Goal: Transaction & Acquisition: Purchase product/service

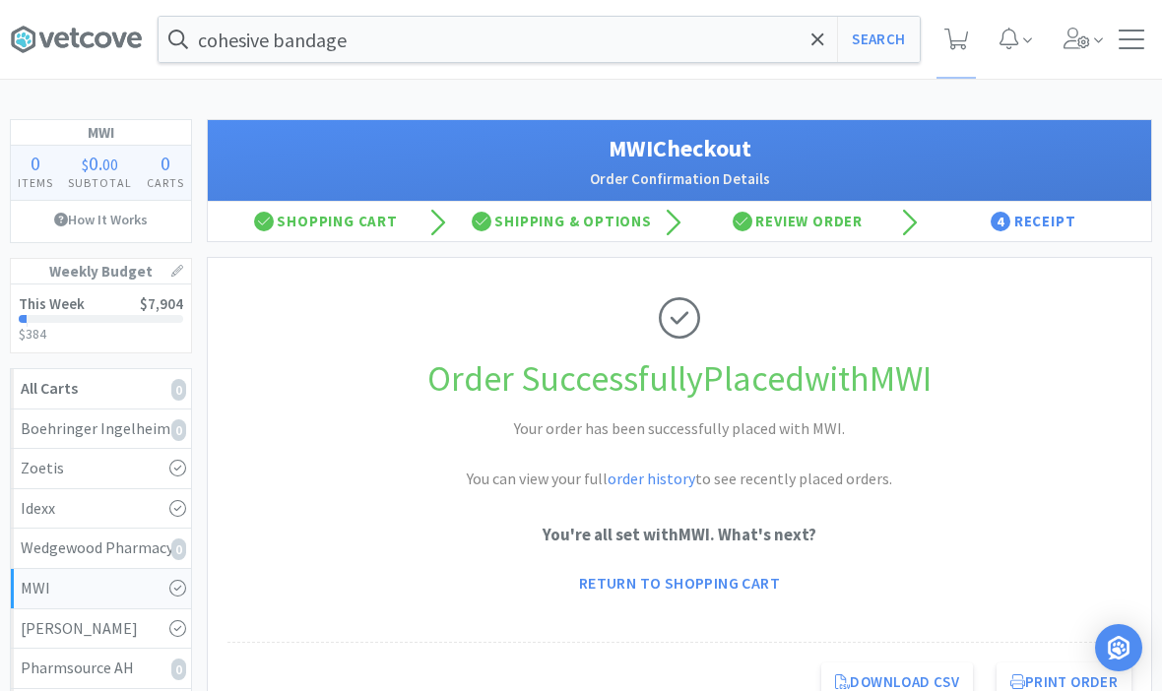
scroll to position [-15, 0]
click at [971, 38] on span at bounding box center [956, 39] width 40 height 79
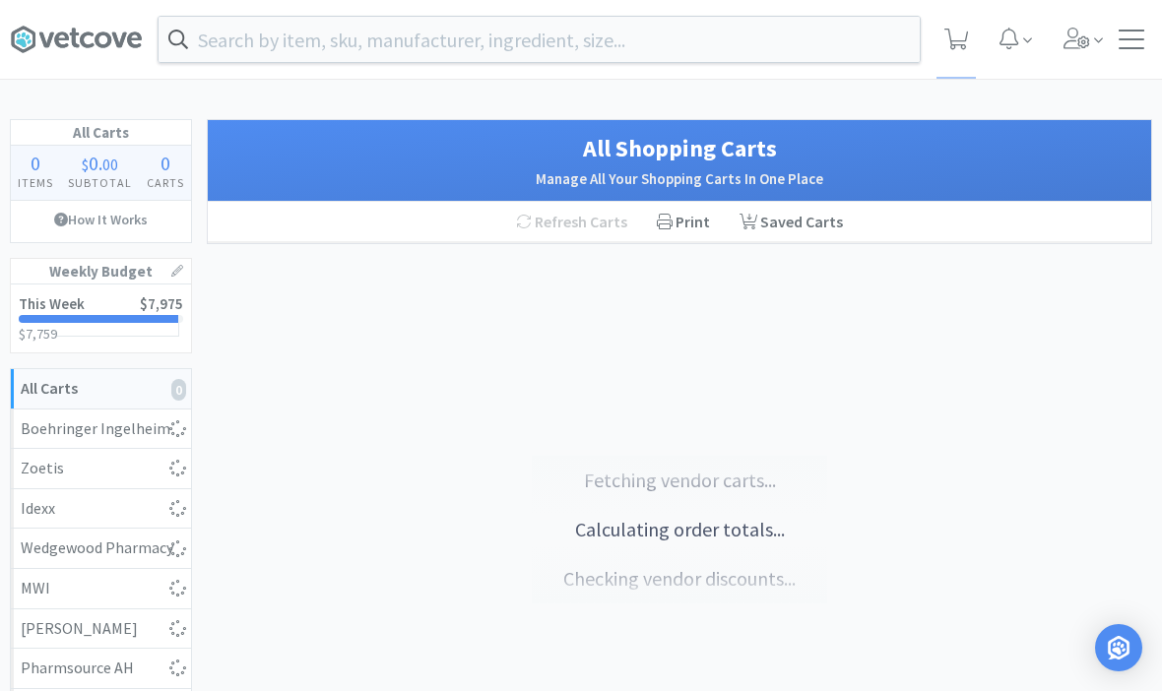
select select "3"
select select "1"
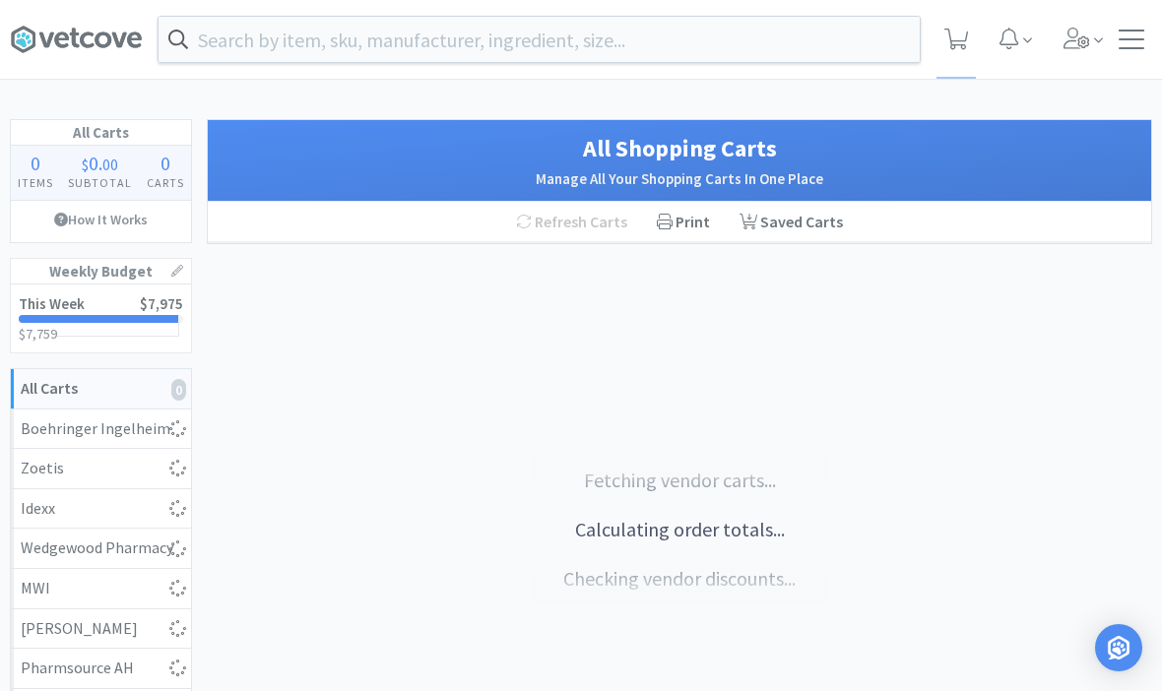
select select "1"
select select "10"
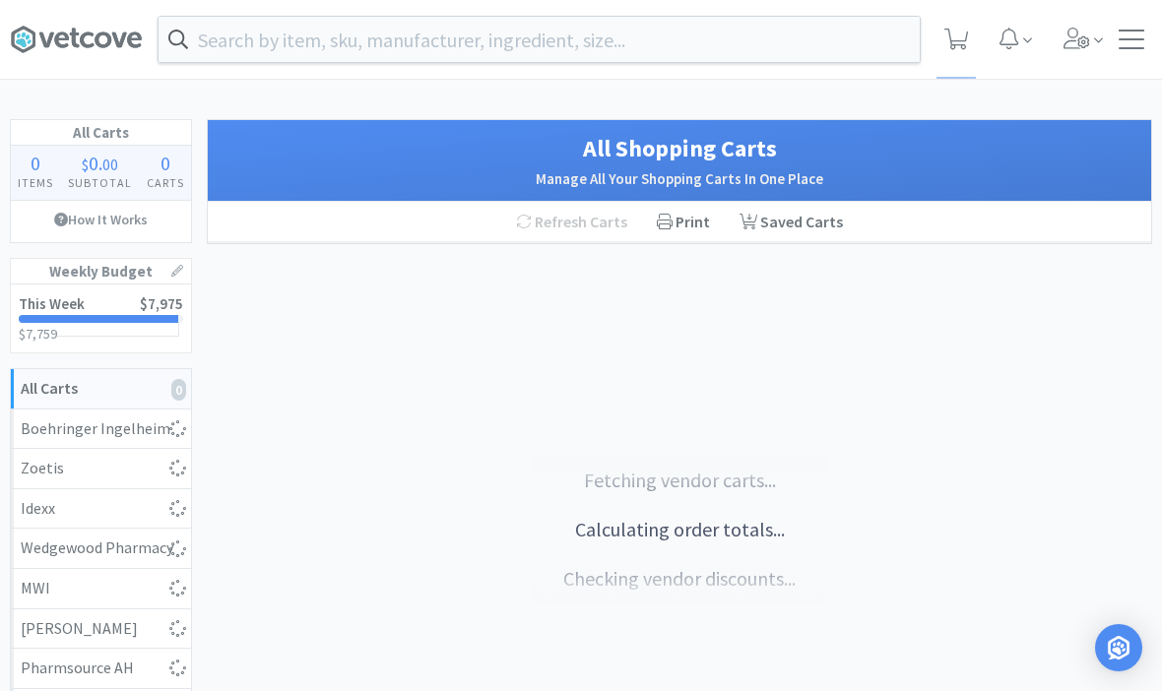
select select "5"
select select "10"
select select "3"
select select "2"
select select "1"
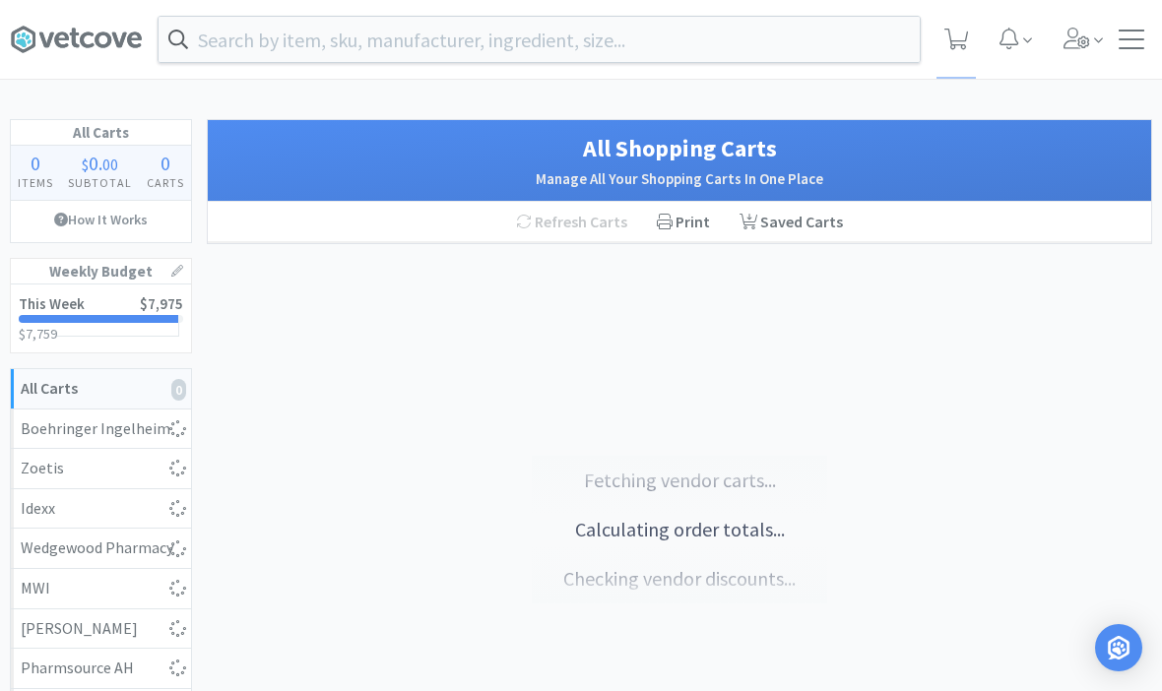
select select "1"
select select "2"
select select "1"
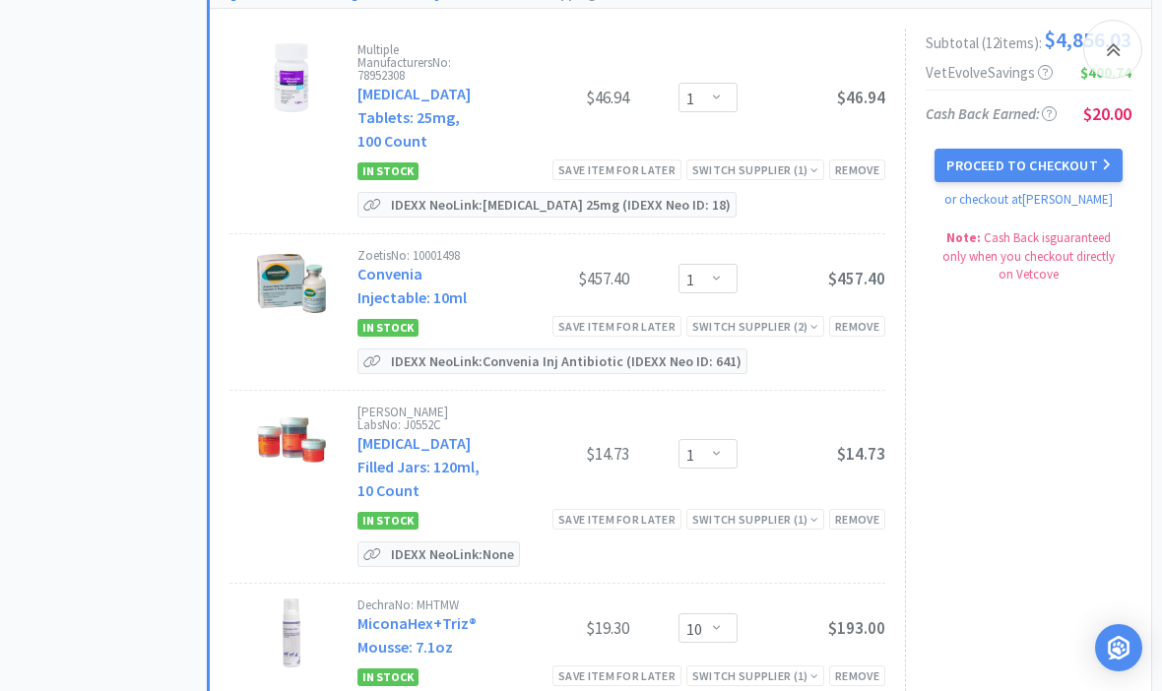
scroll to position [2958, 0]
click at [1114, 56] on icon at bounding box center [1113, 49] width 15 height 24
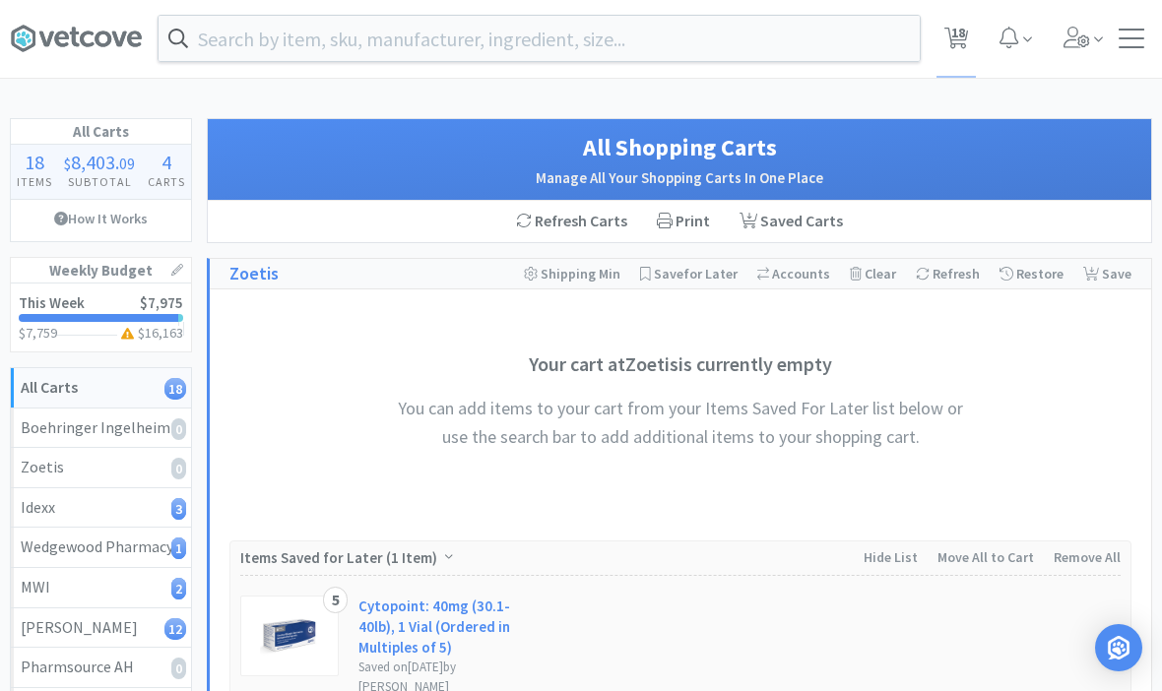
scroll to position [0, 0]
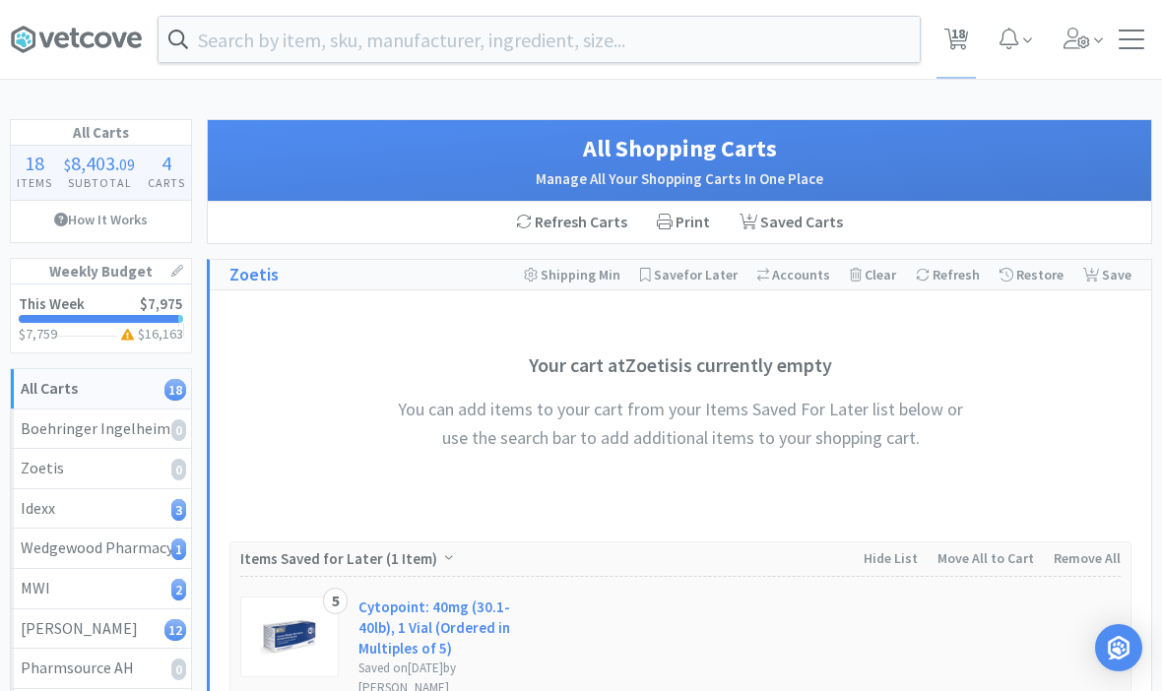
click at [958, 52] on span "18" at bounding box center [958, 33] width 14 height 79
click at [265, 46] on input "text" at bounding box center [539, 39] width 761 height 45
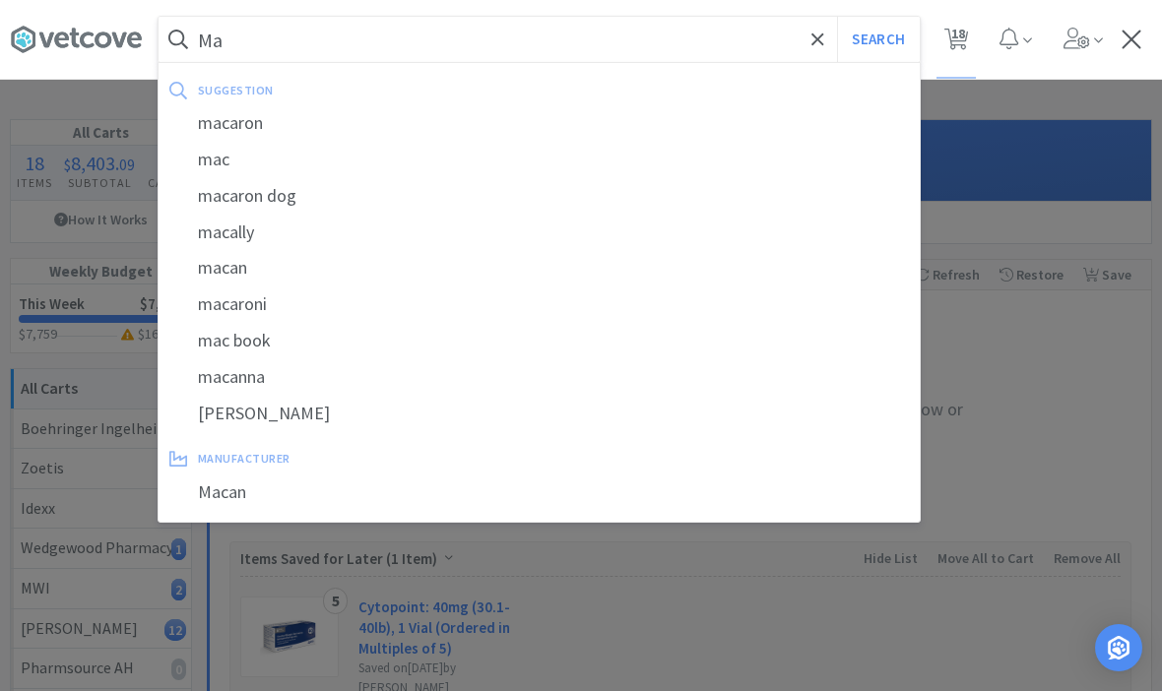
type input "M"
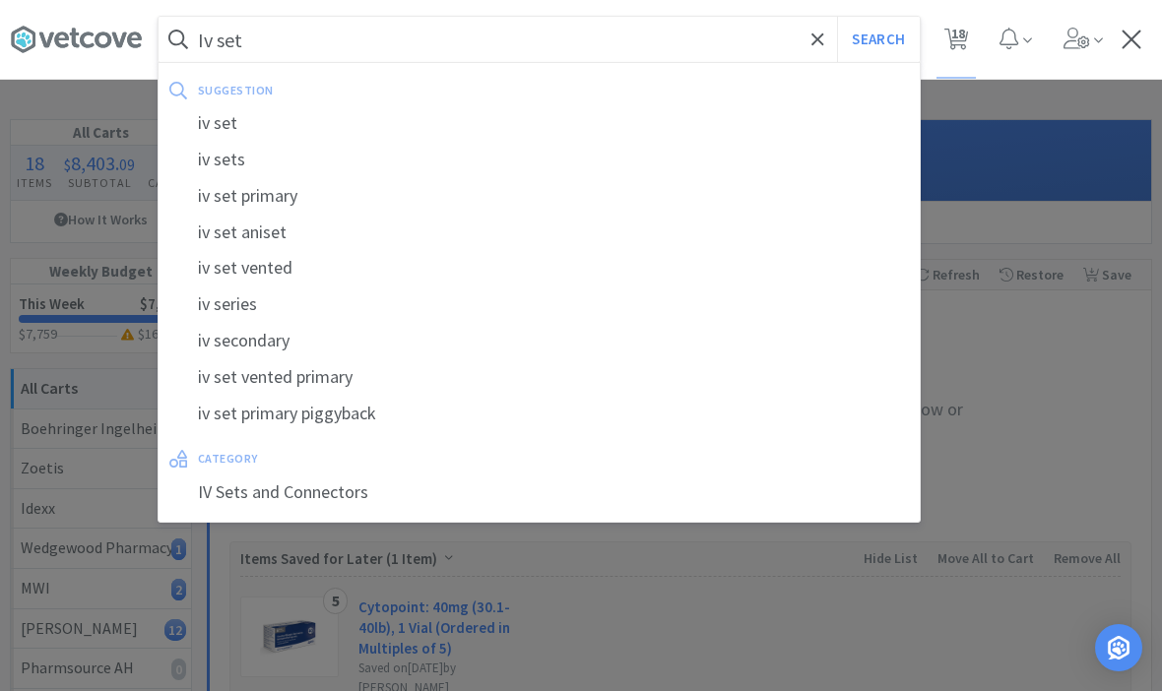
type input "Iv set"
click at [877, 39] on button "Search" at bounding box center [878, 39] width 82 height 45
select select "1"
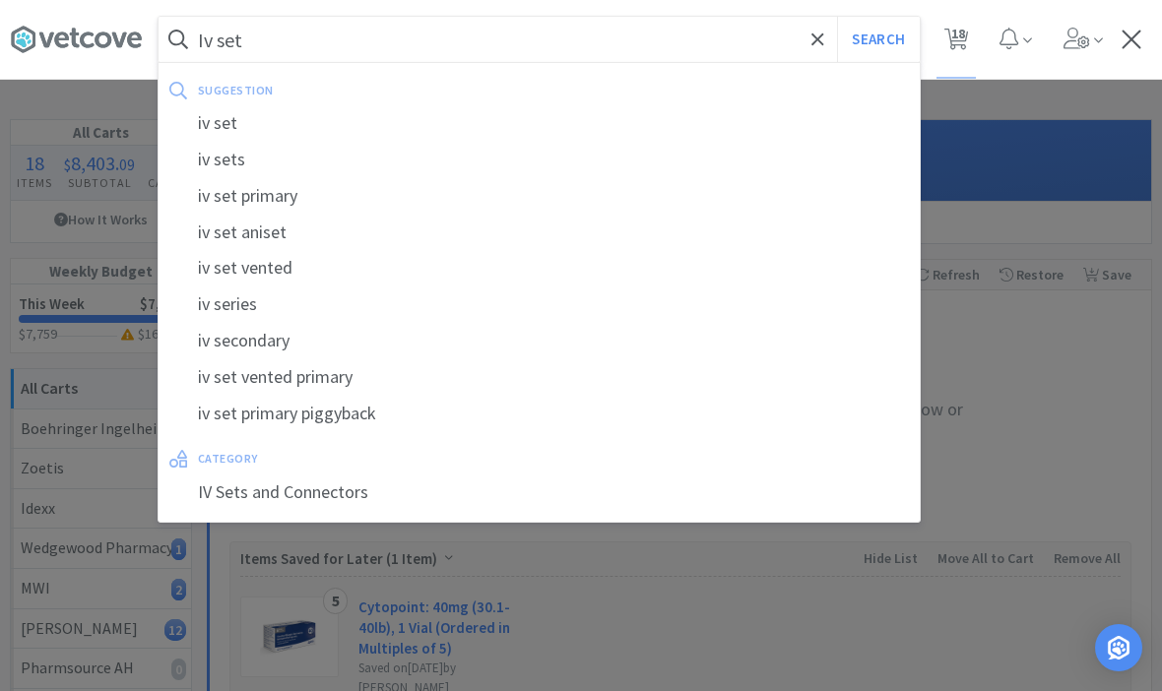
select select "1"
select select "10"
select select "5"
select select "10"
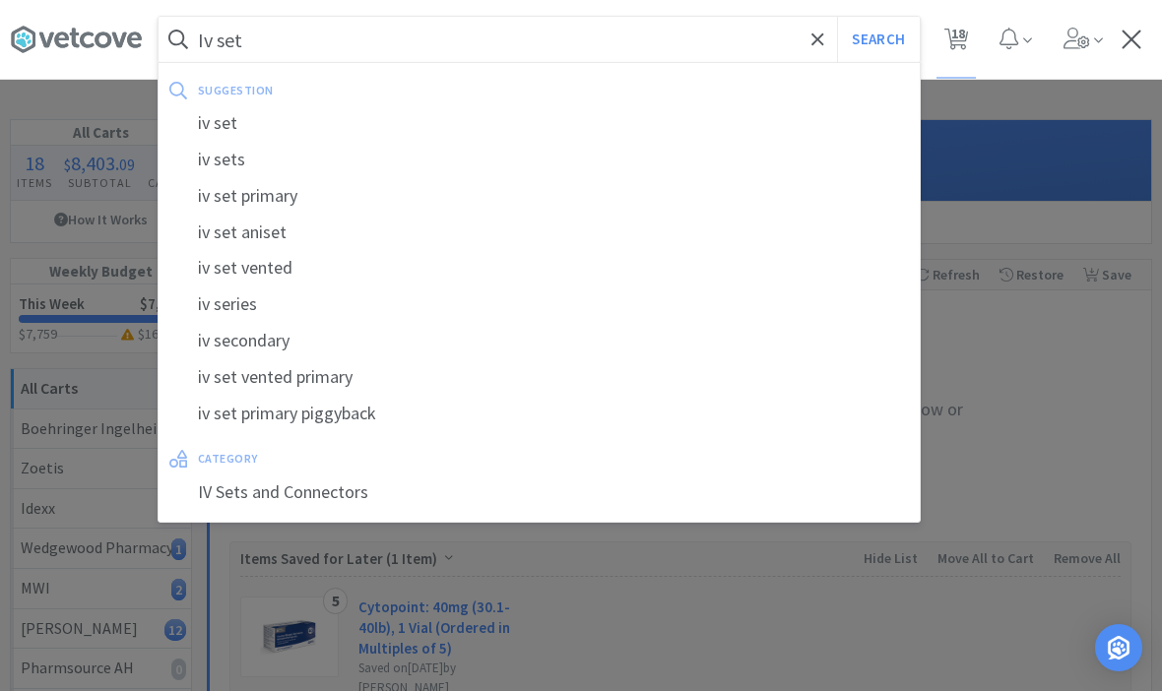
select select "3"
select select "2"
select select "1"
select select "2"
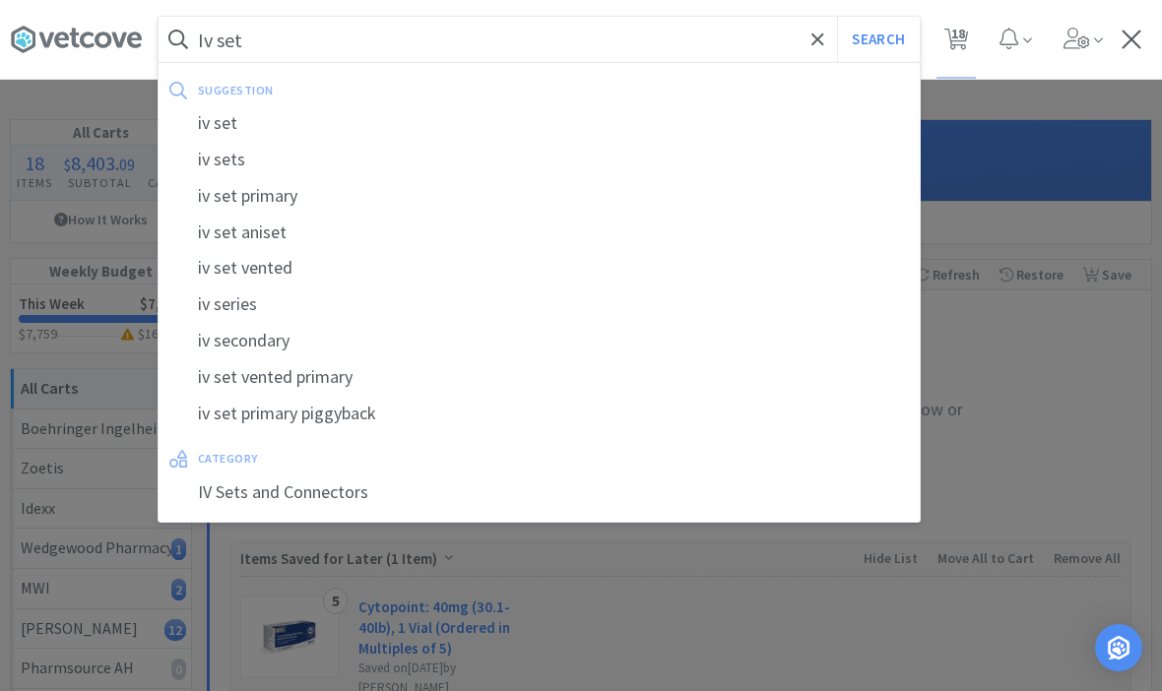
select select "1"
select select "3"
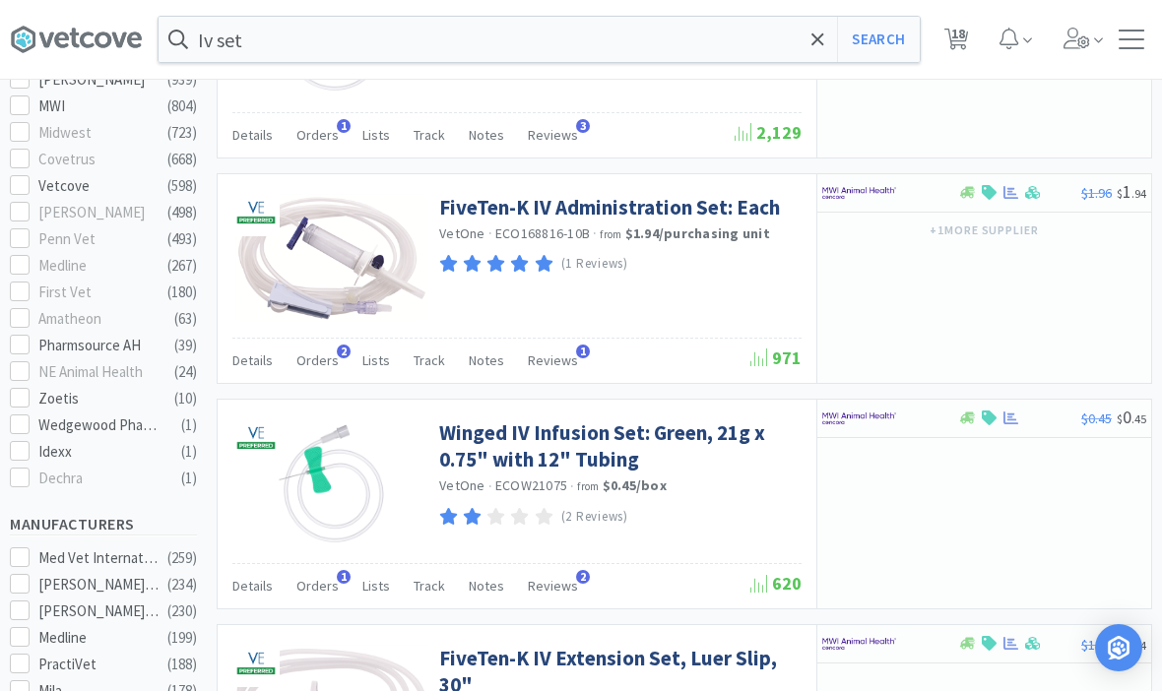
scroll to position [719, 0]
click at [820, 54] on span at bounding box center [817, 39] width 23 height 41
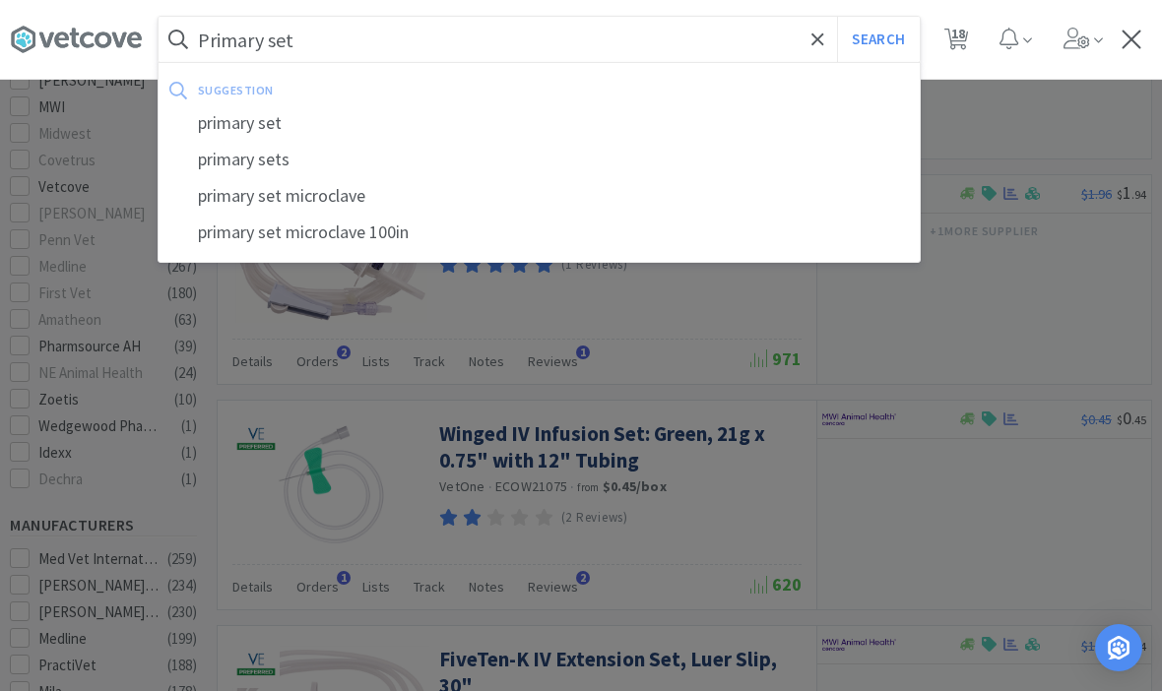
type input "Primary set"
click at [877, 38] on button "Search" at bounding box center [878, 39] width 82 height 45
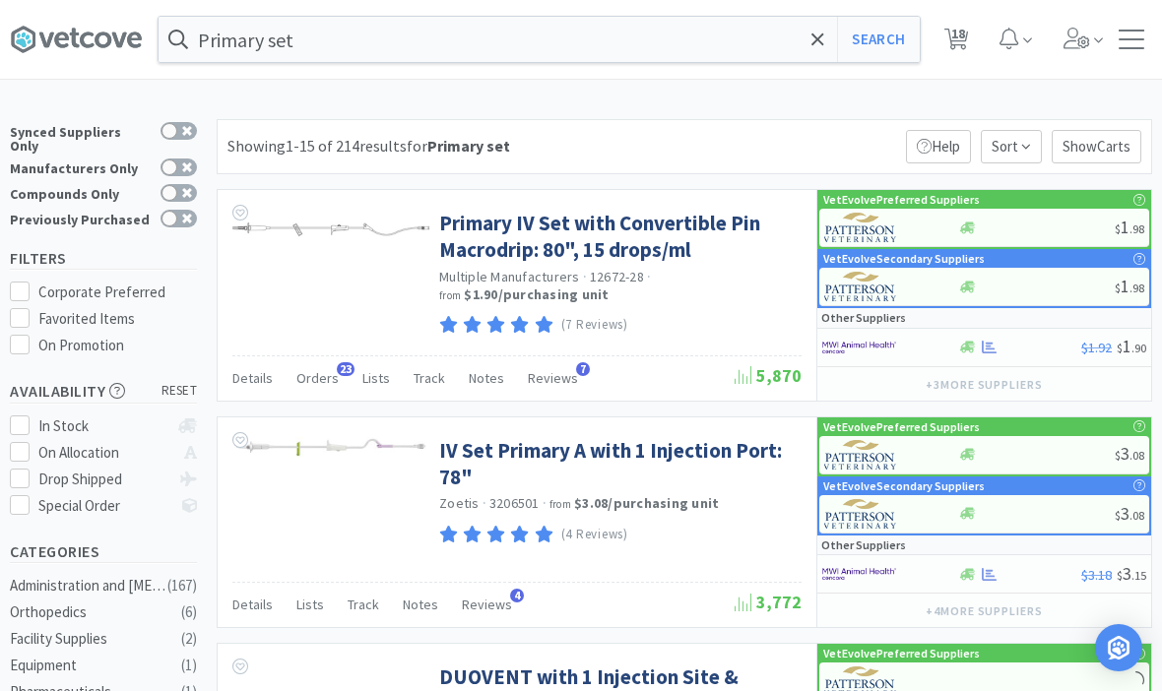
click at [821, 50] on span at bounding box center [817, 39] width 23 height 41
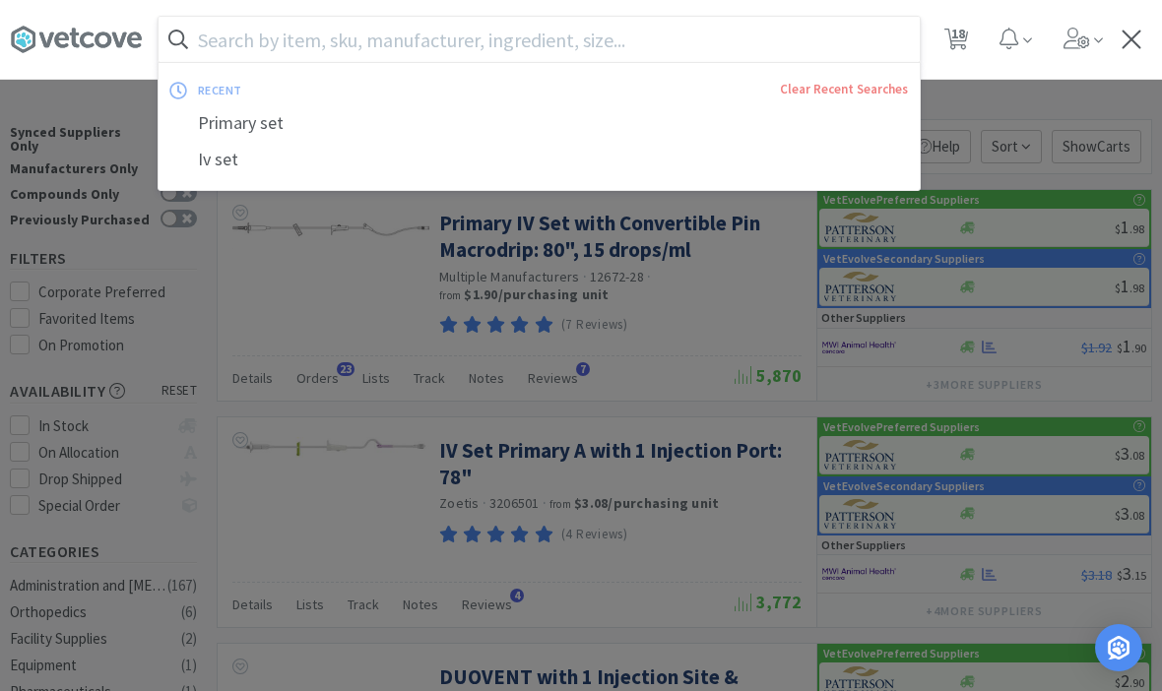
click at [221, 159] on div "Iv set" at bounding box center [539, 160] width 761 height 36
type input "Iv set"
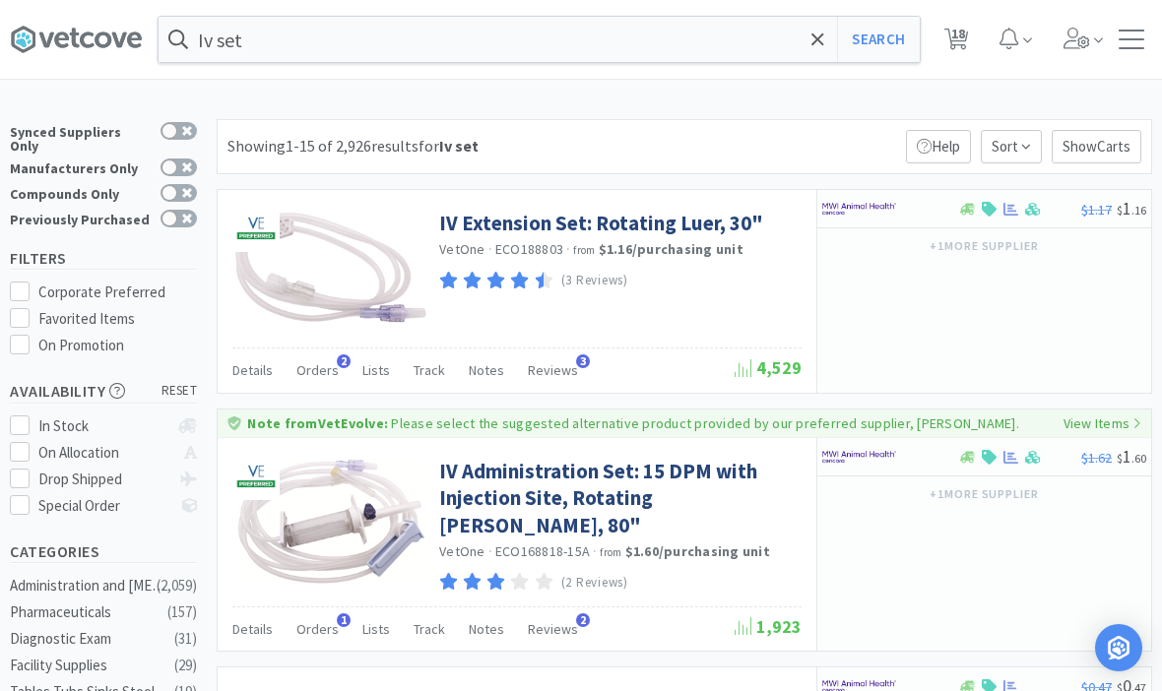
click at [960, 259] on button "+ 1 more supplier" at bounding box center [984, 246] width 129 height 28
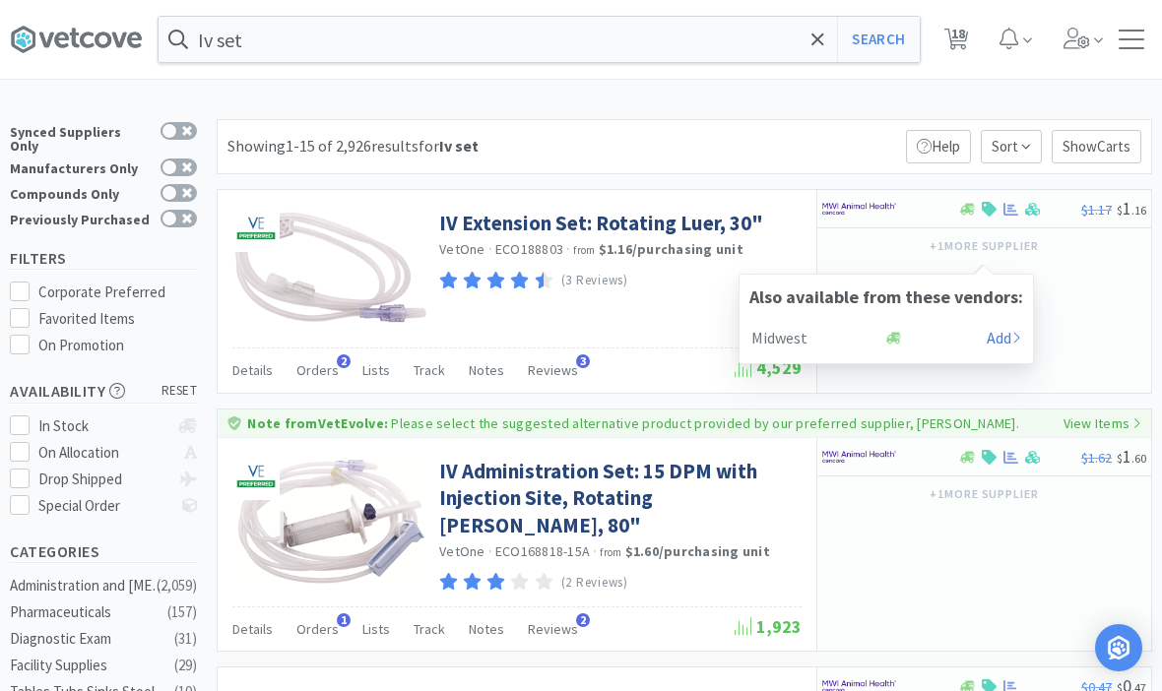
click at [1100, 302] on div "$1.17 $ 1 . 16 + 1 more supplier Also available from these vendors: Midwest Add" at bounding box center [983, 291] width 335 height 203
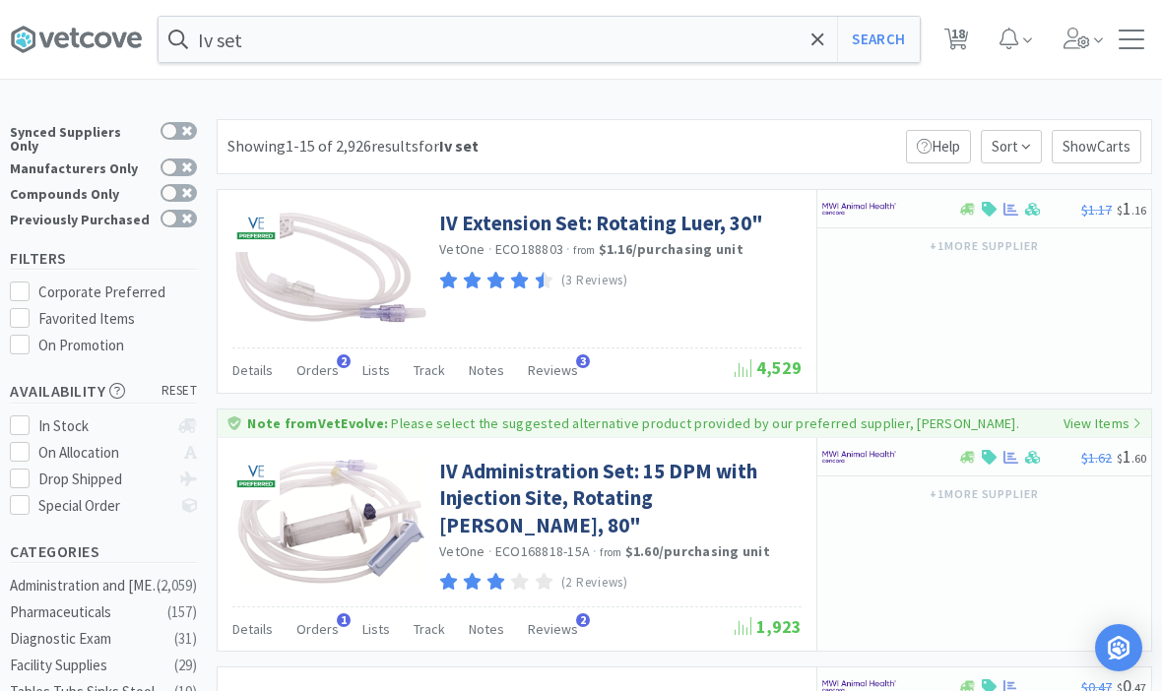
click at [812, 49] on span at bounding box center [817, 39] width 23 height 41
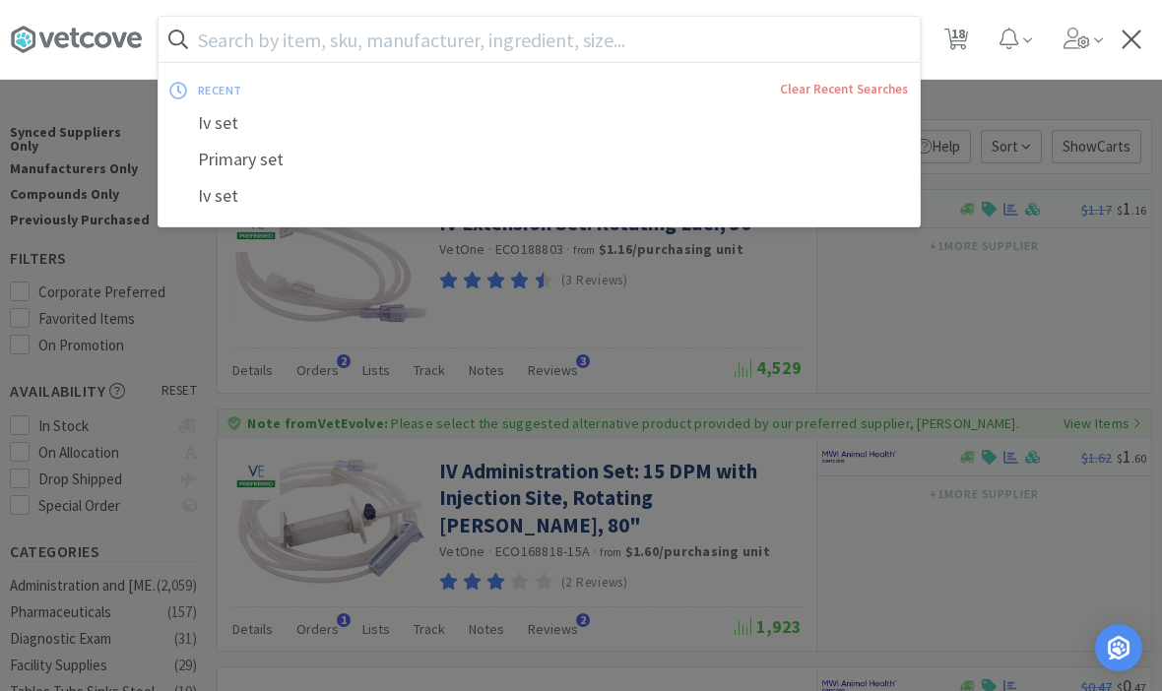
click at [243, 154] on div "Primary set" at bounding box center [539, 160] width 761 height 36
type input "Primary set"
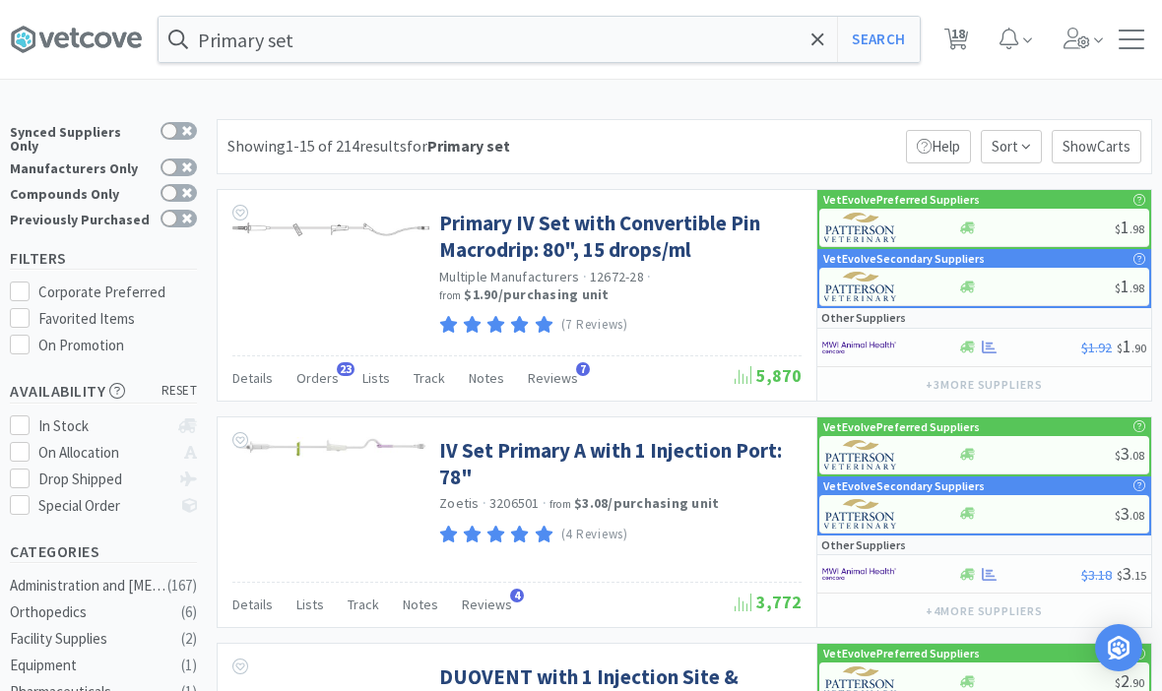
click at [502, 247] on link "Primary IV Set with Convertible Pin Macrodrip: 80", 15 drops/ml" at bounding box center [617, 237] width 357 height 54
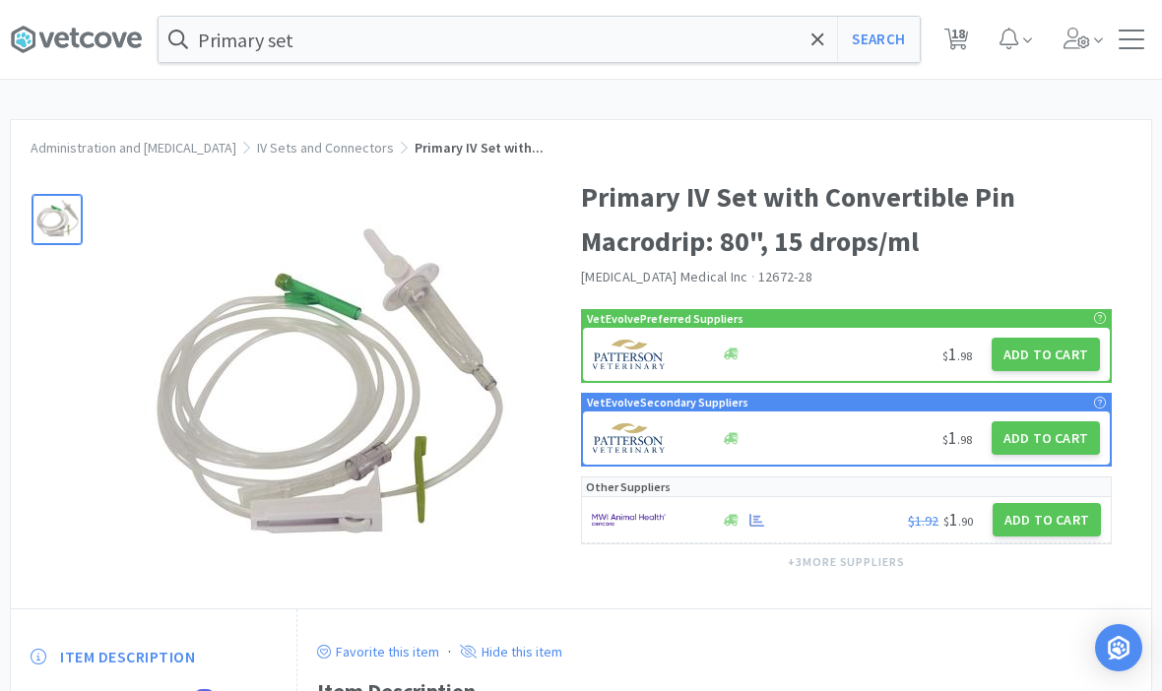
click at [1037, 348] on button "Add to Cart" at bounding box center [1045, 354] width 108 height 33
select select "1"
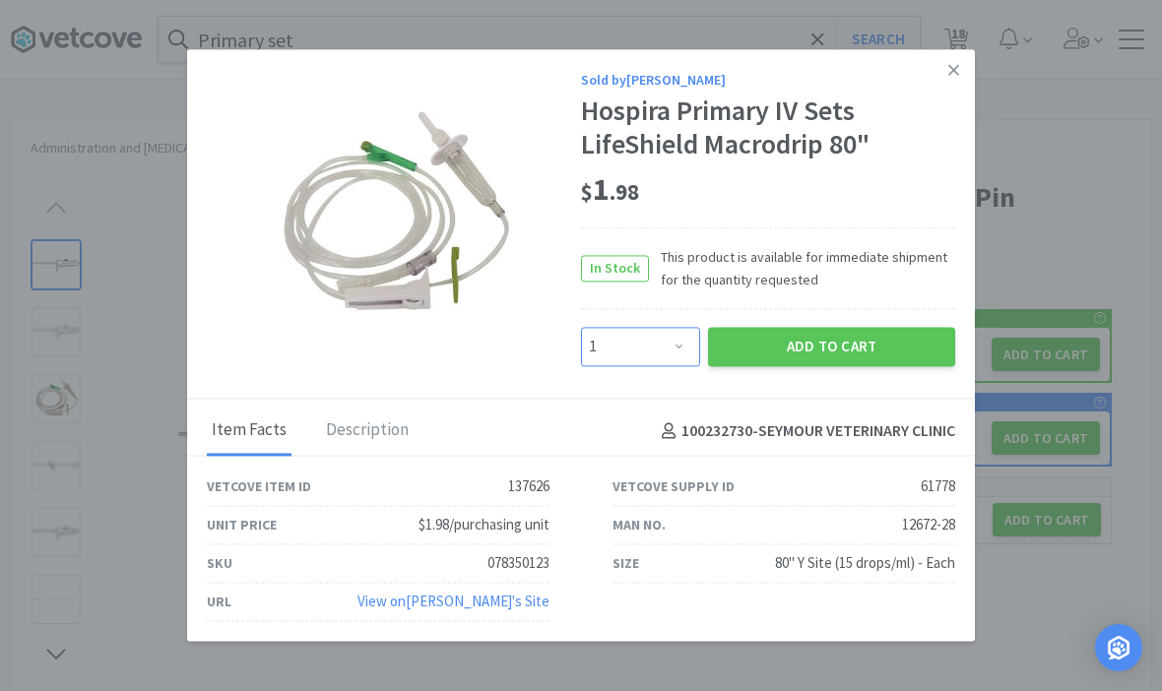
click at [656, 366] on select "Enter Quantity 1 2 3 4 5 6 7 8 9 10 11 12 13 14 15 16 17 18 19 20 Enter Quantity" at bounding box center [640, 346] width 119 height 39
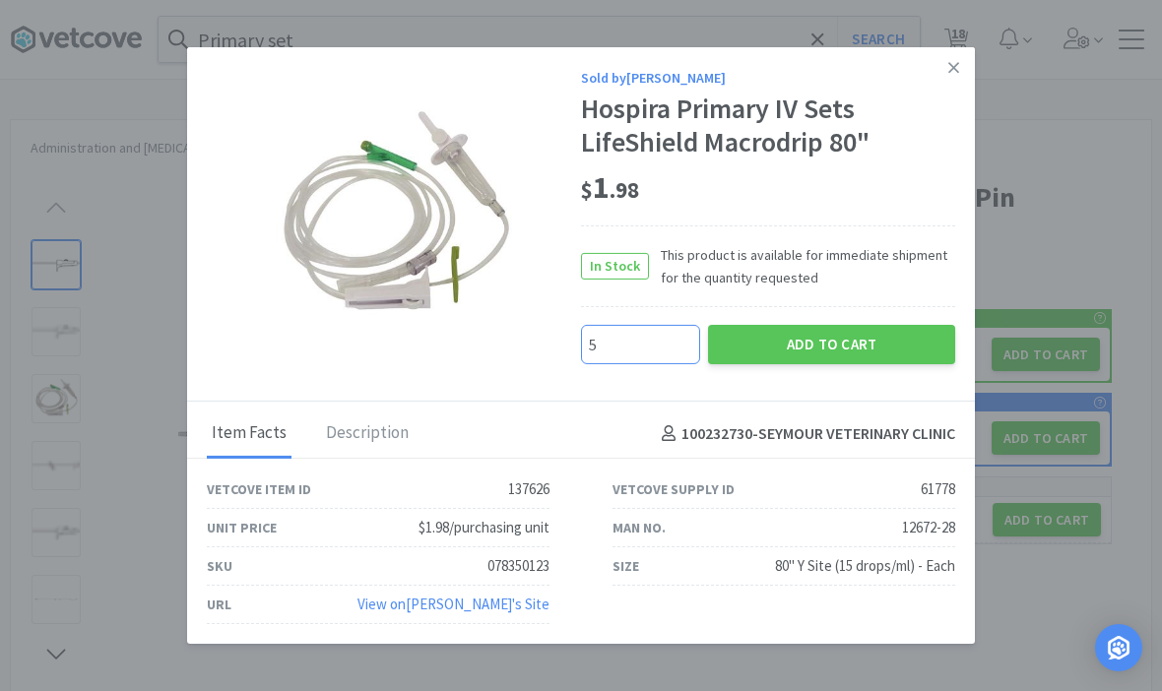
type input "50"
click at [795, 364] on button "Add to Cart" at bounding box center [831, 344] width 247 height 39
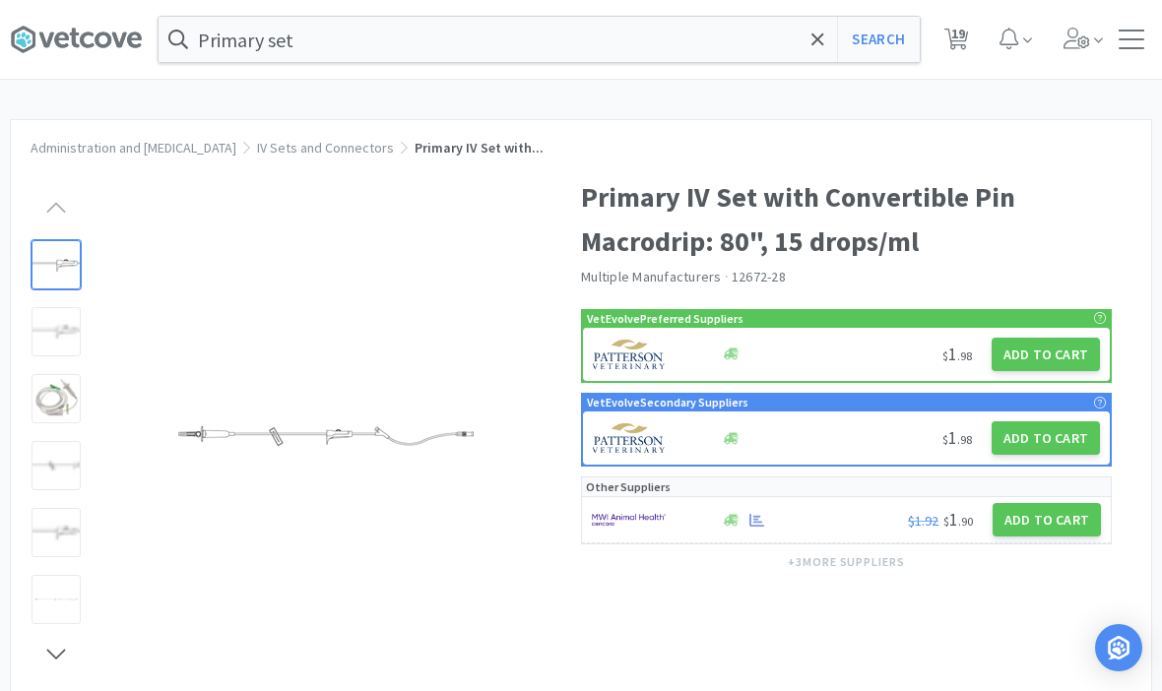
click at [817, 44] on icon at bounding box center [817, 40] width 13 height 20
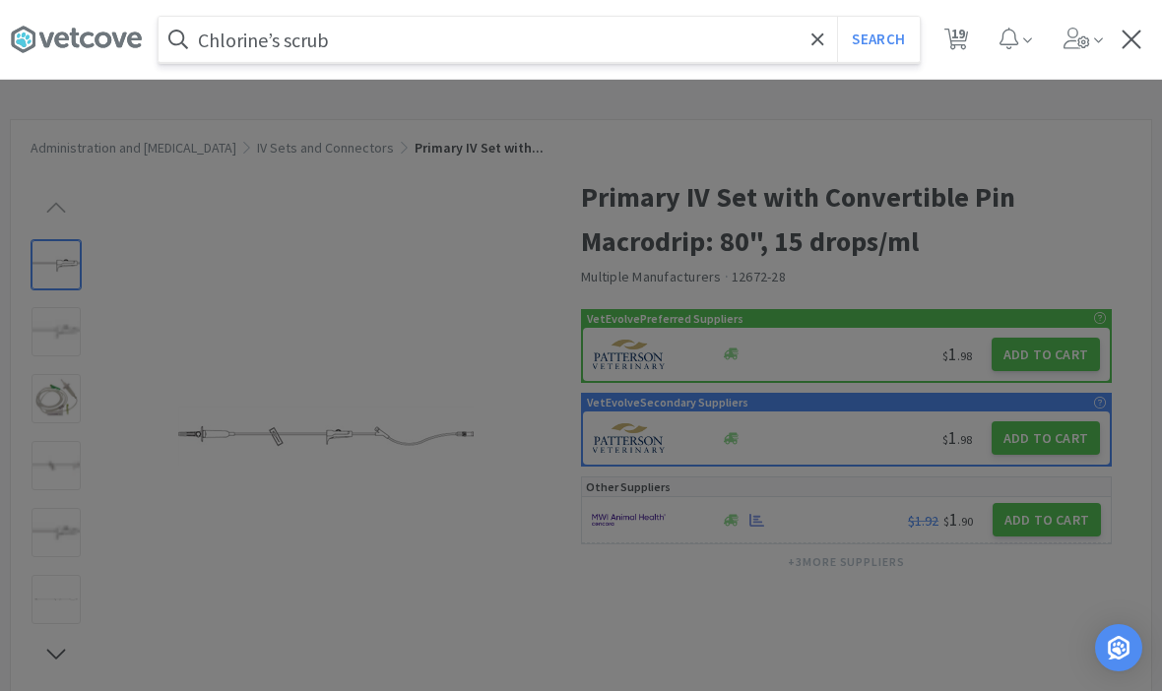
type input "Chlorine’s scrub"
click at [877, 39] on button "Search" at bounding box center [878, 39] width 82 height 45
select select "1"
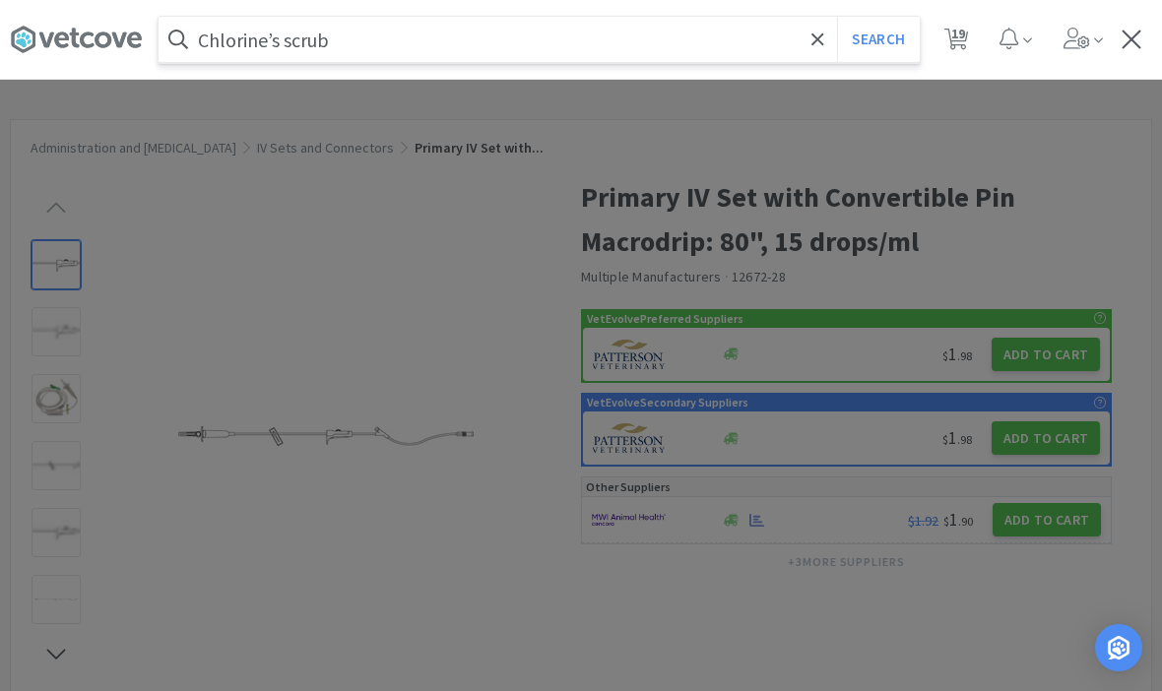
select select "1"
select select "10"
select select "5"
select select "10"
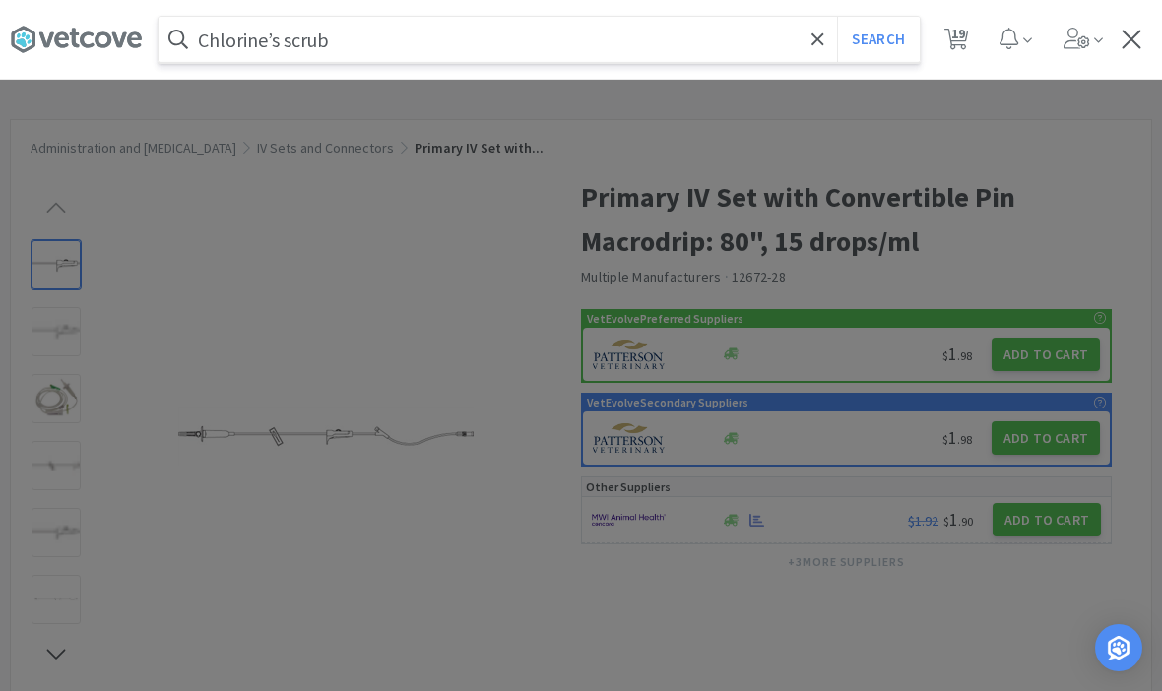
select select "3"
select select "2"
select select "50"
select select "1"
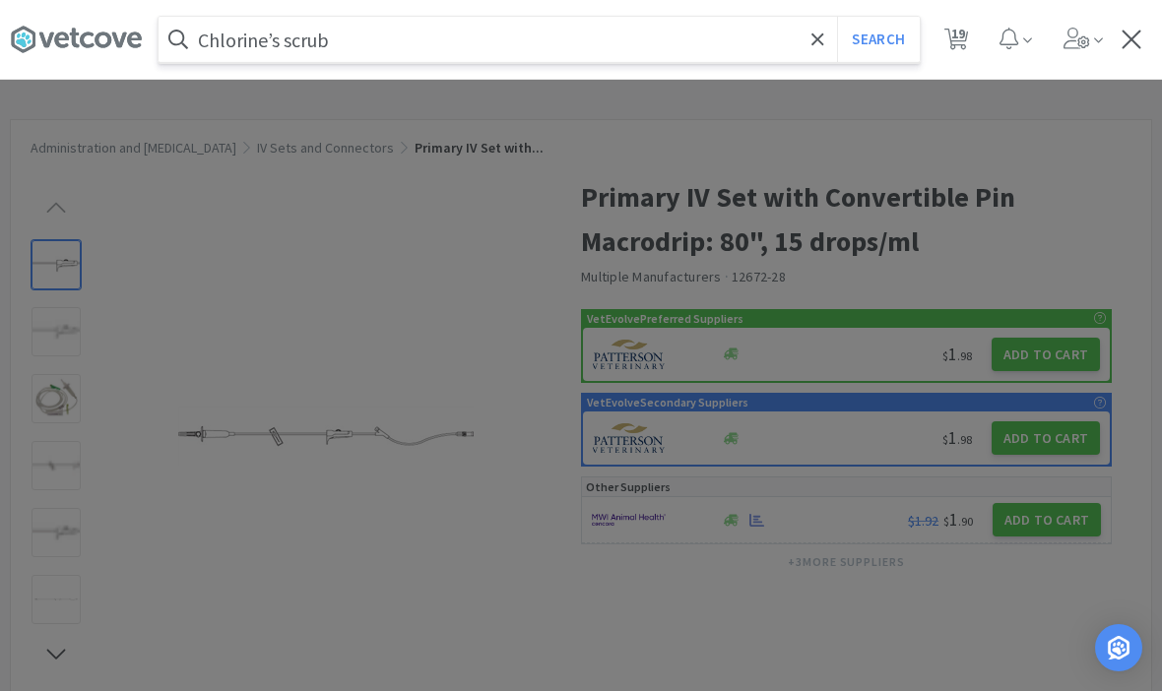
select select "2"
select select "1"
select select "3"
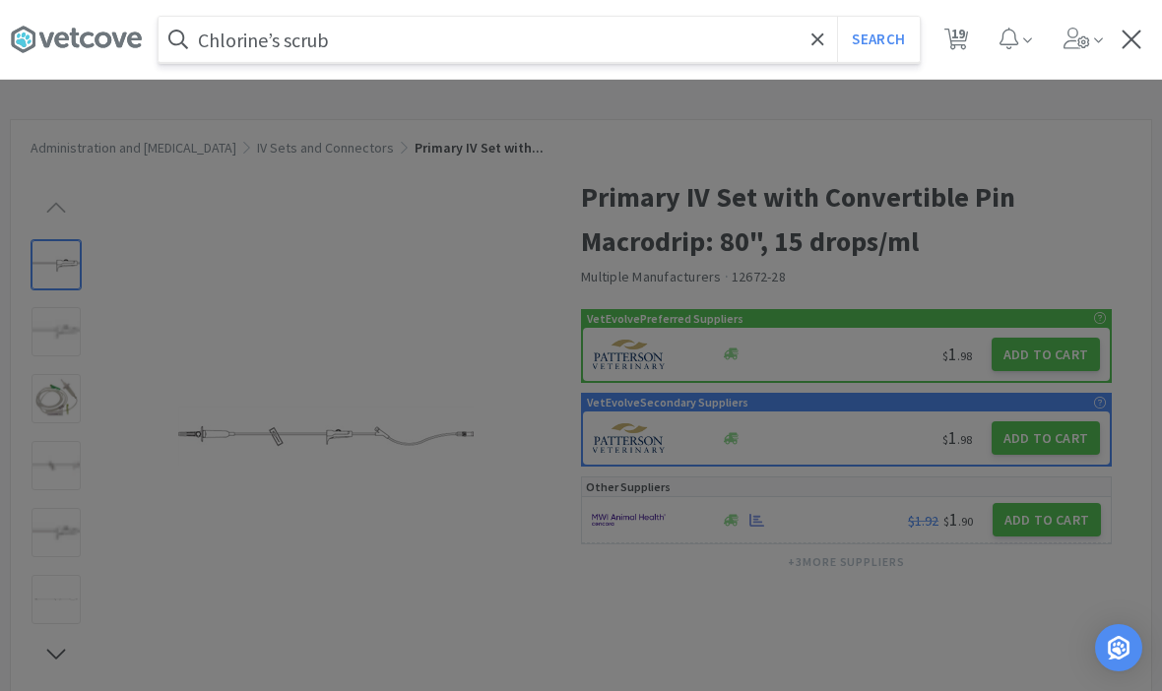
select select "3"
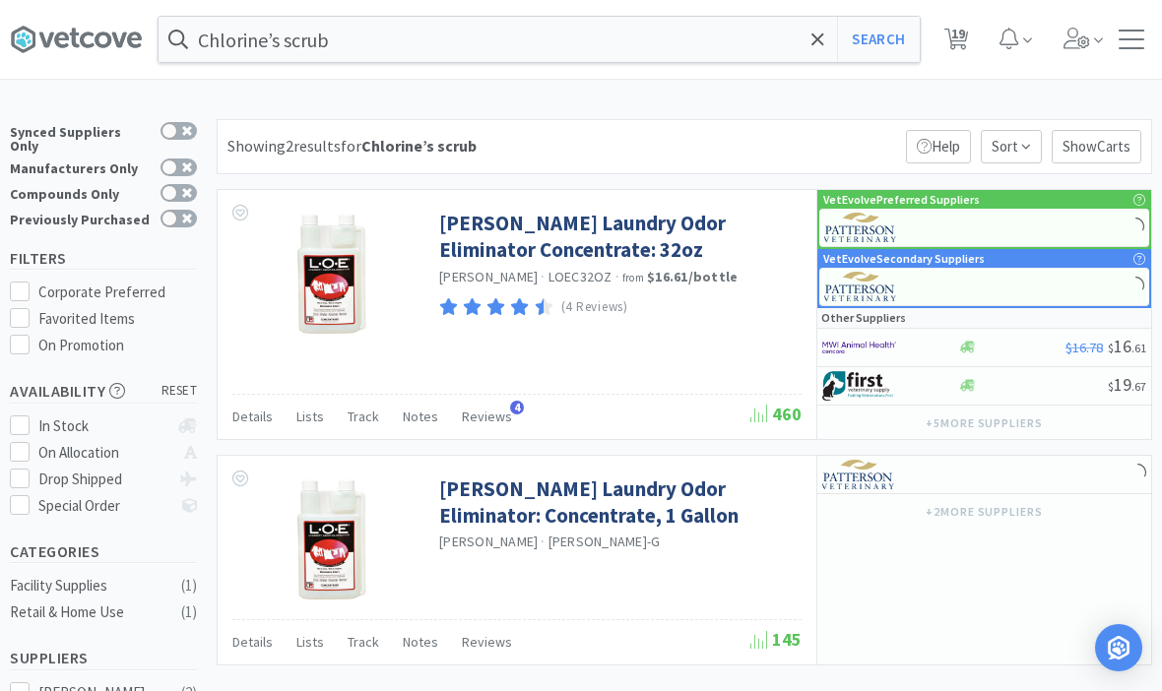
click at [230, 39] on input "Chlorine’s scrub" at bounding box center [539, 39] width 761 height 45
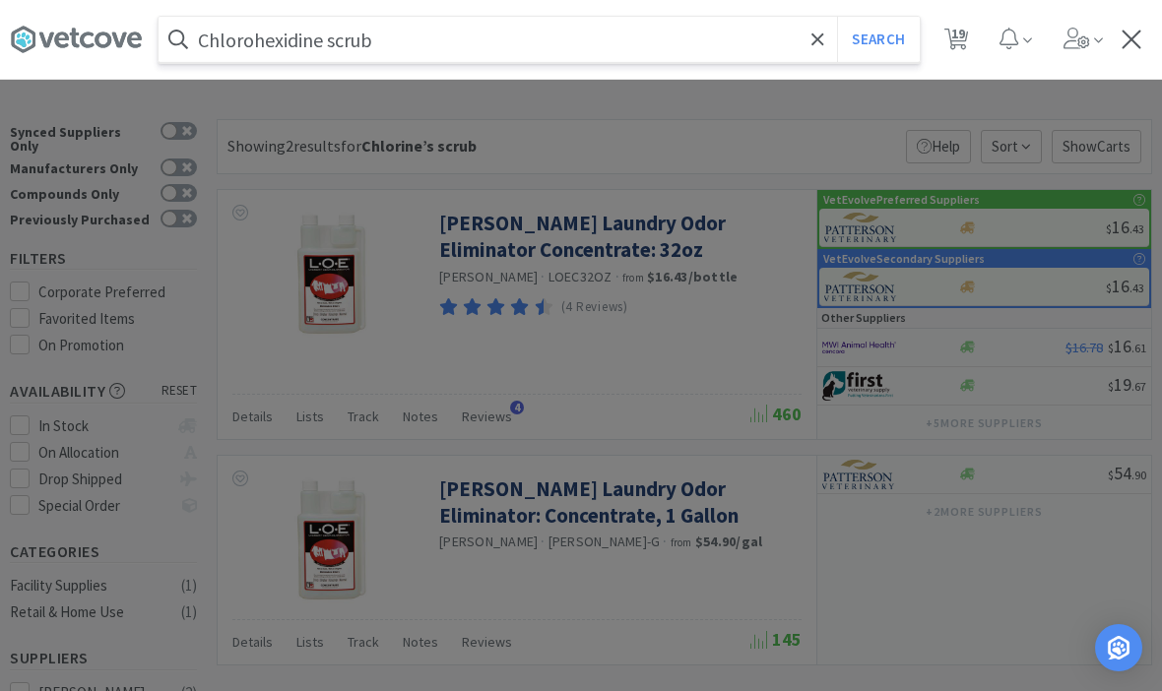
type input "Chlorohexidine scrub"
click at [877, 39] on button "Search" at bounding box center [878, 39] width 82 height 45
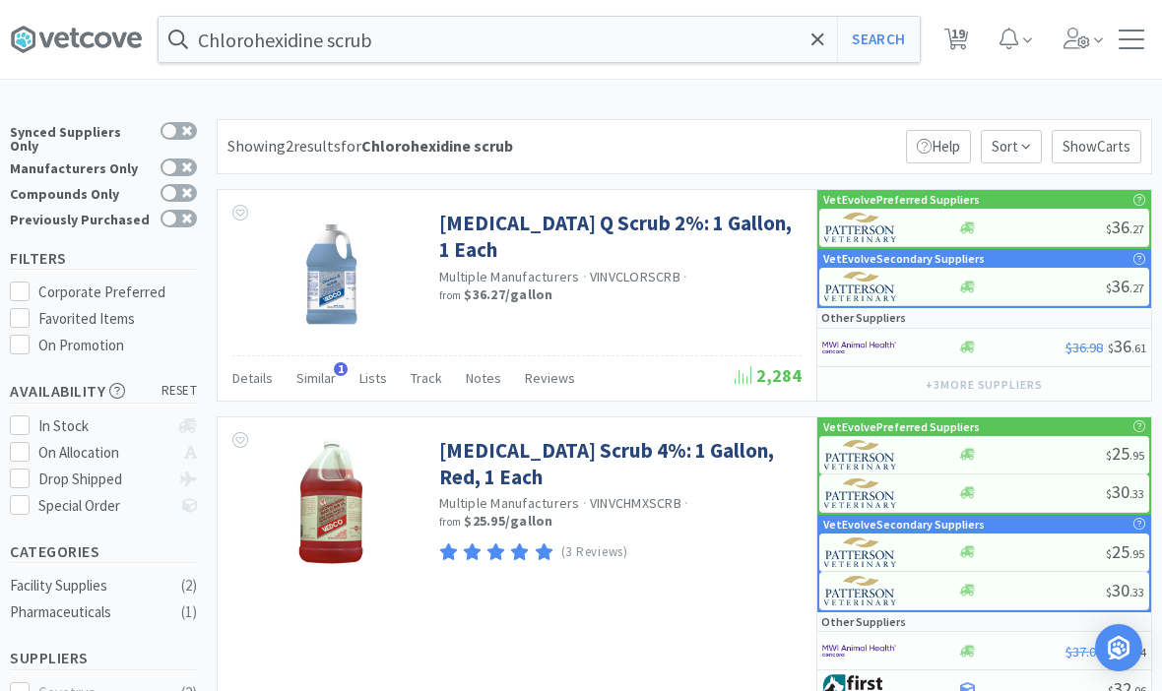
click at [820, 40] on icon at bounding box center [817, 40] width 13 height 20
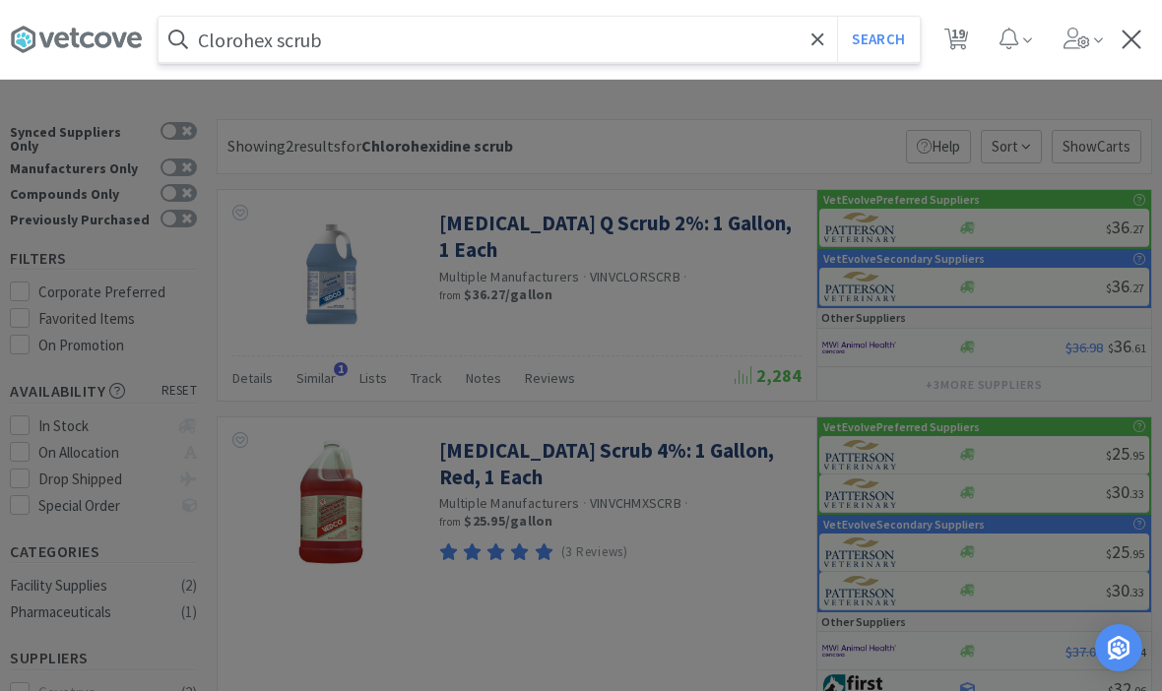
type input "Clorohex scrub"
click at [877, 39] on button "Search" at bounding box center [878, 39] width 82 height 45
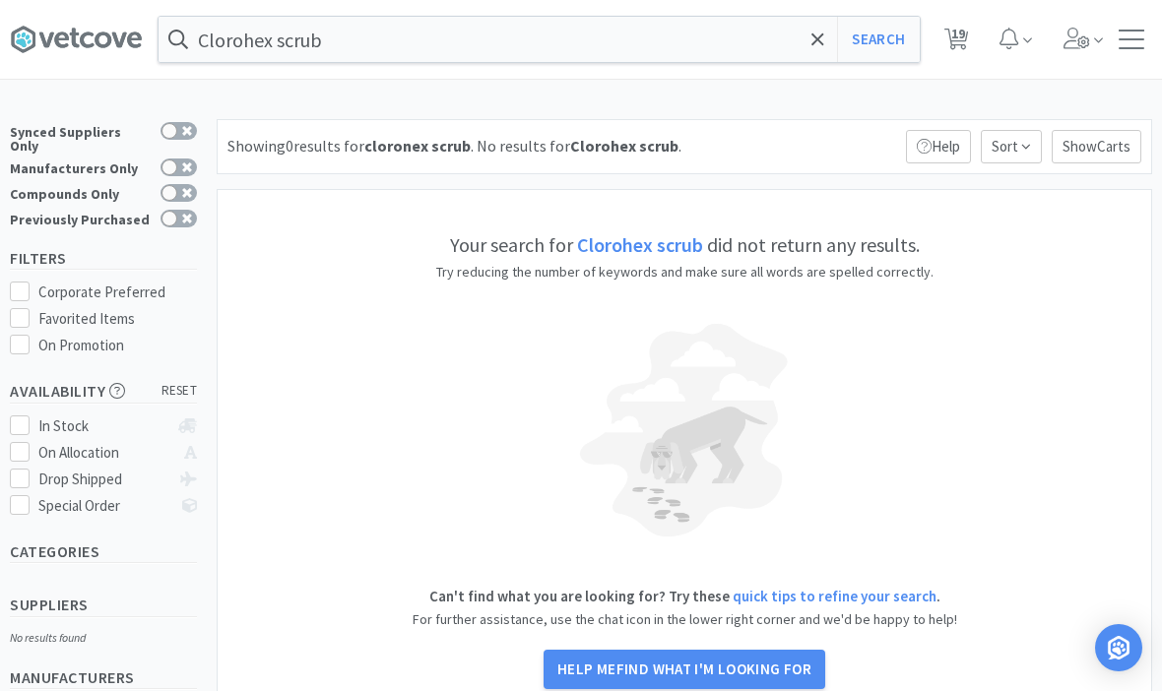
click at [822, 34] on icon at bounding box center [817, 38] width 12 height 12
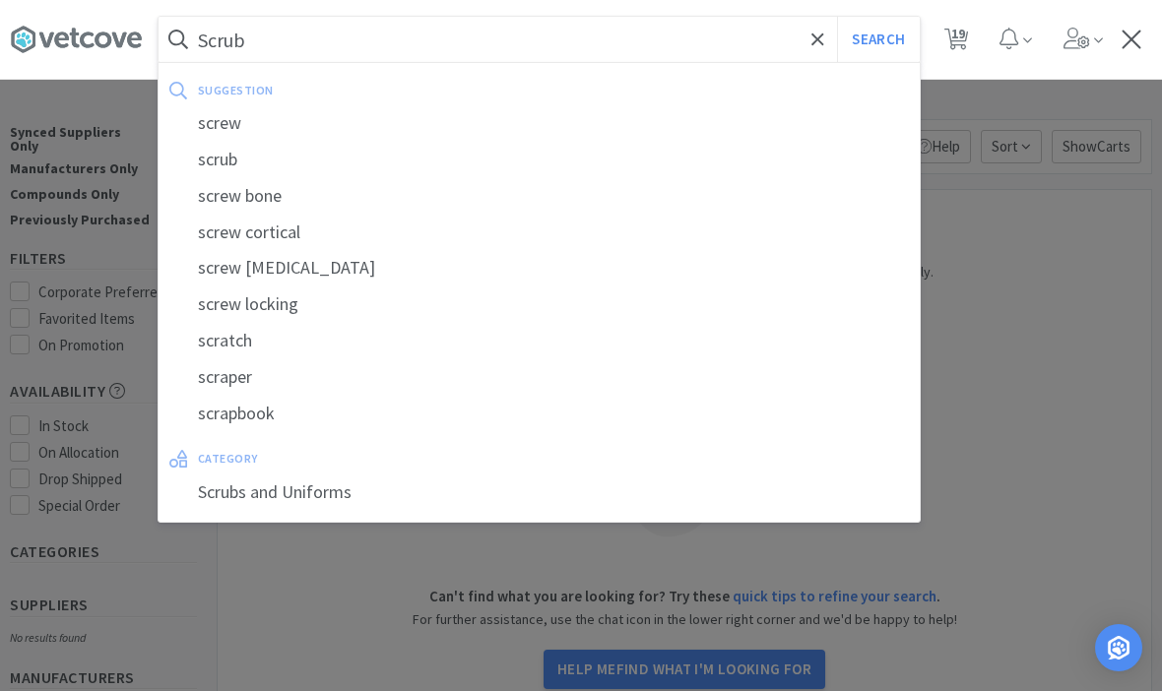
type input "Scrub"
click at [877, 39] on button "Search" at bounding box center [878, 39] width 82 height 45
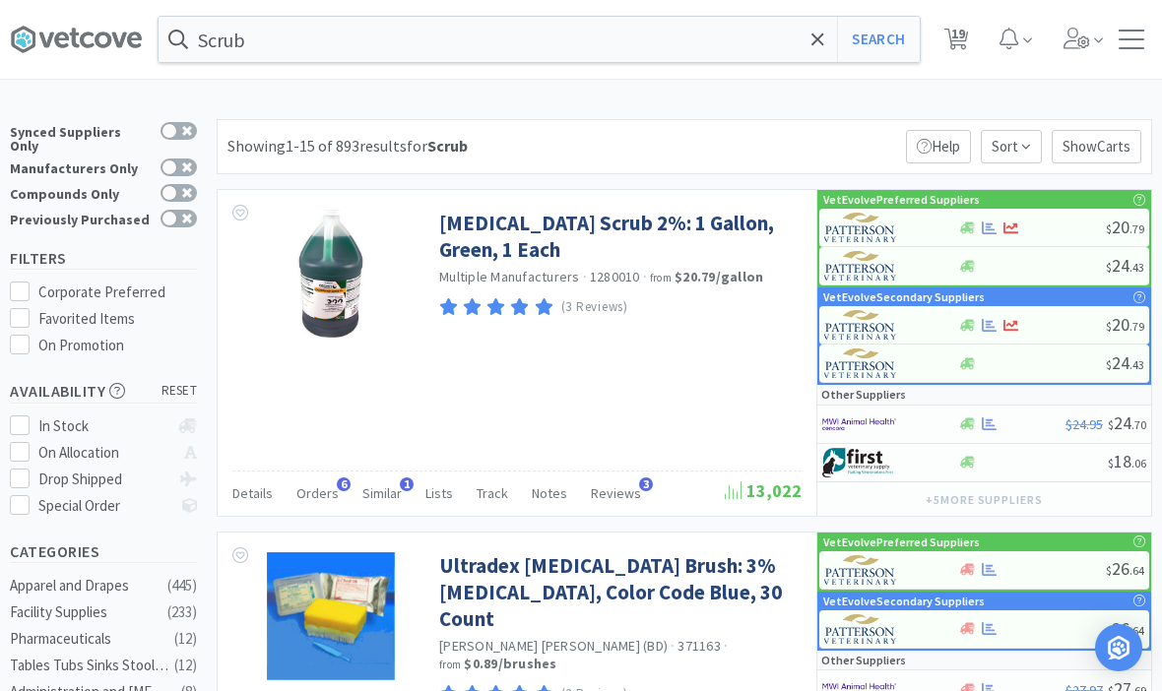
click at [685, 231] on link "[MEDICAL_DATA] Scrub 2%: 1 Gallon, Green, 1 Each" at bounding box center [617, 237] width 357 height 54
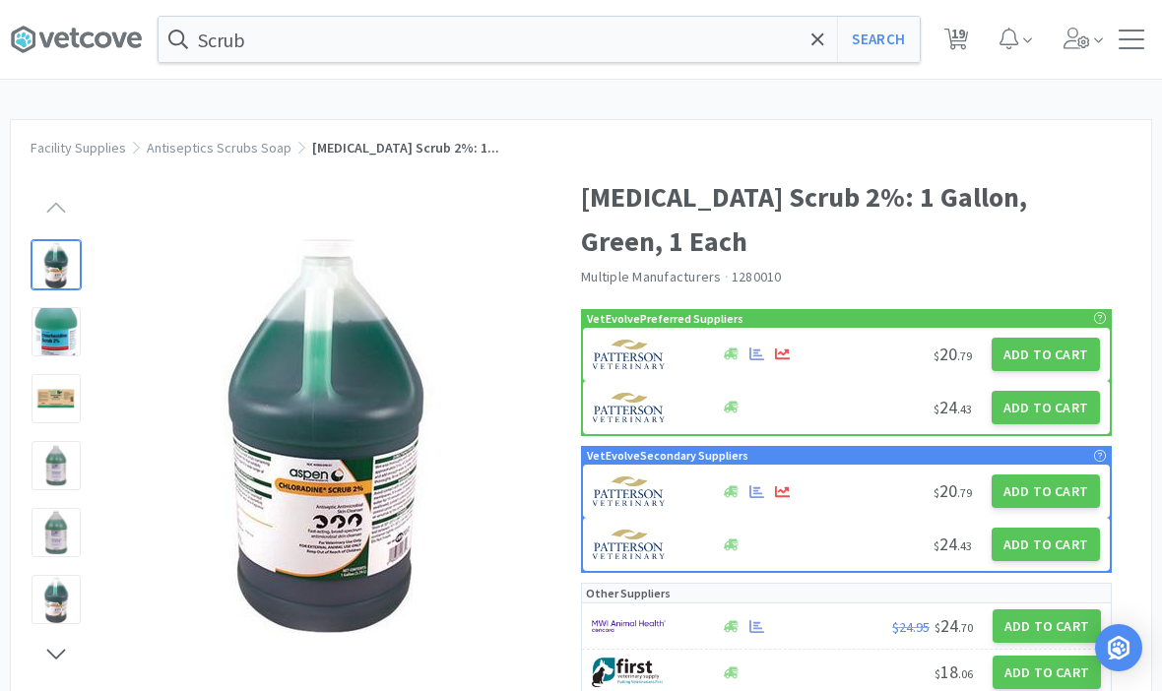
click at [1062, 360] on button "Add to Cart" at bounding box center [1045, 354] width 108 height 33
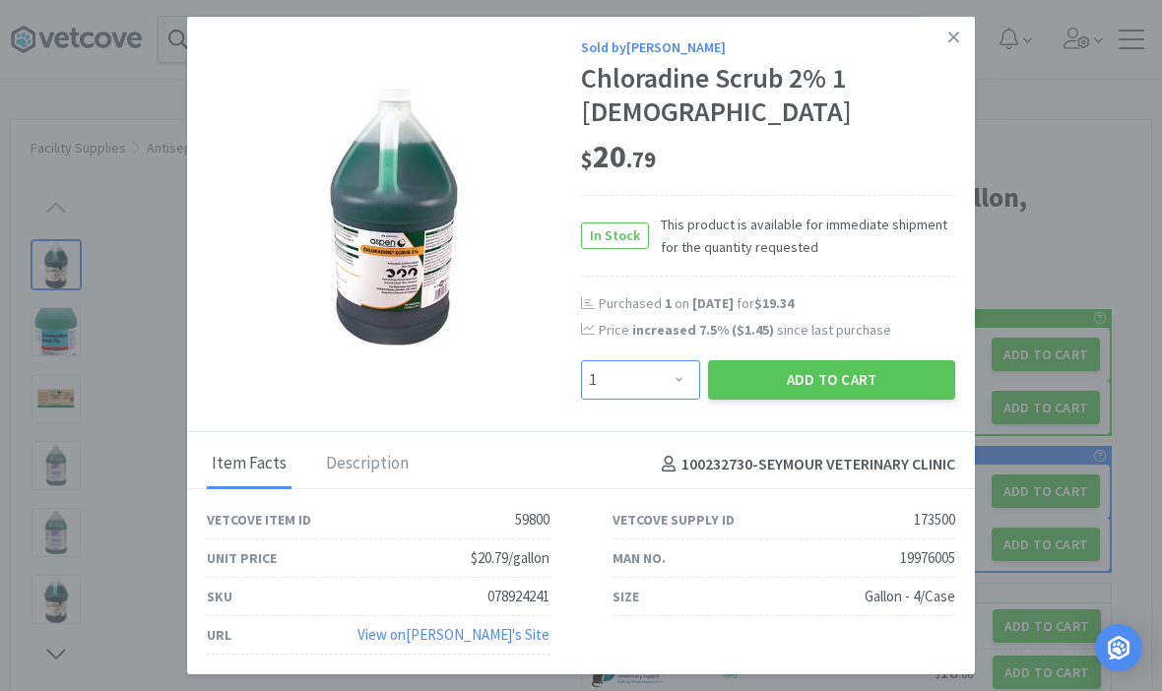
click at [676, 381] on select "Enter Quantity 1 2 3 4 5 6 7 8 9 10 11 12 13 14 15 16 17 18 19 20 Enter Quantity" at bounding box center [640, 379] width 119 height 39
select select "2"
click at [871, 370] on button "Add to Cart" at bounding box center [831, 379] width 247 height 39
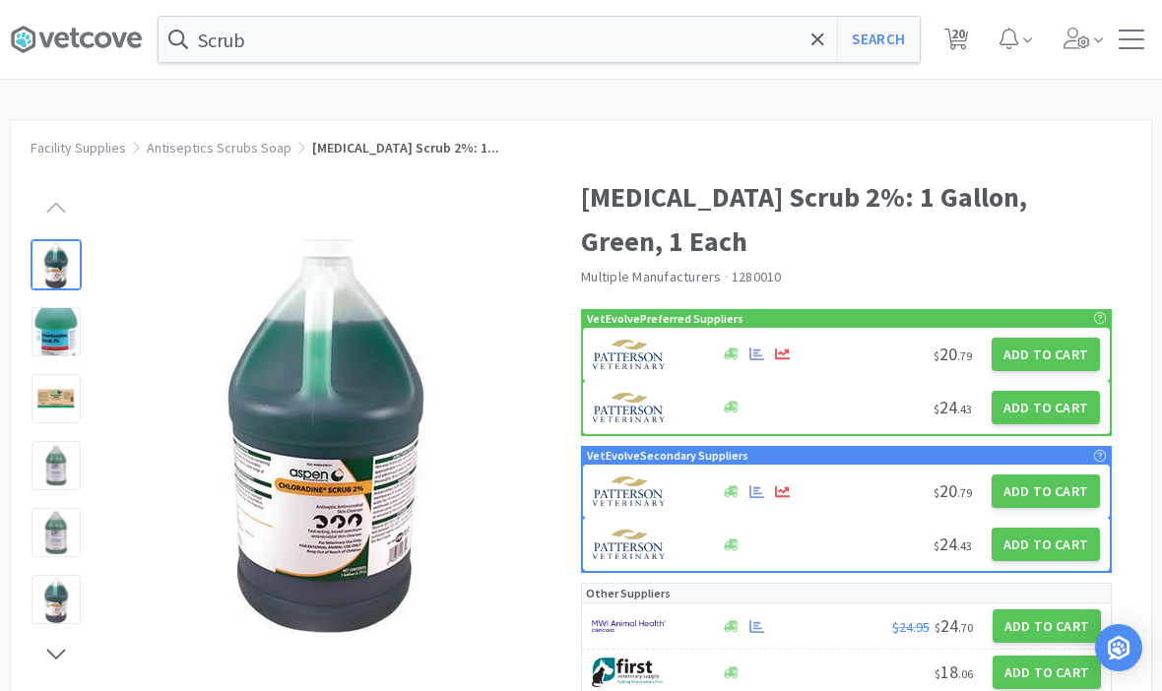
click at [820, 55] on span at bounding box center [817, 39] width 23 height 41
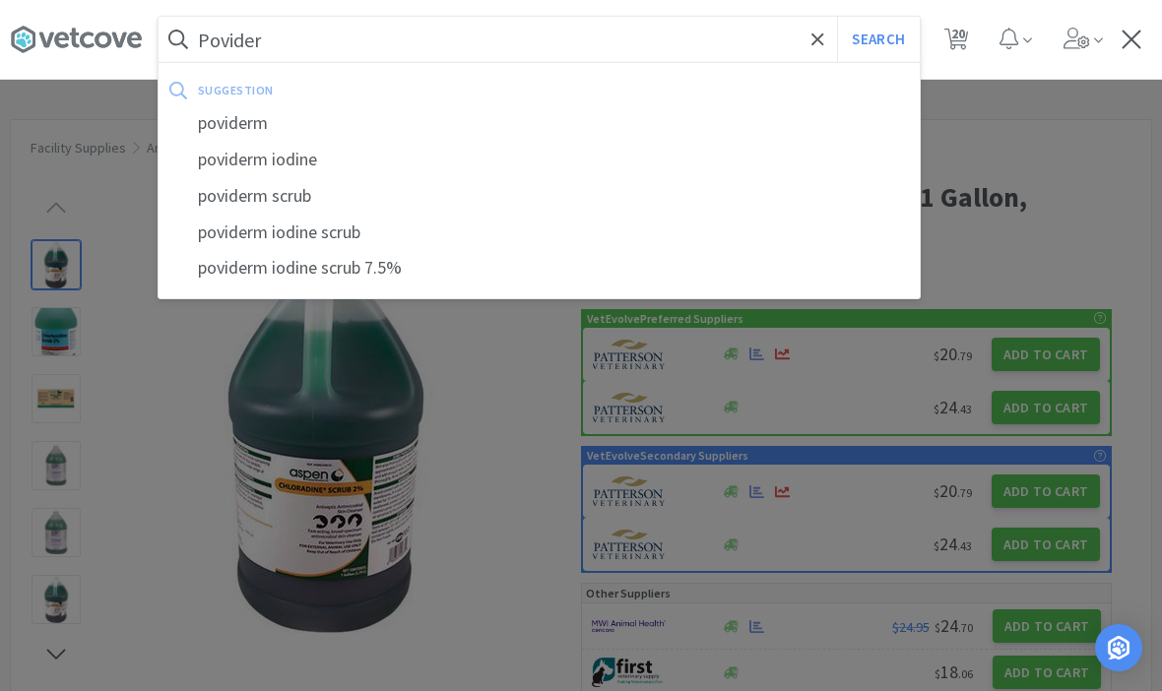
click at [227, 119] on div "poviderm" at bounding box center [539, 123] width 761 height 36
type input "poviderm"
select select "1"
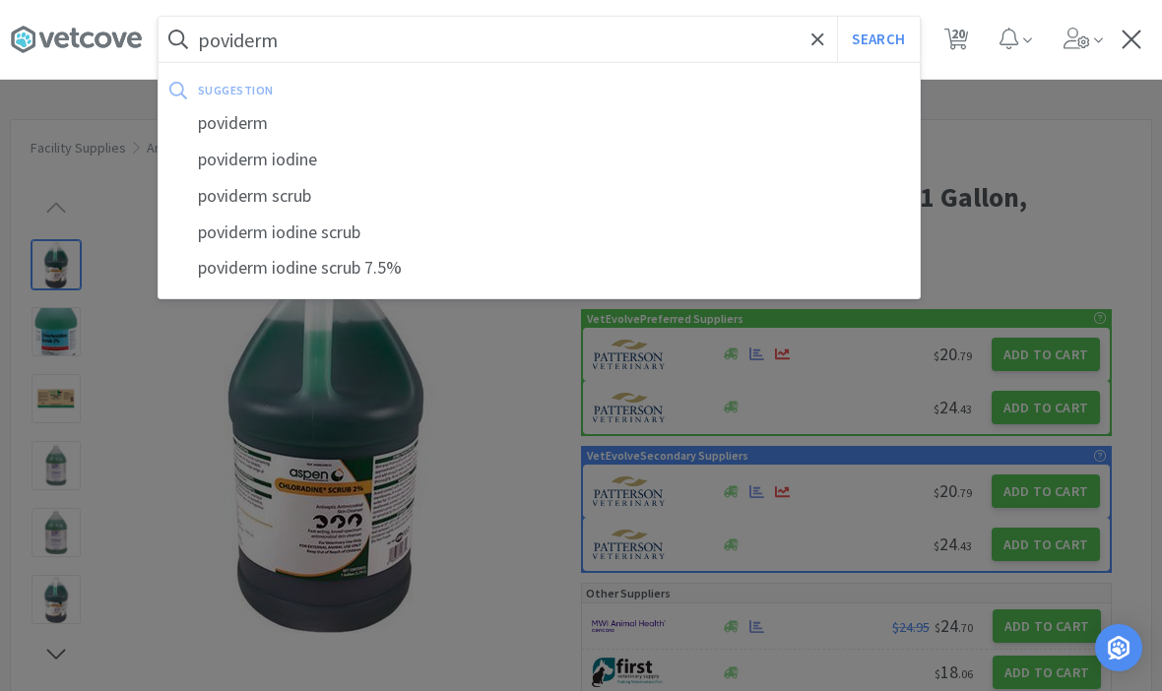
select select "2"
select select "1"
select select "10"
select select "5"
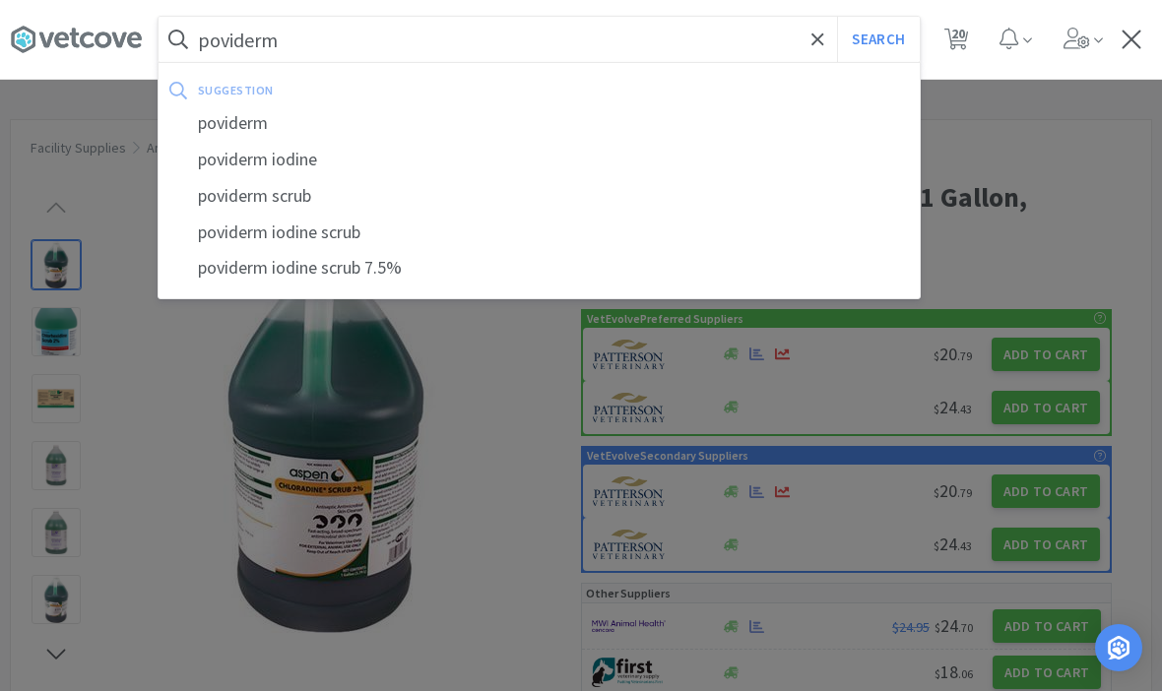
select select "10"
select select "3"
select select "2"
select select "50"
select select "1"
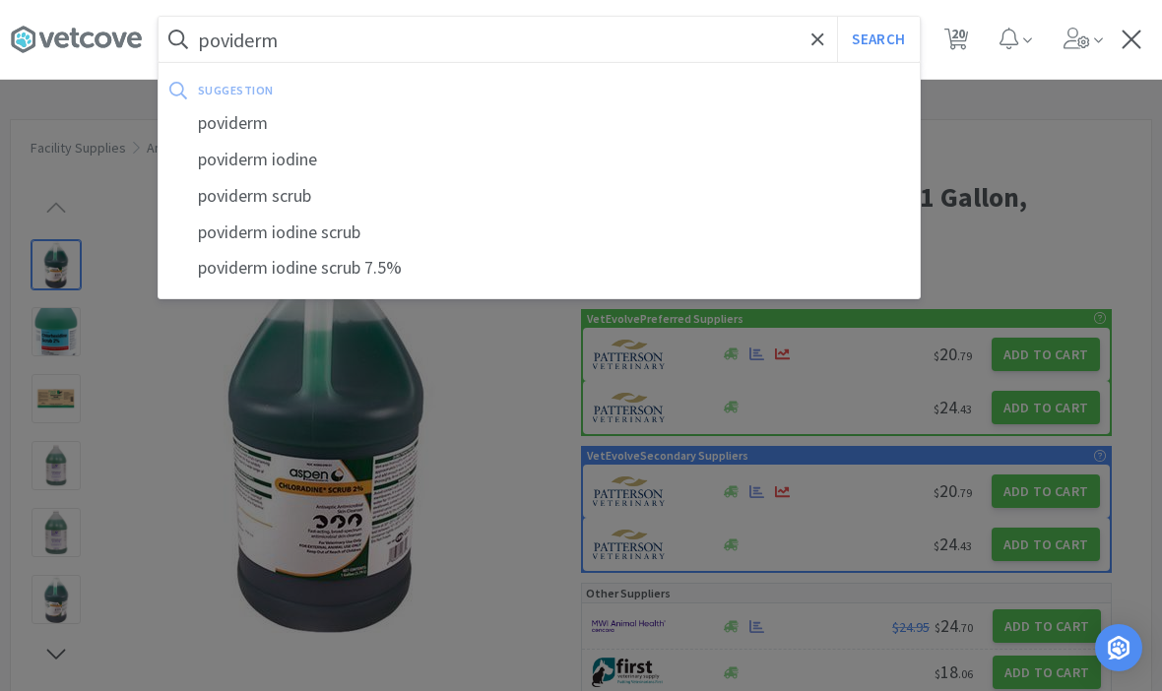
select select "1"
select select "2"
select select "1"
select select "3"
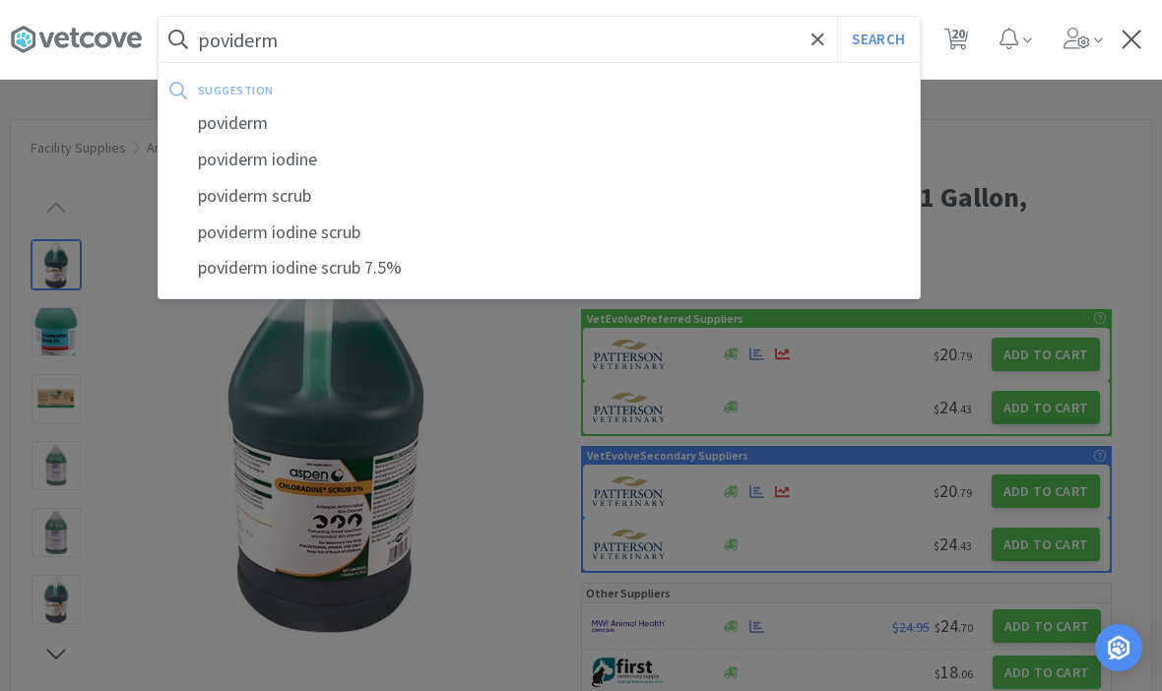
select select "3"
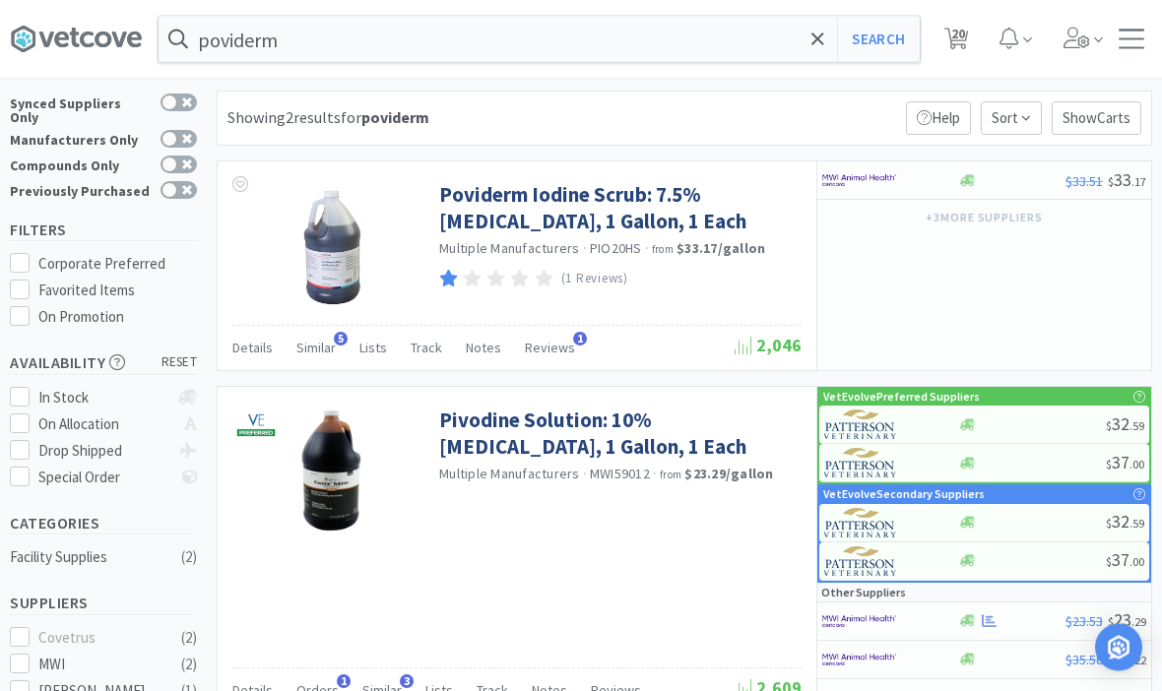
scroll to position [25, 0]
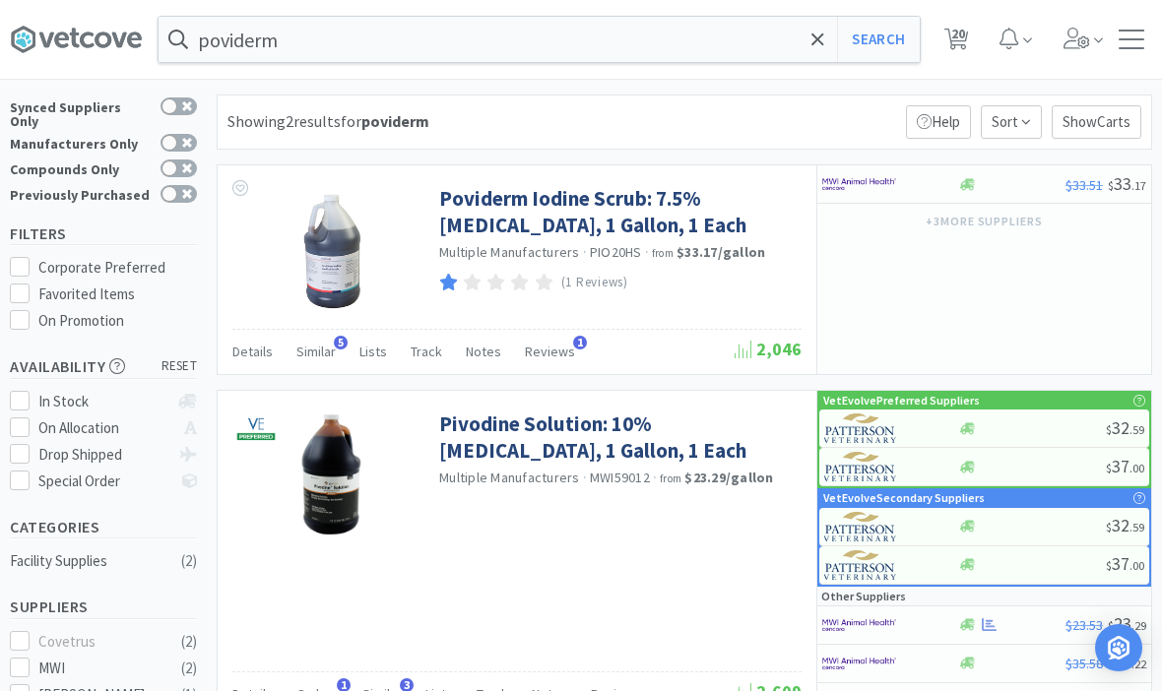
click at [694, 29] on input "poviderm" at bounding box center [539, 39] width 761 height 45
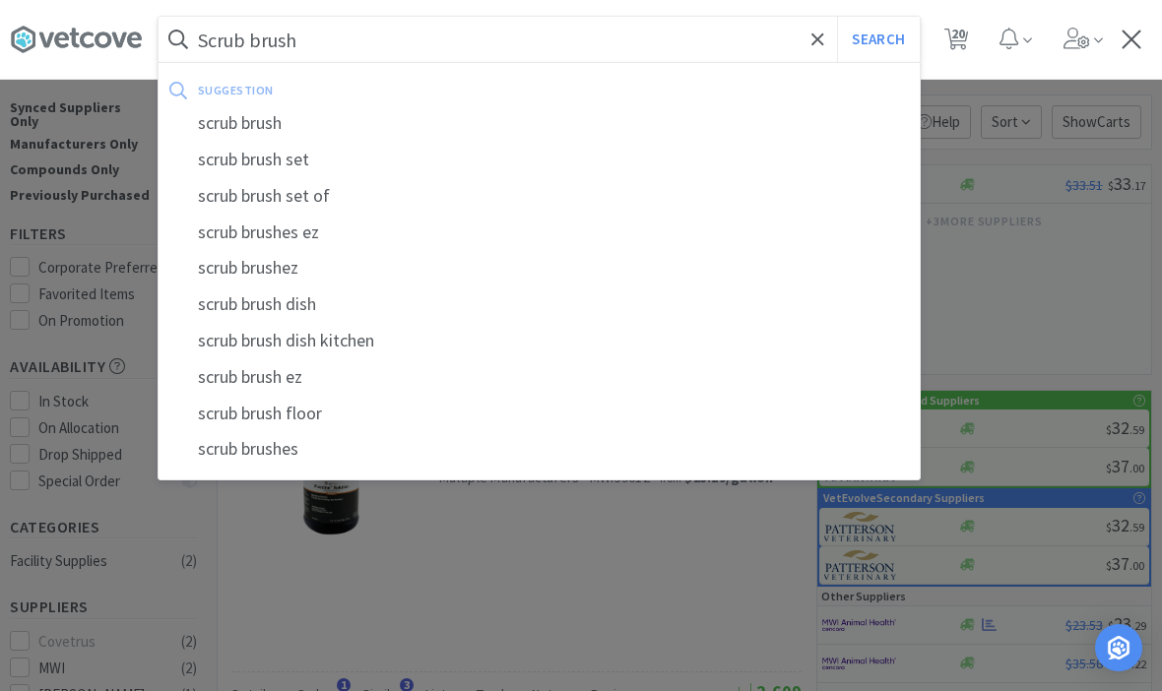
type input "Scrub brush"
click at [877, 39] on button "Search" at bounding box center [878, 39] width 82 height 45
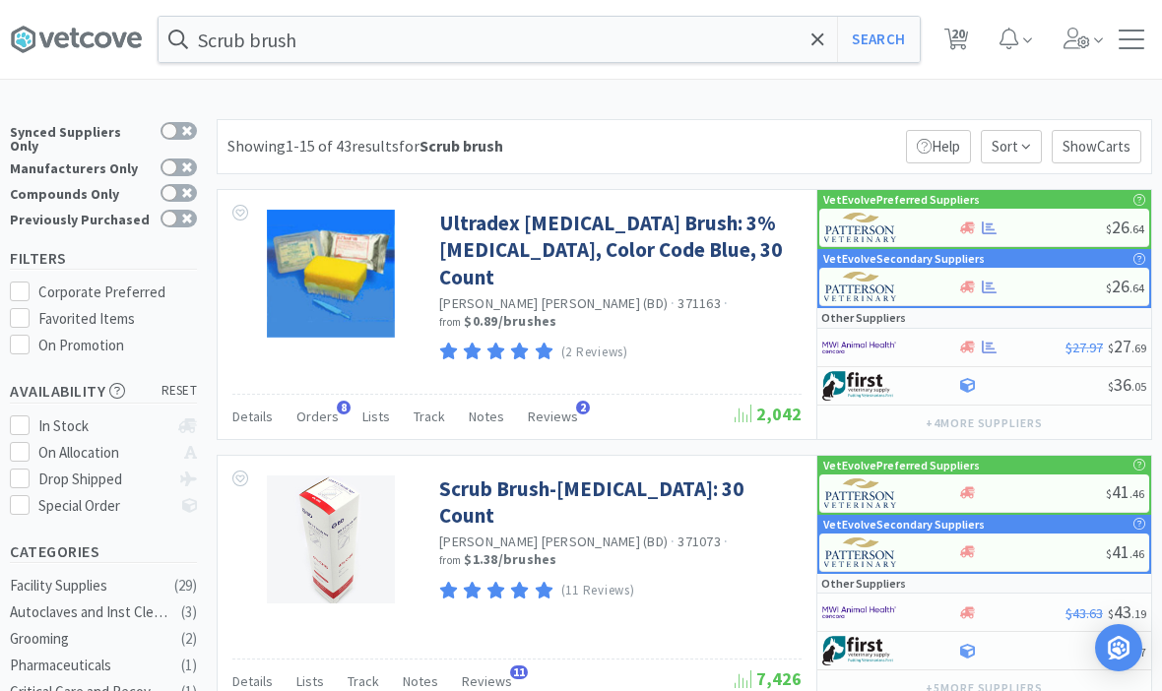
click at [319, 414] on span "Orders" at bounding box center [317, 417] width 42 height 18
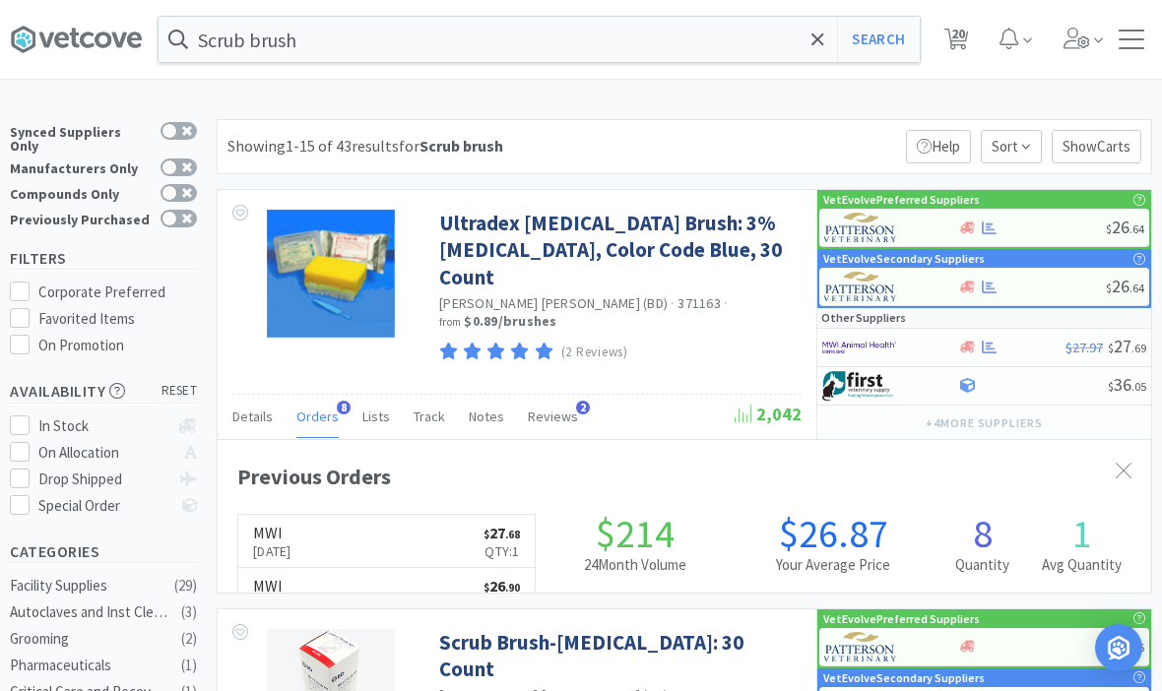
scroll to position [522, 933]
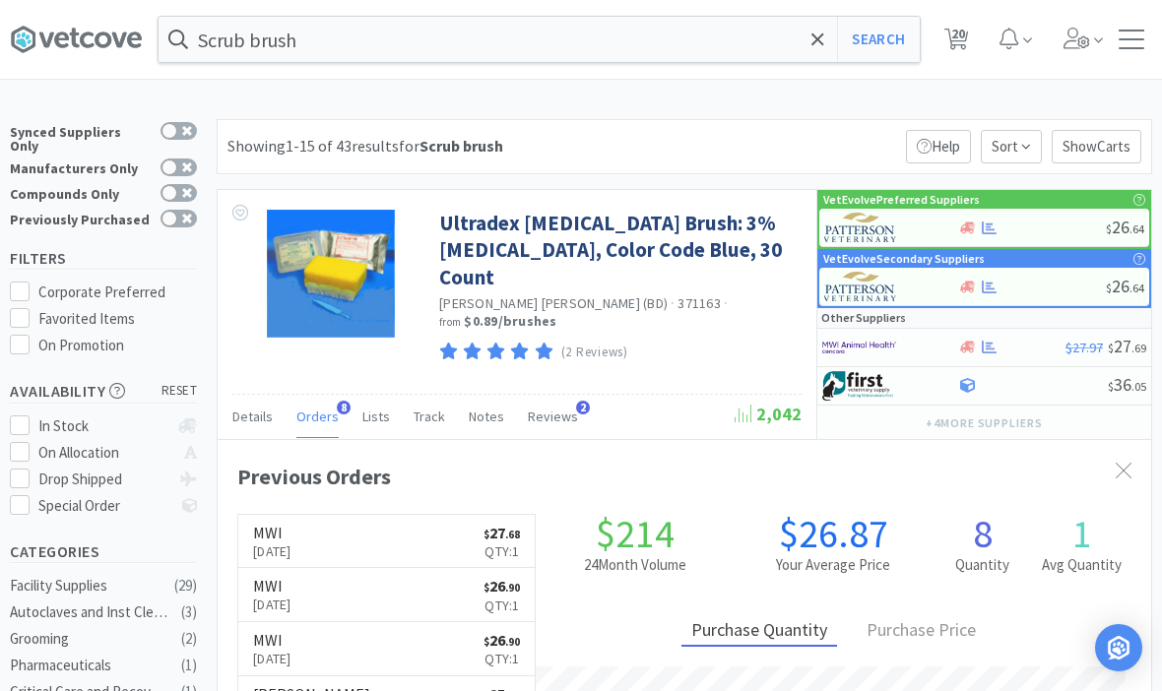
click at [322, 416] on span "Orders" at bounding box center [317, 417] width 42 height 18
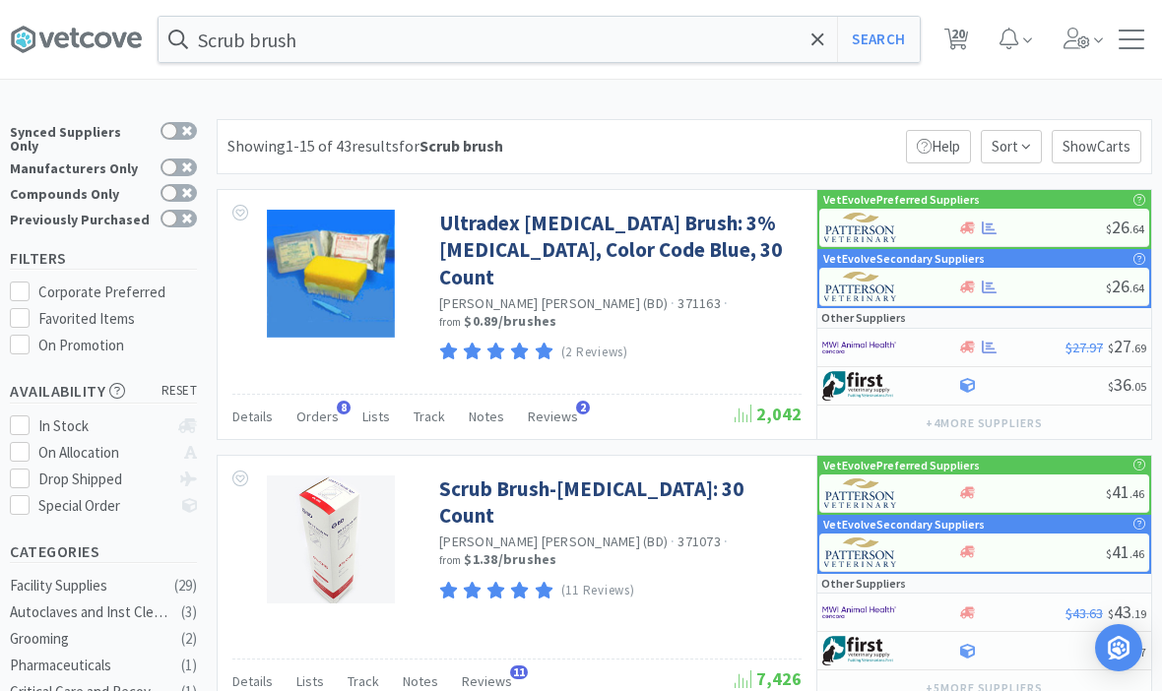
click at [809, 39] on span at bounding box center [817, 39] width 23 height 41
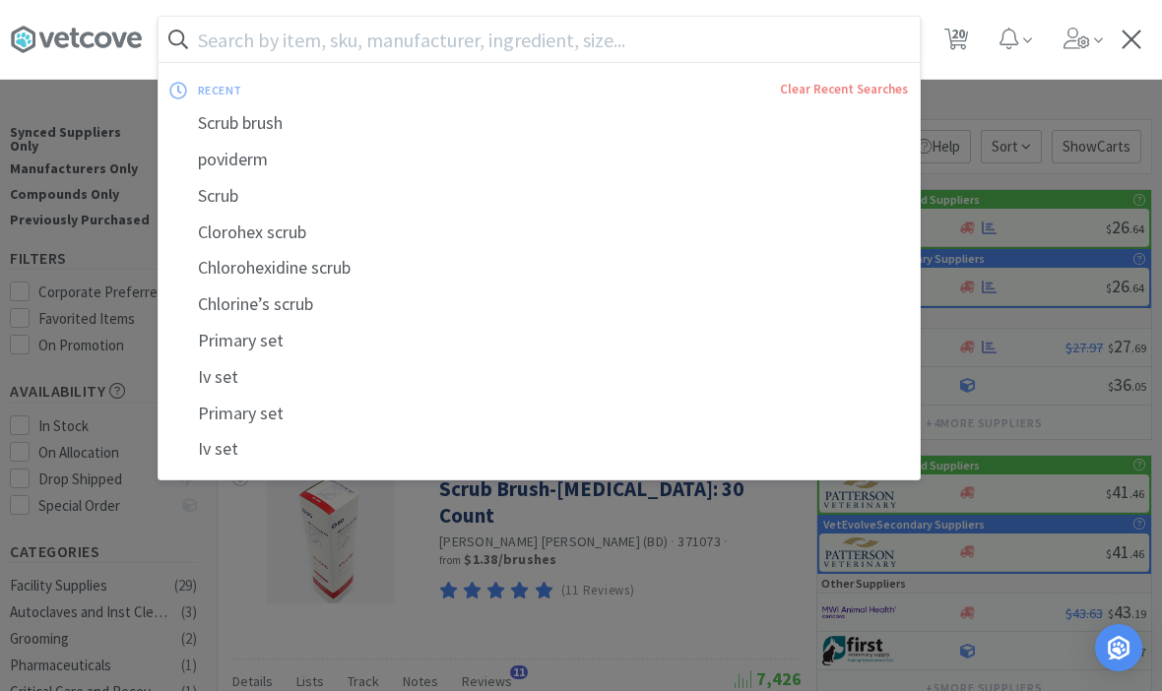
click at [971, 46] on span "20" at bounding box center [956, 39] width 40 height 79
select select "3"
select select "1"
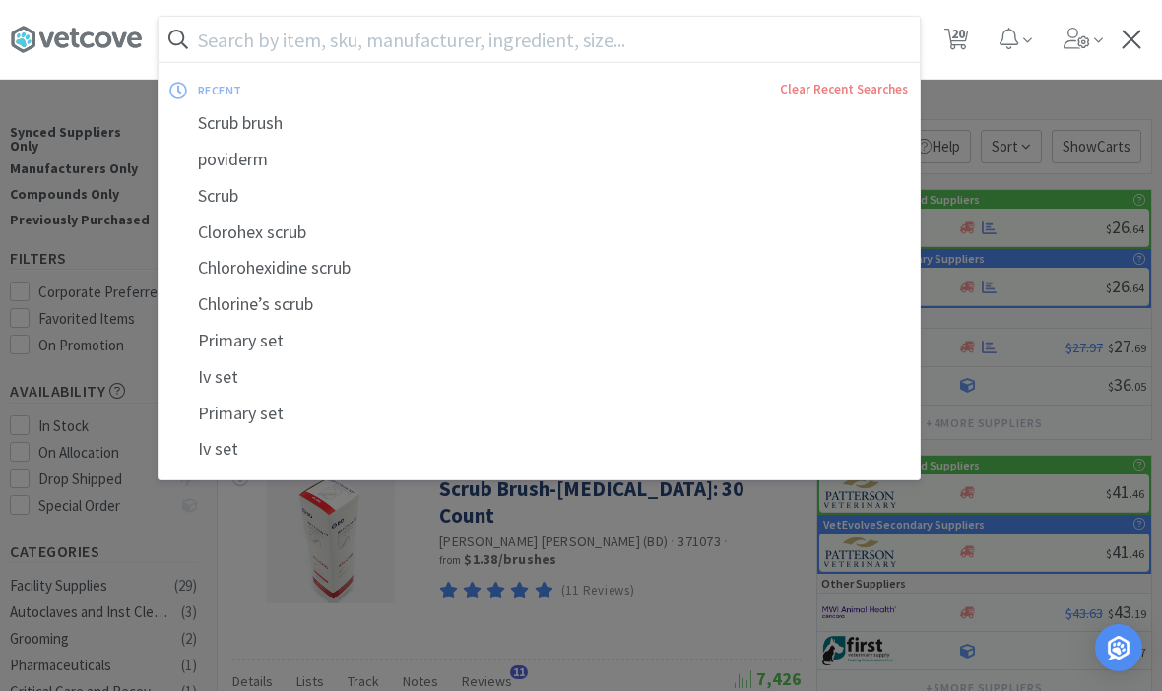
select select "1"
select select "2"
select select "1"
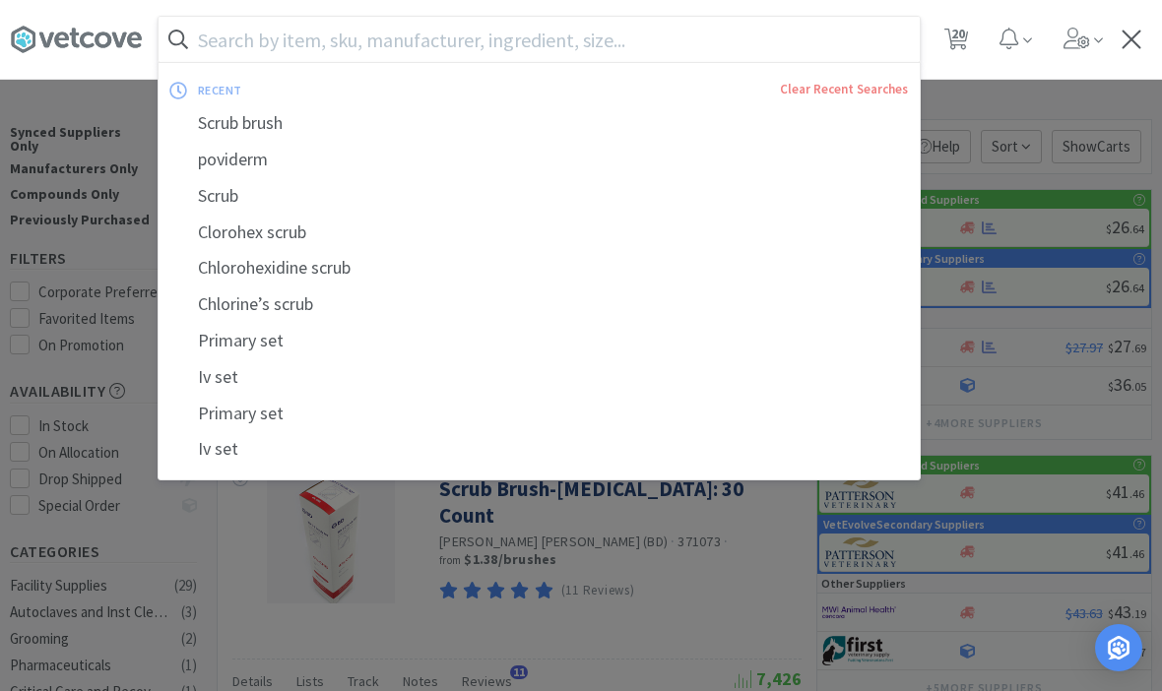
select select "1"
select select "10"
select select "5"
select select "10"
select select "3"
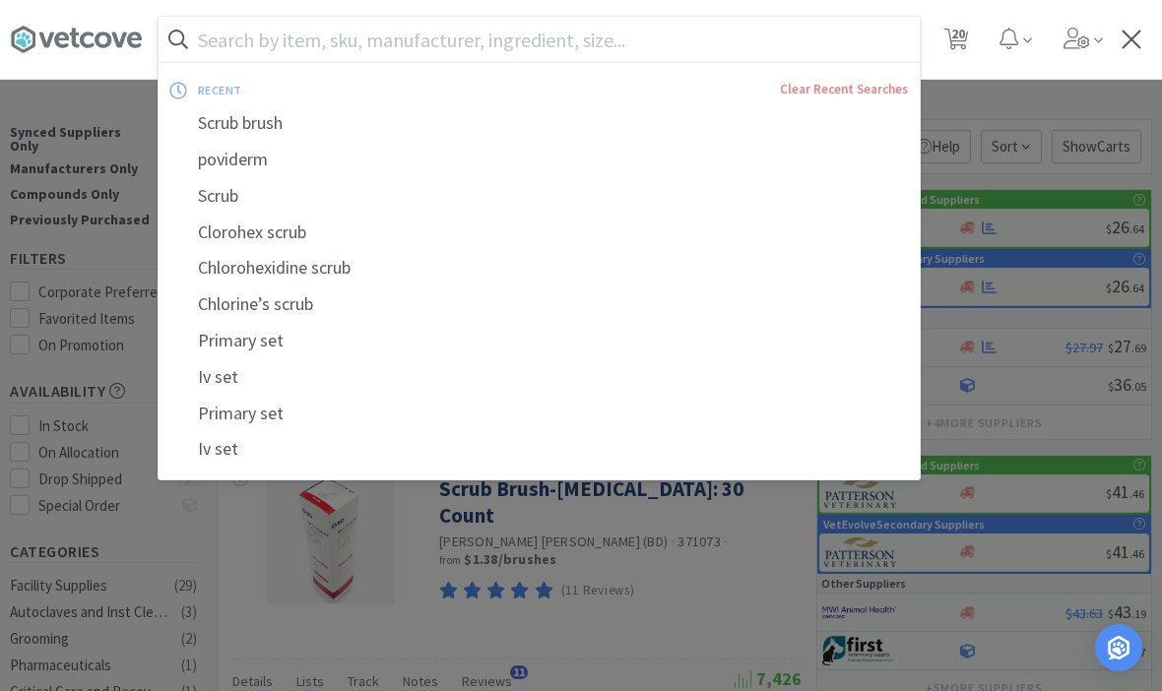
select select "2"
select select "50"
select select "1"
select select "2"
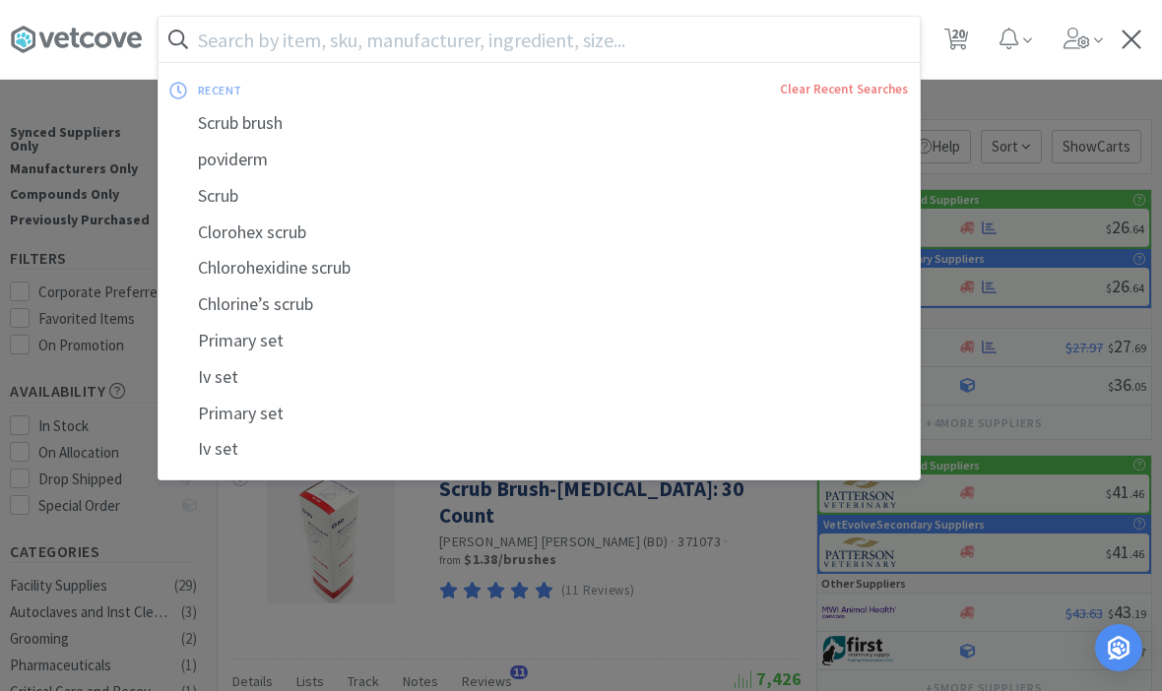
select select "1"
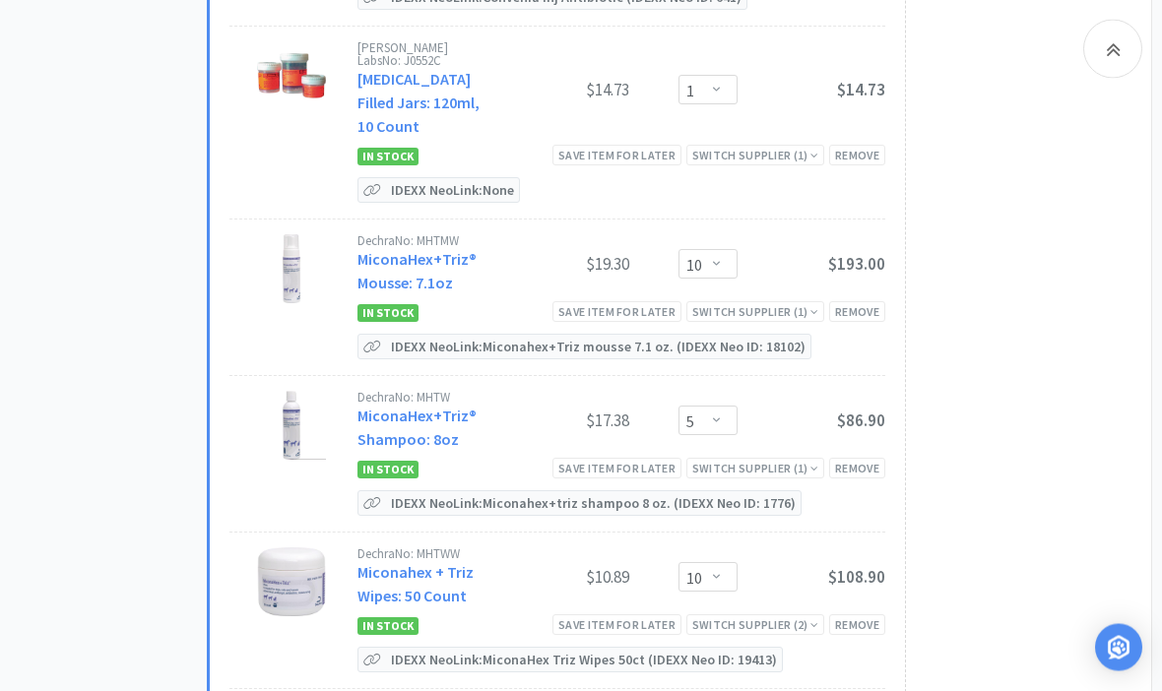
scroll to position [3553, 0]
click at [733, 406] on select "Enter Quantity 1 2 3 4 5 6 7 8 9 10 11 12 13 14 15 16 17 18 19 20 Enter Quantity" at bounding box center [707, 421] width 59 height 30
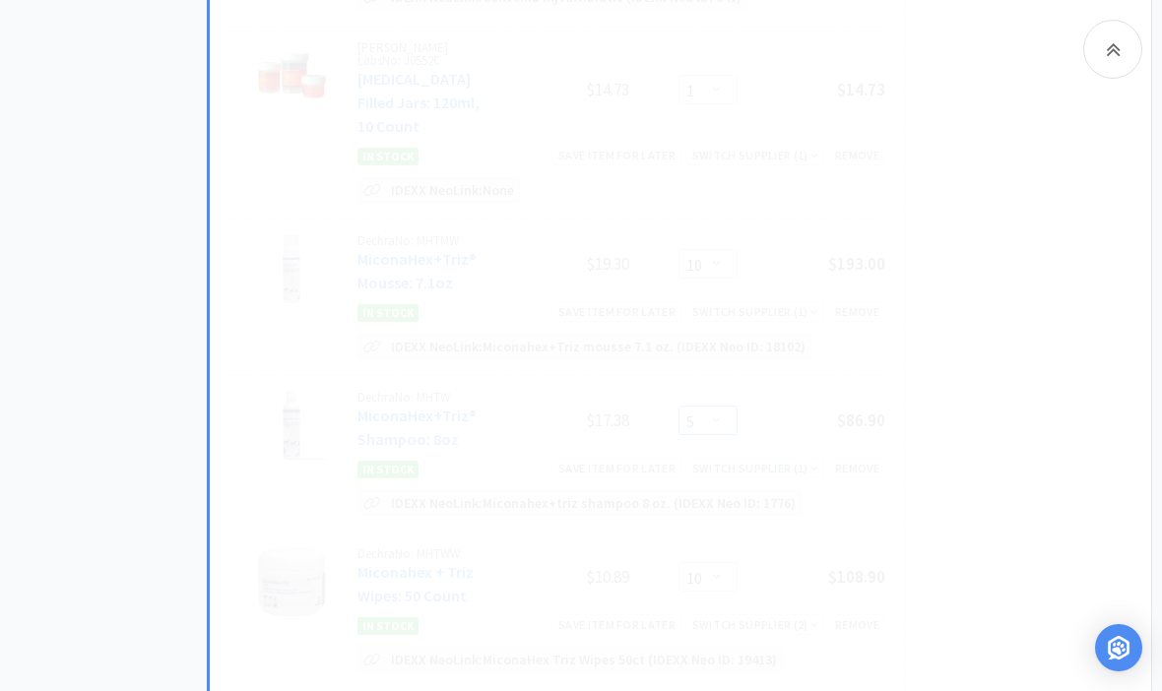
select select "10"
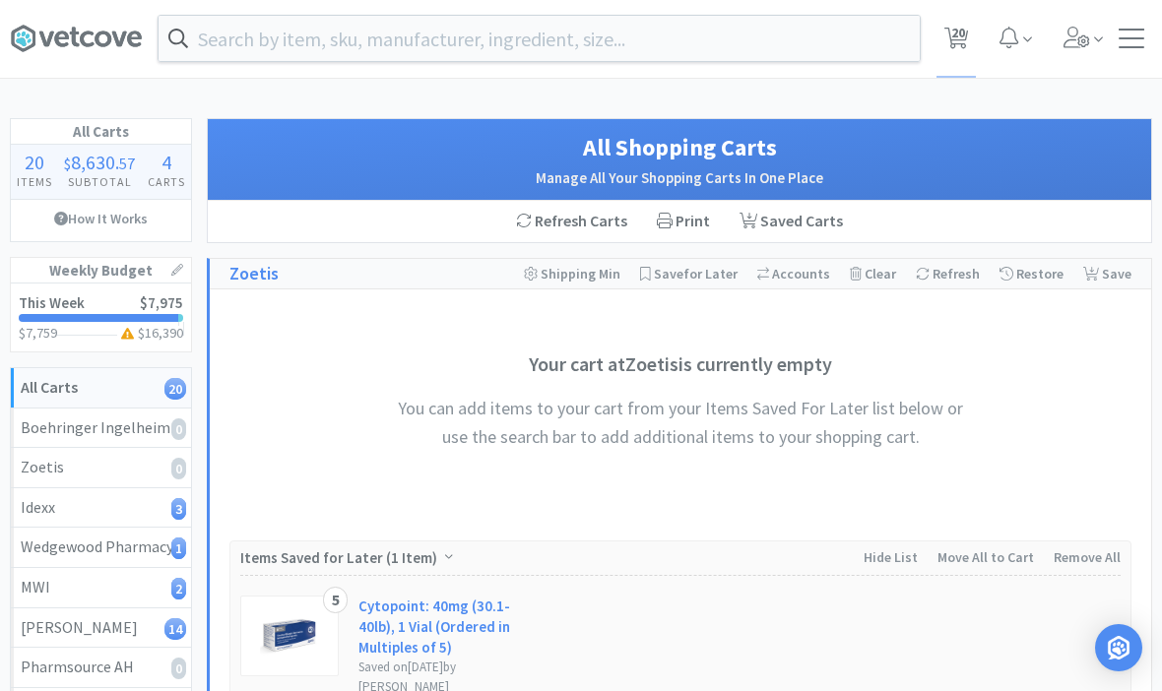
scroll to position [0, 0]
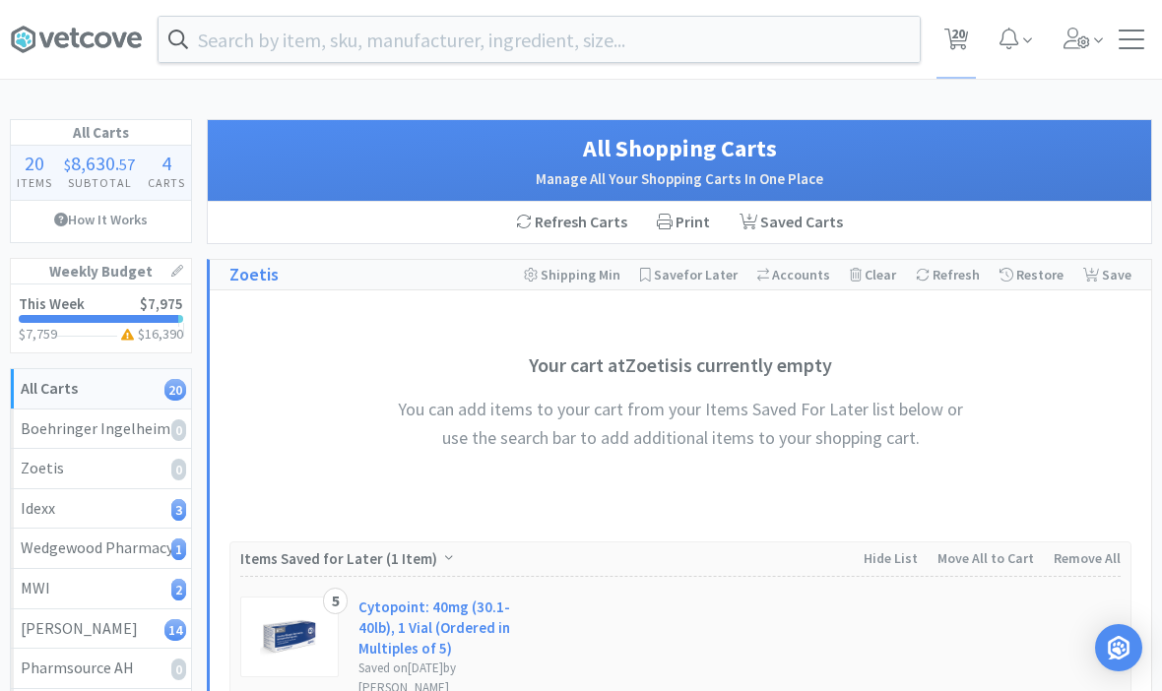
click at [705, 48] on input "text" at bounding box center [539, 39] width 761 height 45
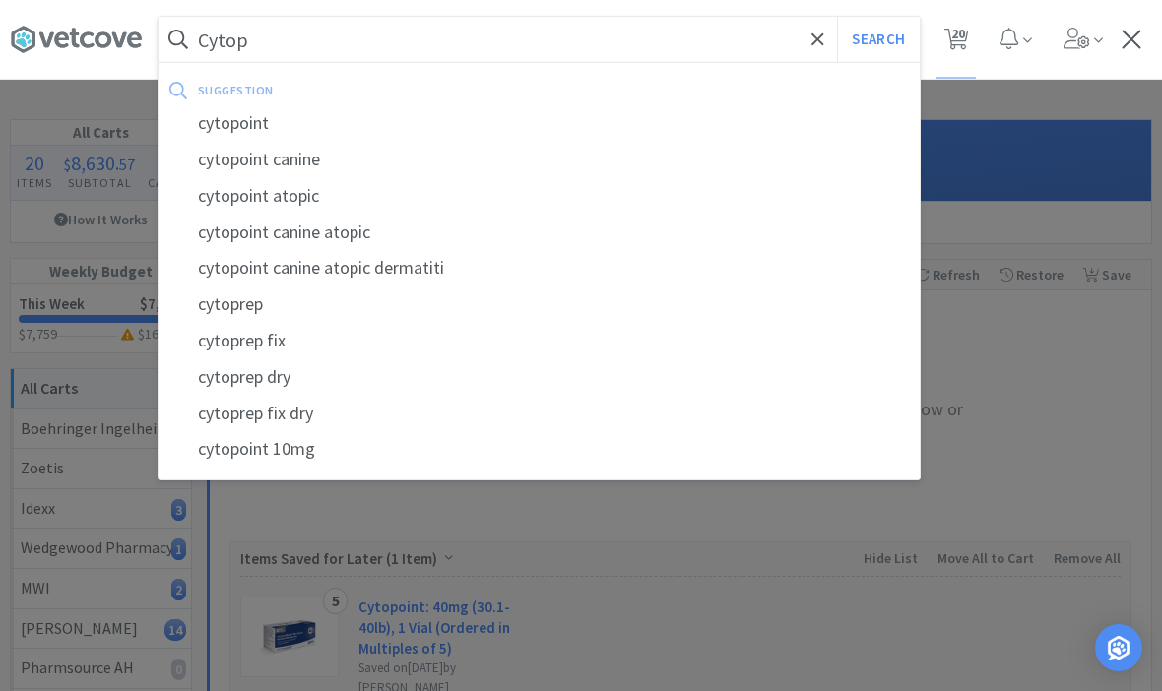
type input "Cytop"
click at [226, 129] on div "cytopoint" at bounding box center [539, 123] width 761 height 36
select select "1"
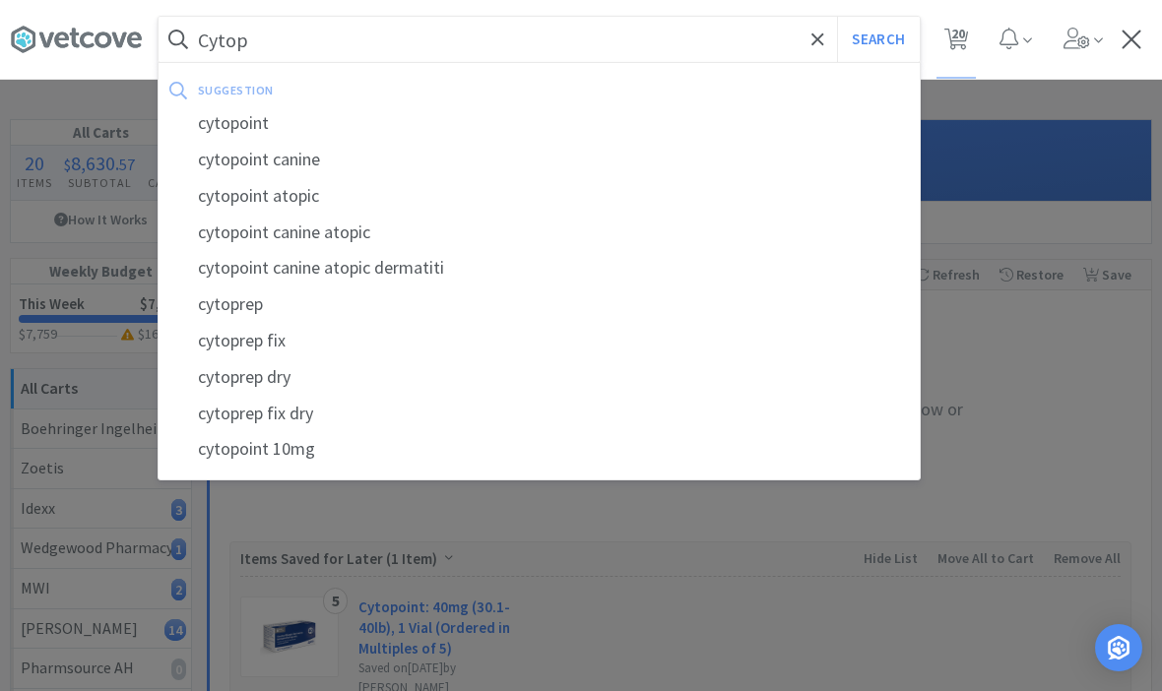
select select "2"
select select "1"
select select "10"
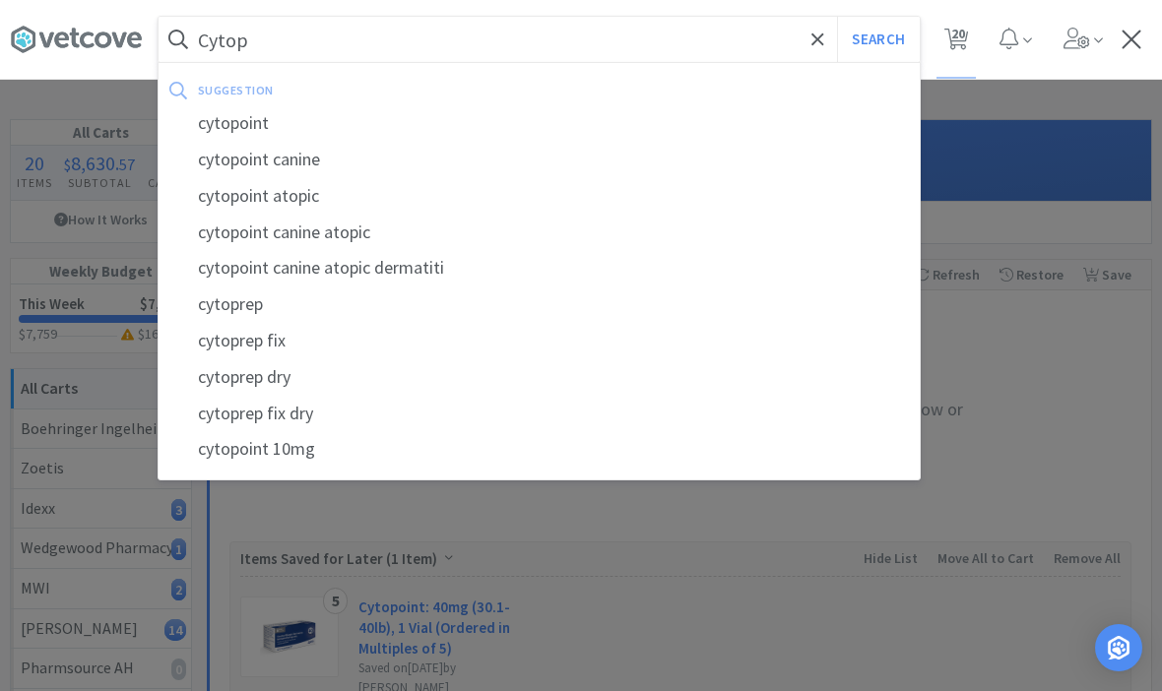
select select "10"
select select "3"
select select "2"
select select "50"
select select "1"
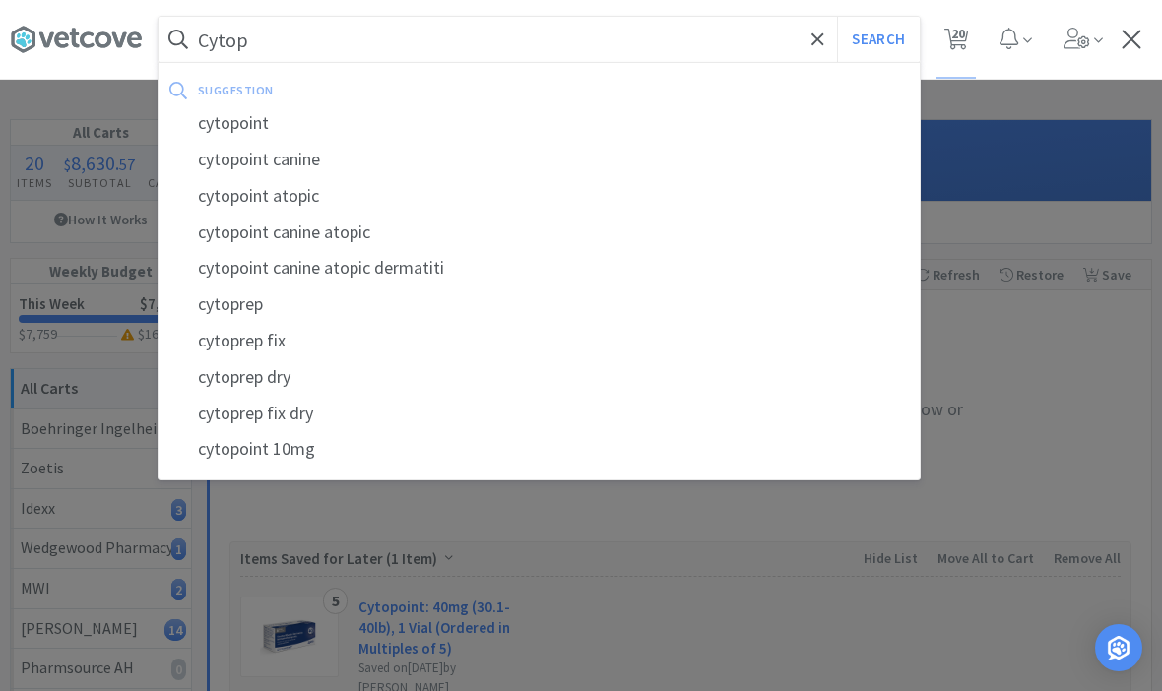
select select "1"
select select "2"
select select "1"
select select "3"
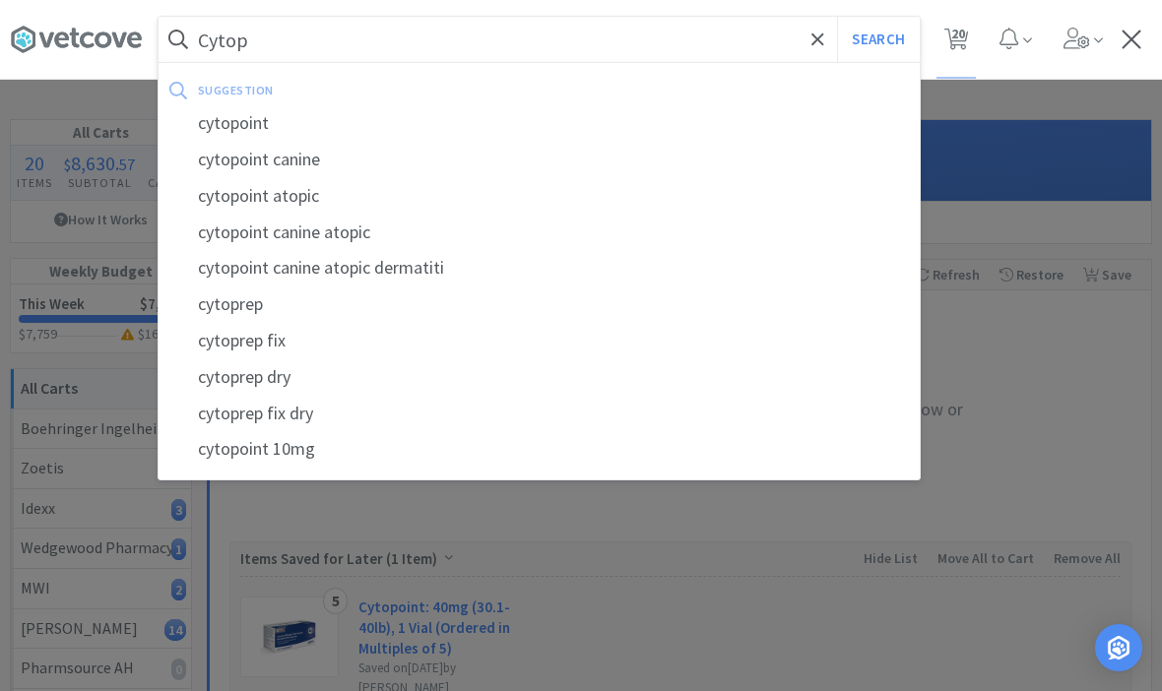
select select "3"
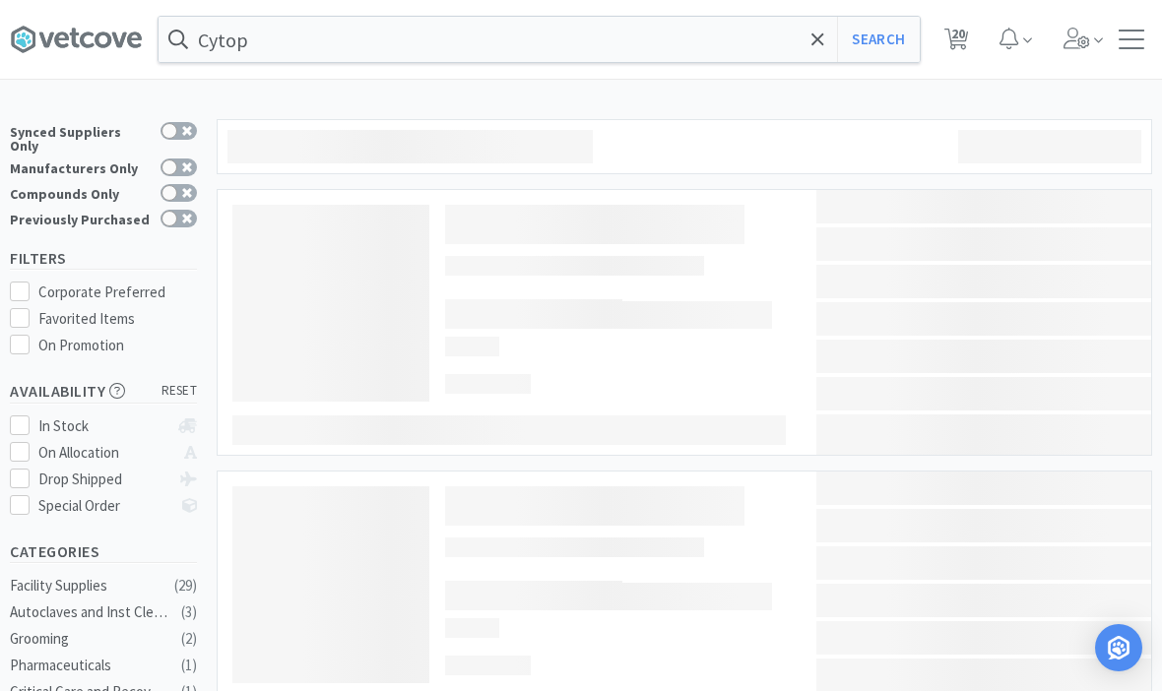
type input "cytopoint"
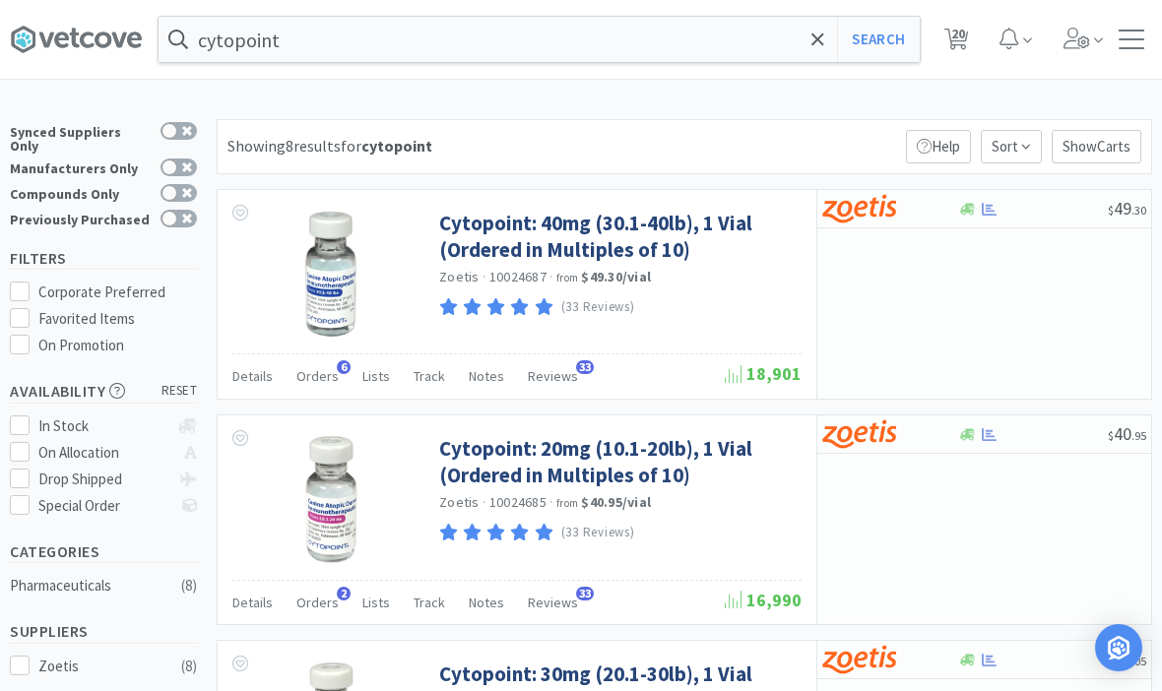
click at [661, 233] on link "Cytopoint: 40mg (30.1-40lb), 1 Vial (Ordered in Multiples of 10)" at bounding box center [617, 237] width 357 height 54
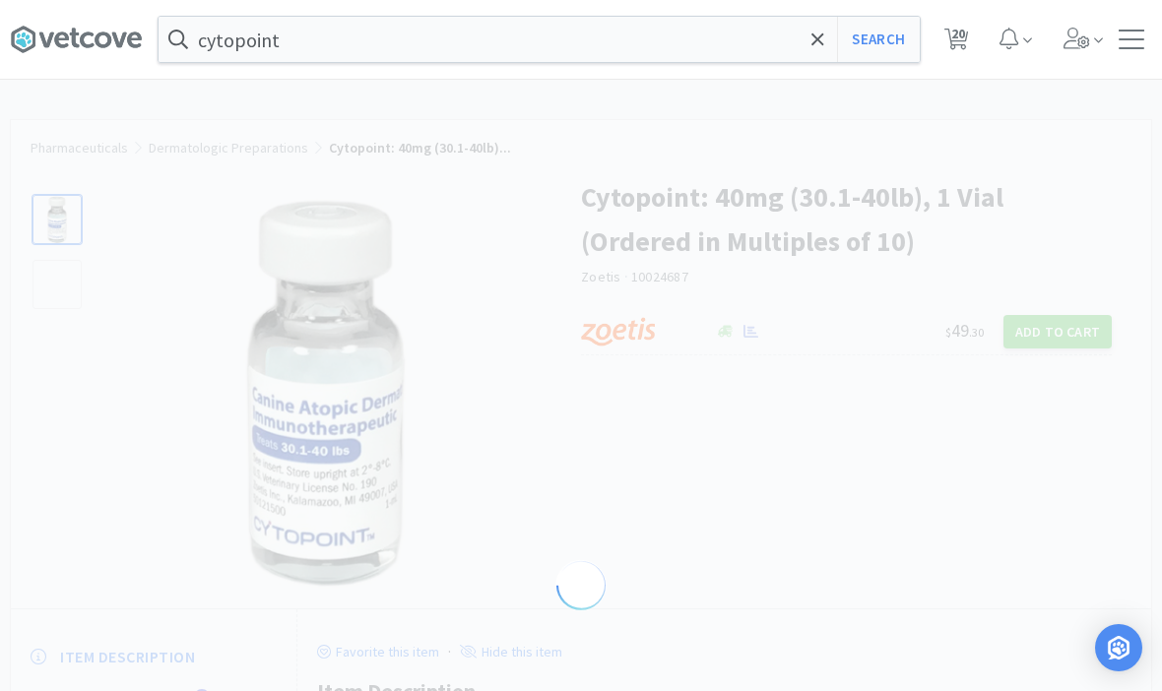
select select "298817"
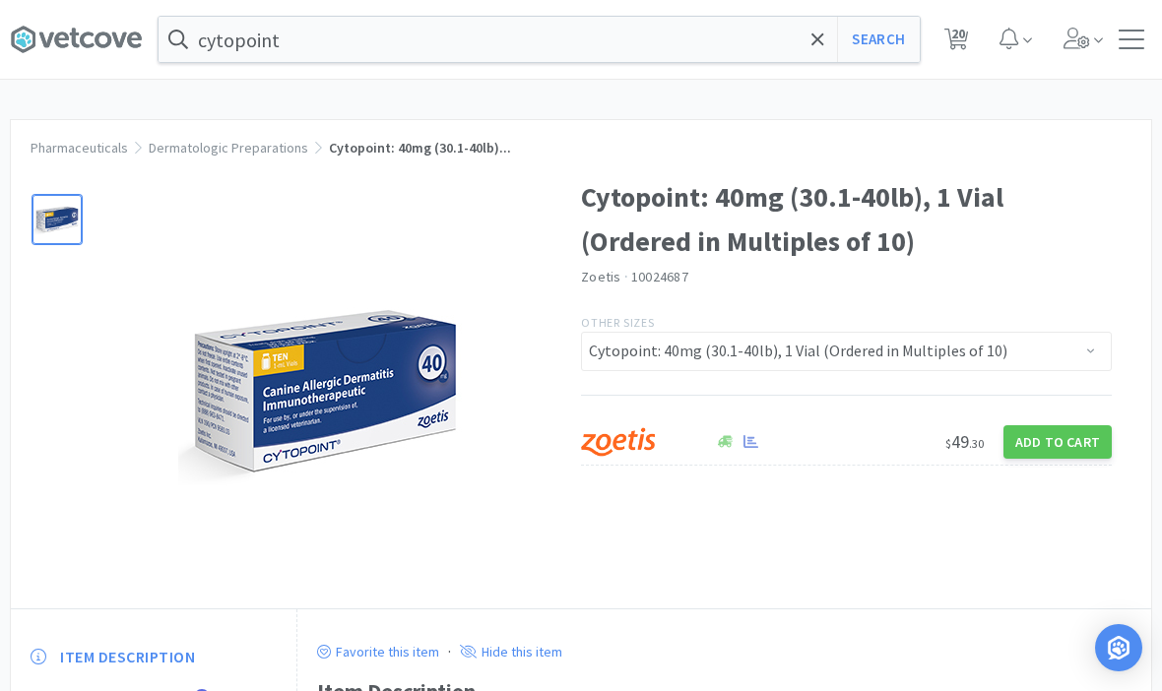
click at [1064, 452] on button "Add to Cart" at bounding box center [1057, 441] width 108 height 33
select select "10"
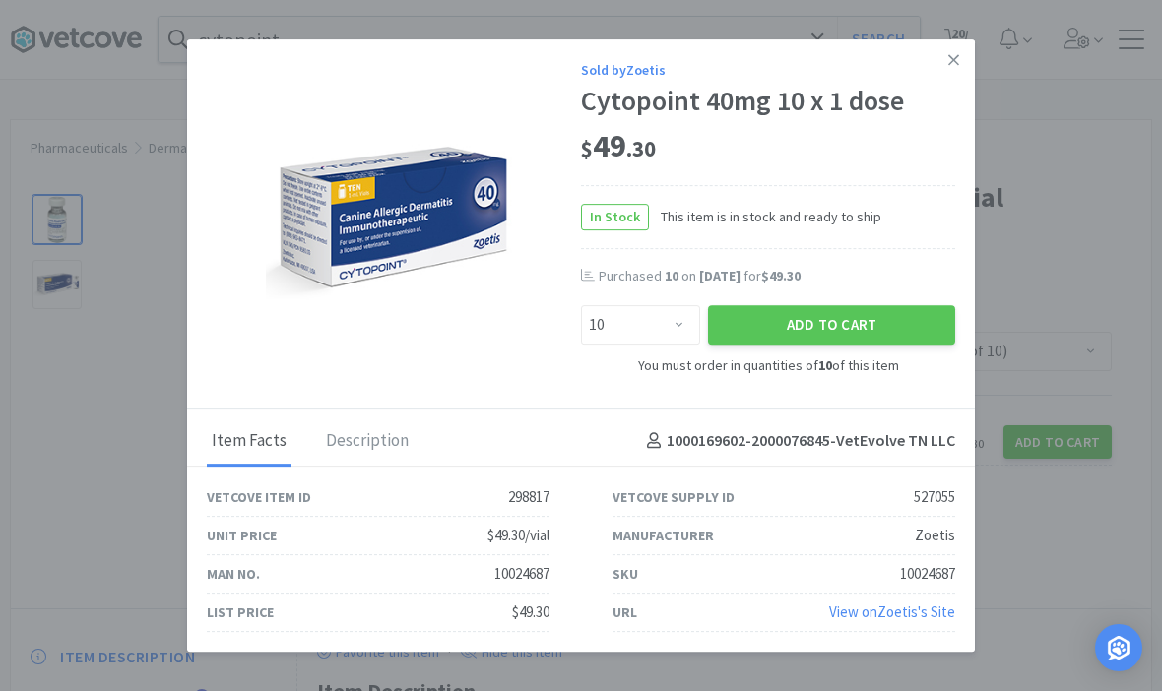
click at [868, 311] on button "Add to Cart" at bounding box center [831, 324] width 247 height 39
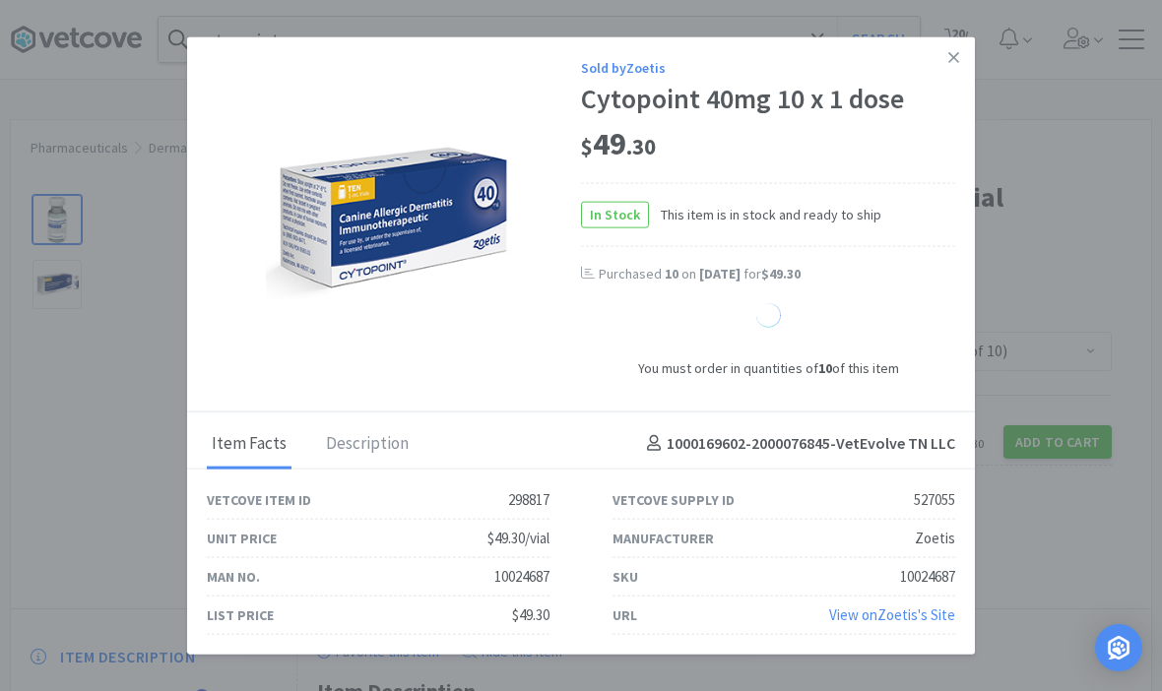
select select "1"
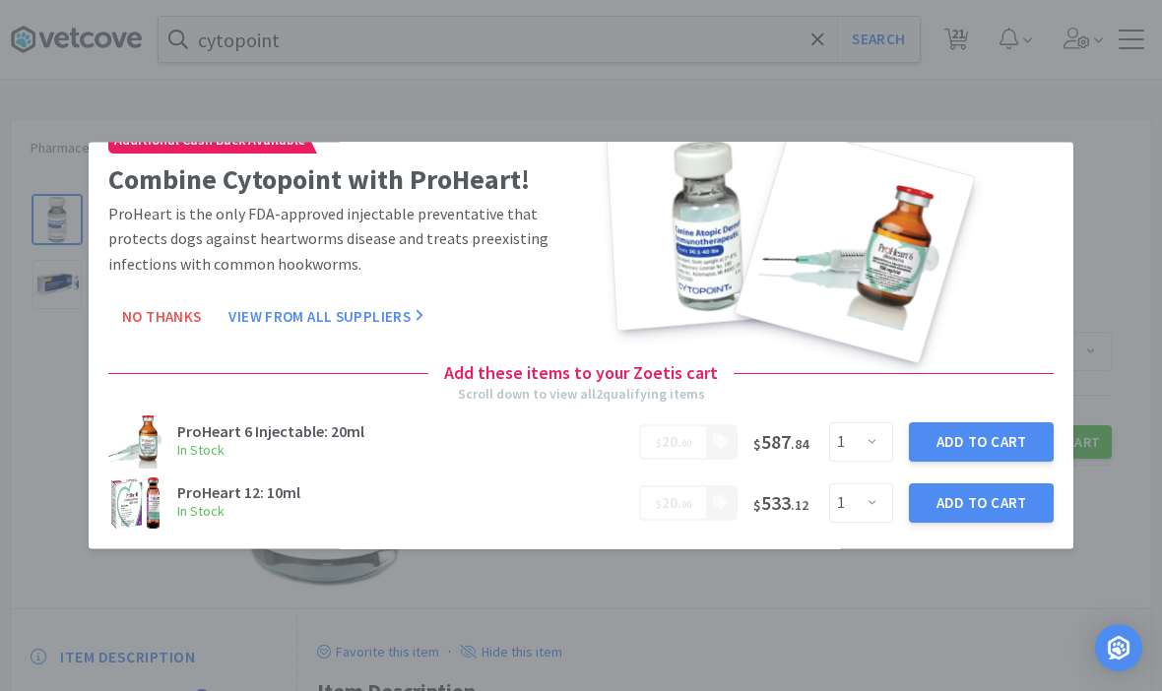
scroll to position [37, 0]
click at [986, 504] on button "Add to Cart" at bounding box center [981, 501] width 145 height 39
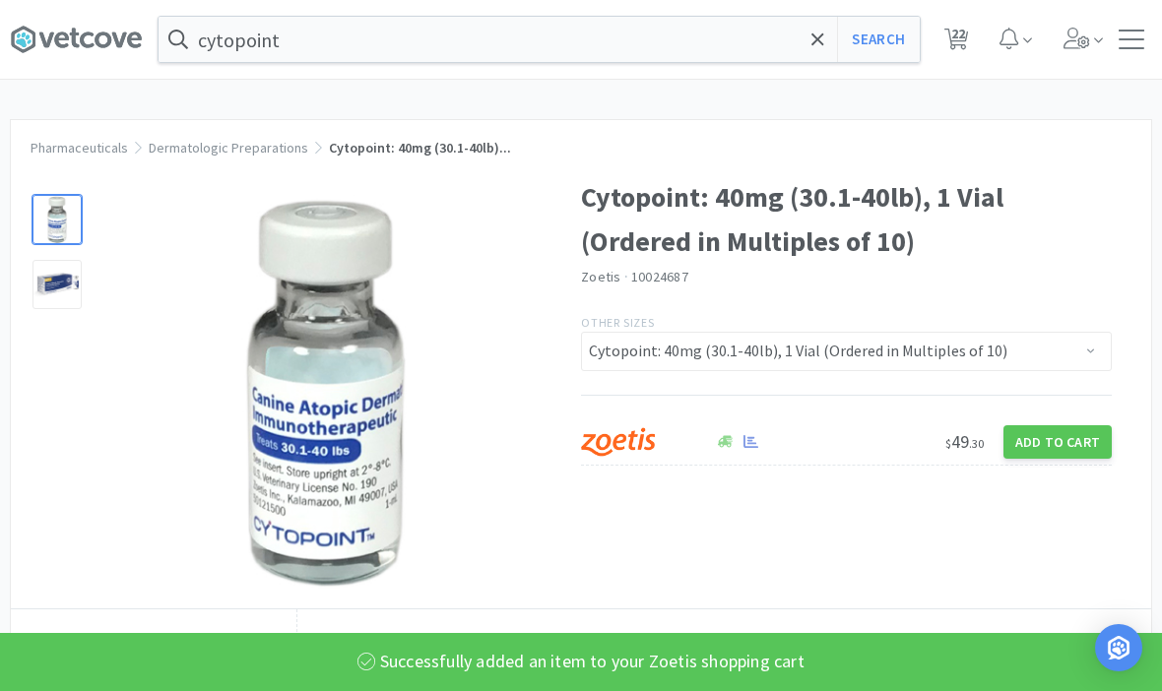
click at [949, 47] on icon at bounding box center [956, 40] width 25 height 22
select select "10"
select select "1"
select select "3"
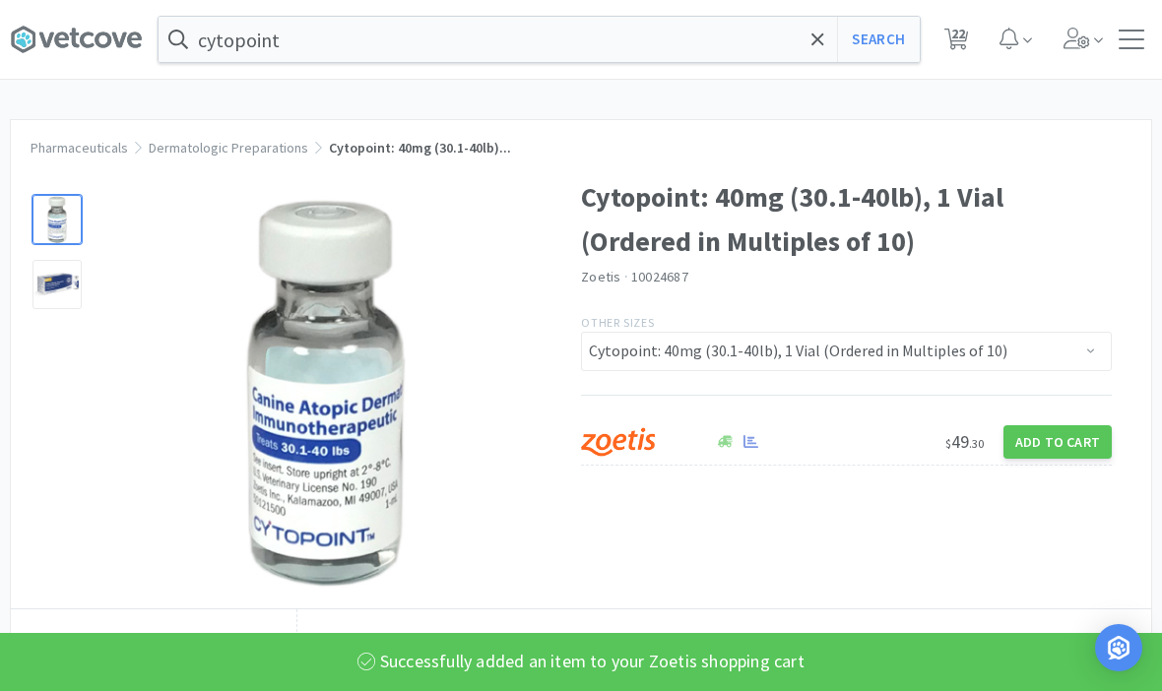
select select "3"
select select "1"
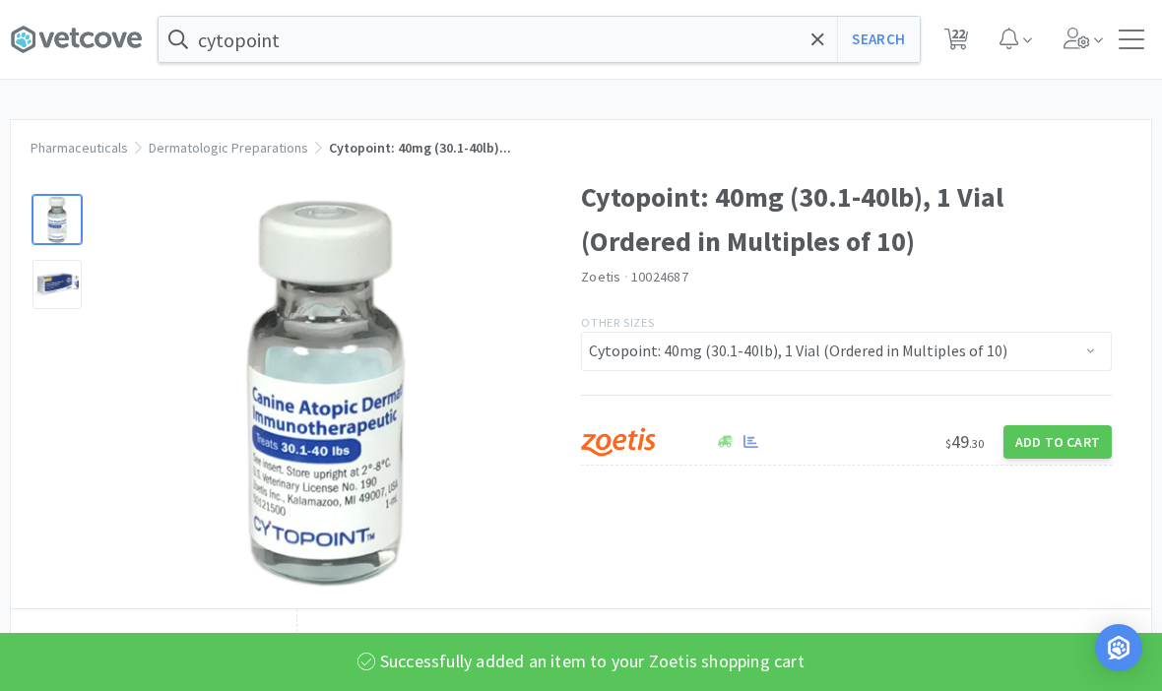
select select "2"
select select "1"
select select "10"
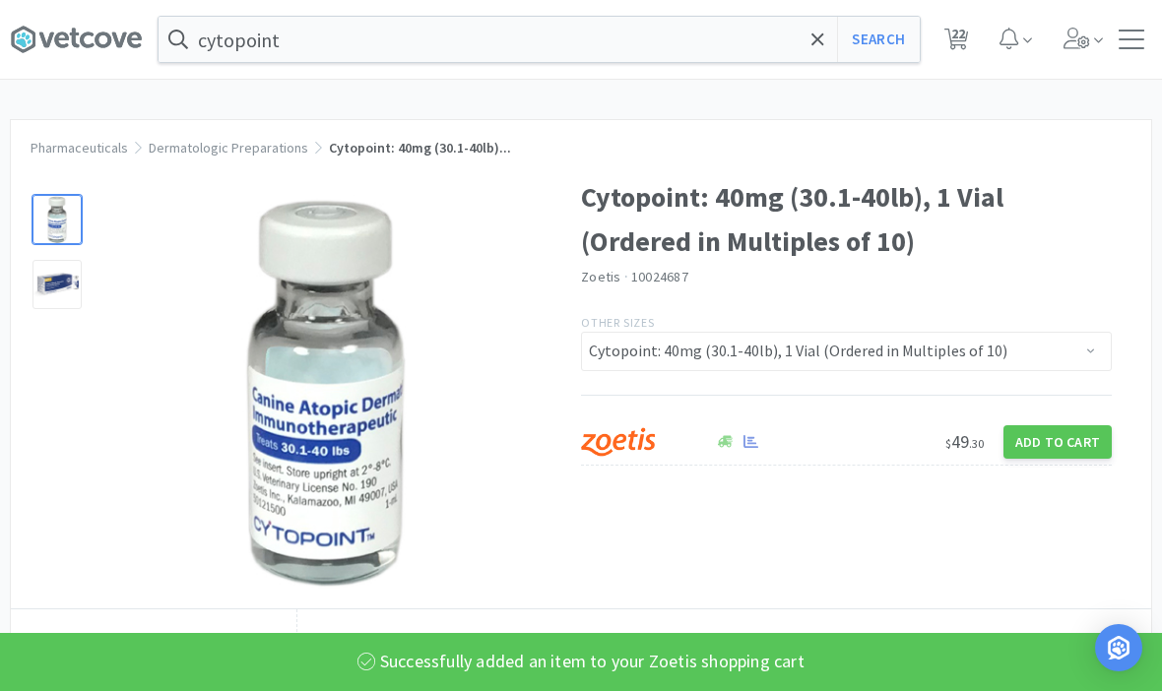
select select "10"
select select "3"
select select "2"
select select "50"
select select "1"
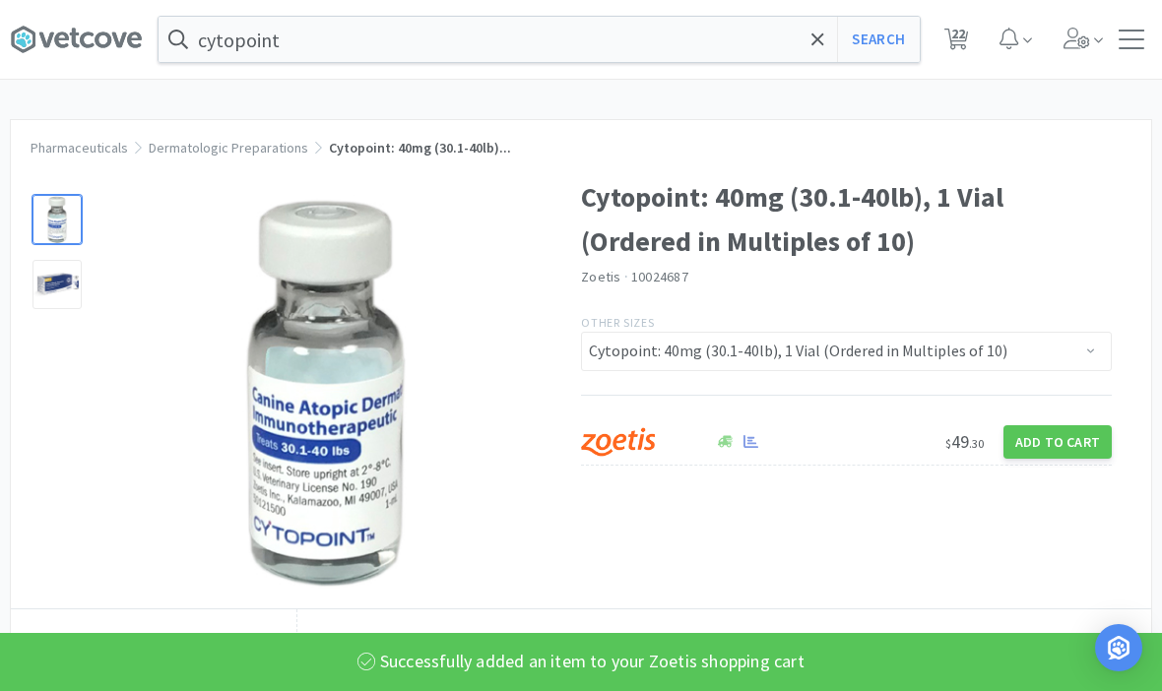
select select "1"
select select "2"
select select "1"
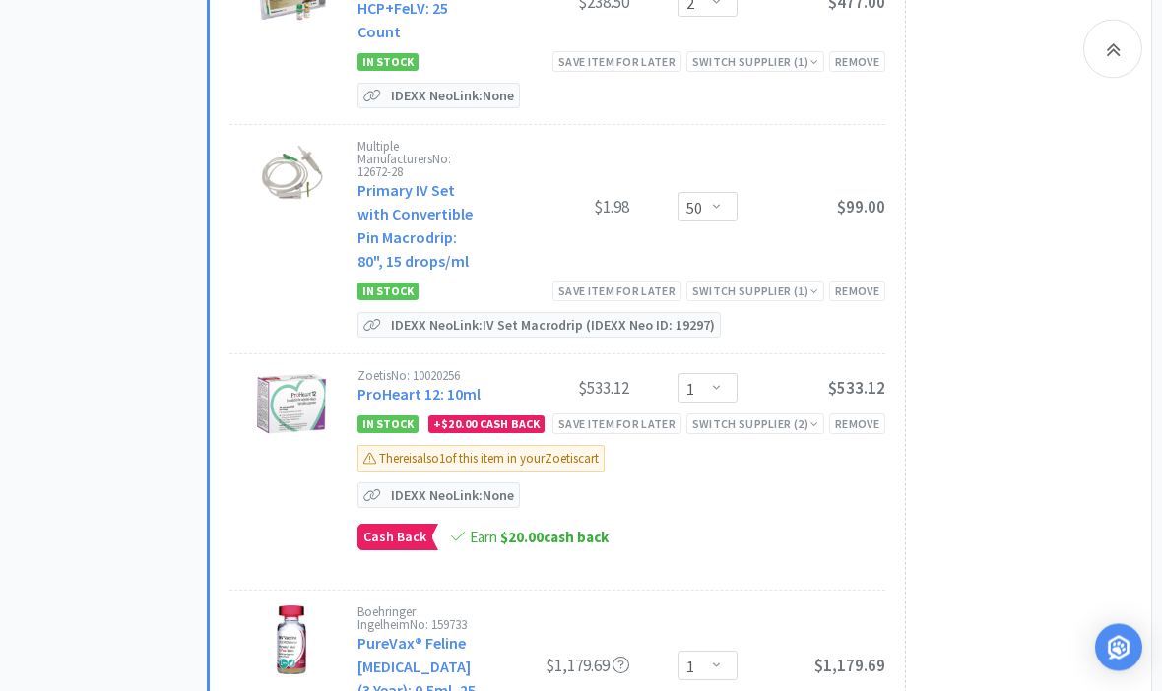
scroll to position [4693, 0]
click at [869, 413] on div "Remove" at bounding box center [857, 423] width 56 height 21
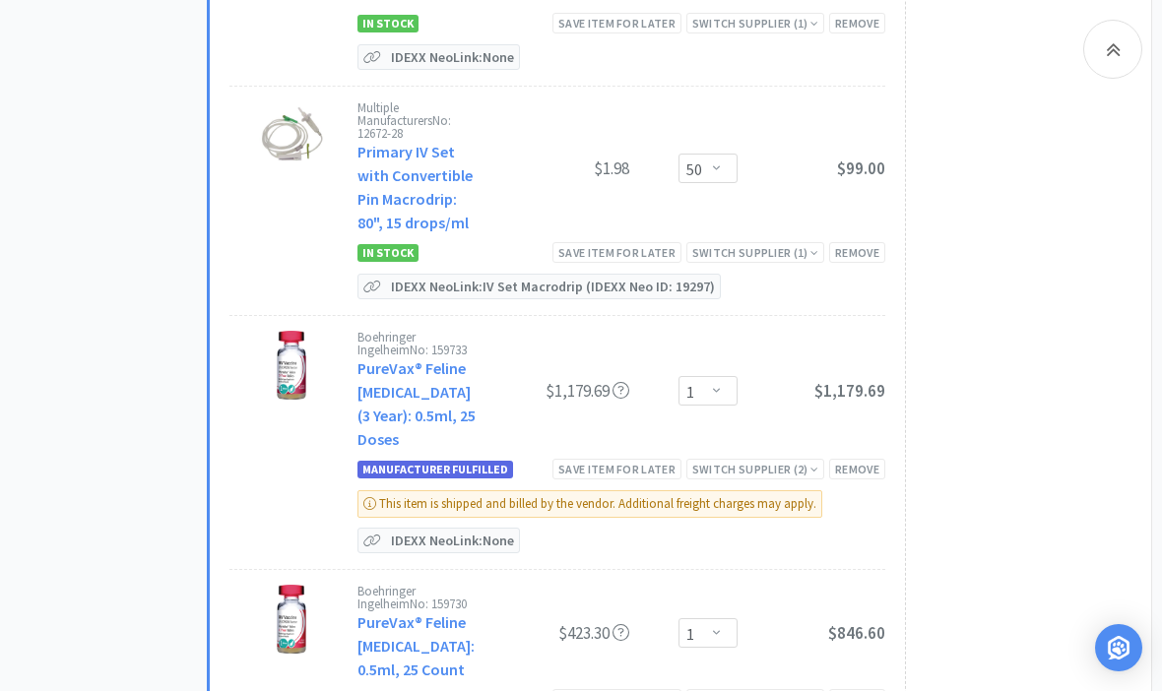
select select "2"
select select "1"
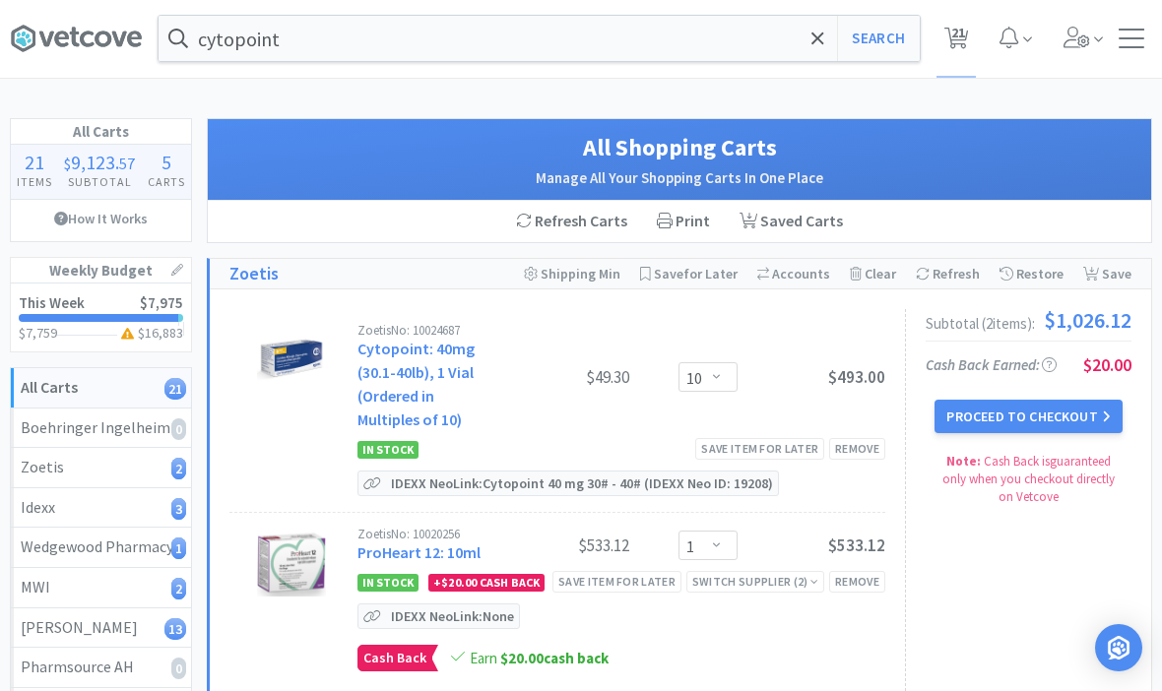
scroll to position [0, 0]
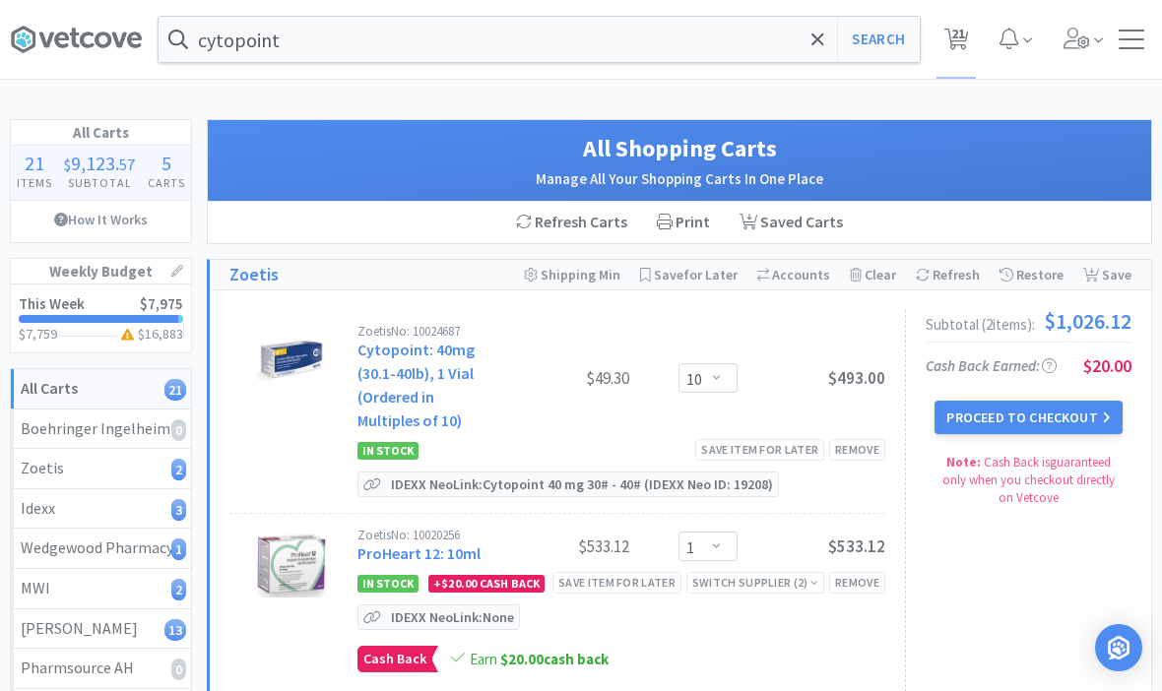
click at [895, 41] on button "Search" at bounding box center [878, 39] width 82 height 45
select select "1"
select select "2"
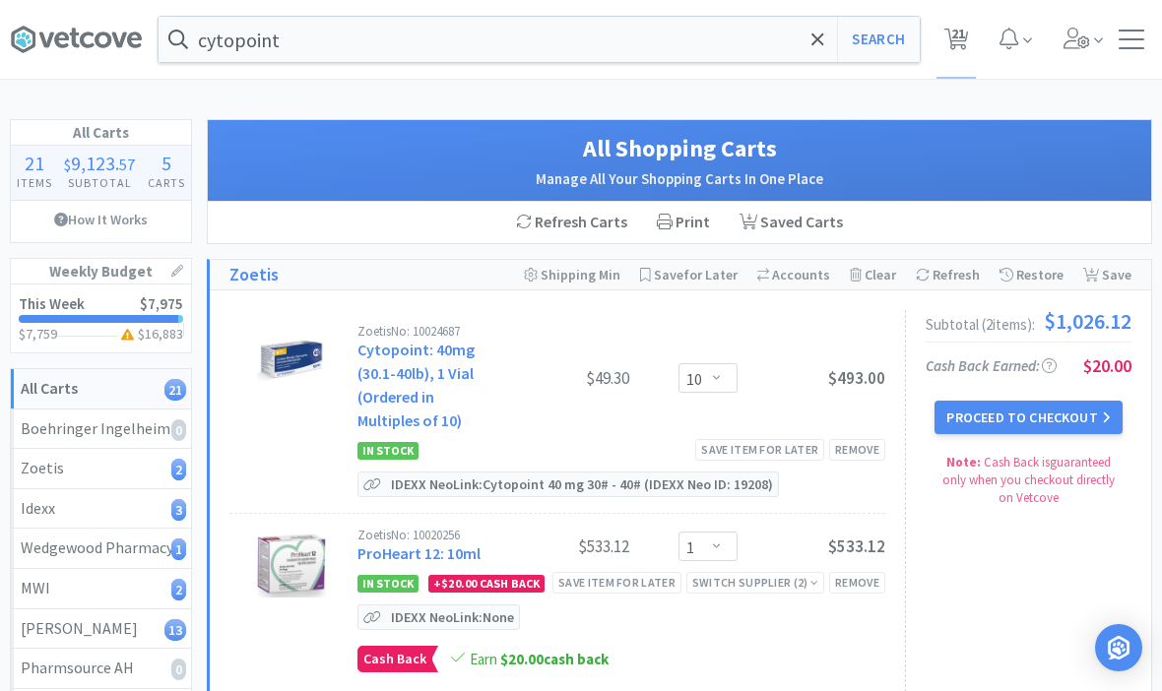
select select "1"
select select "10"
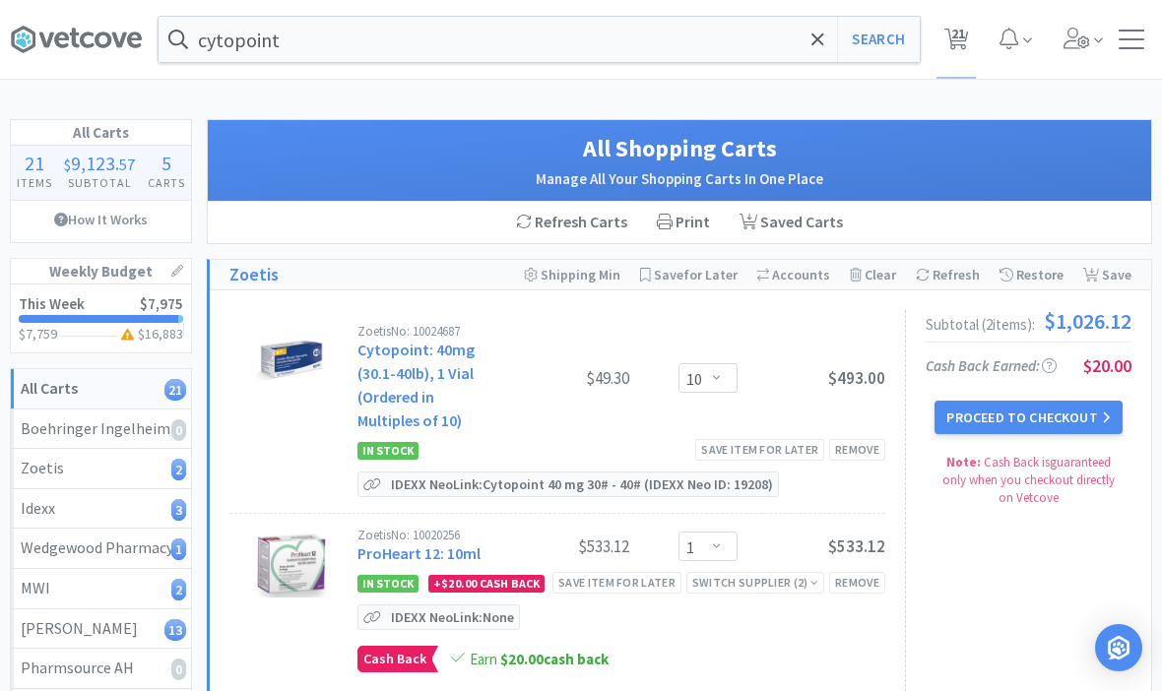
select select "3"
select select "2"
select select "50"
select select "1"
select select "2"
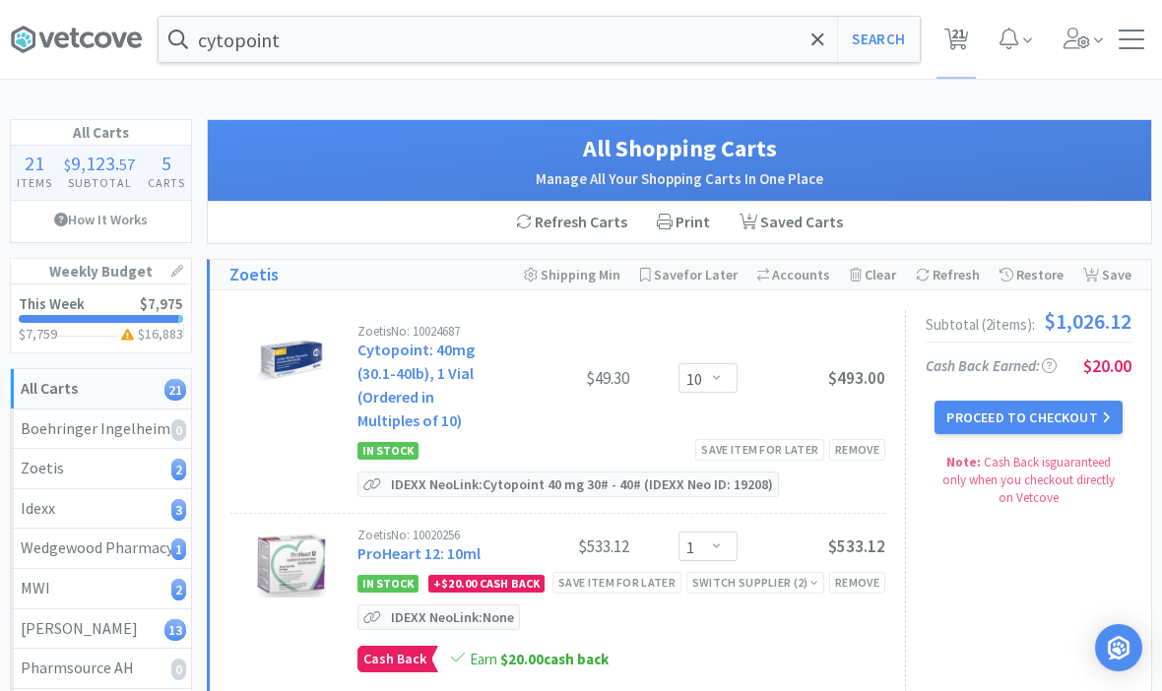
select select "1"
select select "3"
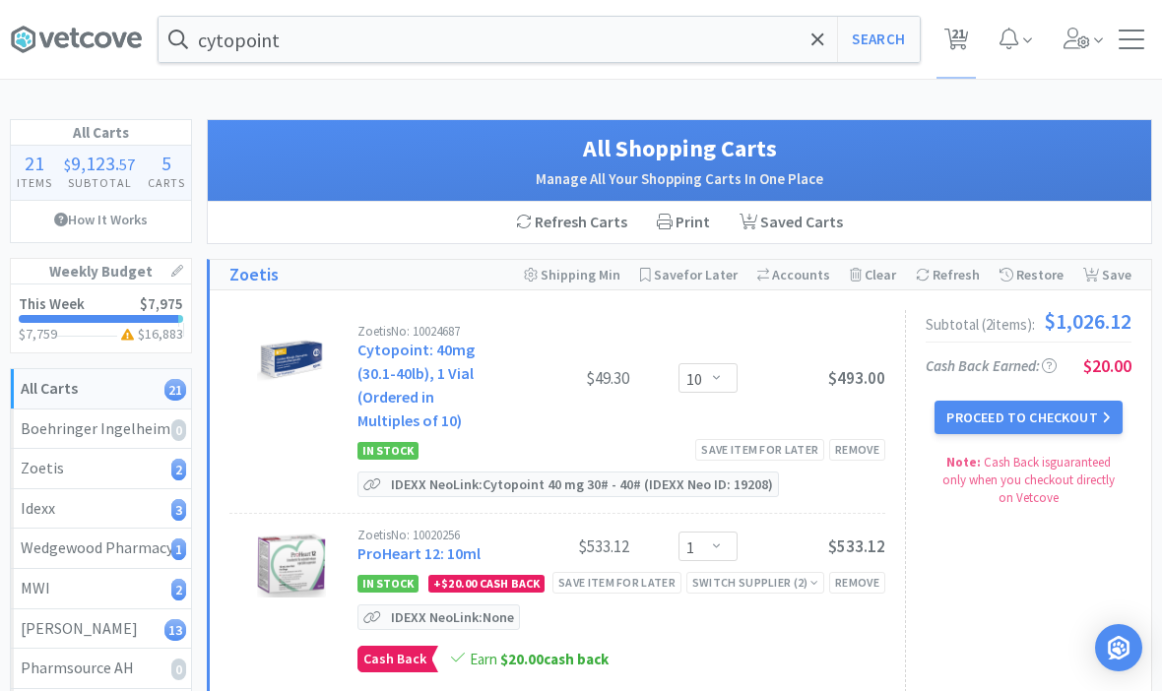
select select "10"
select select "1"
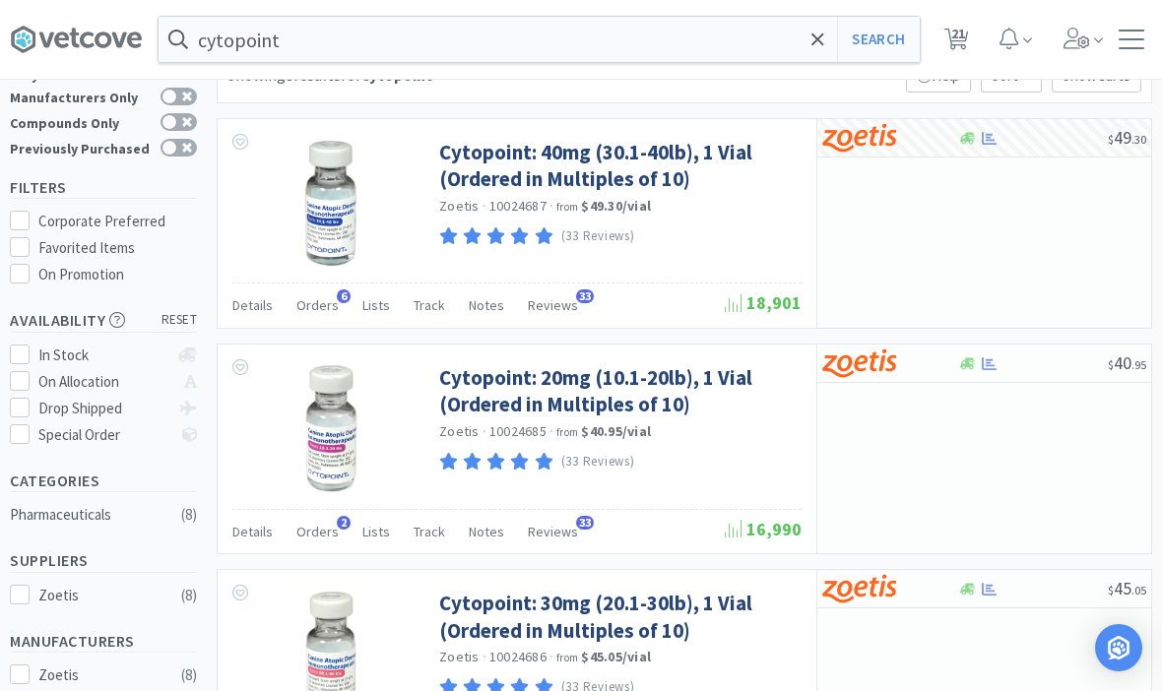
scroll to position [74, 0]
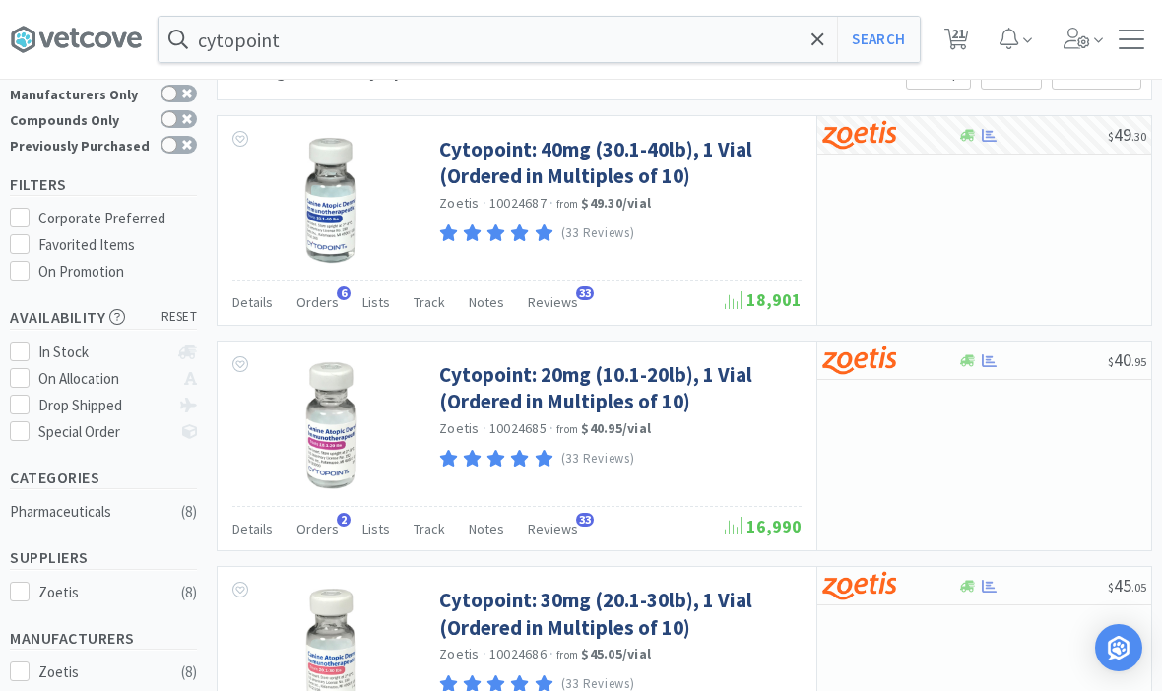
click at [518, 386] on link "Cytopoint: 20mg (10.1-20lb), 1 Vial (Ordered in Multiples of 10)" at bounding box center [617, 388] width 357 height 54
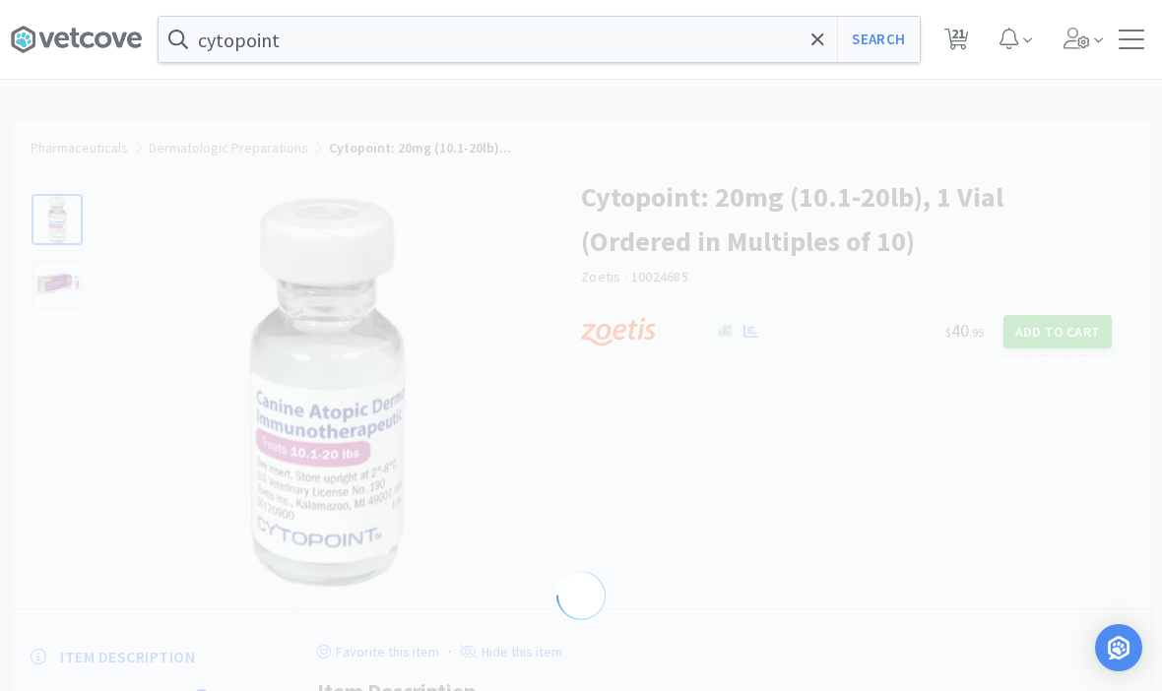
select select "298867"
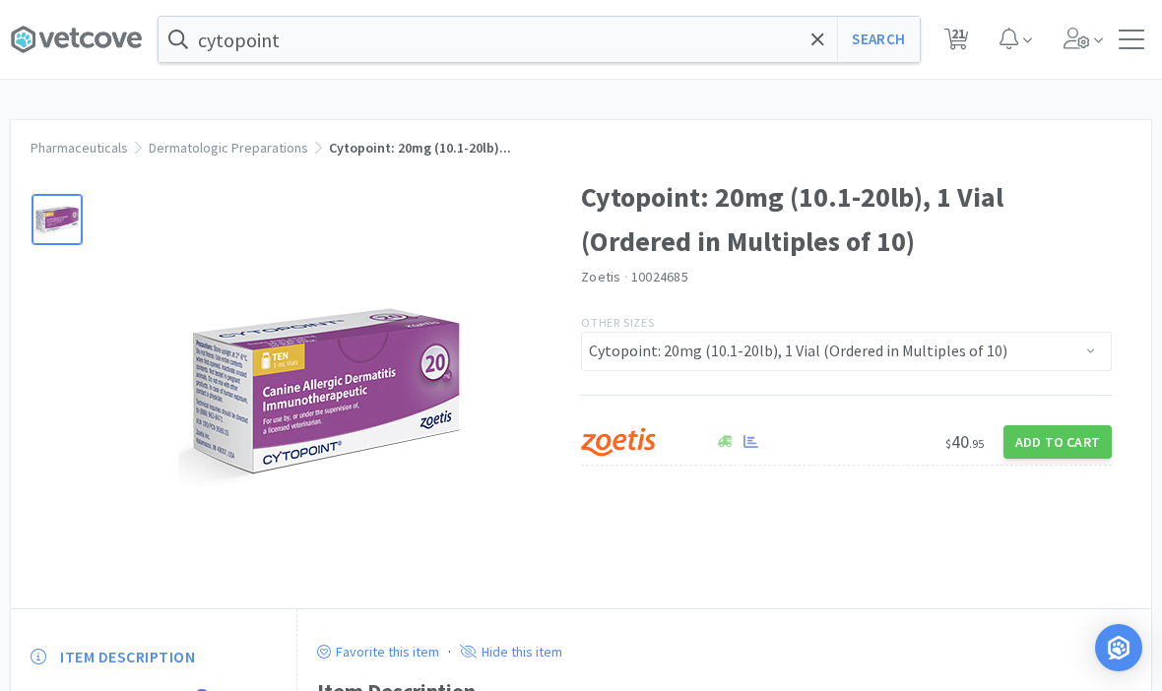
click at [1067, 429] on button "Add to Cart" at bounding box center [1057, 441] width 108 height 33
select select "10"
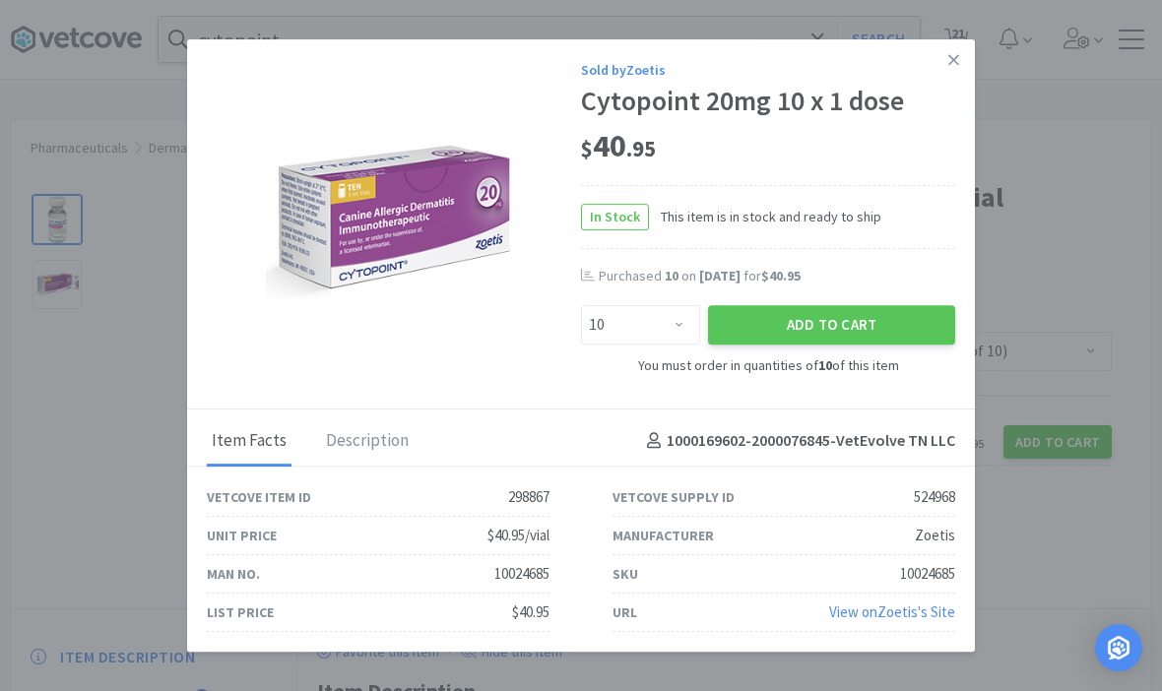
click at [864, 345] on button "Add to Cart" at bounding box center [831, 324] width 247 height 39
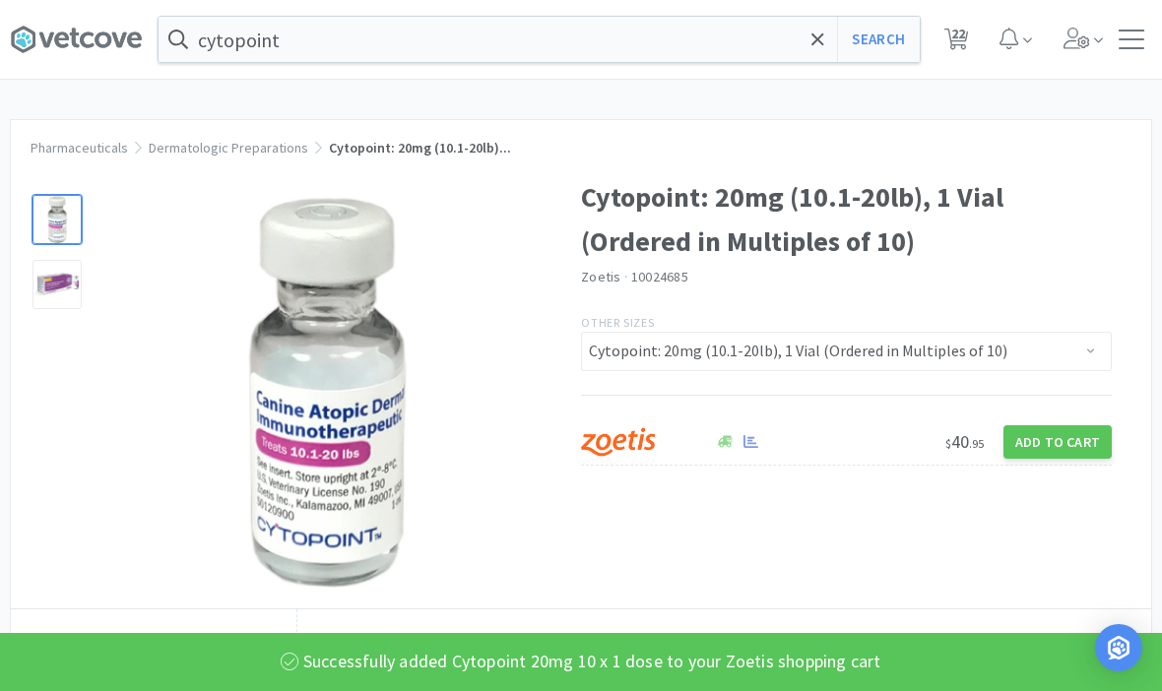
click at [895, 49] on button "Search" at bounding box center [878, 39] width 82 height 45
select select "1"
select select "2"
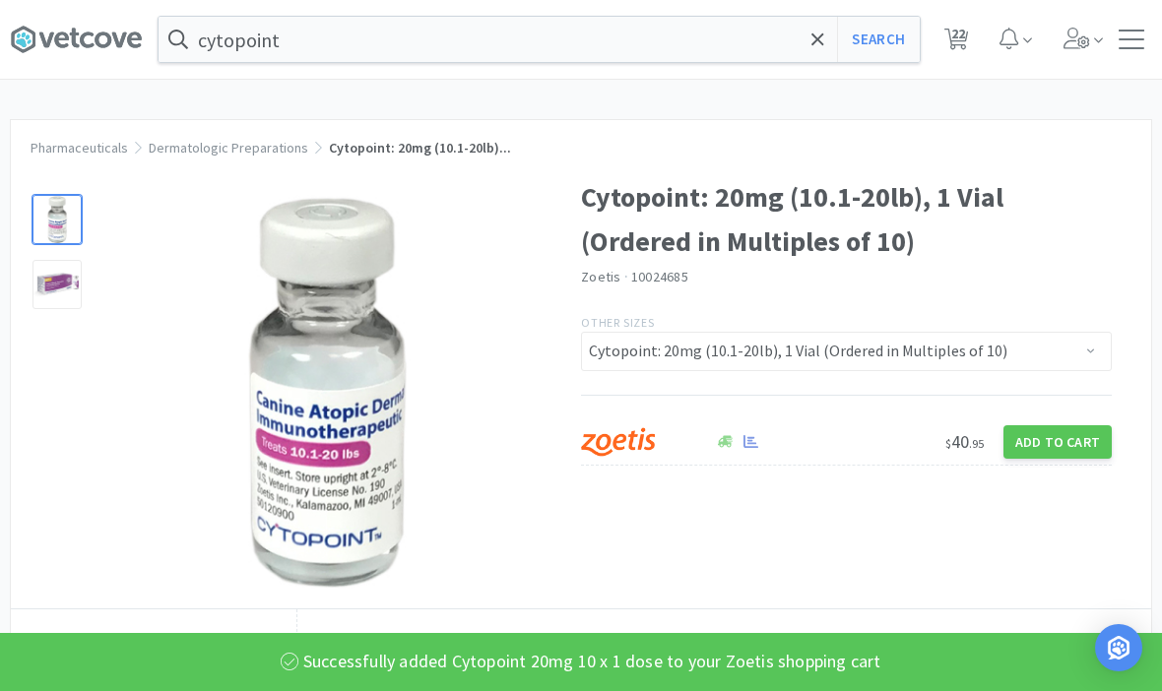
select select "1"
select select "10"
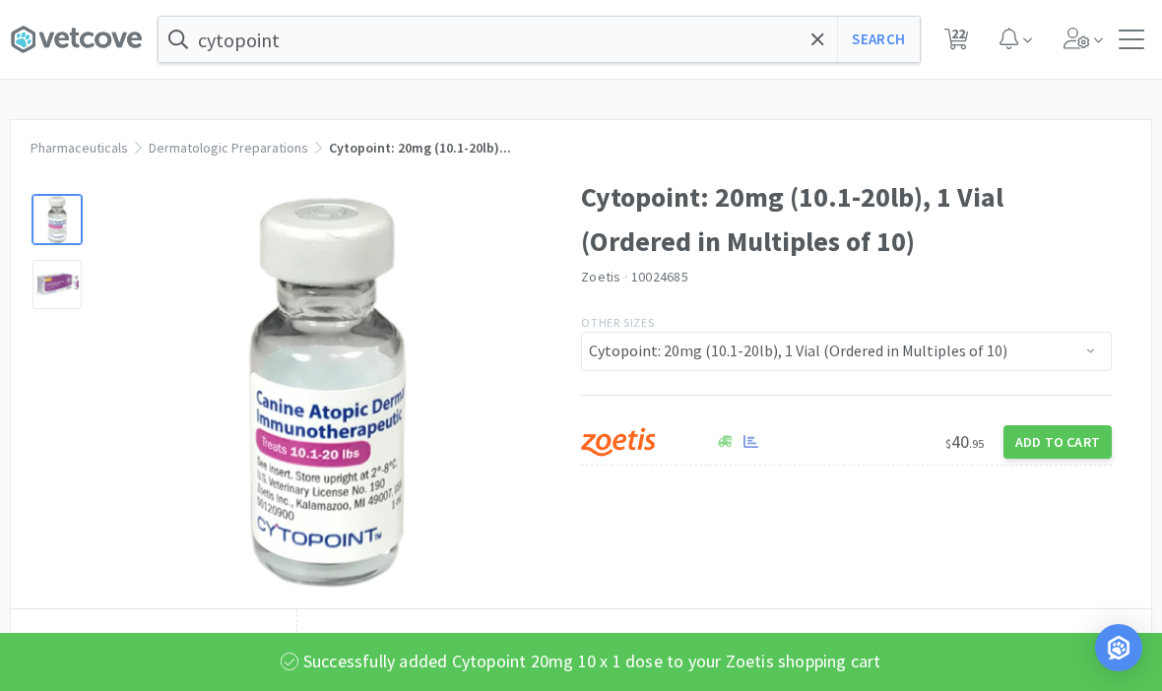
select select "3"
select select "2"
select select "50"
select select "1"
select select "2"
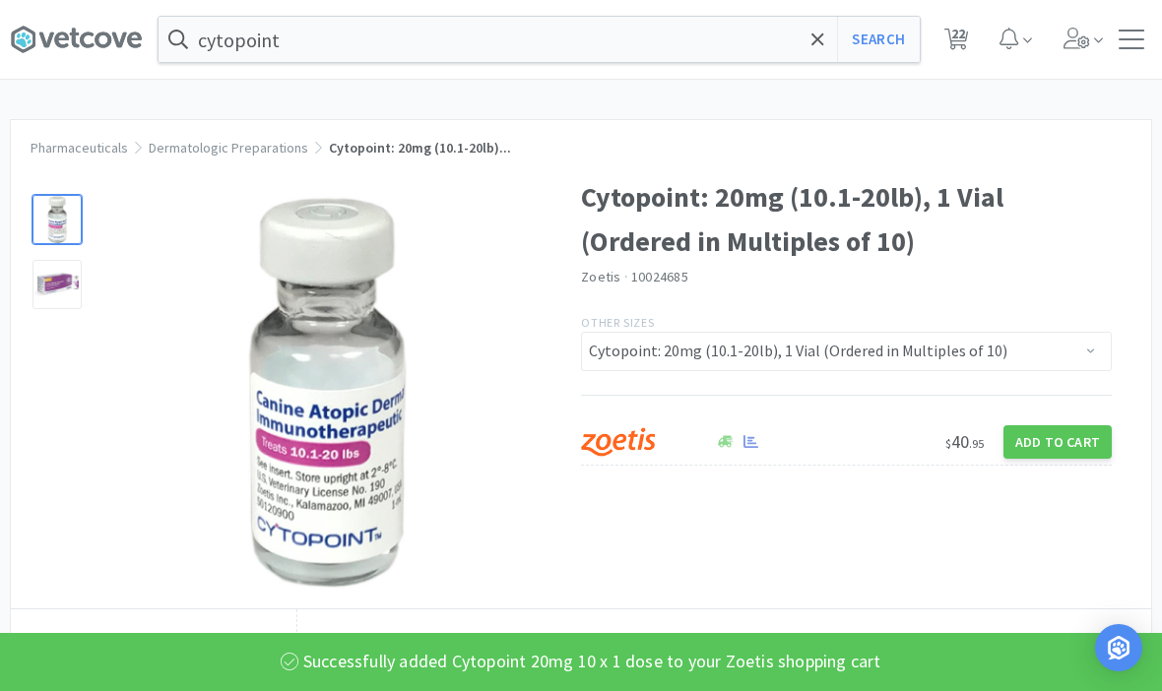
select select "1"
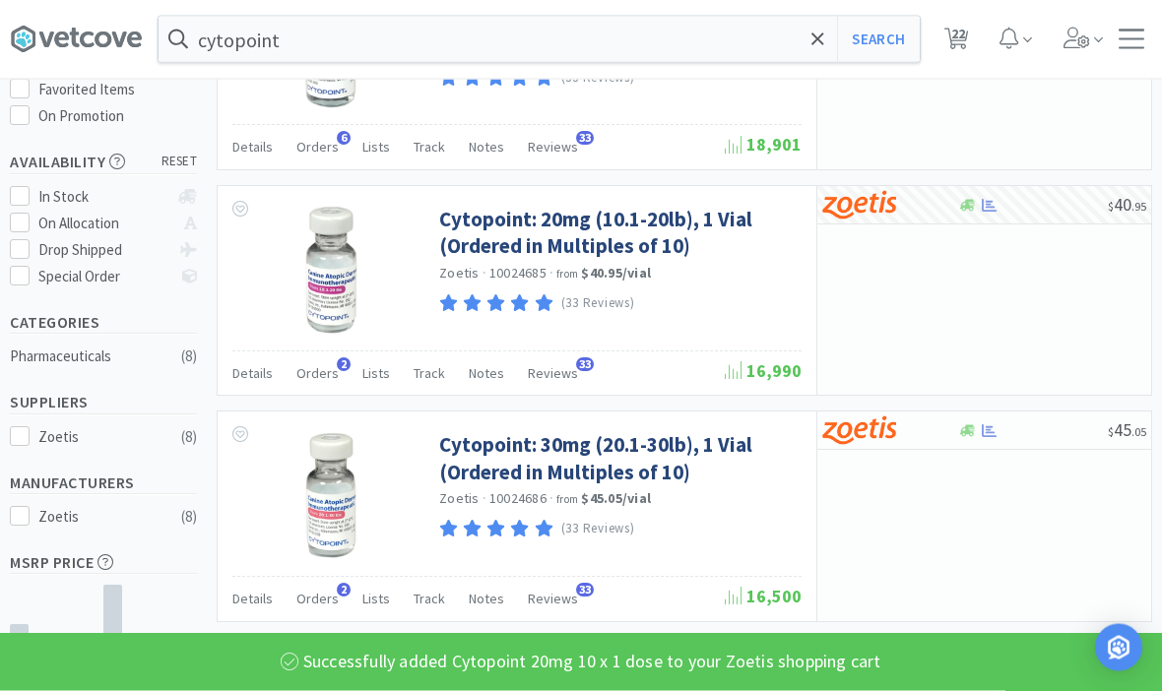
scroll to position [232, 0]
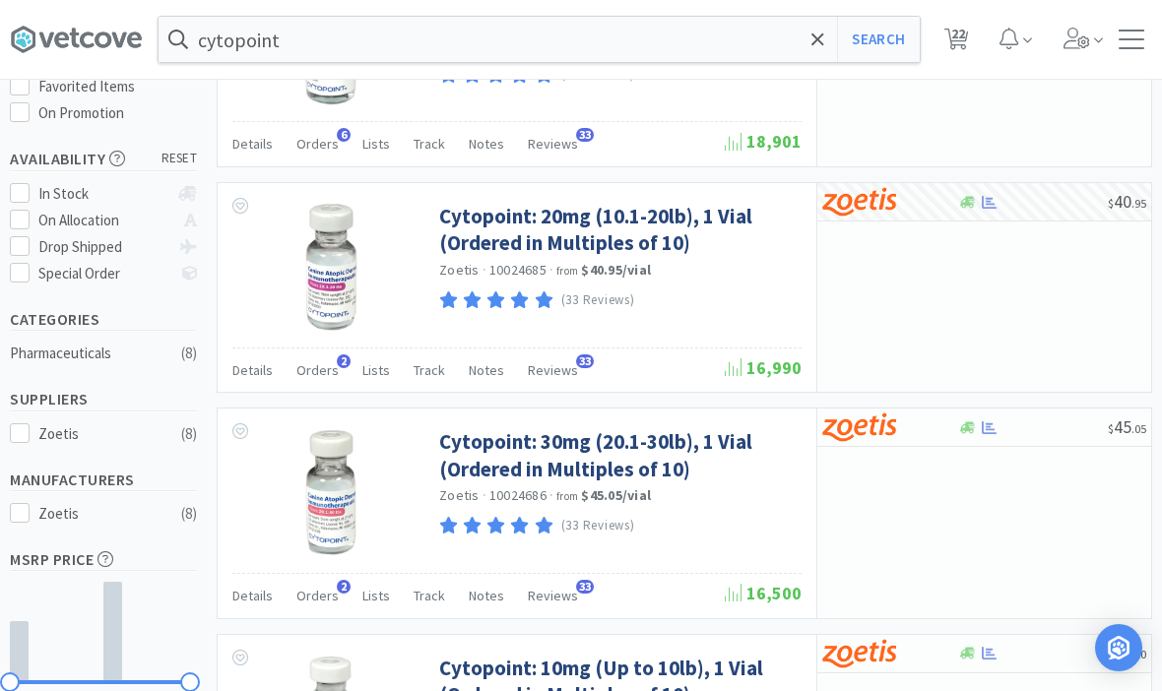
click at [485, 447] on link "Cytopoint: 30mg (20.1-30lb), 1 Vial (Ordered in Multiples of 10)" at bounding box center [617, 455] width 357 height 54
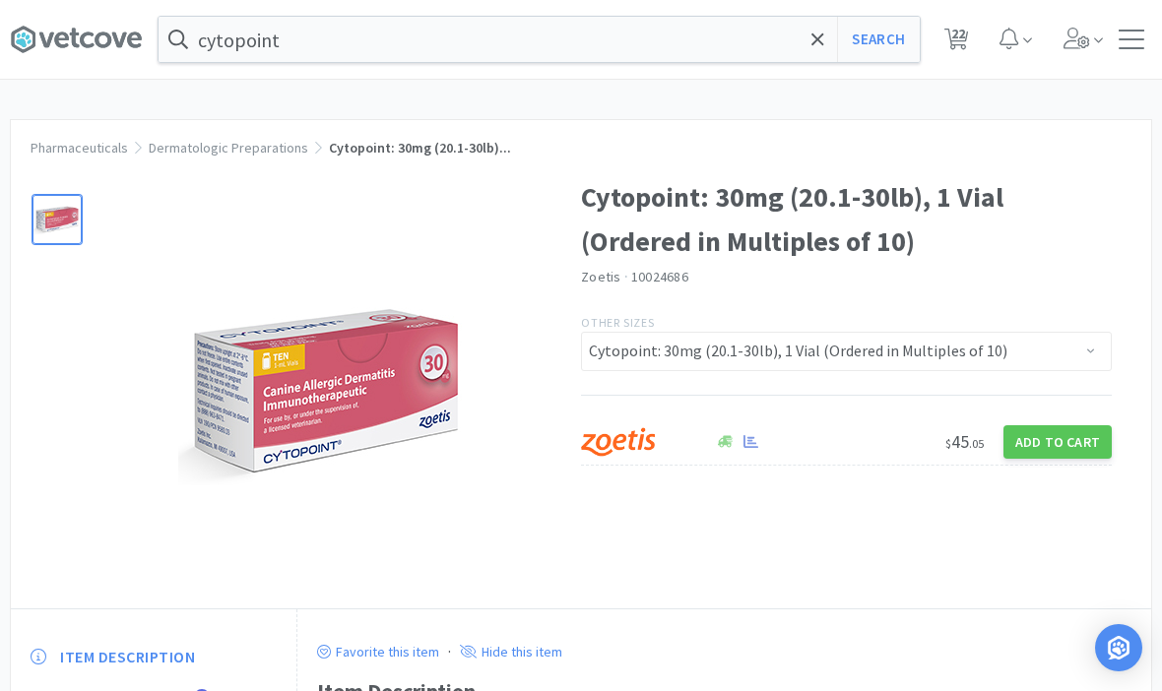
click at [1071, 444] on button "Add to Cart" at bounding box center [1057, 441] width 108 height 33
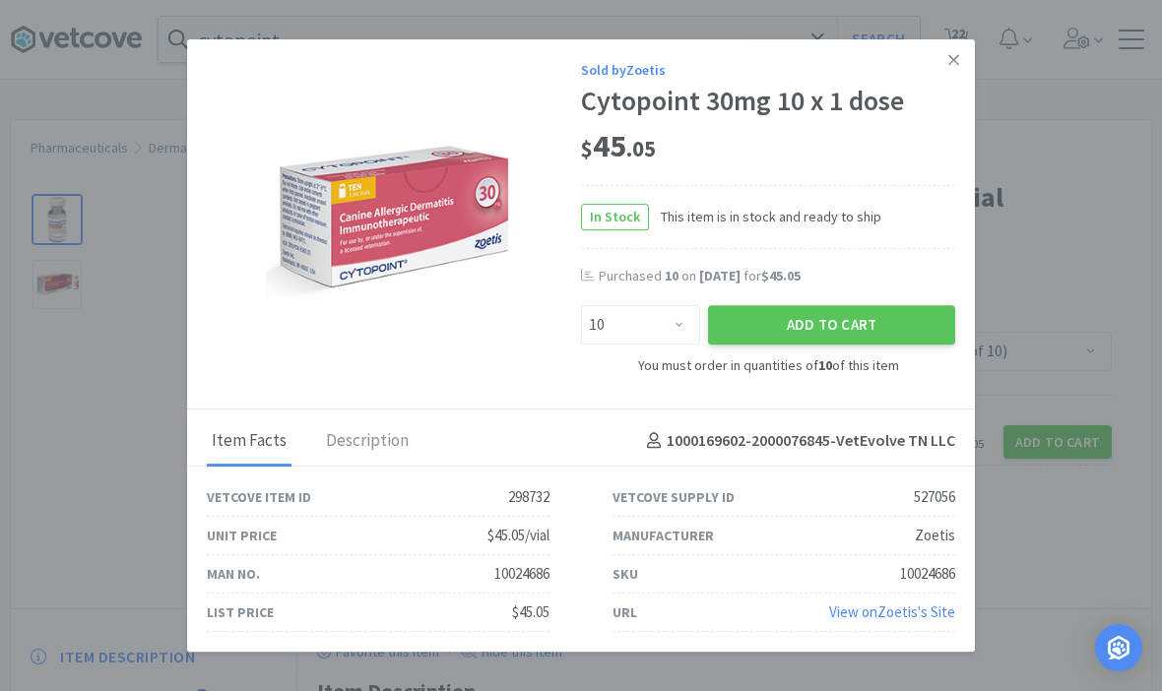
click at [858, 345] on button "Add to Cart" at bounding box center [831, 324] width 247 height 39
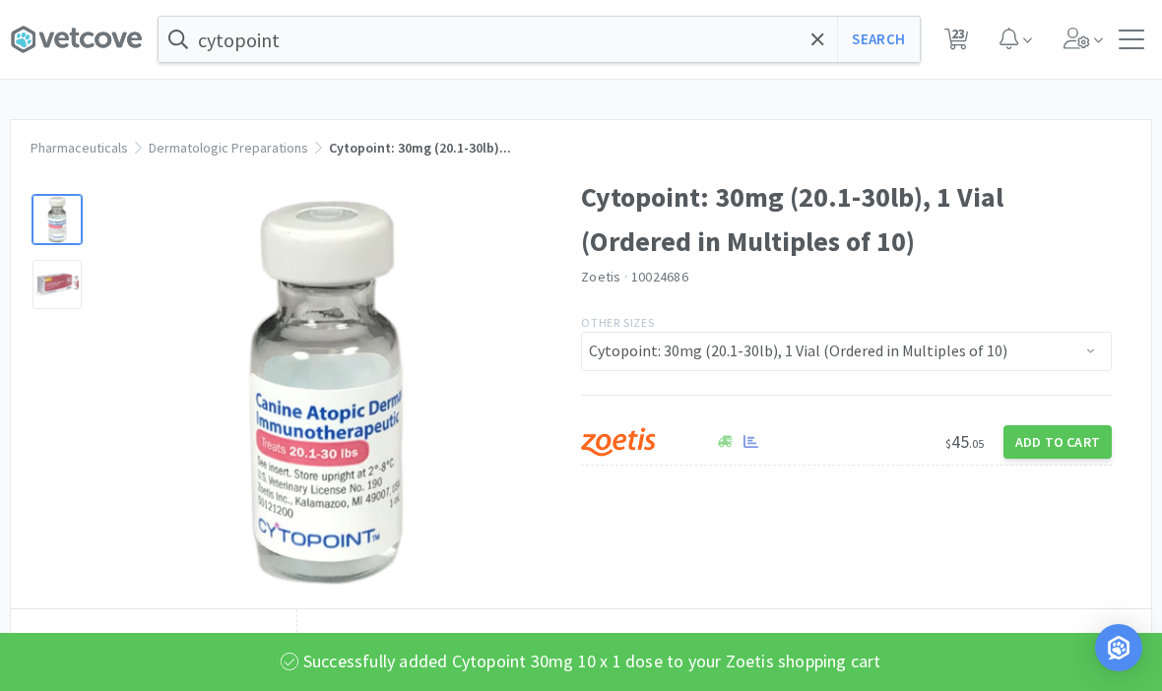
click at [892, 45] on button "Search" at bounding box center [878, 39] width 82 height 45
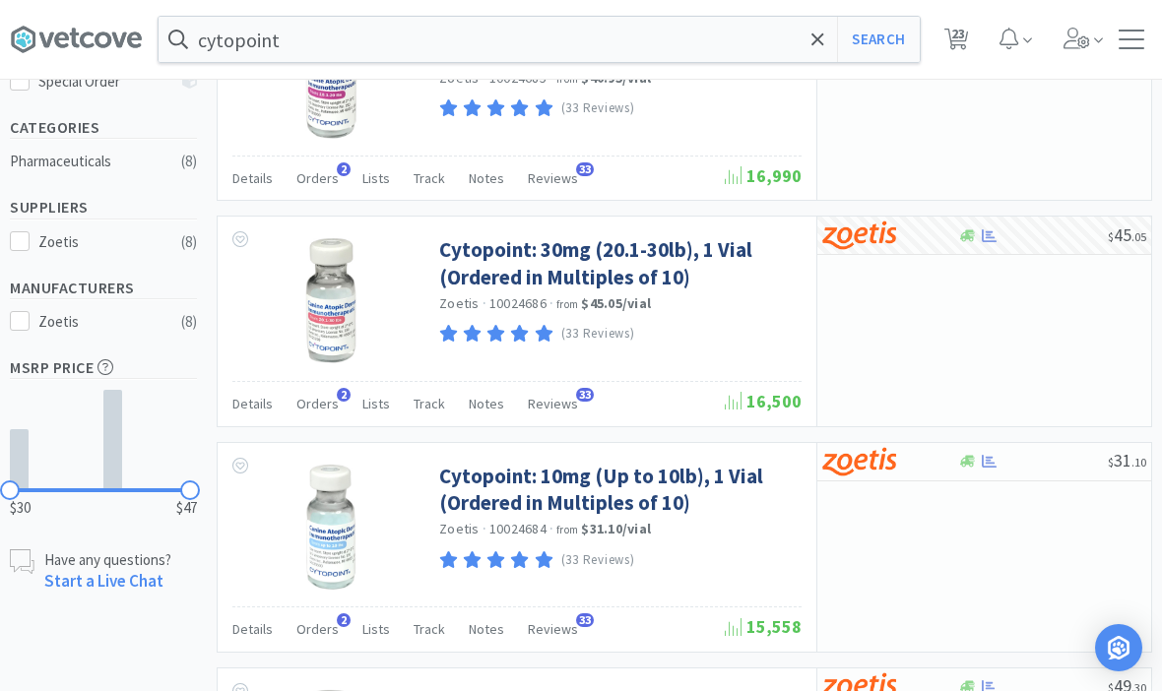
scroll to position [428, 0]
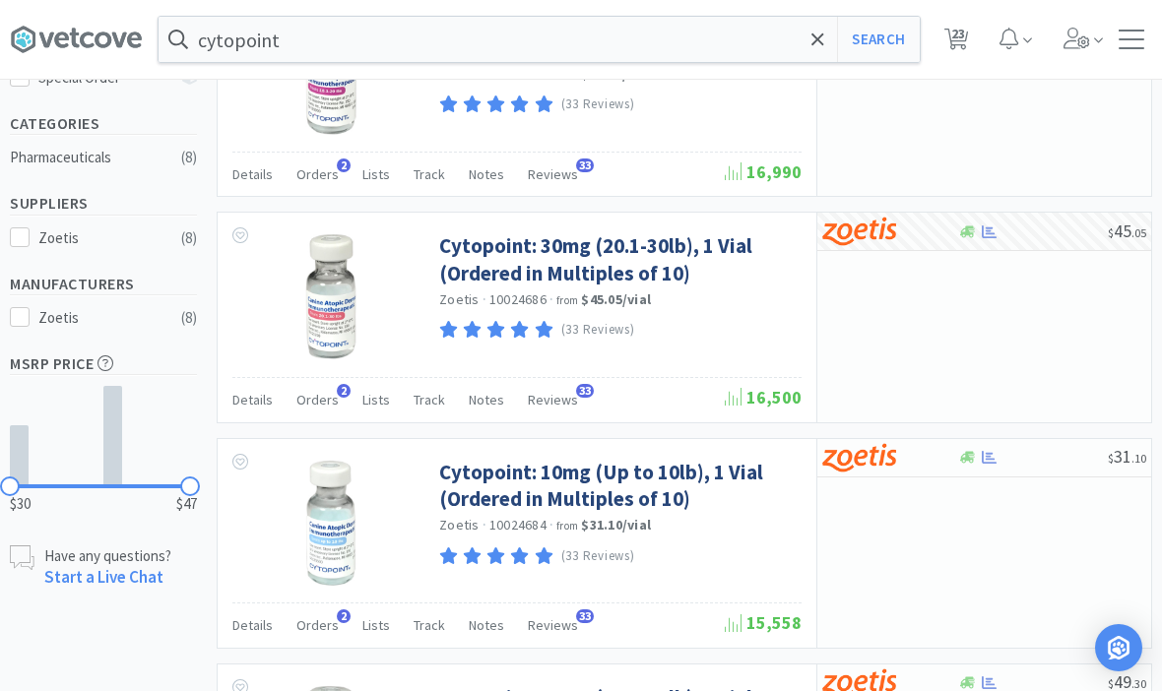
click at [491, 496] on link "Cytopoint: 10mg (Up to 10lb), 1 Vial (Ordered in Multiples of 10)" at bounding box center [617, 486] width 357 height 54
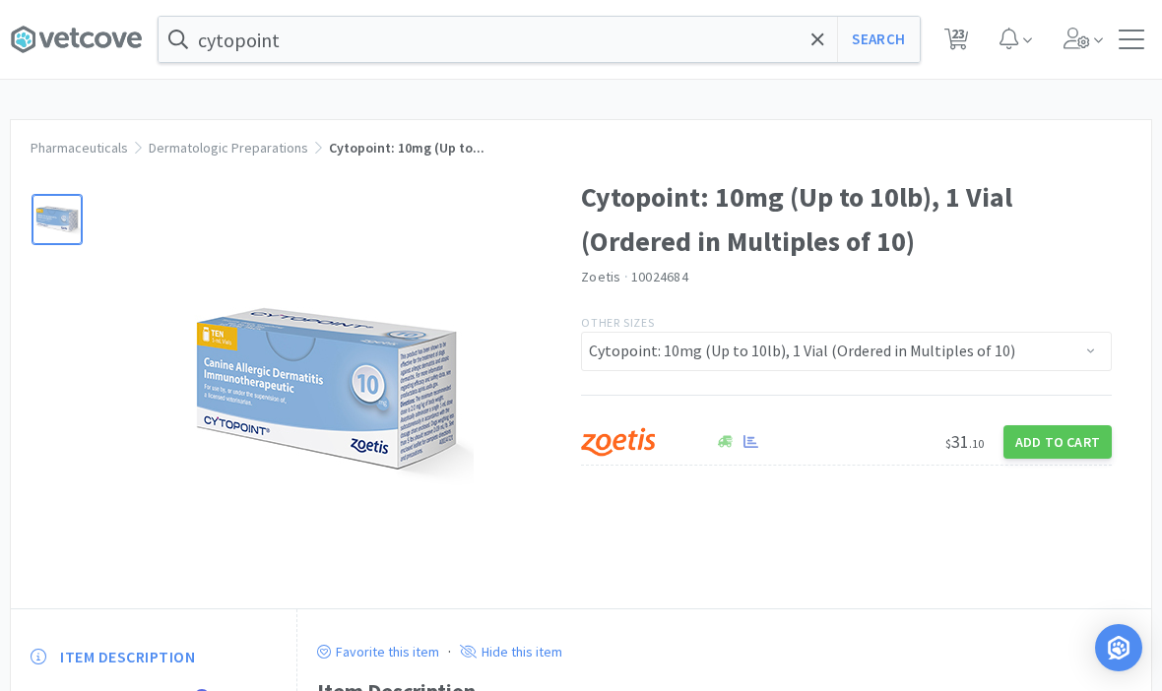
click at [1077, 437] on button "Add to Cart" at bounding box center [1057, 441] width 108 height 33
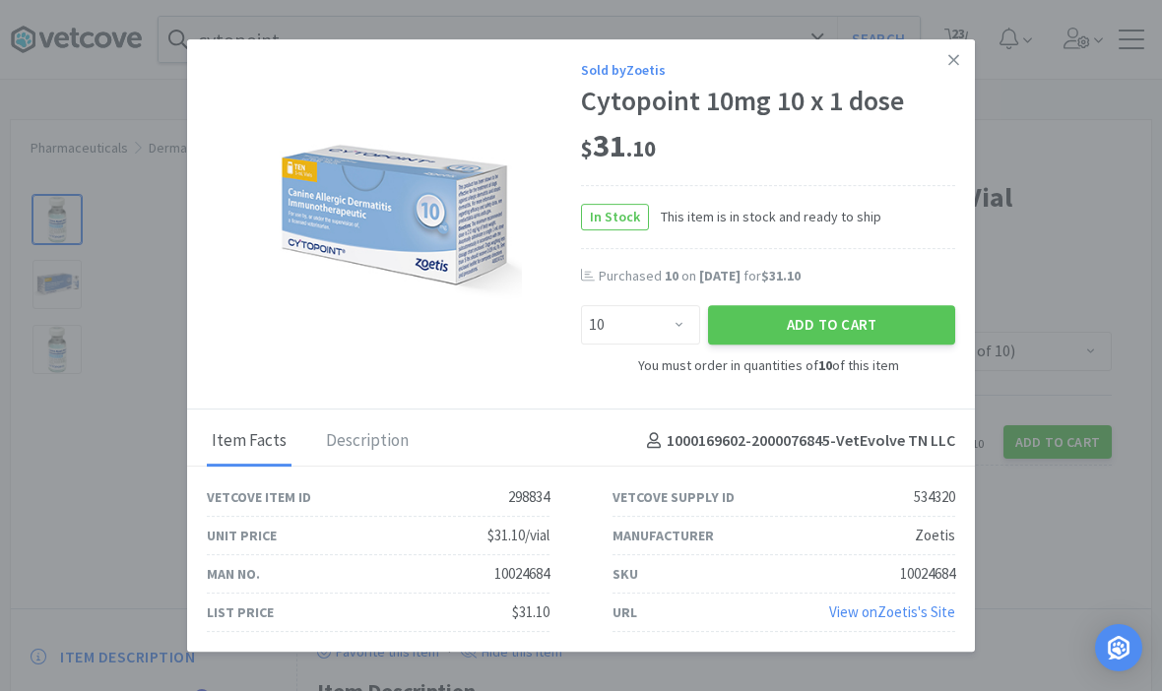
click at [873, 345] on button "Add to Cart" at bounding box center [831, 324] width 247 height 39
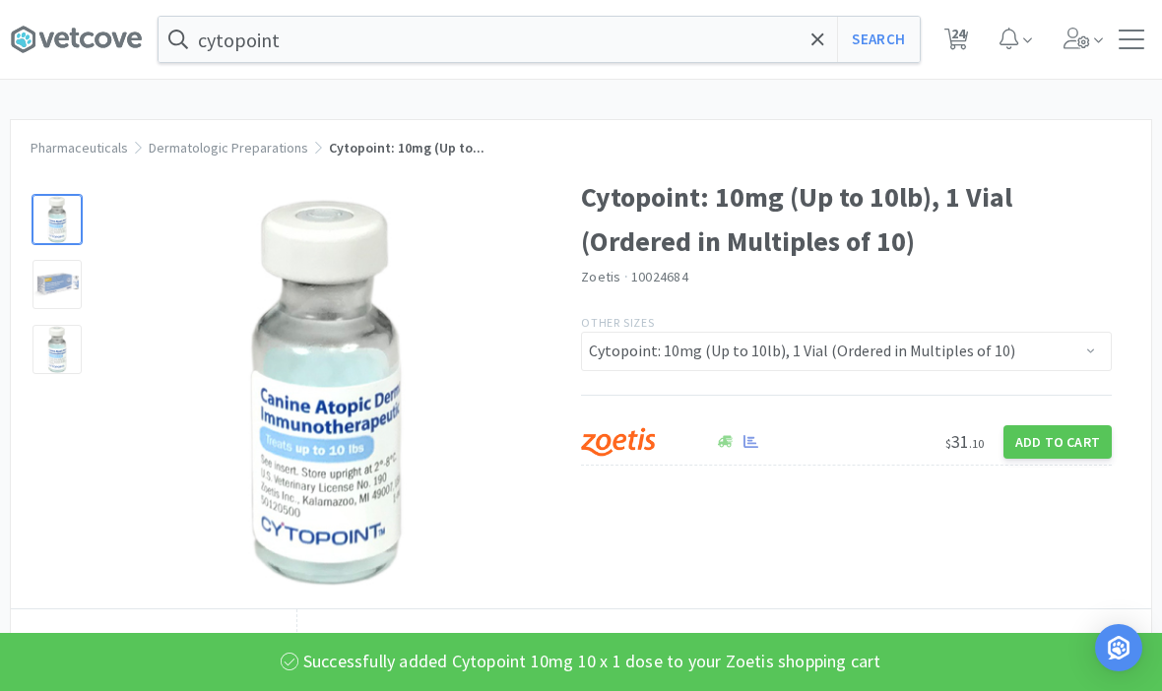
click at [814, 52] on span at bounding box center [817, 39] width 23 height 41
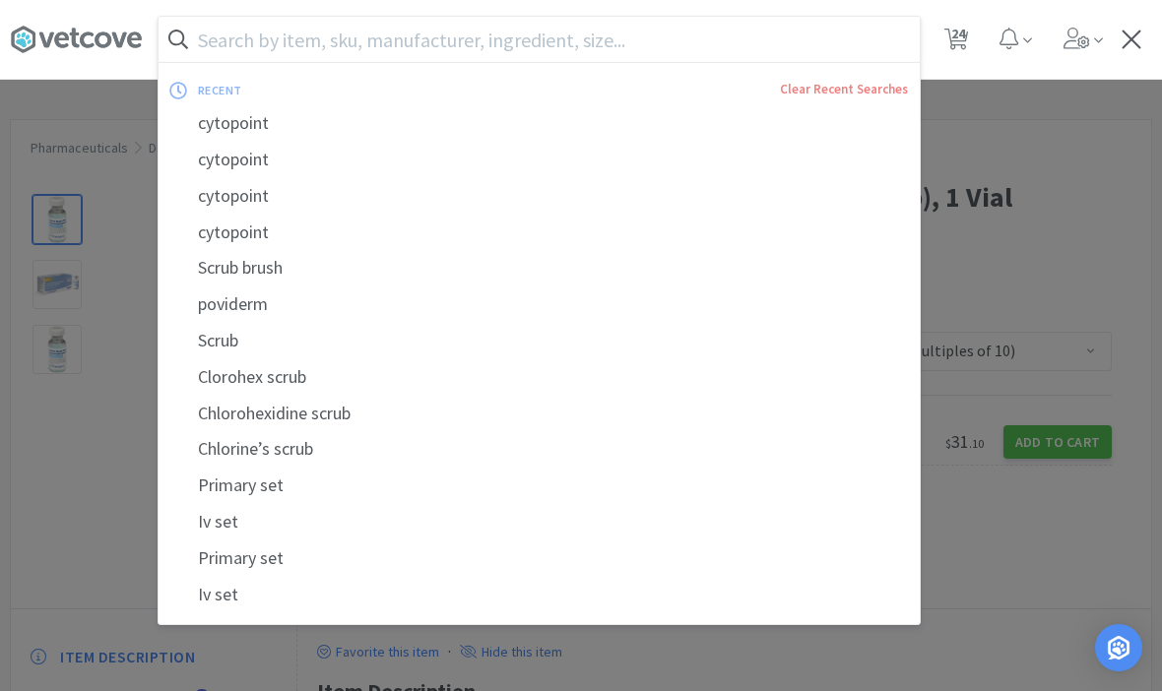
click at [1068, 171] on div at bounding box center [581, 345] width 1162 height 691
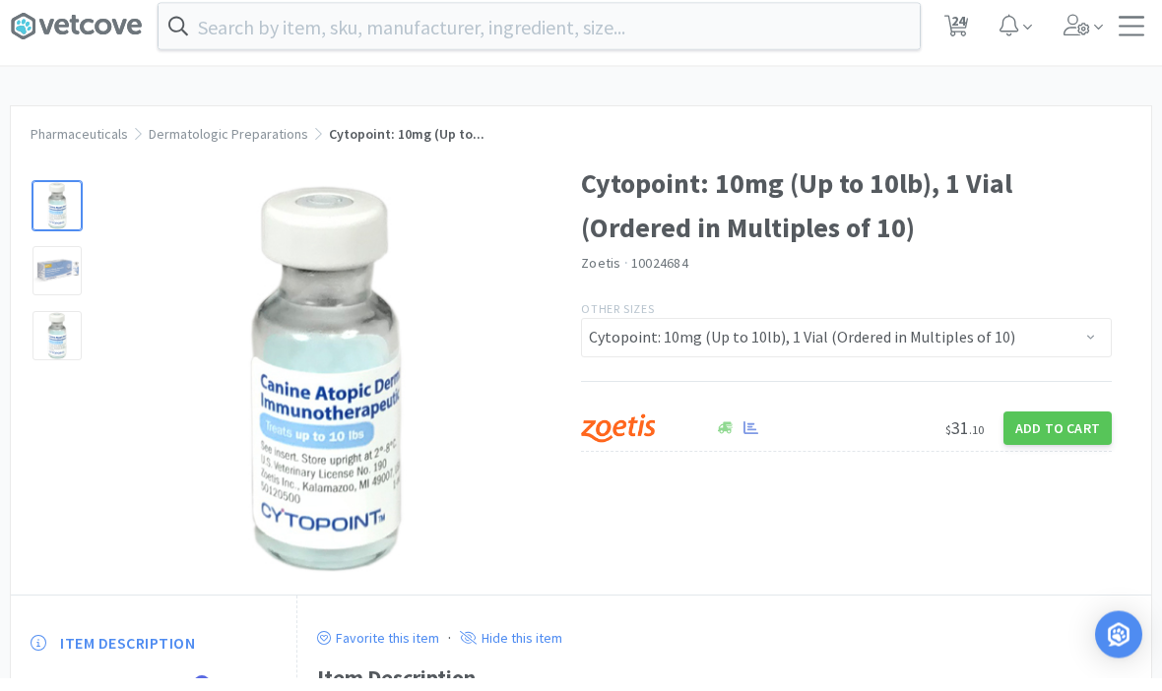
scroll to position [1, 0]
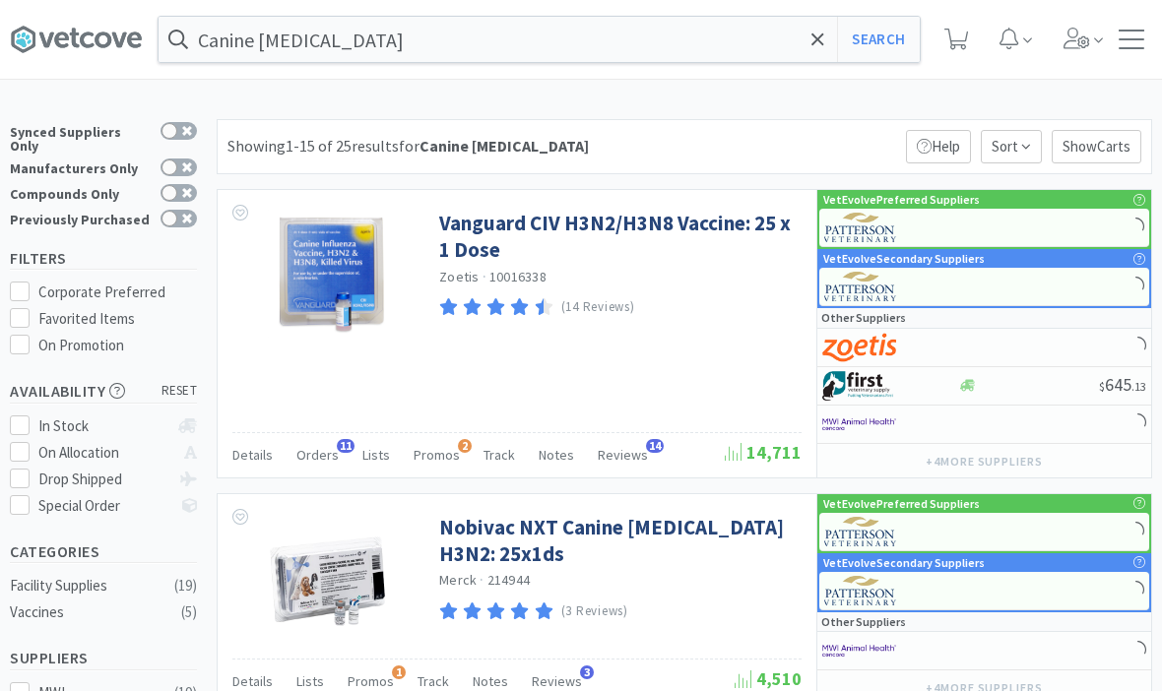
select select "1"
select select "2"
select select "1"
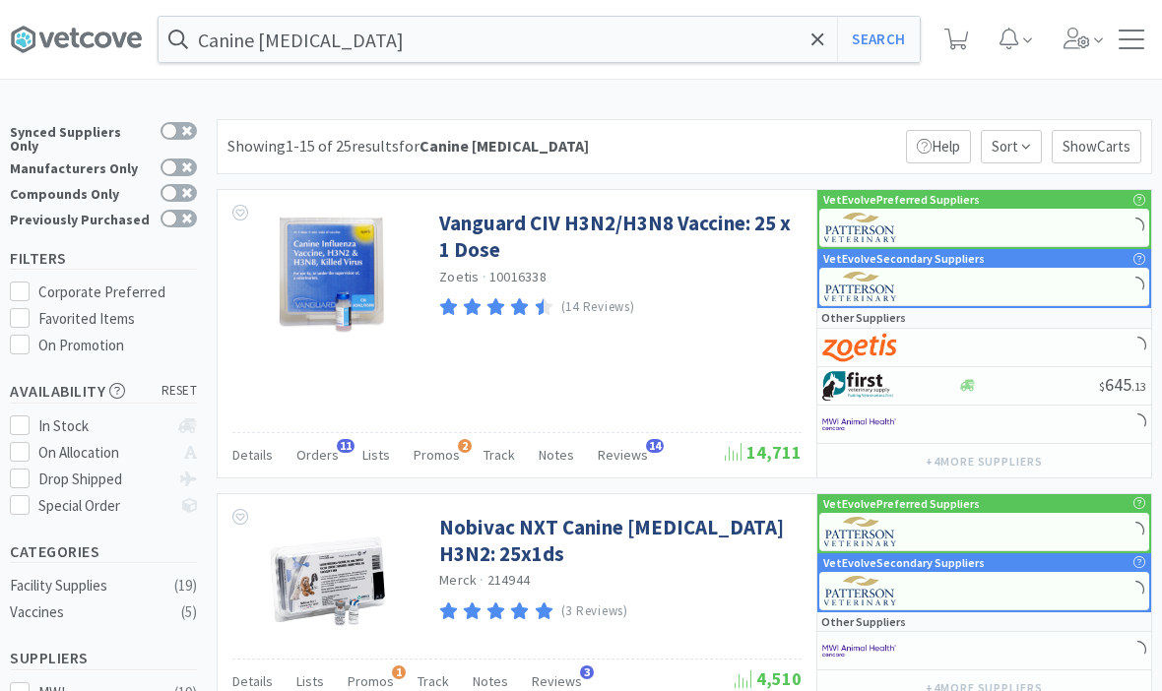
select select "1"
select select "10"
select select "5"
select select "10"
select select "3"
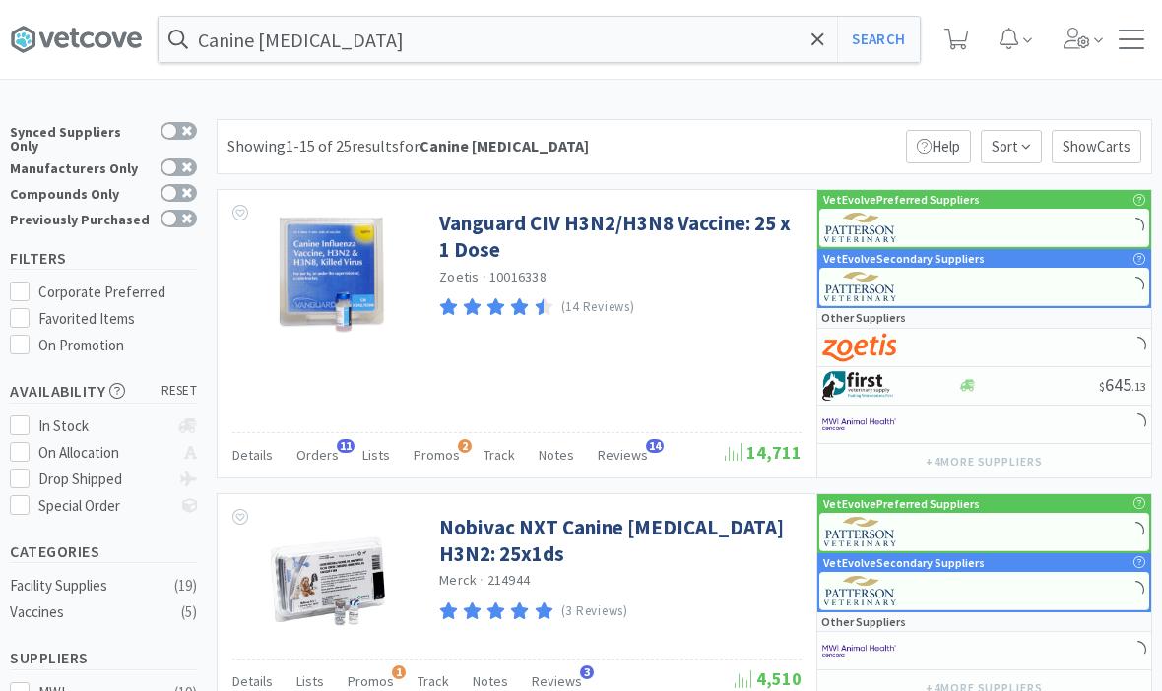
select select "2"
select select "50"
select select "1"
select select "2"
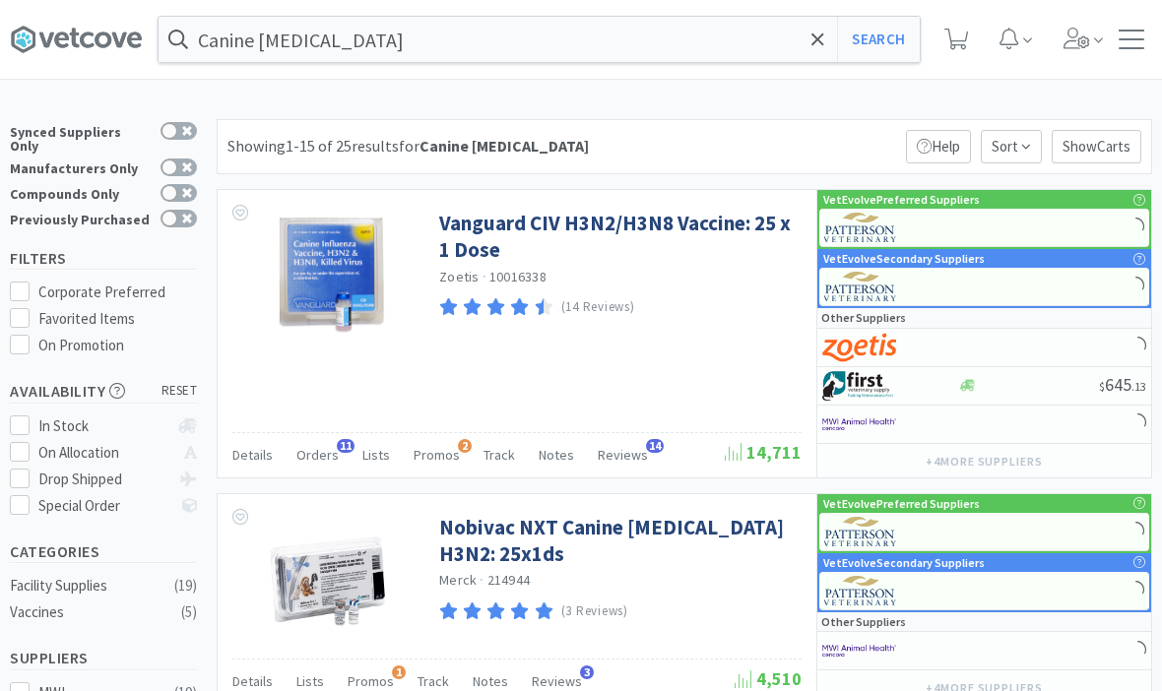
select select "1"
select select "3"
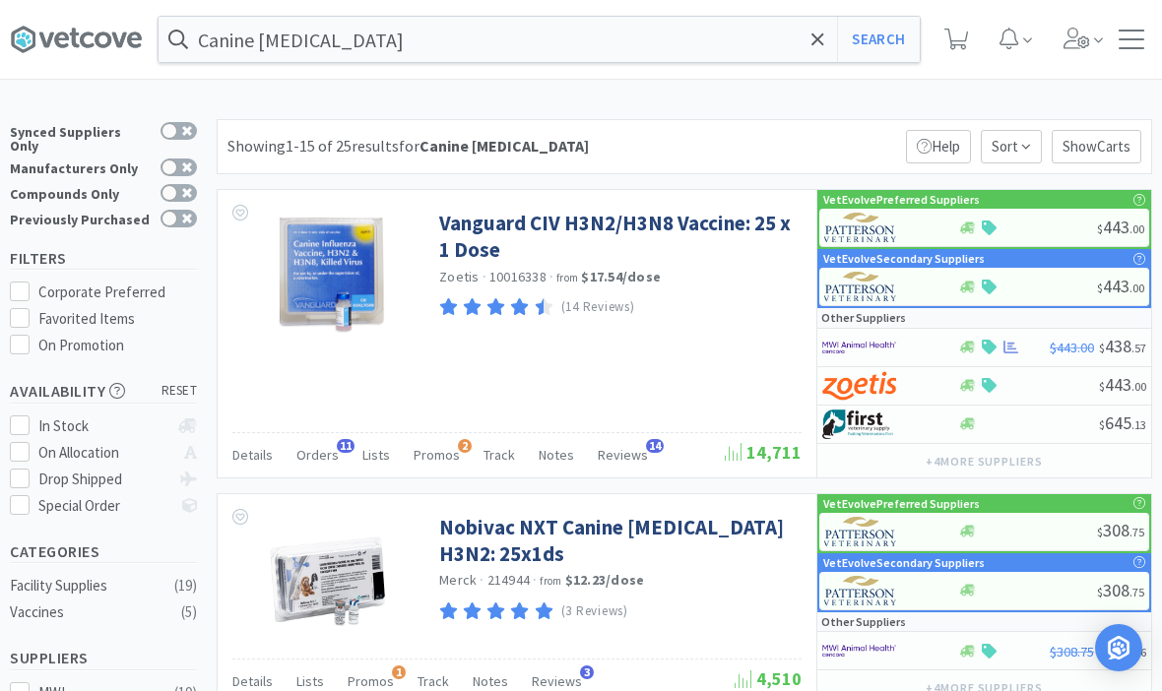
select select "1"
select select "2"
select select "1"
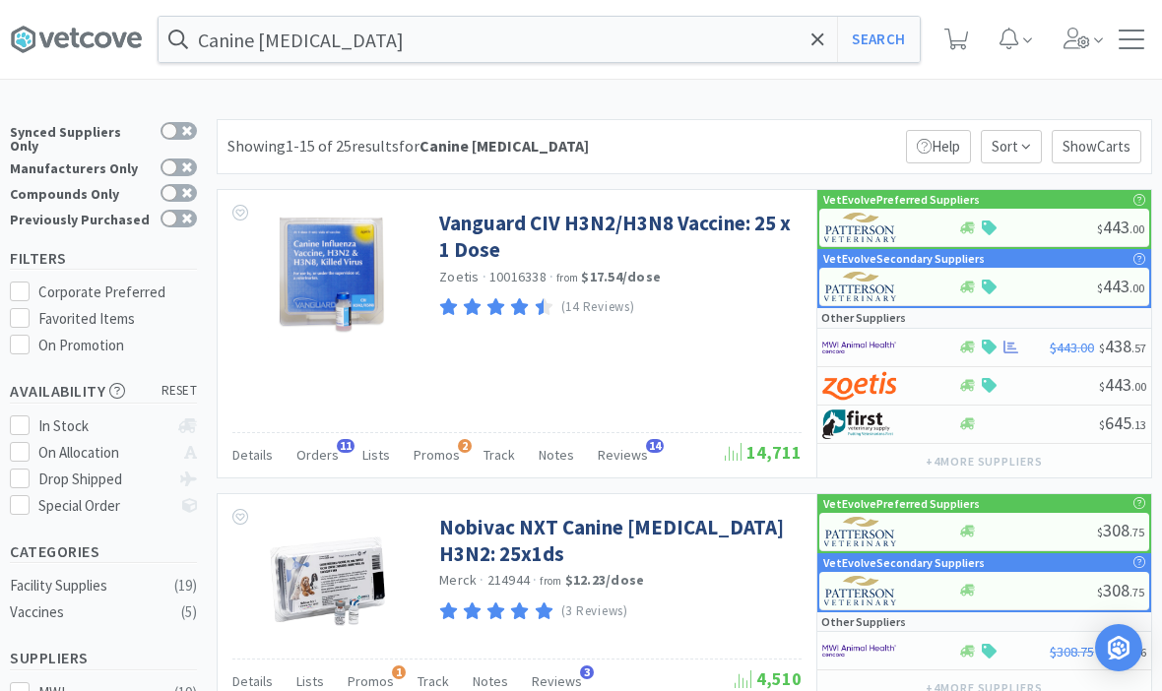
select select "1"
select select "10"
select select "3"
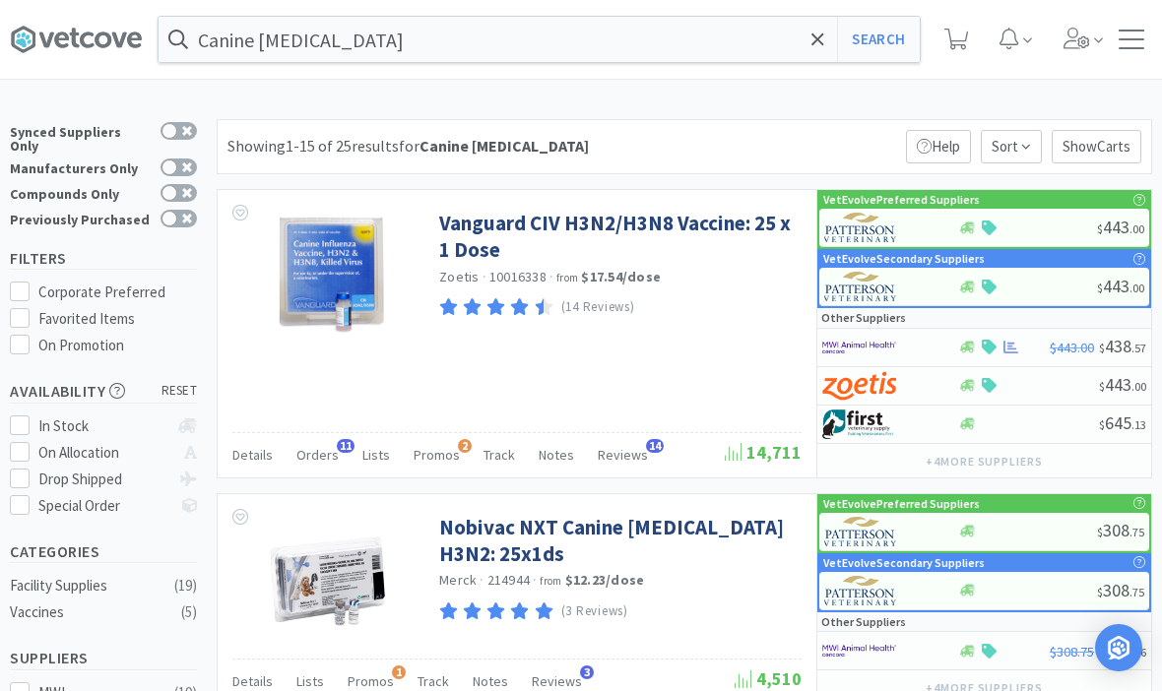
select select "2"
select select "50"
select select "1"
select select "2"
select select "1"
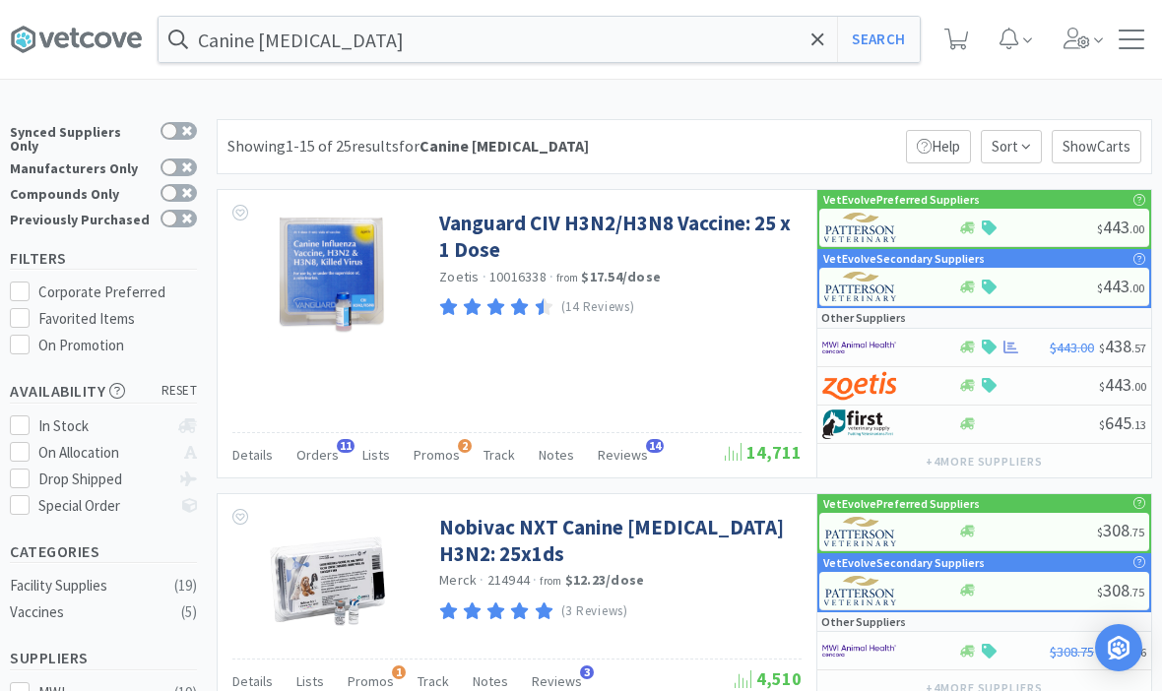
select select "1"
select select "3"
select select "10"
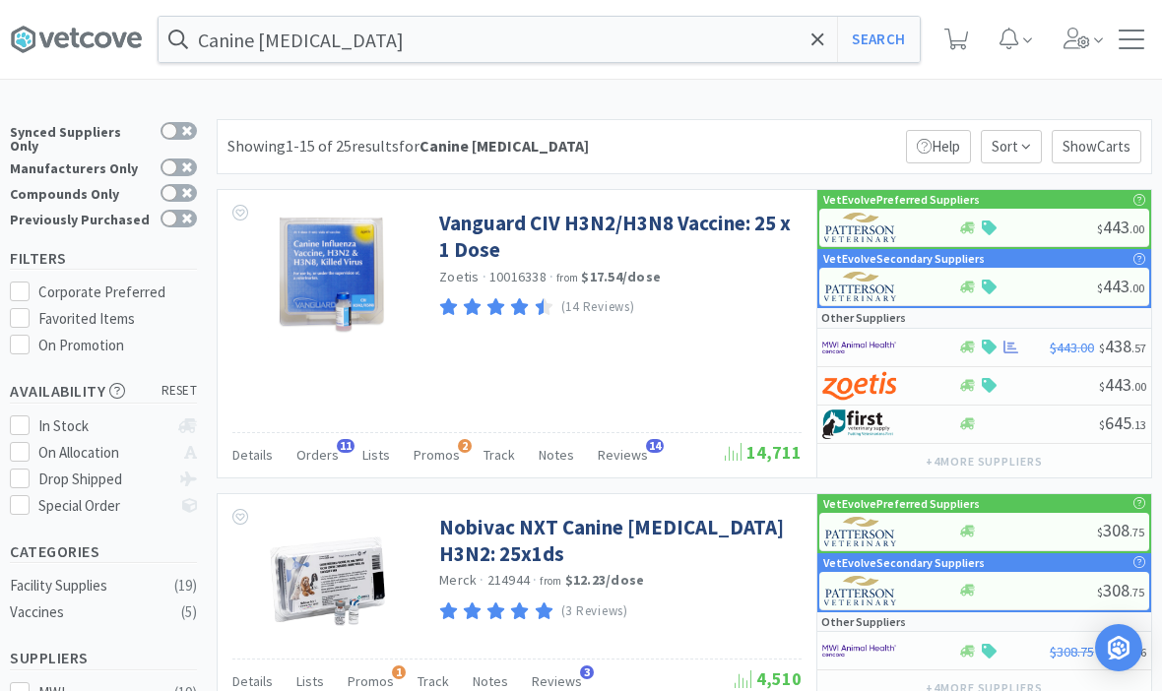
select select "10"
select select "1"
click at [812, 38] on icon at bounding box center [817, 40] width 13 height 20
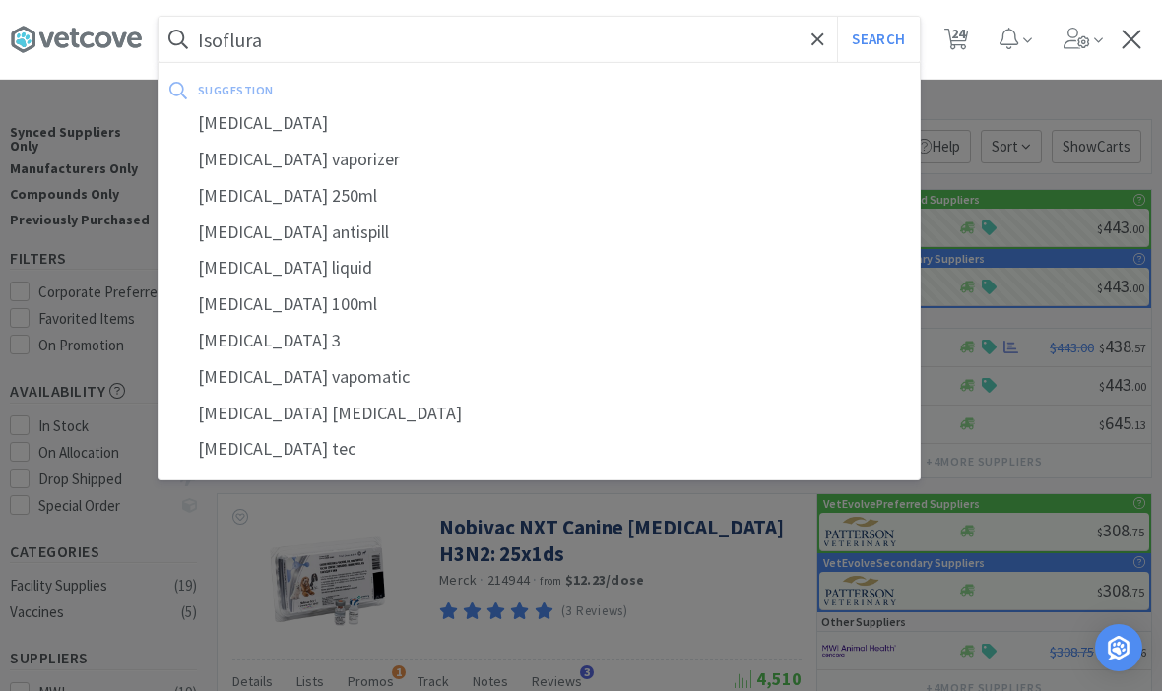
click at [239, 131] on div "isoflurane" at bounding box center [539, 123] width 761 height 36
type input "isoflurane"
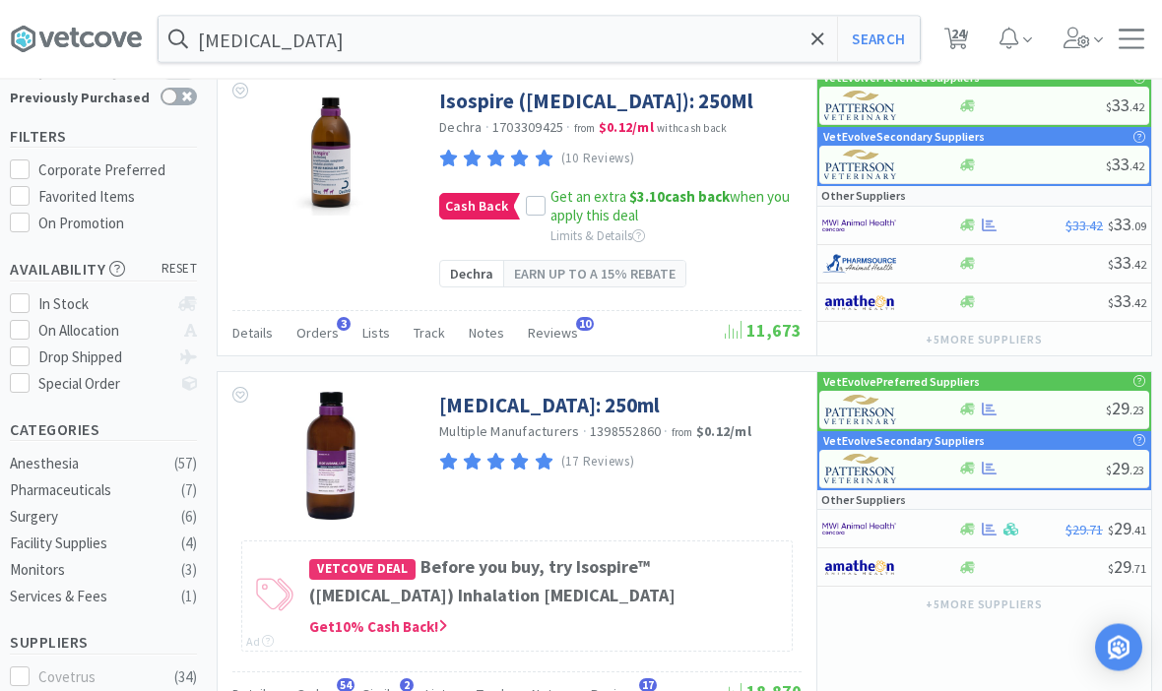
scroll to position [122, 0]
click at [482, 412] on link "Isoflurane: 250ml" at bounding box center [549, 405] width 221 height 27
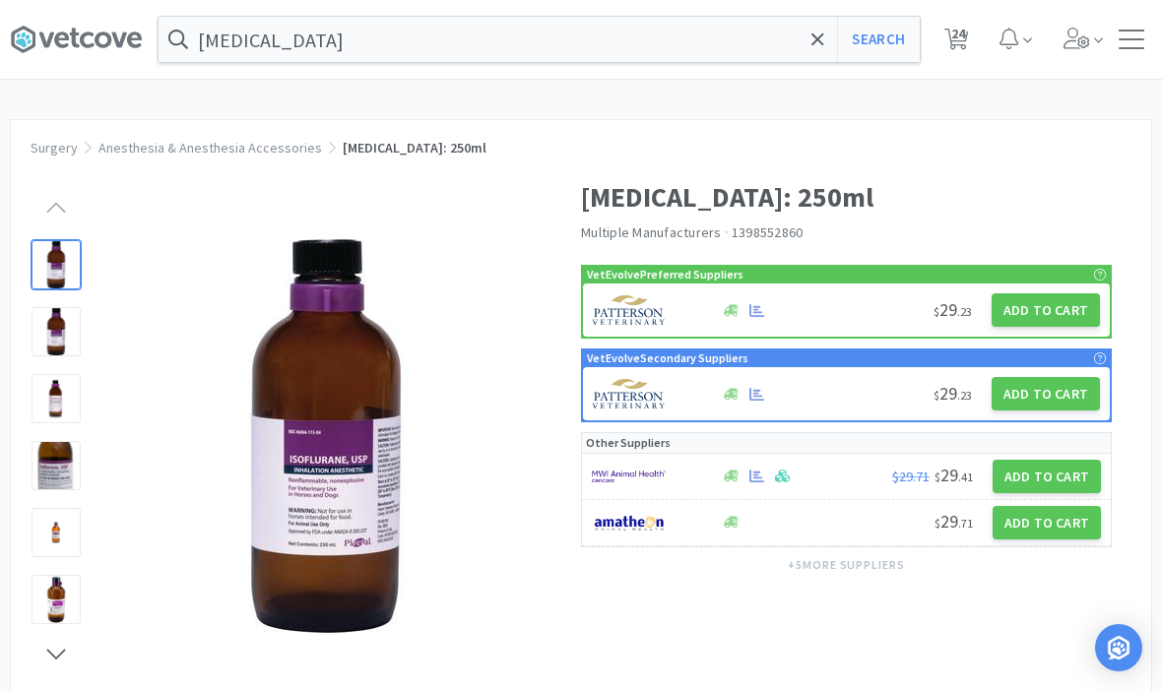
click at [1053, 296] on button "Add to Cart" at bounding box center [1045, 309] width 108 height 33
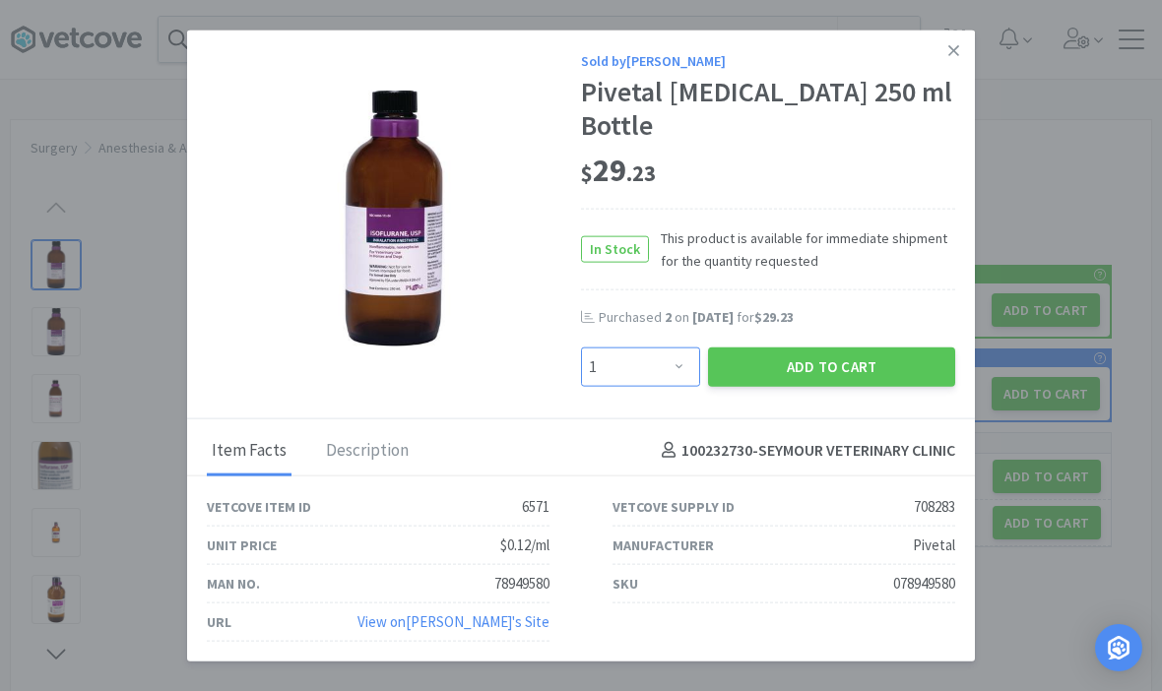
click at [672, 386] on select "Enter Quantity 1 2 3 4 5 6 7 8 9 10 11 12 13 14 15 16 17 18 19 20 Enter Quantity" at bounding box center [640, 366] width 119 height 39
select select "3"
click at [864, 375] on button "Add to Cart" at bounding box center [831, 366] width 247 height 39
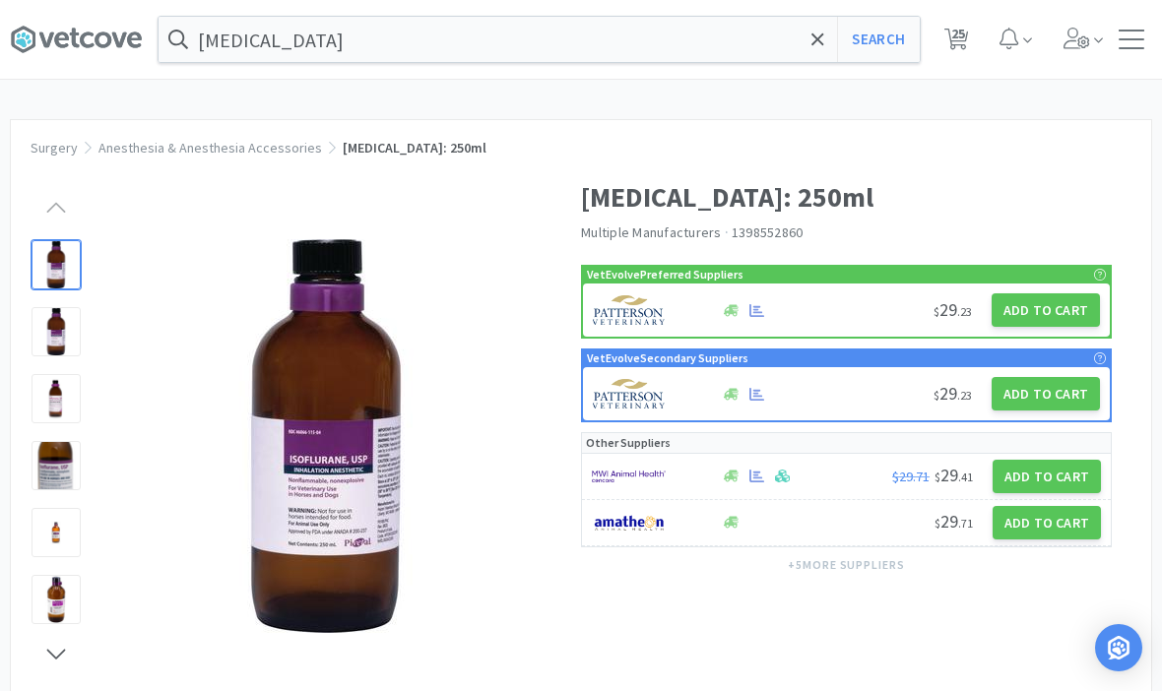
select select "1"
select select "2"
select select "1"
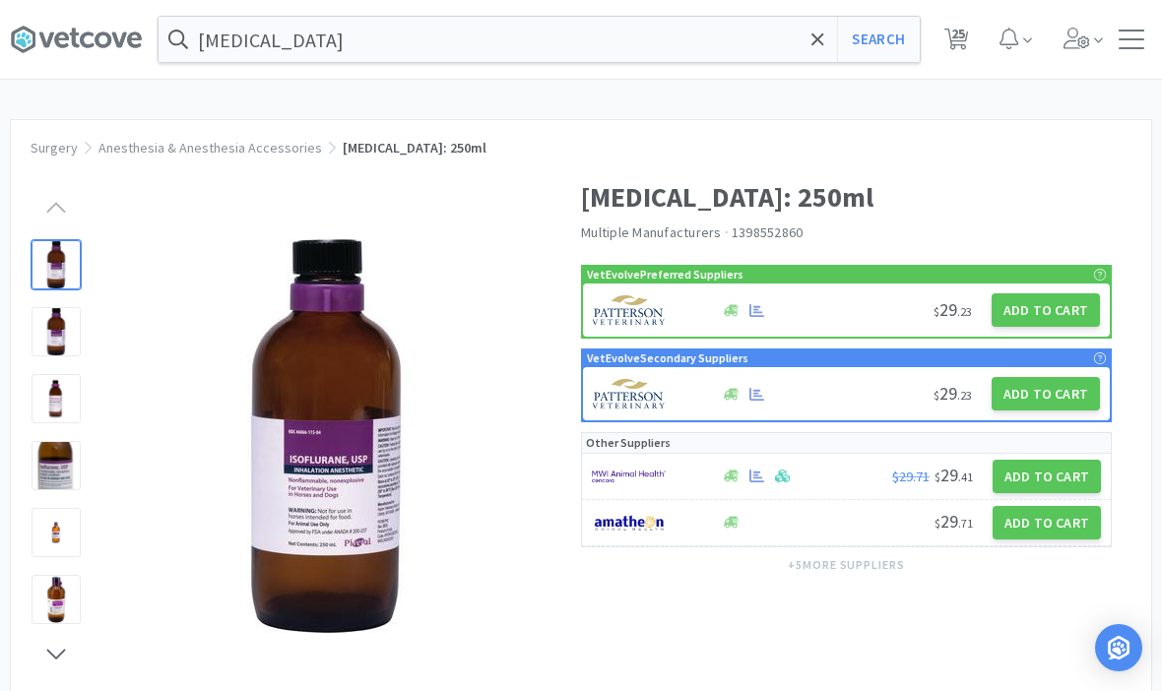
select select "1"
select select "3"
select select "10"
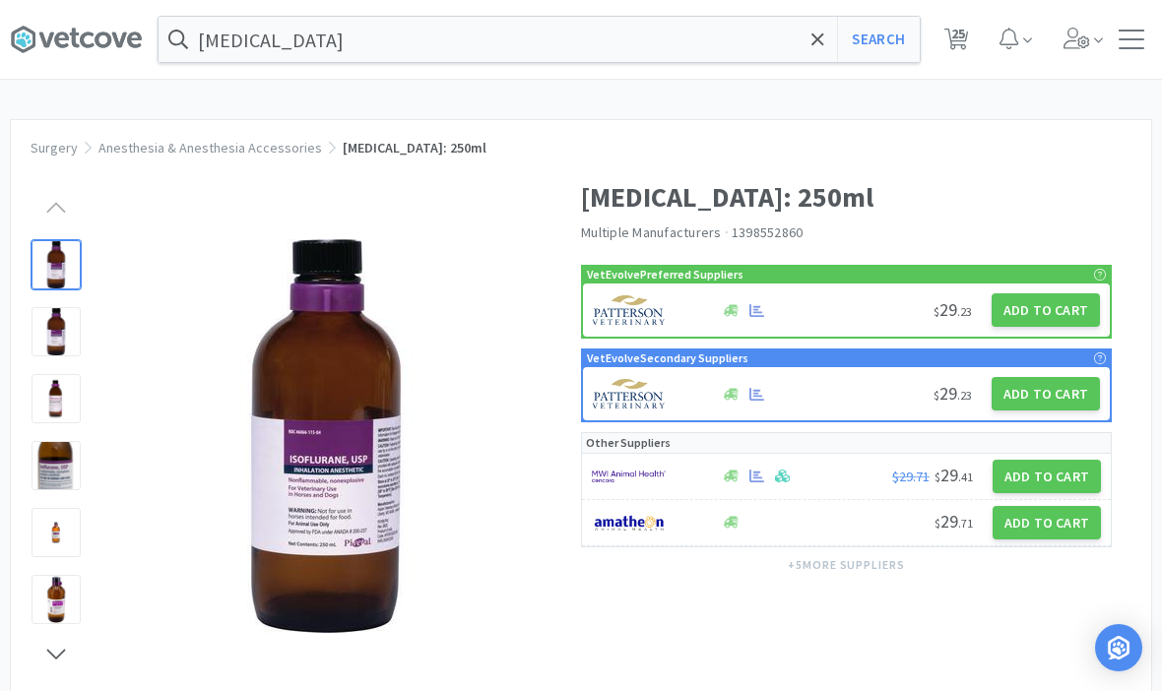
select select "3"
select select "2"
select select "50"
select select "1"
select select "2"
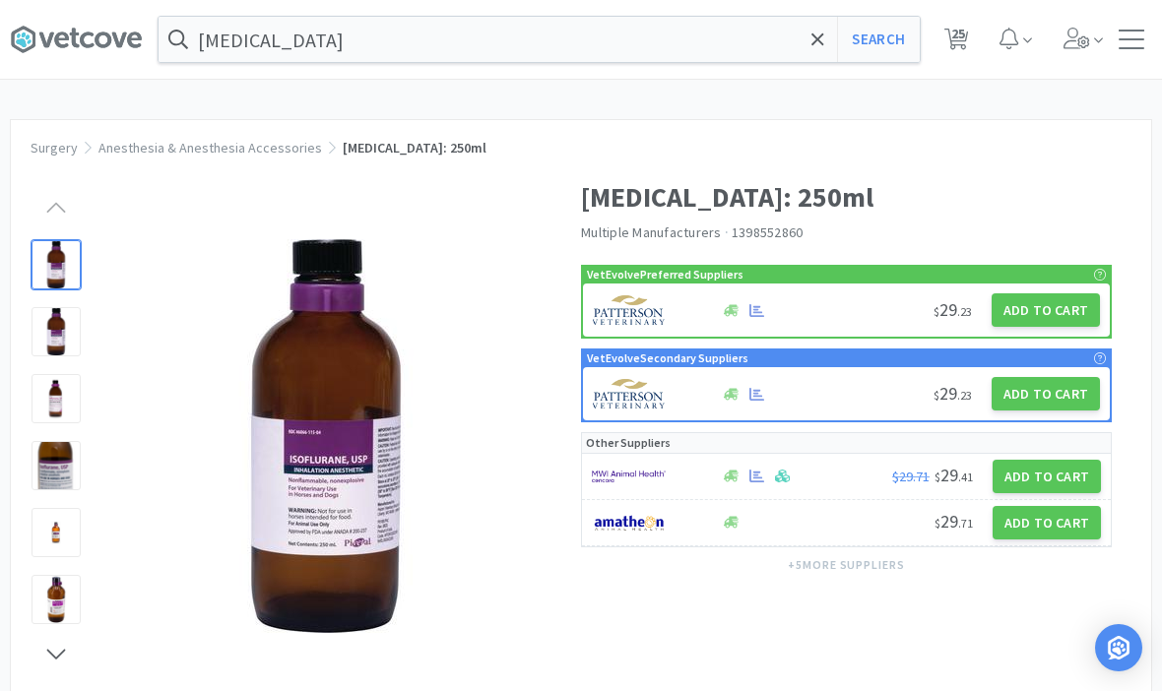
select select "1"
select select "3"
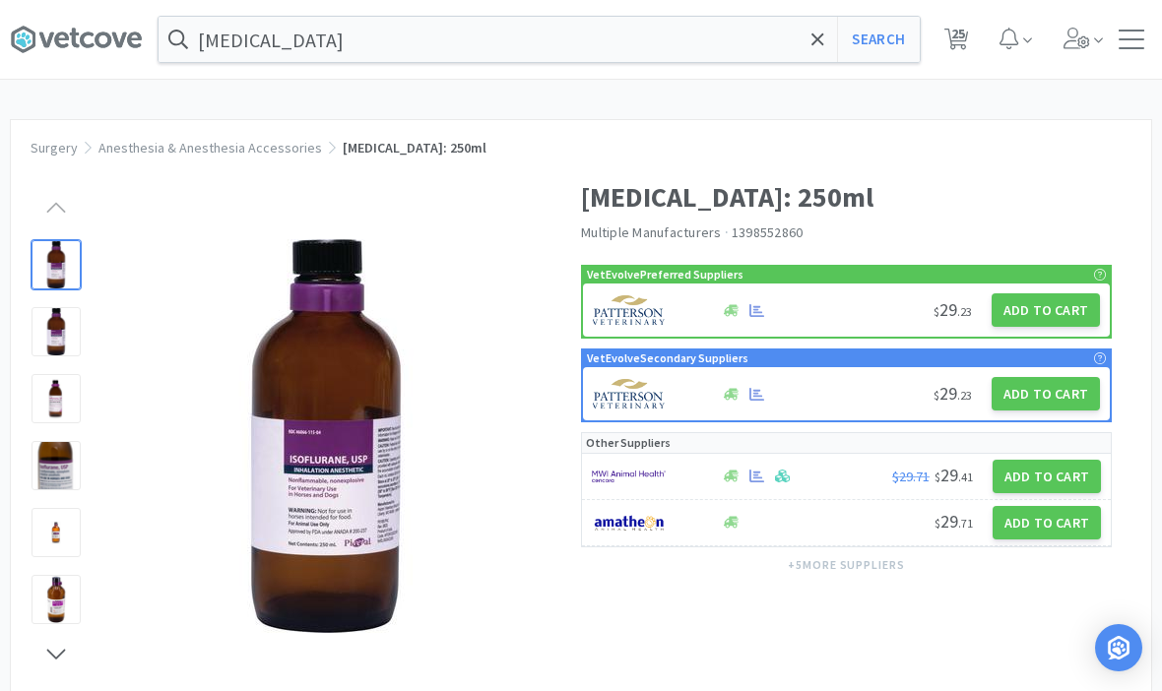
select select "10"
select select "1"
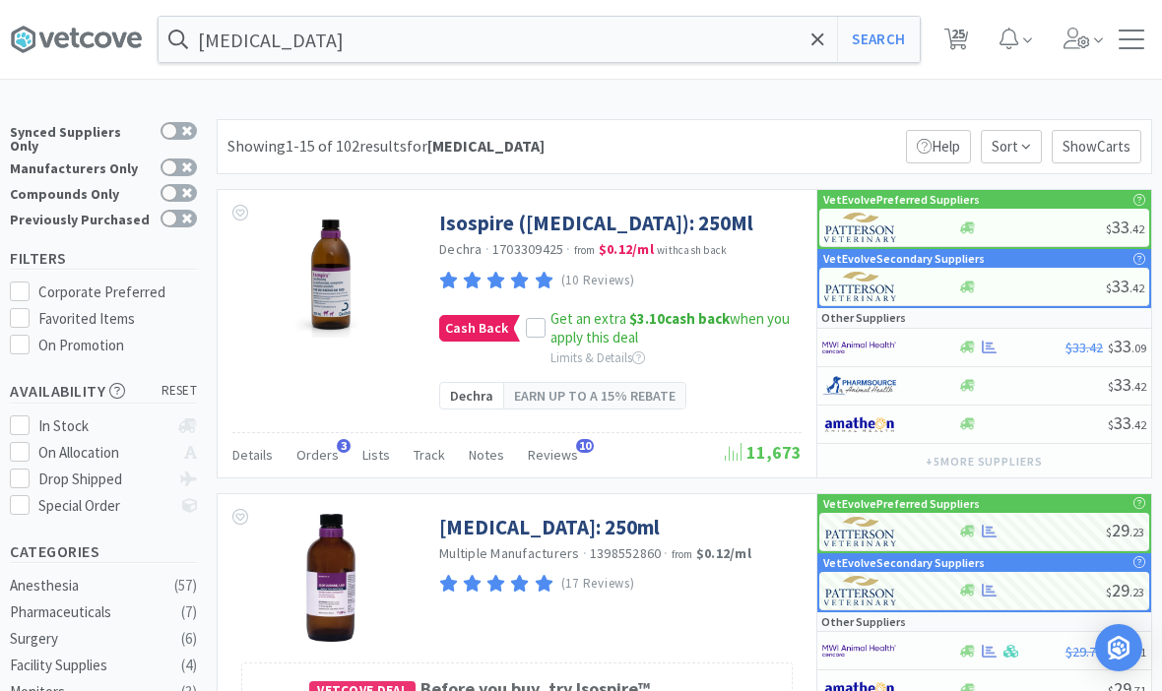
click at [824, 46] on span at bounding box center [817, 39] width 23 height 41
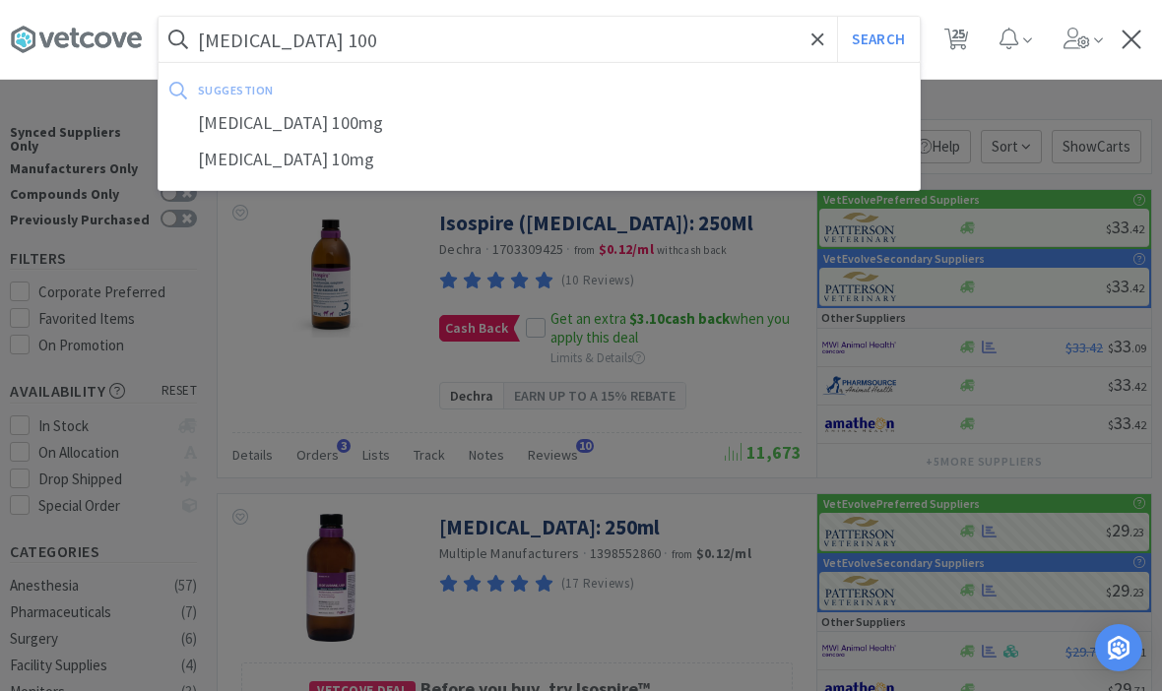
type input "Carprofen 100"
click at [877, 39] on button "Search" at bounding box center [878, 39] width 82 height 45
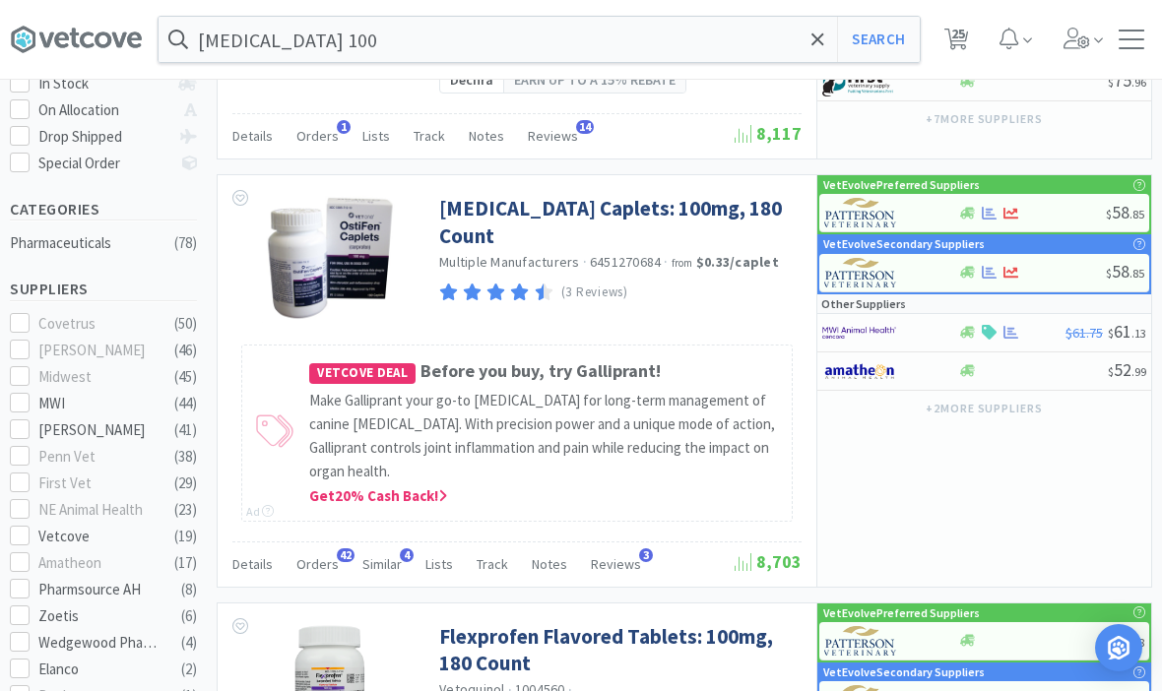
scroll to position [346, 0]
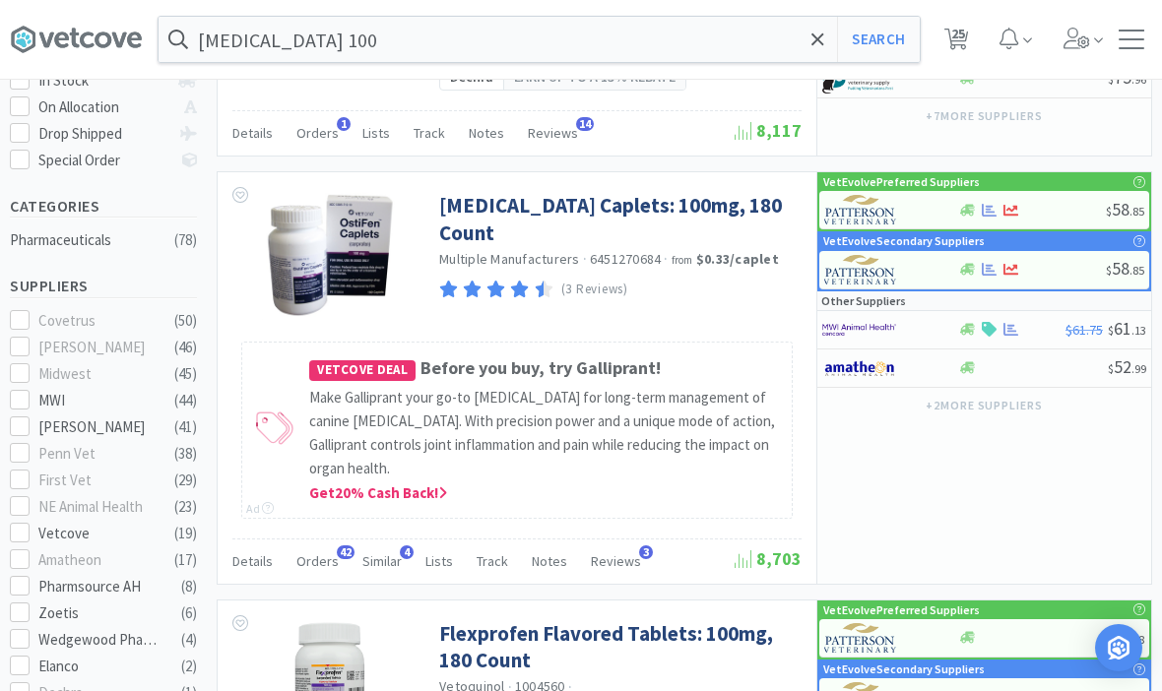
click at [703, 197] on link "Carprofen Caplets: 100mg, 180 Count" at bounding box center [617, 219] width 357 height 54
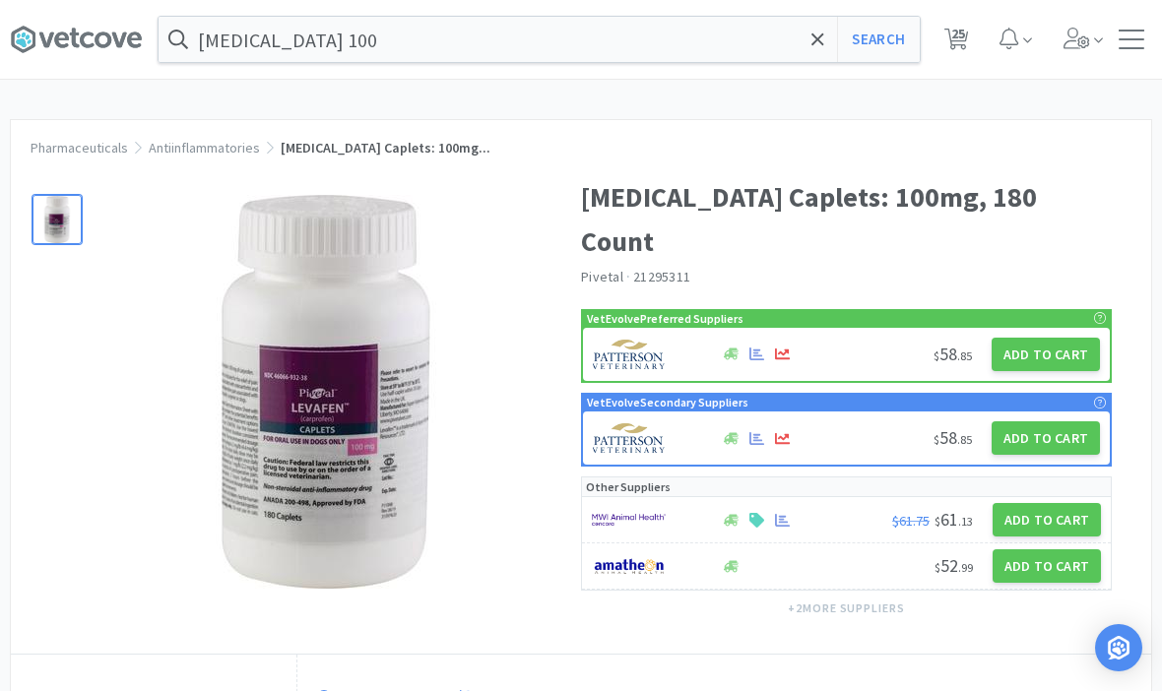
click at [1064, 338] on button "Add to Cart" at bounding box center [1045, 354] width 108 height 33
select select "1"
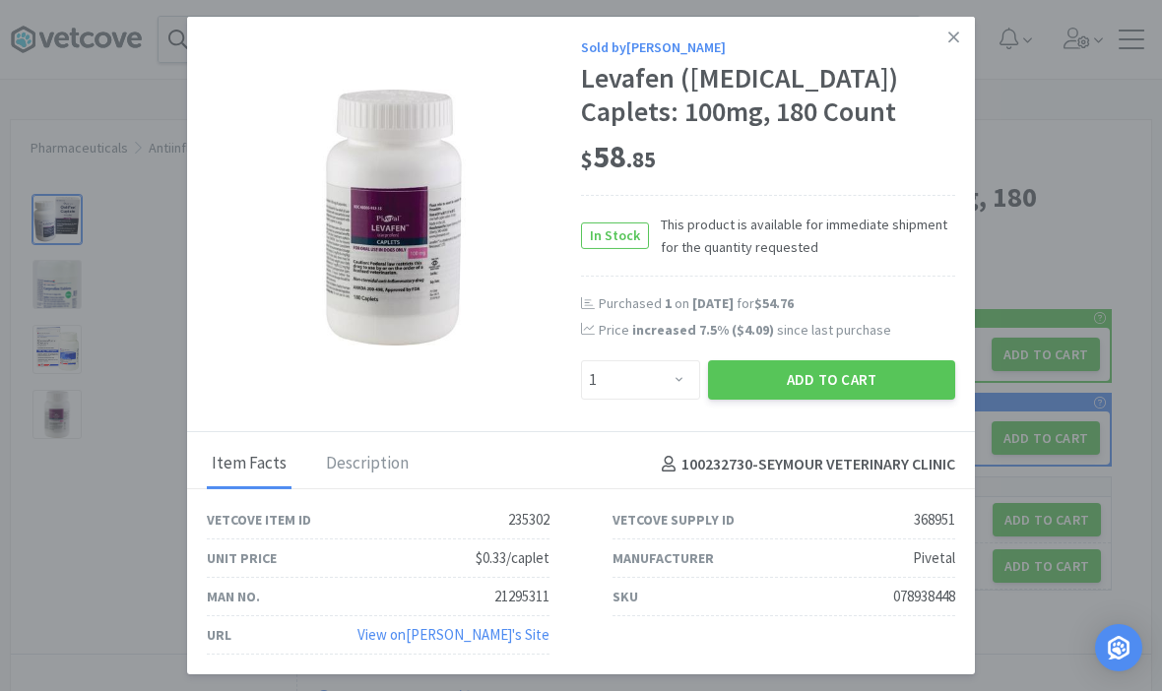
click at [862, 400] on button "Add to Cart" at bounding box center [831, 379] width 247 height 39
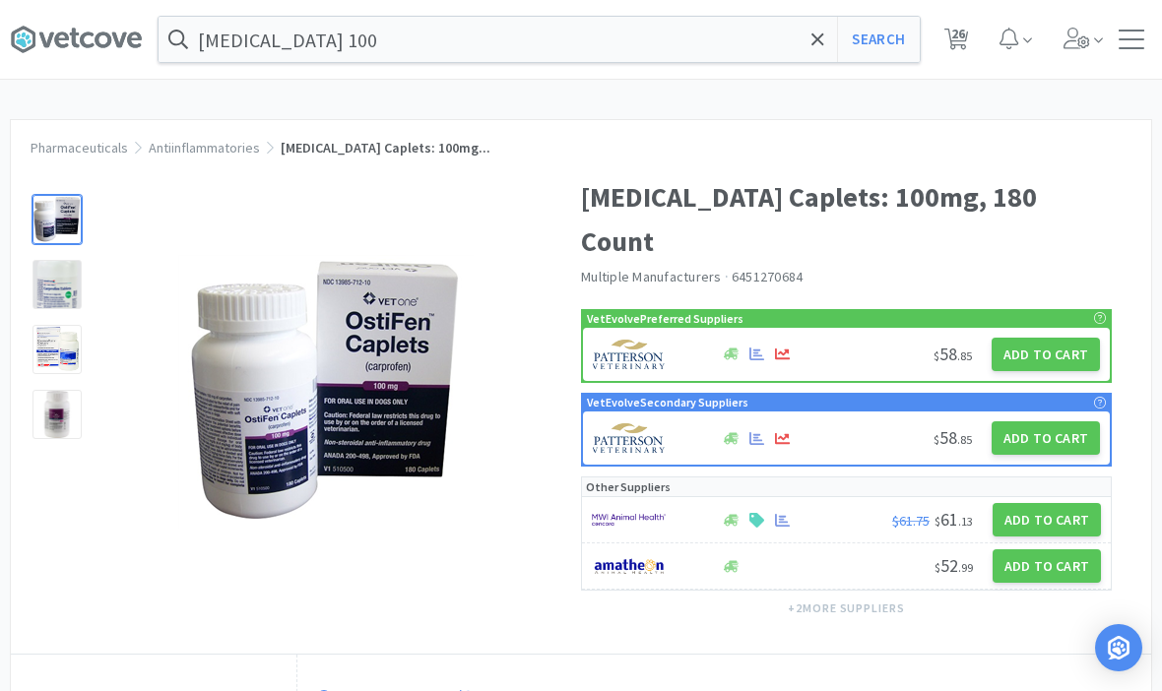
click at [821, 37] on icon at bounding box center [817, 40] width 13 height 20
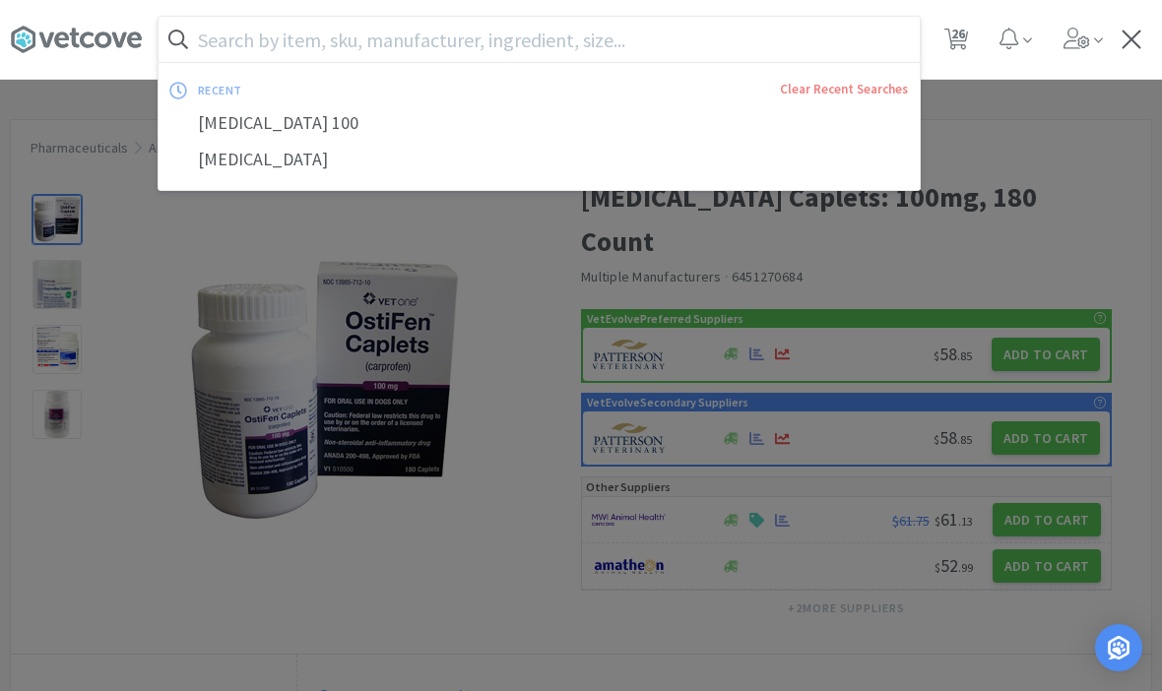
click at [967, 45] on icon at bounding box center [956, 40] width 25 height 22
select select "10"
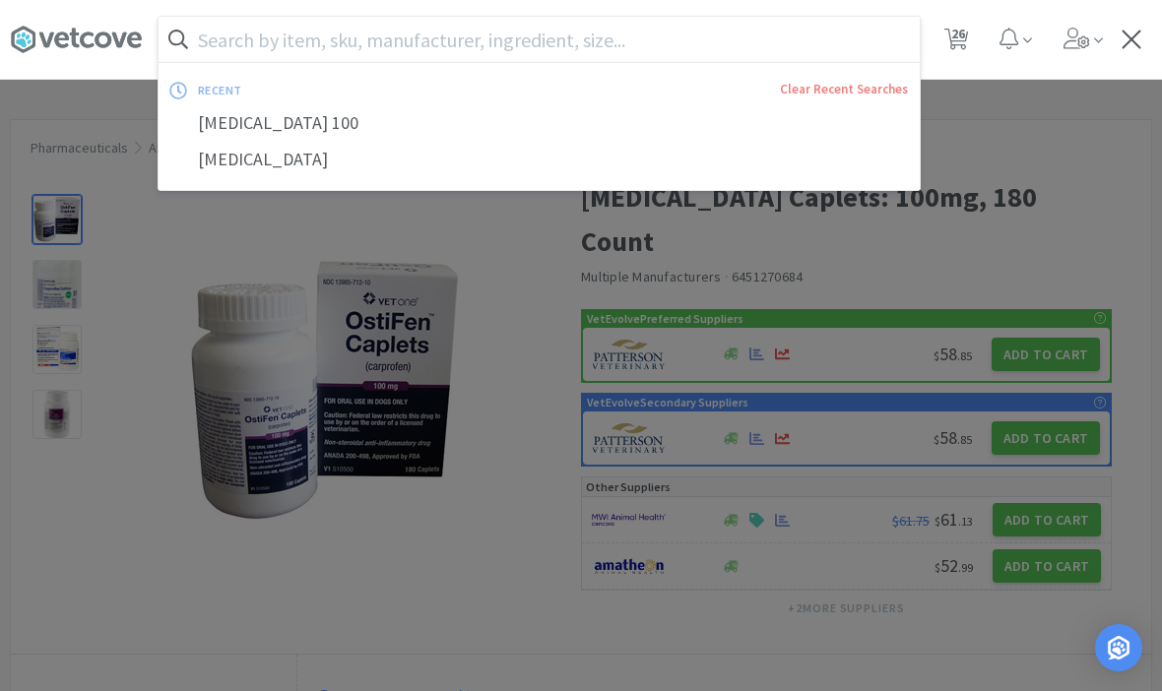
select select "1"
select select "3"
select select "1"
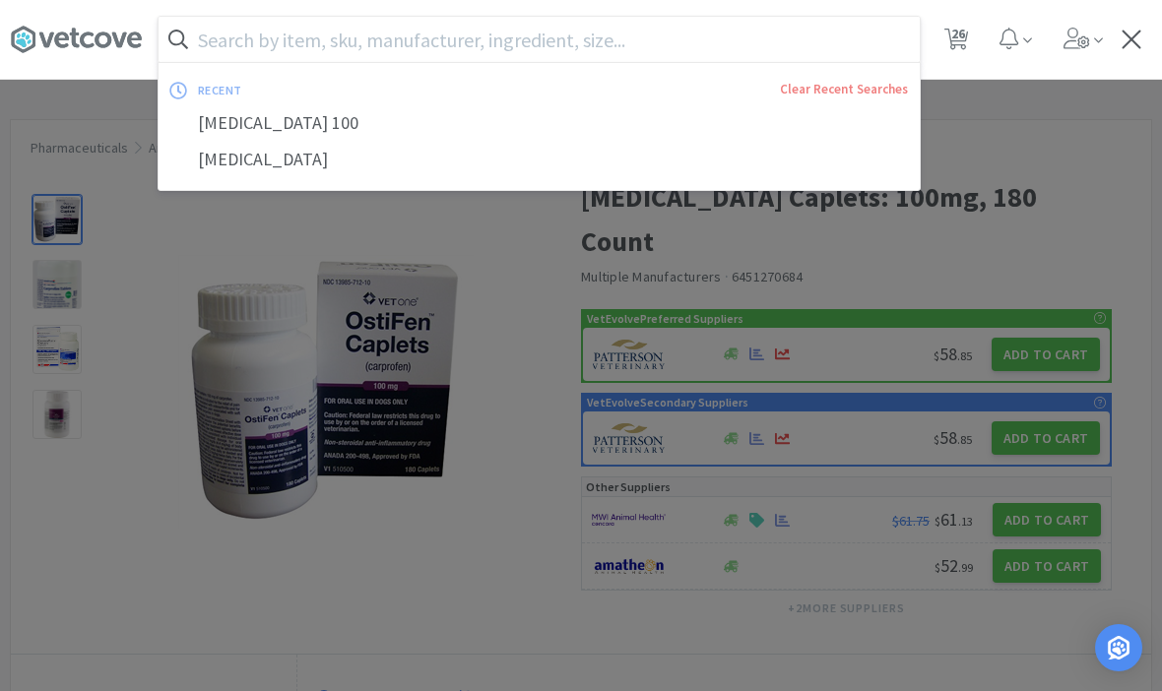
select select "1"
select select "2"
select select "1"
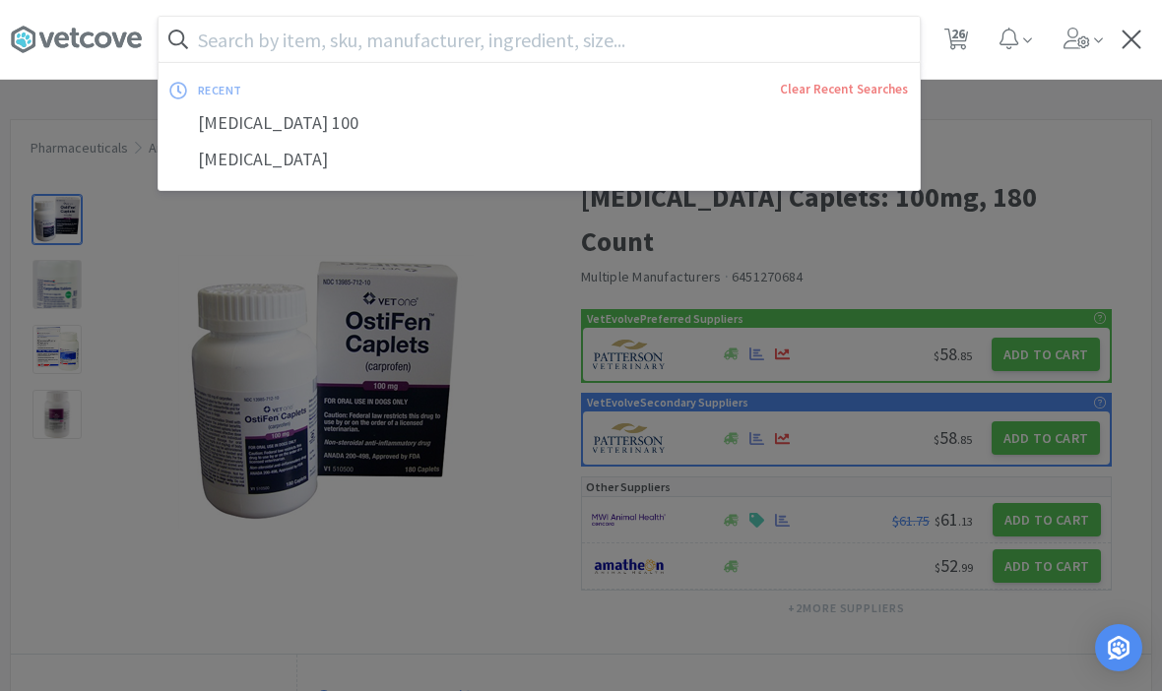
select select "1"
select select "3"
select select "1"
select select "10"
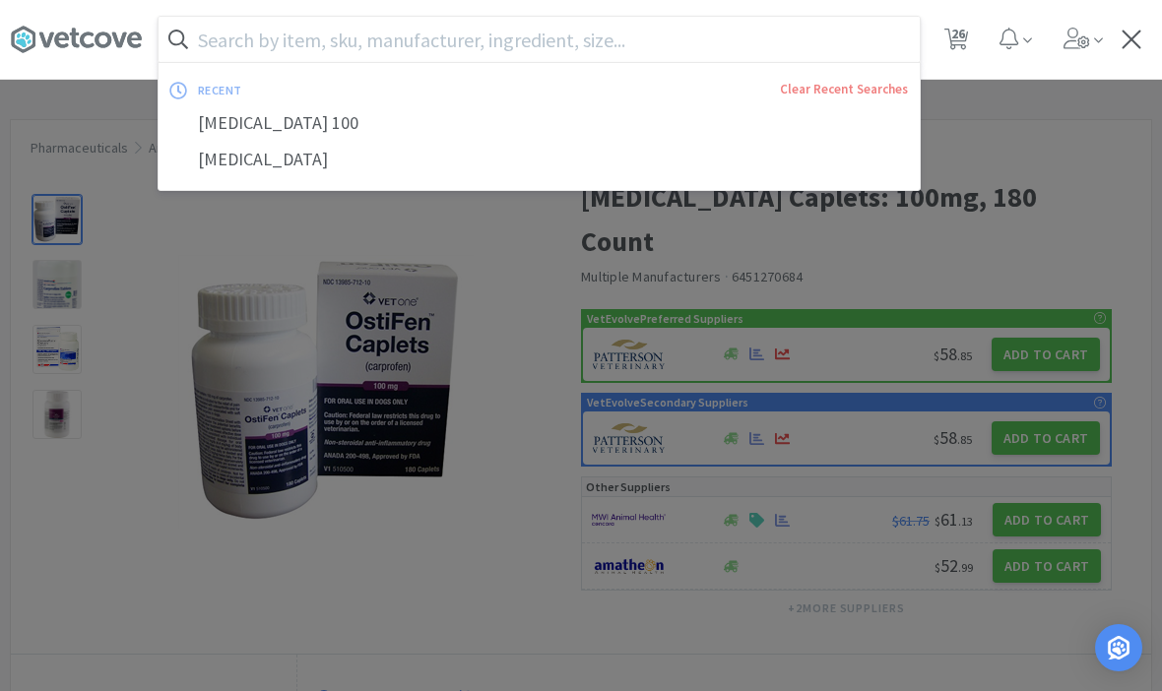
select select "10"
select select "3"
select select "2"
select select "50"
select select "1"
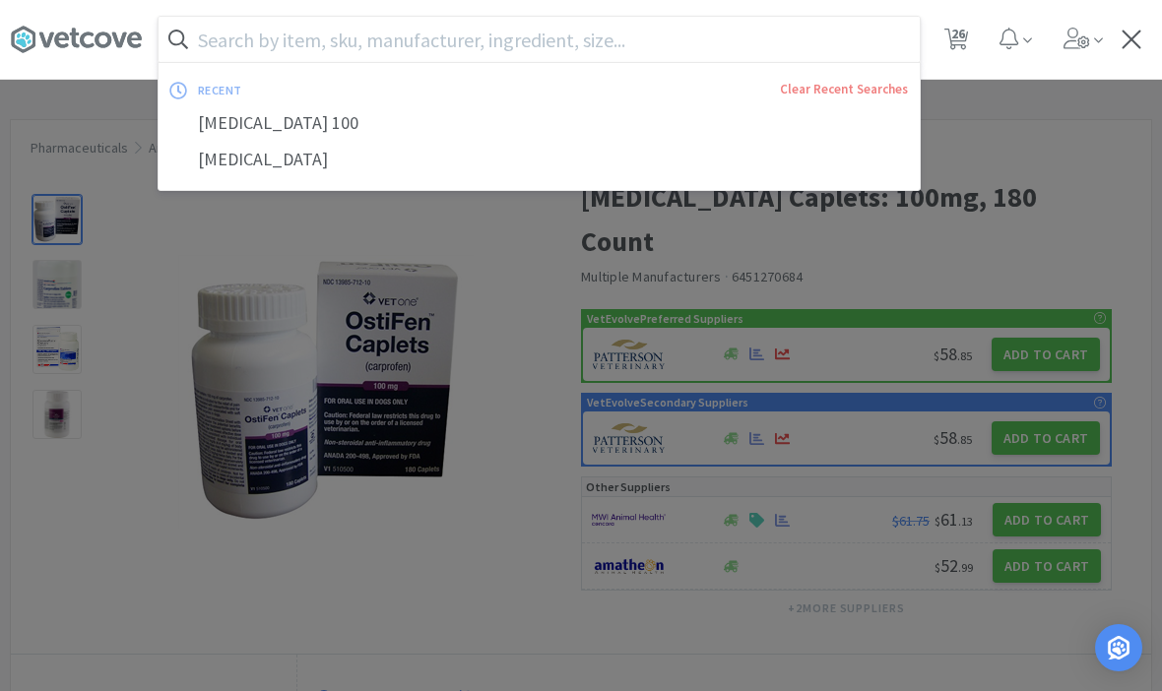
select select "2"
select select "1"
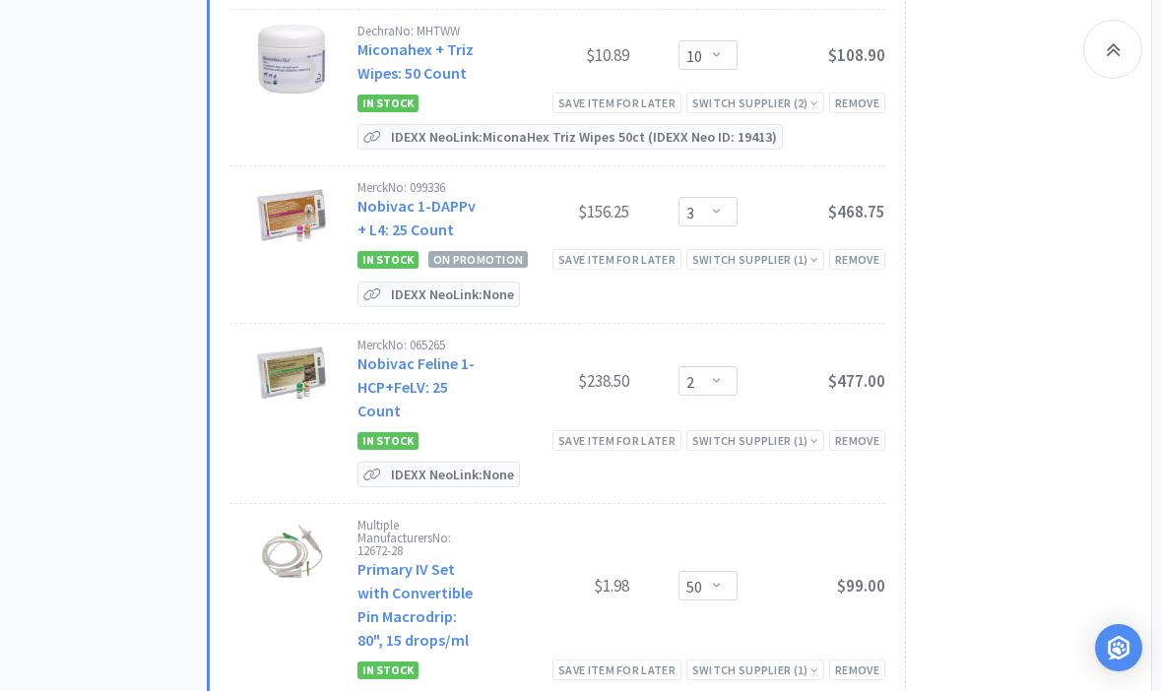
scroll to position [5305, 0]
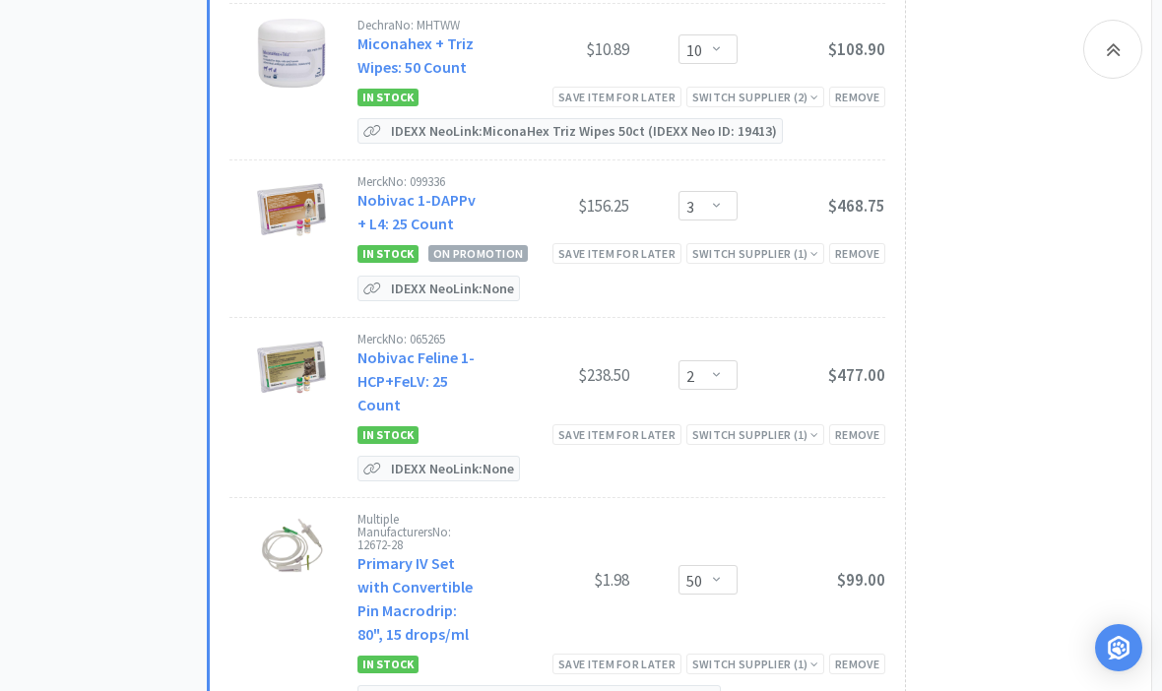
click at [381, 553] on link "Primary IV Set with Convertible Pin Macrodrip: 80", 15 drops/ml" at bounding box center [414, 598] width 115 height 91
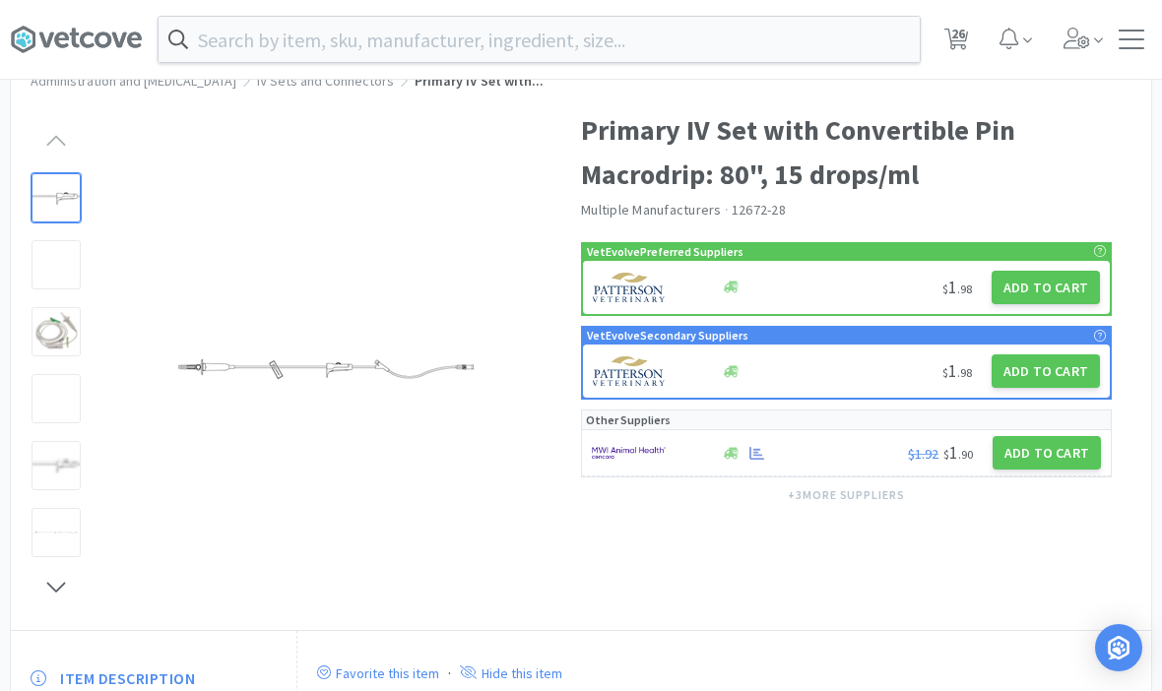
scroll to position [134, 0]
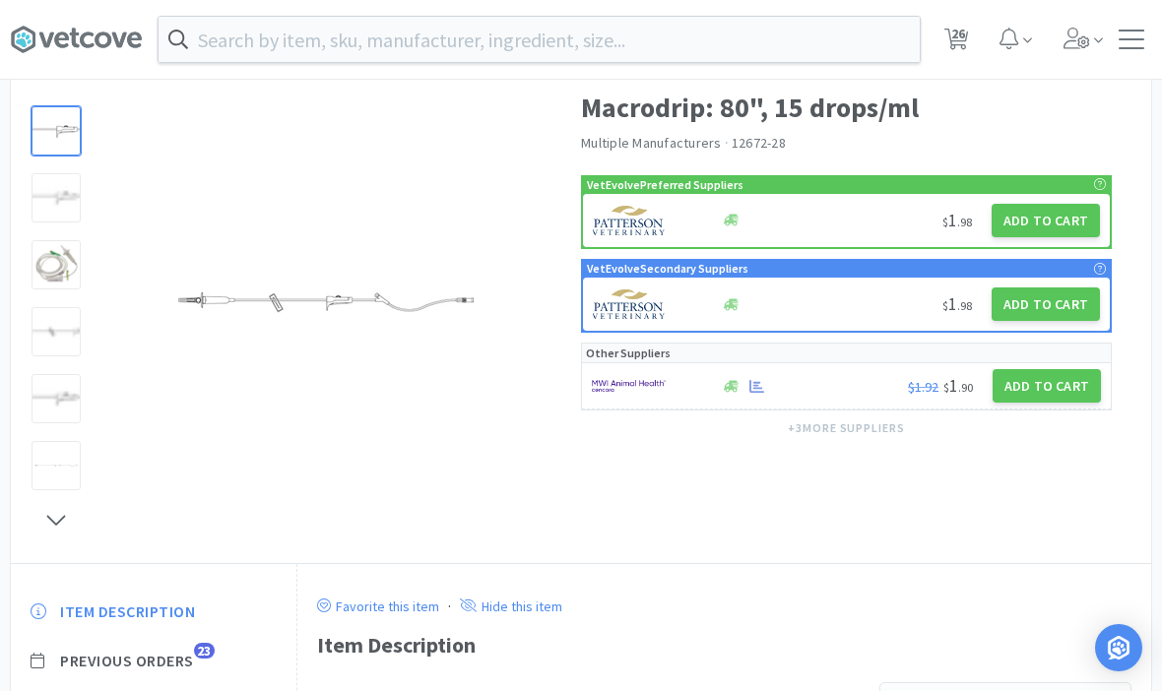
click at [1046, 383] on button "Add to Cart" at bounding box center [1046, 385] width 108 height 33
select select "12"
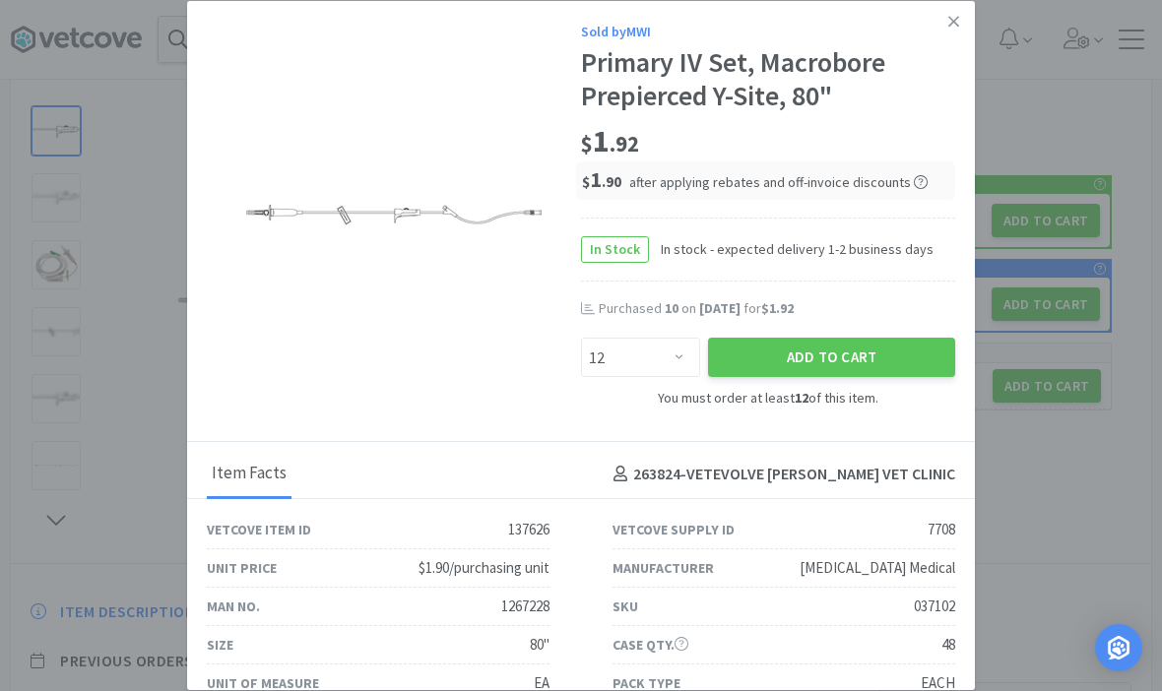
click at [958, 43] on link at bounding box center [953, 22] width 34 height 42
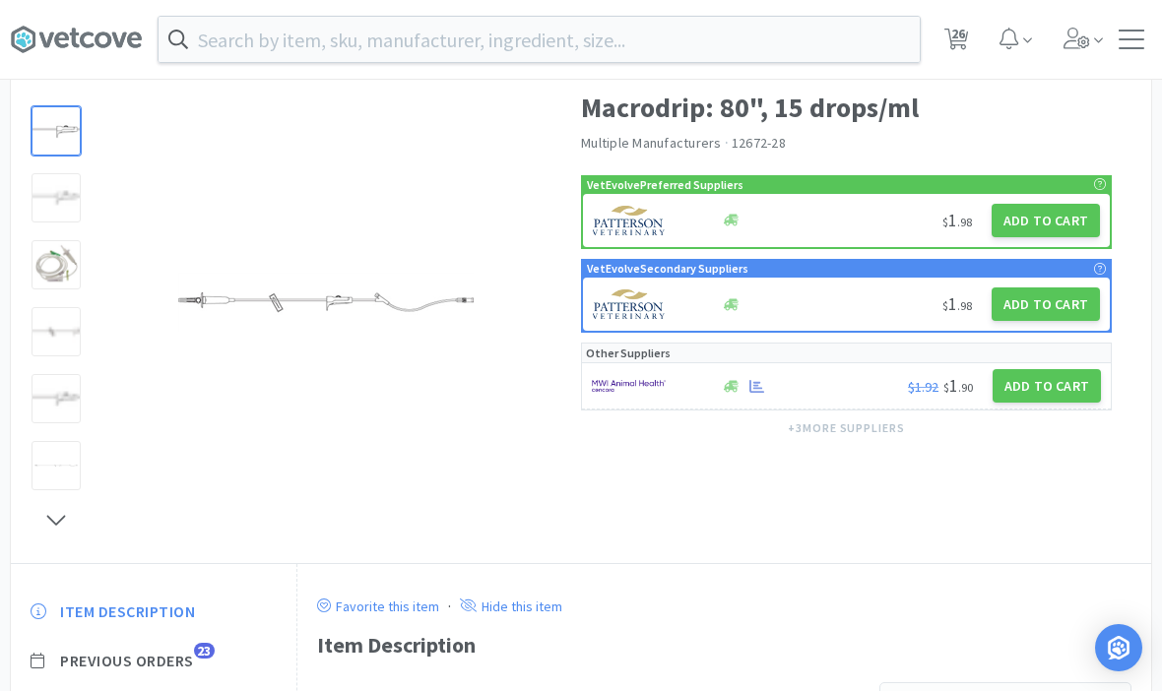
scroll to position [202, 0]
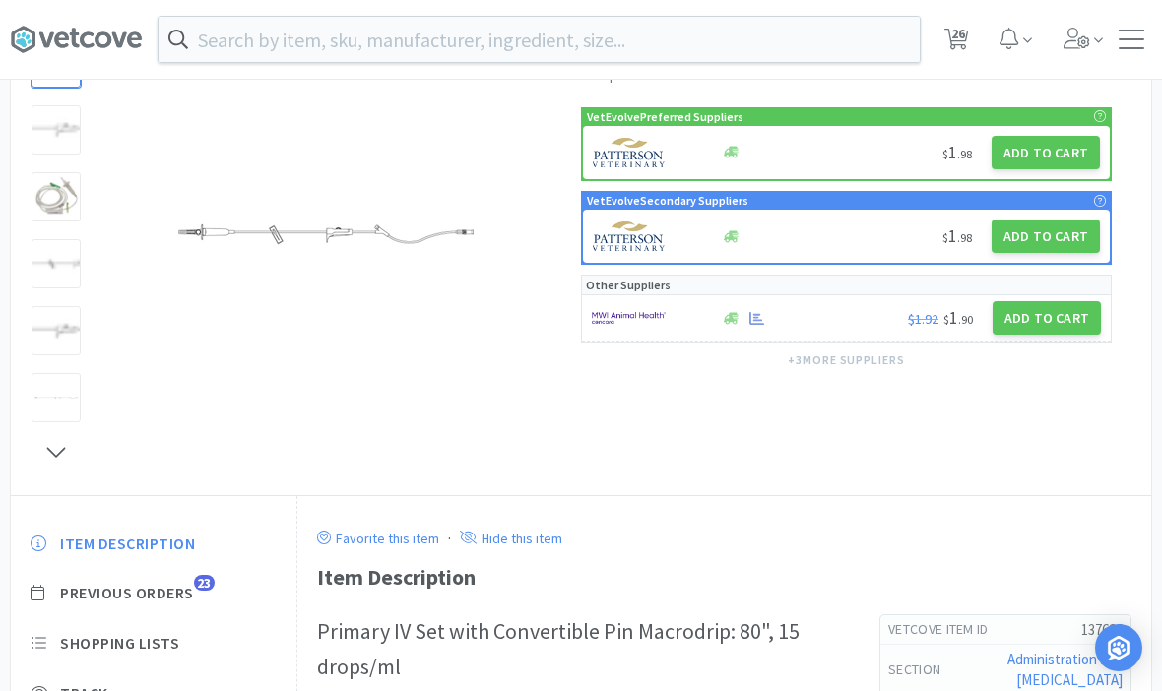
select select "10"
select select "1"
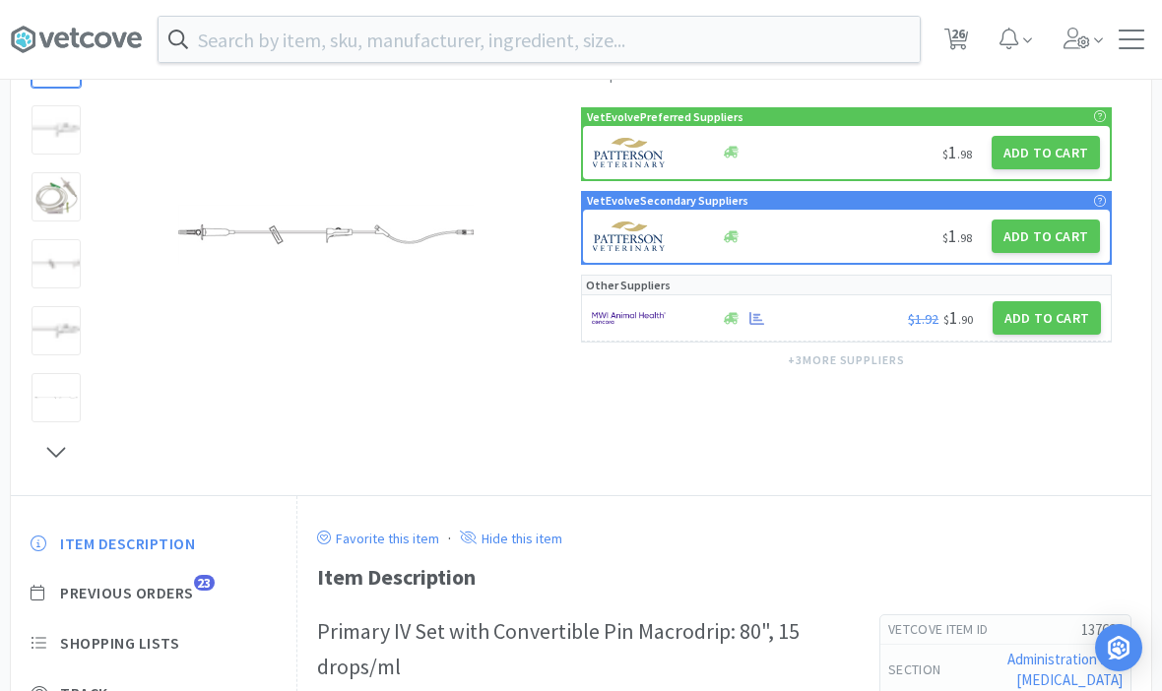
select select "3"
select select "1"
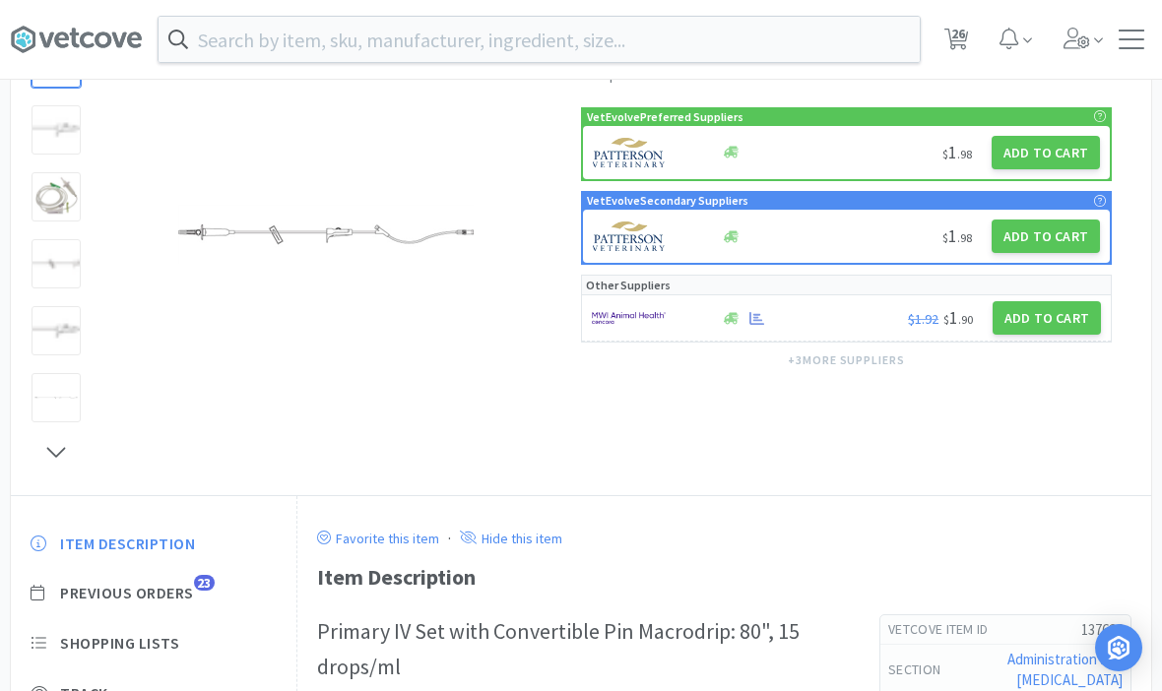
select select "1"
select select "2"
select select "1"
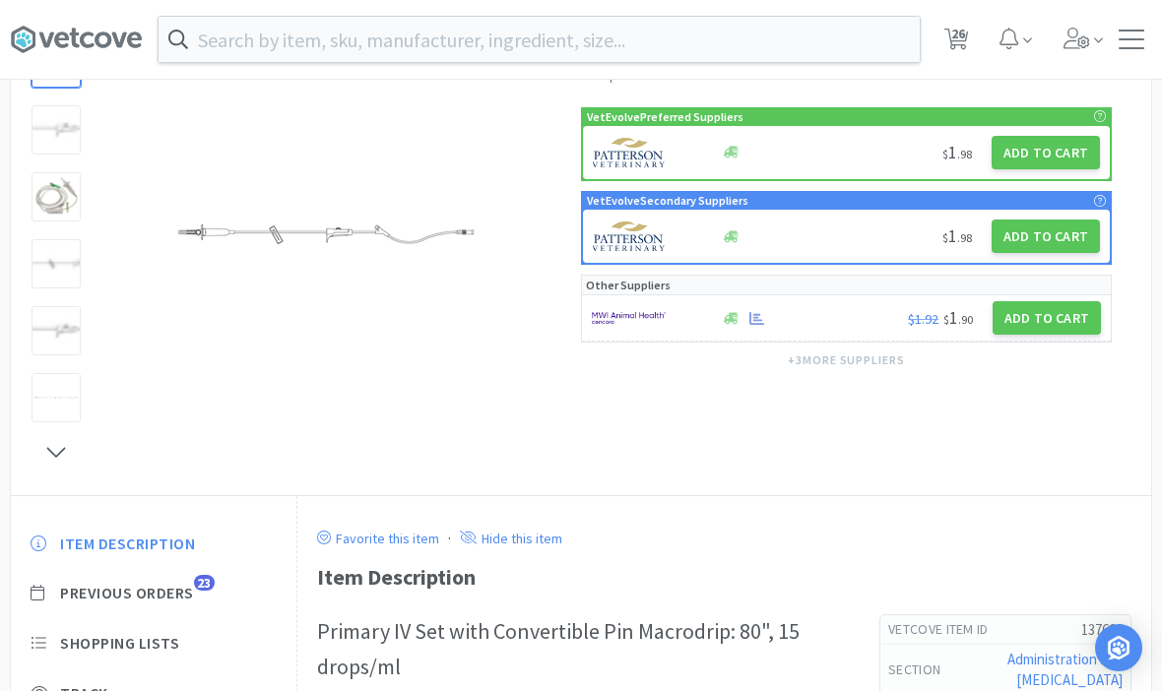
select select "3"
select select "1"
select select "10"
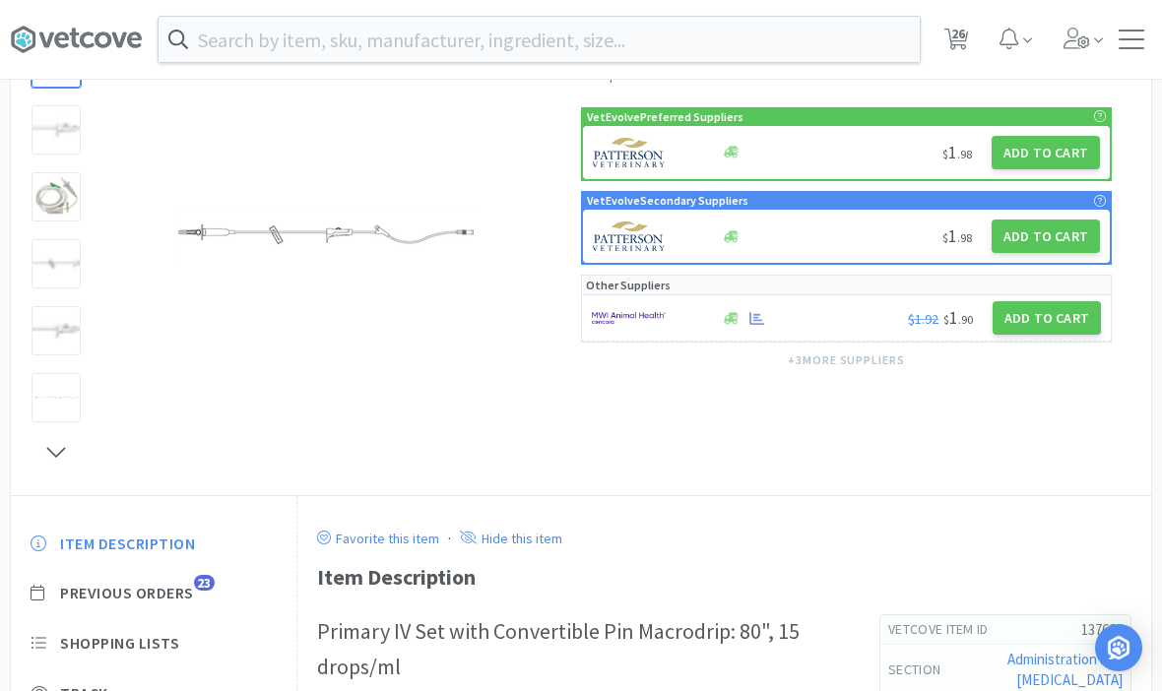
select select "3"
select select "2"
select select "50"
select select "1"
select select "2"
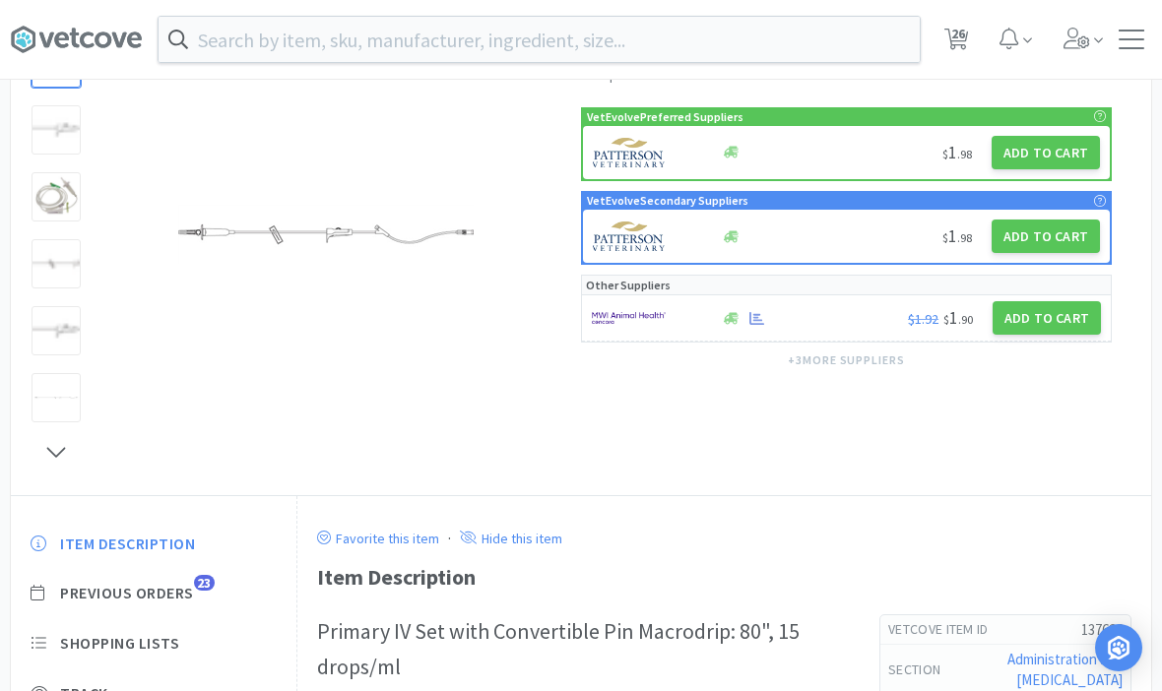
select select "1"
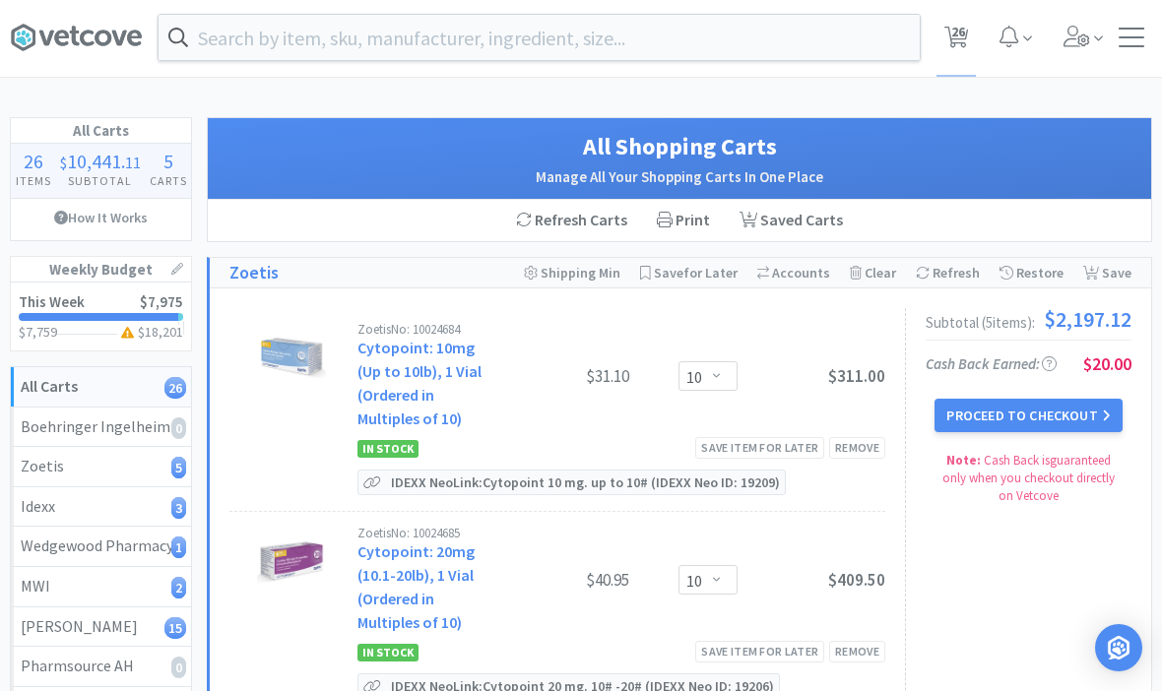
scroll to position [1, 0]
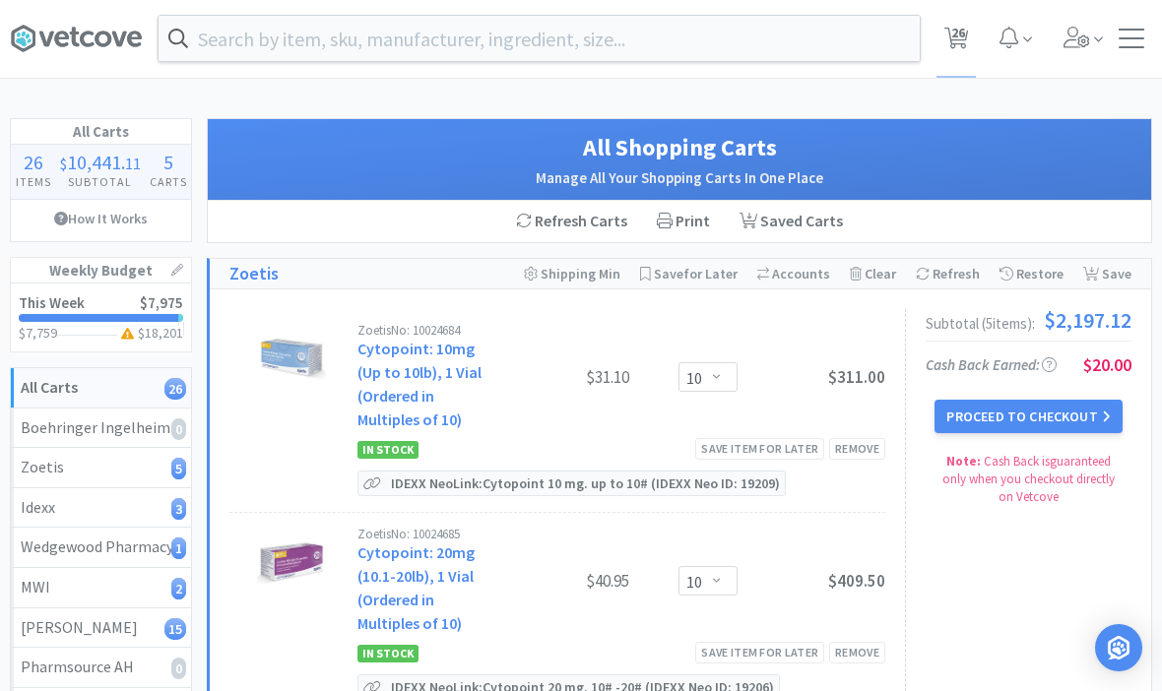
click at [854, 49] on input "text" at bounding box center [539, 38] width 761 height 45
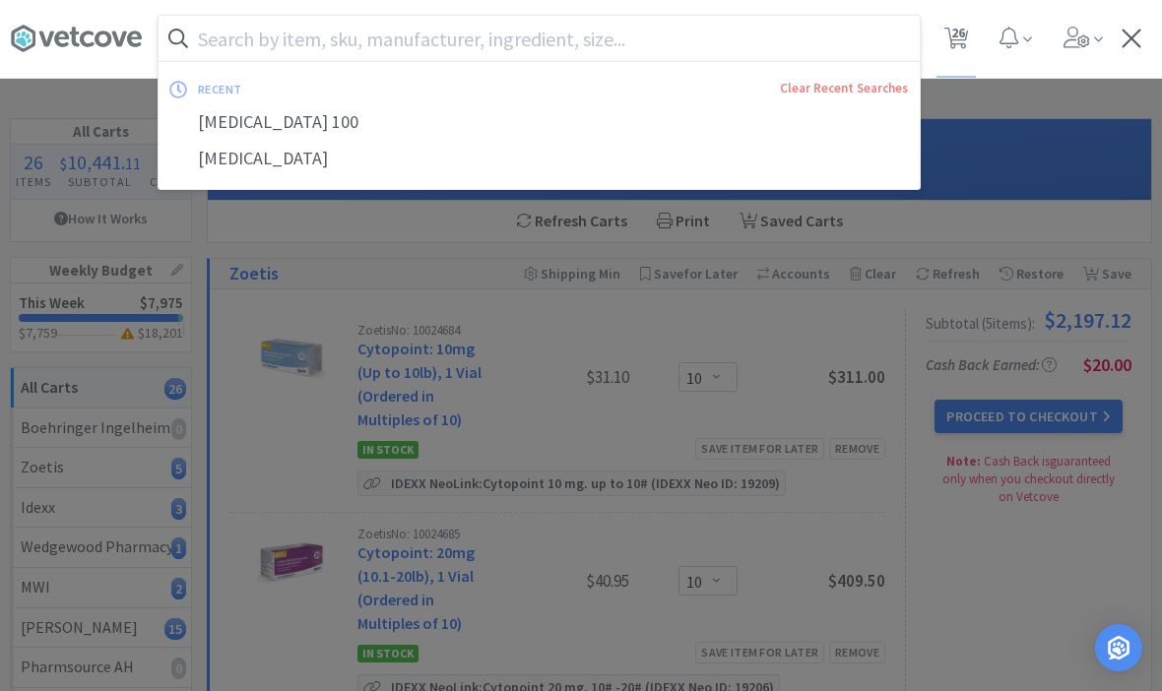
scroll to position [0, 0]
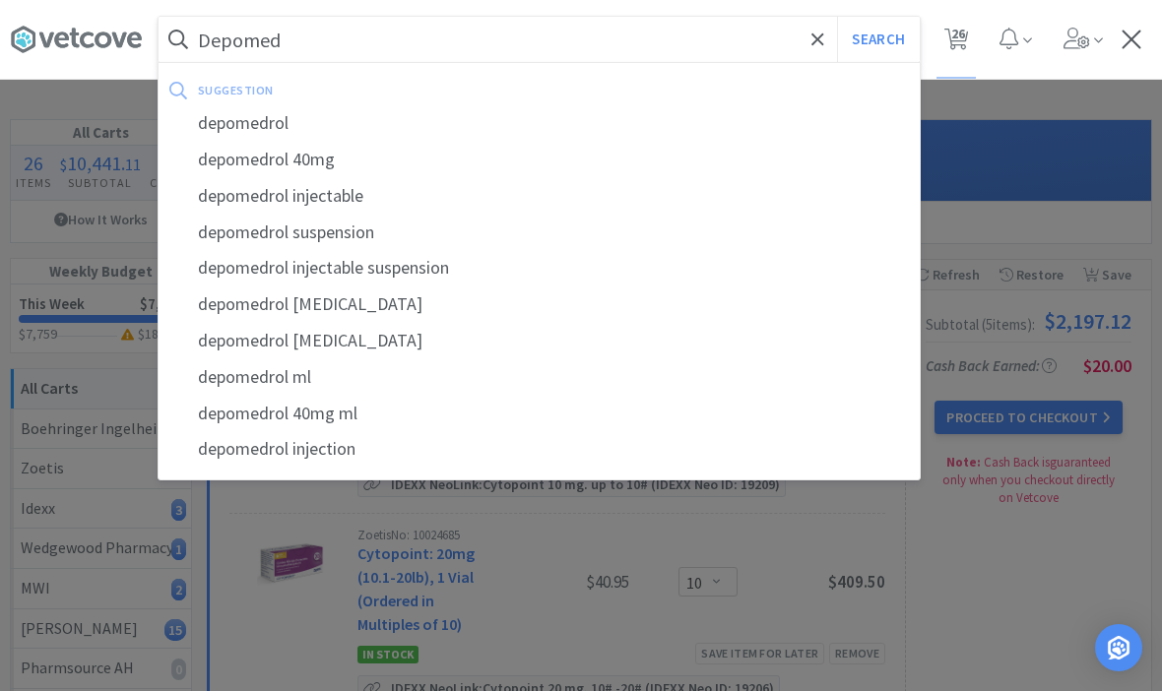
click at [251, 119] on div "depomedrol" at bounding box center [539, 123] width 761 height 36
type input "depomedrol"
select select "1"
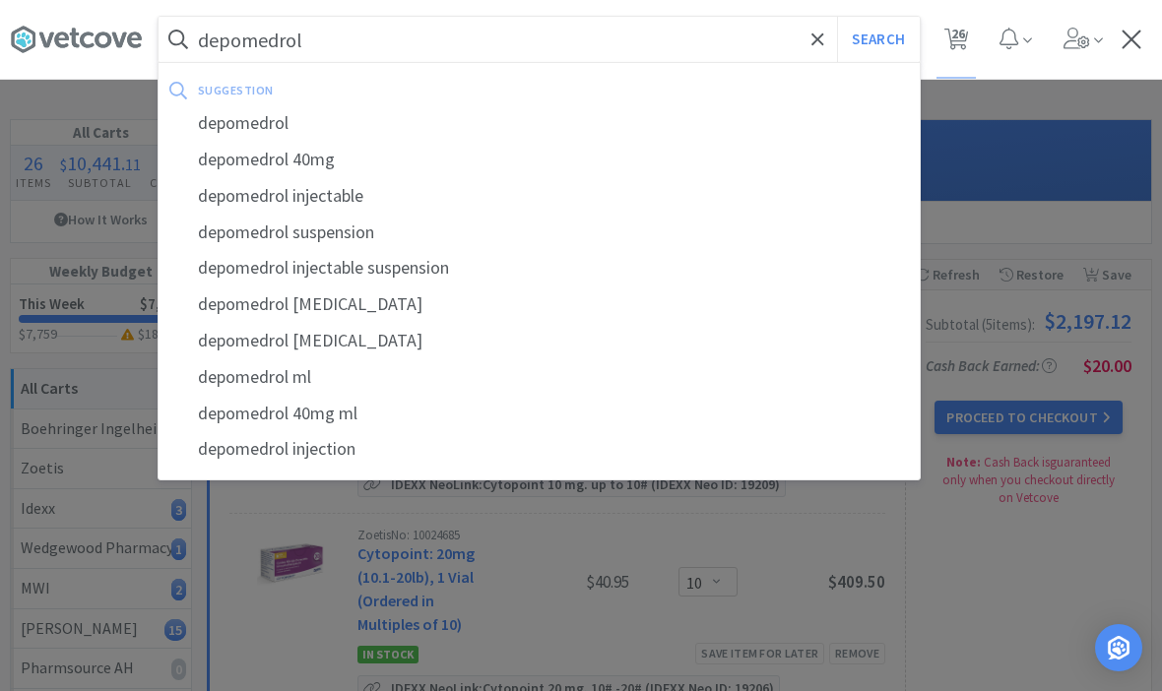
select select "2"
select select "1"
select select "3"
select select "1"
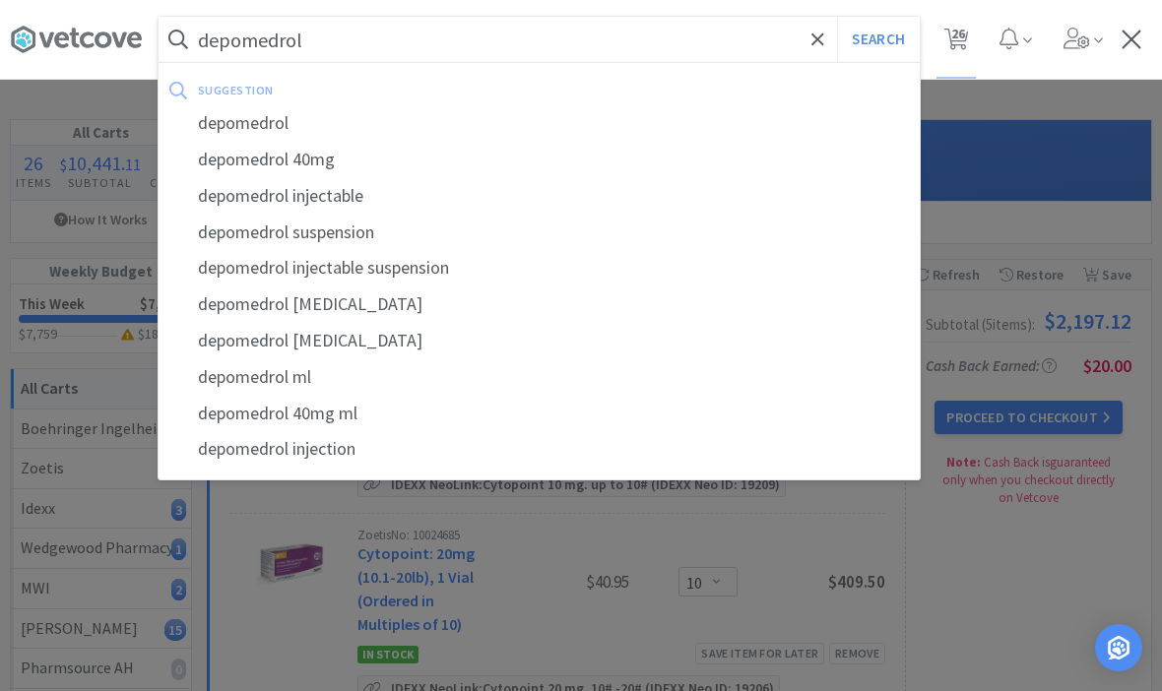
select select "10"
select select "3"
select select "2"
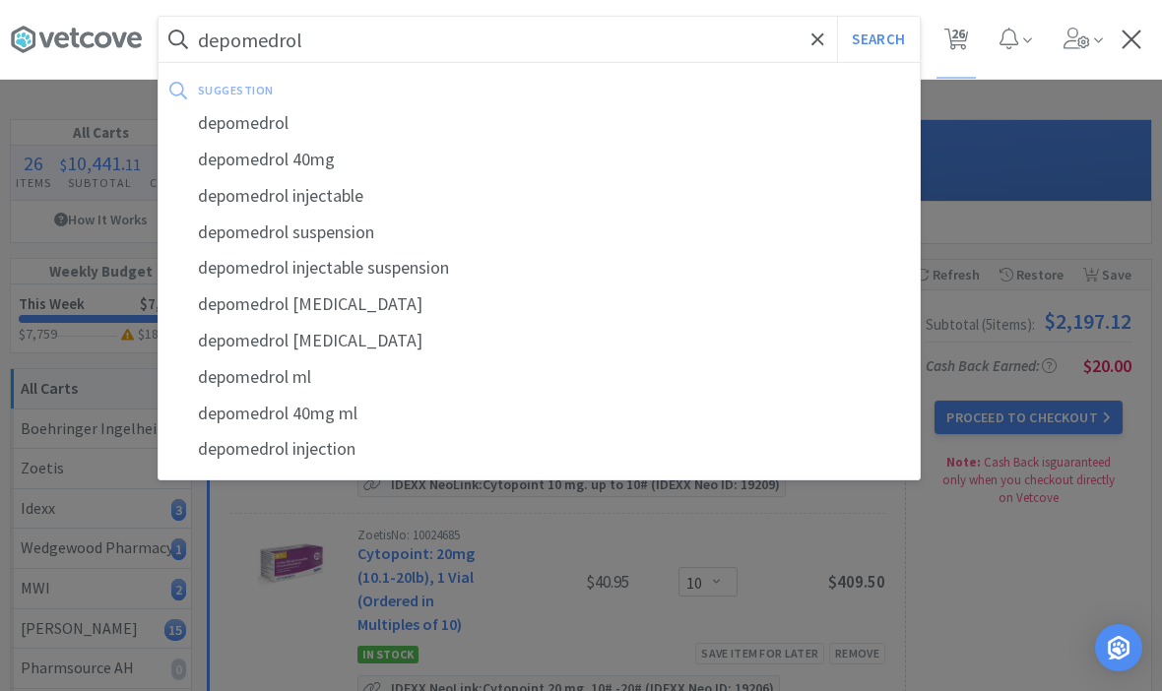
select select "50"
select select "1"
select select "2"
select select "1"
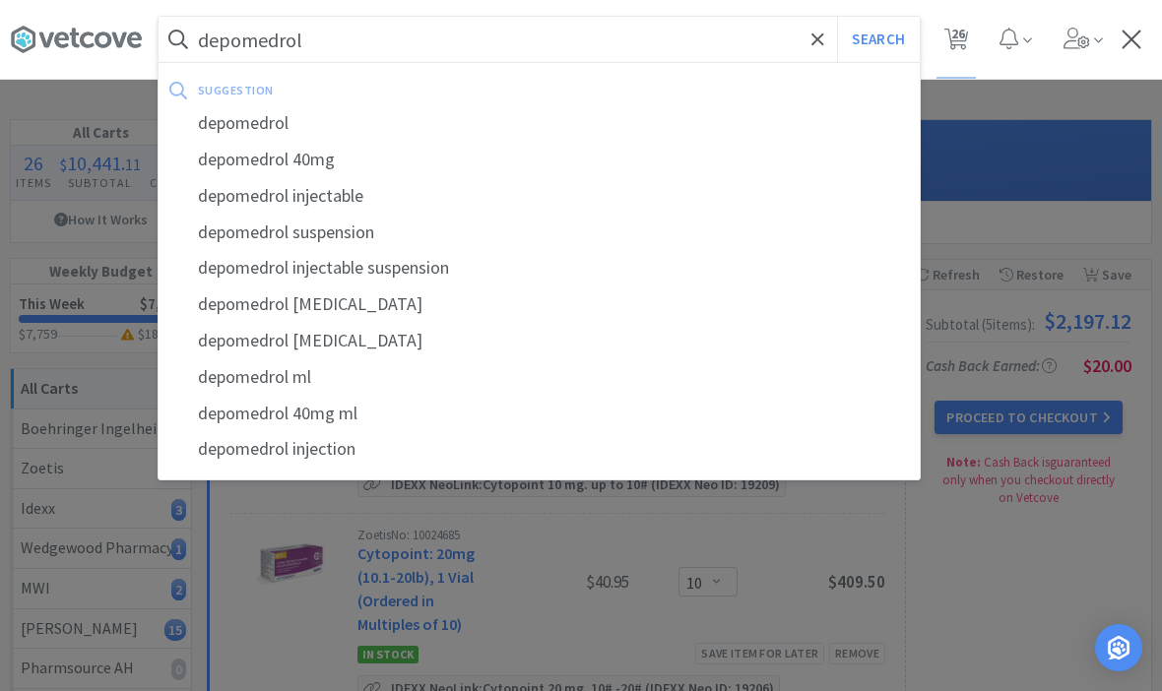
select select "3"
select select "10"
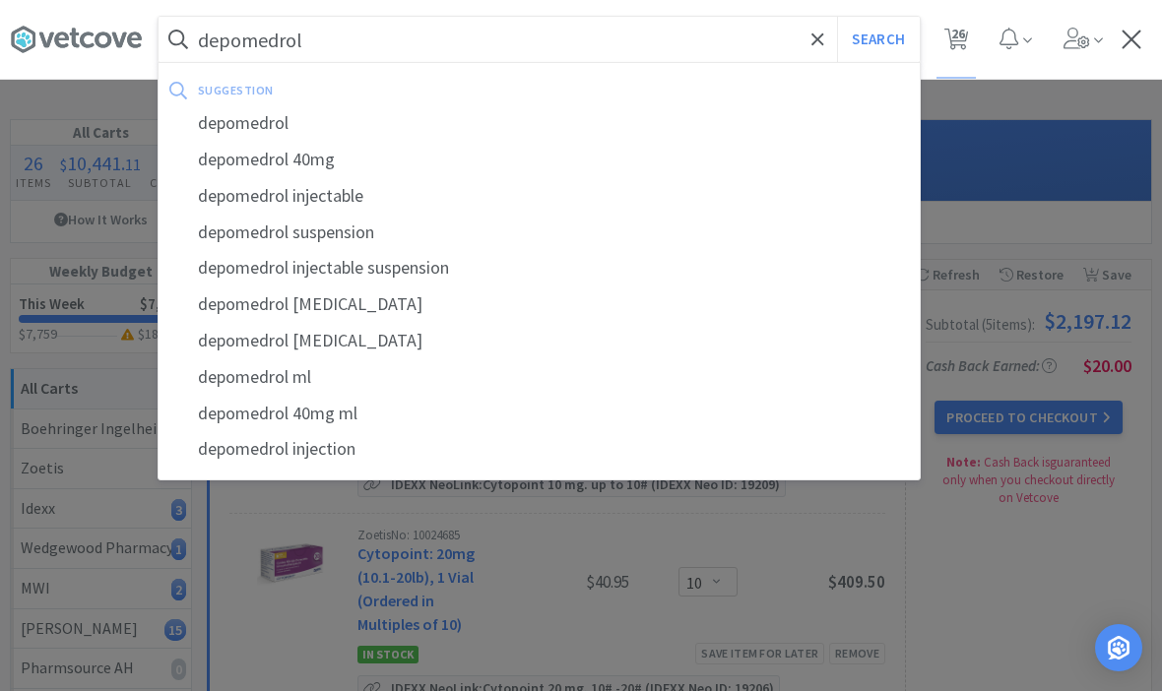
select select "10"
select select "1"
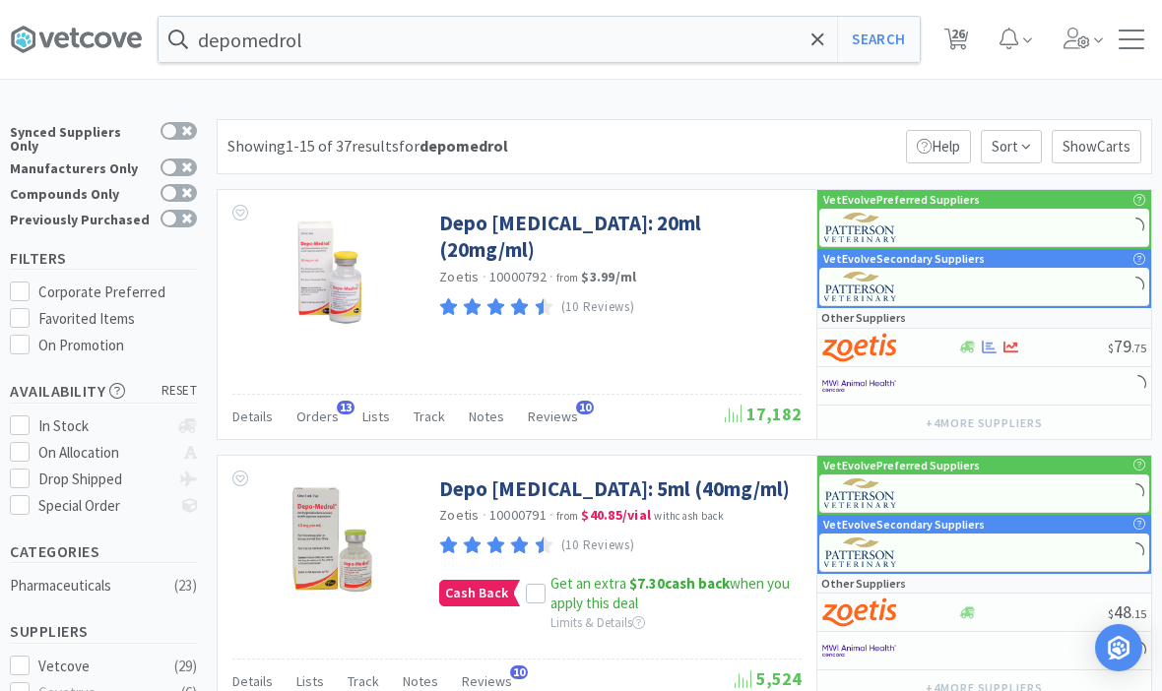
scroll to position [1, 0]
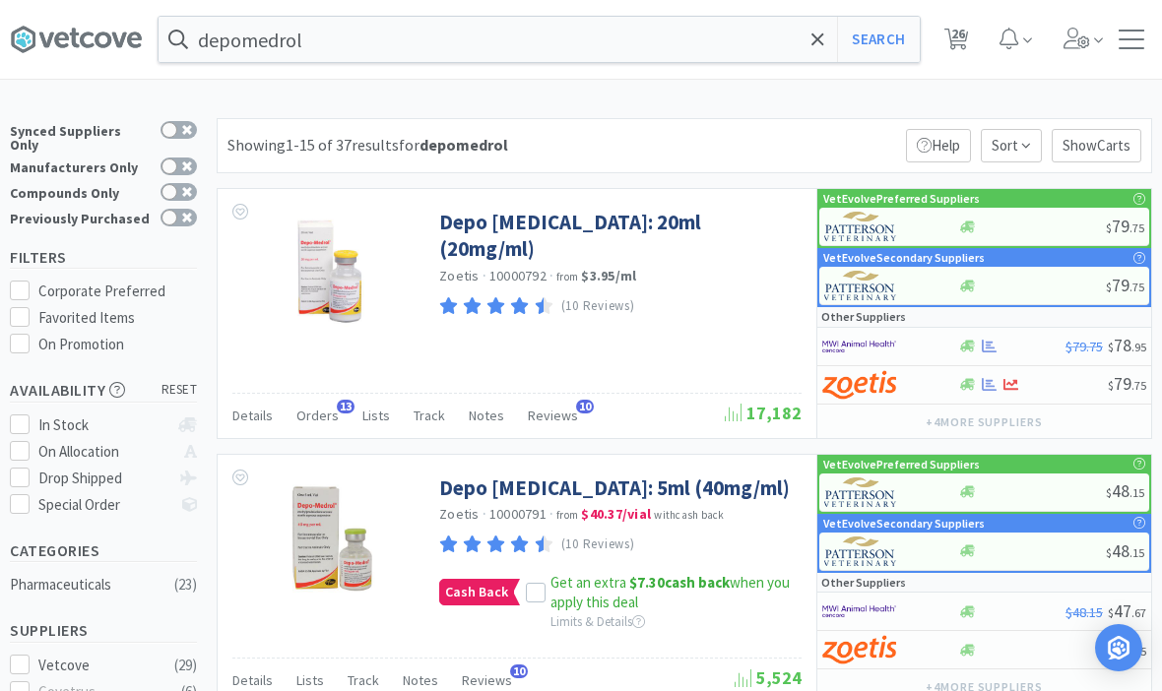
click at [603, 234] on link "Depo Medrol: 20ml (20mg/ml)" at bounding box center [617, 236] width 357 height 54
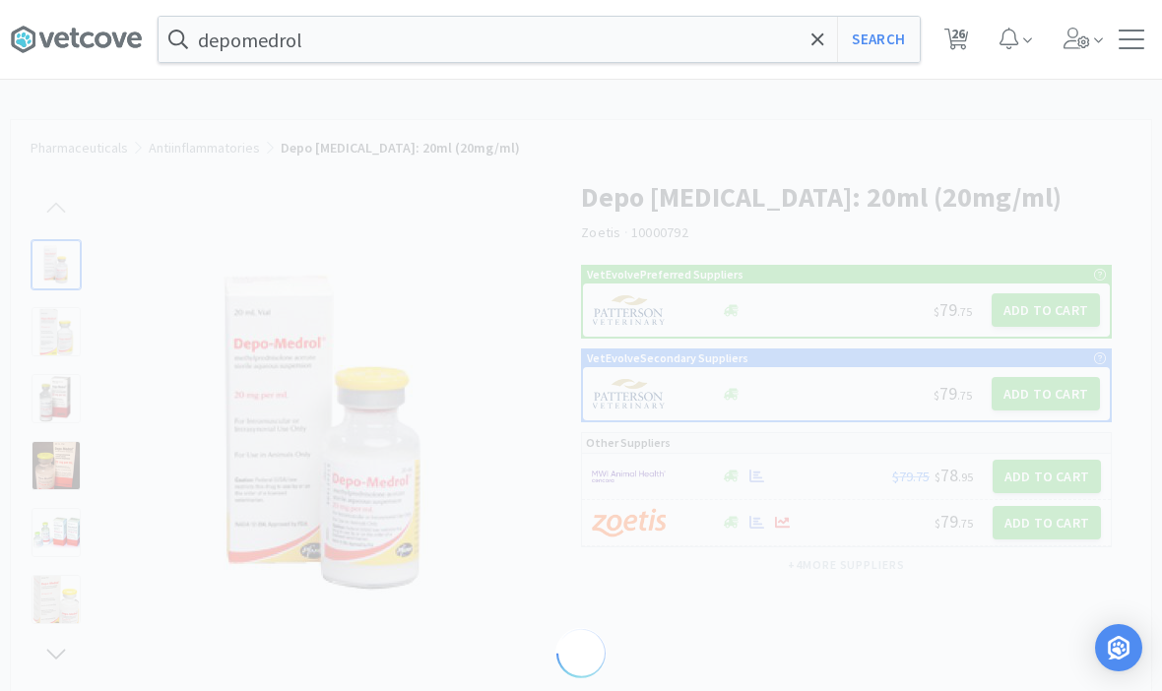
select select "80948"
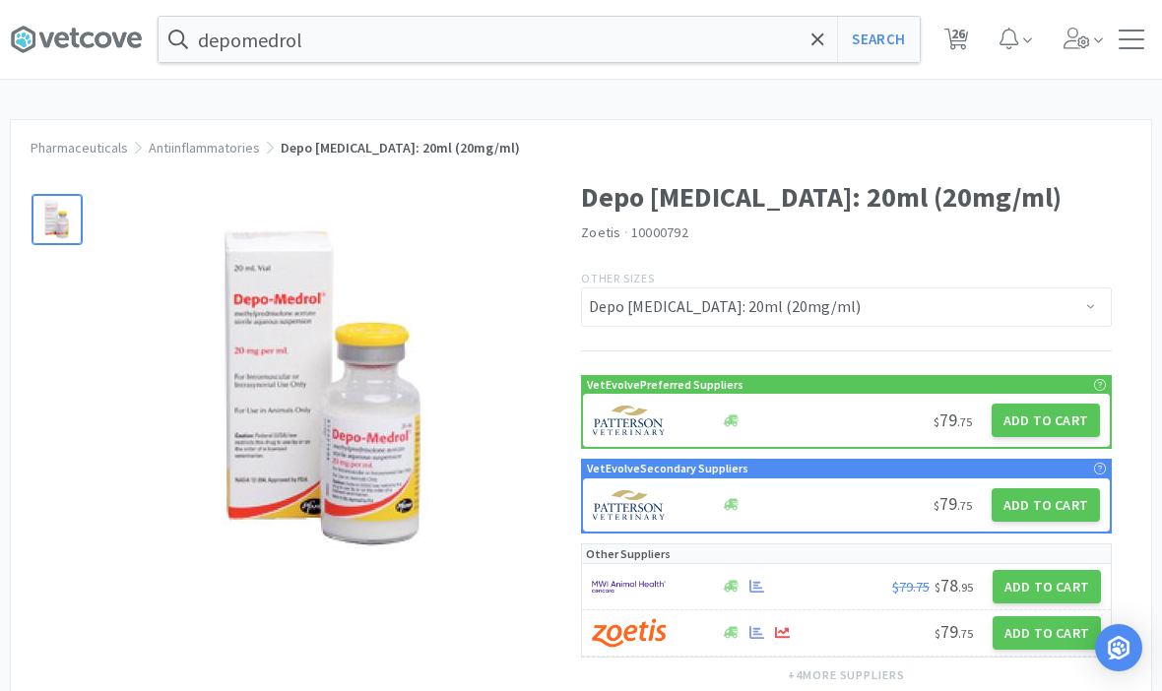
click at [1057, 423] on button "Add to Cart" at bounding box center [1045, 420] width 108 height 33
select select "1"
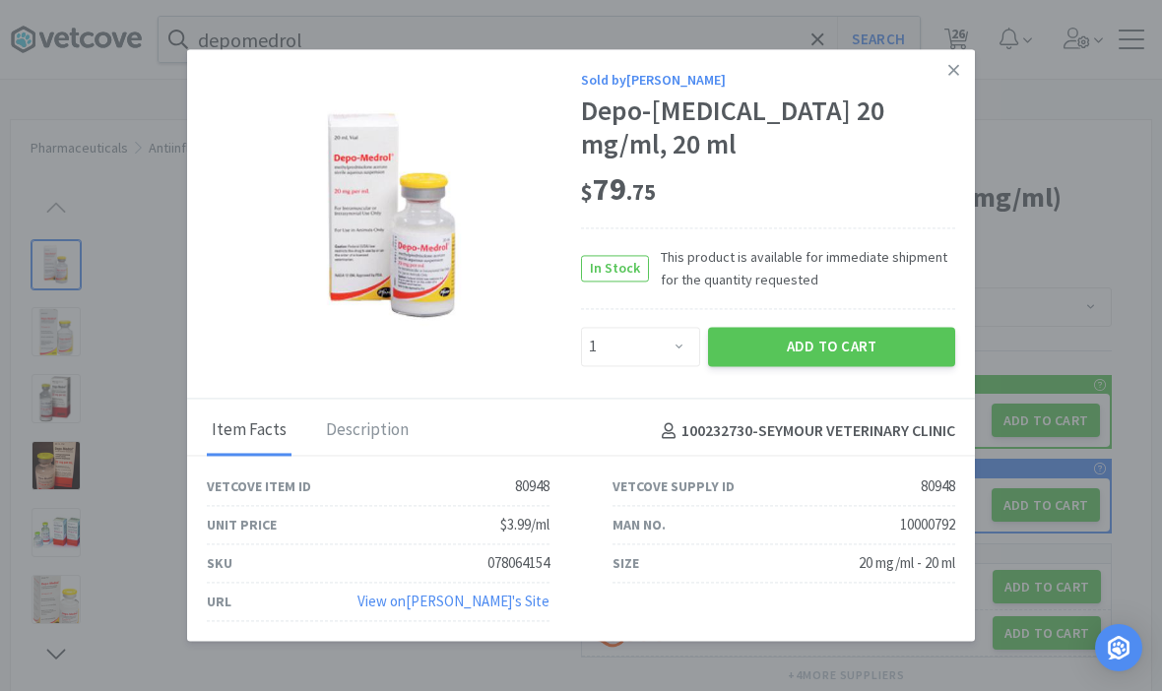
click at [846, 335] on button "Add to Cart" at bounding box center [831, 346] width 247 height 39
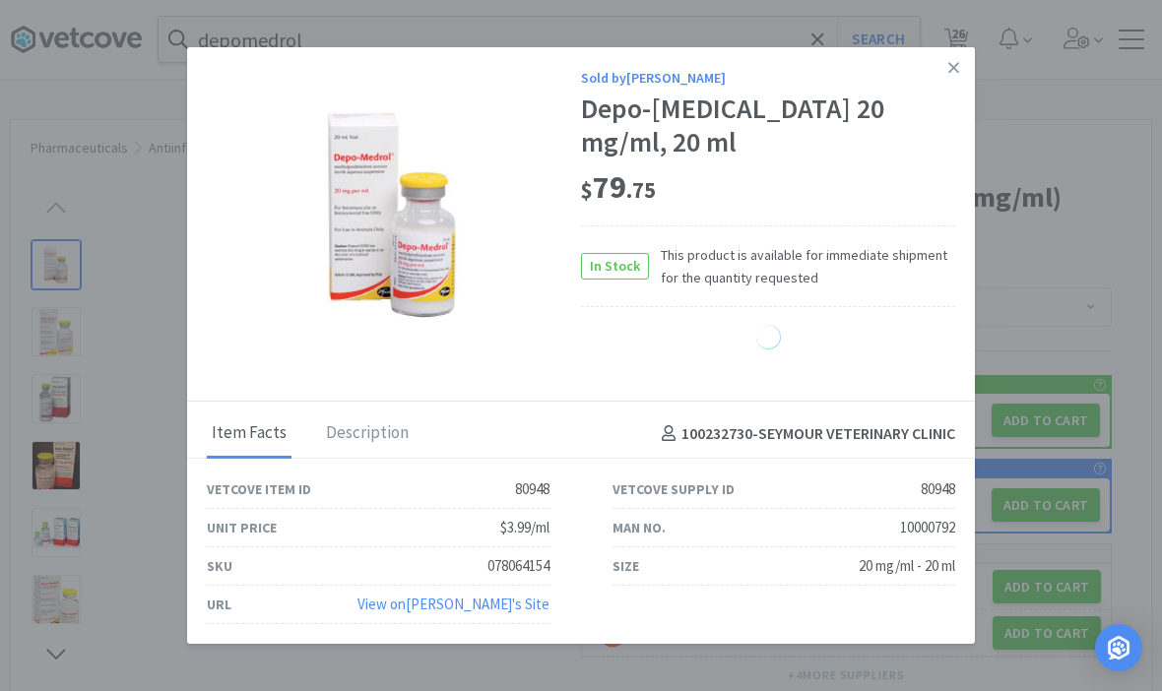
select select "1"
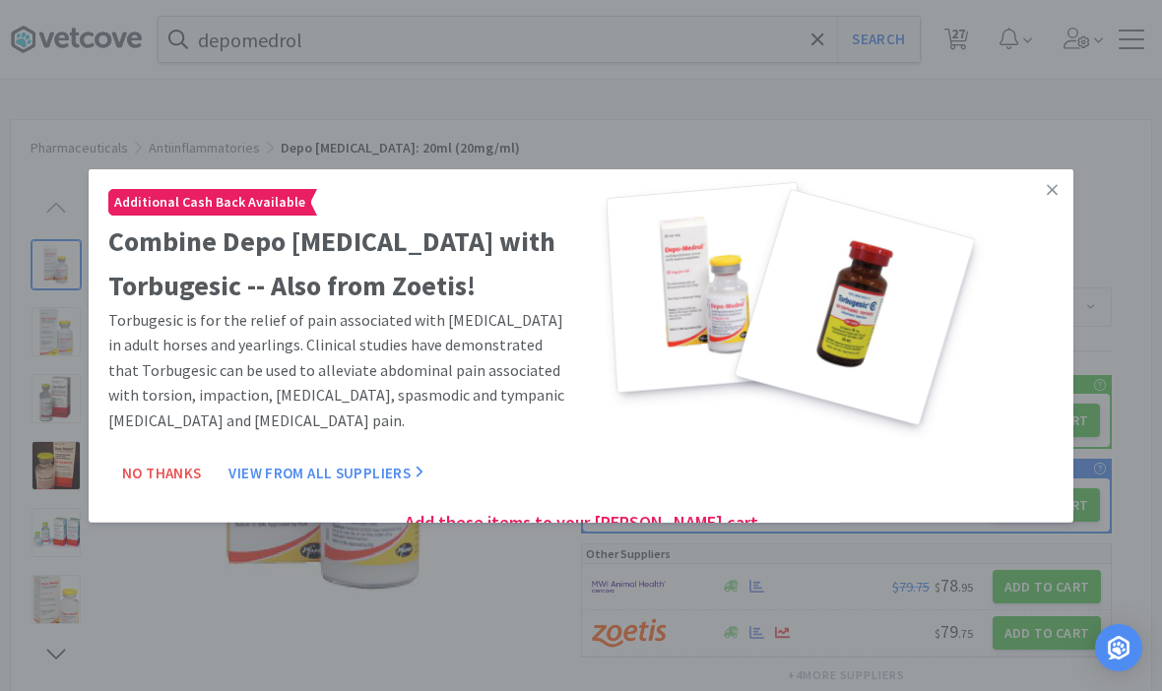
click at [1050, 202] on link at bounding box center [1052, 190] width 34 height 42
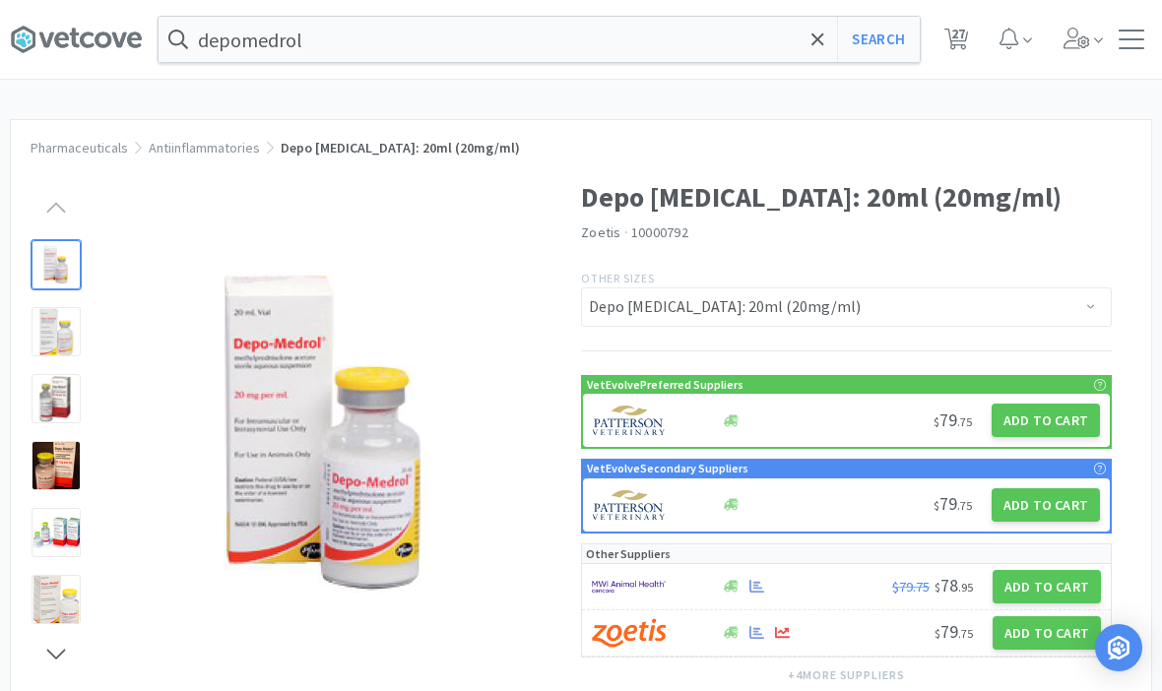
click at [816, 41] on icon at bounding box center [817, 38] width 12 height 12
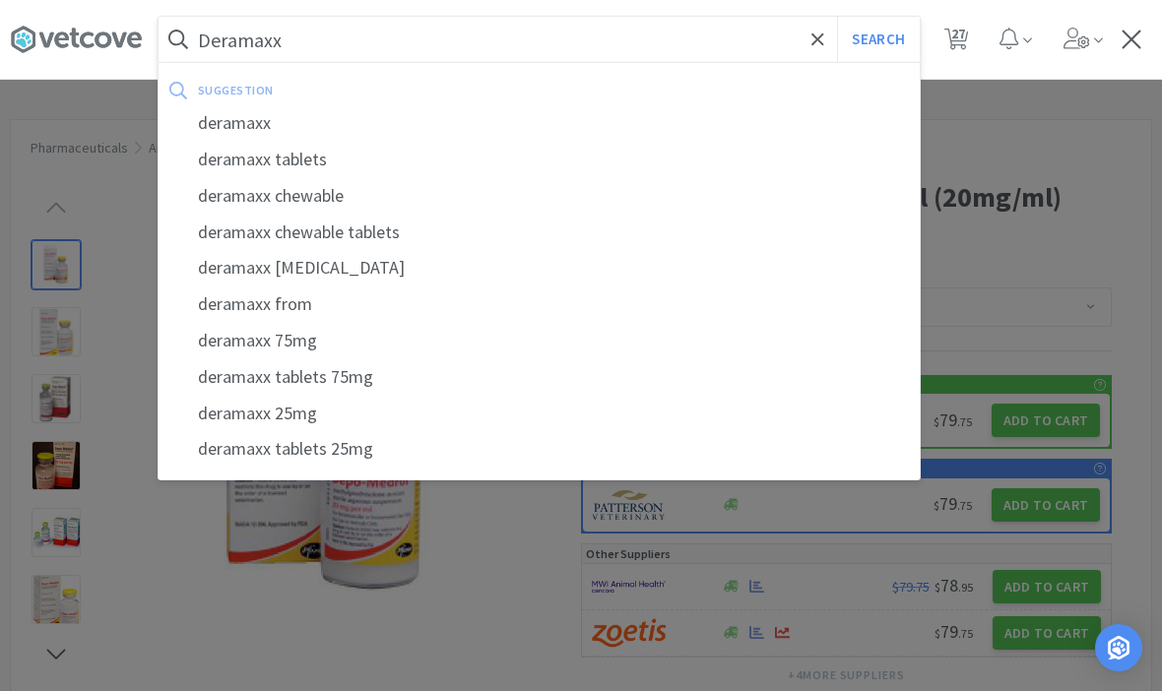
type input "Deramaxx"
click at [877, 38] on button "Search" at bounding box center [878, 39] width 82 height 45
select select "1"
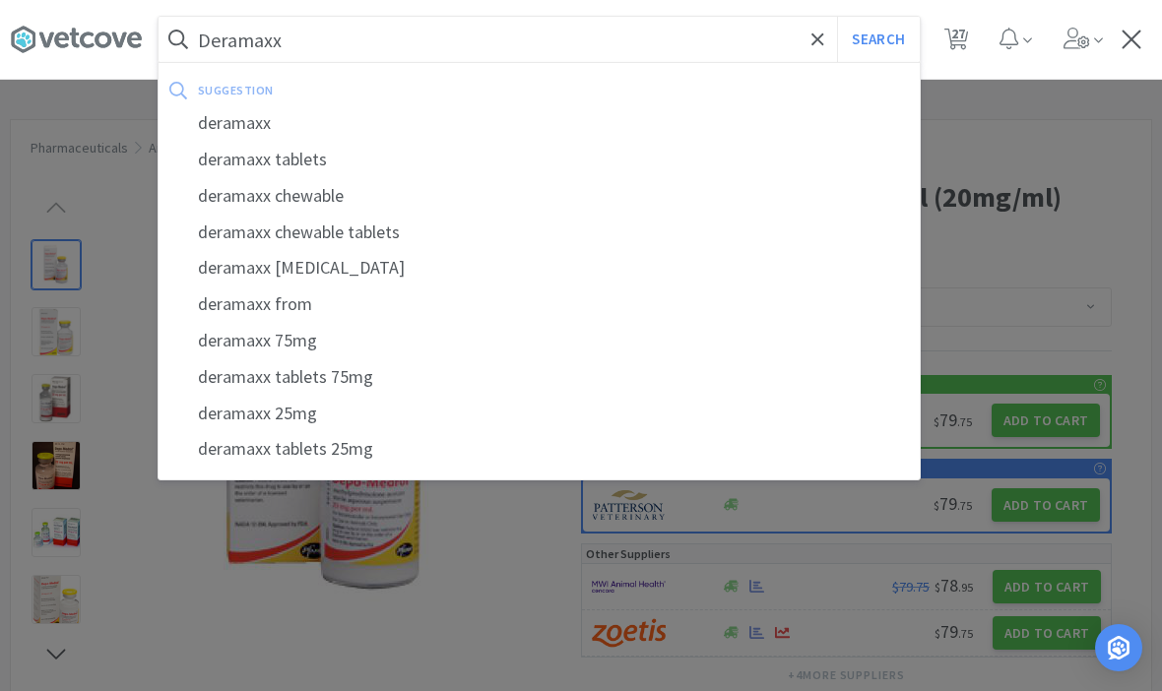
select select "2"
select select "1"
select select "3"
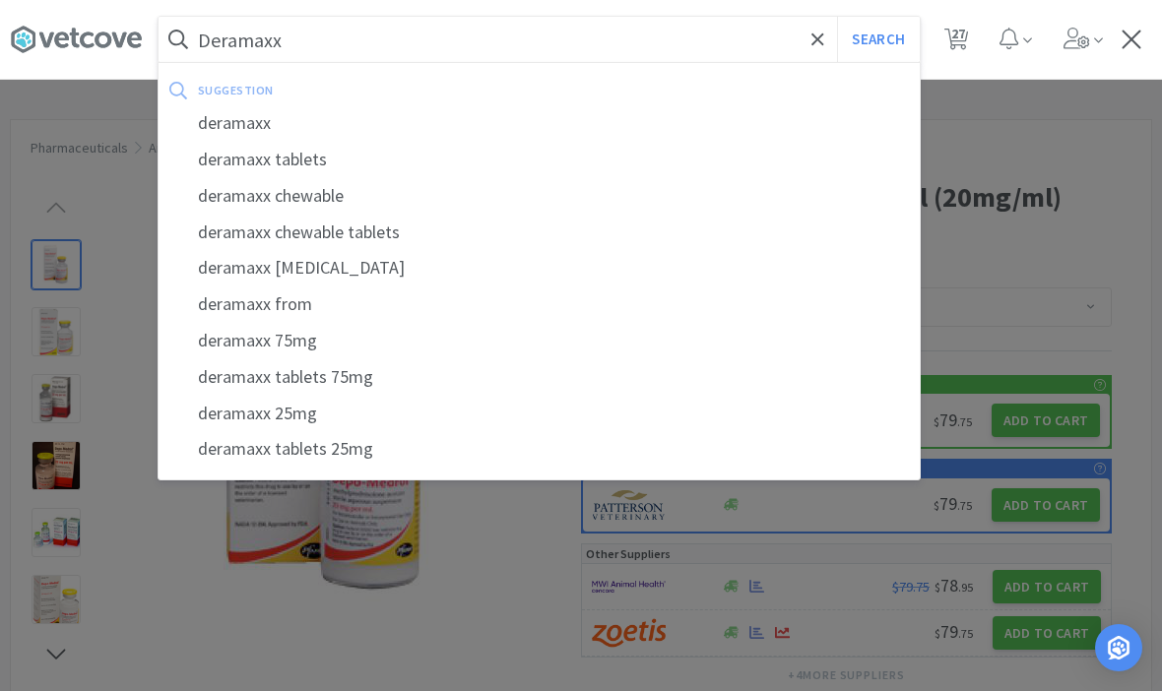
select select "1"
select select "10"
select select "3"
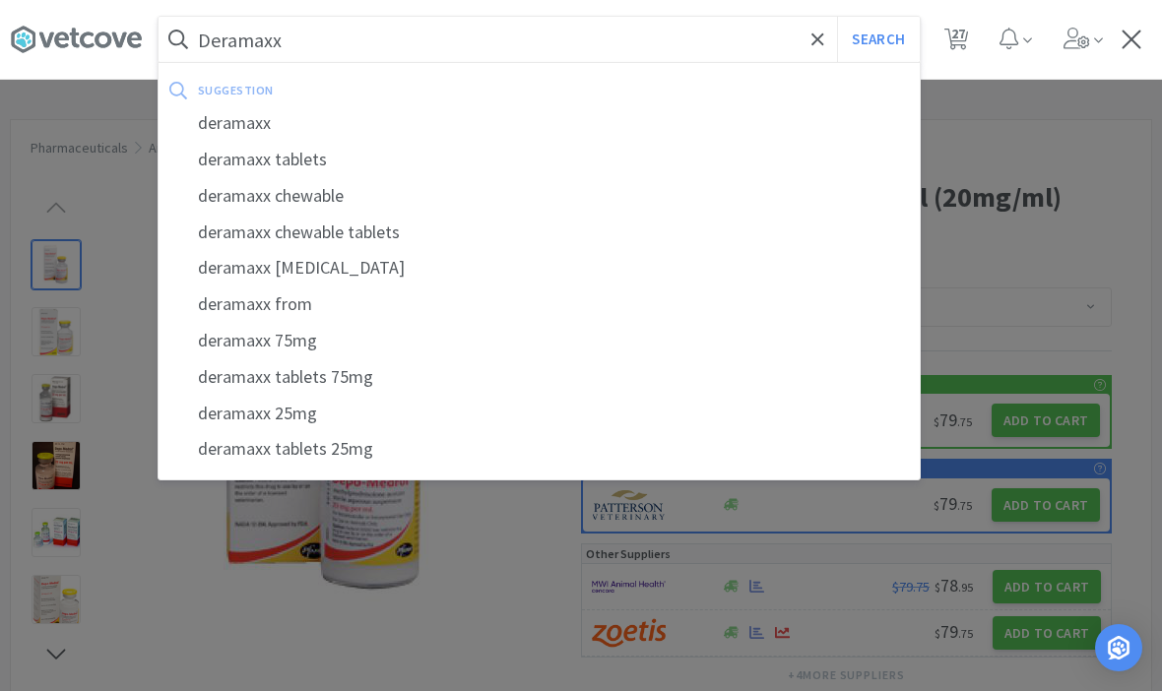
select select "2"
select select "50"
select select "1"
select select "2"
select select "1"
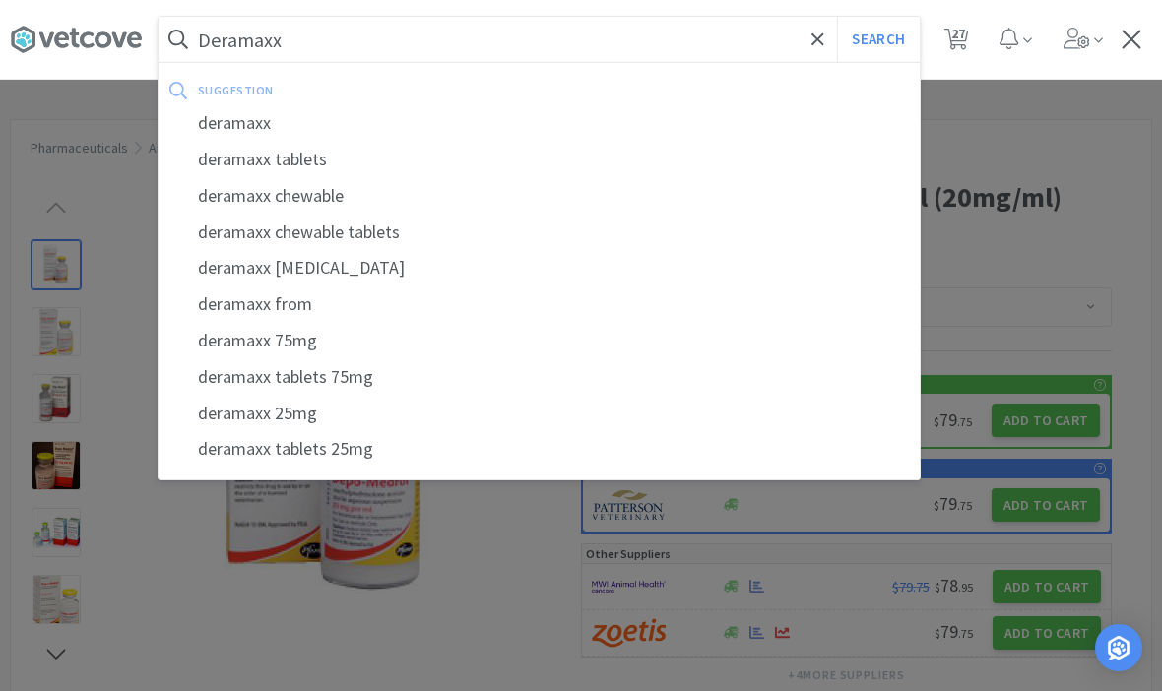
select select "1"
select select "3"
select select "10"
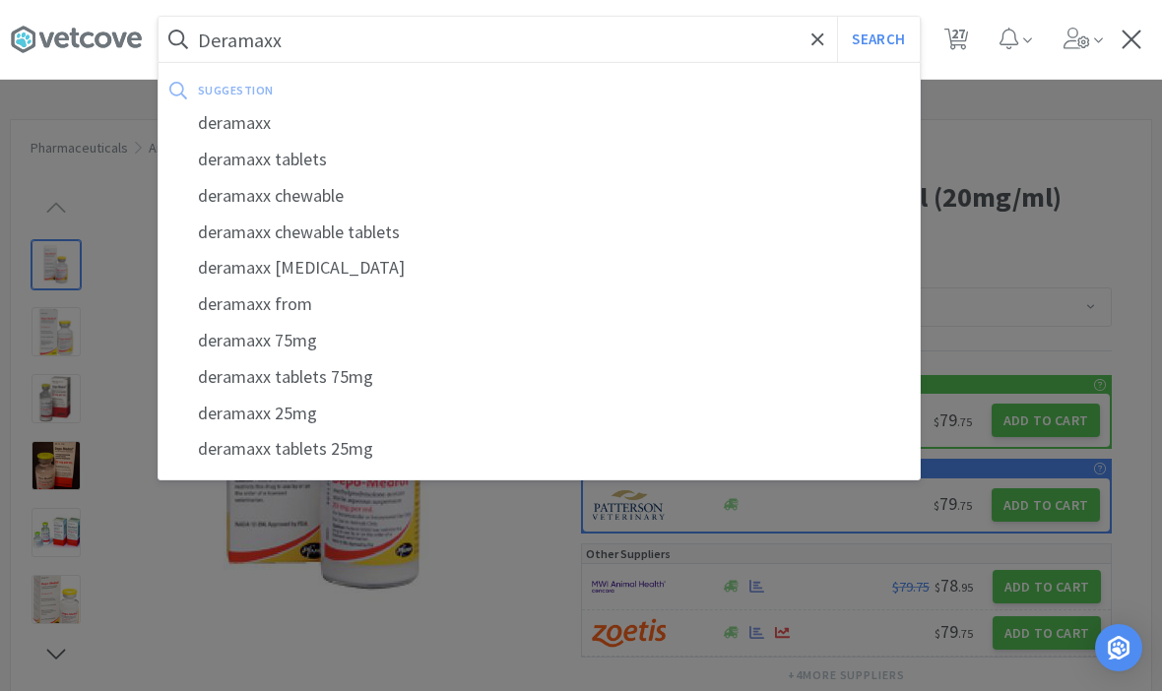
select select "10"
select select "1"
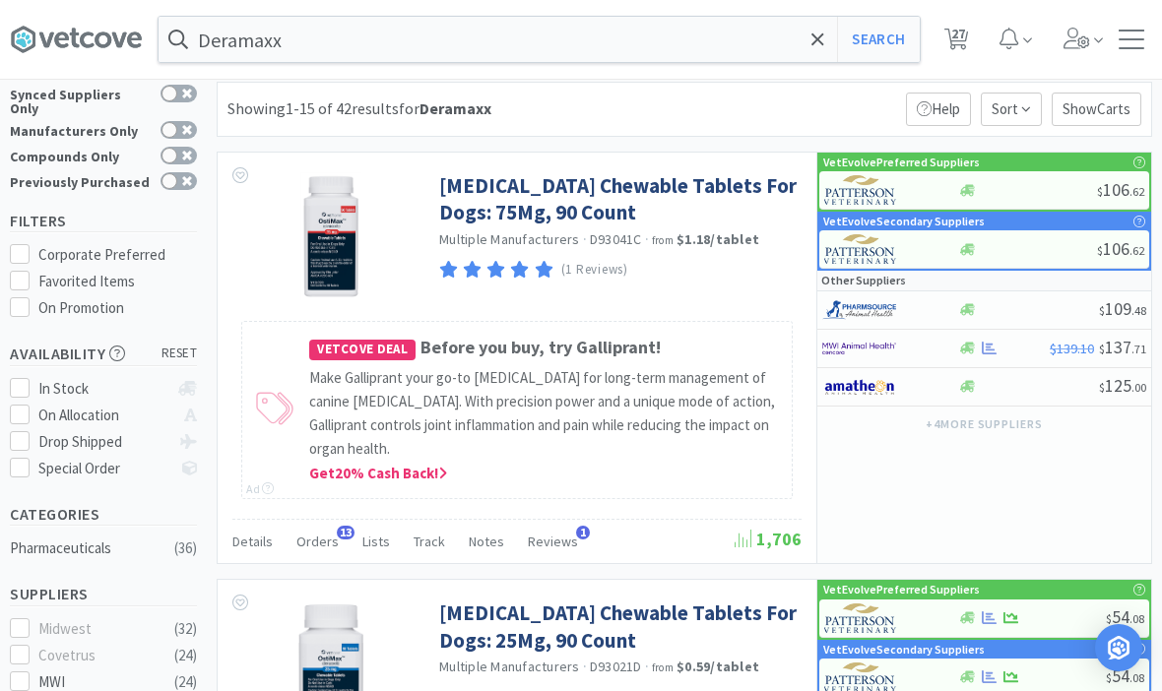
scroll to position [43, 0]
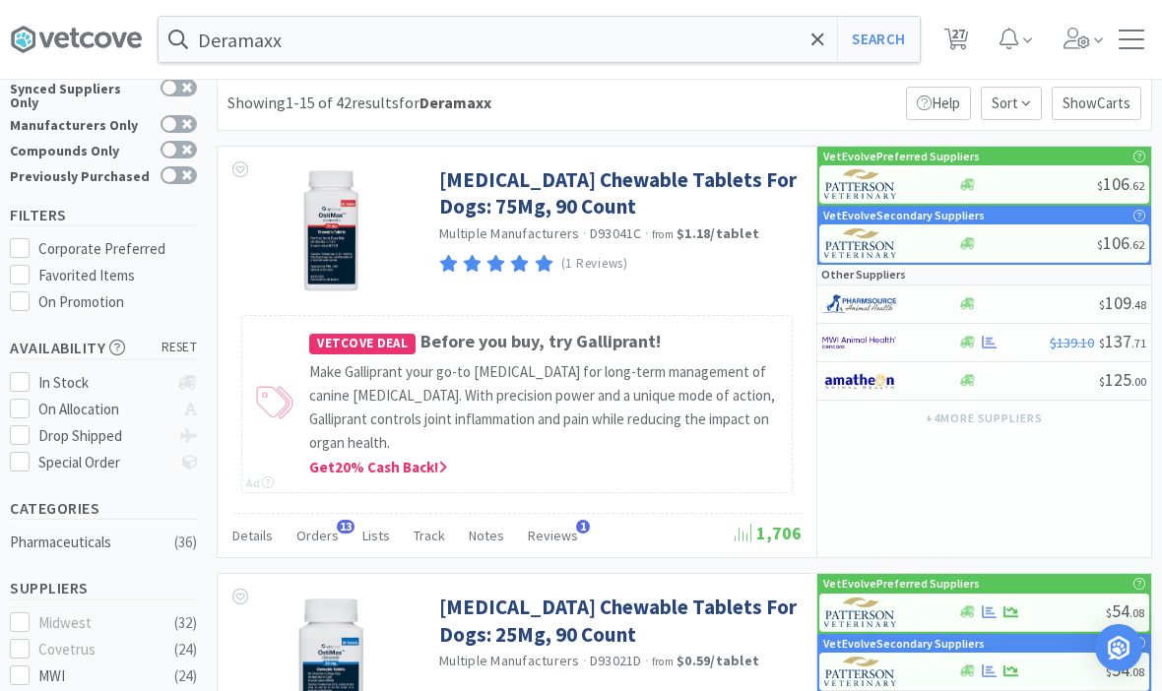
click at [695, 170] on link "Deracoxib Chewable Tablets For Dogs: 75Mg, 90 Count" at bounding box center [617, 193] width 357 height 54
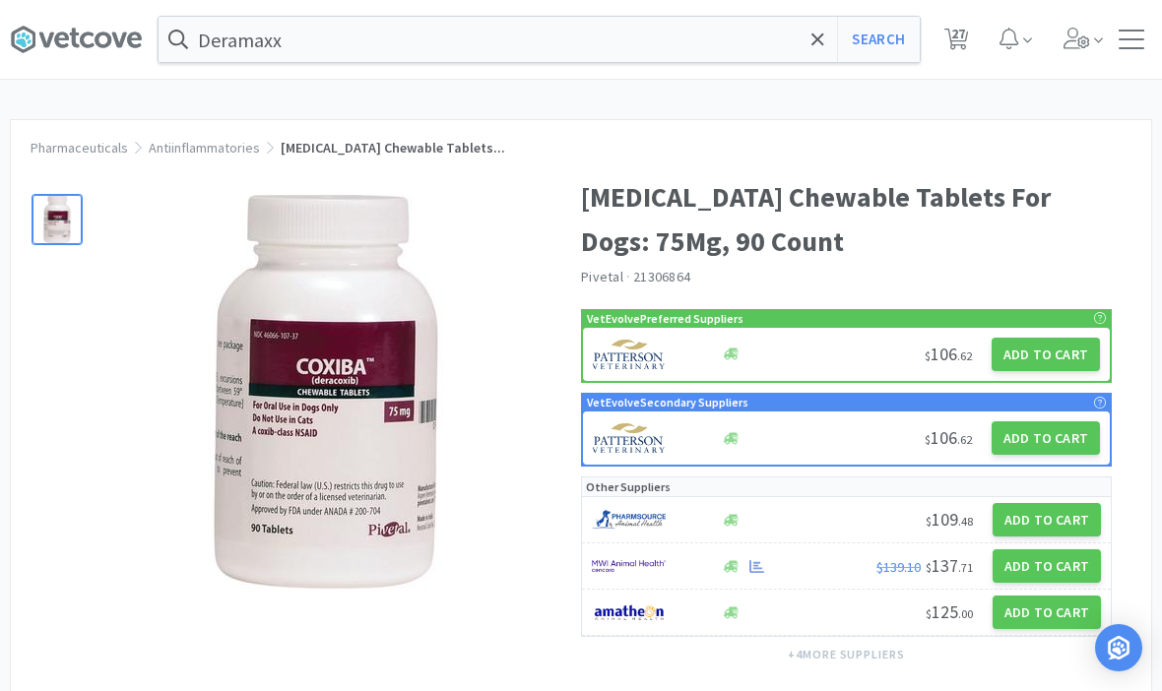
click at [1054, 438] on button "Add to Cart" at bounding box center [1045, 437] width 108 height 33
select select "1"
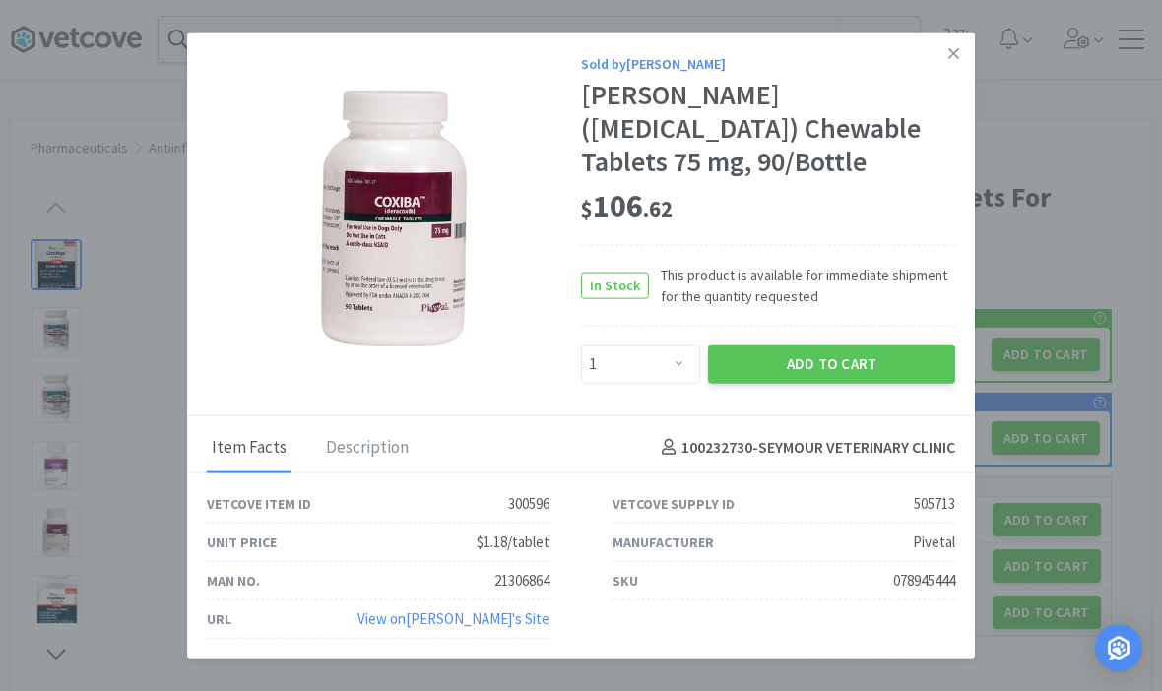
click at [950, 99] on div "Pivetal Coxiba (deracoxib) Chewable Tablets 75 mg, 90/Bottle" at bounding box center [768, 128] width 374 height 99
click at [958, 106] on div "Sold by Patterson Pivetal Coxiba (deracoxib) Chewable Tablets 75 mg, 90/Bottle …" at bounding box center [581, 224] width 788 height 383
click at [948, 108] on div "Pivetal Coxiba (deracoxib) Chewable Tablets 75 mg, 90/Bottle" at bounding box center [768, 128] width 374 height 99
click at [953, 92] on div "Pivetal Coxiba (deracoxib) Chewable Tablets 75 mg, 90/Bottle" at bounding box center [768, 128] width 374 height 99
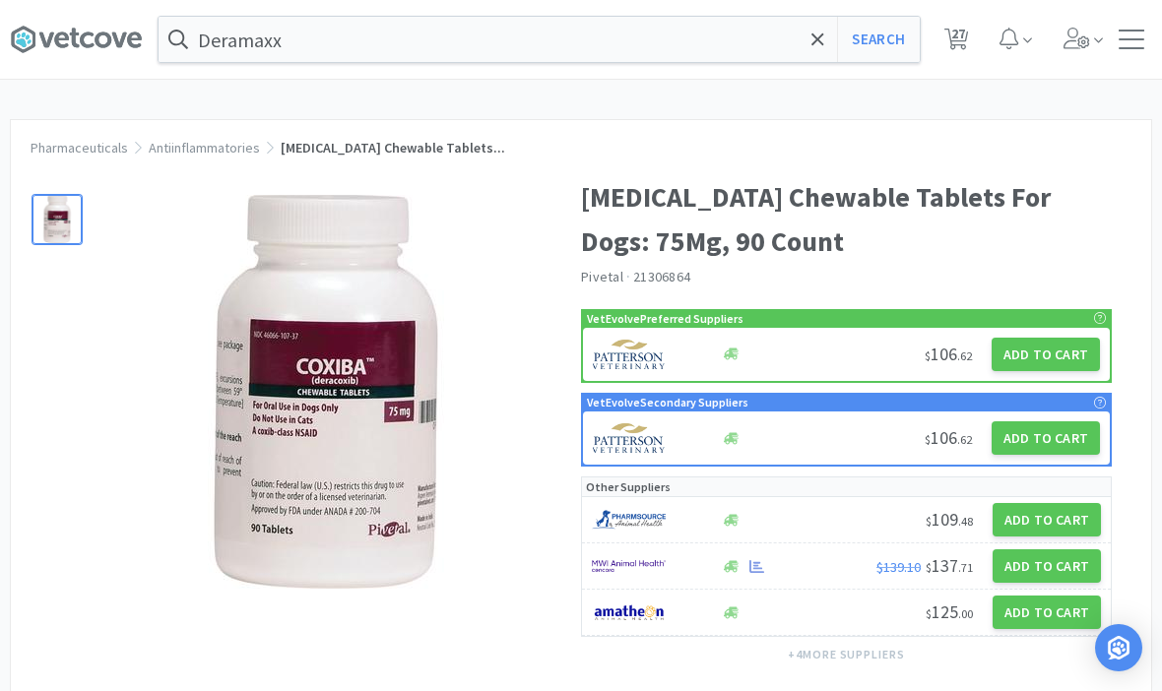
click at [1060, 350] on button "Add to Cart" at bounding box center [1045, 354] width 108 height 33
select select "1"
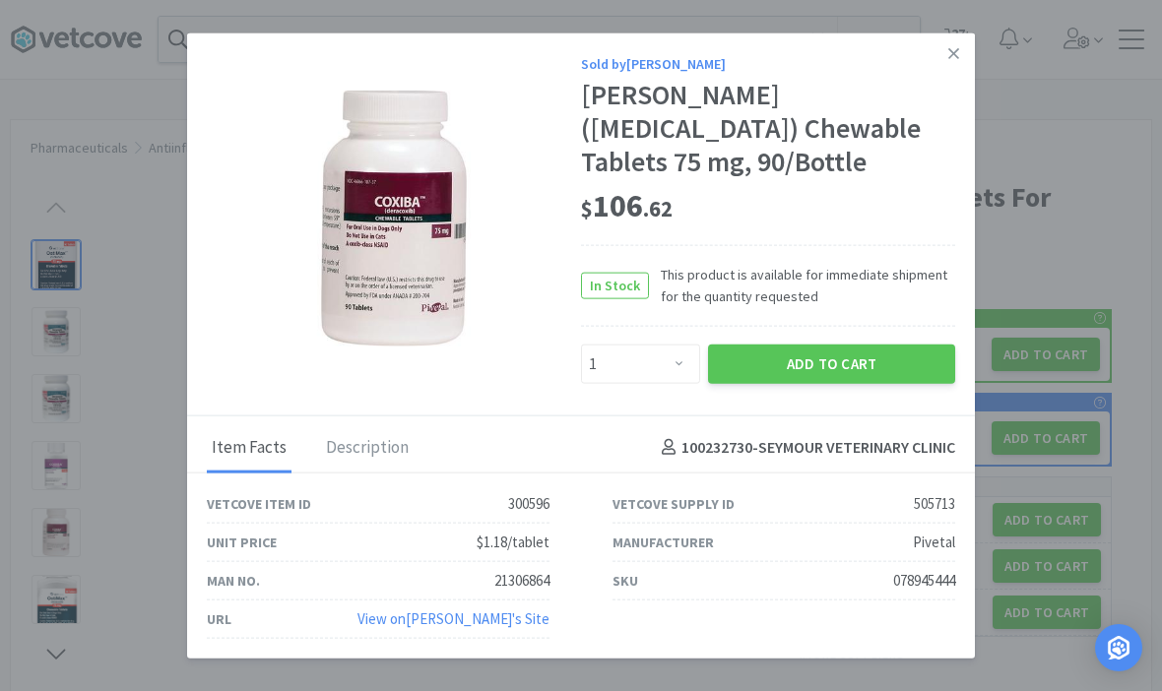
click at [888, 405] on div "Sold by Patterson Pivetal Coxiba (deracoxib) Chewable Tablets 75 mg, 90/Bottle …" at bounding box center [581, 224] width 788 height 383
click at [851, 373] on button "Add to Cart" at bounding box center [831, 363] width 247 height 39
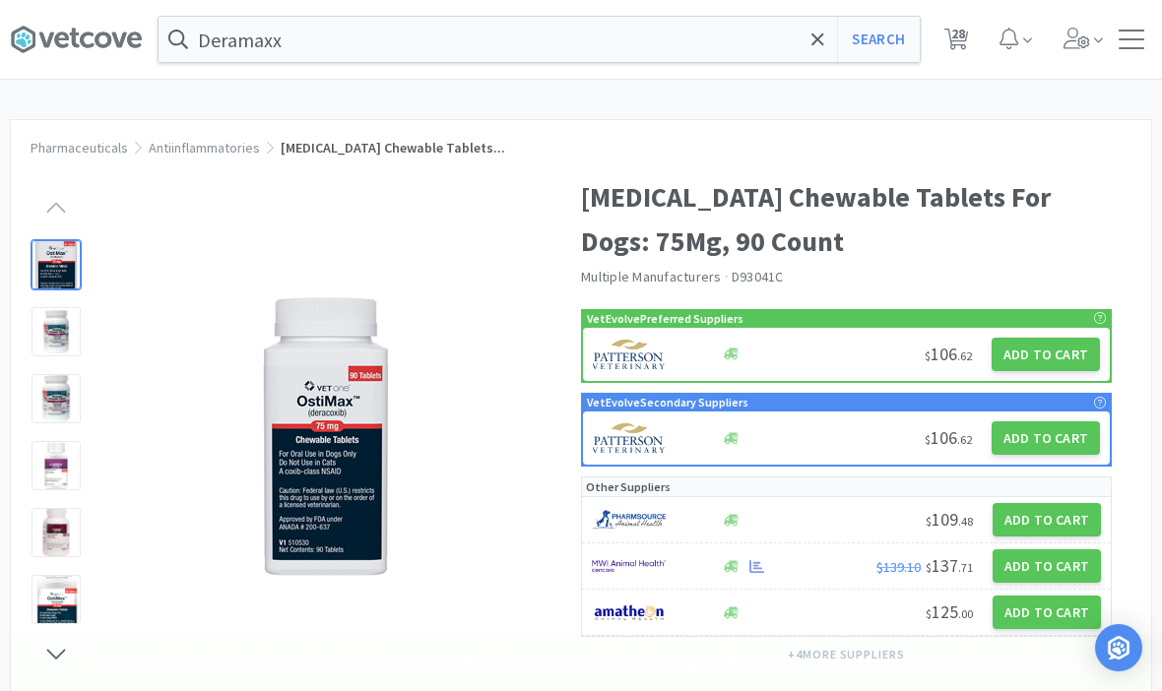
click at [903, 80] on div "Deramaxx Search Orders Shopping Discuss Discuss 28 28 Pharmaceuticals Antiinfla…" at bounding box center [581, 579] width 1162 height 1159
click at [884, 80] on div "Deramaxx Search Orders Shopping Discuss Discuss 28 28 Pharmaceuticals Antiinfla…" at bounding box center [581, 579] width 1162 height 1159
click at [876, 59] on button "Search" at bounding box center [878, 39] width 82 height 45
select select "1"
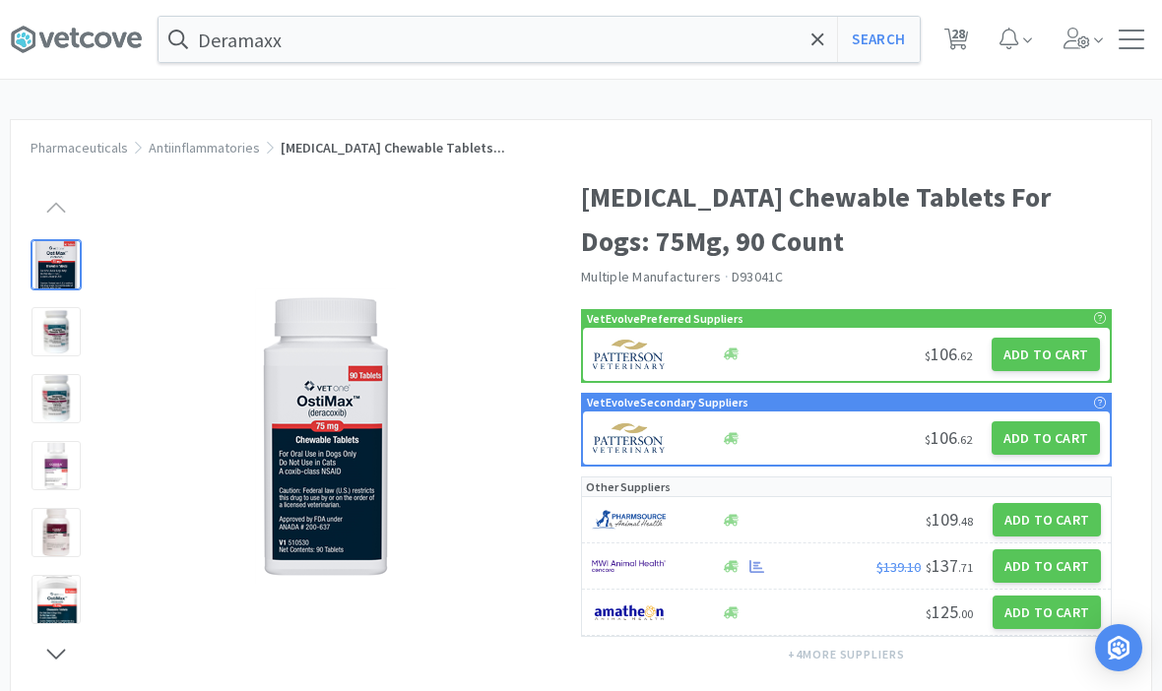
select select "1"
select select "2"
select select "1"
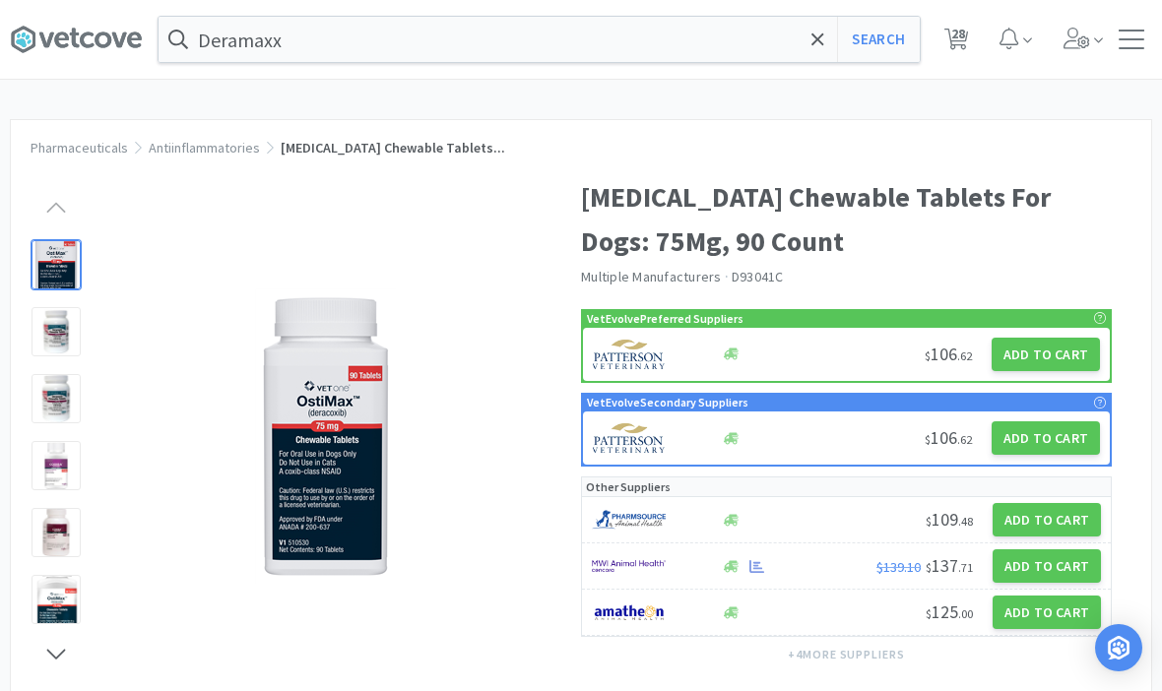
select select "1"
select select "3"
select select "1"
select select "10"
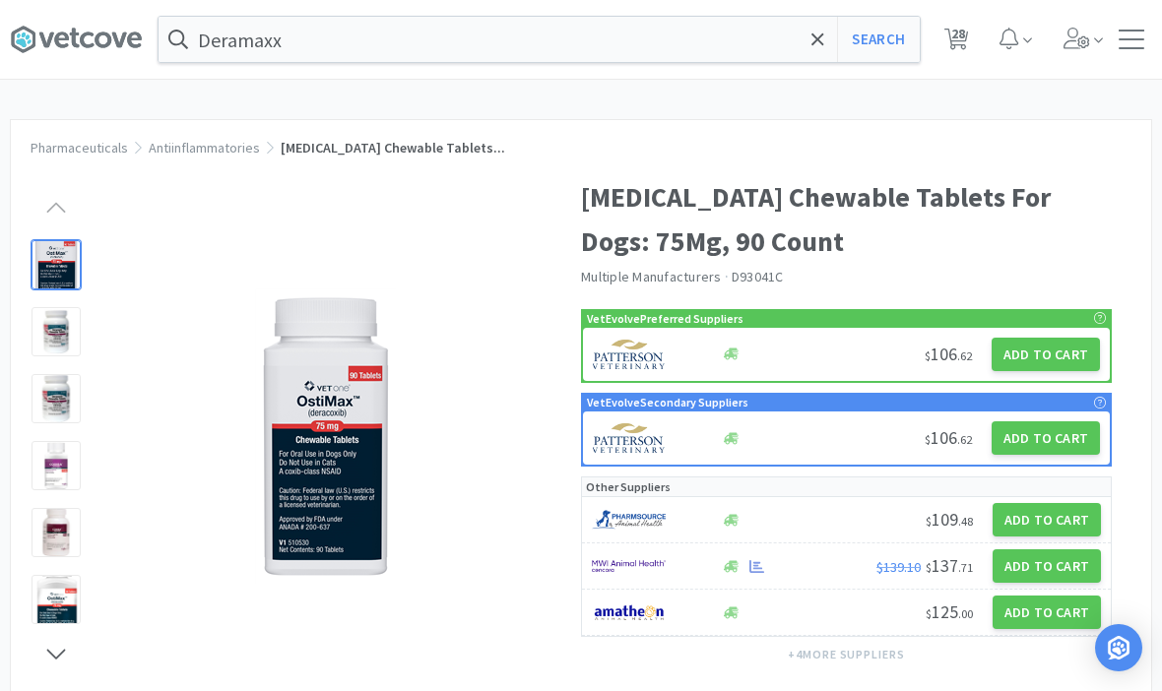
select select "10"
select select "3"
select select "2"
select select "50"
select select "1"
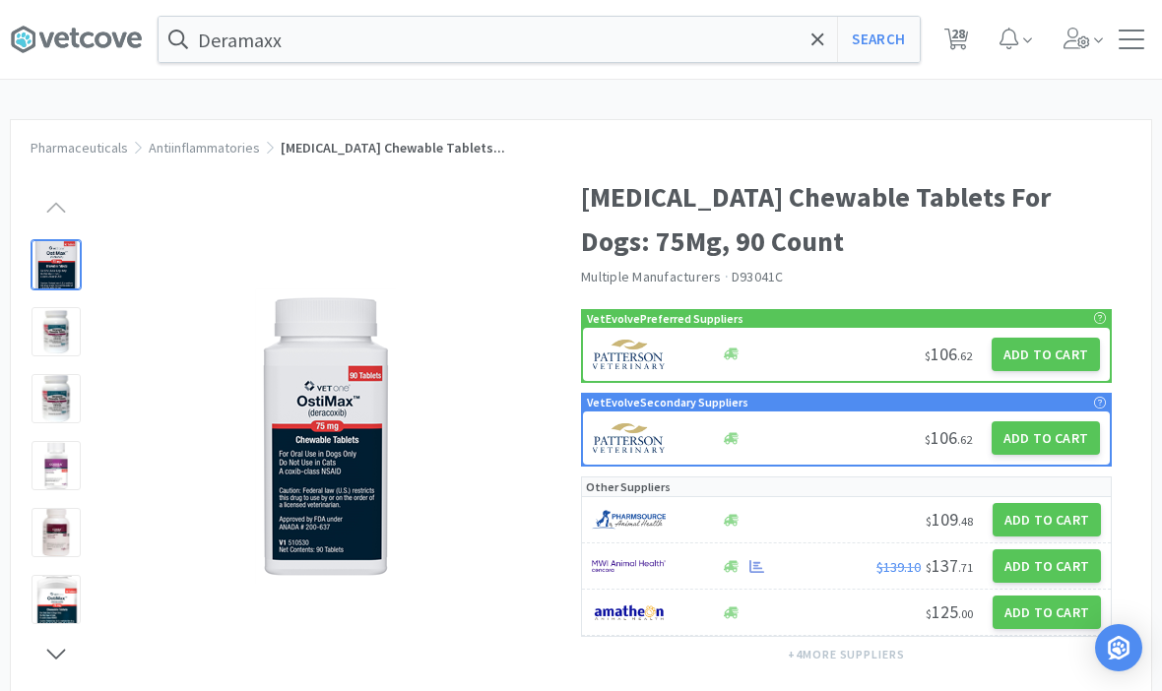
select select "2"
select select "1"
select select "3"
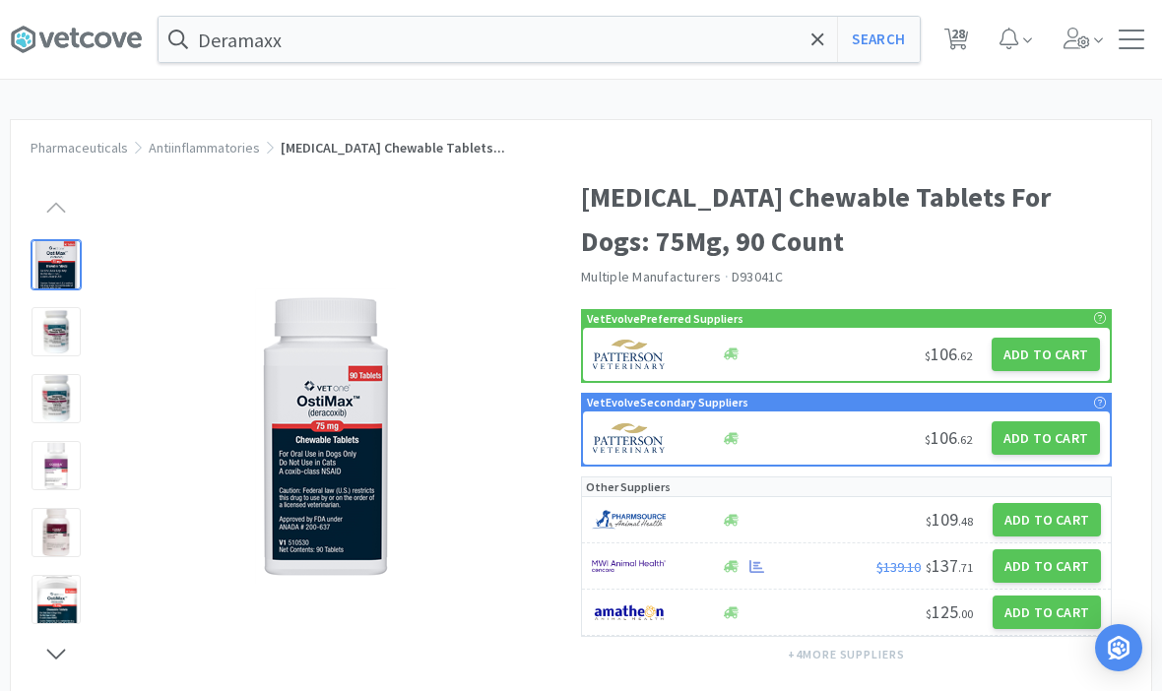
select select "3"
select select "10"
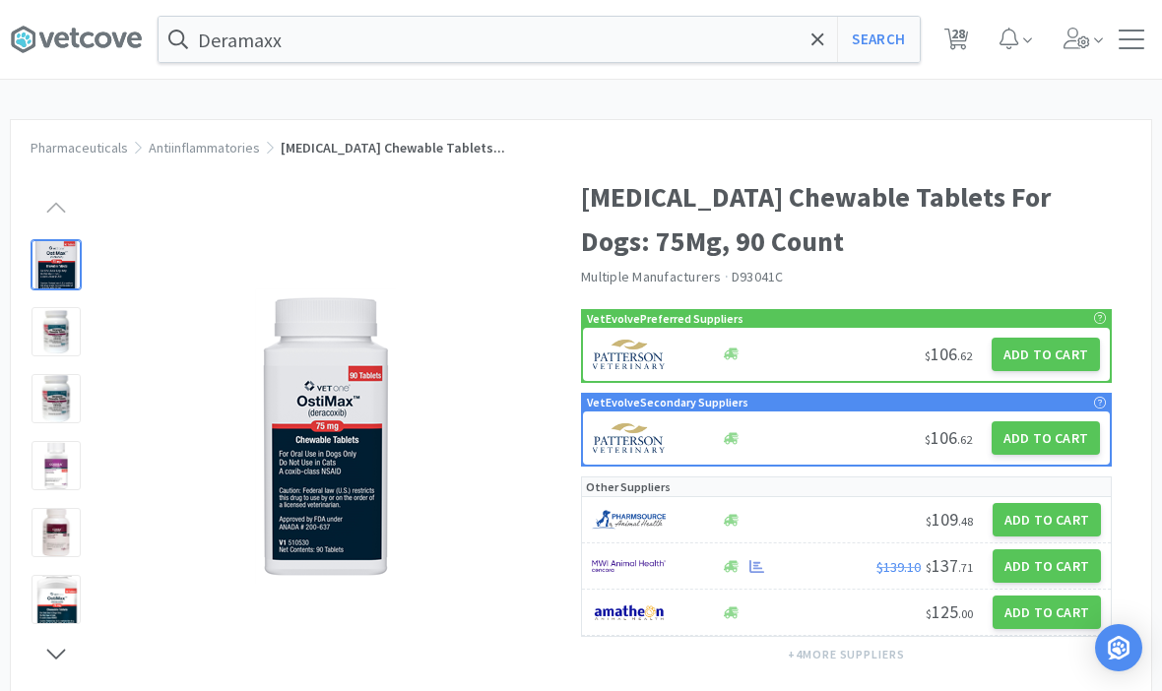
select select "1"
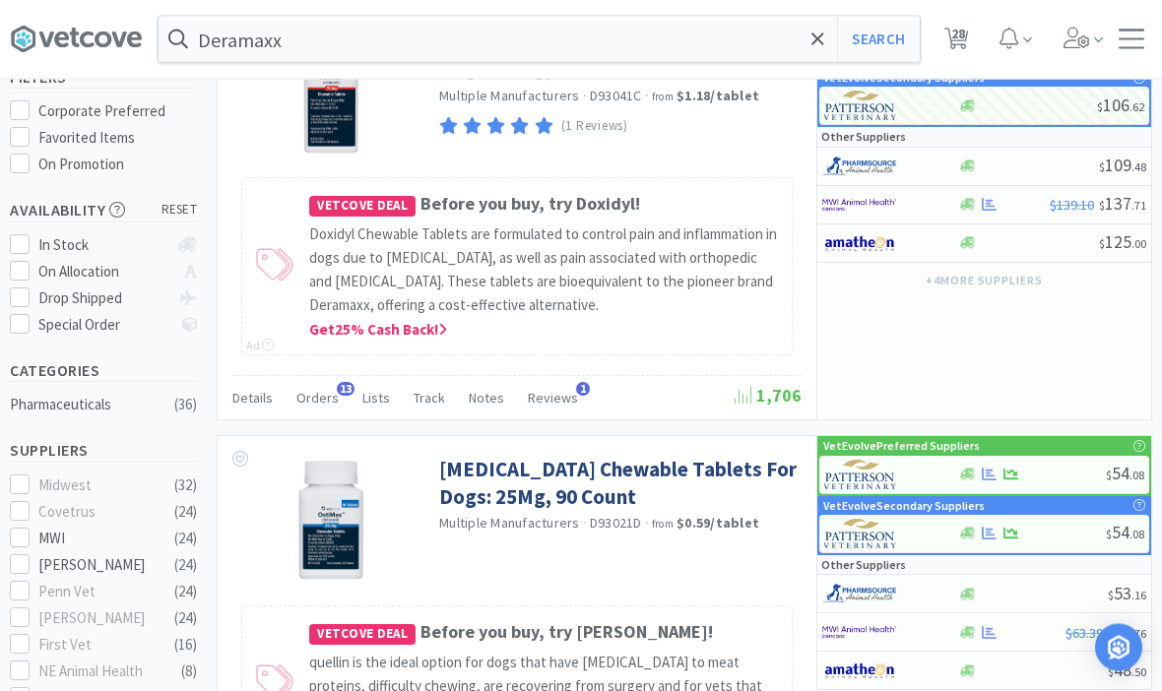
scroll to position [190, 0]
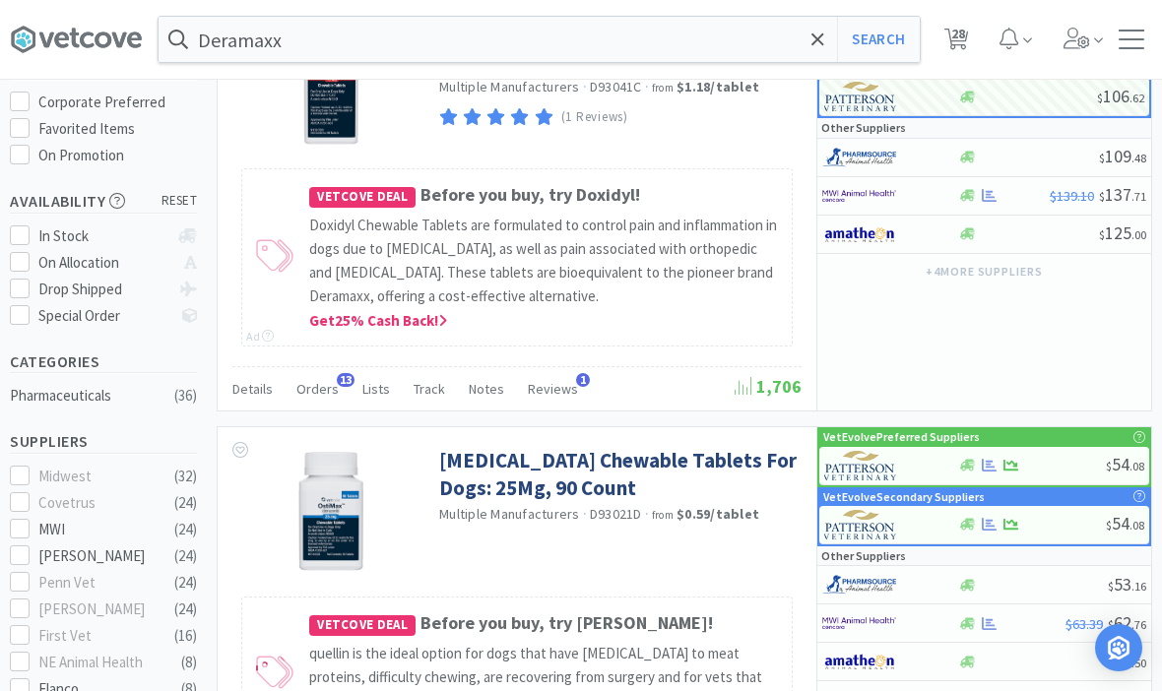
click at [730, 457] on link "Deracoxib Chewable Tablets For Dogs: 25Mg, 90 Count" at bounding box center [617, 474] width 357 height 54
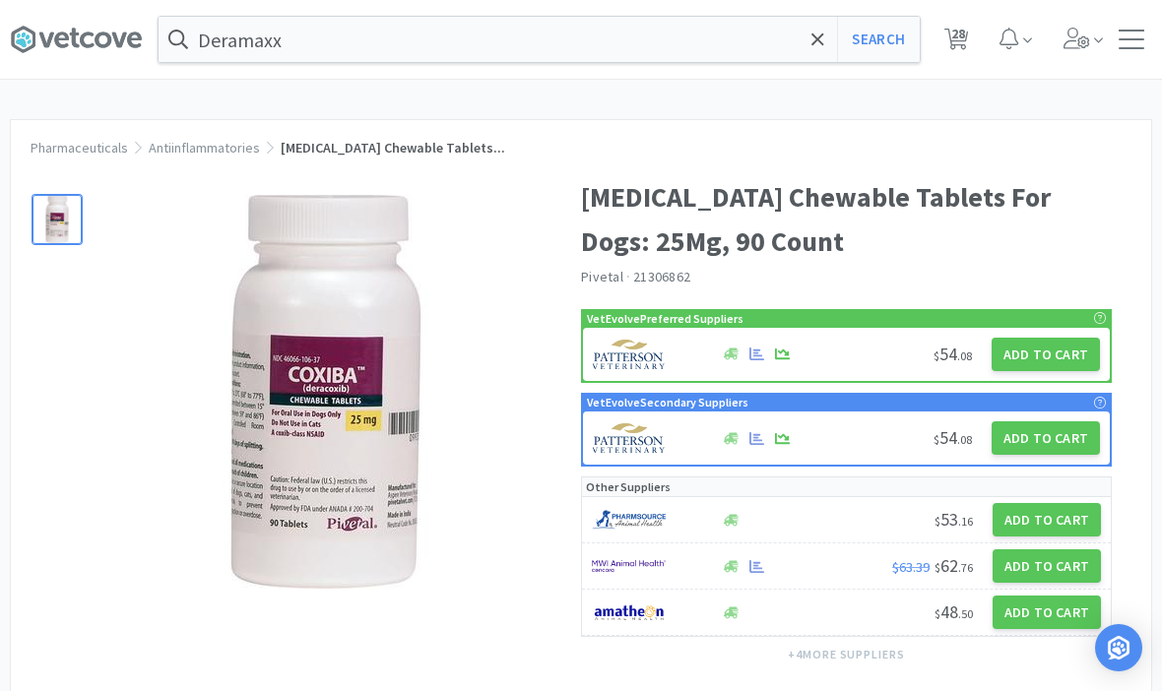
click at [1059, 357] on button "Add to Cart" at bounding box center [1045, 354] width 108 height 33
select select "1"
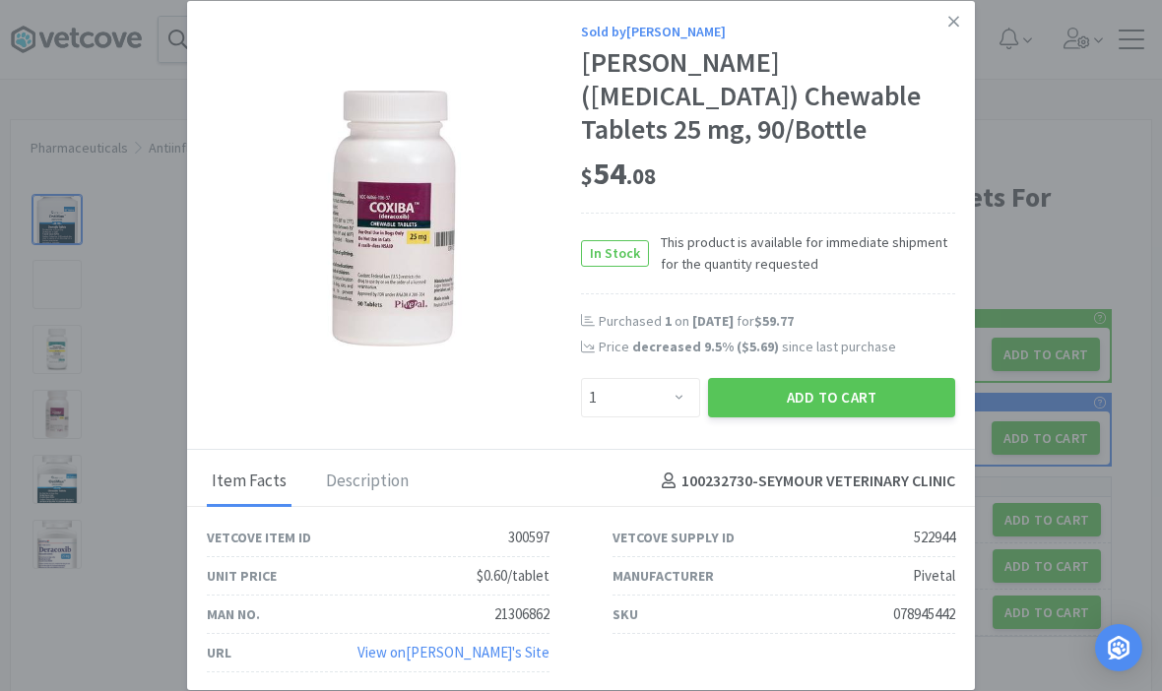
click at [861, 417] on button "Add to Cart" at bounding box center [831, 397] width 247 height 39
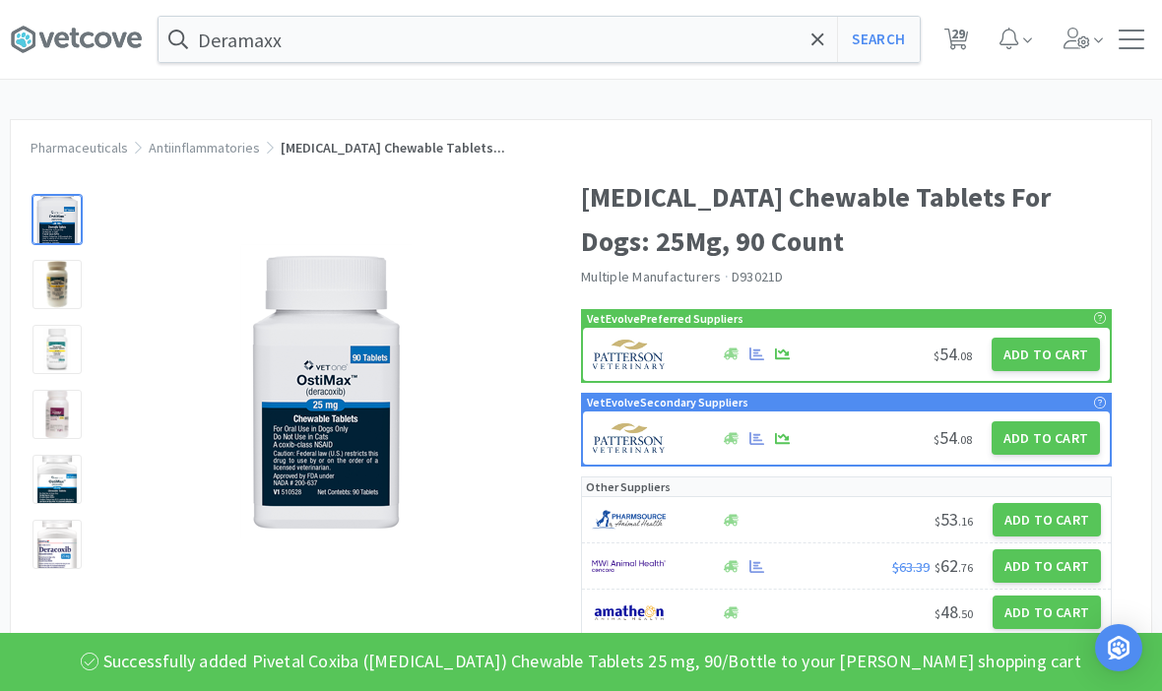
click at [905, 38] on button "Search" at bounding box center [878, 39] width 82 height 45
select select "1"
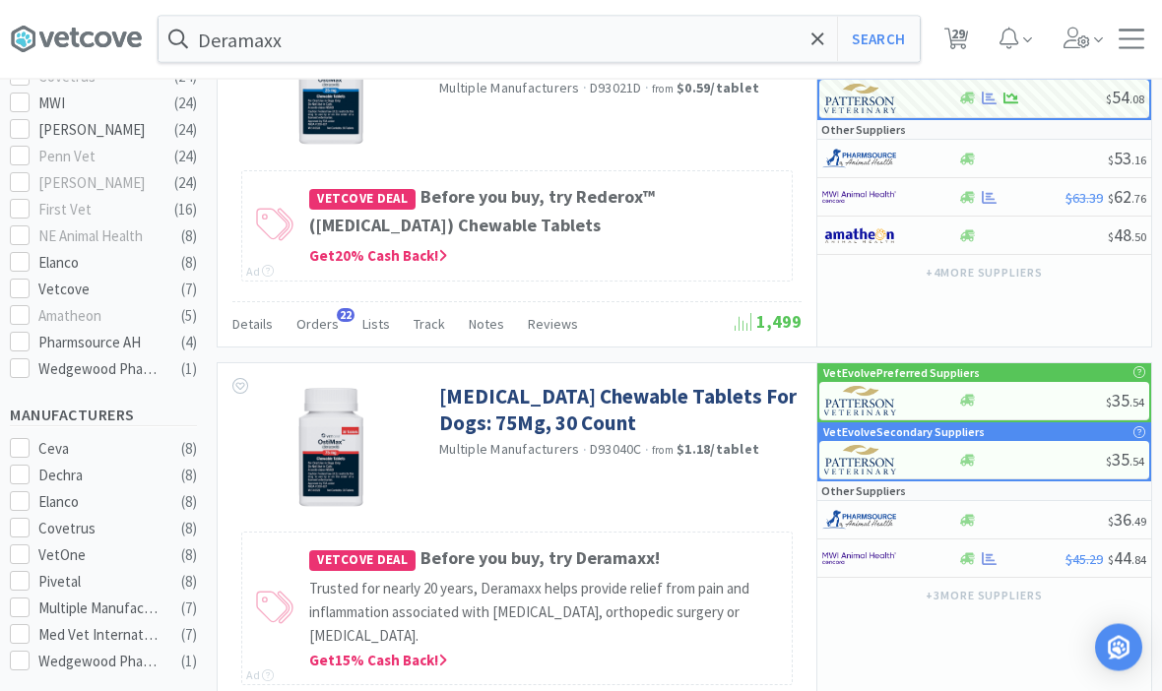
scroll to position [616, 0]
click at [764, 394] on link "Deracoxib Chewable Tablets For Dogs: 75Mg, 30 Count" at bounding box center [617, 410] width 357 height 54
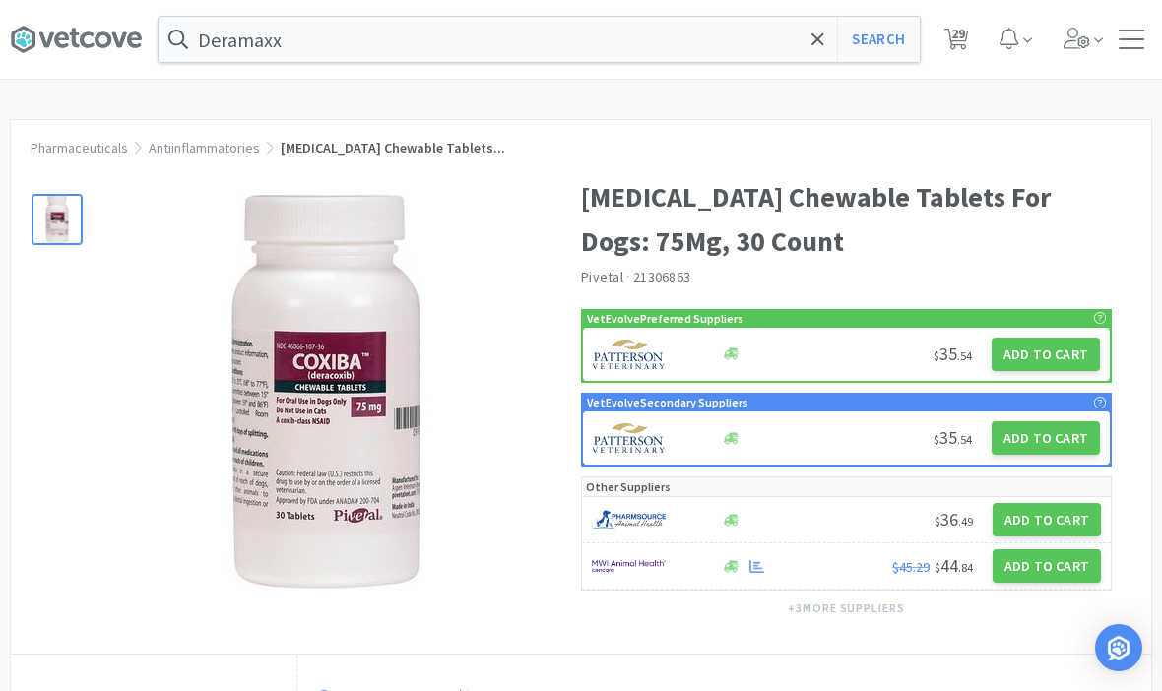
click at [1035, 360] on button "Add to Cart" at bounding box center [1045, 354] width 108 height 33
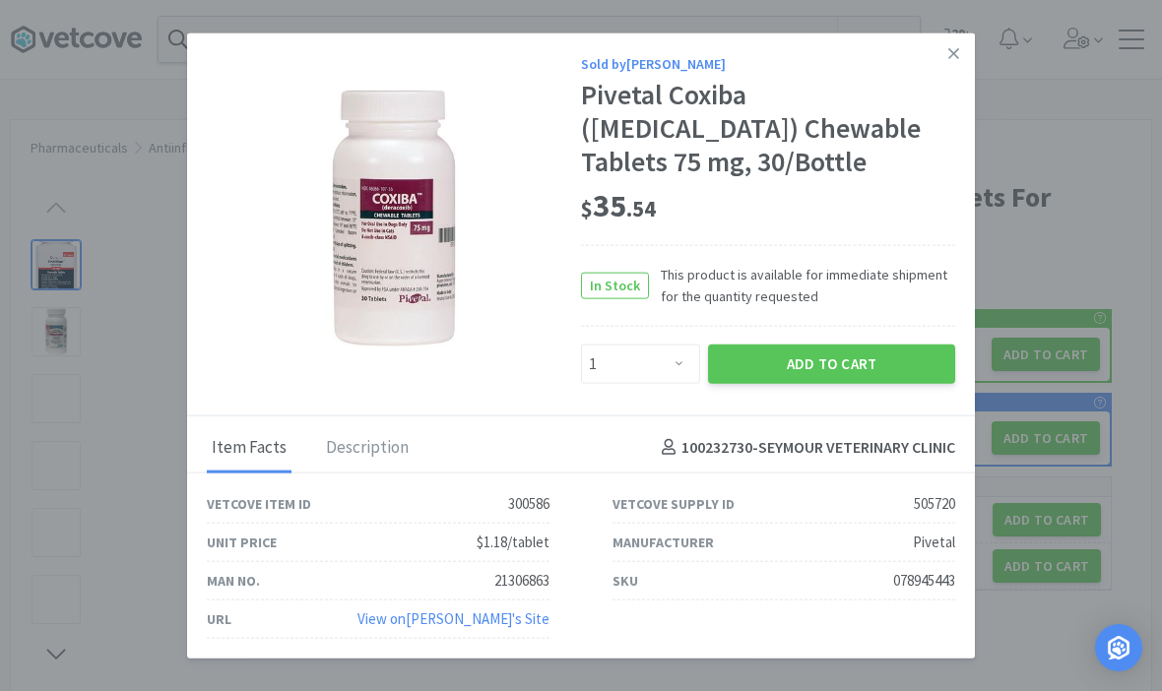
click at [874, 379] on button "Add to Cart" at bounding box center [831, 363] width 247 height 39
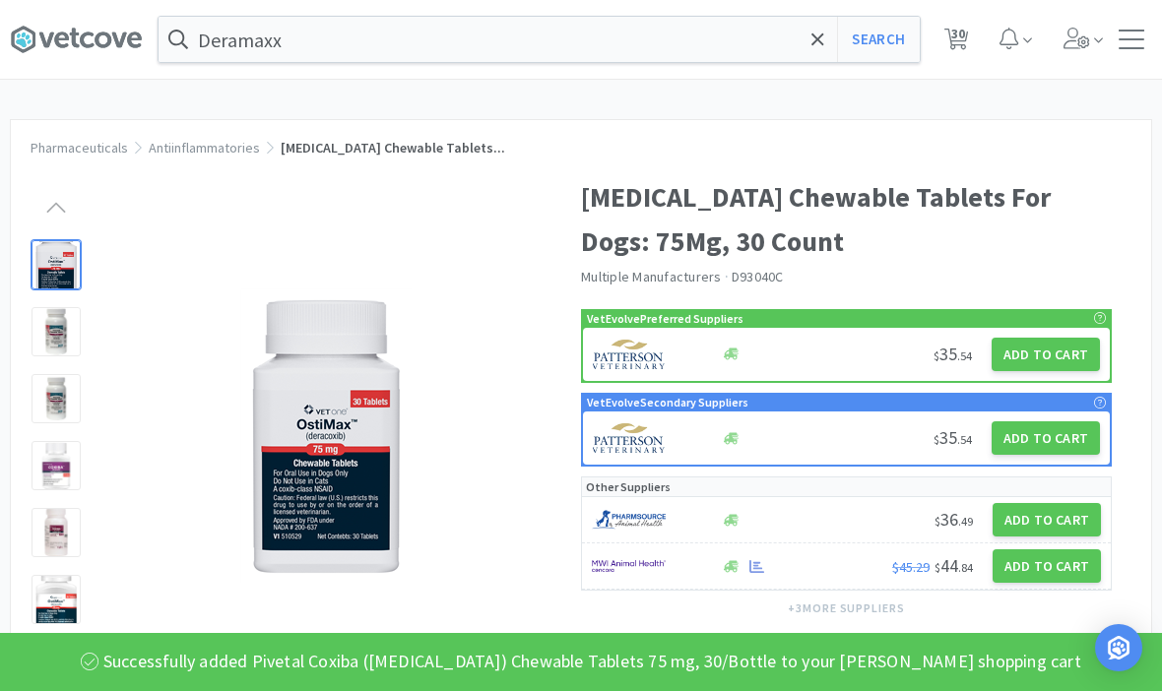
click at [987, 183] on h1 "Deracoxib Chewable Tablets For Dogs: 75Mg, 30 Count" at bounding box center [846, 219] width 531 height 89
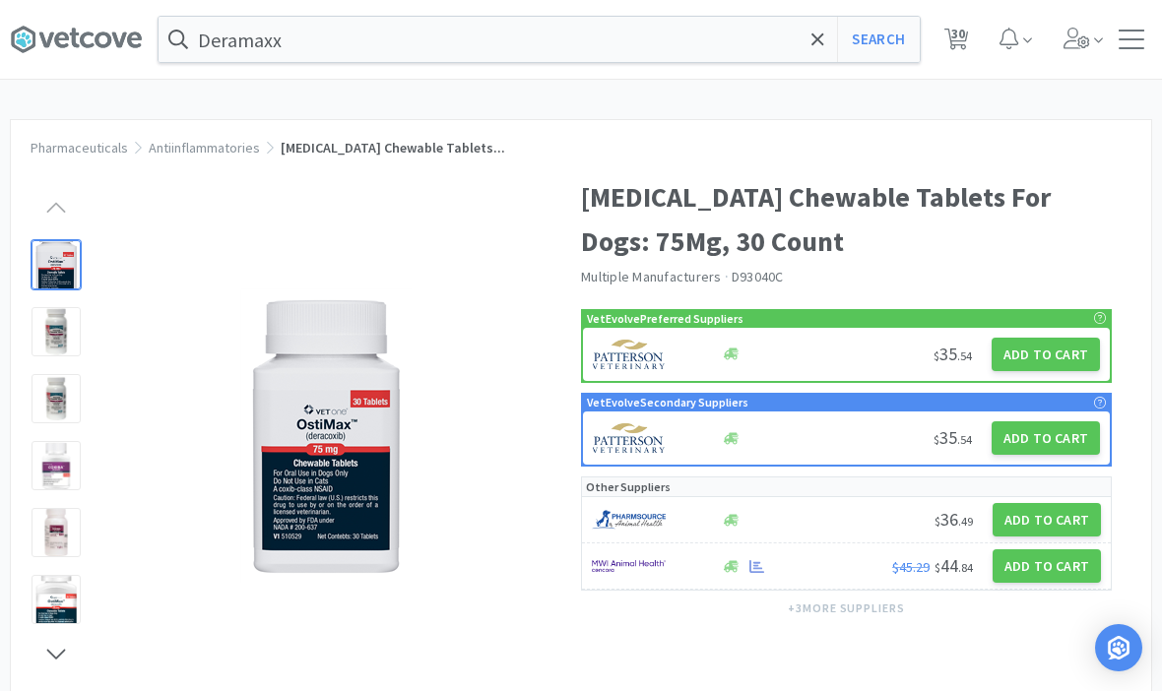
click at [824, 44] on span at bounding box center [817, 39] width 23 height 41
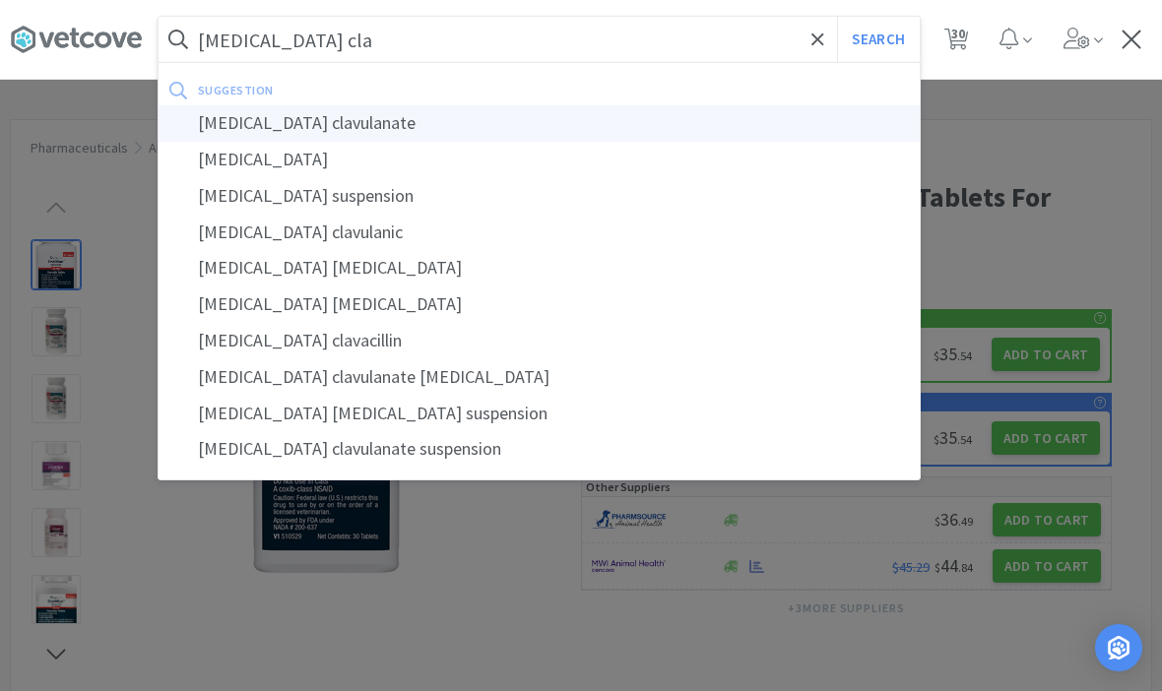
click at [298, 127] on div "amoxicillin clavulanate" at bounding box center [539, 123] width 761 height 36
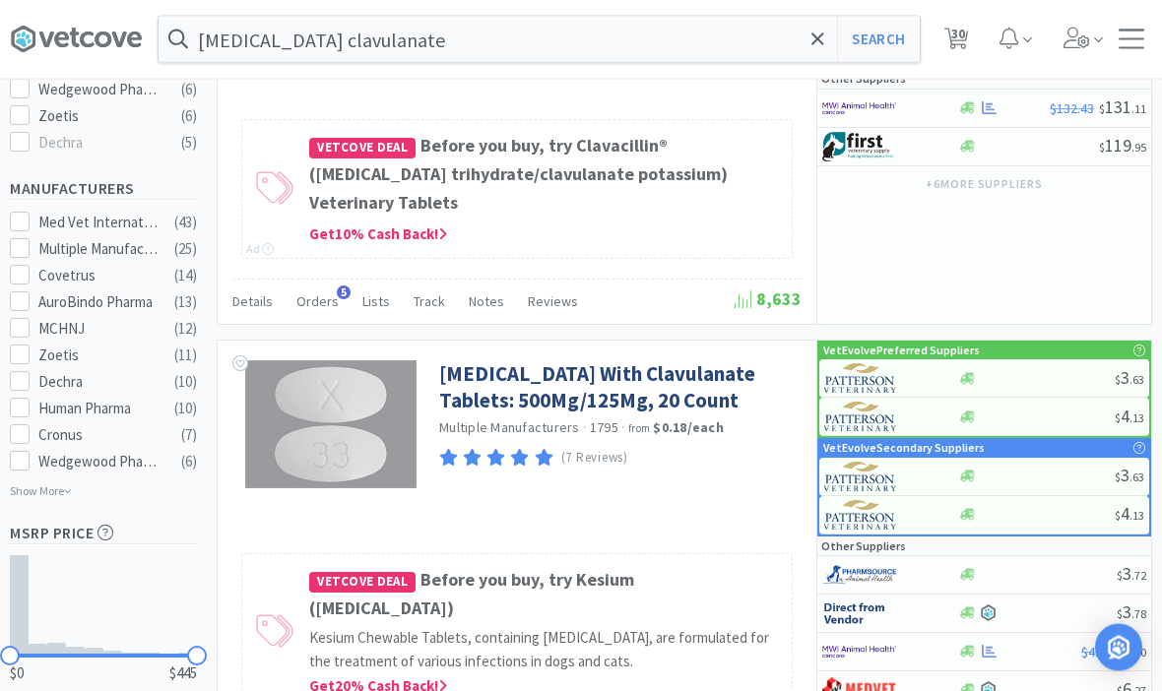
scroll to position [952, 0]
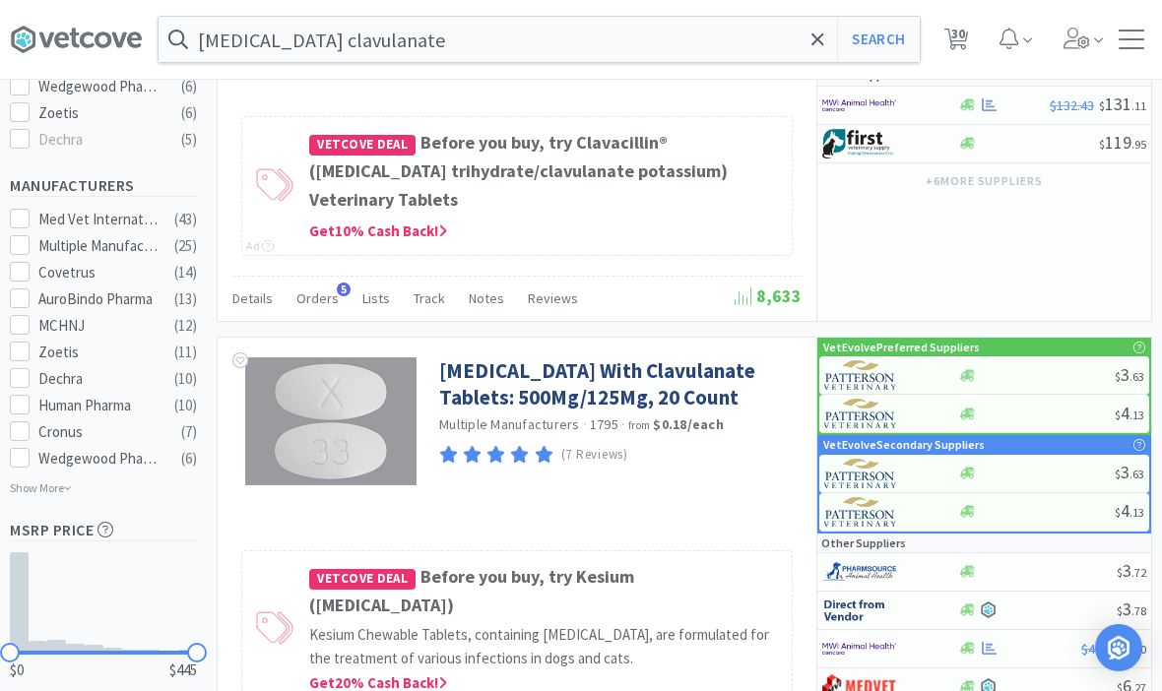
click at [653, 357] on link "Amoxicillin With Clavulanate Tablets: 500Mg/125Mg, 20 Count" at bounding box center [617, 384] width 357 height 54
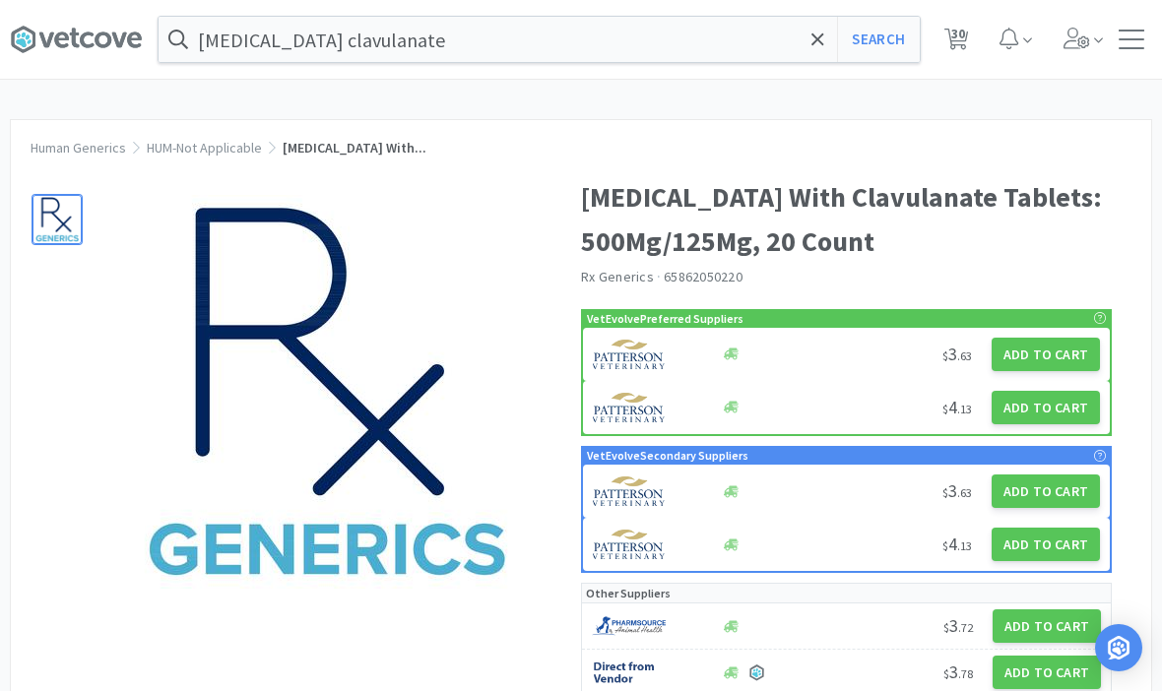
click at [1049, 350] on button "Add to Cart" at bounding box center [1045, 354] width 108 height 33
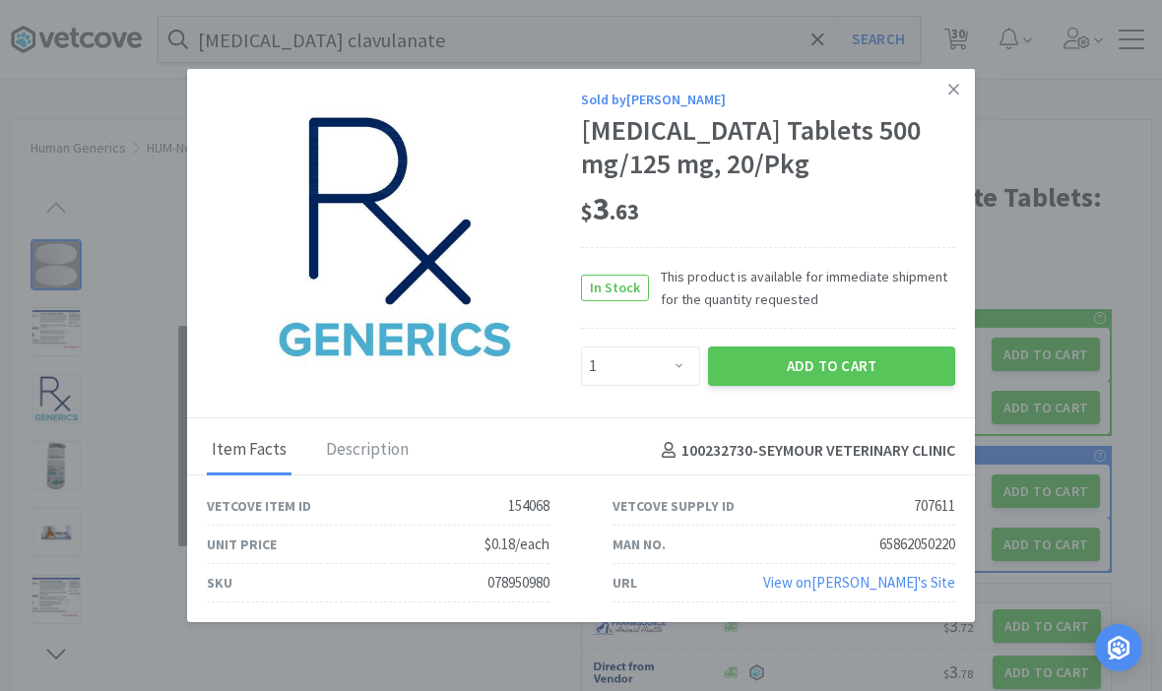
click at [947, 111] on link at bounding box center [953, 90] width 34 height 42
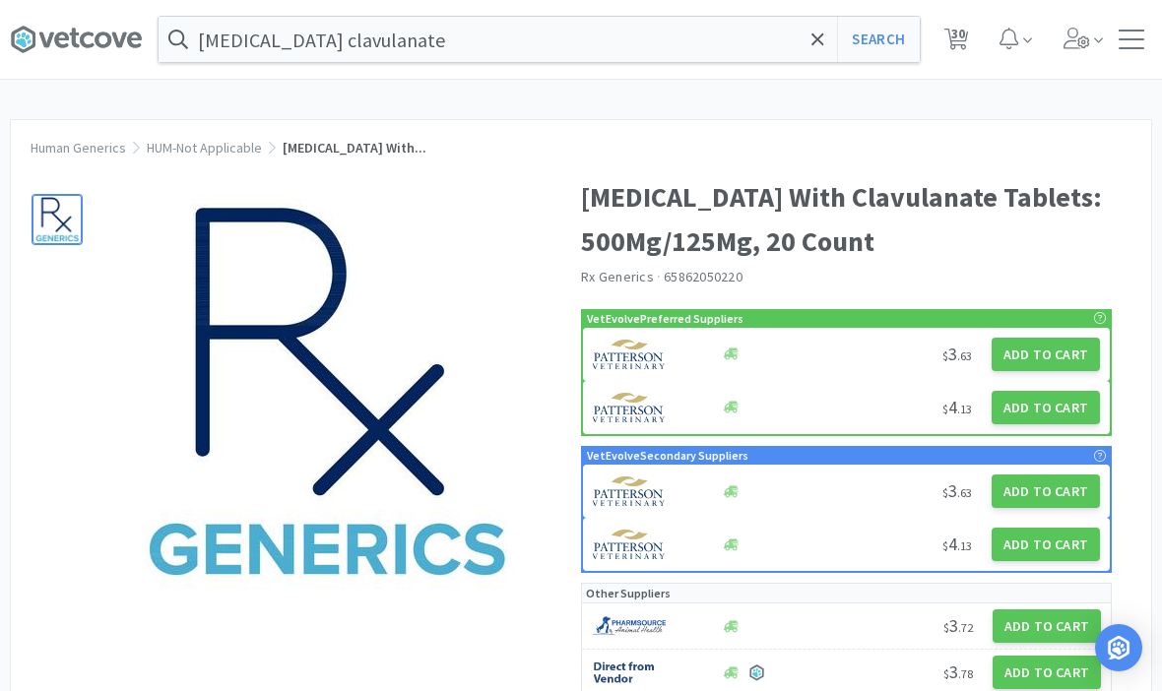
click at [1057, 503] on button "Add to Cart" at bounding box center [1045, 491] width 108 height 33
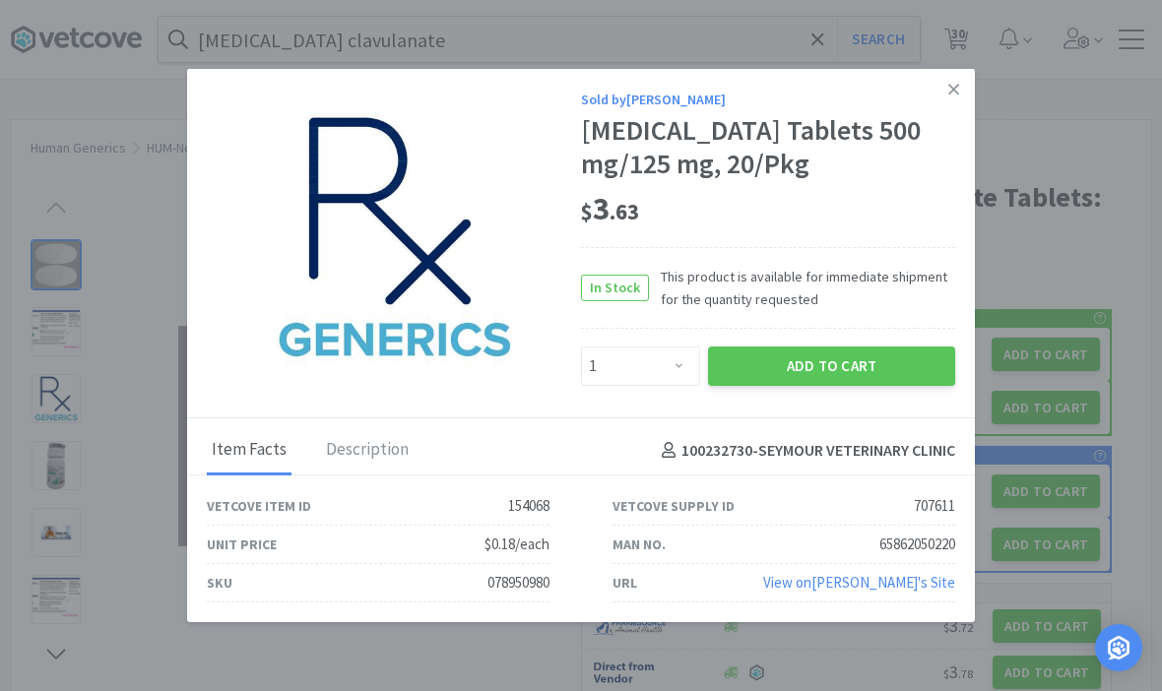
click at [955, 98] on icon at bounding box center [953, 90] width 11 height 18
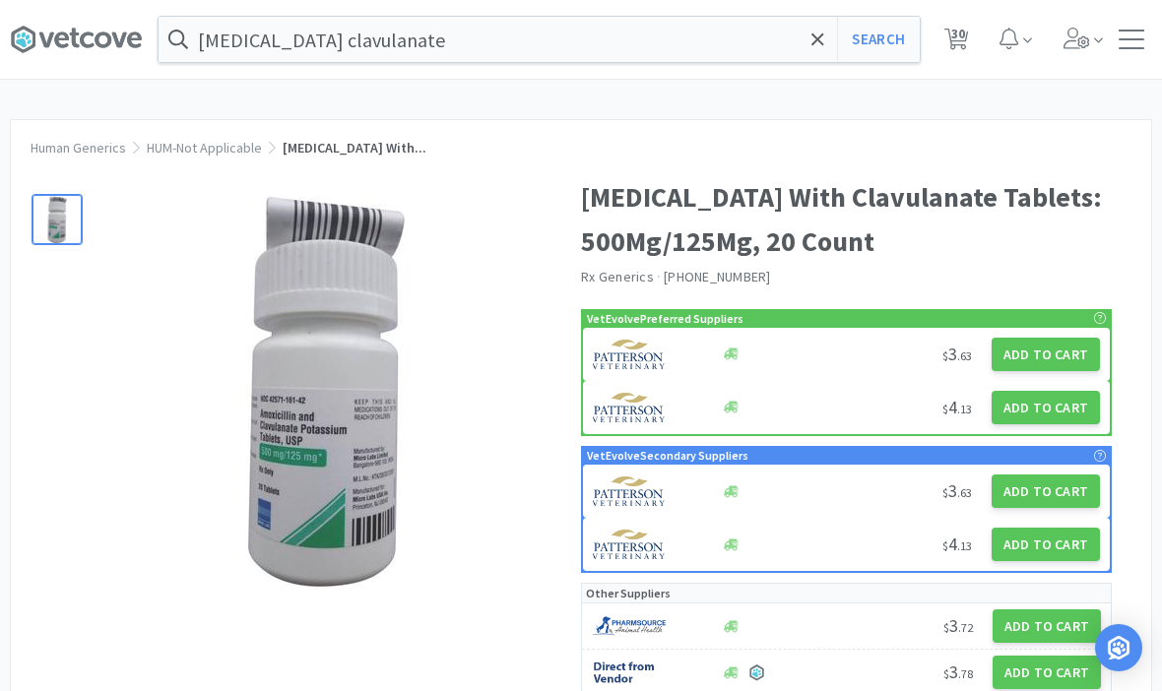
click at [1062, 403] on button "Add to Cart" at bounding box center [1045, 407] width 108 height 33
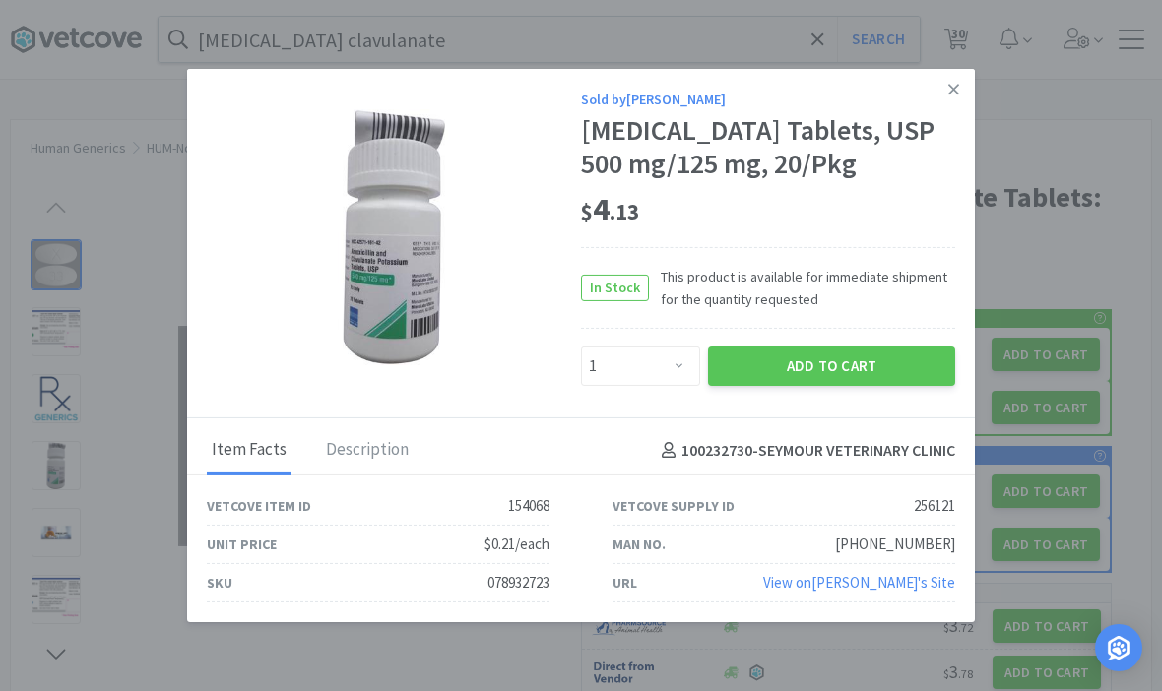
click at [956, 99] on link at bounding box center [953, 90] width 34 height 42
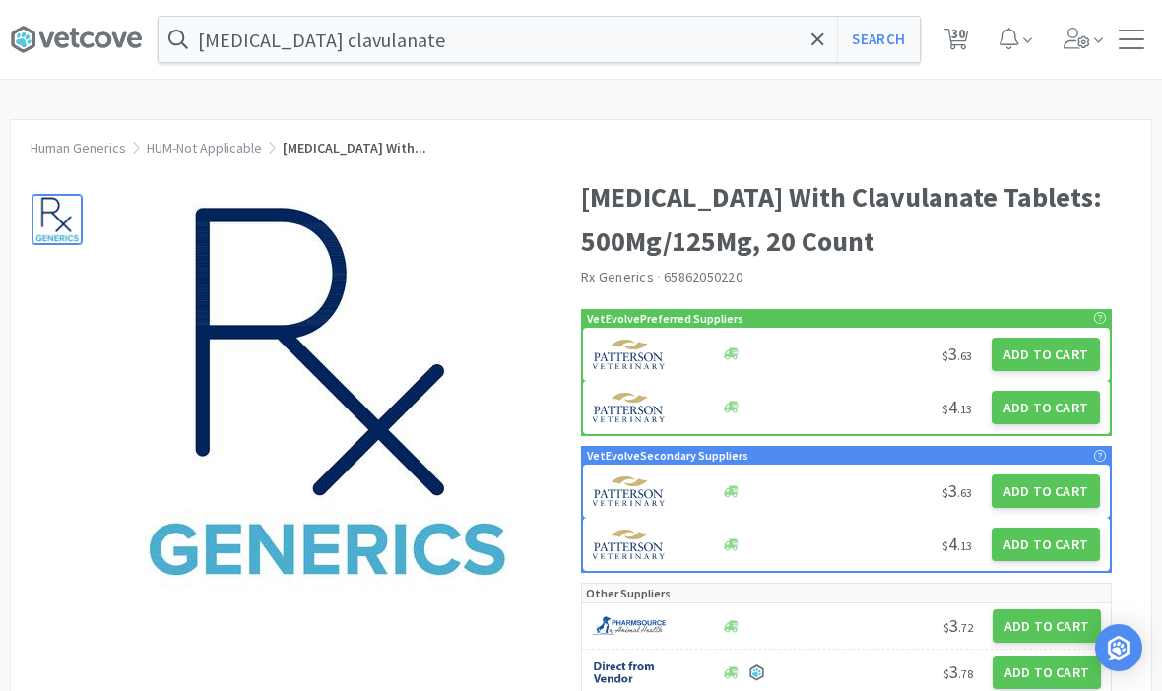
click at [1039, 366] on button "Add to Cart" at bounding box center [1045, 354] width 108 height 33
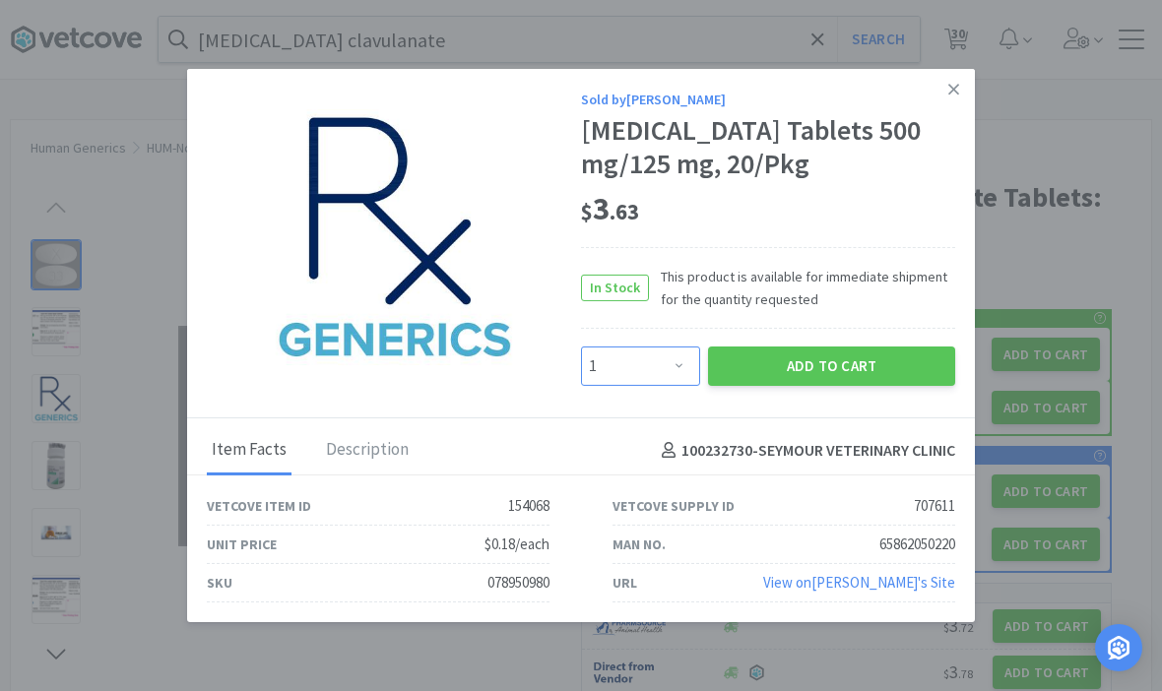
click at [685, 386] on select "Enter Quantity 1 2 3 4 5 6 7 8 9 10 11 12 13 14 15 16 17 18 19 20 Enter Quantity" at bounding box center [640, 366] width 119 height 39
click at [673, 386] on select "Enter Quantity 1 2 3 4 5 6 7 8 9 10 11 12 13 14 15 16 17 18 19 20 Enter Quantity" at bounding box center [640, 366] width 119 height 39
click at [854, 386] on button "Add to Cart" at bounding box center [831, 366] width 247 height 39
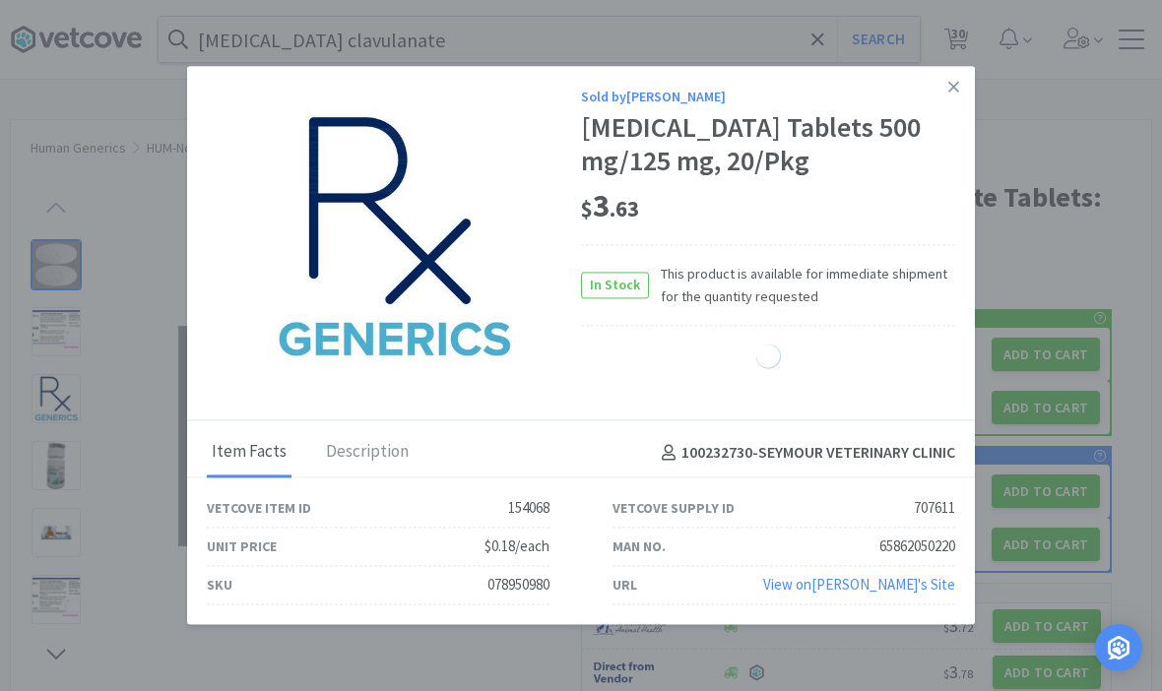
click at [960, 108] on link at bounding box center [953, 87] width 34 height 42
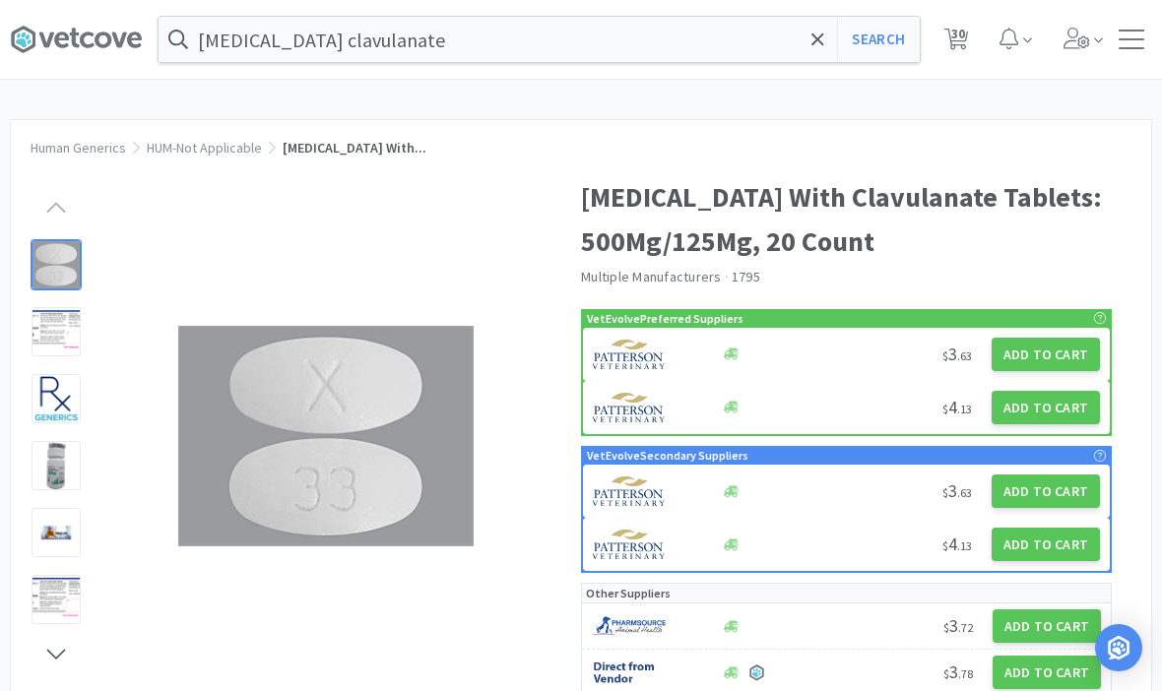
click at [820, 44] on icon at bounding box center [817, 40] width 13 height 20
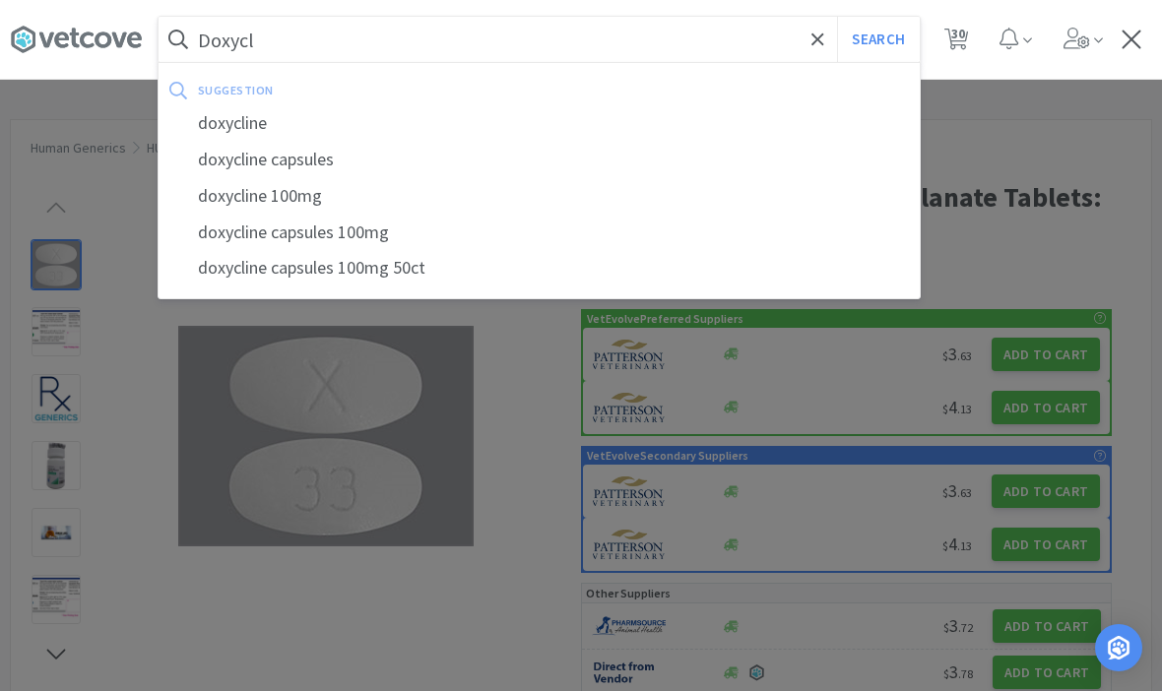
click at [329, 123] on div "doxycline" at bounding box center [539, 123] width 761 height 36
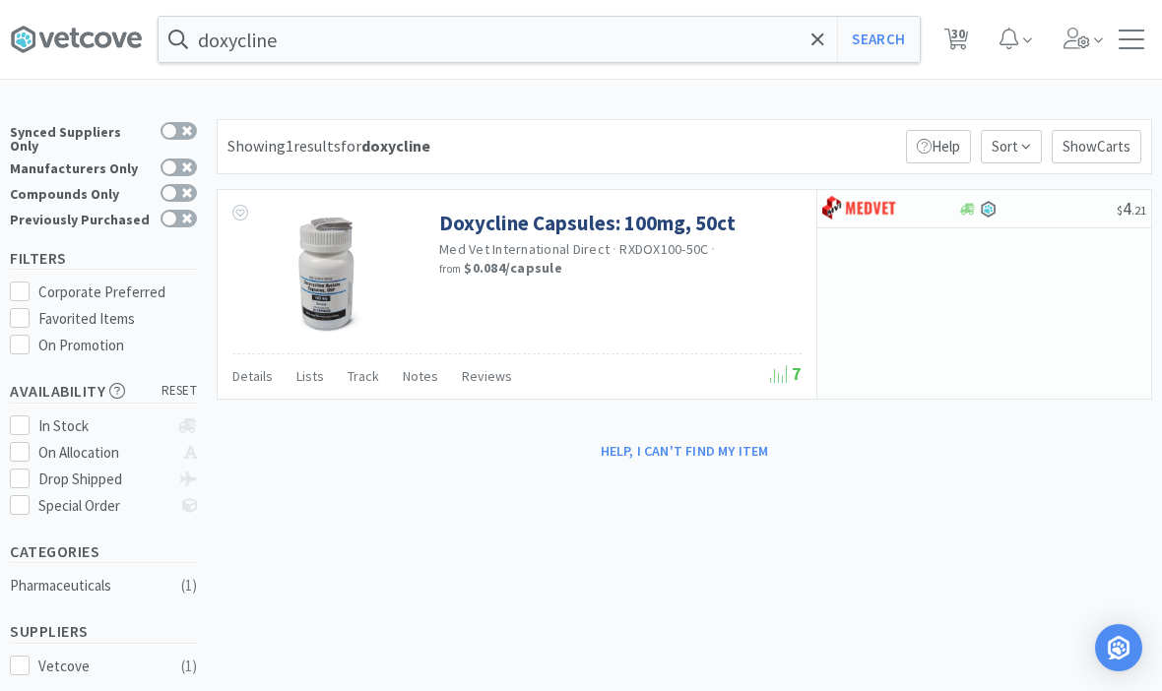
click at [583, 56] on input "doxycline" at bounding box center [539, 39] width 761 height 45
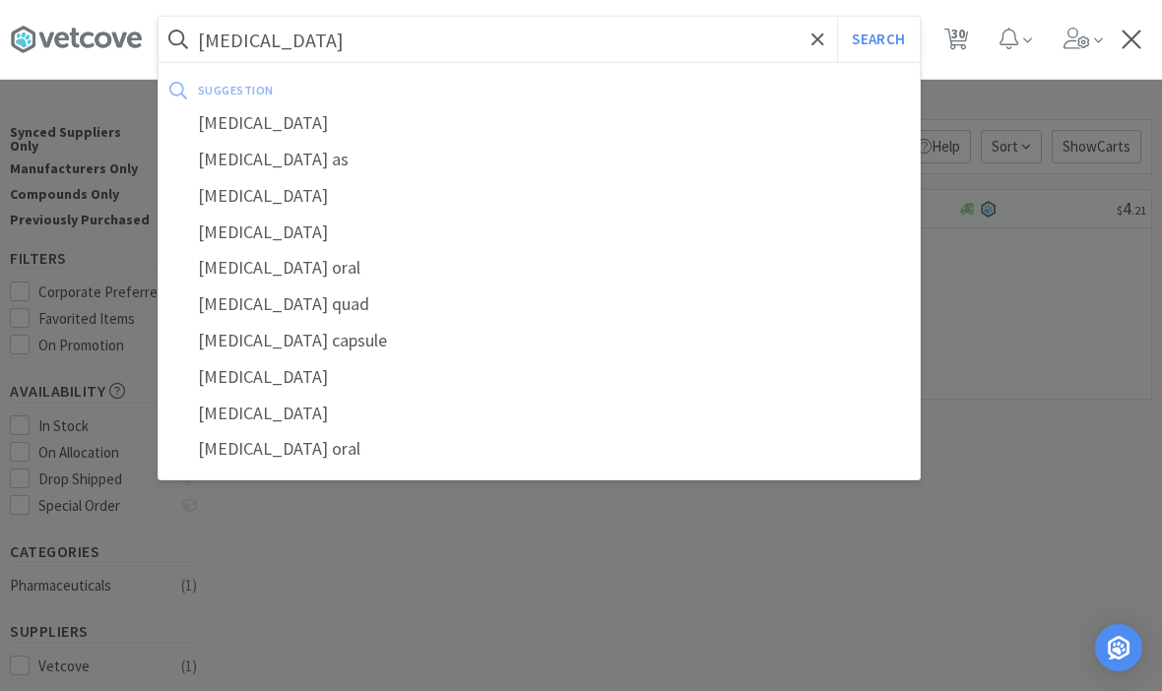
click at [877, 39] on button "Search" at bounding box center [878, 39] width 82 height 45
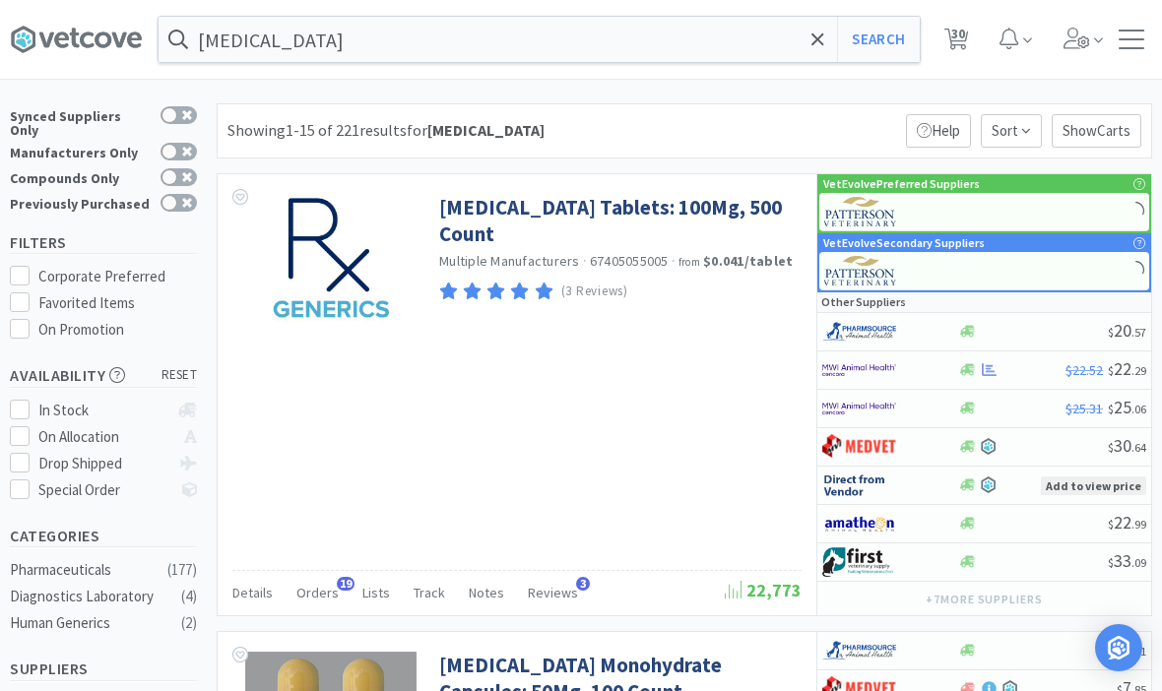
scroll to position [54, 0]
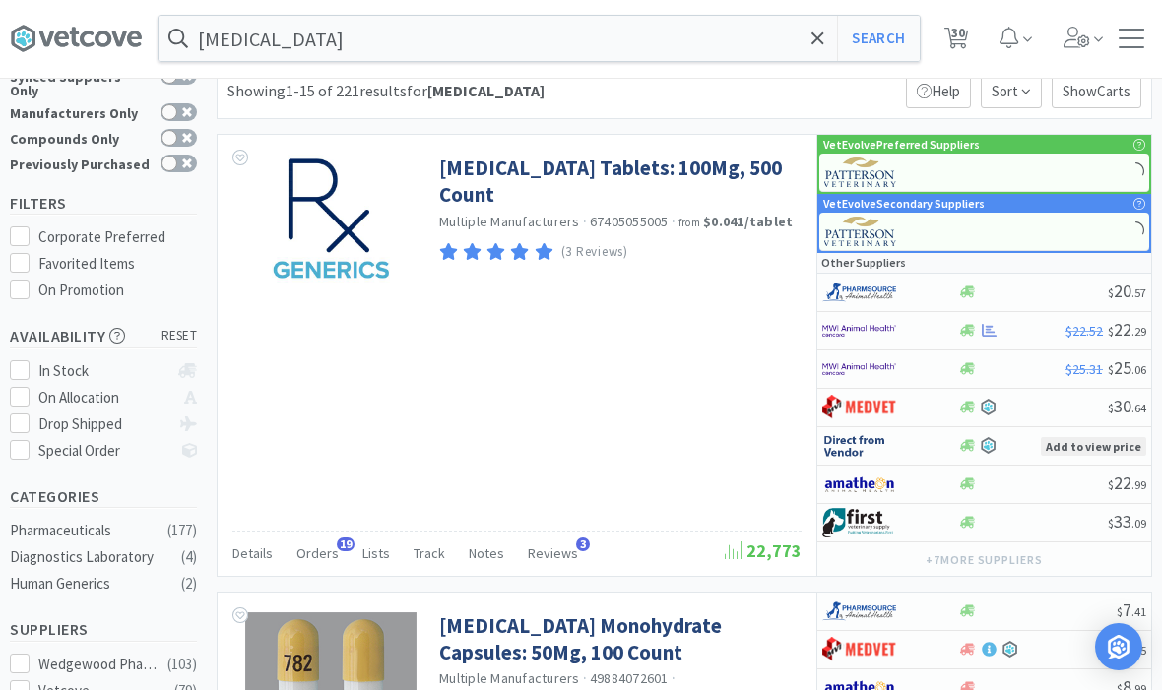
click at [725, 172] on link "Doxycycline Hyclate Tablets: 100Mg, 500 Count" at bounding box center [617, 183] width 357 height 54
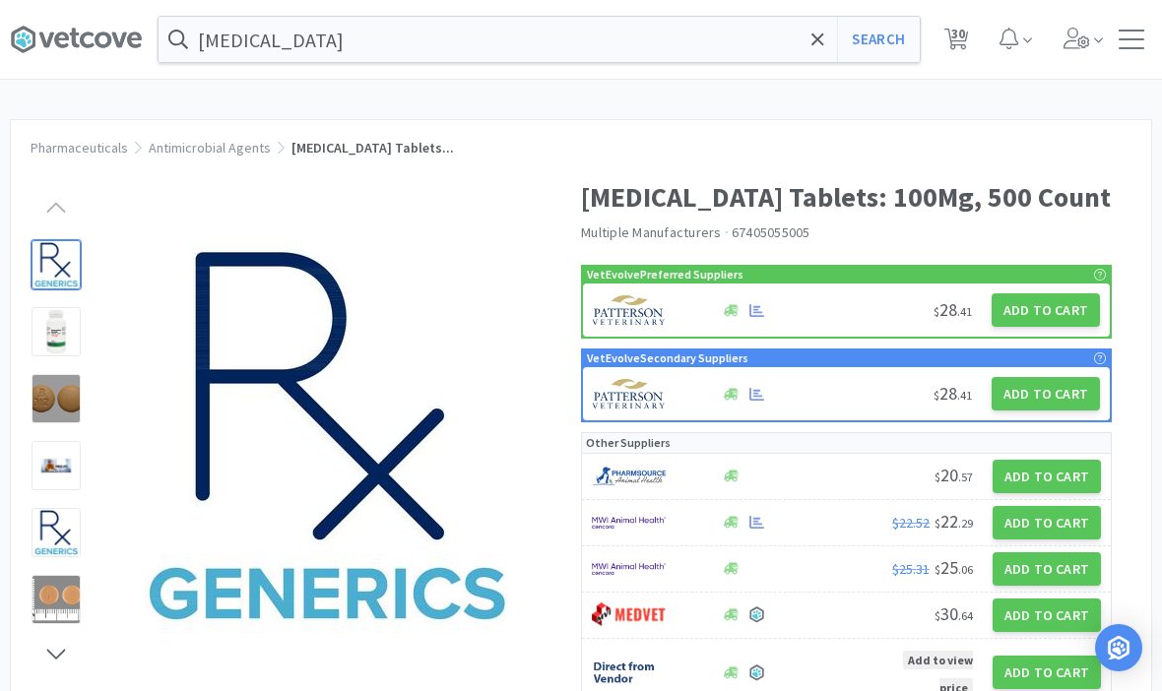
click at [1050, 327] on button "Add to Cart" at bounding box center [1045, 309] width 108 height 33
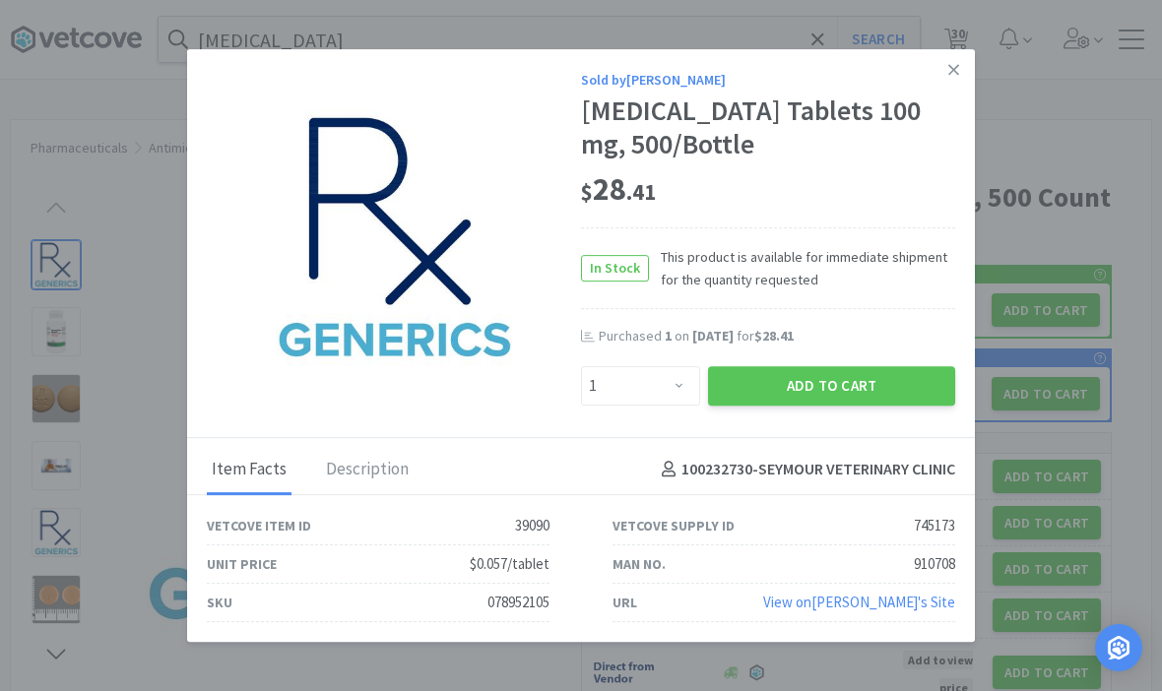
click at [880, 432] on div "Sold by Patterson Doxycycline Hyclate Tablets 100 mg, 500/Bottle $ 28 . 41 In S…" at bounding box center [581, 243] width 788 height 389
click at [834, 426] on div "Sold by Patterson Doxycycline Hyclate Tablets 100 mg, 500/Bottle $ 28 . 41 In S…" at bounding box center [581, 243] width 788 height 389
click at [838, 449] on div "100232730 - SEYMOUR VETERINARY CLINIC" at bounding box center [804, 470] width 301 height 48
click at [823, 424] on div "Sold by Patterson Doxycycline Hyclate Tablets 100 mg, 500/Bottle $ 28 . 41 In S…" at bounding box center [581, 243] width 788 height 389
click at [838, 383] on button "Add to Cart" at bounding box center [831, 385] width 247 height 39
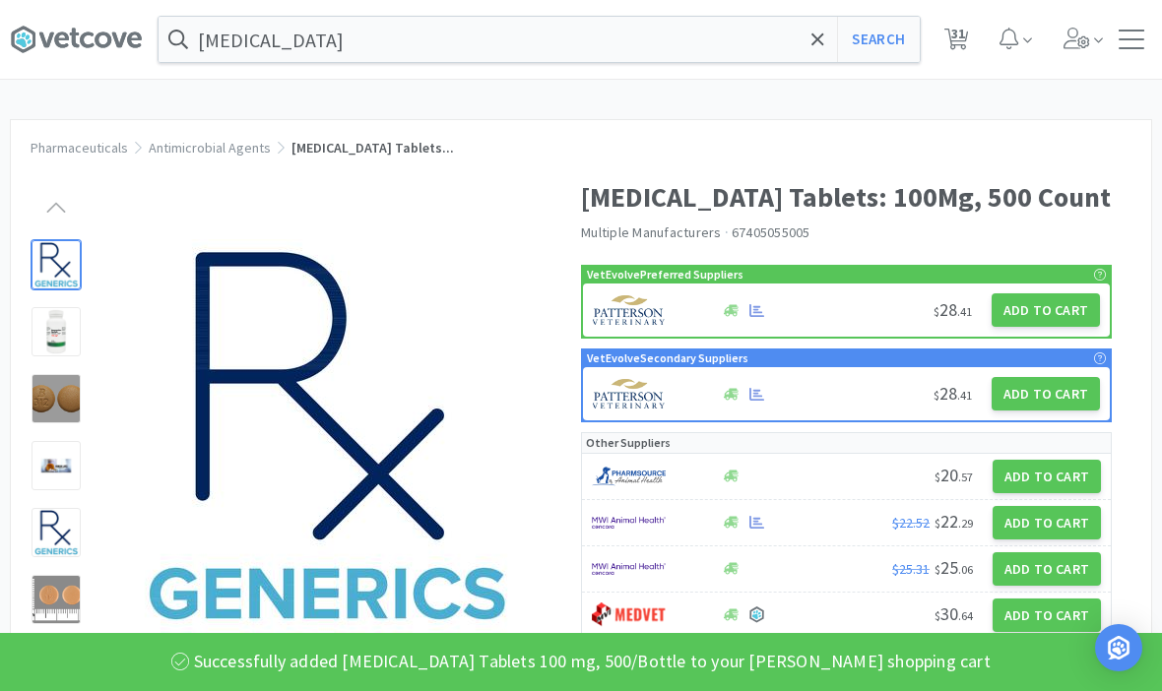
click at [1060, 220] on h1 "Doxycycline Hyclate Tablets: 100Mg, 500 Count" at bounding box center [846, 197] width 531 height 44
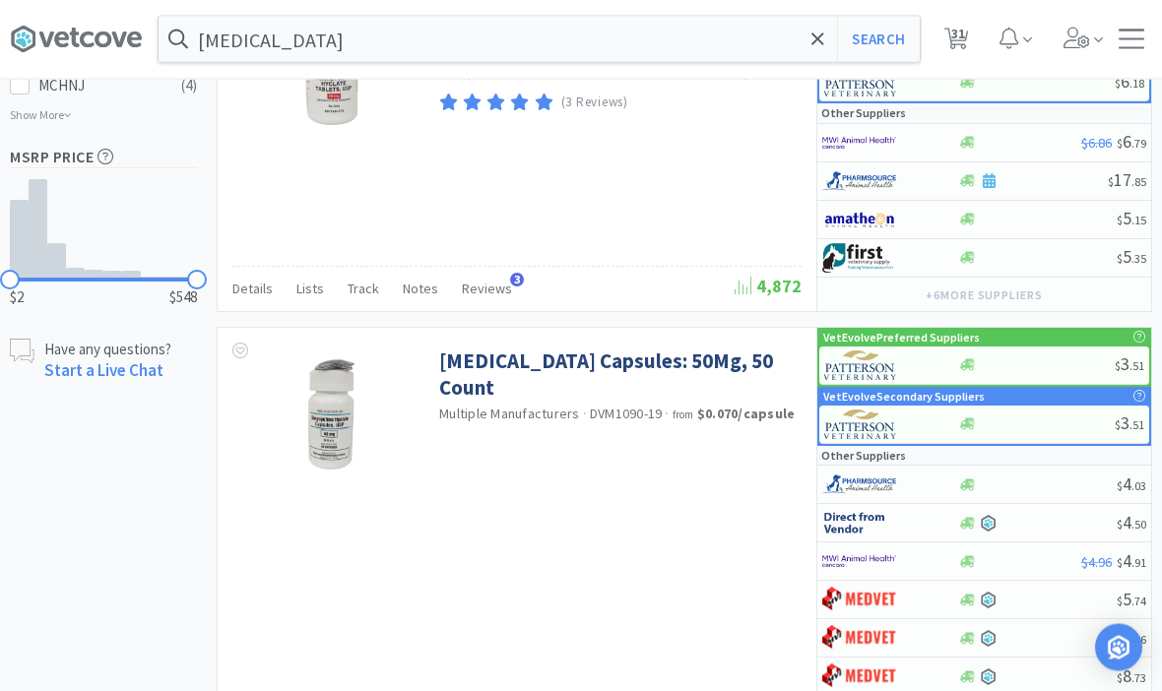
scroll to position [1327, 0]
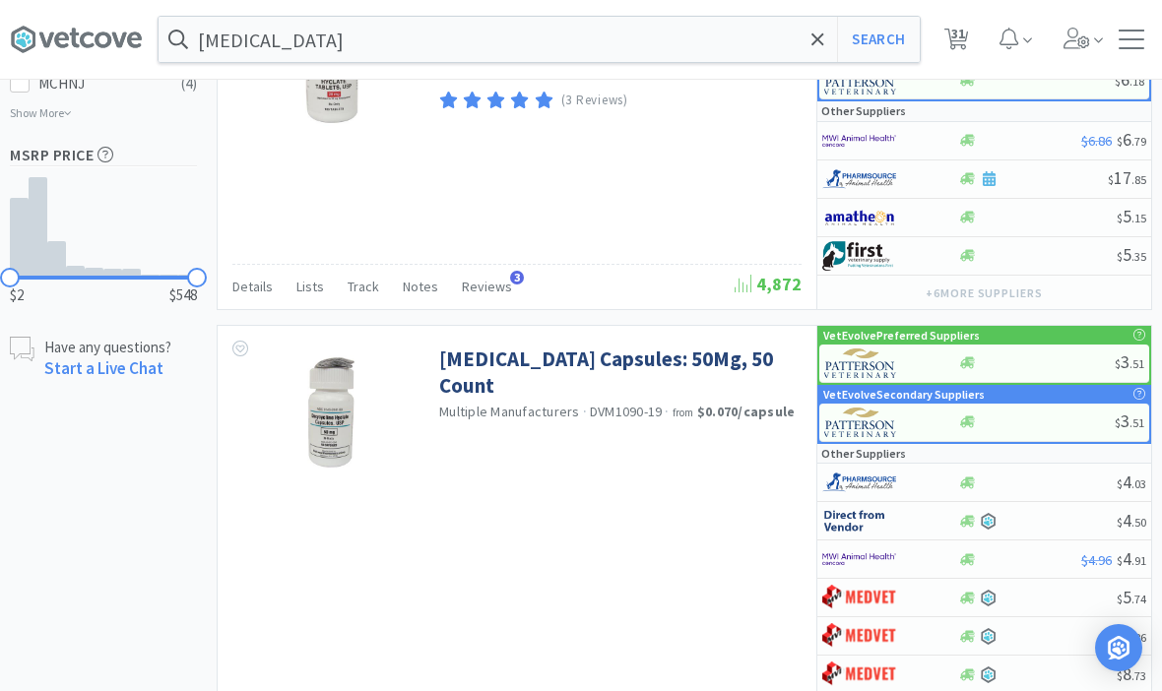
click at [729, 365] on link "Doxycycline Hyclate Capsules: 50Mg, 50 Count" at bounding box center [617, 373] width 357 height 54
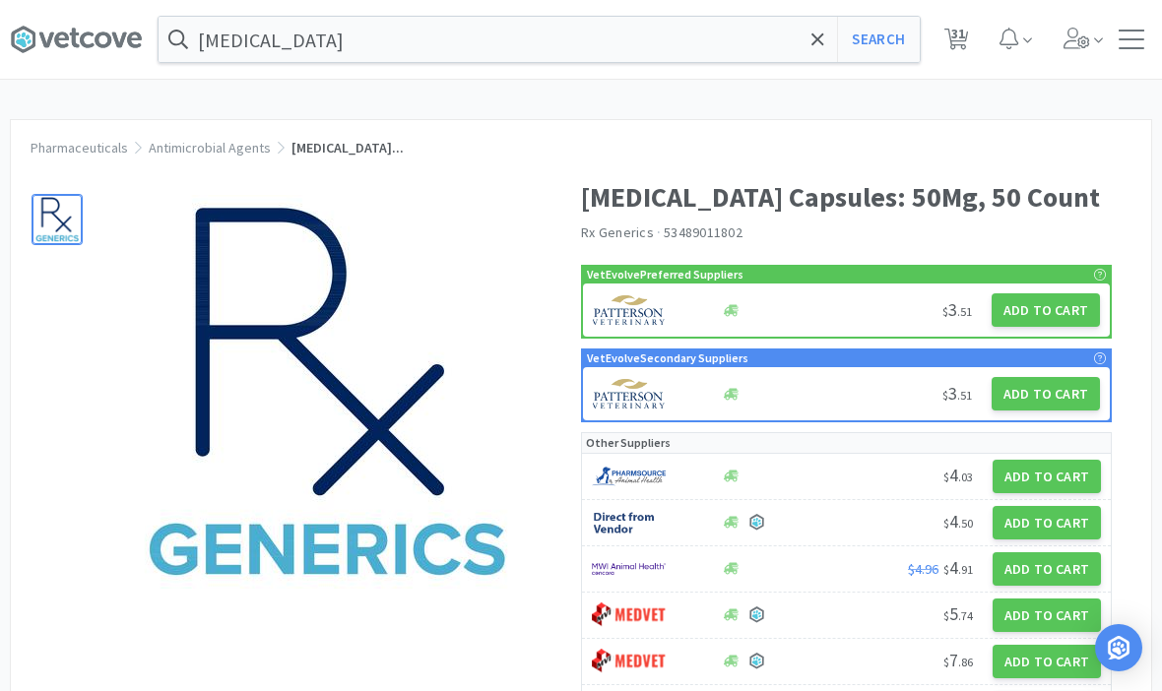
click at [1055, 327] on button "Add to Cart" at bounding box center [1045, 309] width 108 height 33
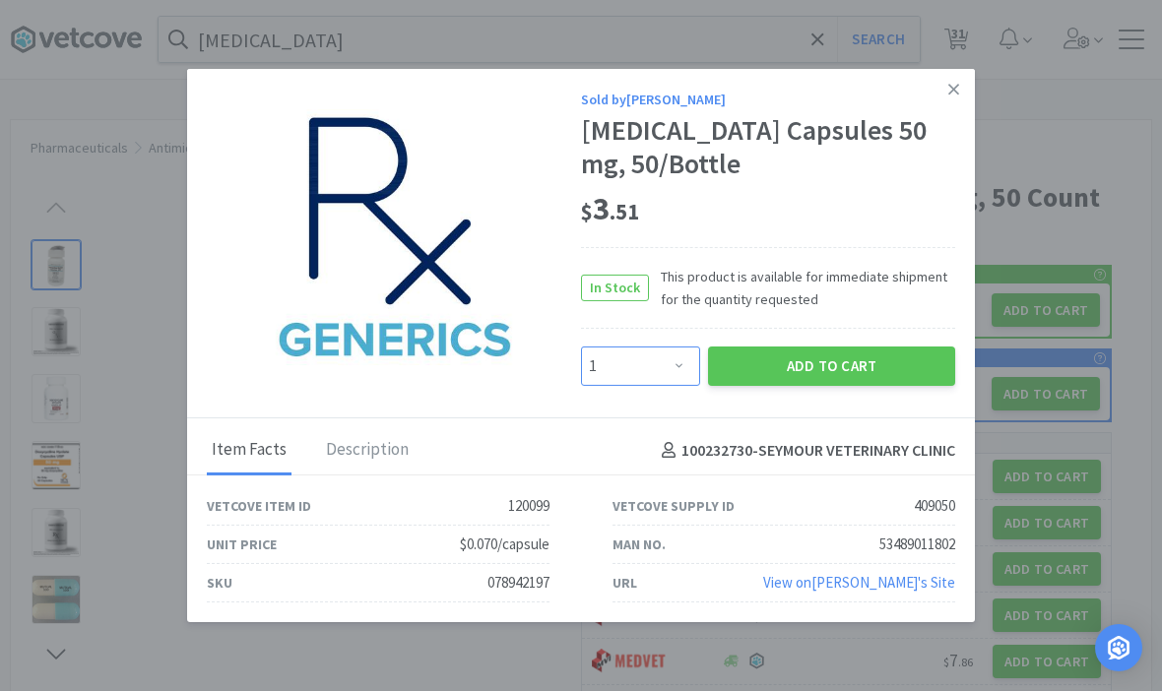
click at [650, 386] on select "Enter Quantity 1 2 3 4 5 6 7 8 9 10 11 12 13 14 15 16 17 18 19 20 Enter Quantity" at bounding box center [640, 366] width 119 height 39
click at [856, 386] on button "Add to Cart" at bounding box center [831, 366] width 247 height 39
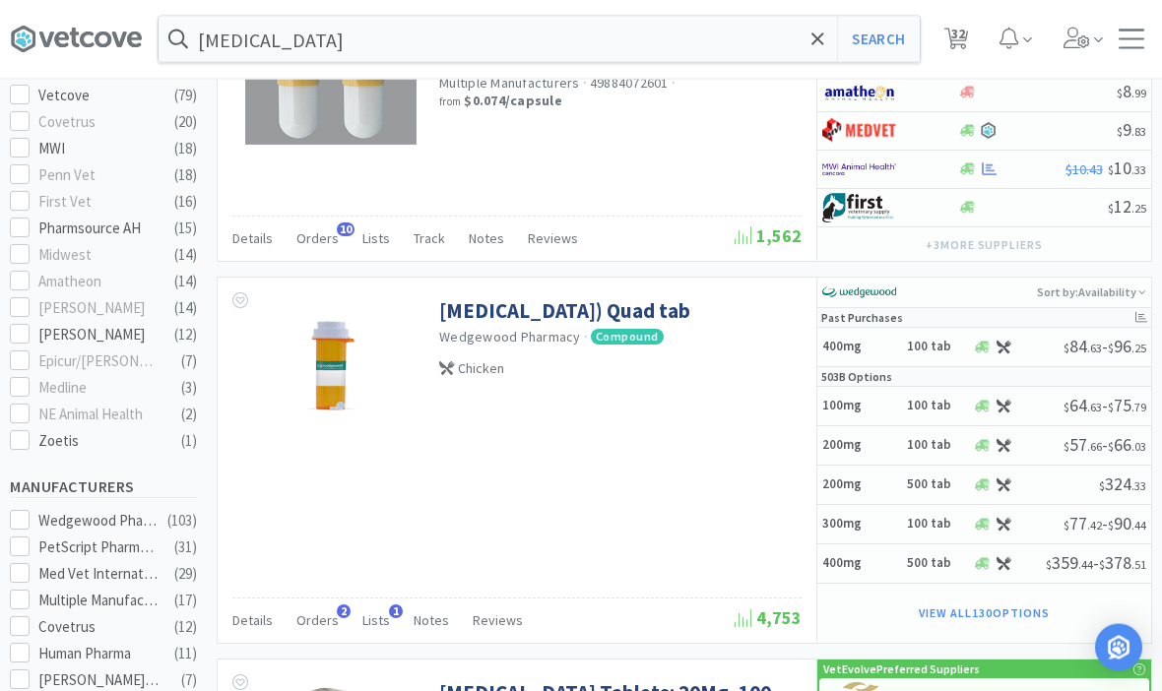
scroll to position [651, 0]
click at [690, 320] on link "Doxycycline (as Hyclate) Quad tab" at bounding box center [564, 310] width 251 height 27
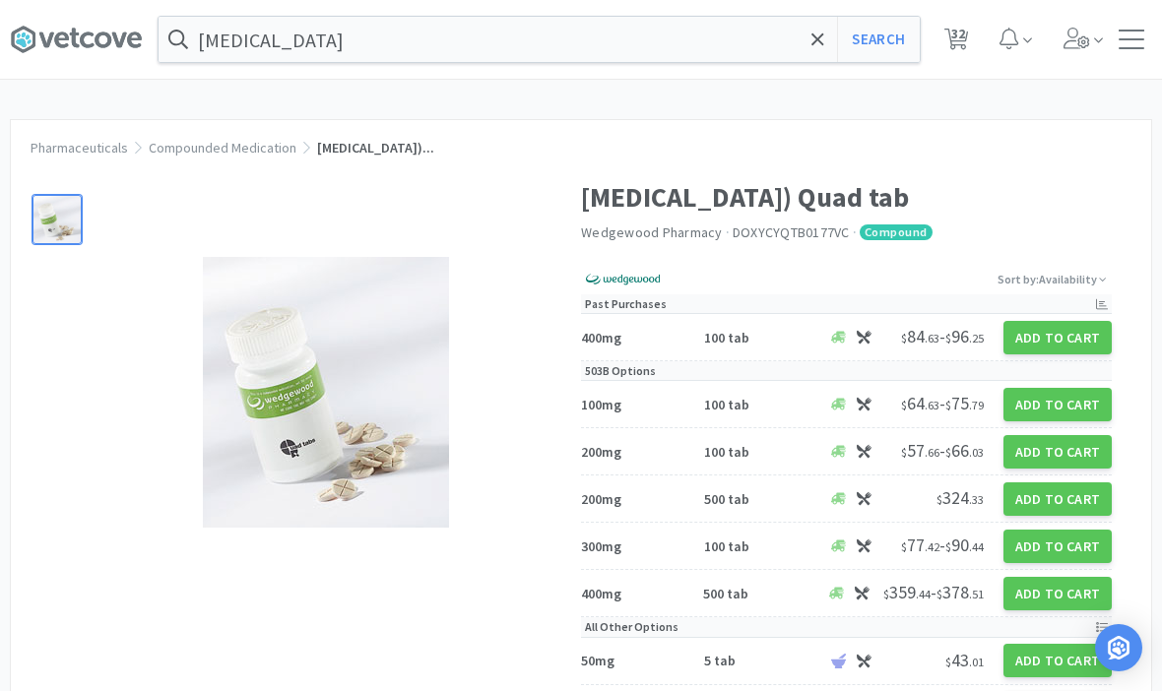
click at [1059, 328] on button "Add to Cart" at bounding box center [1057, 337] width 108 height 33
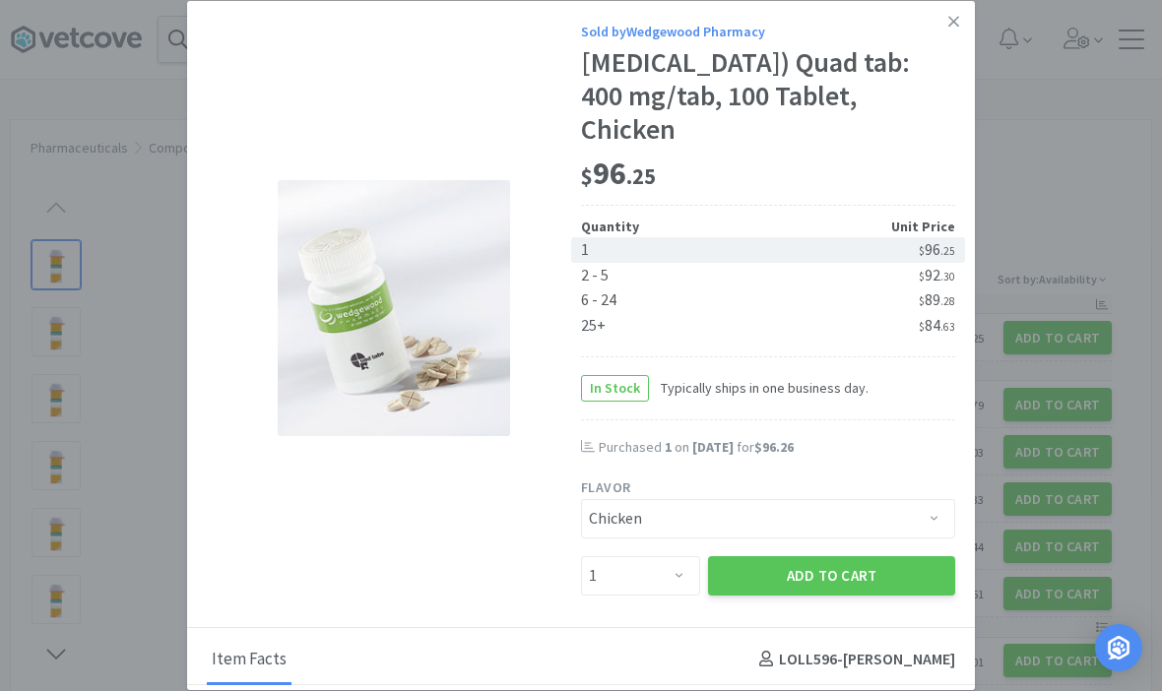
click at [837, 580] on button "Add to Cart" at bounding box center [831, 575] width 247 height 39
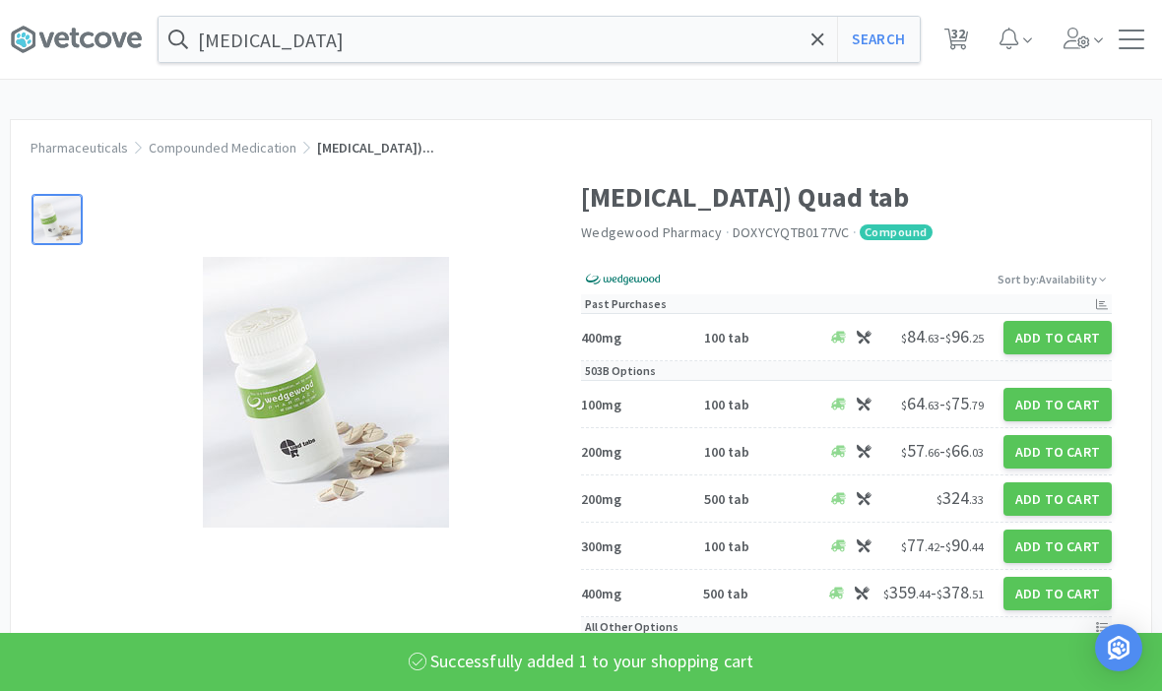
click at [1059, 340] on button "Add to Cart" at bounding box center [1057, 337] width 108 height 33
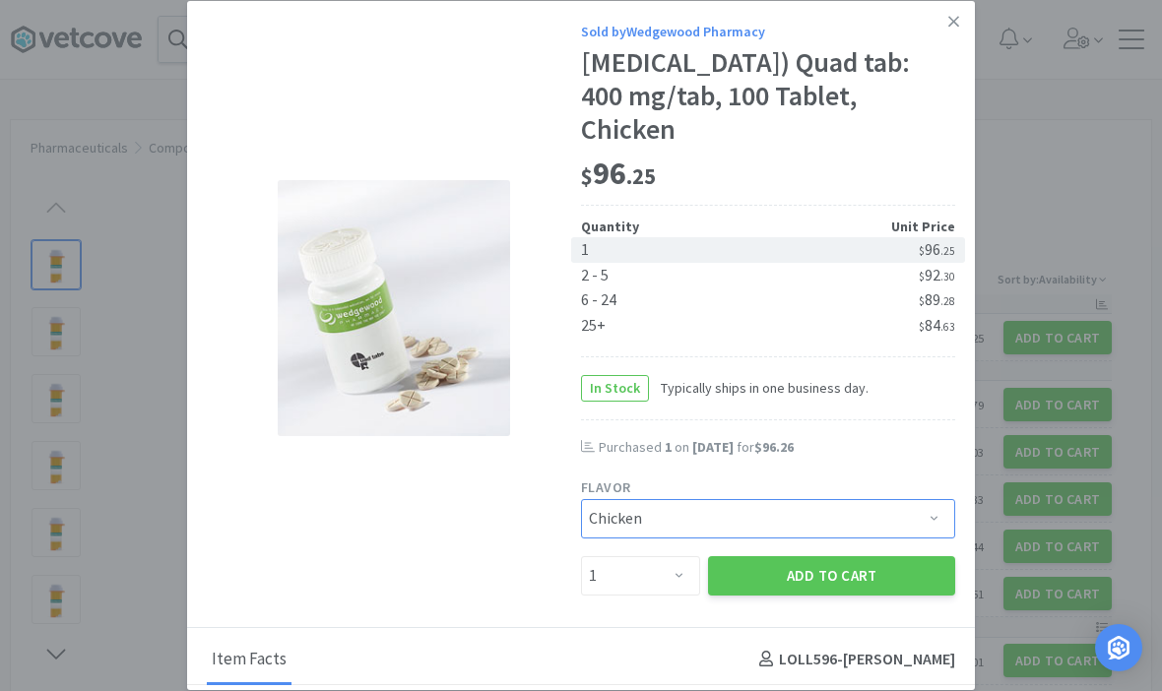
click at [870, 512] on select "Pick a Flavor Chicken" at bounding box center [768, 518] width 374 height 39
click at [927, 513] on select "Pick a Flavor Chicken" at bounding box center [768, 518] width 374 height 39
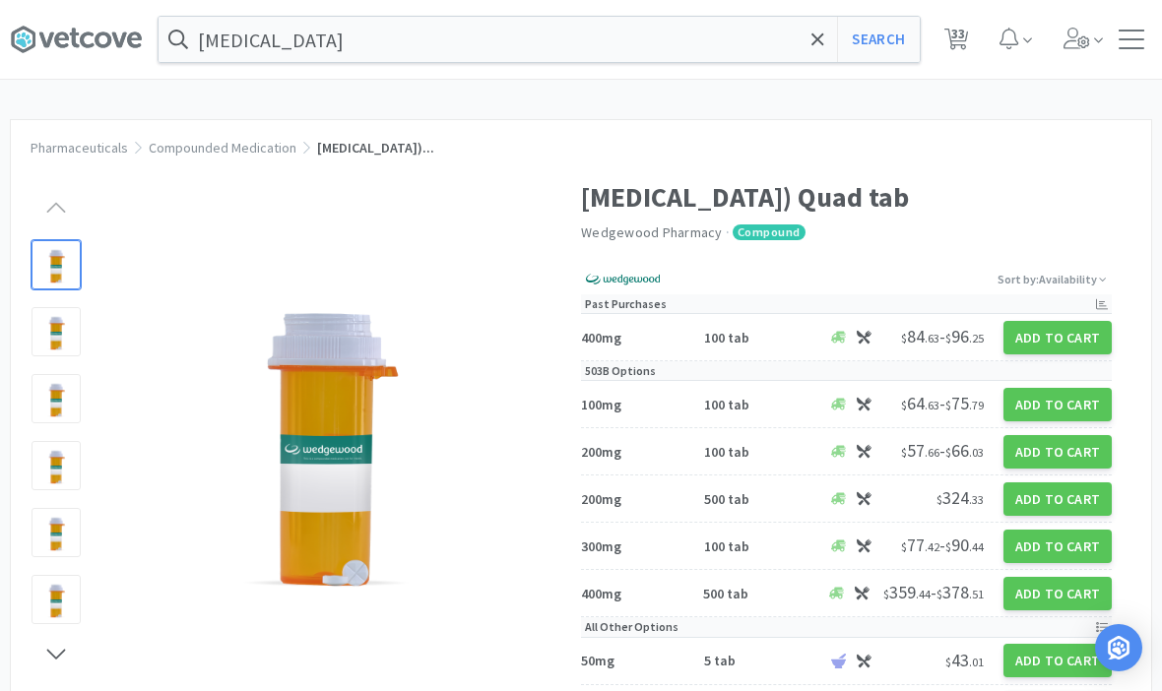
click at [950, 51] on span "33" at bounding box center [956, 40] width 25 height 28
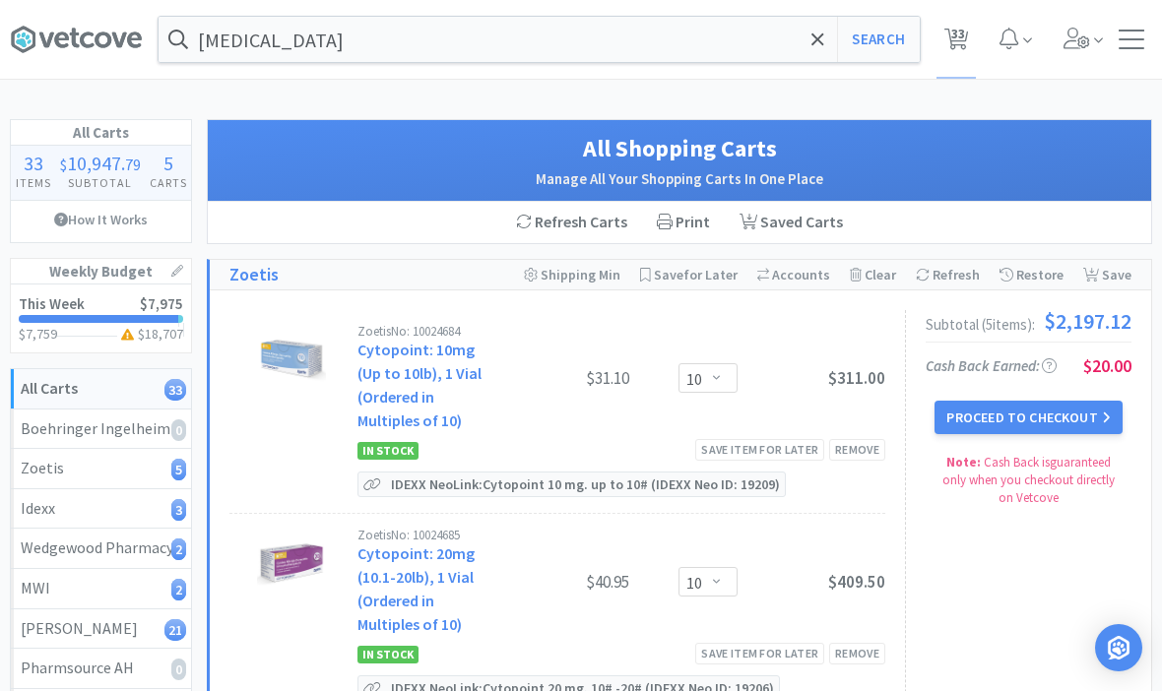
click at [816, 39] on icon at bounding box center [817, 38] width 12 height 12
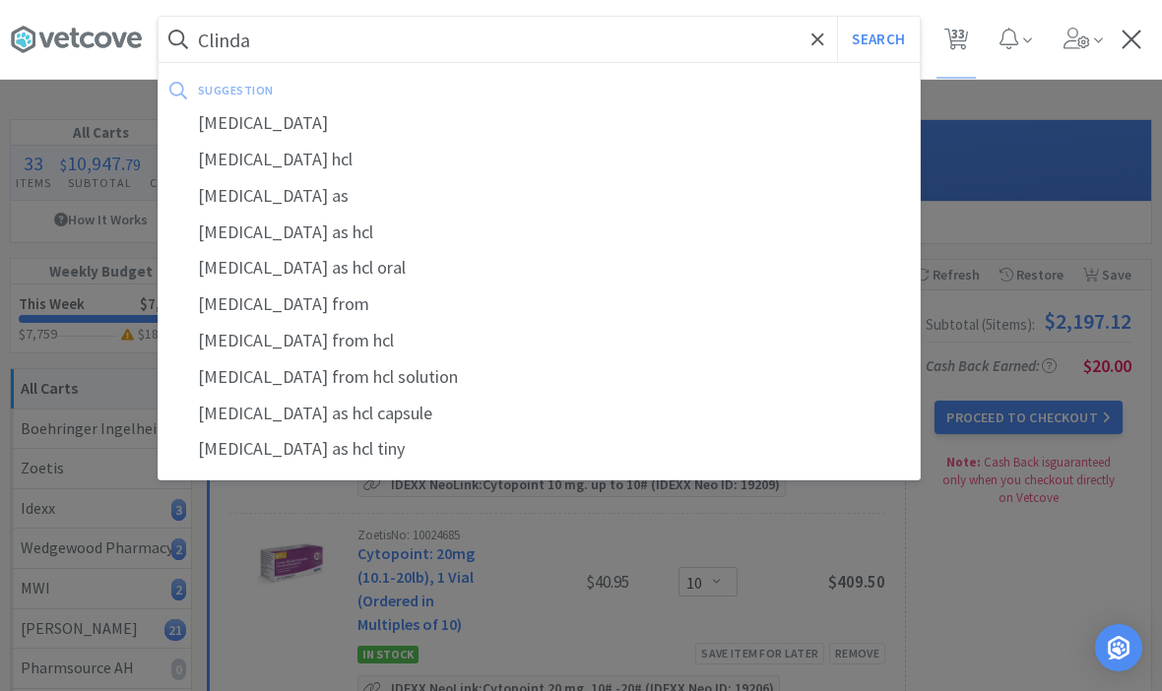
click at [249, 119] on div "clindamycin" at bounding box center [539, 123] width 761 height 36
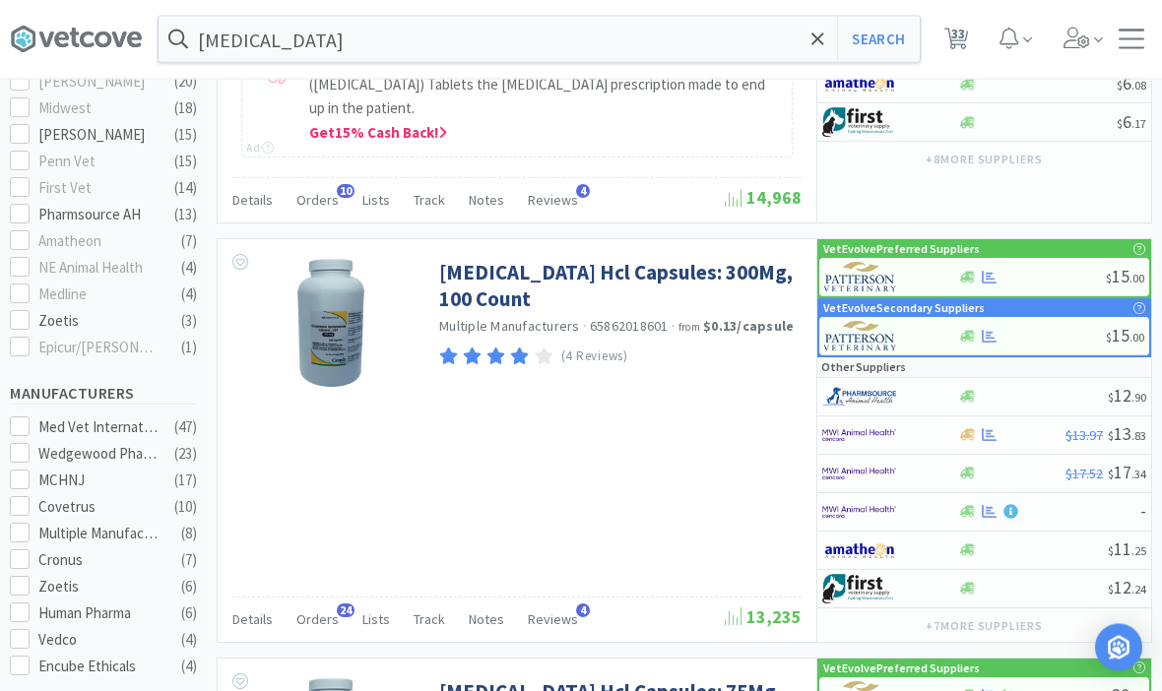
scroll to position [797, 0]
click at [711, 272] on link "Clindamycin Hcl Capsules: 300Mg, 100 Count" at bounding box center [617, 286] width 357 height 54
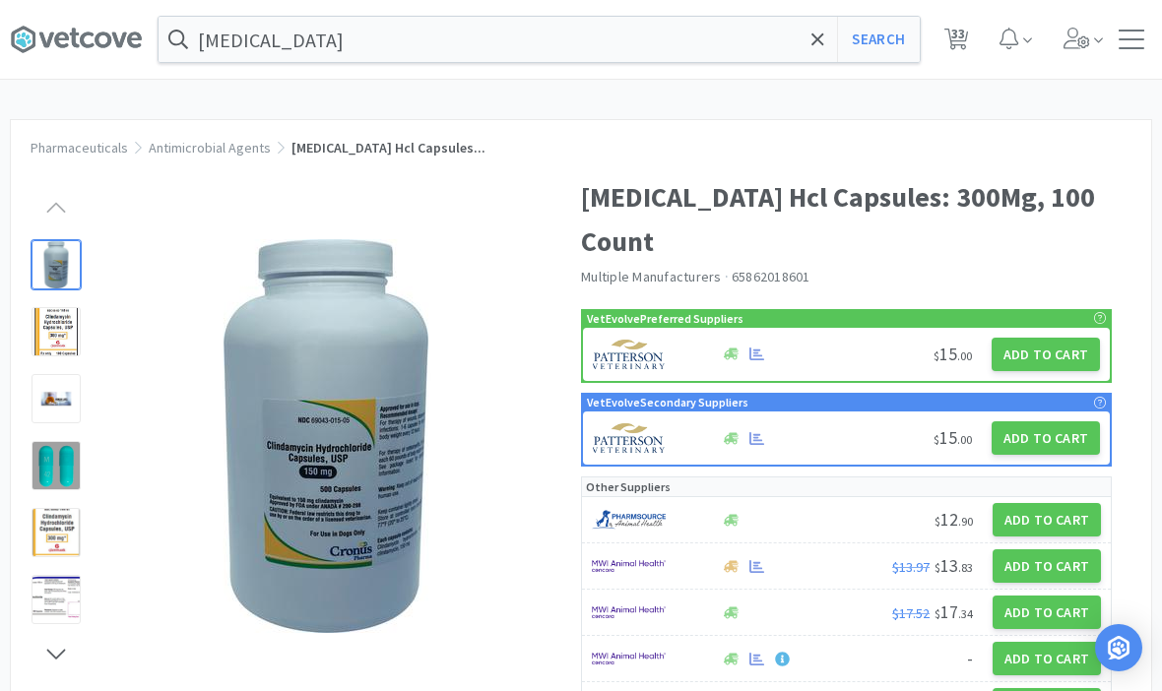
click at [1032, 361] on button "Add to Cart" at bounding box center [1045, 354] width 108 height 33
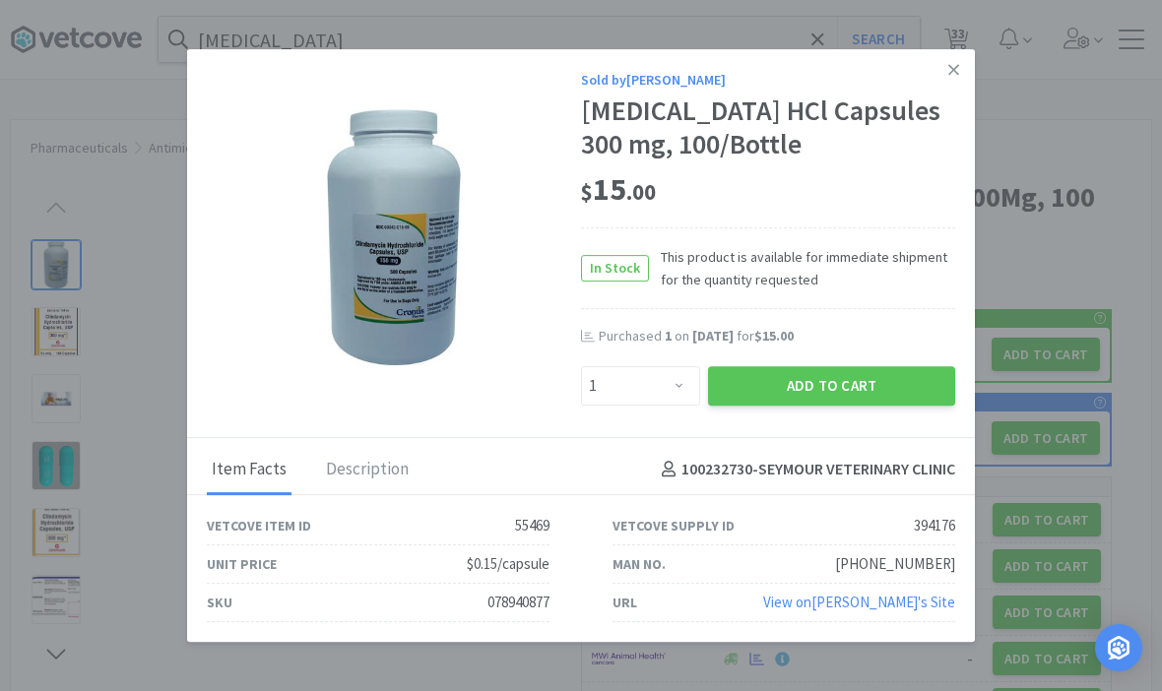
click at [845, 406] on button "Add to Cart" at bounding box center [831, 385] width 247 height 39
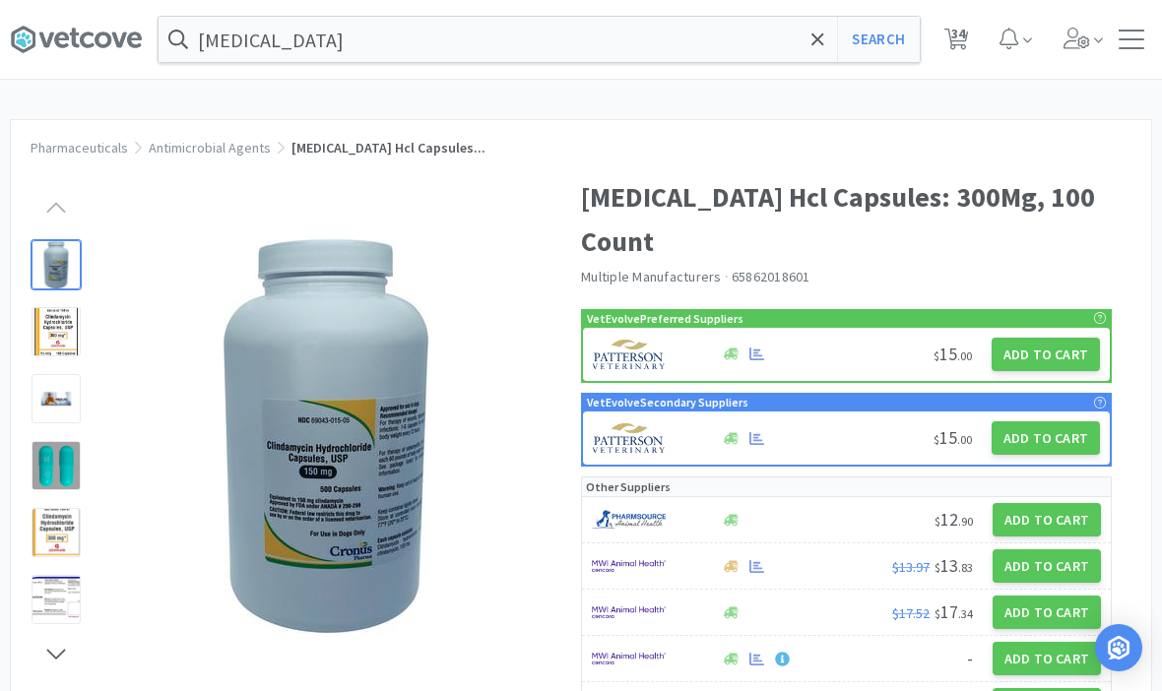
click at [824, 55] on span at bounding box center [817, 39] width 23 height 41
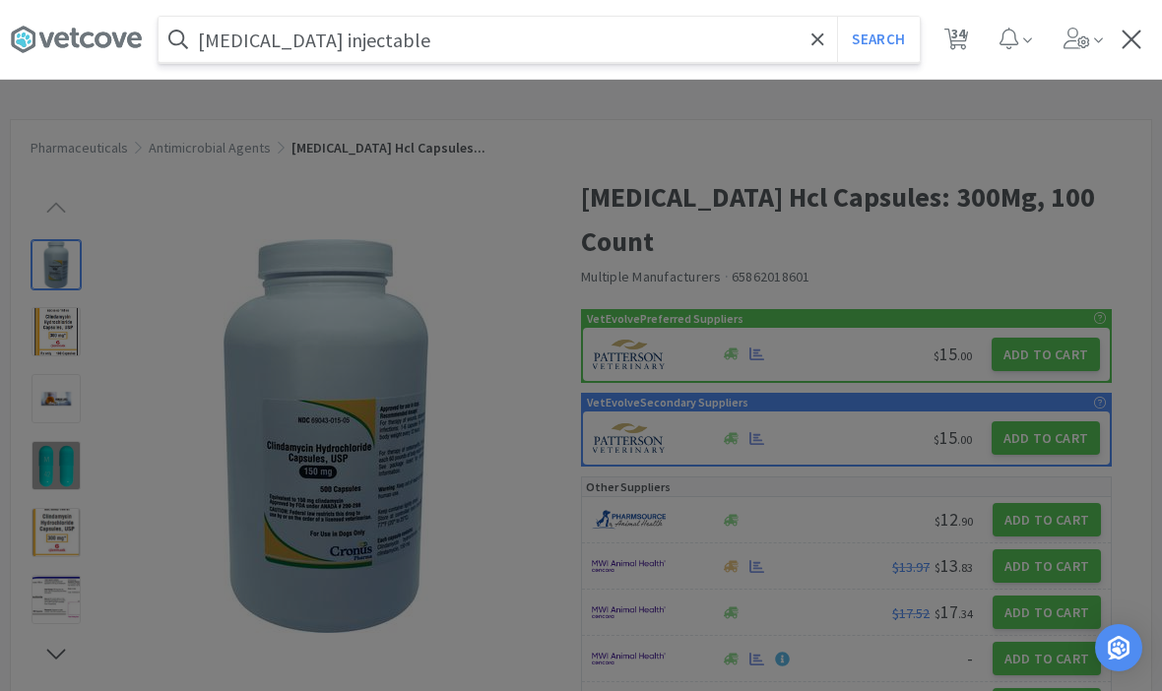
click at [877, 39] on button "Search" at bounding box center [878, 39] width 82 height 45
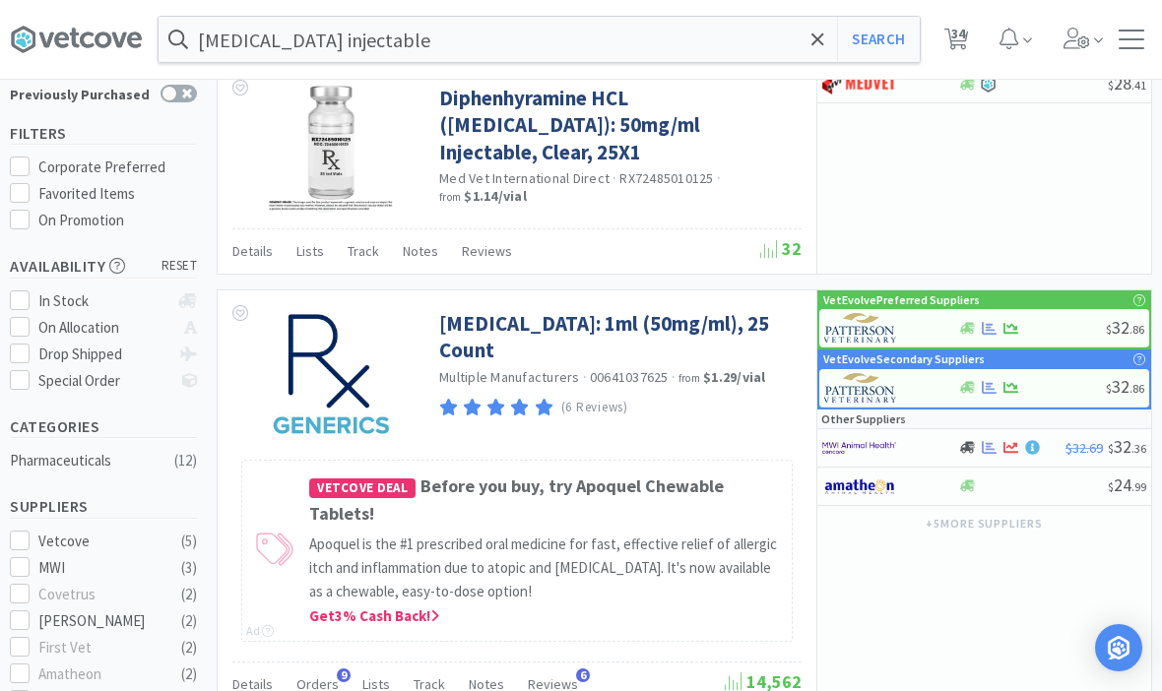
scroll to position [126, 0]
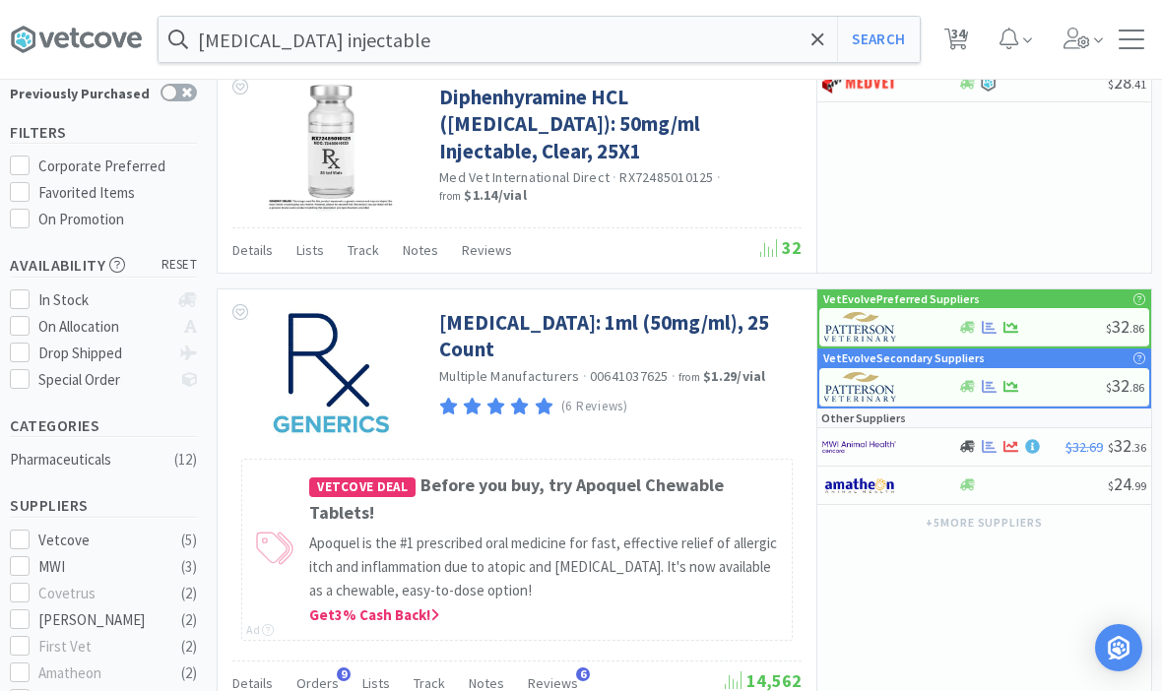
click at [549, 349] on link "Diphenhydramine Injection: 1ml (50mg/ml), 25 Count" at bounding box center [617, 336] width 357 height 54
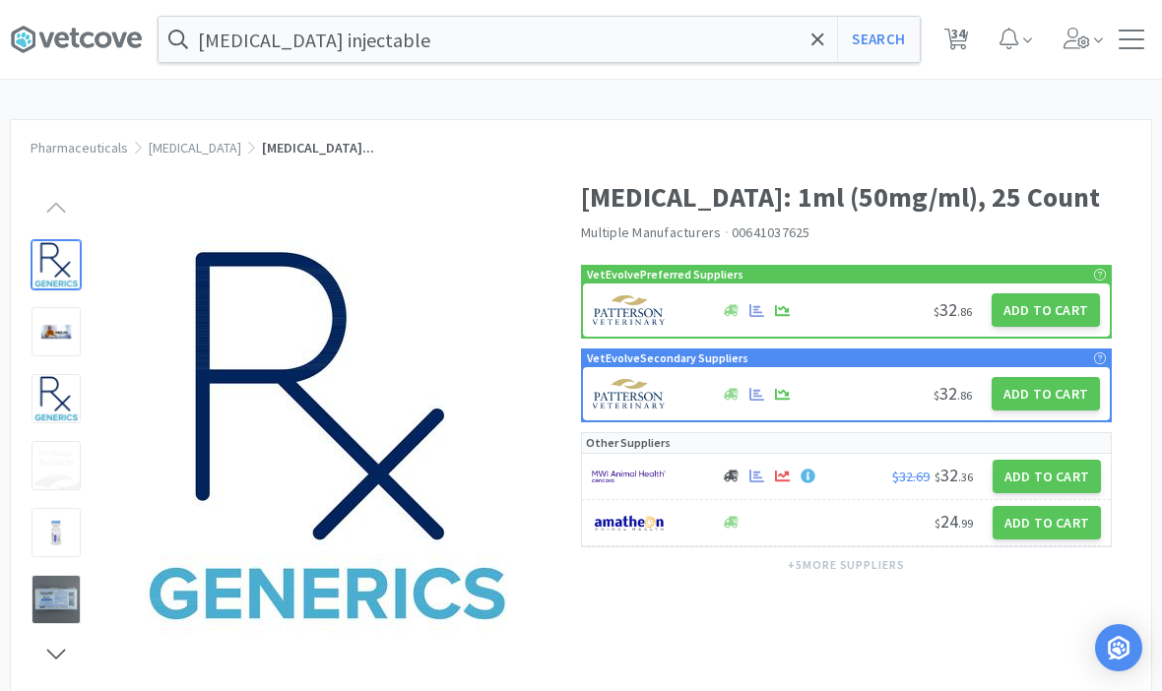
click at [566, 331] on div at bounding box center [296, 426] width 570 height 541
click at [1034, 327] on button "Add to Cart" at bounding box center [1045, 309] width 108 height 33
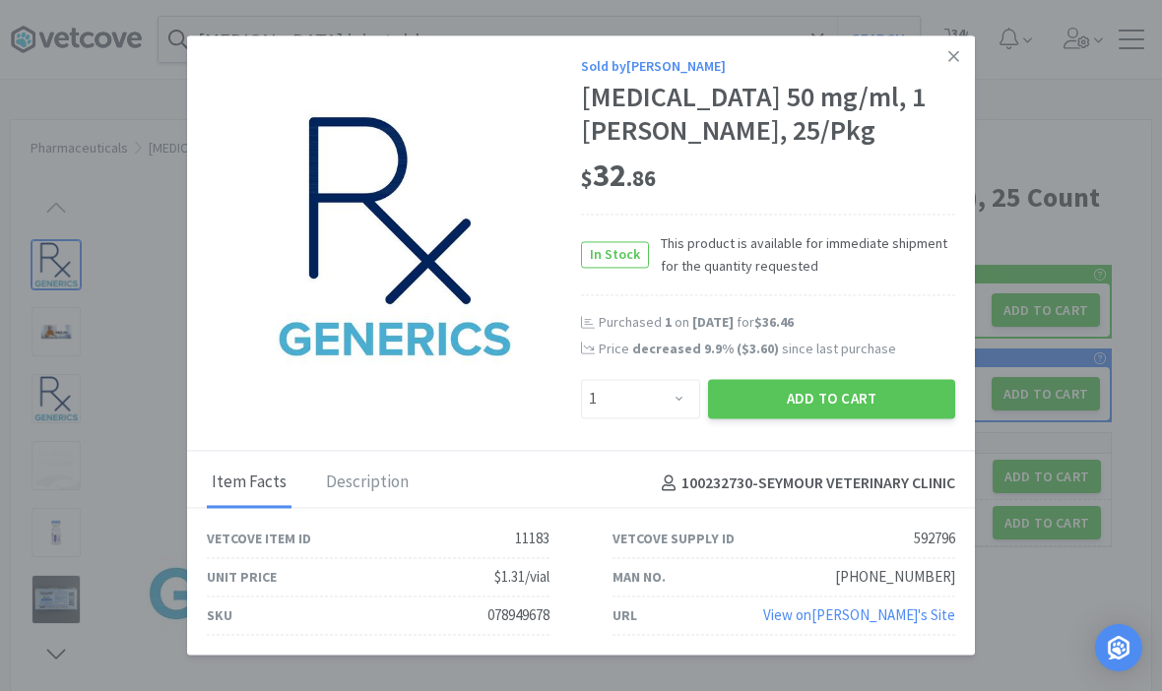
click at [846, 418] on button "Add to Cart" at bounding box center [831, 398] width 247 height 39
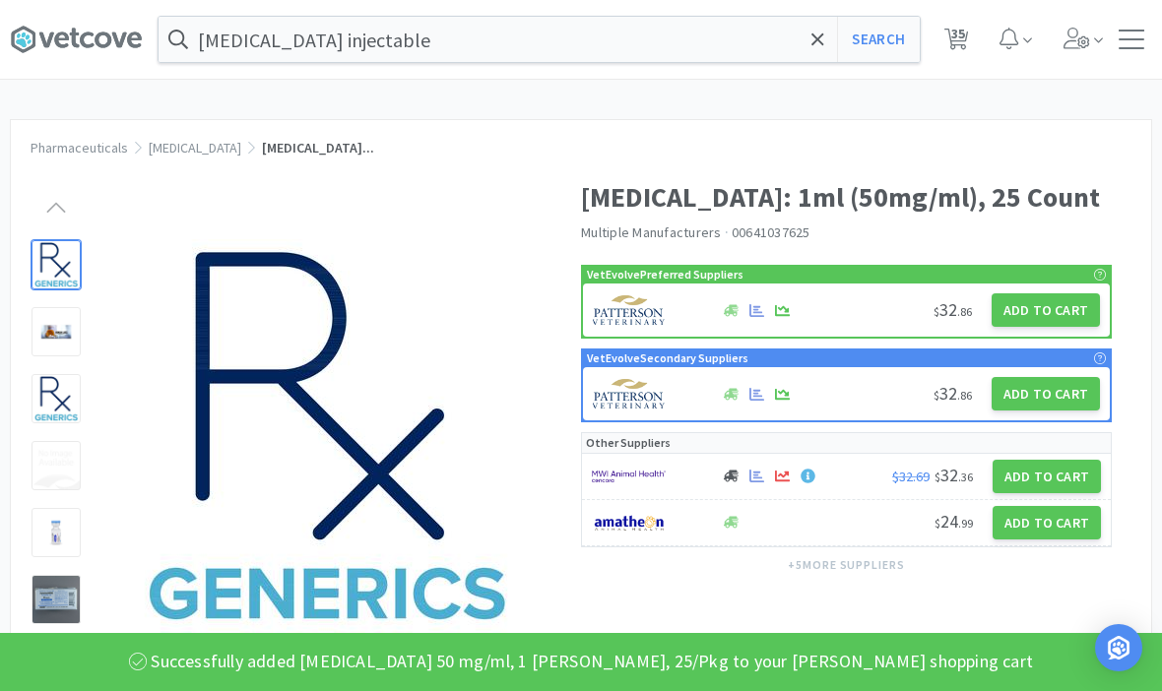
click at [1070, 220] on h1 "Diphenhydramine Injection: 1ml (50mg/ml), 25 Count" at bounding box center [846, 197] width 531 height 44
click at [811, 37] on icon at bounding box center [817, 40] width 13 height 20
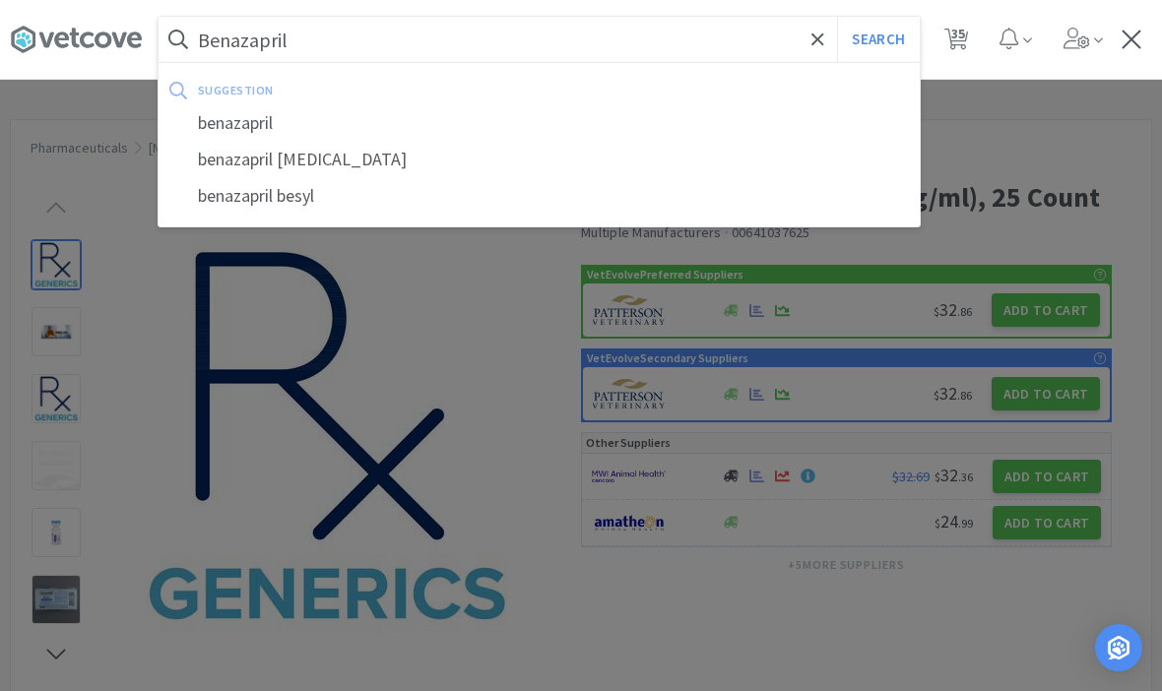
click at [877, 39] on button "Search" at bounding box center [878, 39] width 82 height 45
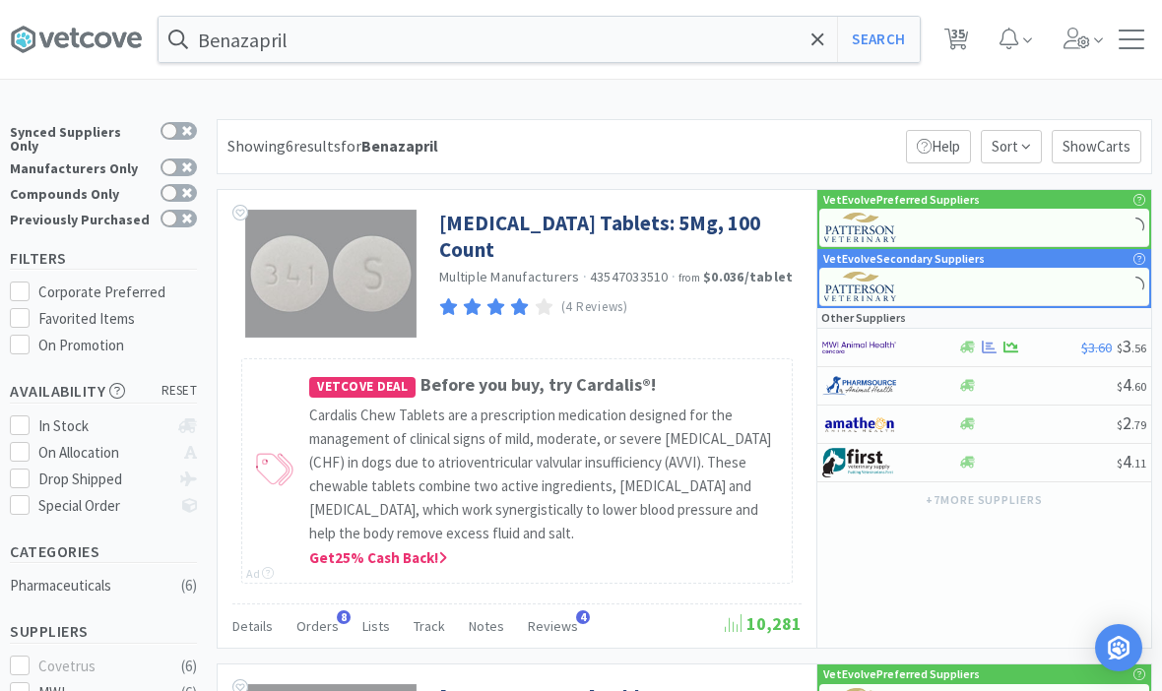
click at [603, 223] on link "Benazepril Tablets: 5Mg, 100 Count" at bounding box center [617, 237] width 357 height 54
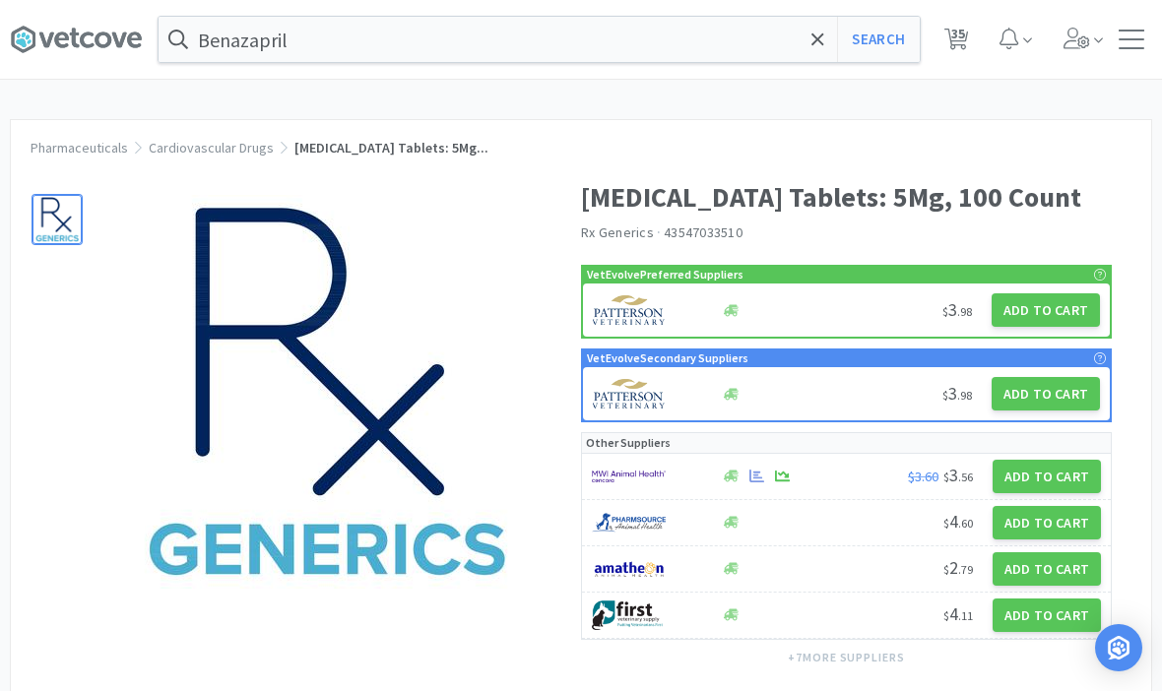
click at [1066, 305] on button "Add to Cart" at bounding box center [1045, 309] width 108 height 33
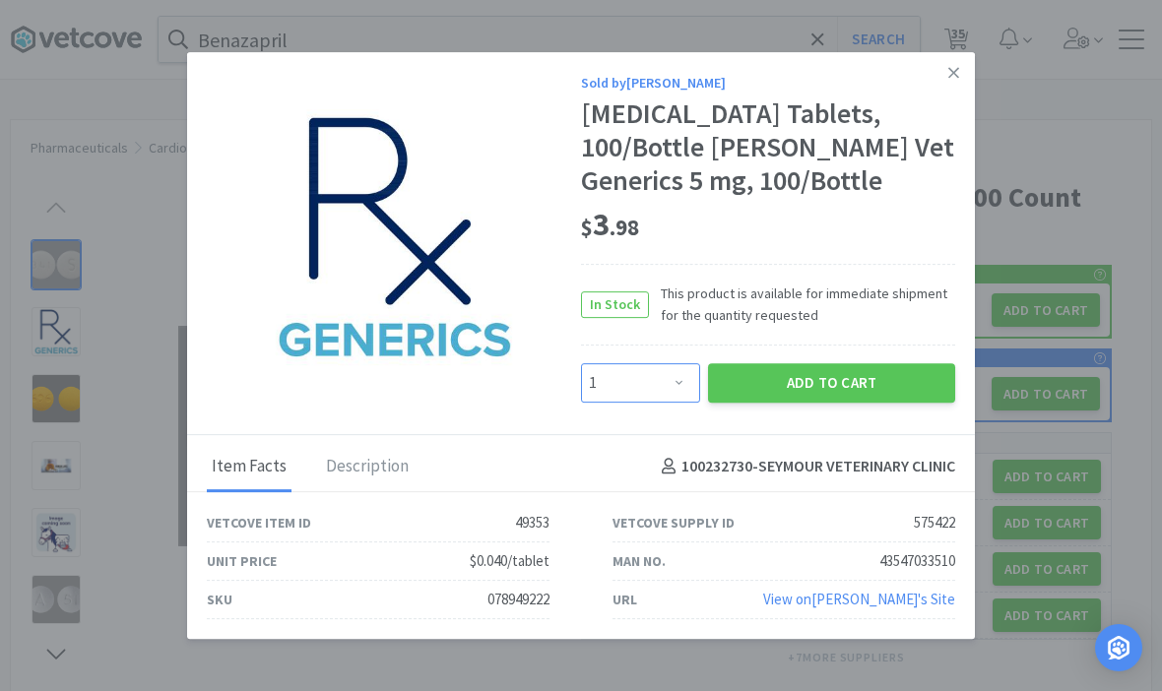
click at [686, 375] on select "Enter Quantity 1 2 3 4 5 6 7 8 9 10 11 12 13 14 15 16 17 18 19 20 Enter Quantity" at bounding box center [640, 382] width 119 height 39
click at [857, 366] on button "Add to Cart" at bounding box center [831, 382] width 247 height 39
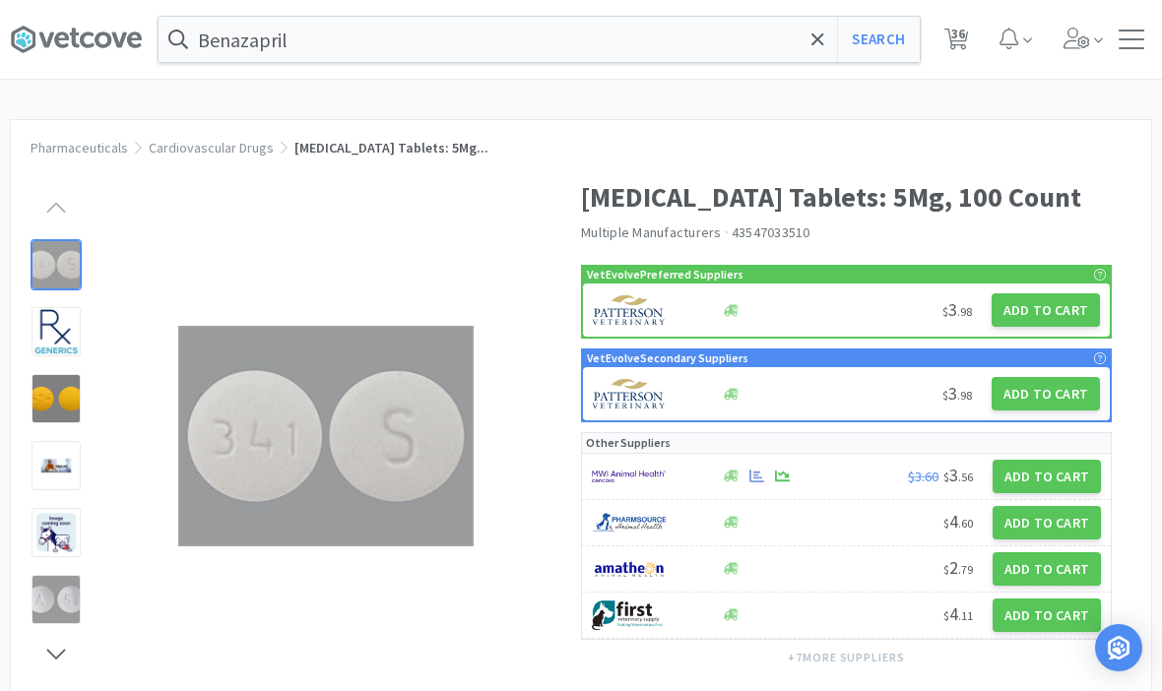
click at [826, 39] on span at bounding box center [817, 39] width 23 height 41
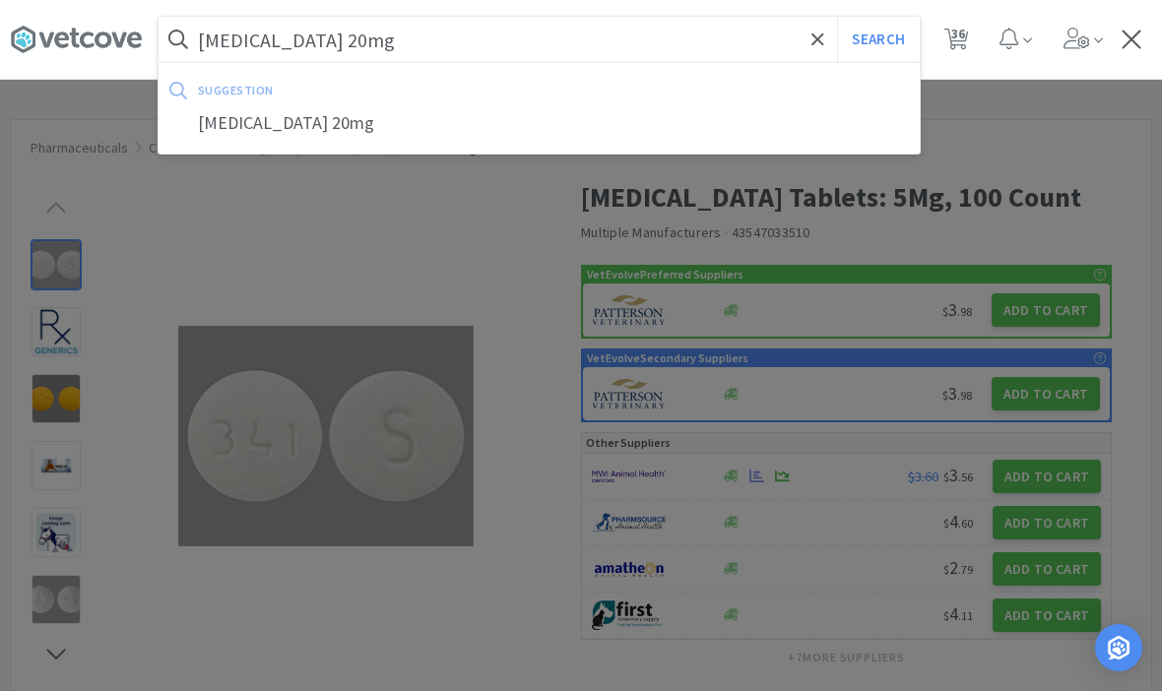
click at [877, 39] on button "Search" at bounding box center [878, 39] width 82 height 45
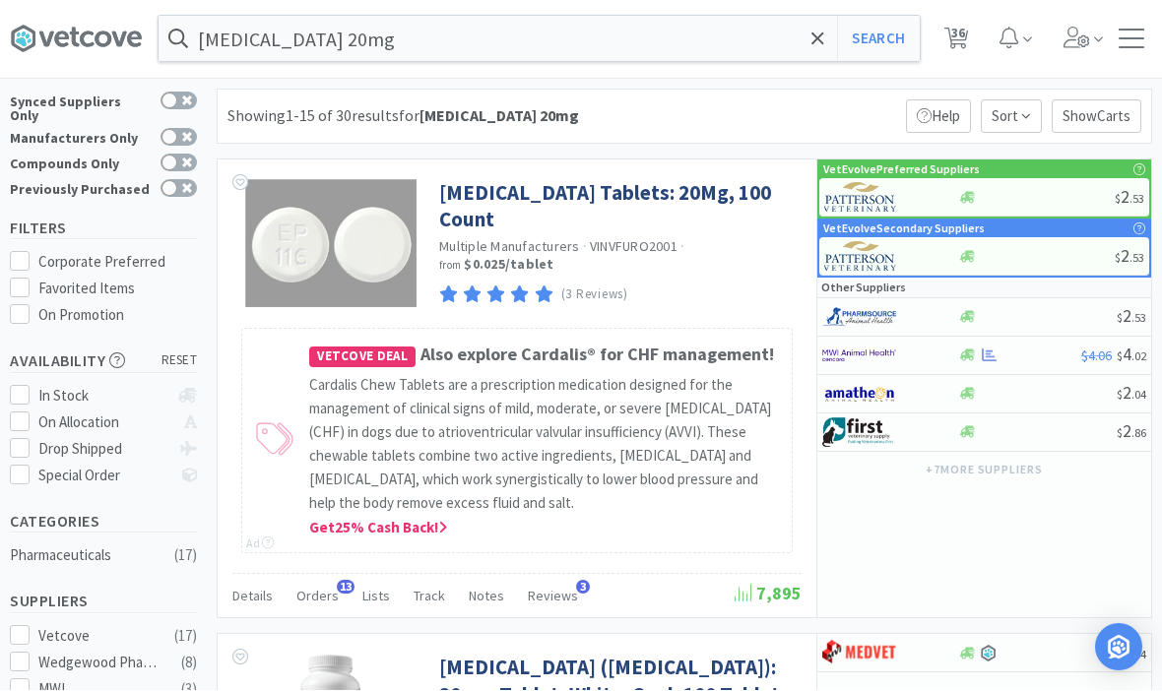
scroll to position [31, 0]
click at [613, 179] on link "Furosemide Tablets: 20Mg, 100 Count" at bounding box center [617, 206] width 357 height 54
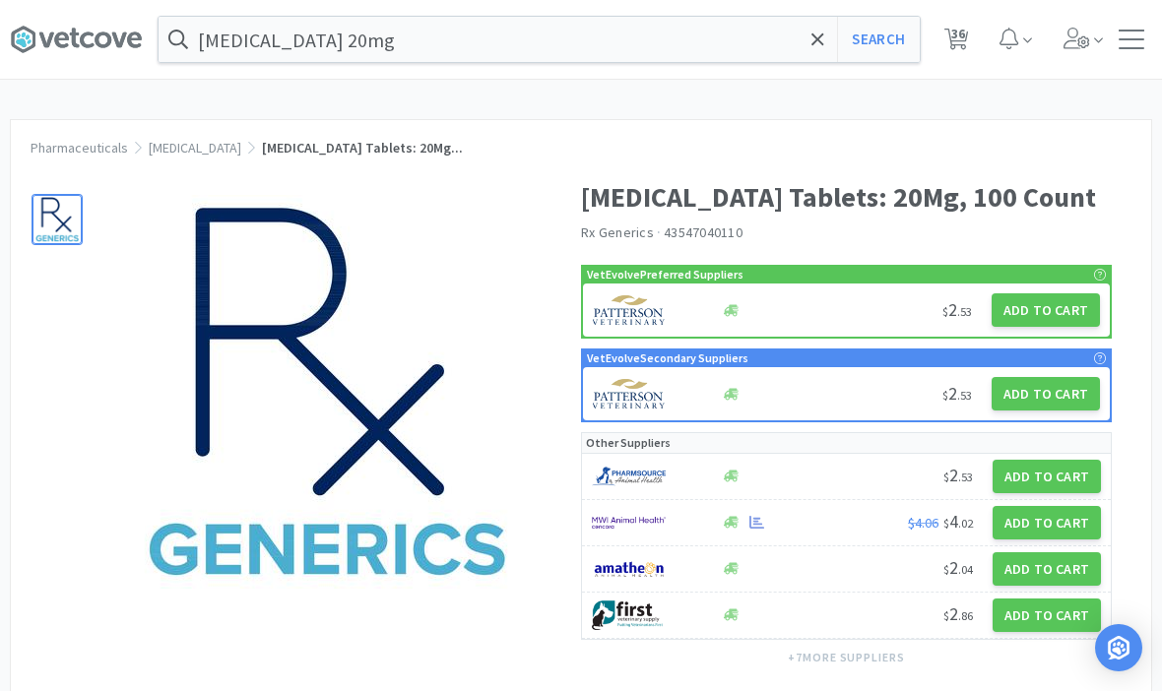
click at [1052, 310] on button "Add to Cart" at bounding box center [1045, 309] width 108 height 33
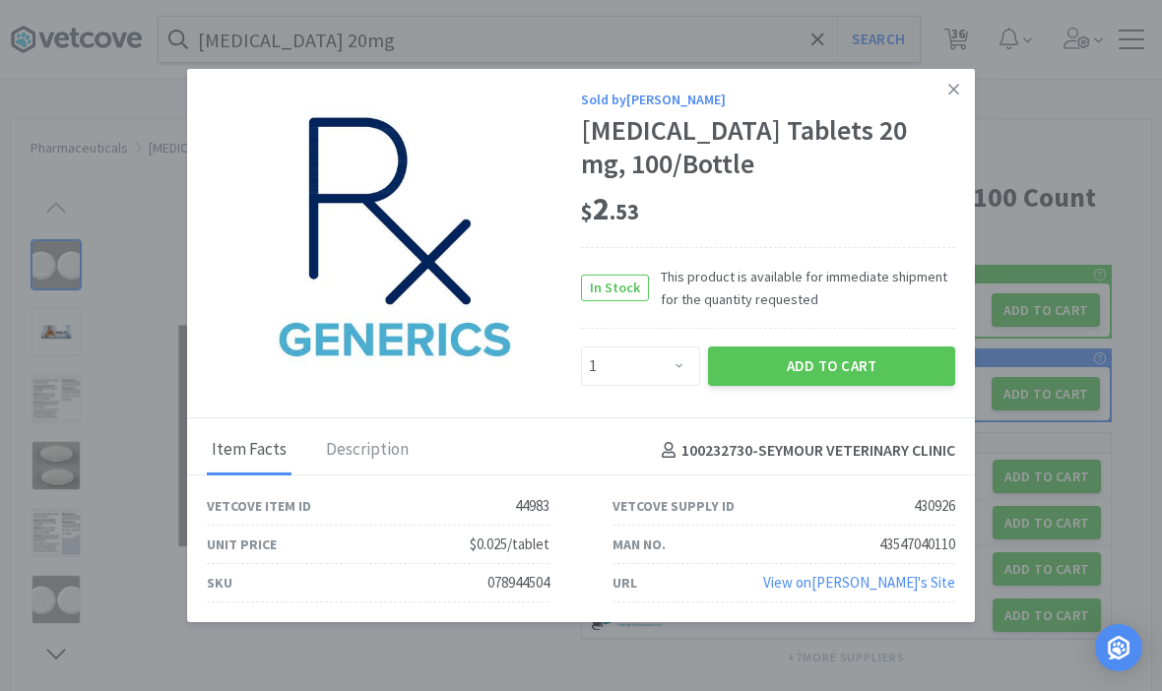
click at [943, 110] on link at bounding box center [953, 90] width 34 height 42
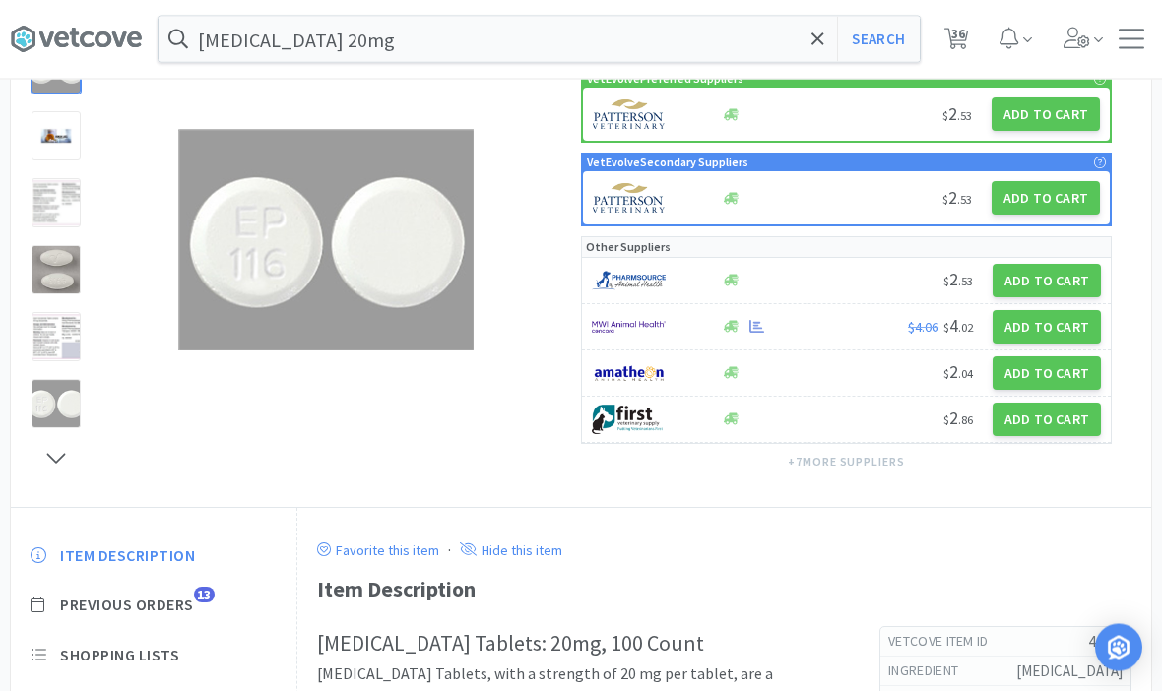
scroll to position [196, 0]
click at [107, 595] on span "Previous Orders" at bounding box center [127, 605] width 134 height 21
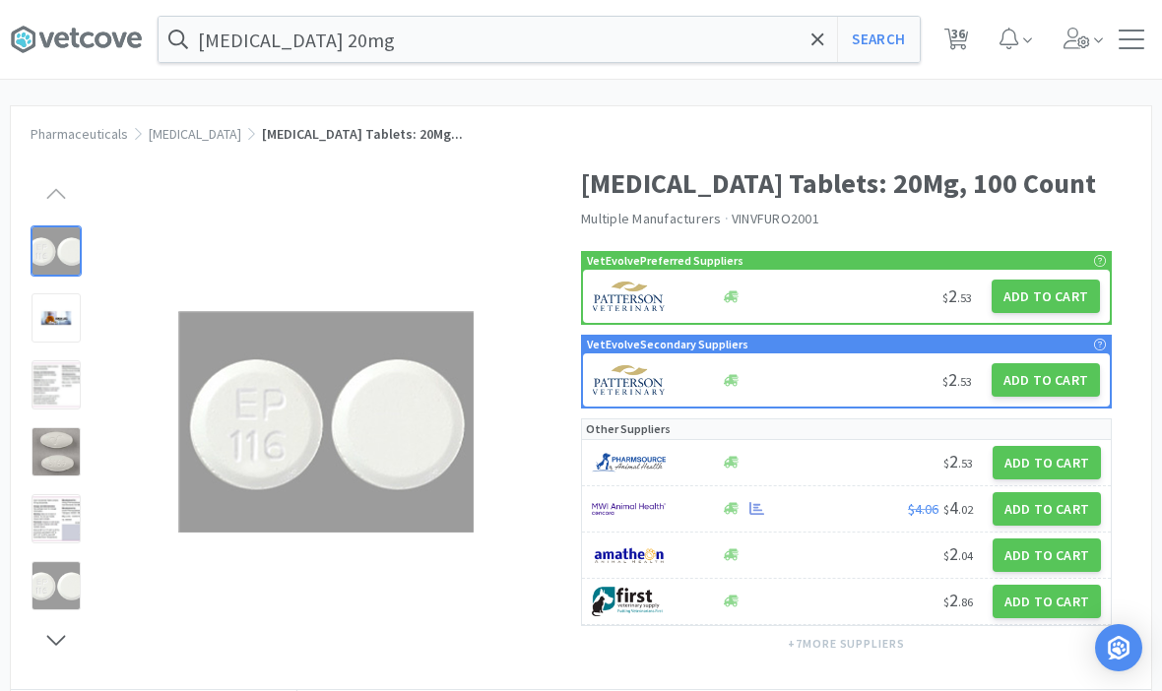
scroll to position [0, 0]
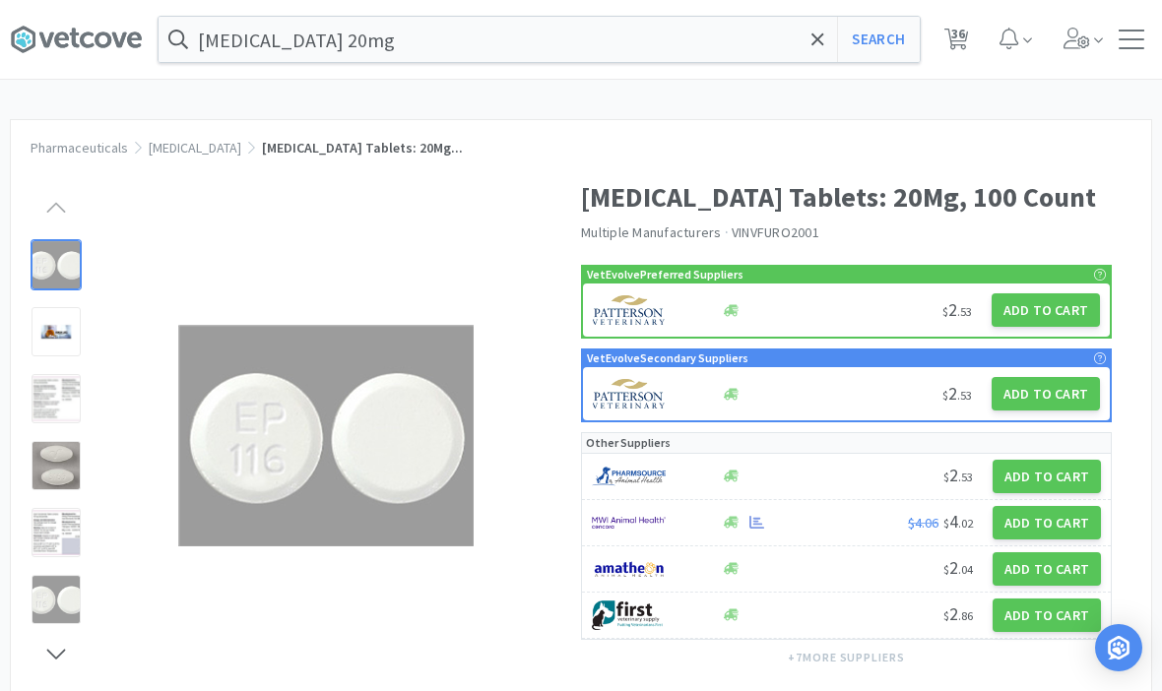
click at [813, 42] on icon at bounding box center [817, 38] width 12 height 12
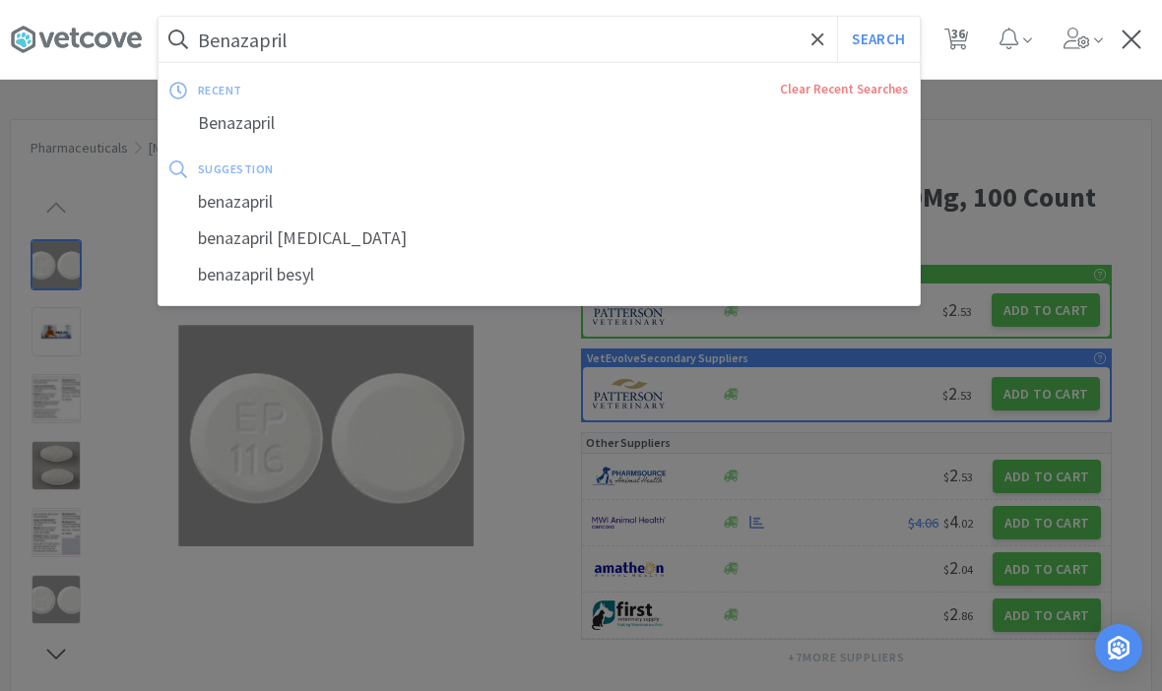
click at [877, 39] on button "Search" at bounding box center [878, 39] width 82 height 45
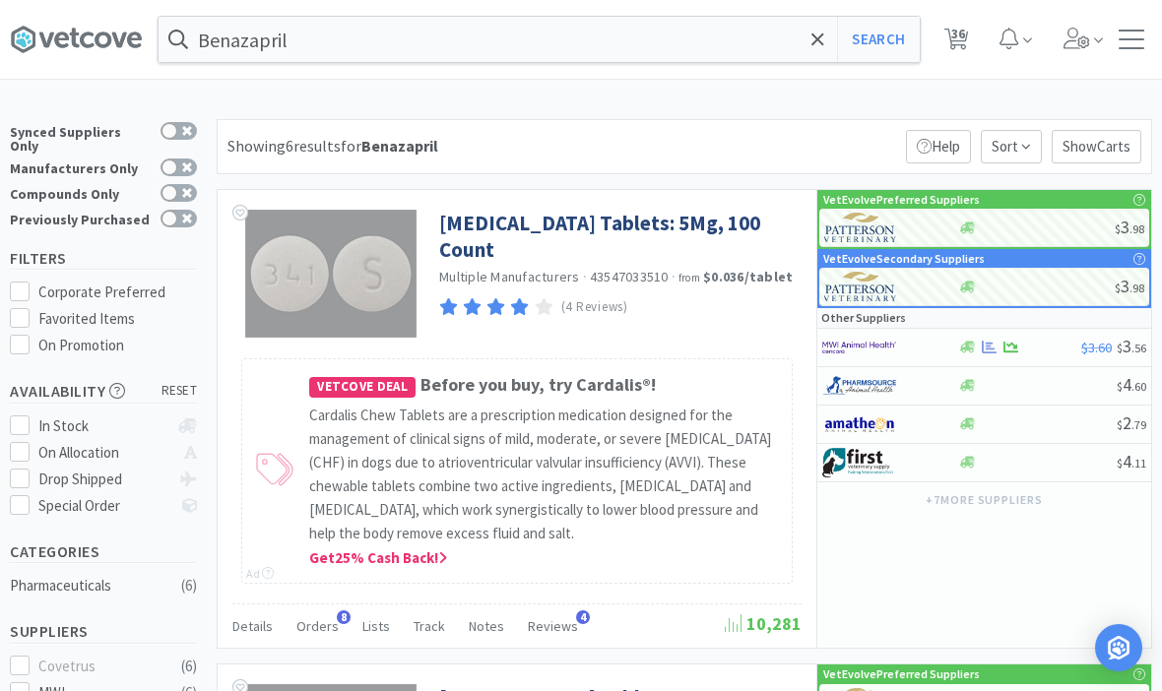
click at [827, 31] on span at bounding box center [817, 39] width 23 height 41
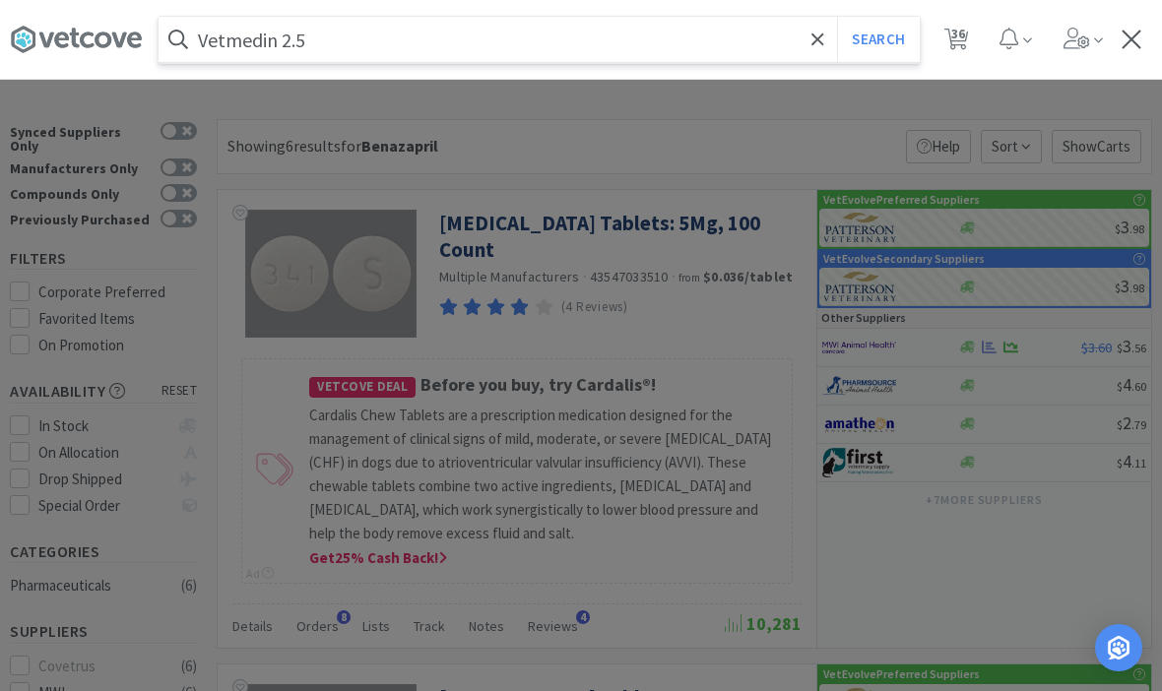
click at [877, 39] on button "Search" at bounding box center [878, 39] width 82 height 45
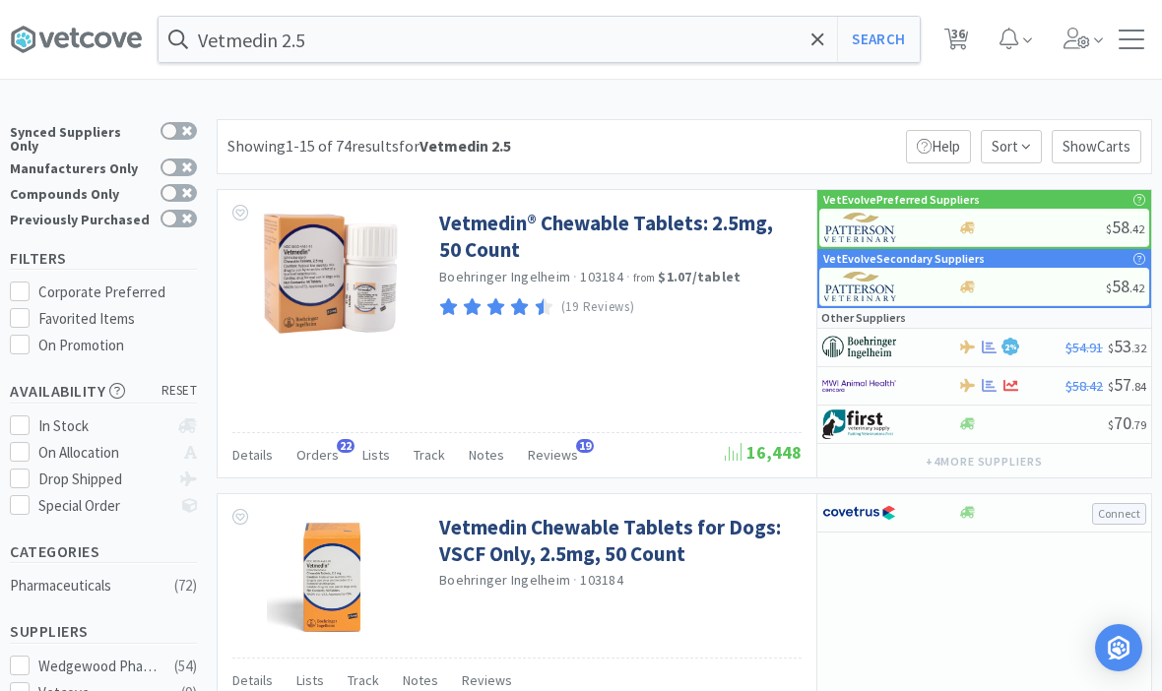
click at [717, 223] on link "Vetmedin® Chewable Tablets: 2.5mg, 50 Count" at bounding box center [617, 237] width 357 height 54
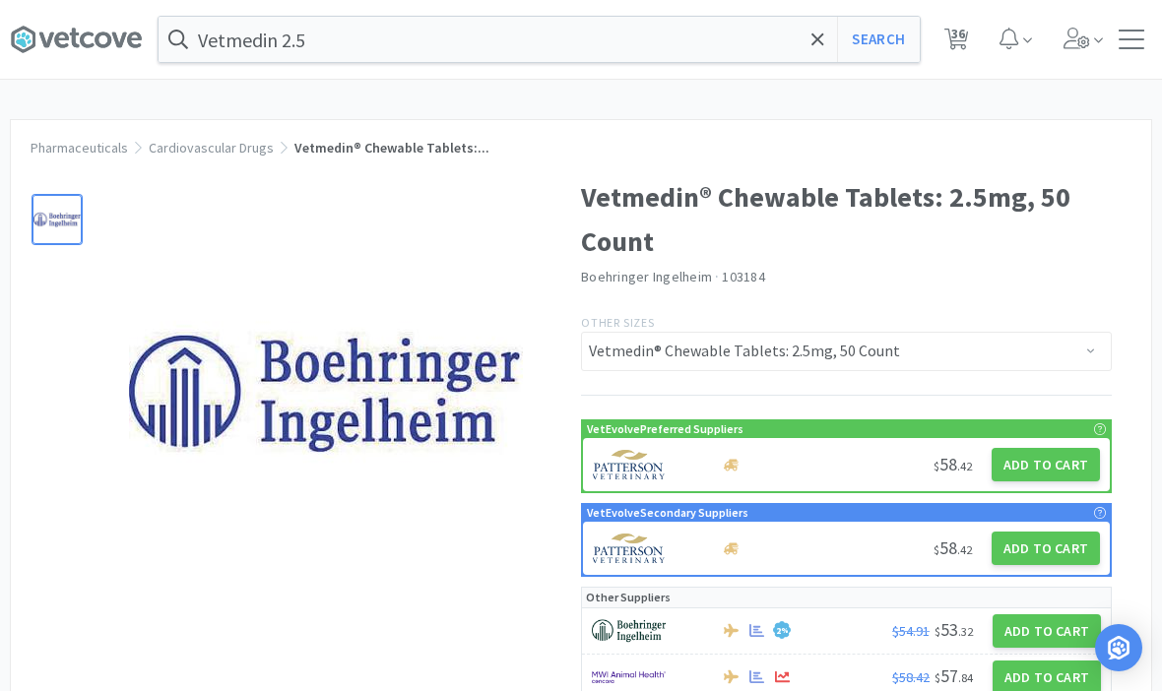
click at [1065, 457] on button "Add to Cart" at bounding box center [1045, 464] width 108 height 33
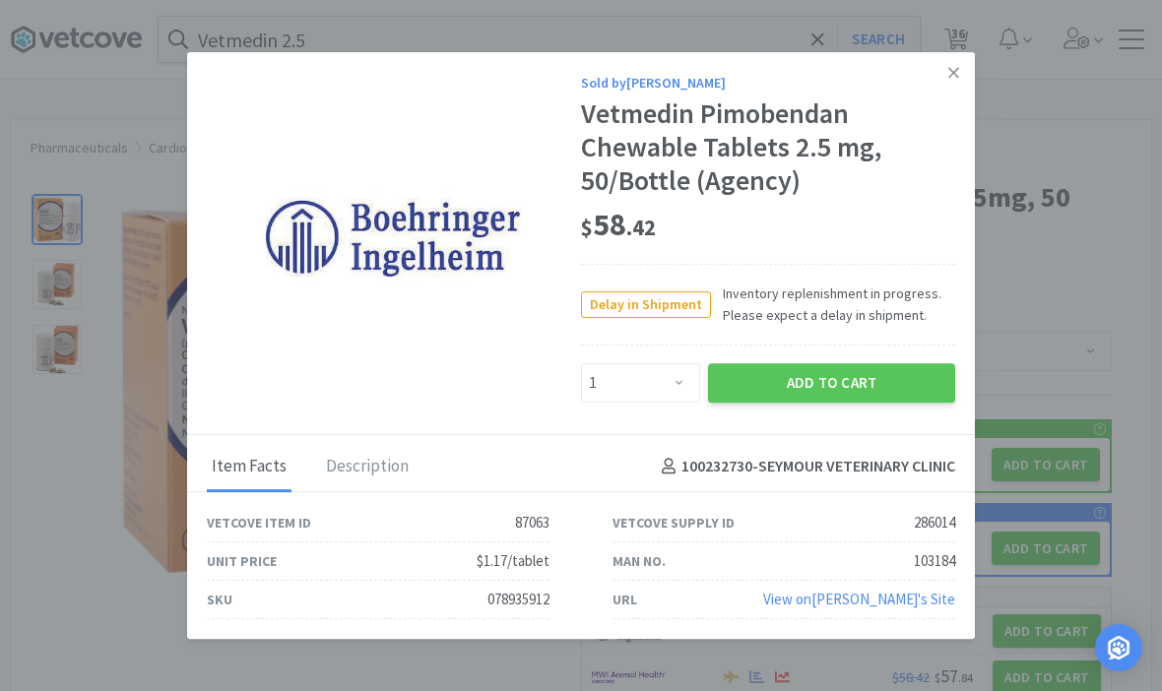
click at [861, 378] on button "Add to Cart" at bounding box center [831, 382] width 247 height 39
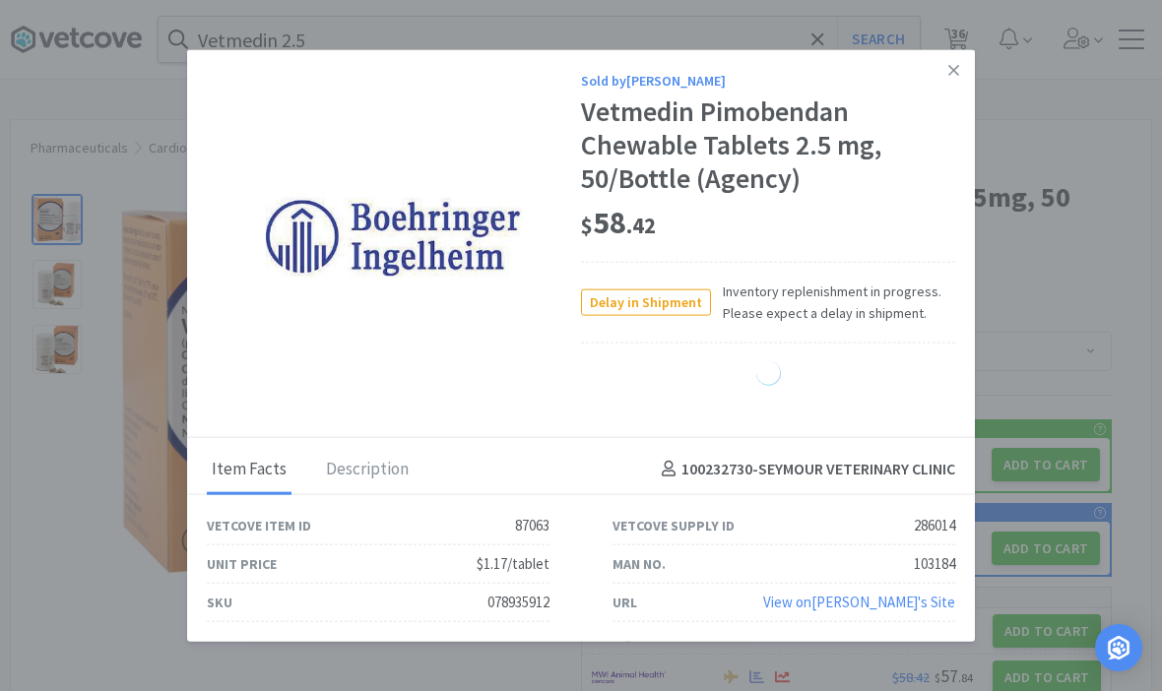
click at [966, 81] on link at bounding box center [953, 71] width 34 height 42
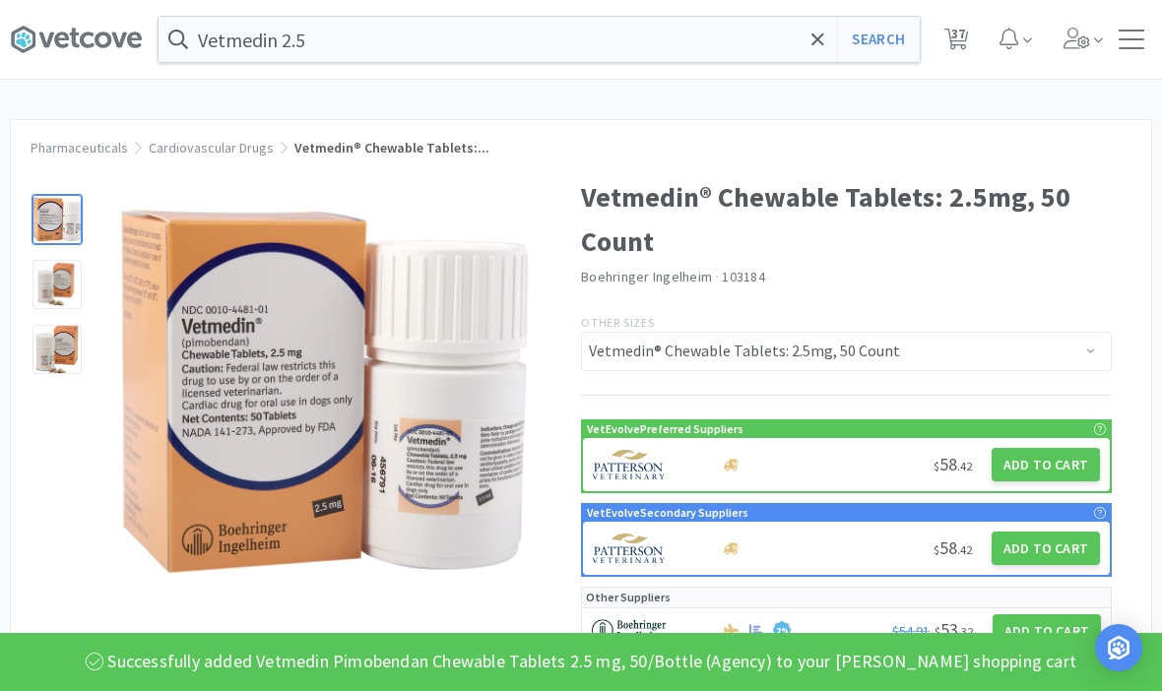
click at [885, 45] on button "Search" at bounding box center [878, 39] width 82 height 45
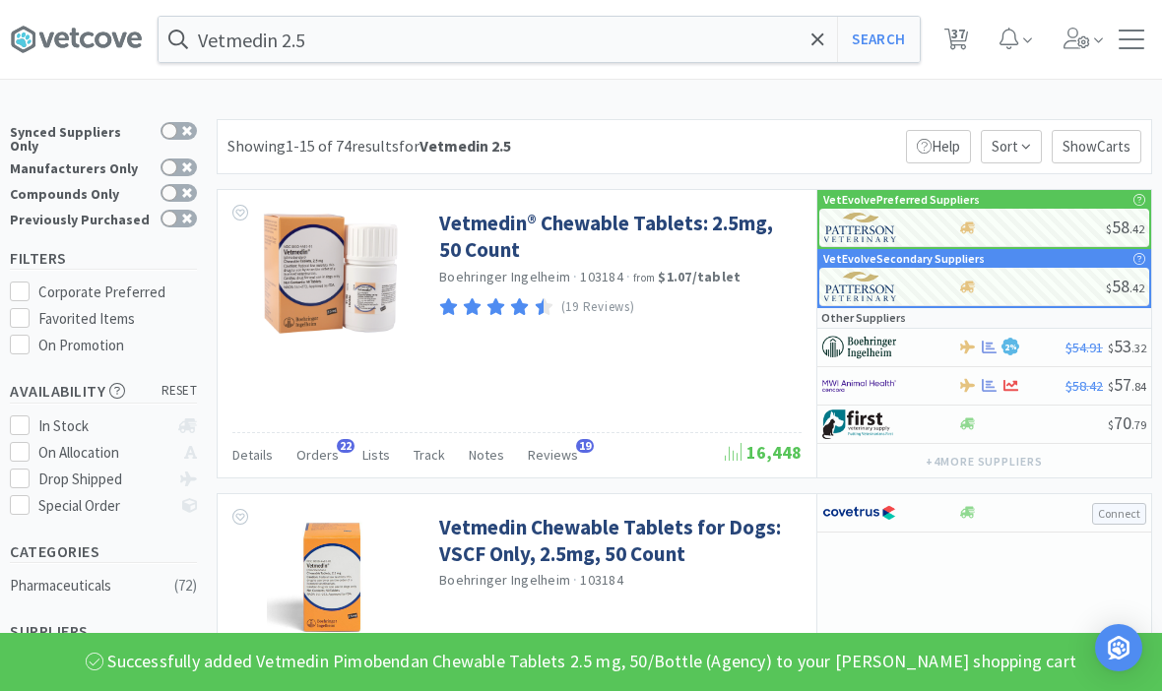
click at [731, 31] on input "Vetmedin 2.5" at bounding box center [539, 39] width 761 height 45
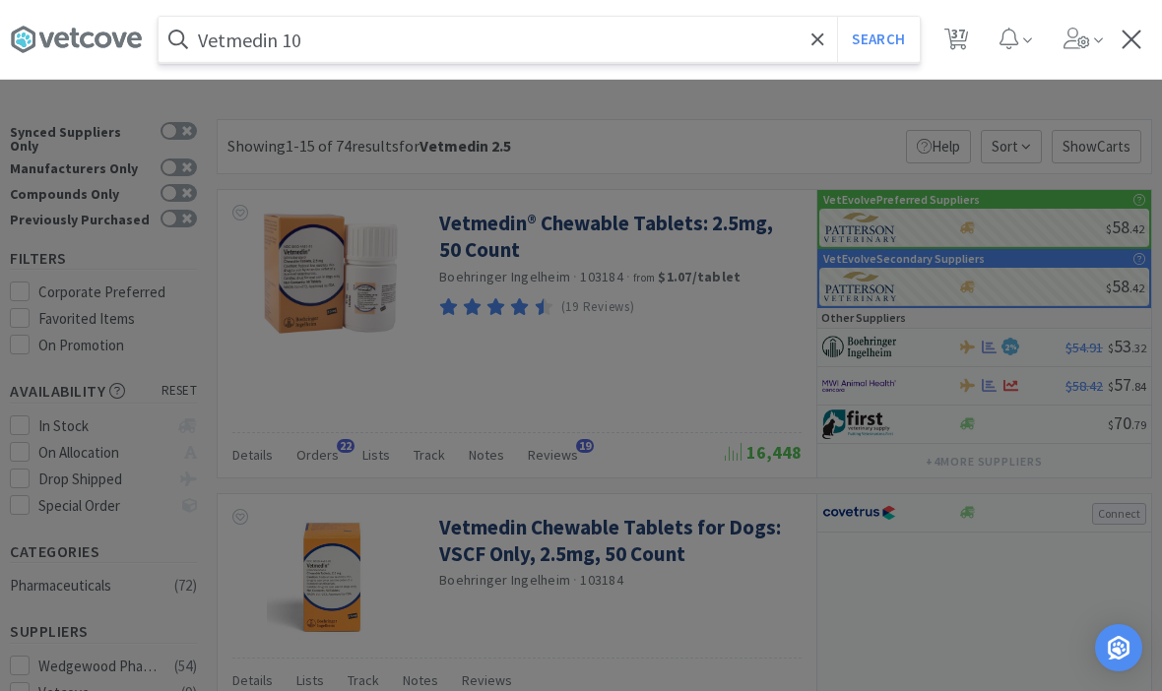
click at [877, 39] on button "Search" at bounding box center [878, 39] width 82 height 45
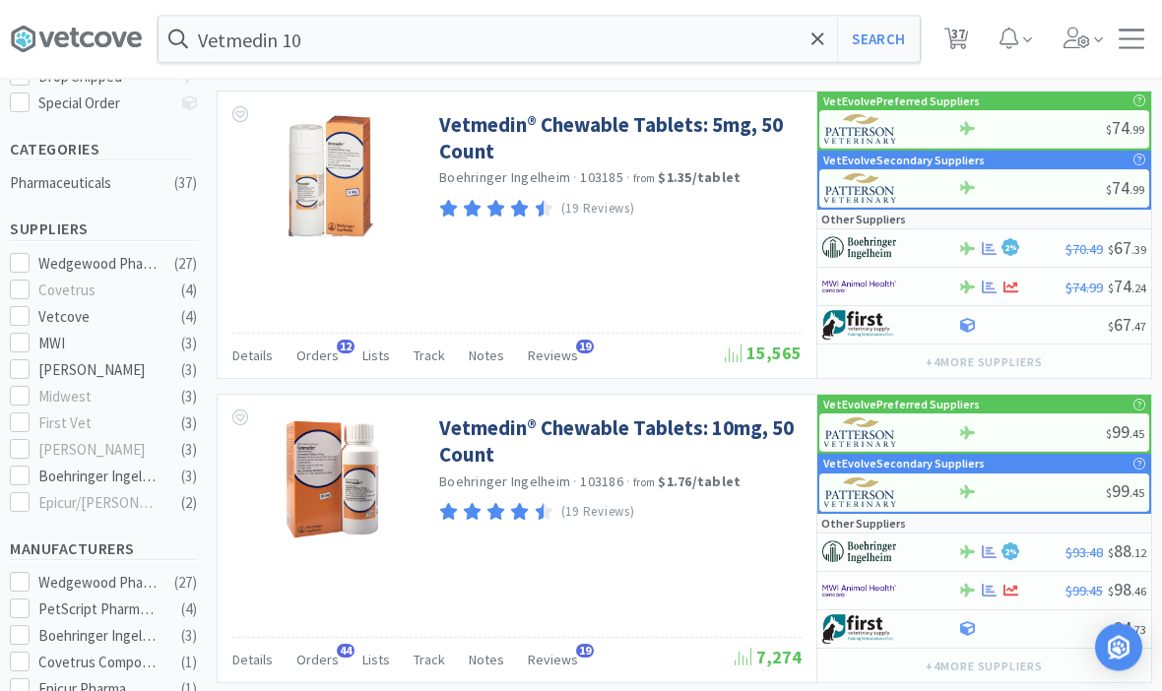
scroll to position [470, 0]
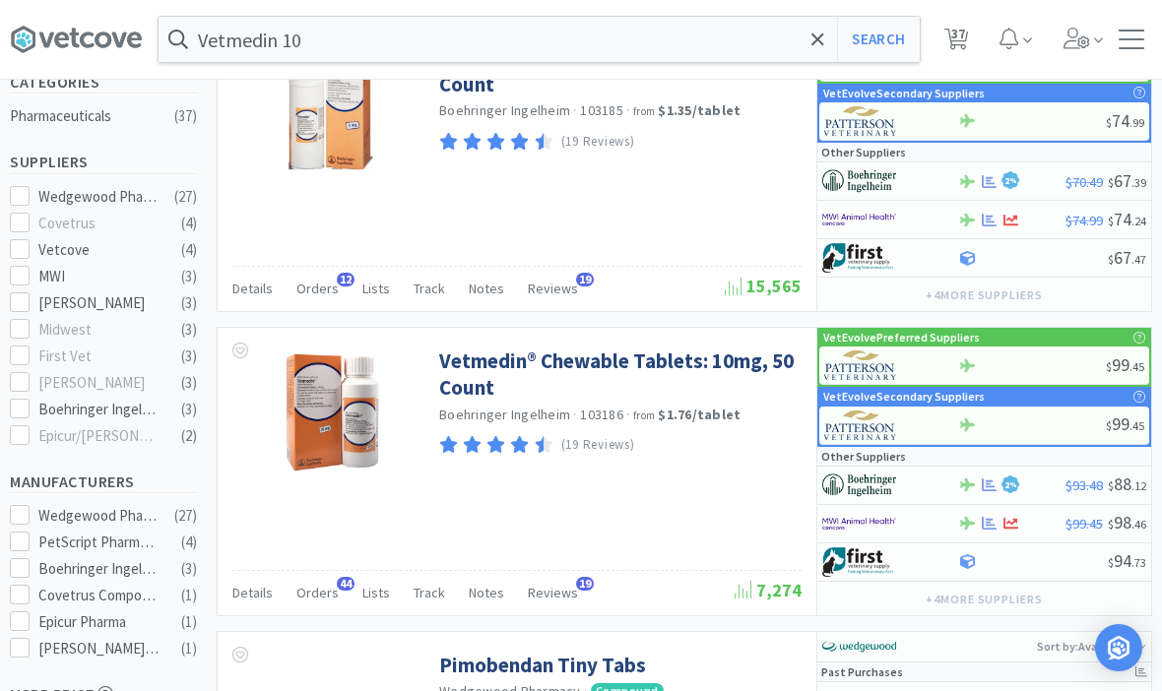
click at [756, 358] on link "Vetmedin® Chewable Tablets: 10mg, 50 Count" at bounding box center [617, 375] width 357 height 54
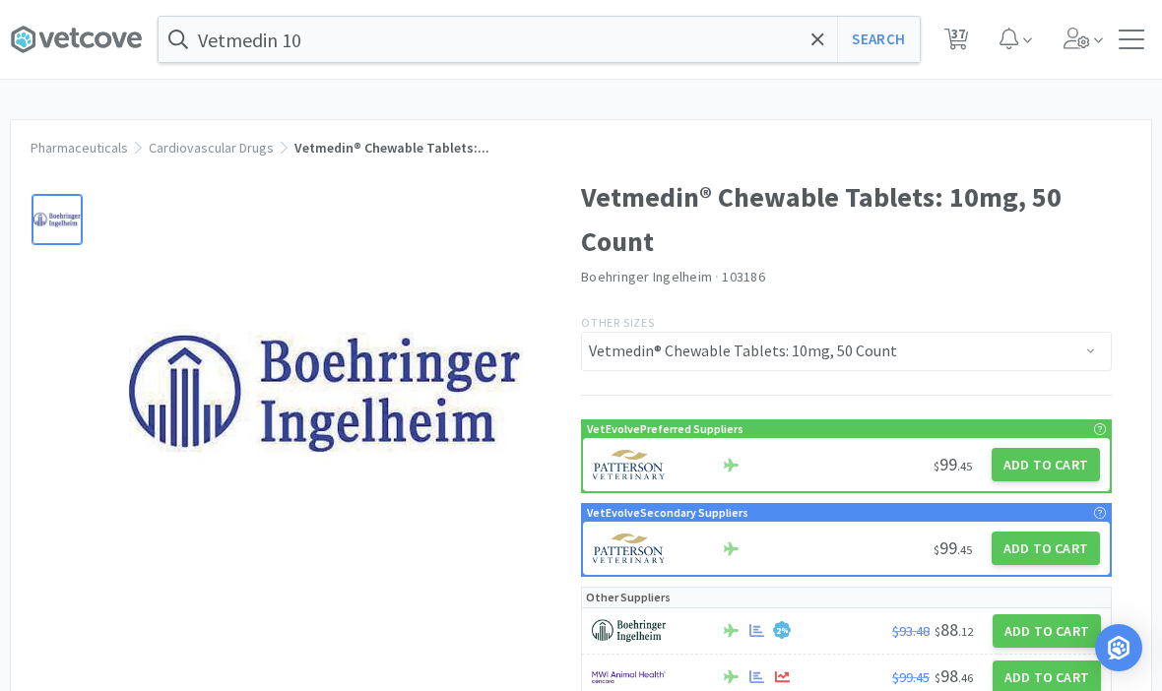
click at [1067, 469] on button "Add to Cart" at bounding box center [1045, 464] width 108 height 33
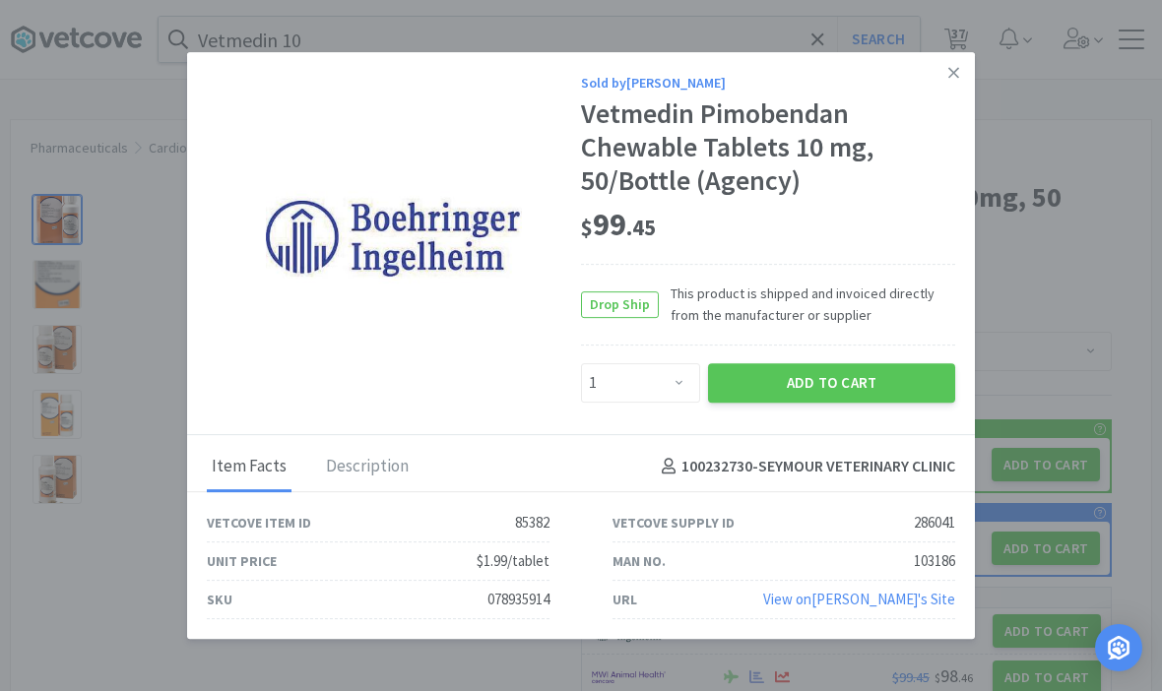
click at [880, 403] on button "Add to Cart" at bounding box center [831, 382] width 247 height 39
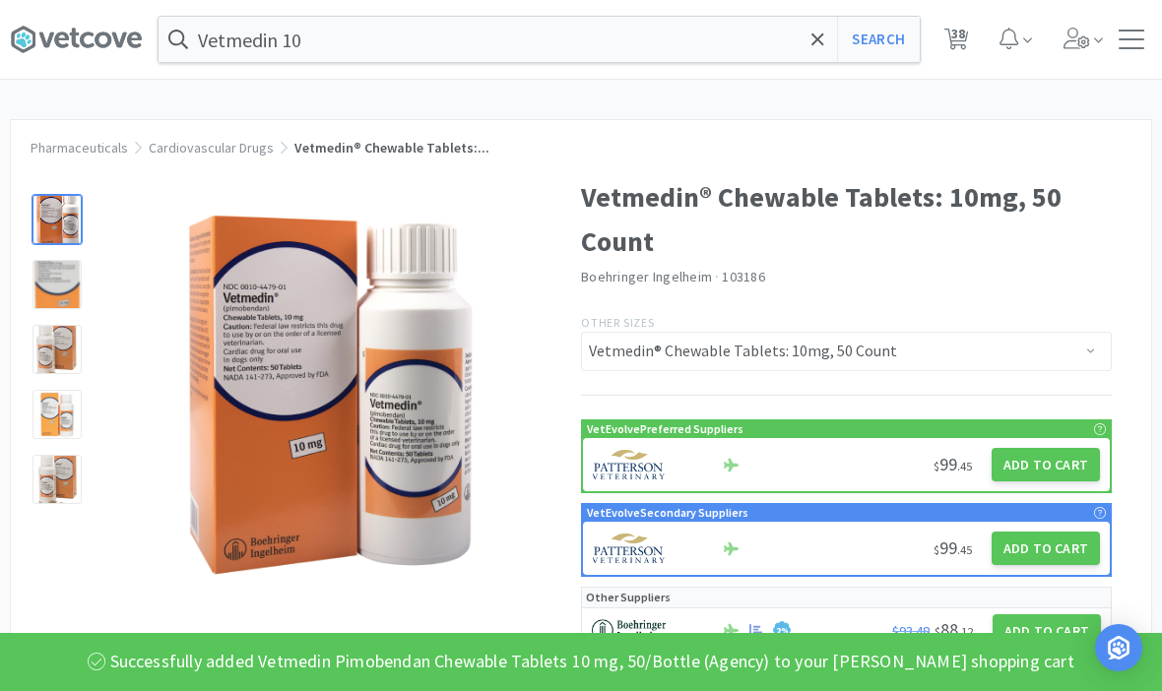
click at [950, 45] on icon at bounding box center [956, 40] width 25 height 22
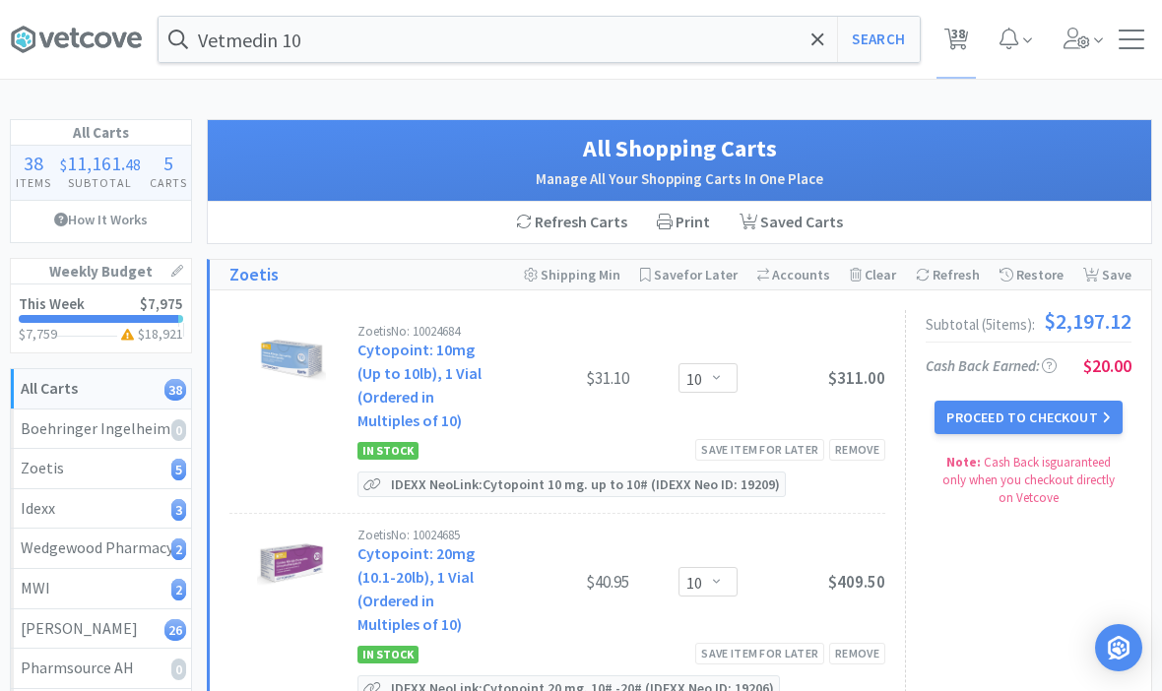
click at [810, 44] on span at bounding box center [817, 39] width 23 height 41
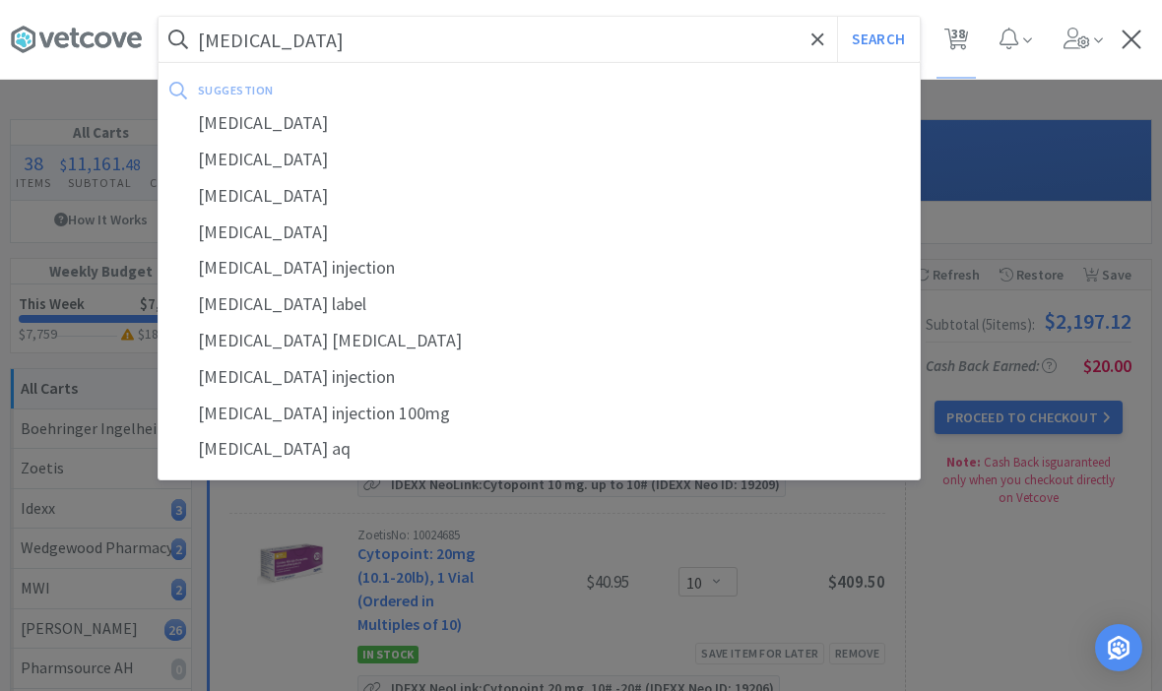
click at [877, 39] on button "Search" at bounding box center [878, 39] width 82 height 45
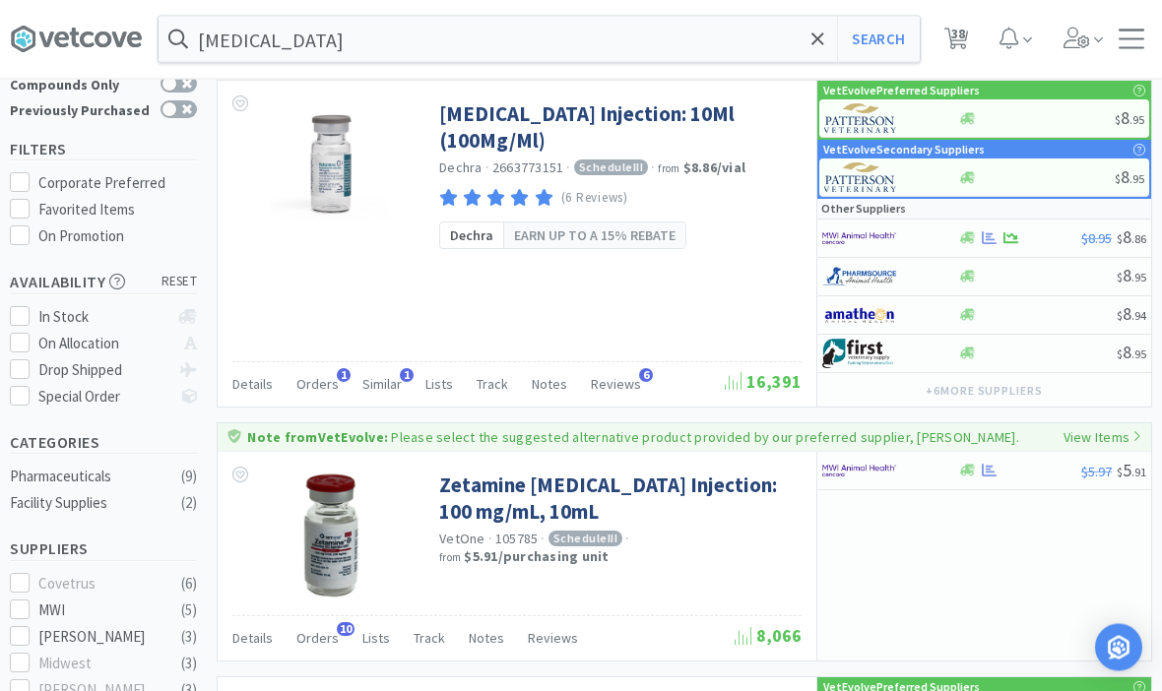
scroll to position [114, 0]
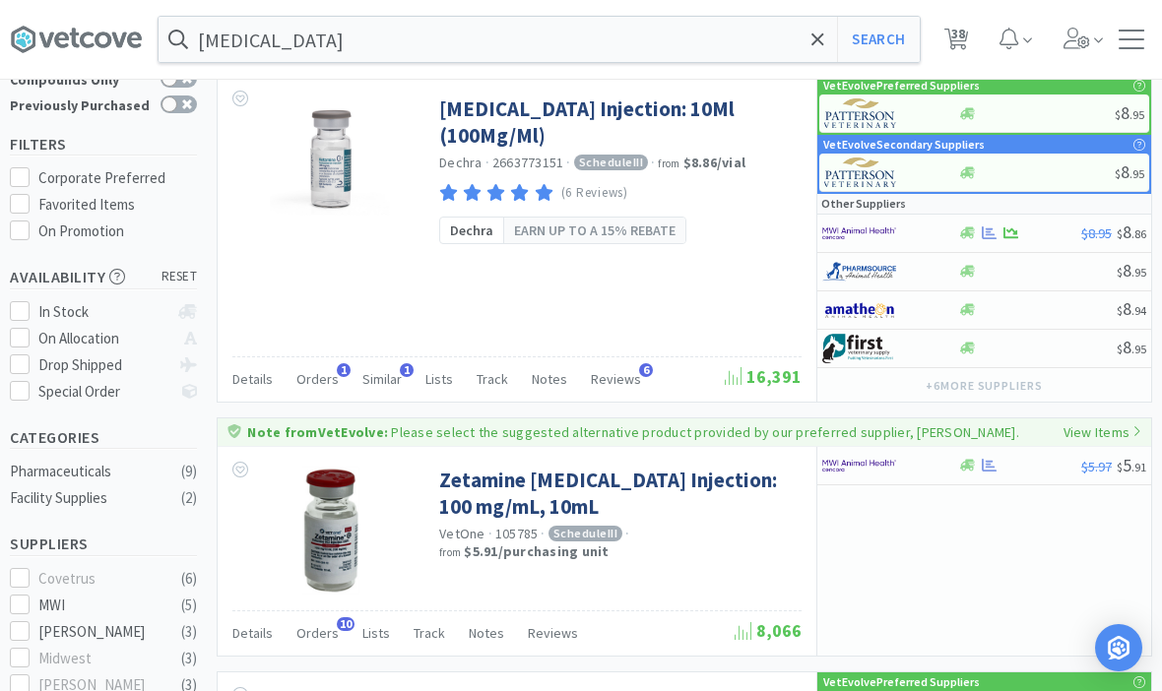
click at [504, 487] on link "Zetamine Ketamine HCl Injection: 100 mg/mL, 10mL" at bounding box center [617, 494] width 357 height 54
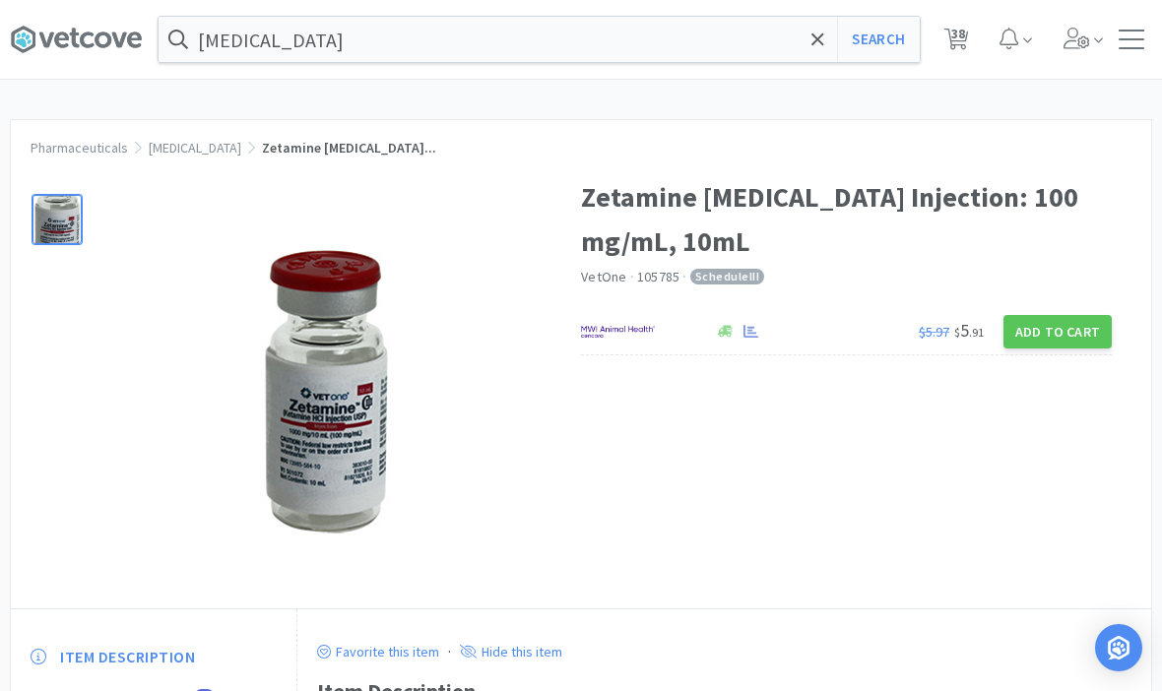
click at [1065, 339] on button "Add to Cart" at bounding box center [1057, 331] width 108 height 33
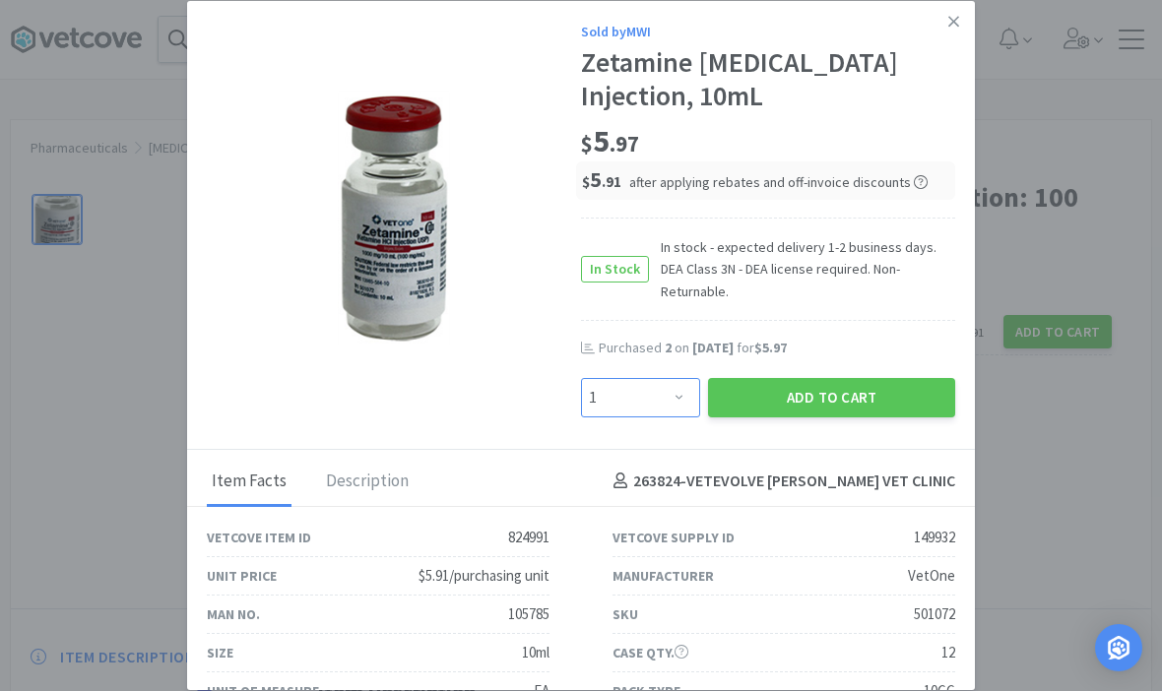
click at [679, 407] on select "Enter Quantity 1 2 3 4 5 6 7 8 9 10 11 12 13 14 15 16 17 18 19 20 Enter Quantity" at bounding box center [640, 397] width 119 height 39
click at [846, 408] on button "Add to Cart" at bounding box center [831, 397] width 247 height 39
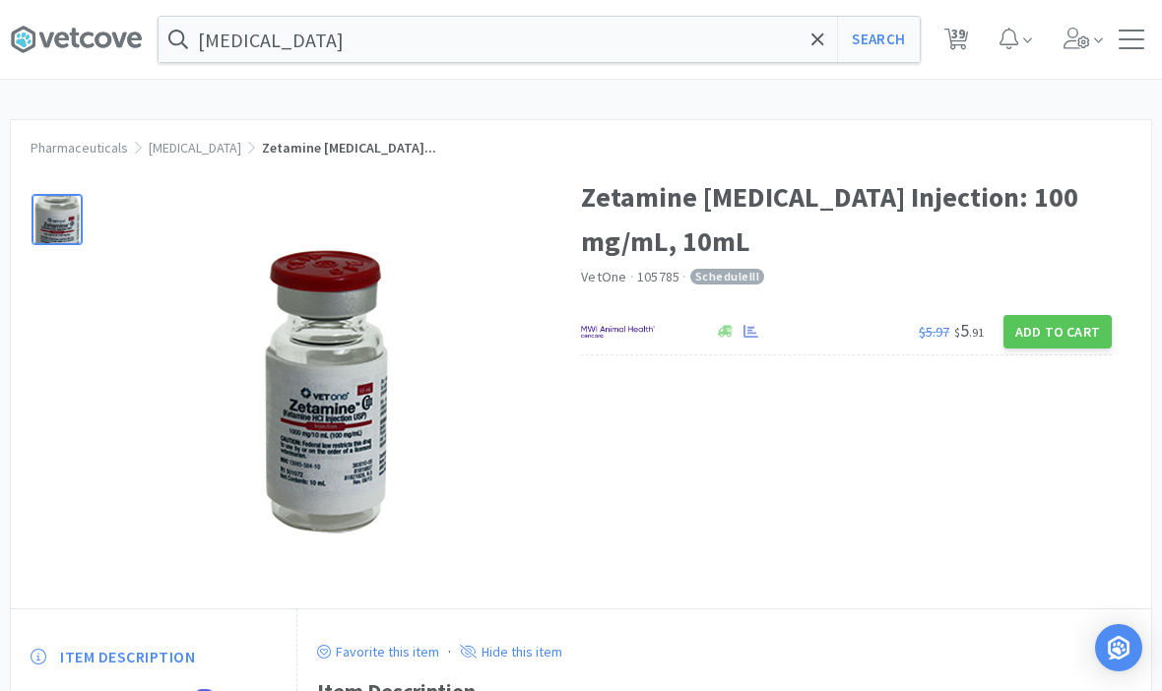
click at [814, 41] on icon at bounding box center [817, 38] width 12 height 12
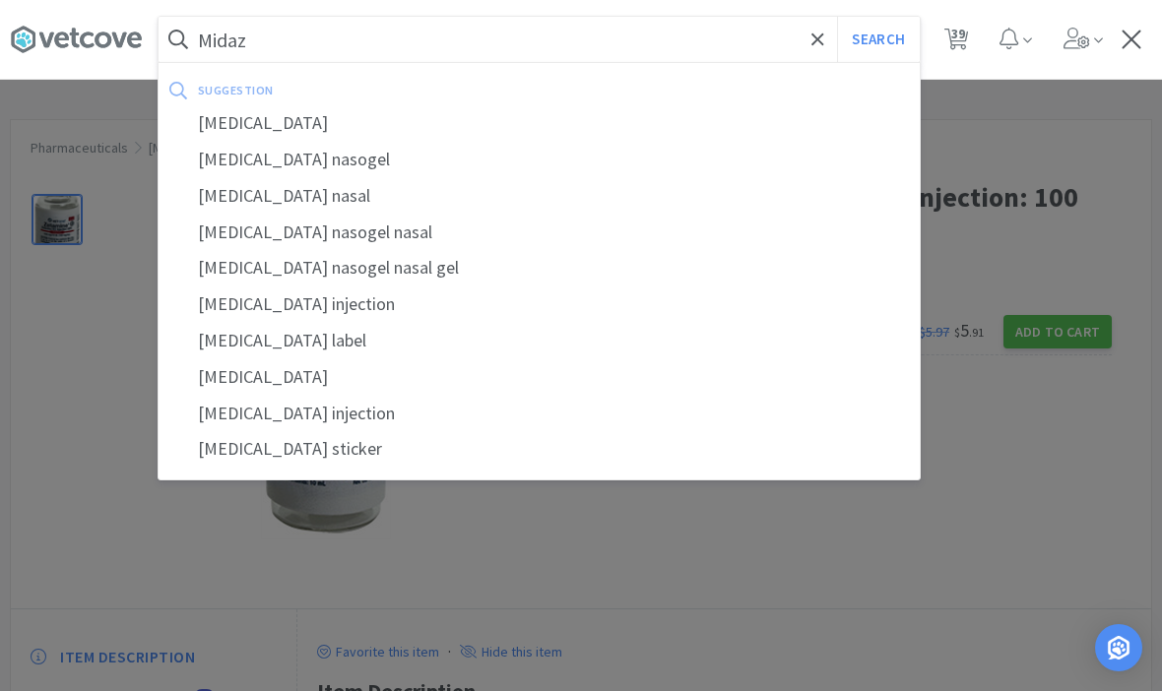
click at [242, 120] on div "midazolam" at bounding box center [539, 123] width 761 height 36
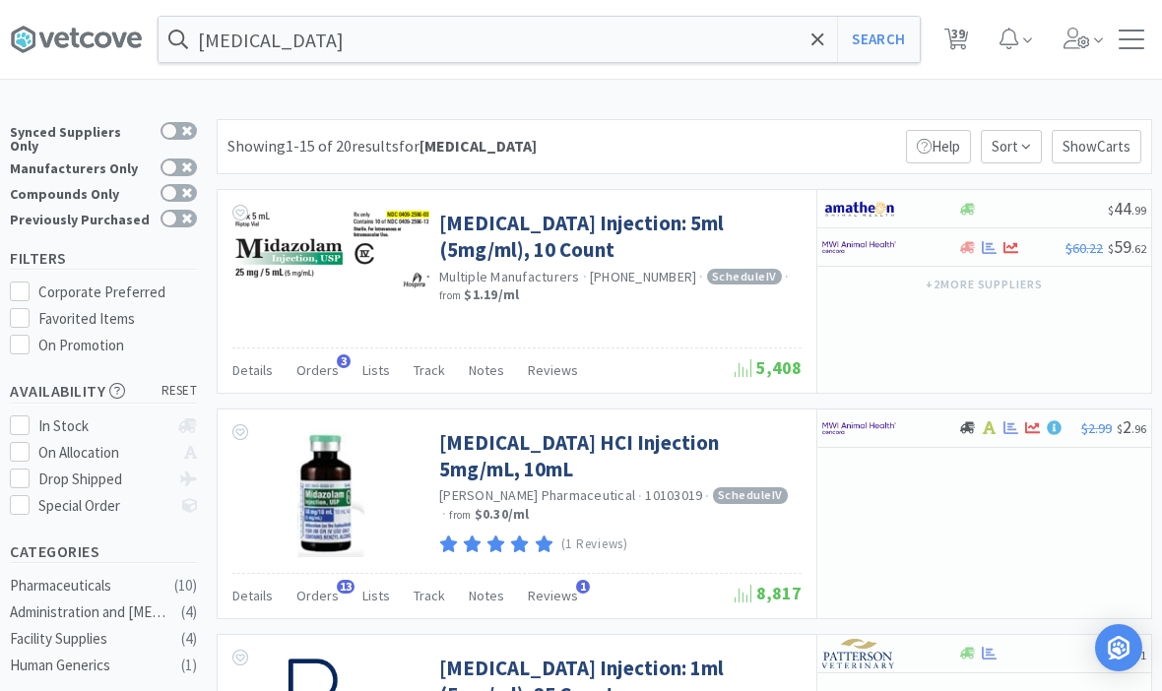
click at [526, 451] on link "Midazolam HCI Injection 5mg/mL, 10mL" at bounding box center [617, 456] width 357 height 54
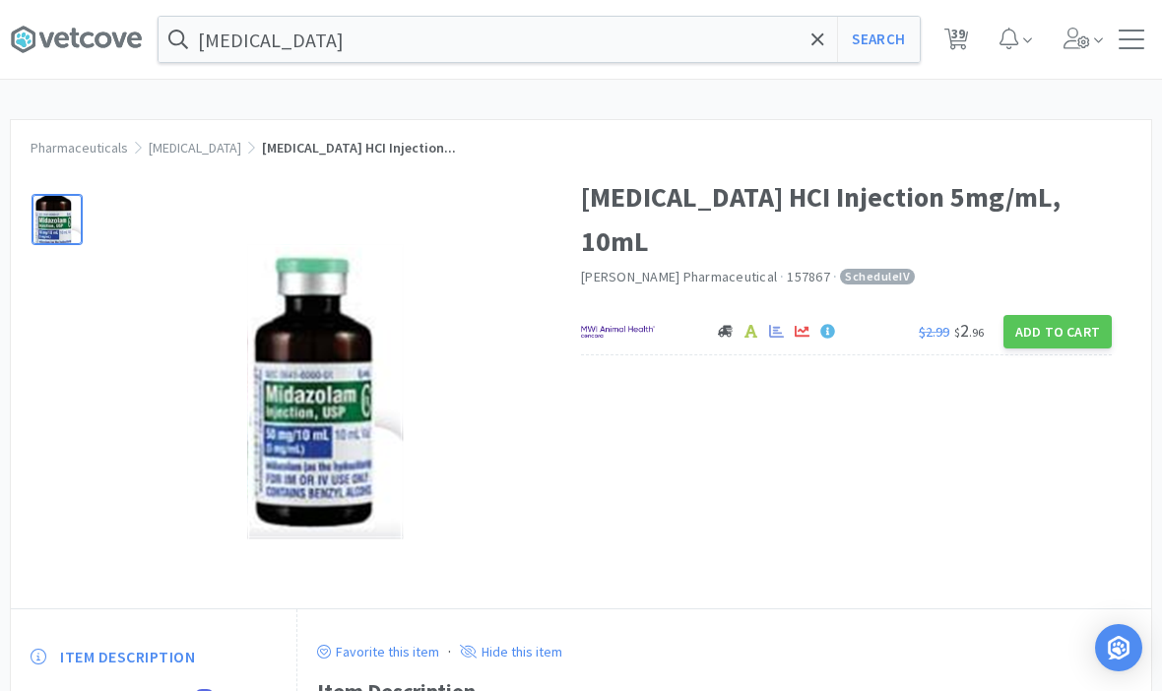
click at [1069, 315] on button "Add to Cart" at bounding box center [1057, 331] width 108 height 33
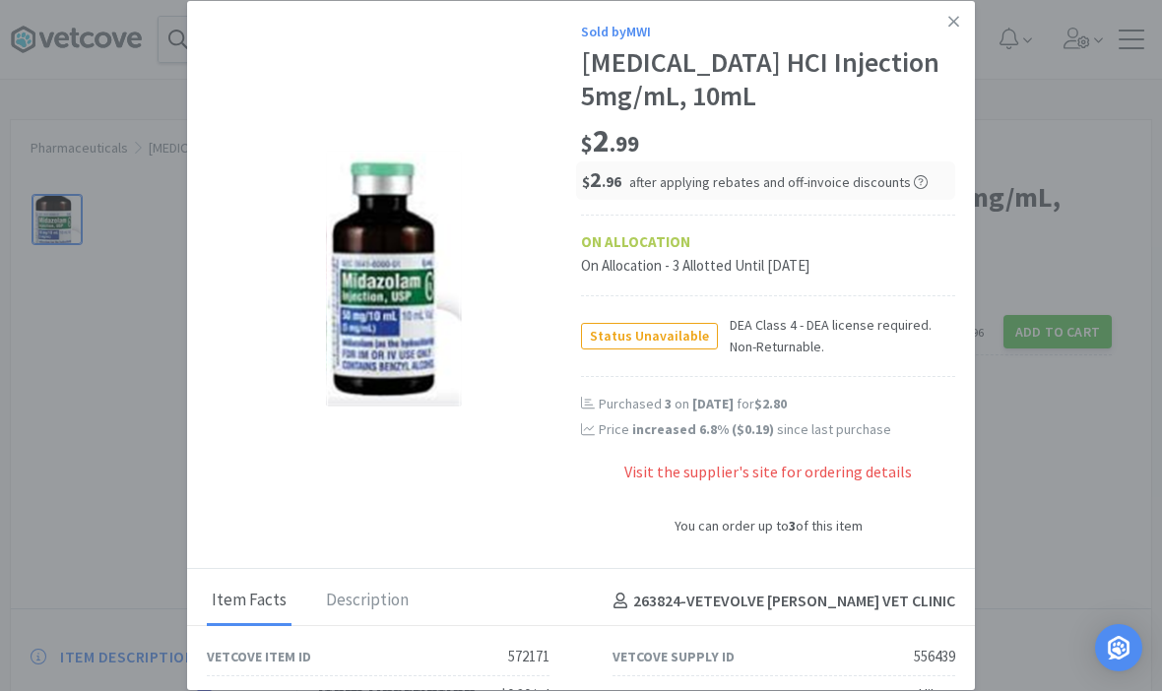
click at [958, 16] on icon at bounding box center [953, 22] width 11 height 18
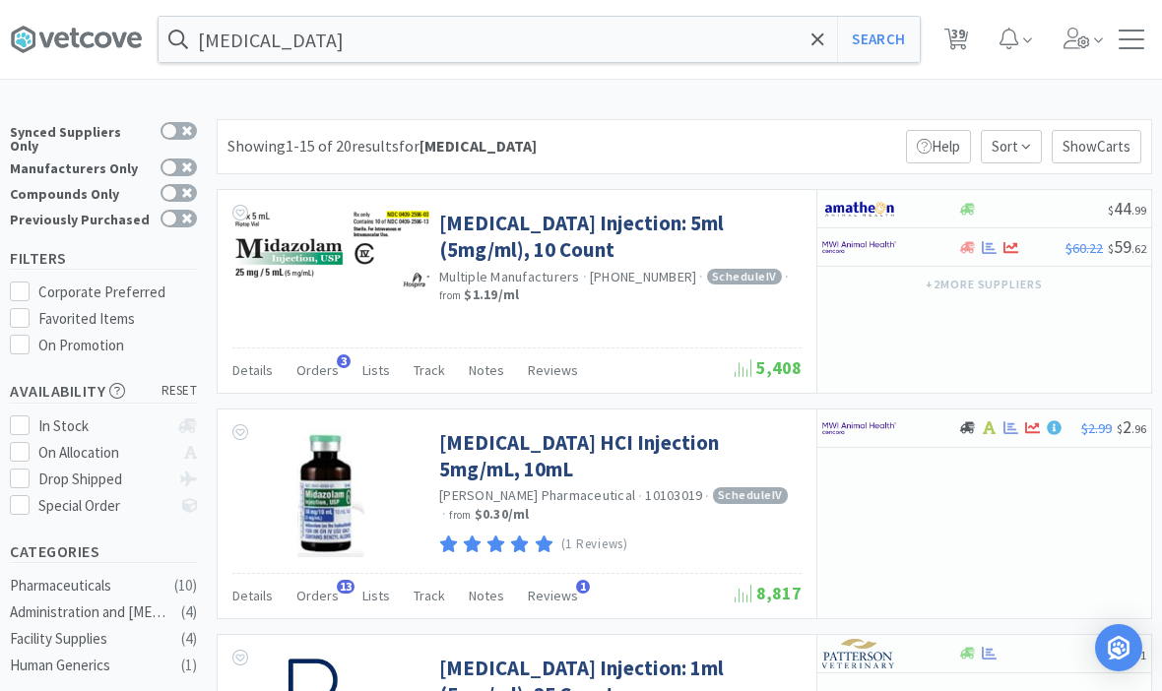
click at [817, 47] on icon at bounding box center [817, 40] width 13 height 20
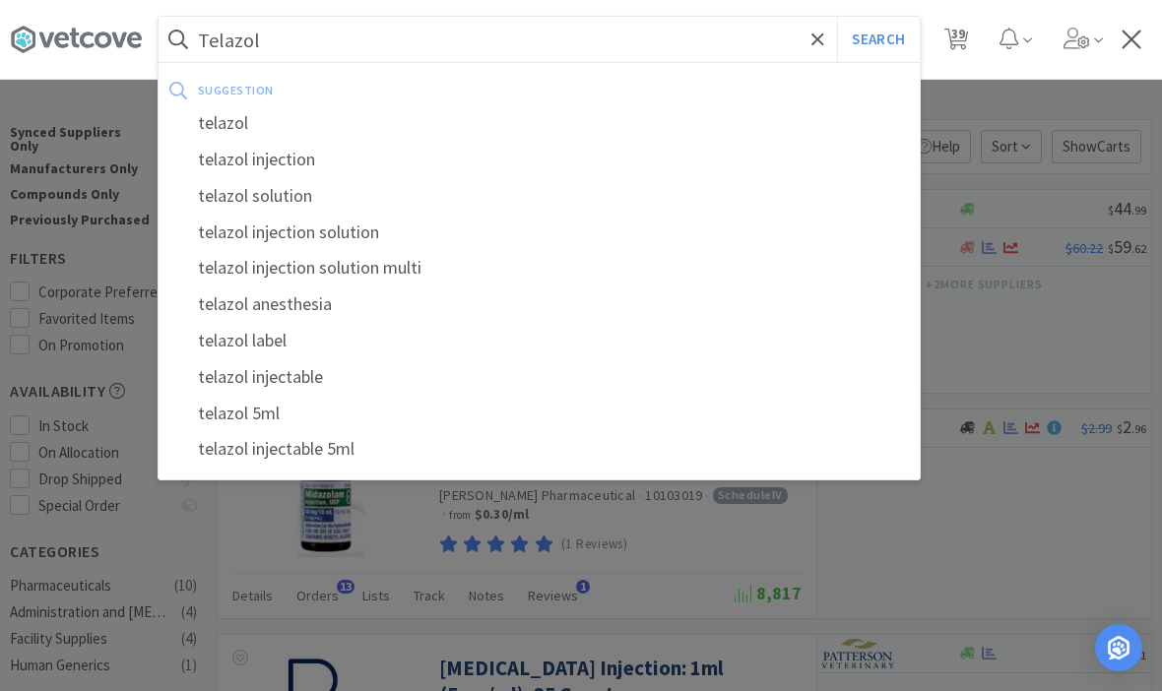
click at [877, 39] on button "Search" at bounding box center [878, 39] width 82 height 45
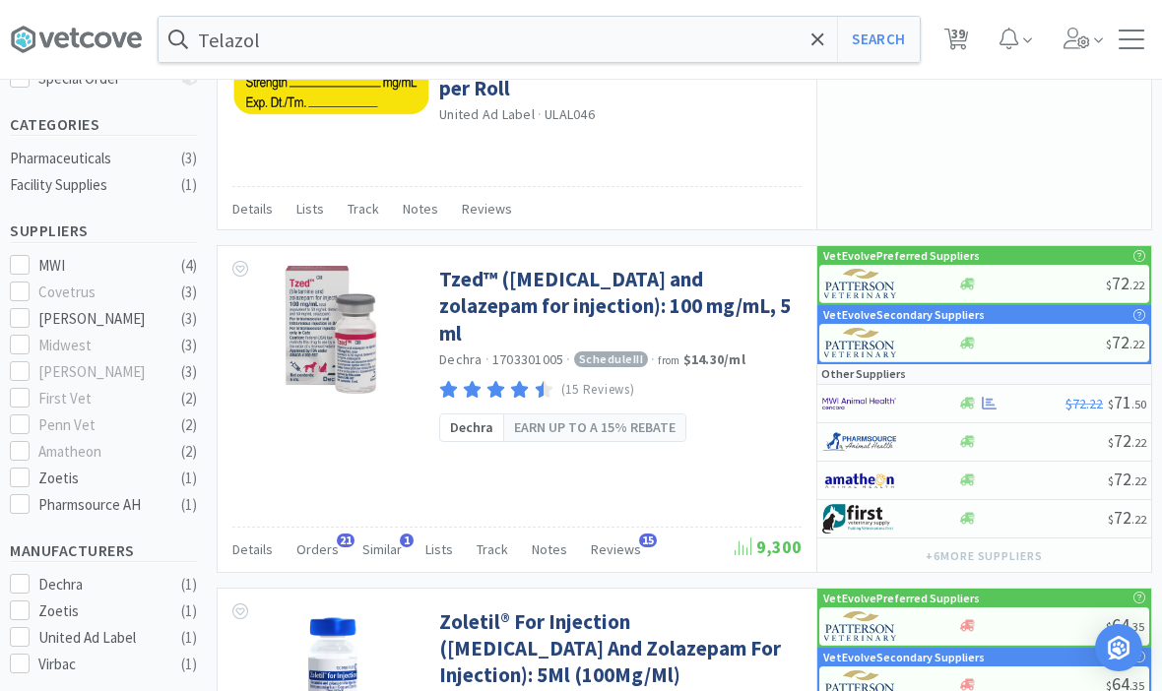
scroll to position [436, 0]
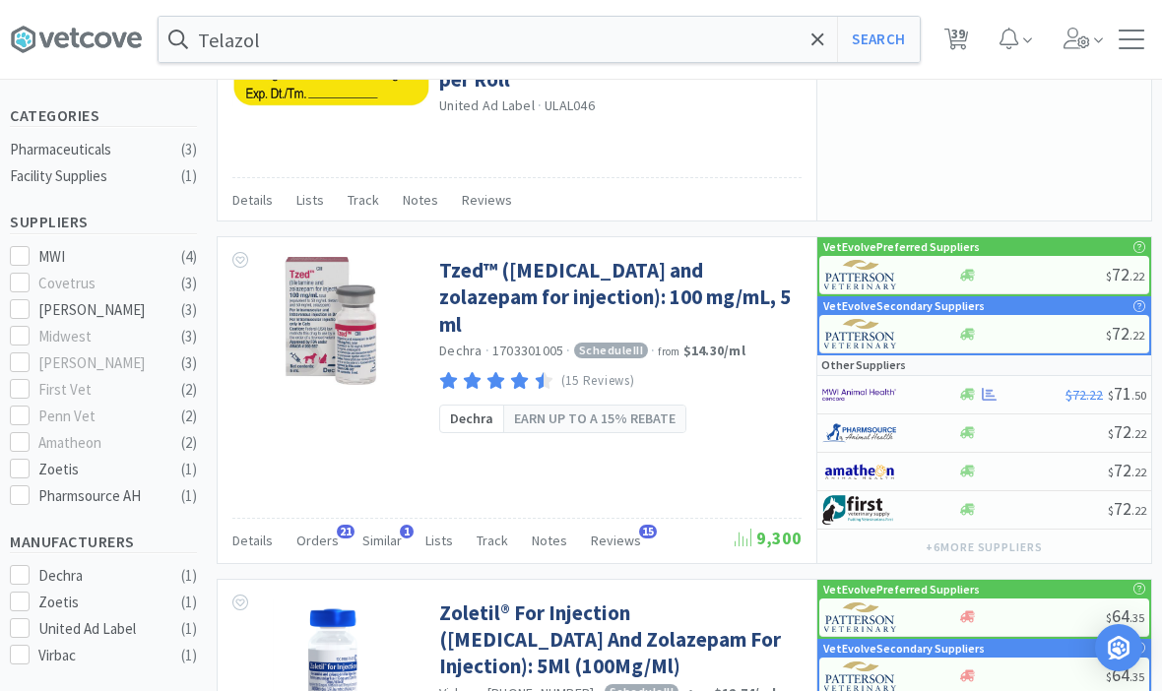
click at [315, 532] on span "Orders" at bounding box center [317, 541] width 42 height 18
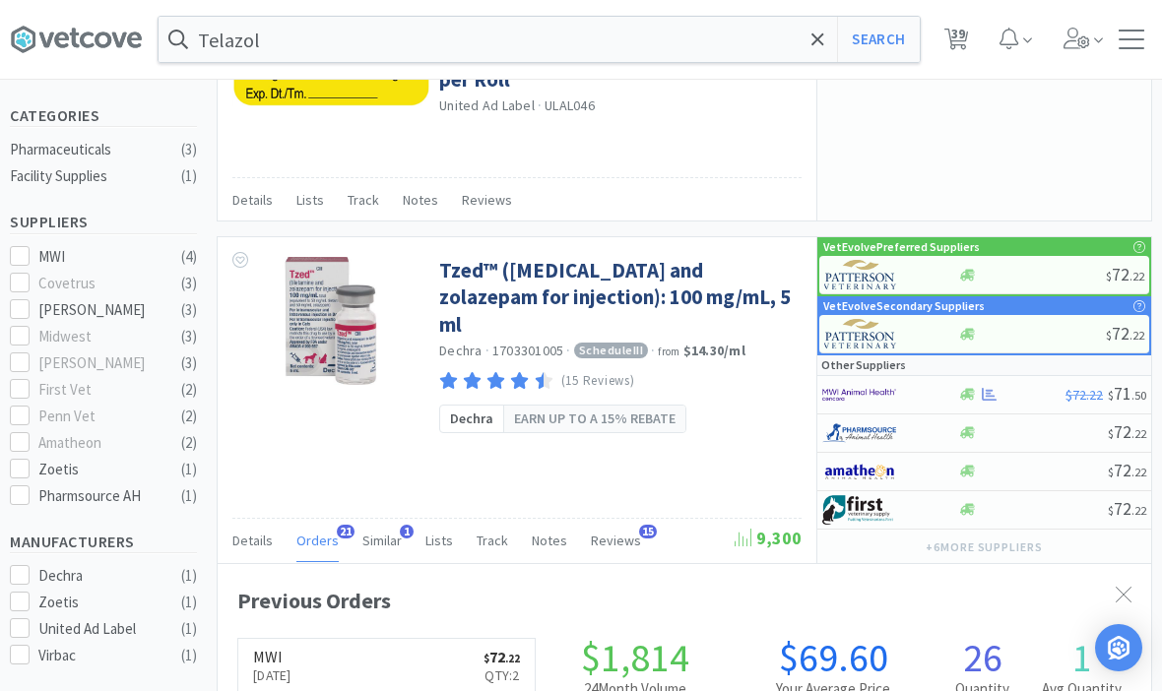
scroll to position [528, 933]
click at [532, 282] on link "Tzed™ (tiletamine and zolazepam for injection): 100 mg/mL, 5 ml" at bounding box center [617, 297] width 357 height 81
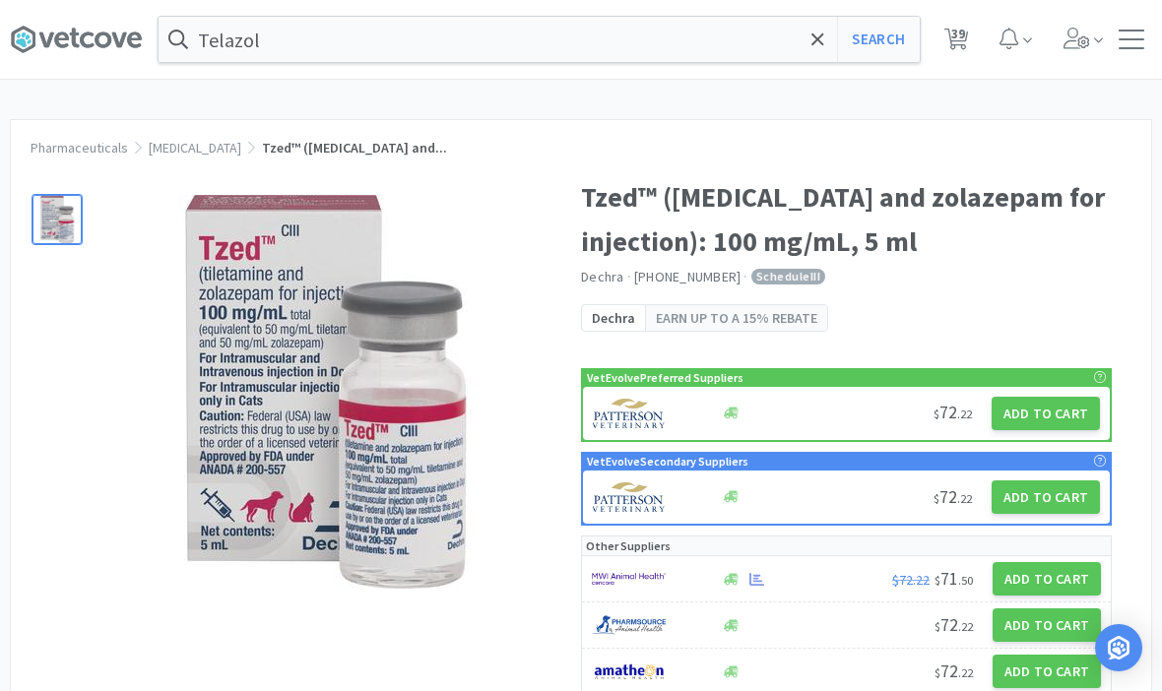
click at [1062, 410] on button "Add to Cart" at bounding box center [1045, 413] width 108 height 33
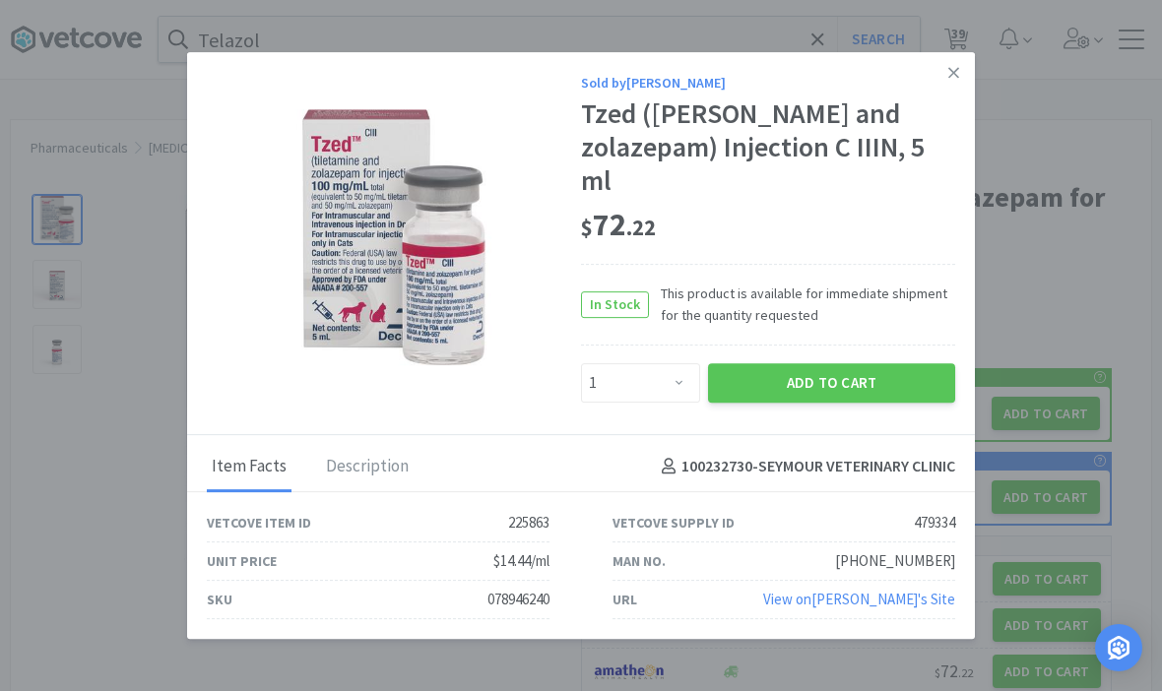
click at [862, 403] on button "Add to Cart" at bounding box center [831, 382] width 247 height 39
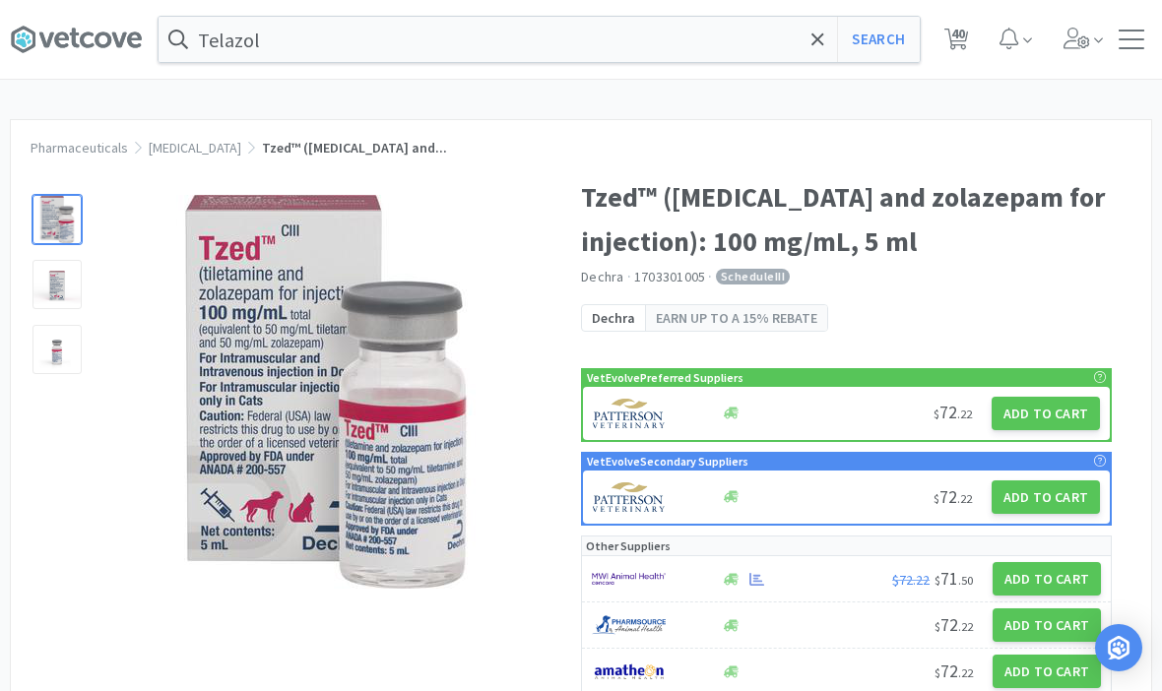
click at [804, 46] on input "Telazol" at bounding box center [539, 39] width 761 height 45
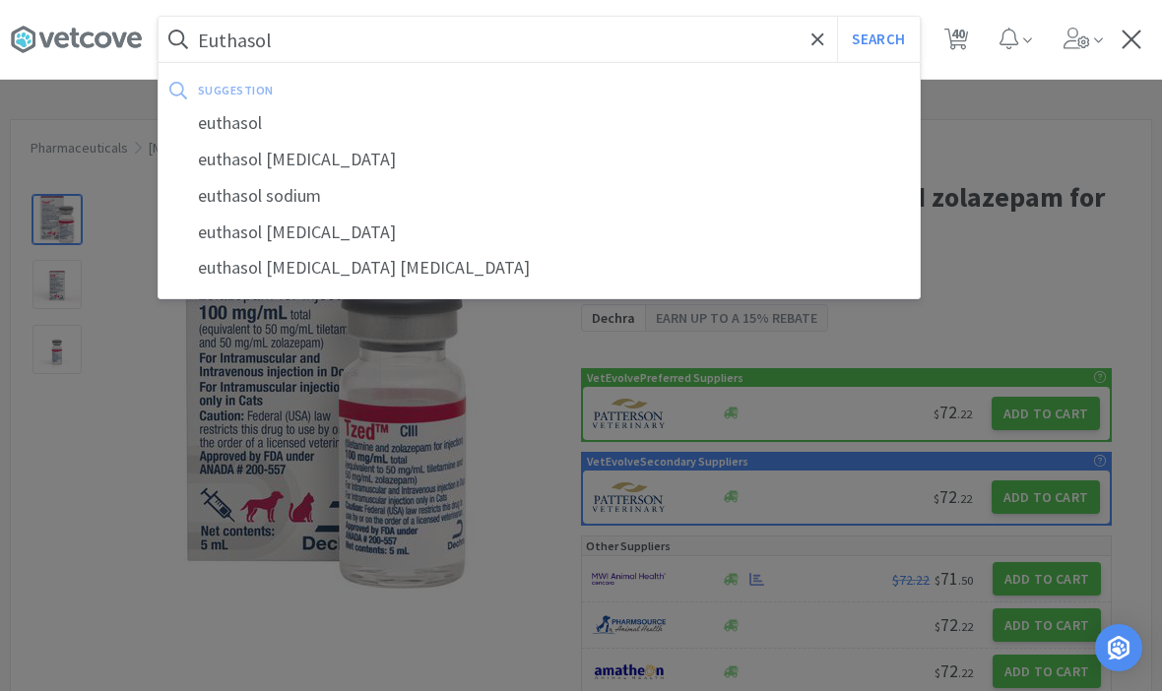
click at [877, 39] on button "Search" at bounding box center [878, 39] width 82 height 45
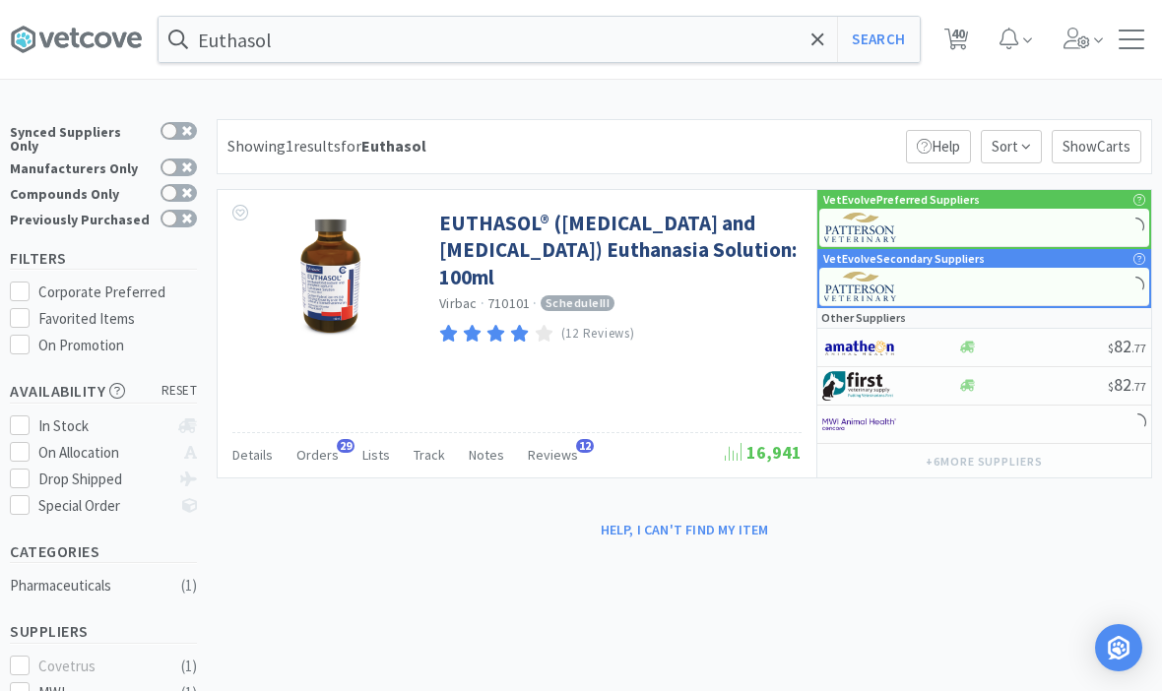
click at [544, 250] on link "EUTHASOL® (pentobarbital sodium and phenytoin sodium) Euthanasia Solution: 100ml" at bounding box center [617, 250] width 357 height 81
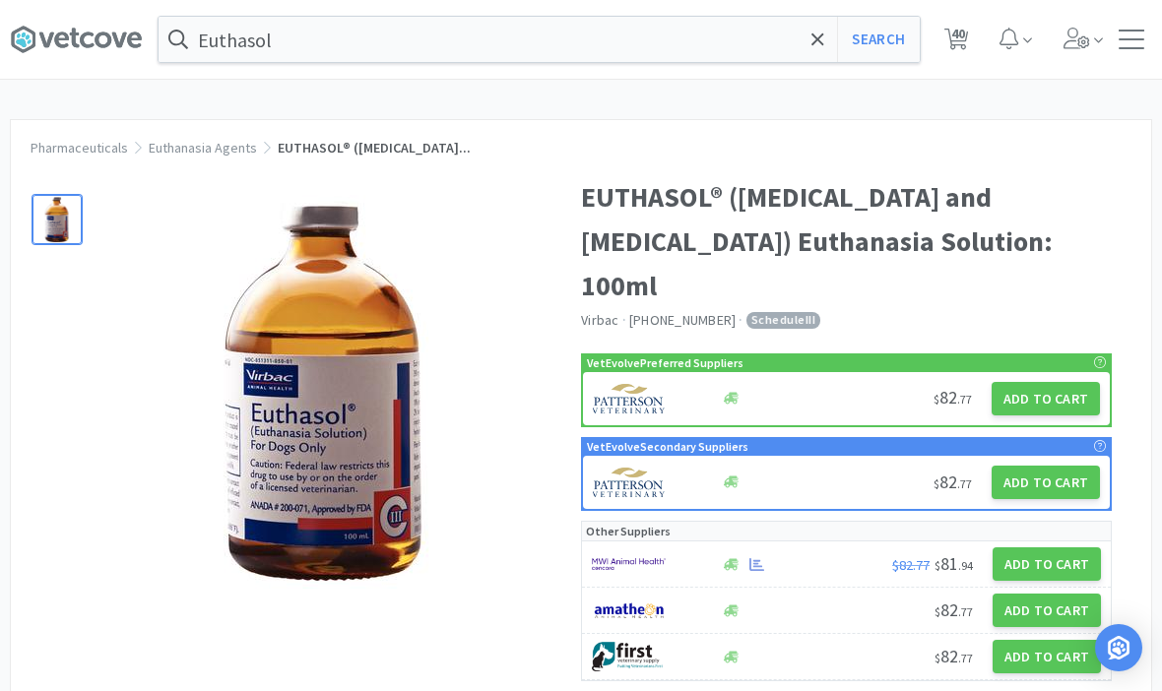
click at [1045, 400] on button "Add to Cart" at bounding box center [1045, 398] width 108 height 33
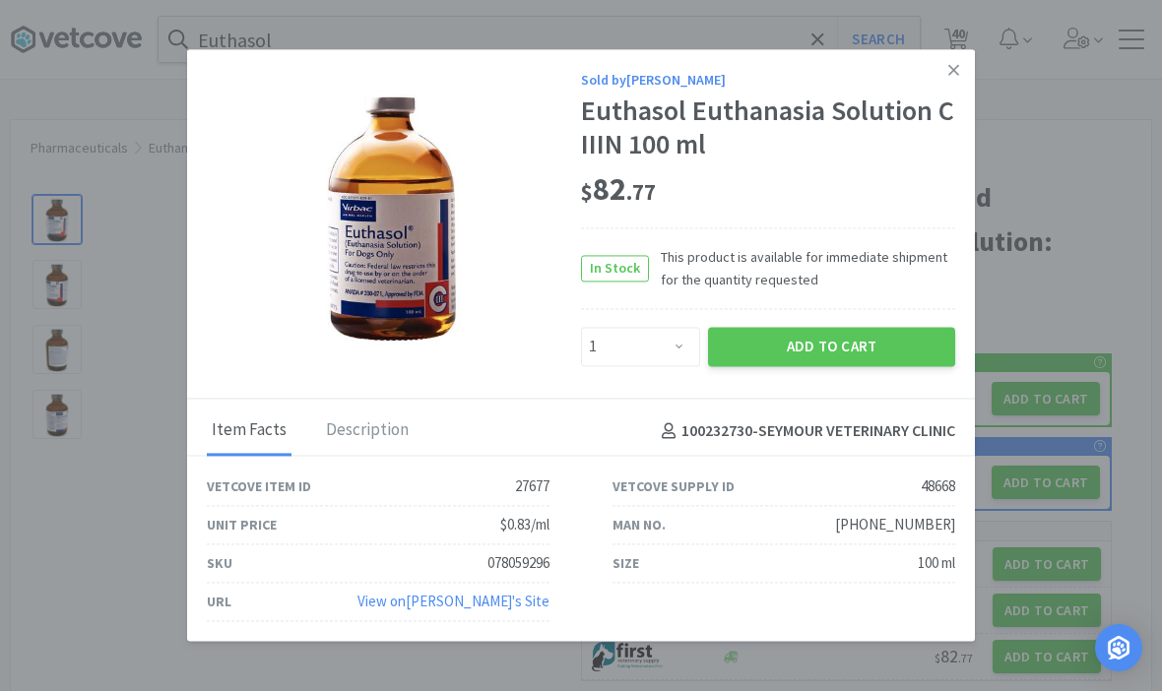
click at [834, 344] on button "Add to Cart" at bounding box center [831, 346] width 247 height 39
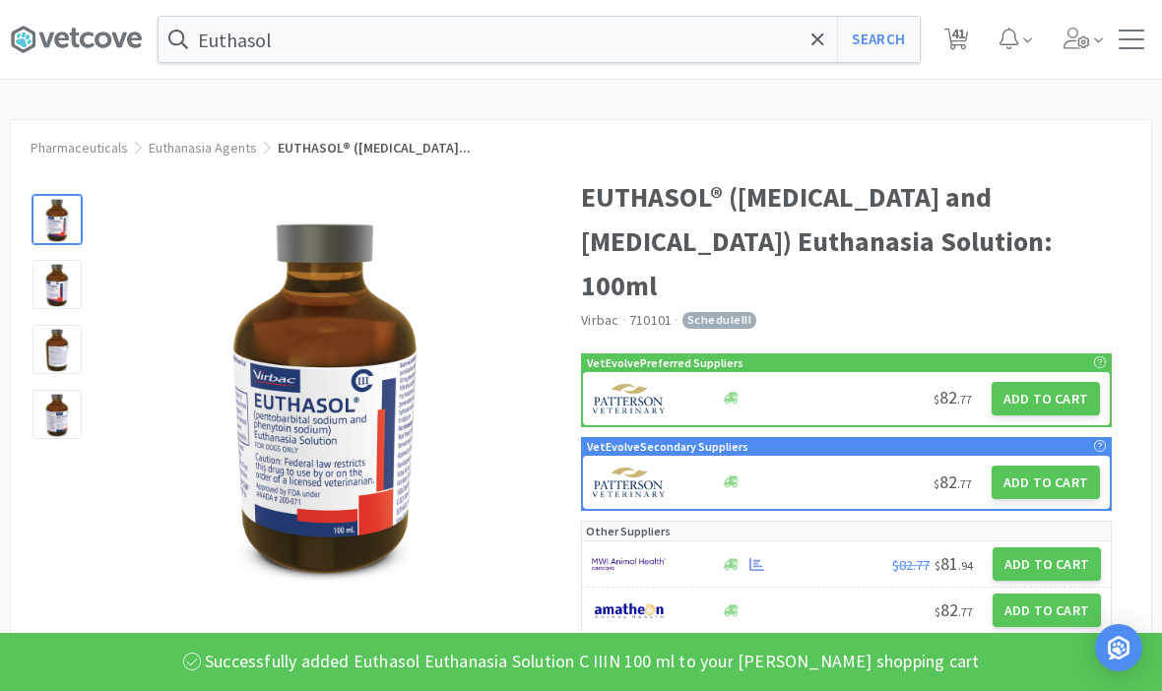
click at [823, 41] on icon at bounding box center [817, 40] width 13 height 20
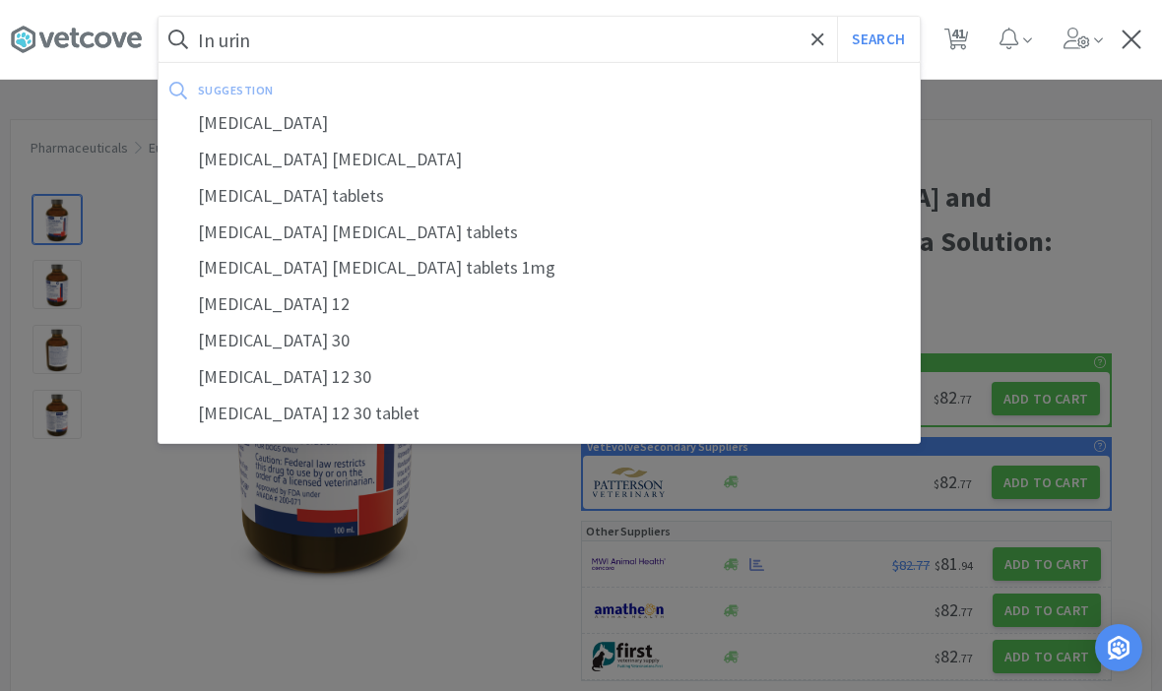
click at [877, 39] on button "Search" at bounding box center [878, 39] width 82 height 45
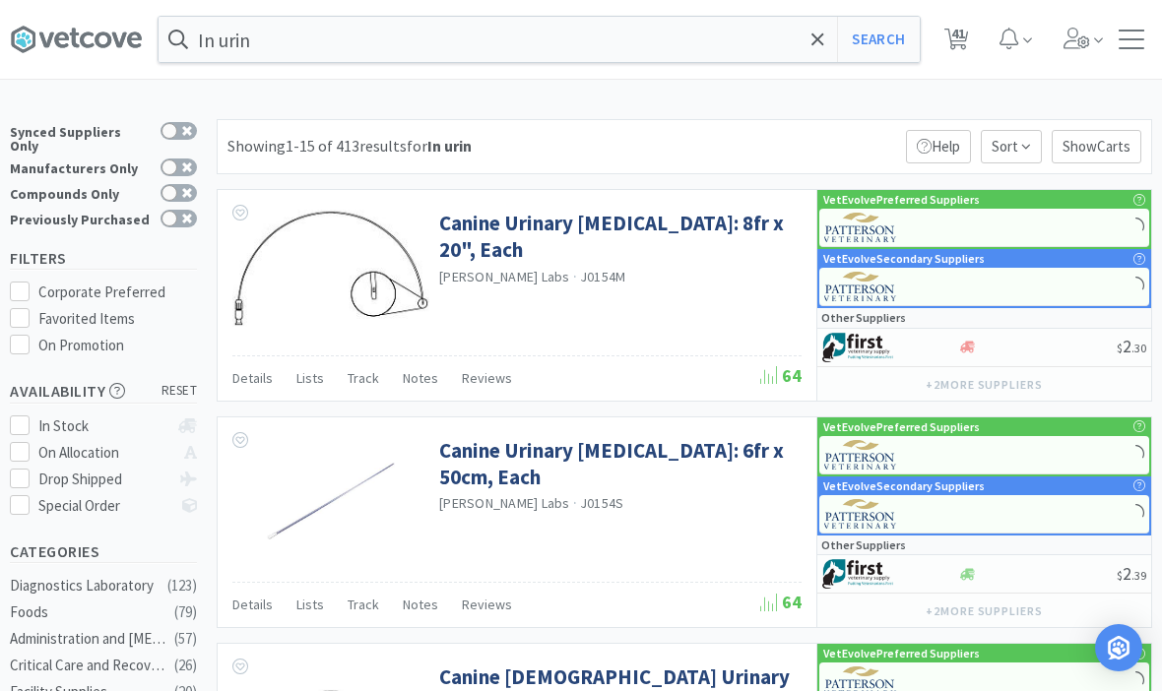
click at [810, 35] on span at bounding box center [817, 39] width 23 height 41
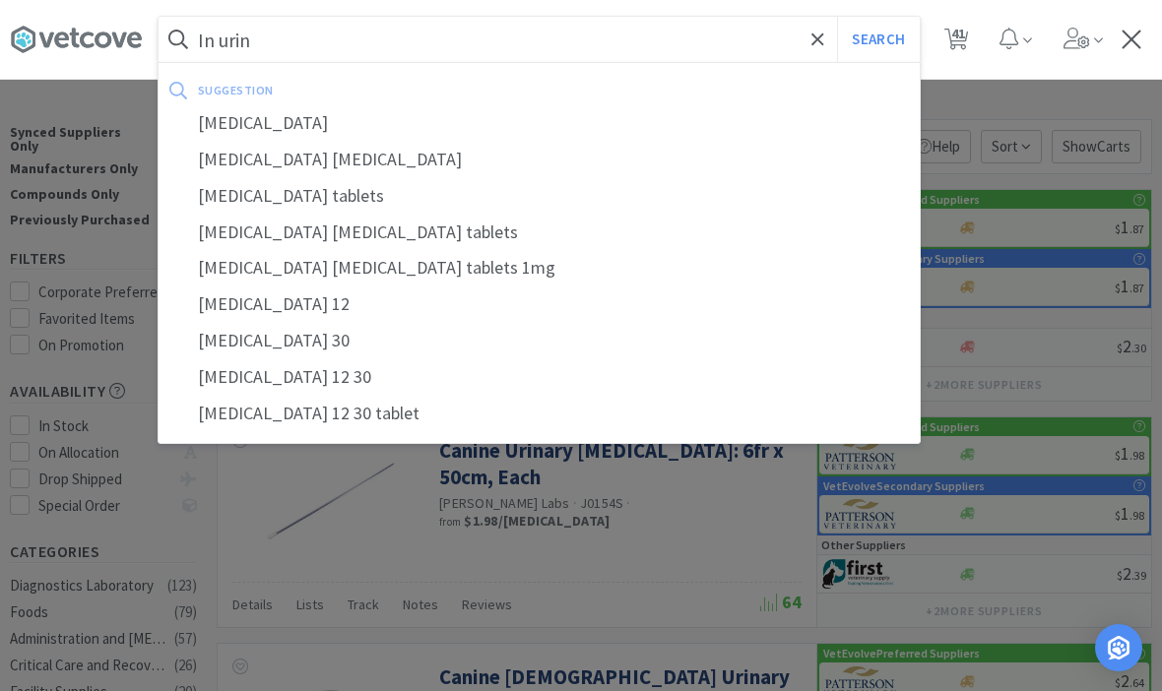
click at [877, 39] on button "Search" at bounding box center [878, 39] width 82 height 45
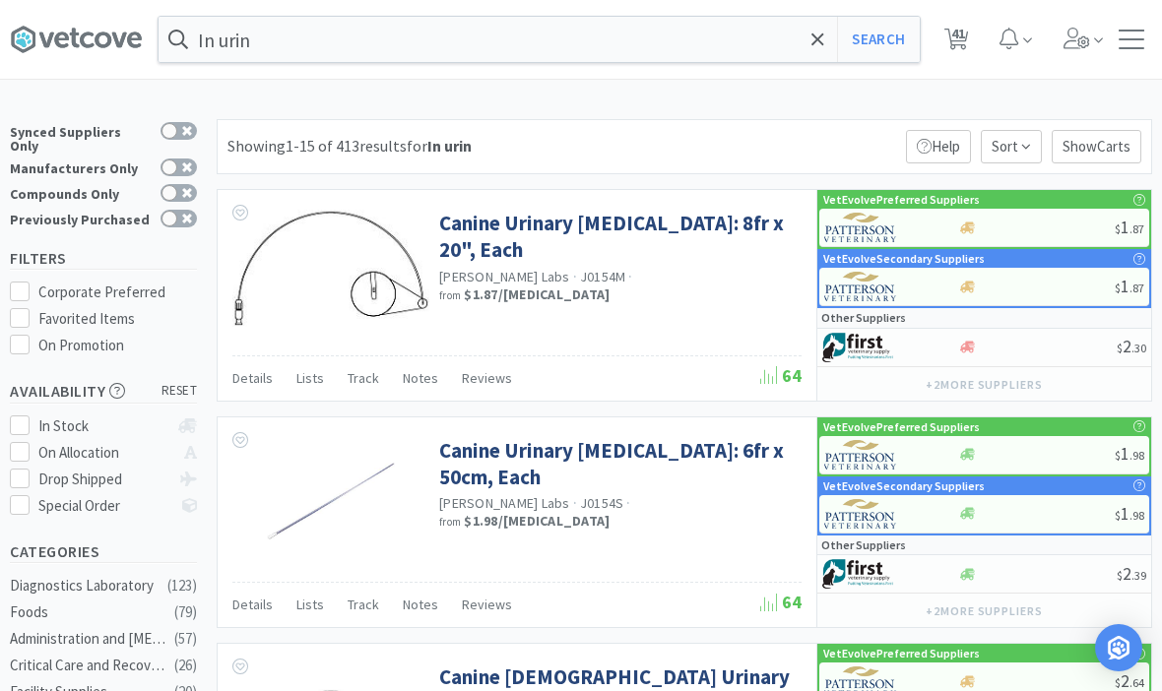
click at [814, 54] on span at bounding box center [817, 39] width 23 height 41
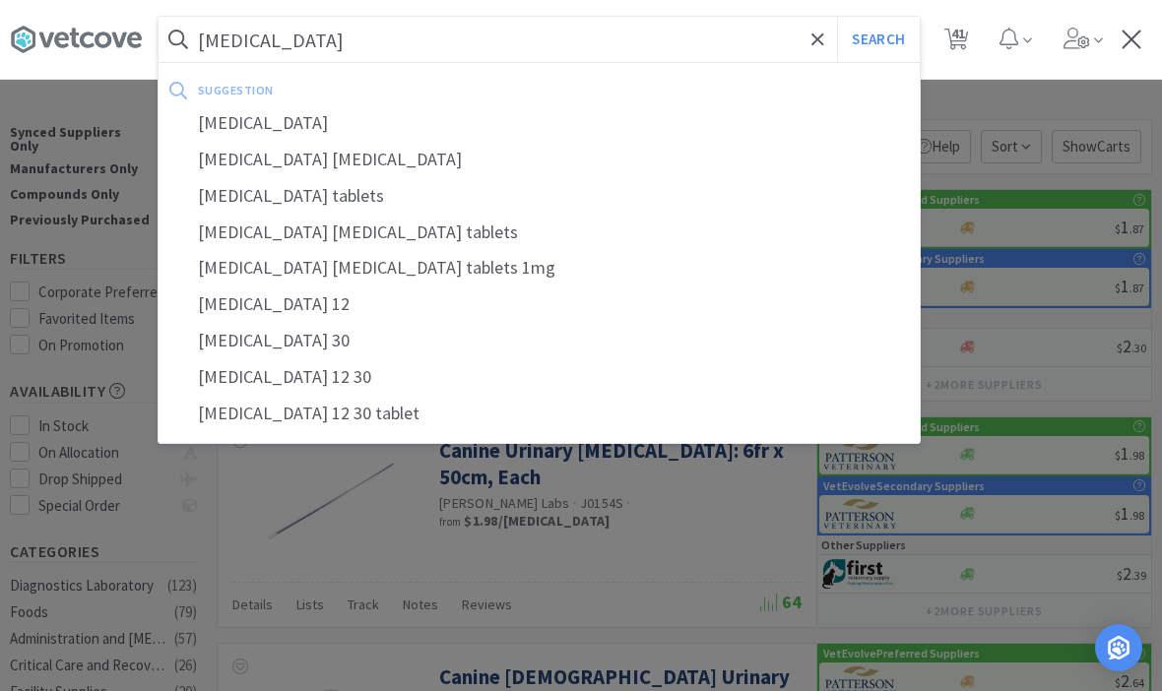
click at [877, 39] on button "Search" at bounding box center [878, 39] width 82 height 45
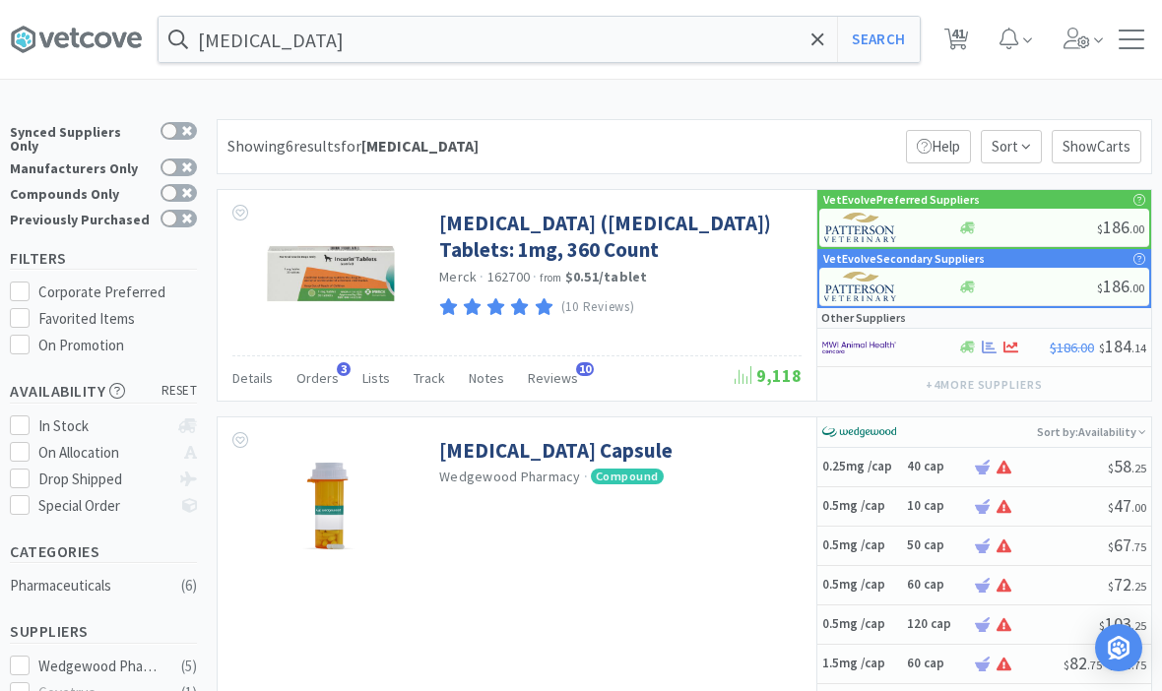
click at [476, 233] on link "Incurin (Estriol) Tablets: 1mg, 360 Count" at bounding box center [617, 237] width 357 height 54
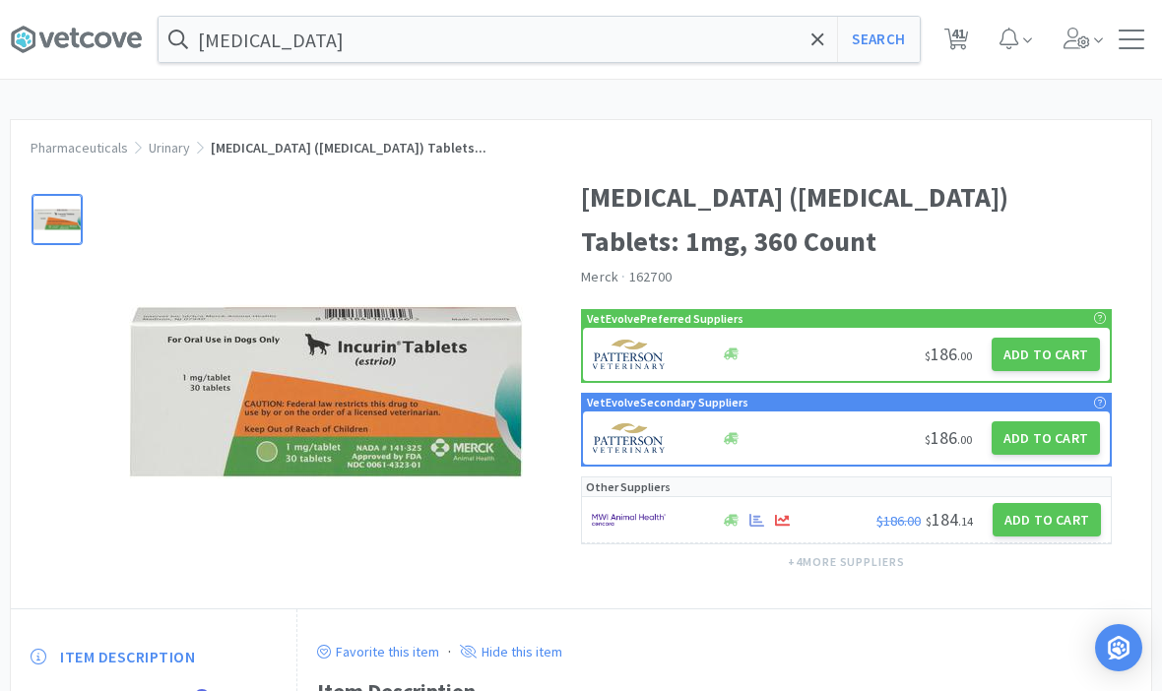
click at [1034, 338] on button "Add to Cart" at bounding box center [1045, 354] width 108 height 33
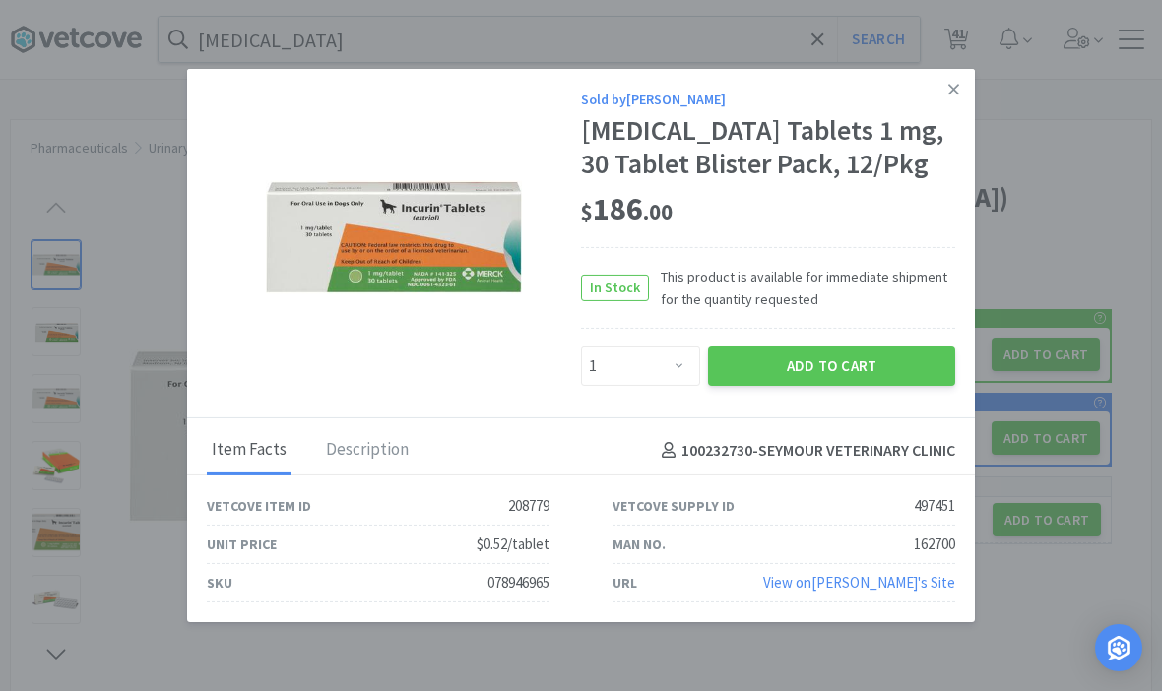
click at [853, 350] on button "Add to Cart" at bounding box center [831, 366] width 247 height 39
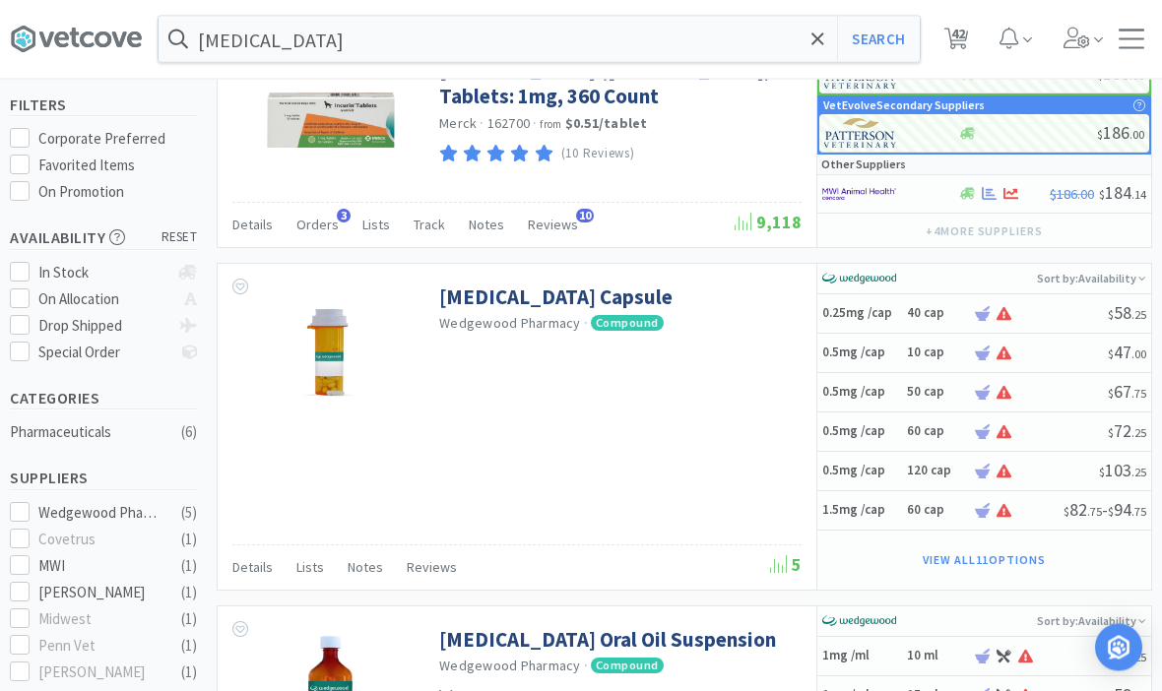
scroll to position [150, 0]
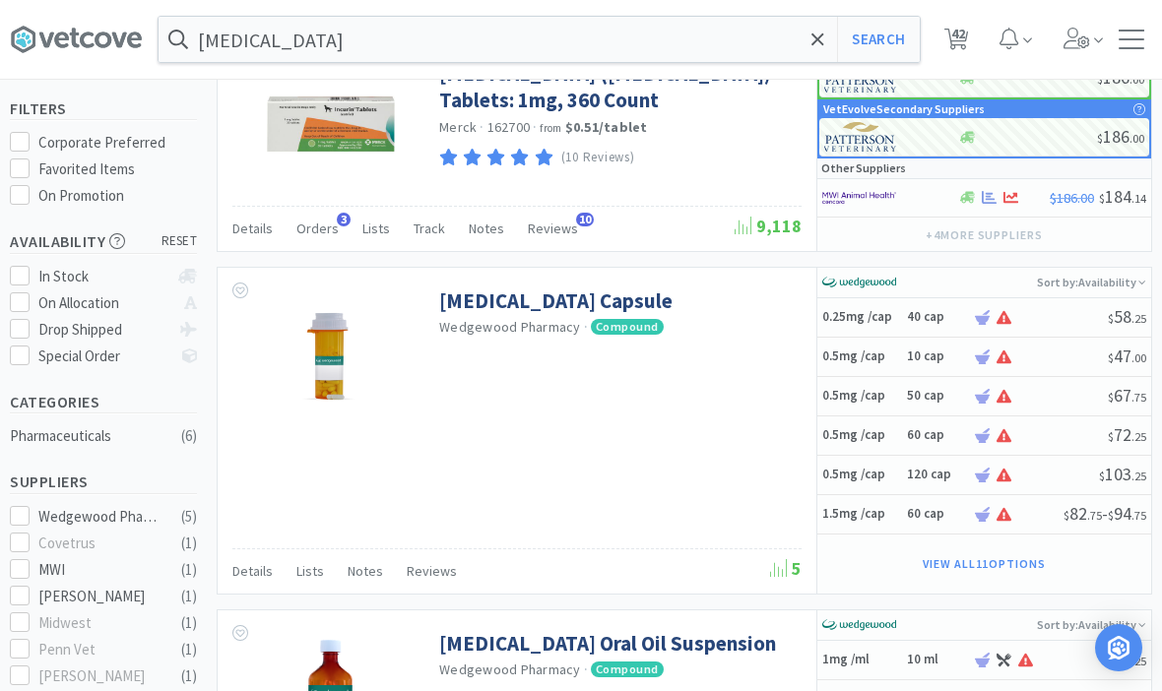
click at [821, 40] on icon at bounding box center [817, 40] width 13 height 20
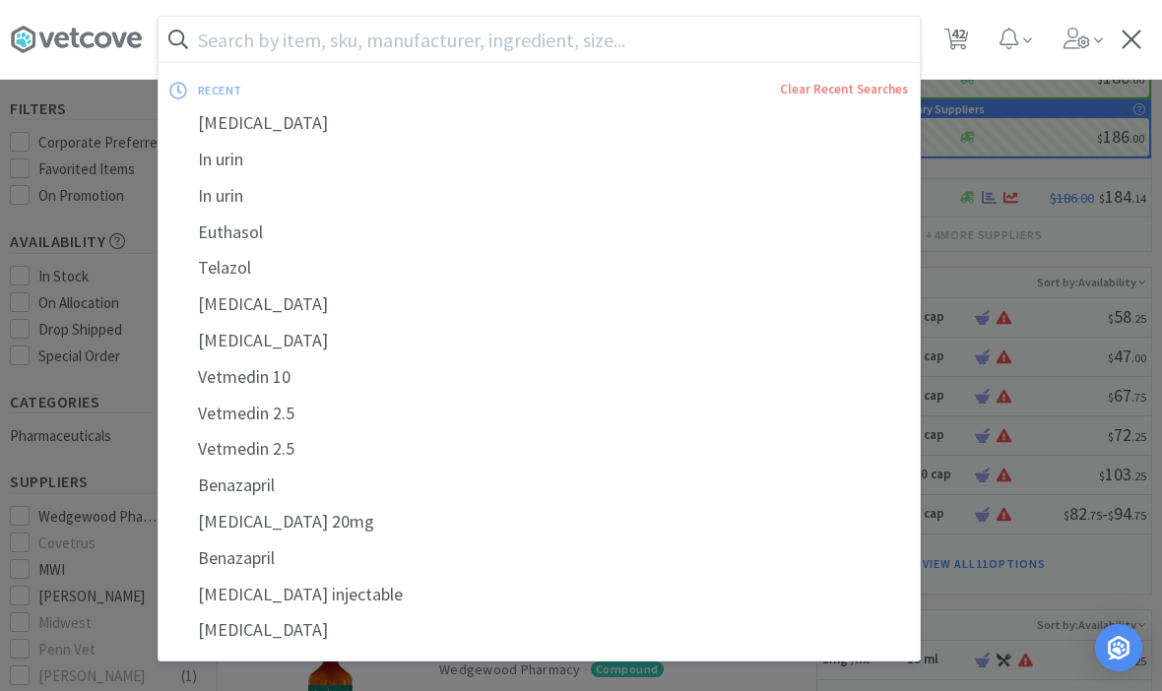
scroll to position [149, 0]
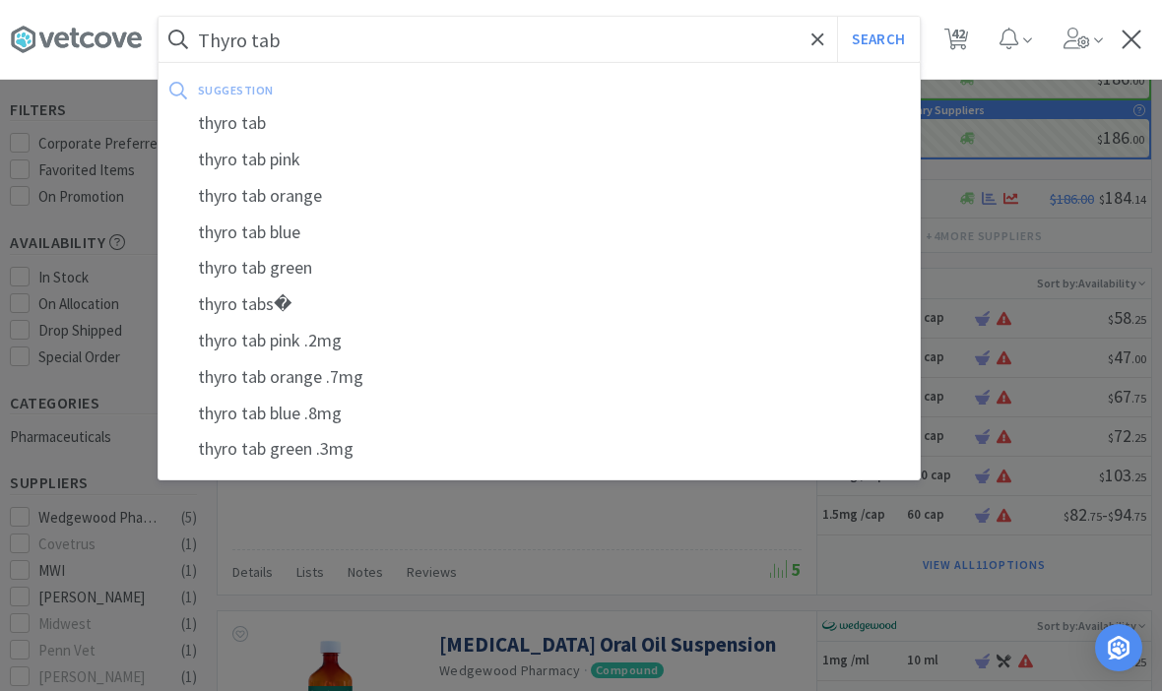
click at [877, 38] on button "Search" at bounding box center [878, 39] width 82 height 45
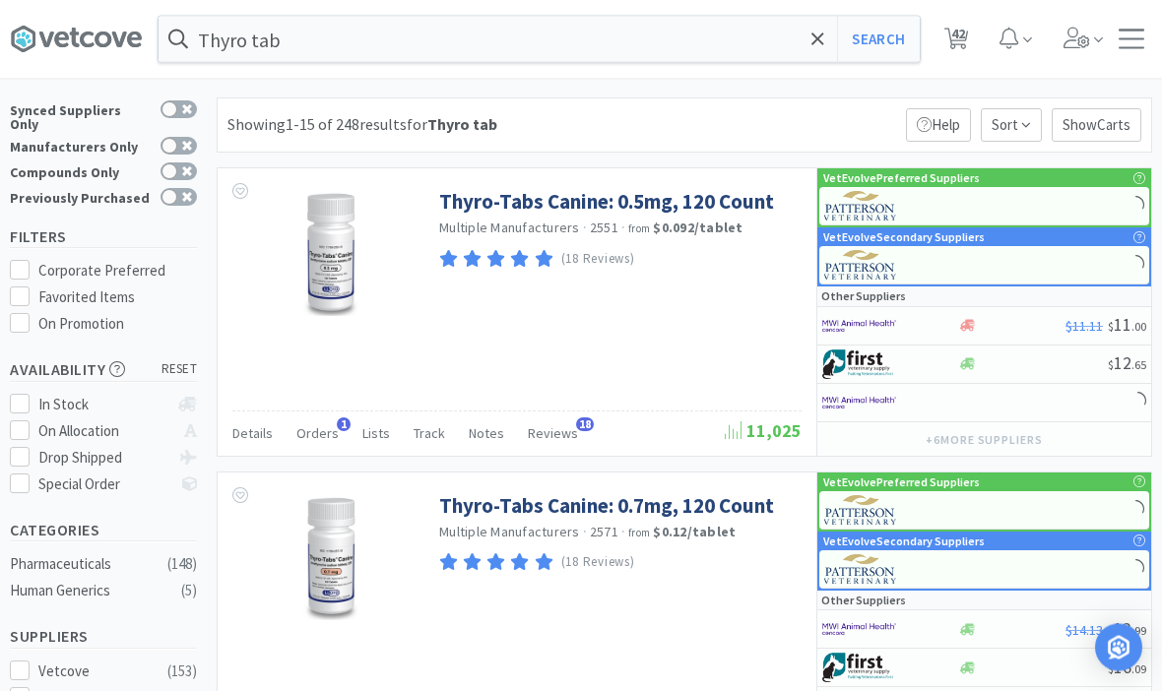
scroll to position [22, 0]
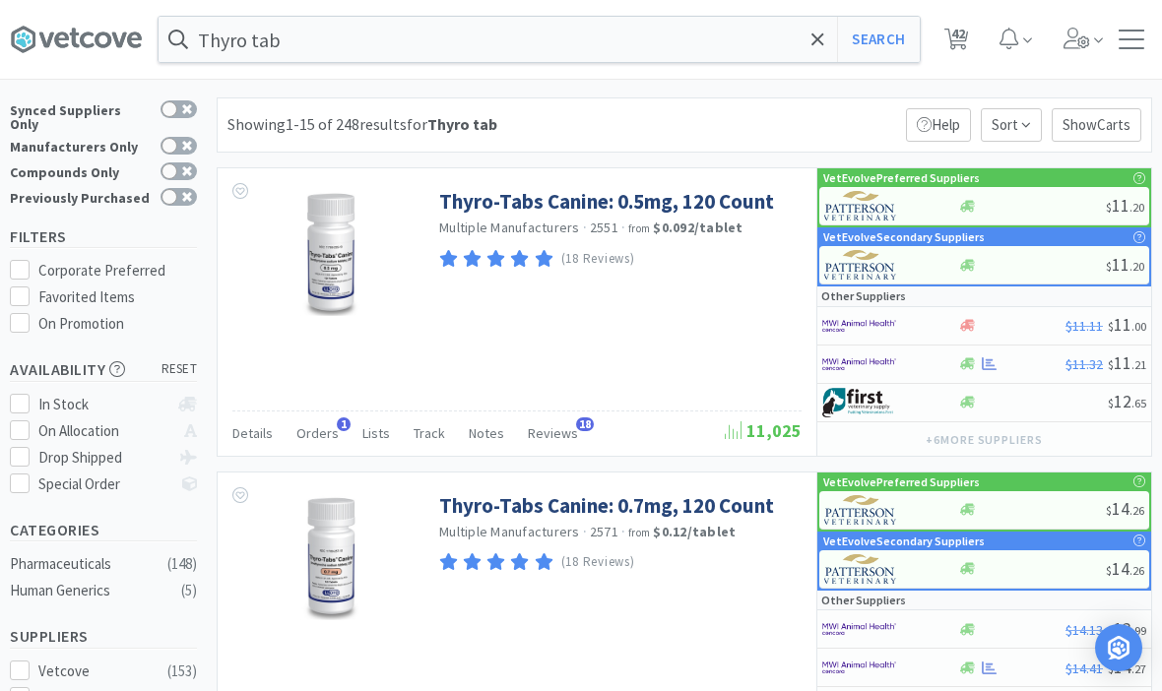
click at [742, 510] on link "Thyro-Tabs Canine: 0.7mg, 120 Count" at bounding box center [606, 505] width 335 height 27
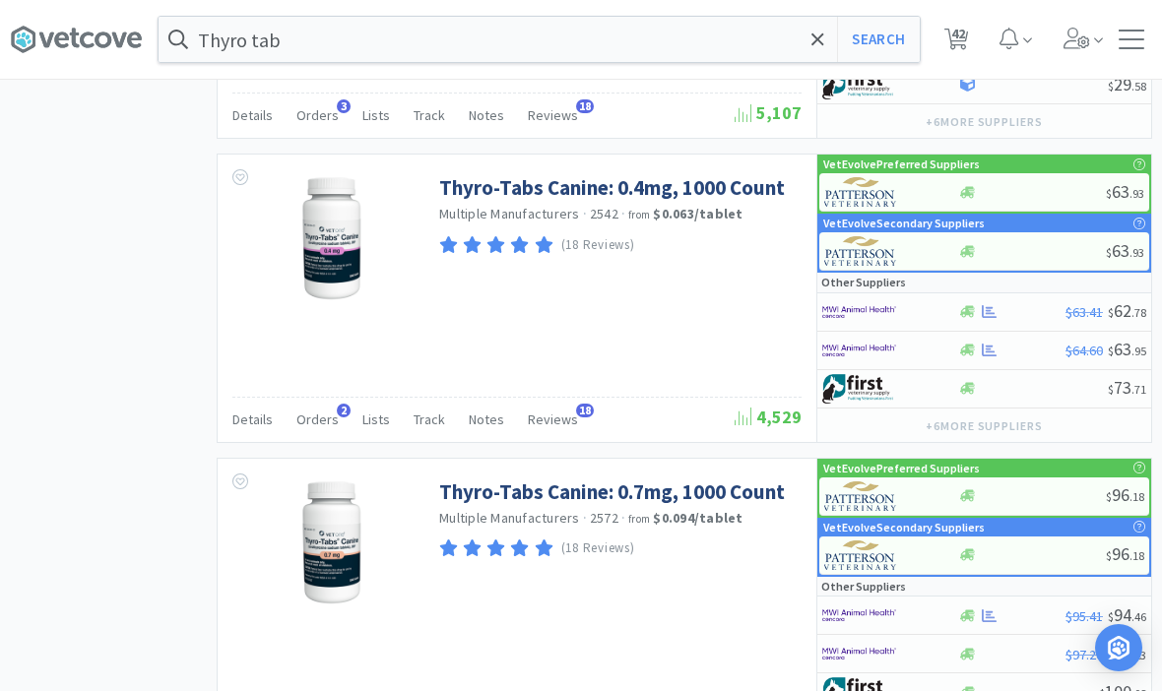
scroll to position [2321, 0]
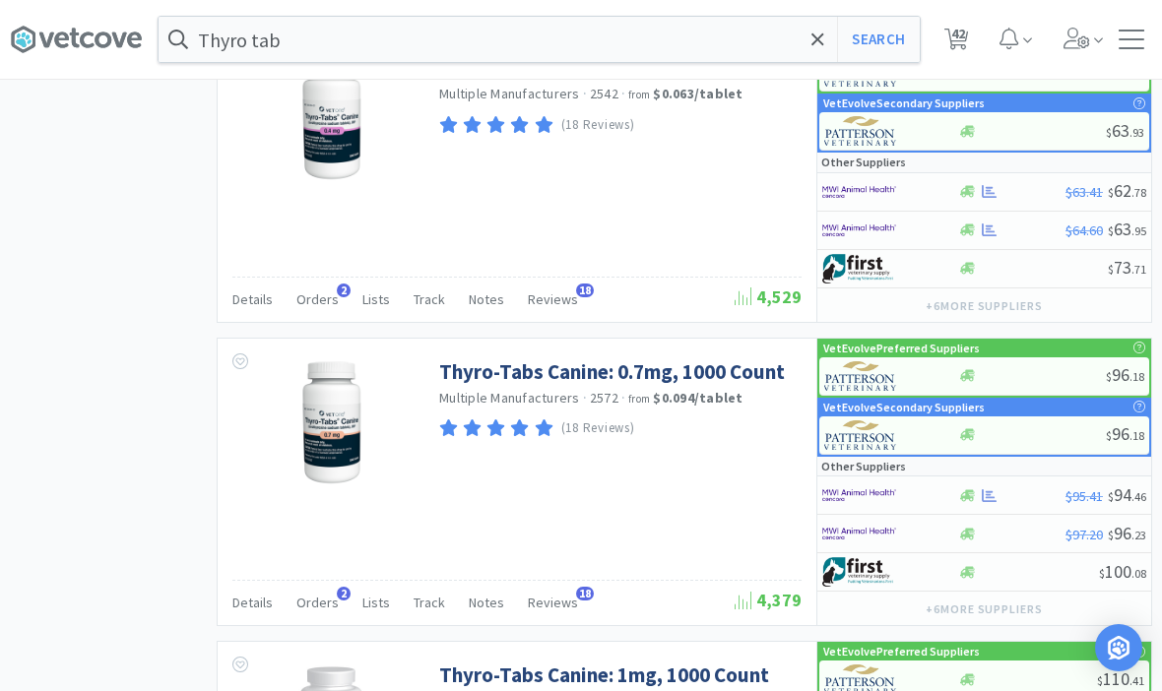
click at [500, 364] on link "Thyro-Tabs Canine: 0.7mg, 1000 Count" at bounding box center [612, 371] width 346 height 27
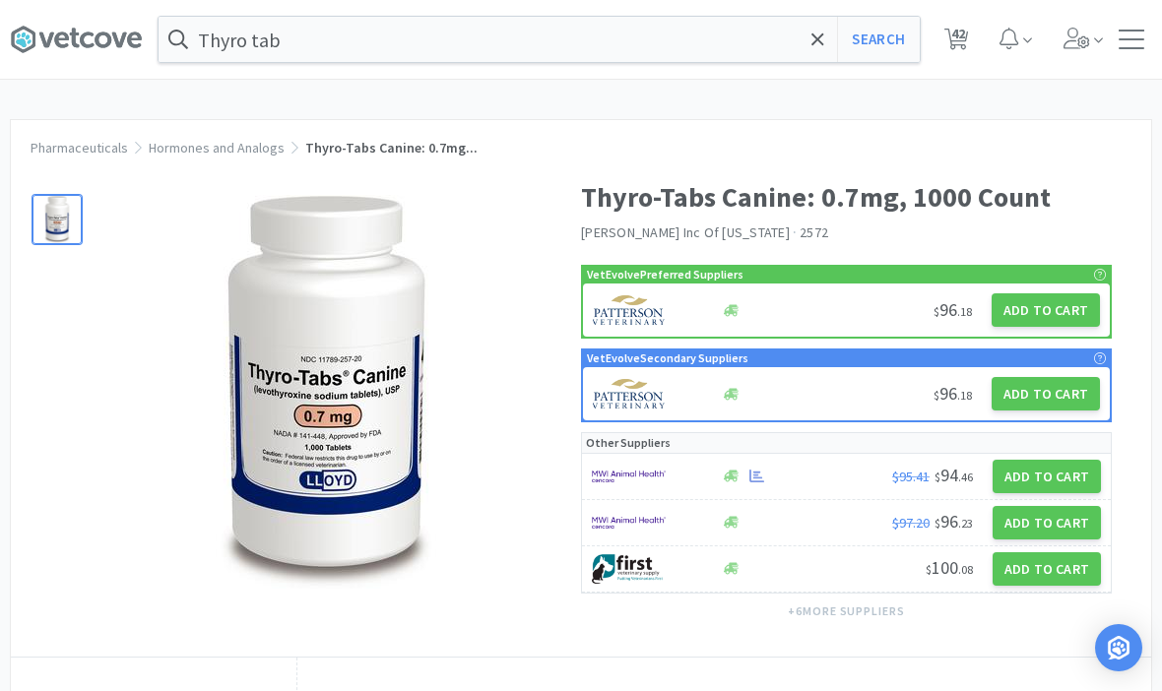
click at [1053, 322] on button "Add to Cart" at bounding box center [1045, 309] width 108 height 33
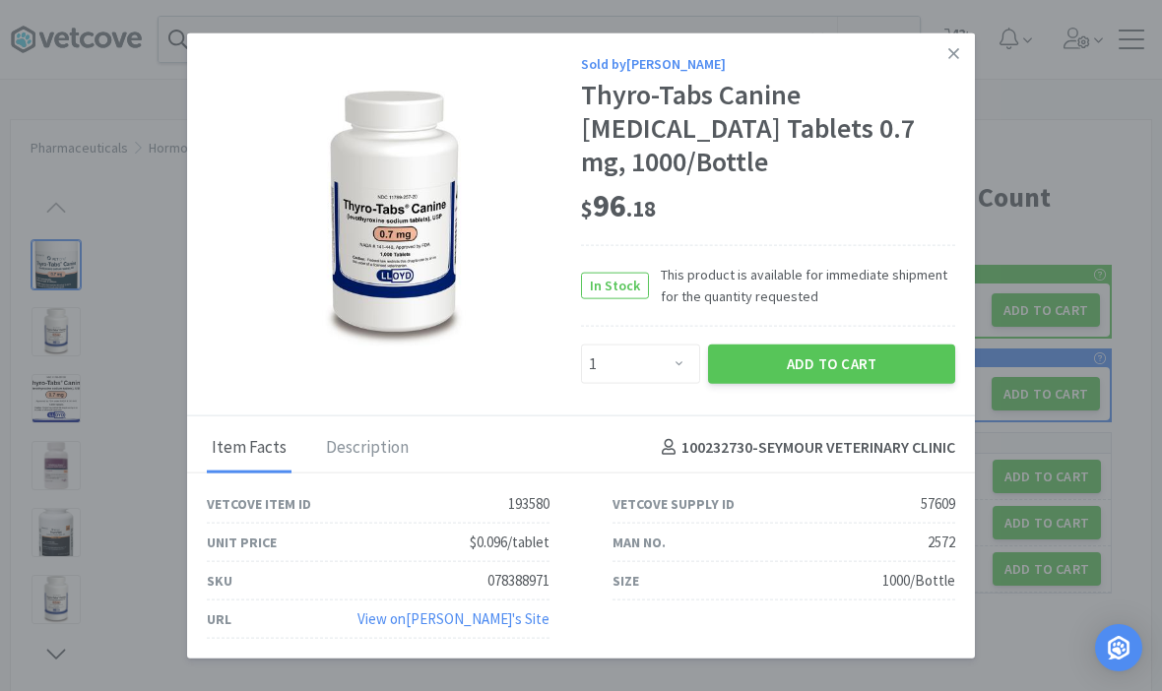
click at [888, 383] on button "Add to Cart" at bounding box center [831, 363] width 247 height 39
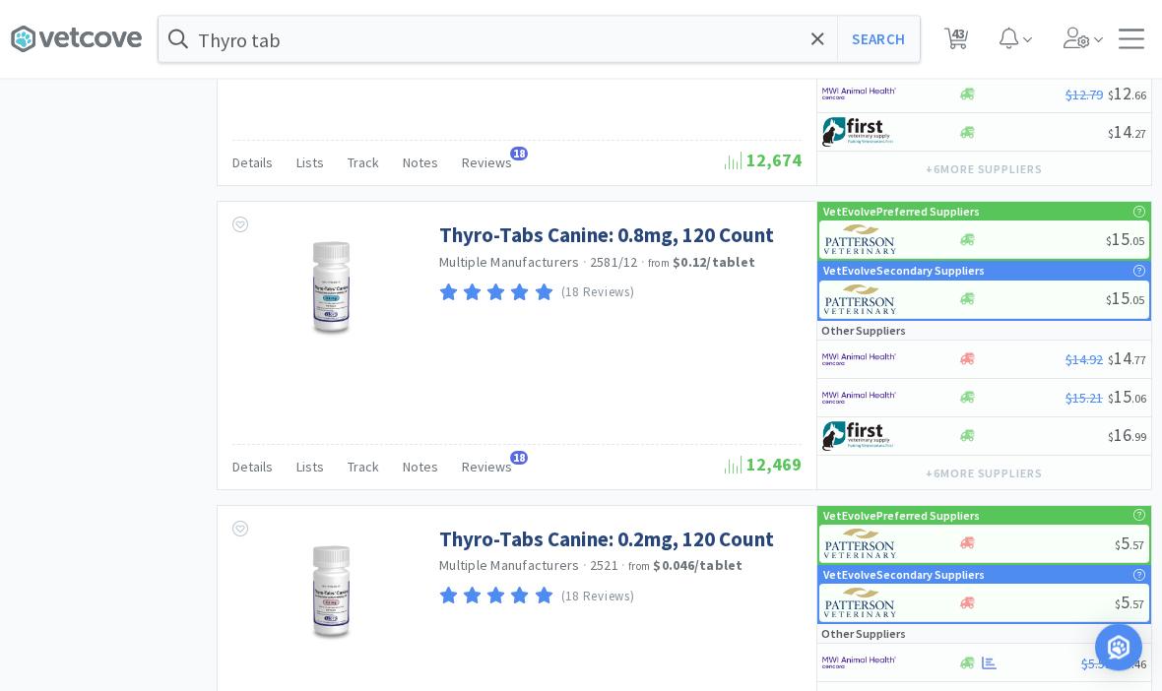
scroll to position [3368, 0]
click at [648, 225] on link "Thyro-Tabs Canine: 0.8mg, 120 Count" at bounding box center [606, 235] width 335 height 27
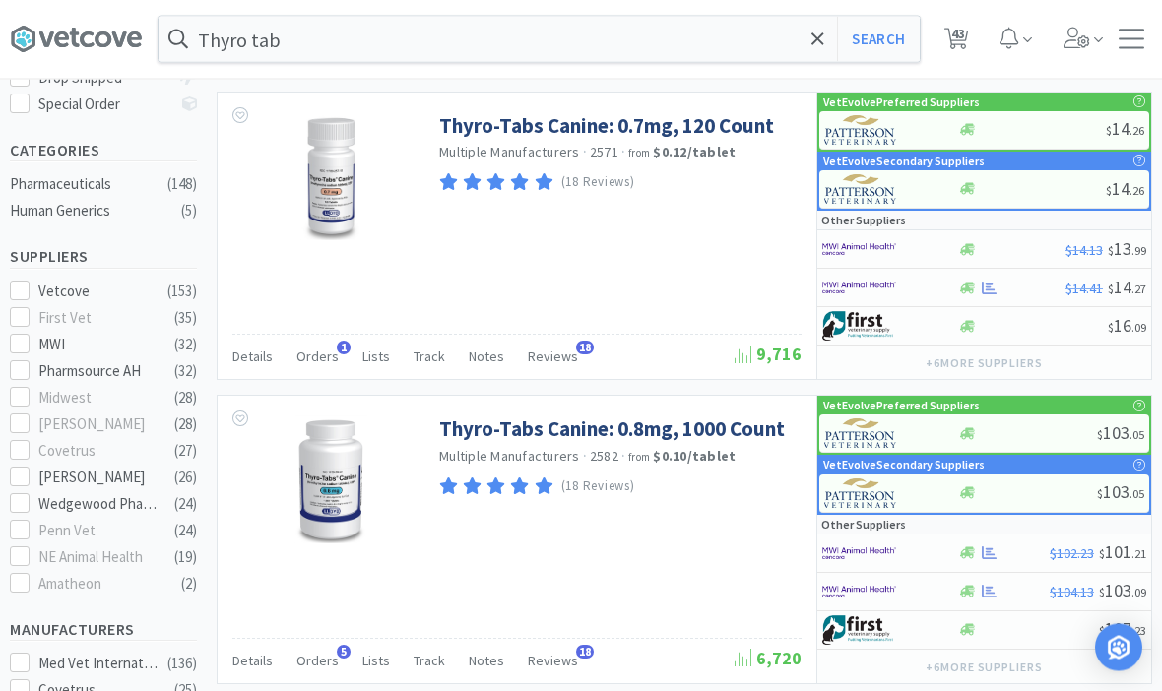
scroll to position [386, 0]
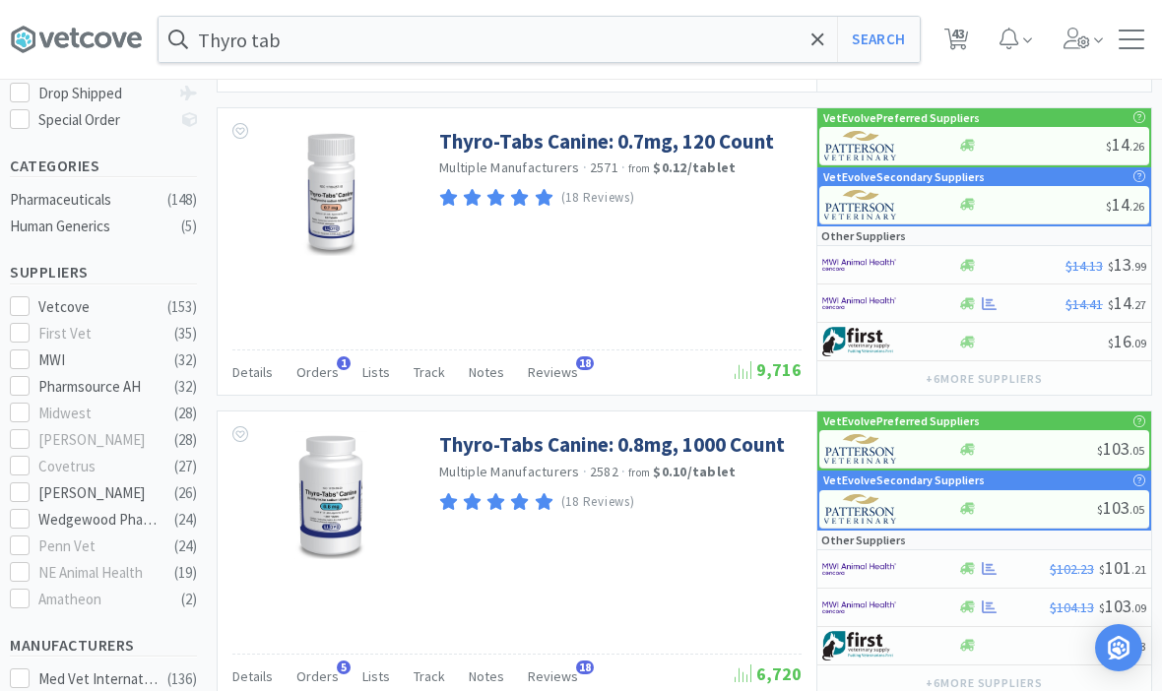
click at [628, 447] on link "Thyro-Tabs Canine: 0.8mg, 1000 Count" at bounding box center [612, 444] width 346 height 27
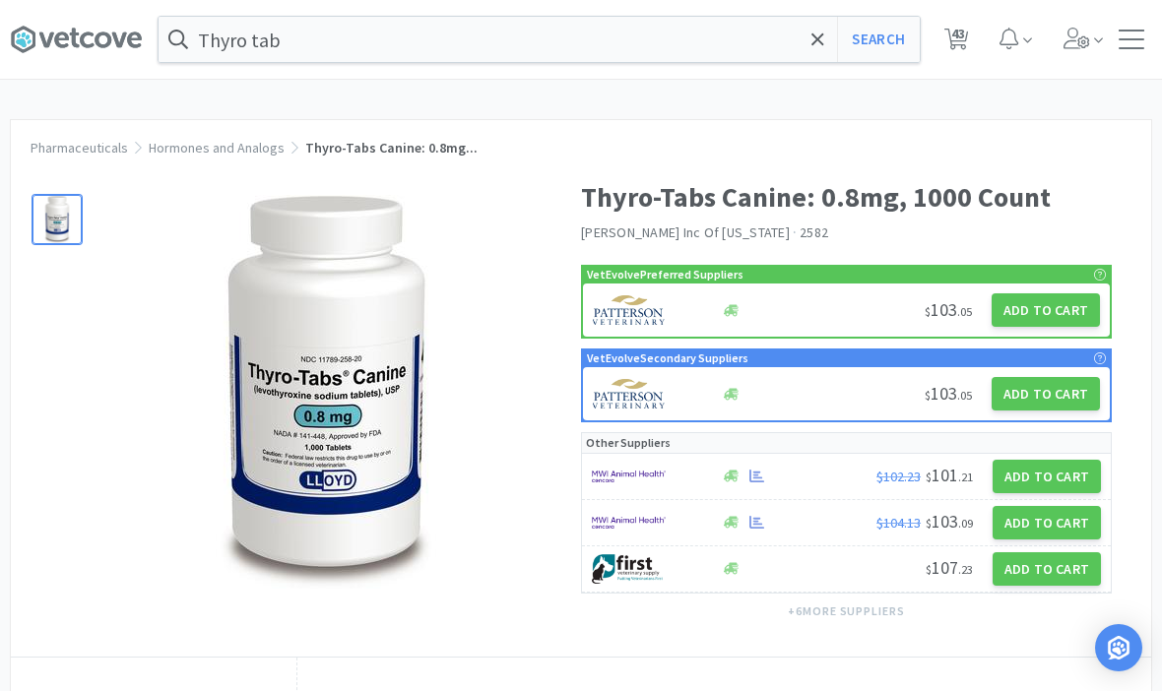
click at [1037, 300] on button "Add to Cart" at bounding box center [1045, 309] width 108 height 33
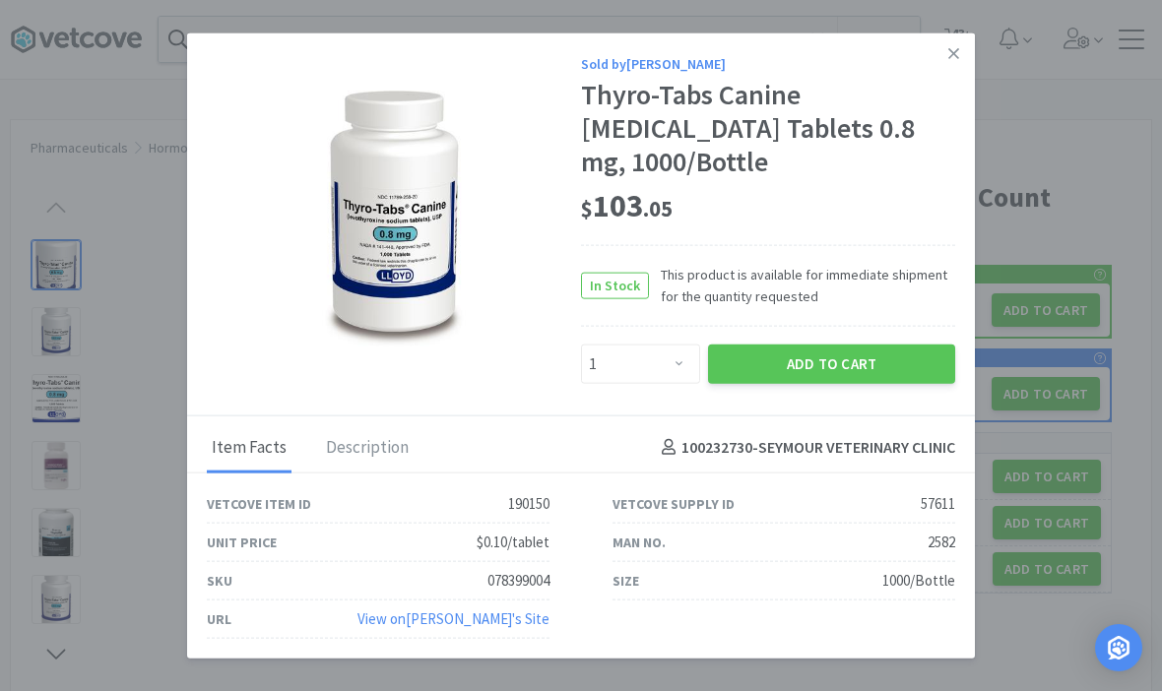
click at [832, 375] on button "Add to Cart" at bounding box center [831, 363] width 247 height 39
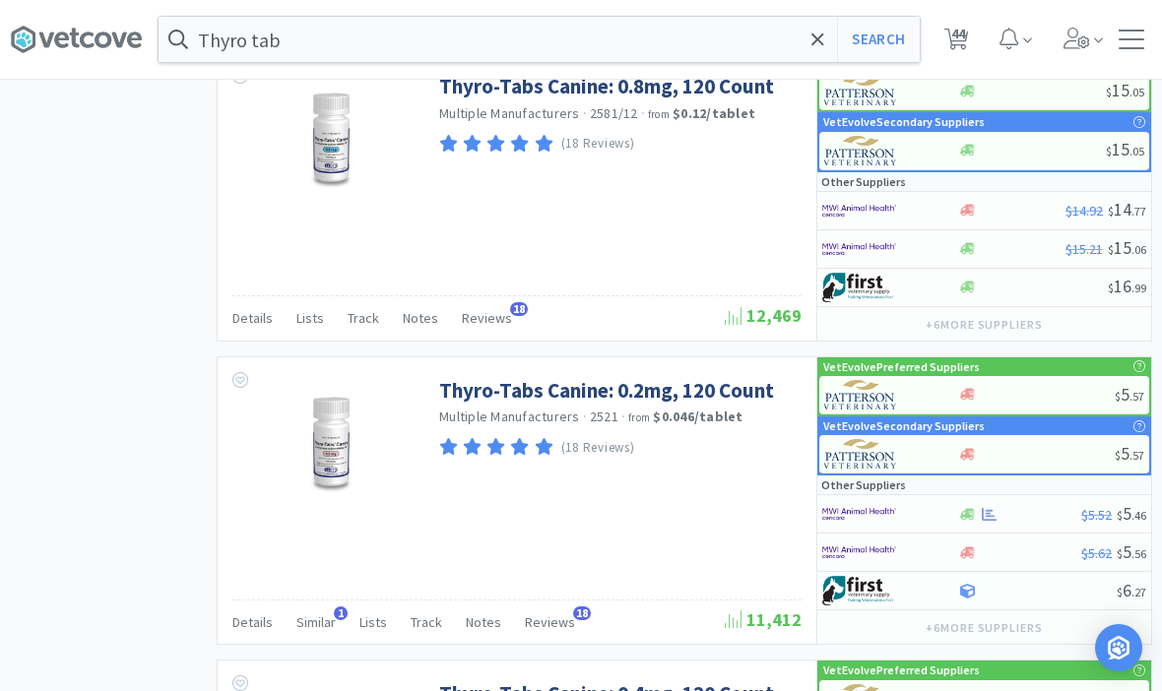
scroll to position [3520, 0]
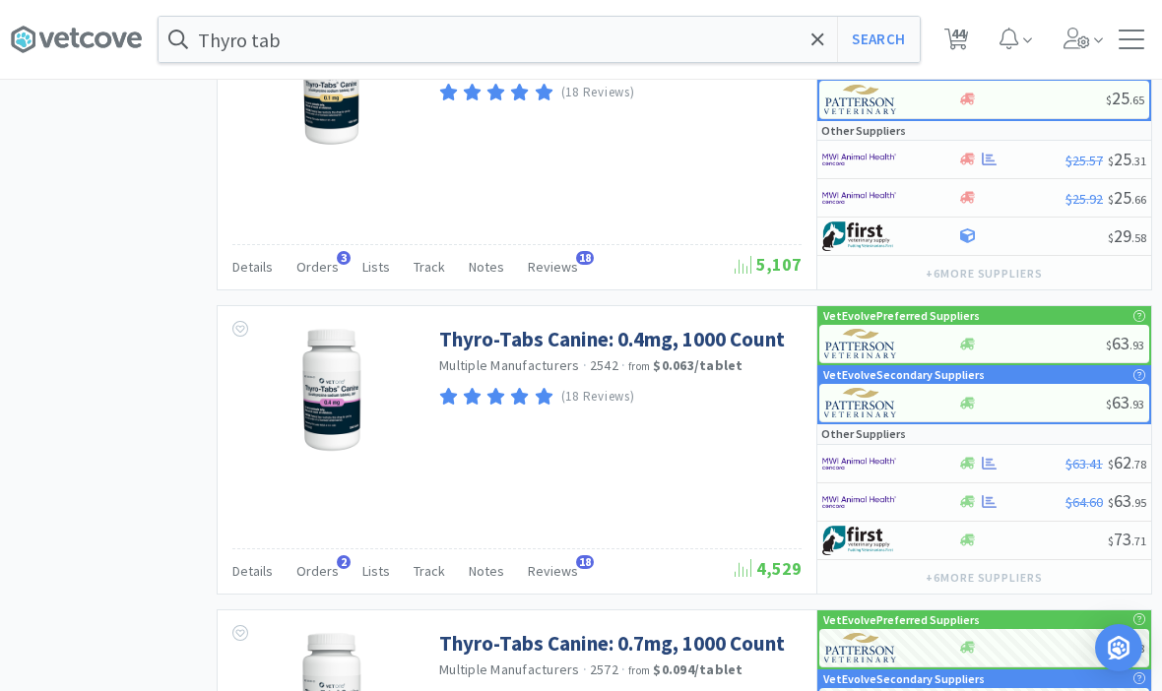
click at [761, 55] on input "Thyro tab" at bounding box center [539, 39] width 761 height 45
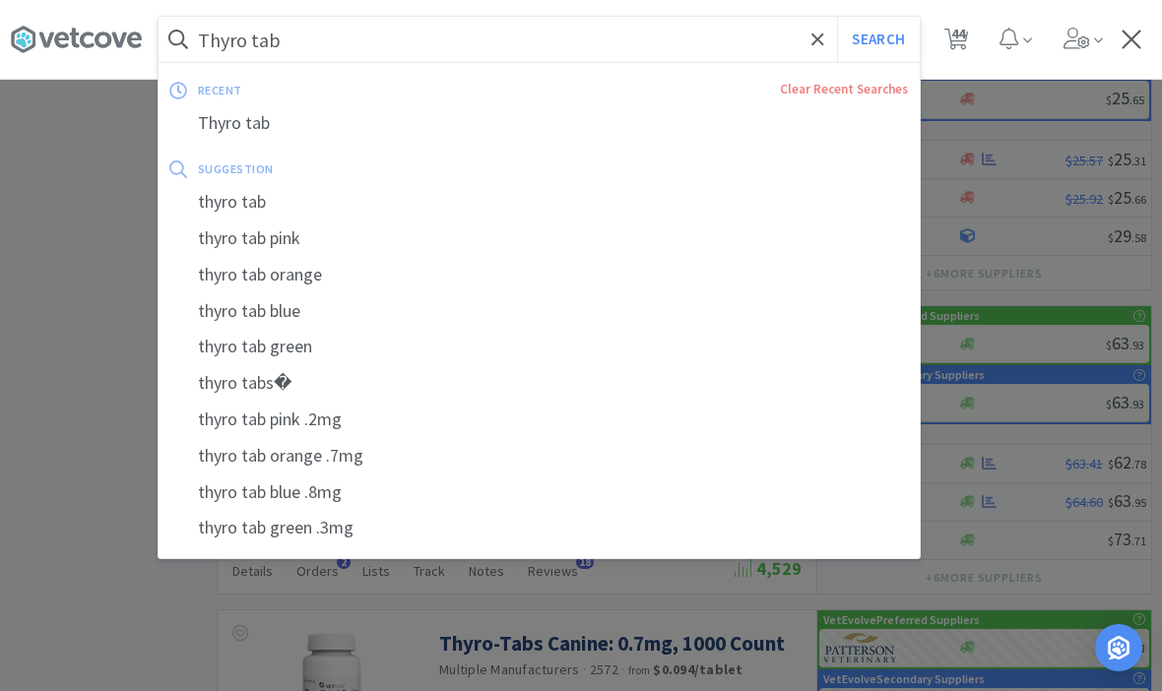
scroll to position [2048, 0]
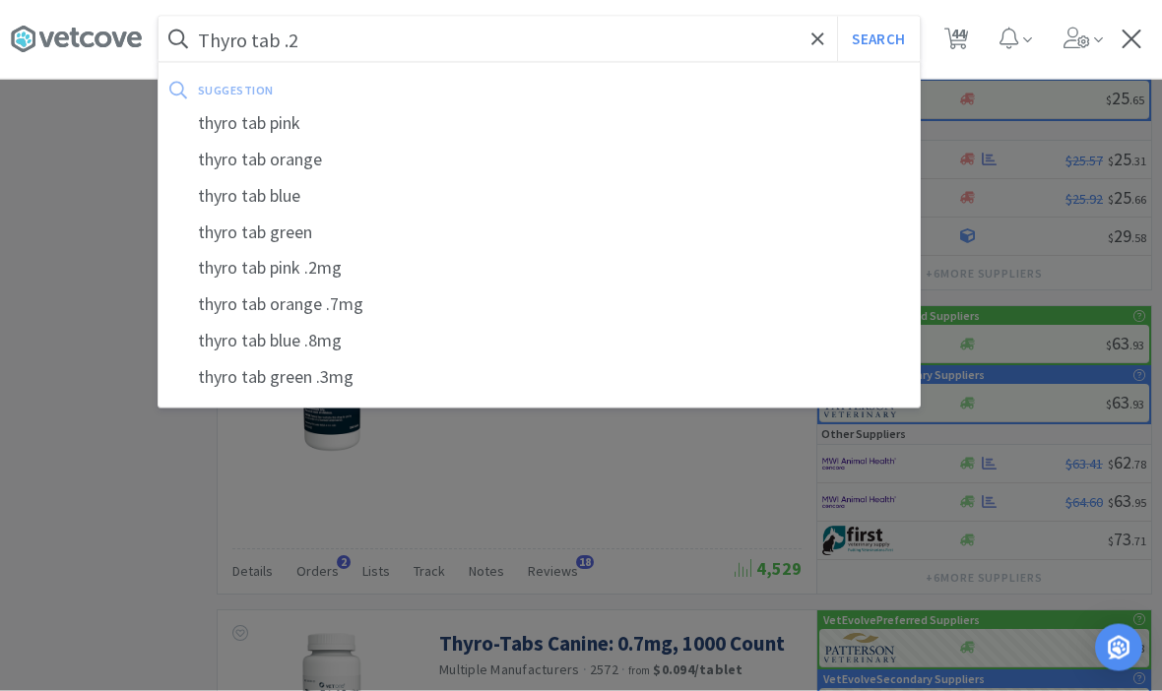
click at [877, 38] on button "Search" at bounding box center [878, 39] width 82 height 45
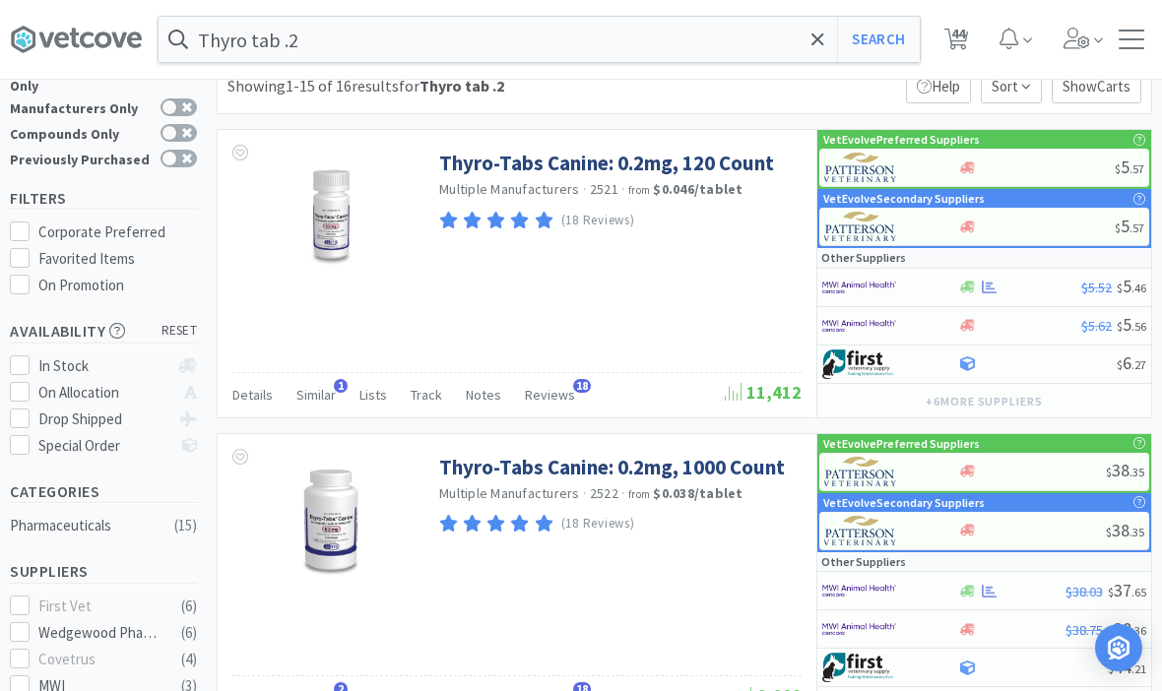
scroll to position [66, 0]
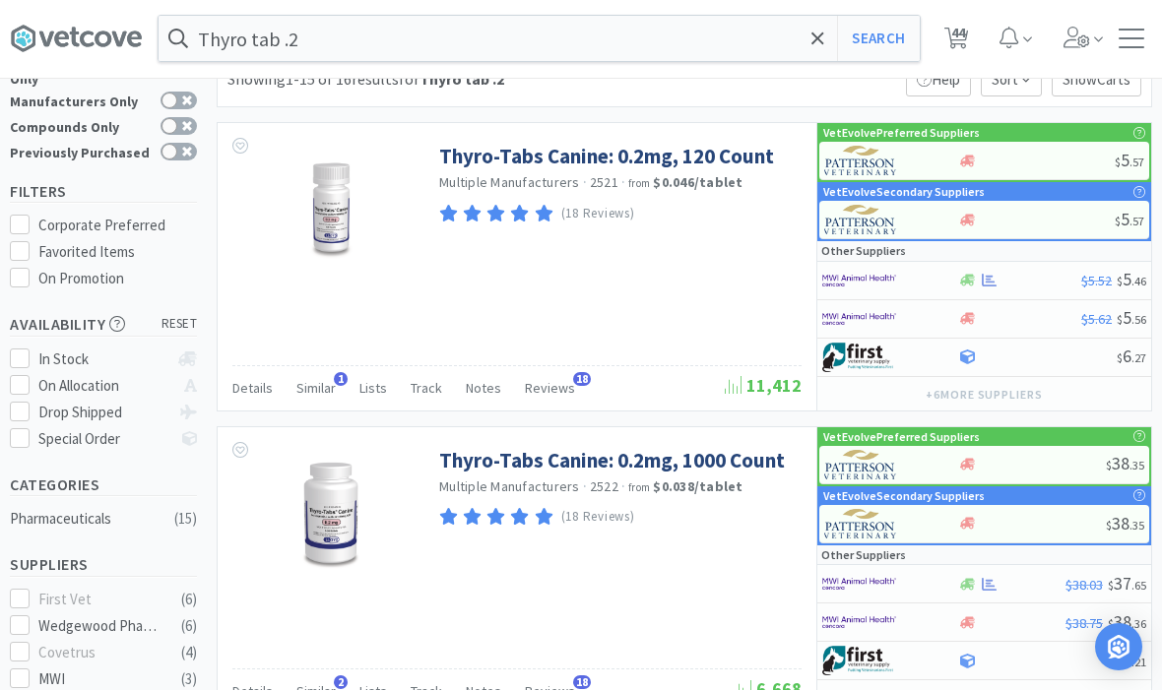
click at [640, 456] on link "Thyro-Tabs Canine: 0.2mg, 1000 Count" at bounding box center [612, 461] width 346 height 27
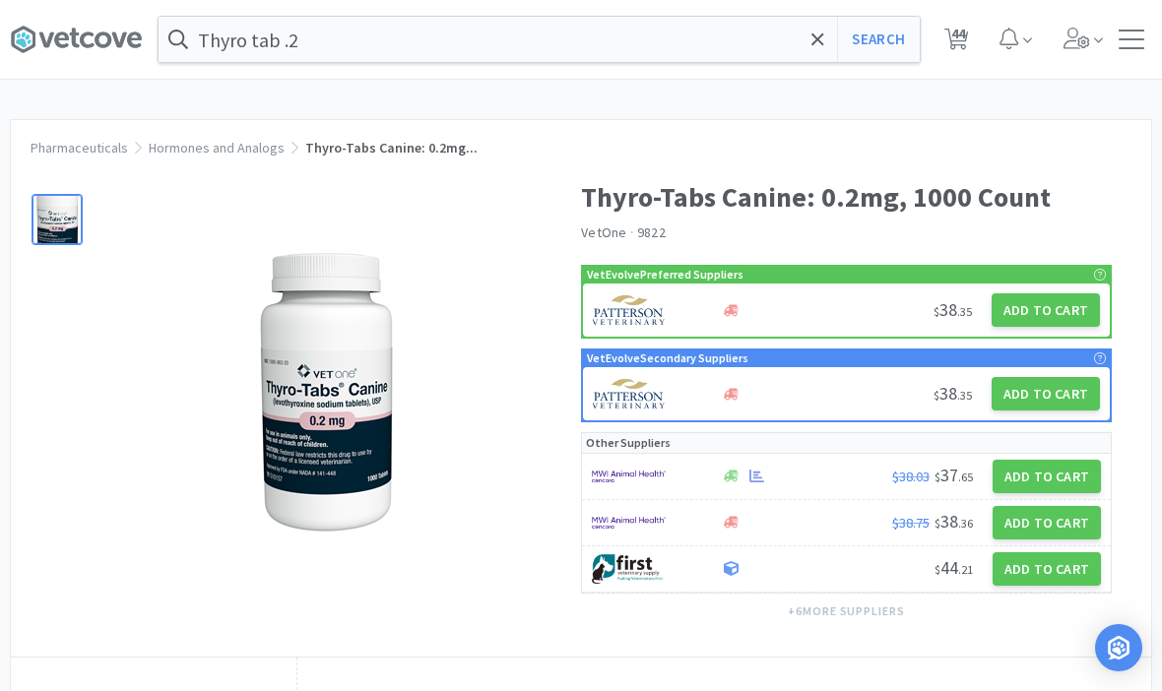
click at [1043, 478] on button "Add to Cart" at bounding box center [1046, 476] width 108 height 33
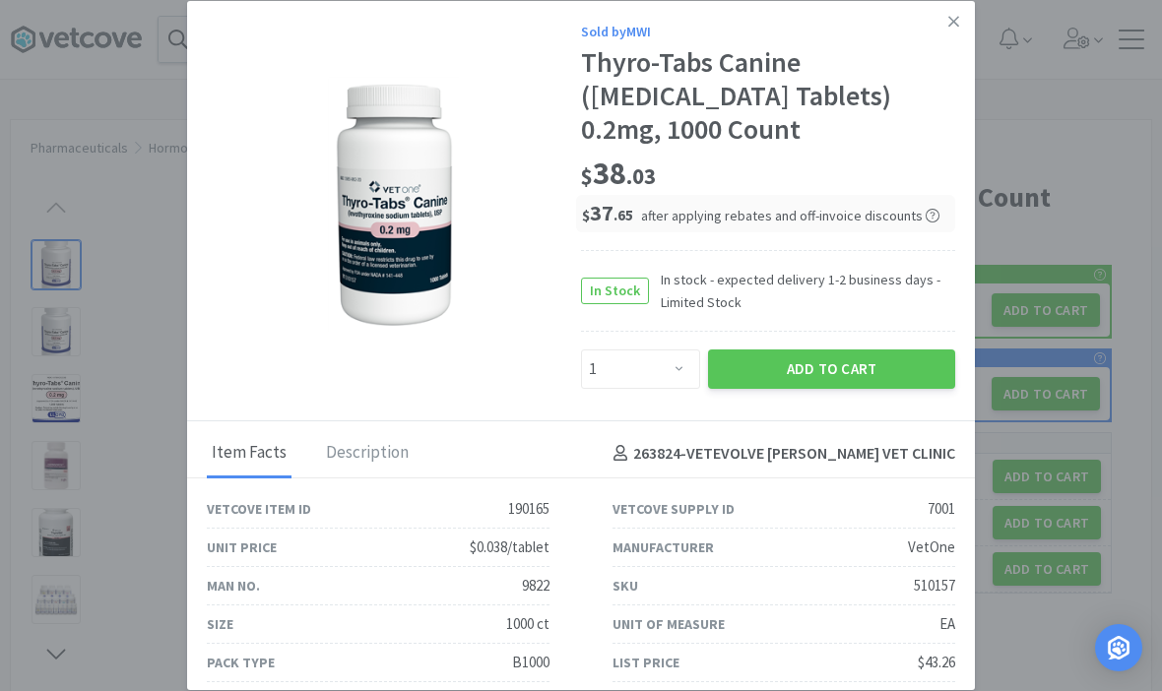
click at [830, 429] on div "263824 - VETEVOLVE SEYMOUR VET CLINIC" at bounding box center [780, 453] width 350 height 48
click at [881, 396] on div "Sold by MWI Thyro-Tabs Canine (Levothyroxine Sodium Tablets) 0.2mg, 1000 Count …" at bounding box center [581, 211] width 788 height 420
click at [866, 429] on div "263824 - VETEVOLVE SEYMOUR VET CLINIC" at bounding box center [780, 453] width 350 height 48
click at [827, 382] on button "Add to Cart" at bounding box center [831, 369] width 247 height 39
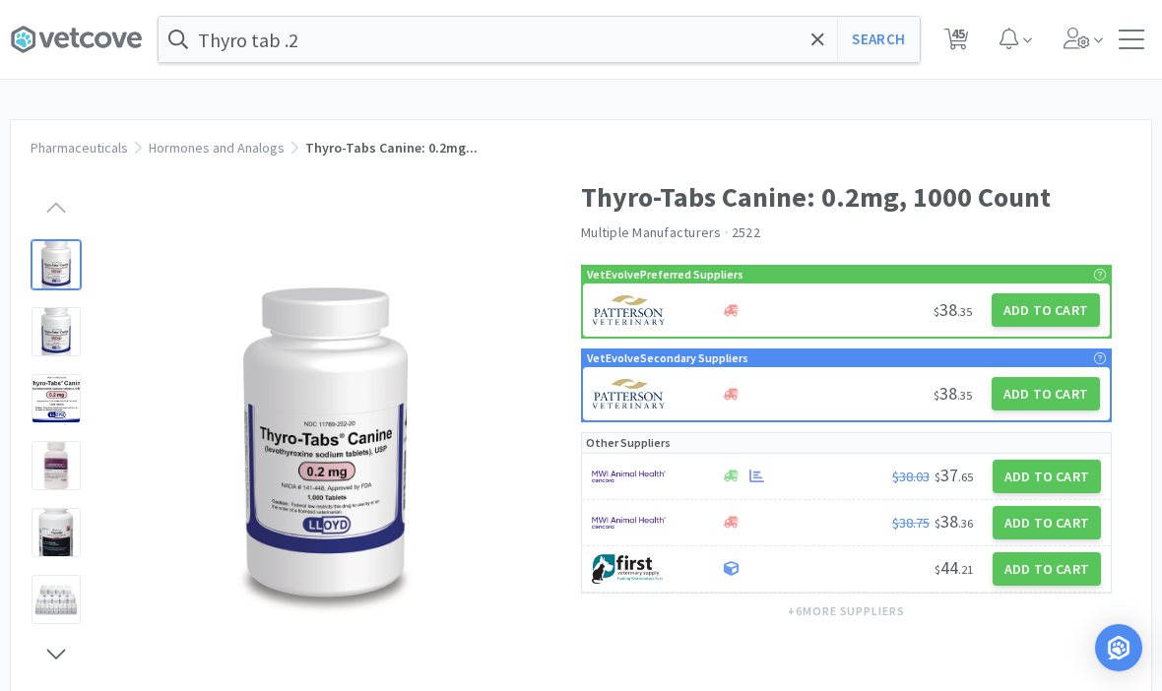
click at [814, 112] on div "Thyro tab .2 Search Orders Shopping Discuss Discuss 45 45 Pharmaceuticals Hormo…" at bounding box center [581, 615] width 1162 height 1231
click at [819, 125] on div "Pharmaceuticals Hormones and Analogs Thyro-Tabs Canine: 0.2mg..." at bounding box center [581, 137] width 1140 height 35
click at [807, 97] on div "Thyro tab .2 Search Orders Shopping Discuss Discuss 45 45 Pharmaceuticals Hormo…" at bounding box center [581, 615] width 1162 height 1231
click at [821, 118] on div "Thyro tab .2 Search Orders Shopping Discuss Discuss 45 45 Pharmaceuticals Hormo…" at bounding box center [581, 615] width 1162 height 1231
click at [735, 96] on div "Thyro tab .2 Search Orders Shopping Discuss Discuss 45 45 Pharmaceuticals Hormo…" at bounding box center [581, 615] width 1162 height 1231
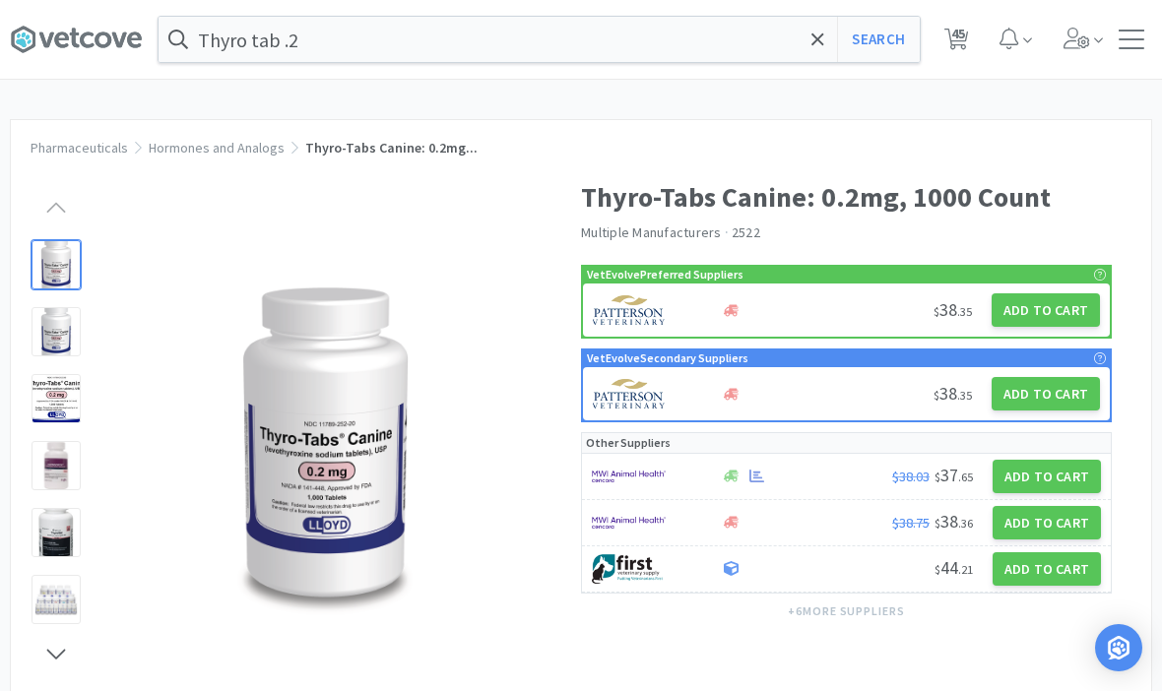
click at [654, 94] on div "Thyro tab .2 Search Orders Shopping Discuss Discuss 45 45 Pharmaceuticals Hormo…" at bounding box center [581, 615] width 1162 height 1231
click at [786, 106] on div "Thyro tab .2 Search Orders Shopping Discuss Discuss 45 45 Pharmaceuticals Hormo…" at bounding box center [581, 615] width 1162 height 1231
click at [814, 101] on div "Thyro tab .2 Search Orders Shopping Discuss Discuss 45 45 Pharmaceuticals Hormo…" at bounding box center [581, 615] width 1162 height 1231
click at [822, 91] on div "Thyro tab .2 Search Orders Shopping Discuss Discuss 45 45 Pharmaceuticals Hormo…" at bounding box center [581, 615] width 1162 height 1231
click at [819, 79] on div "Thyro tab .2 Search Orders Shopping Discuss Discuss 45 45" at bounding box center [581, 40] width 1162 height 80
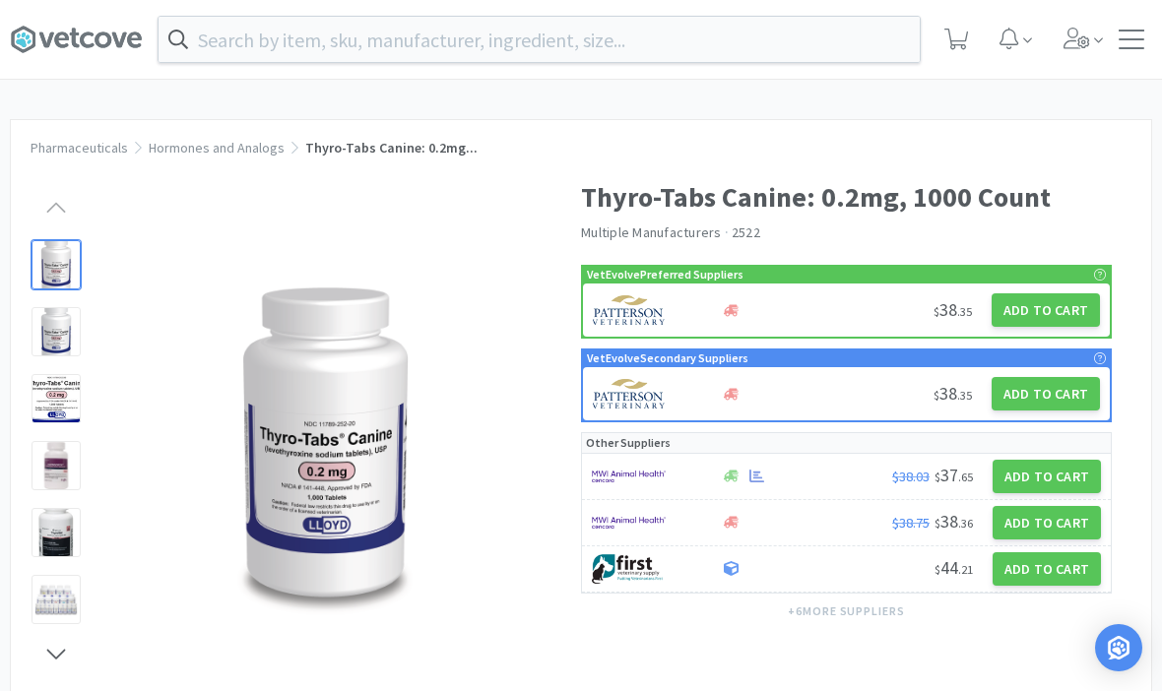
click at [353, 40] on input "text" at bounding box center [539, 39] width 761 height 45
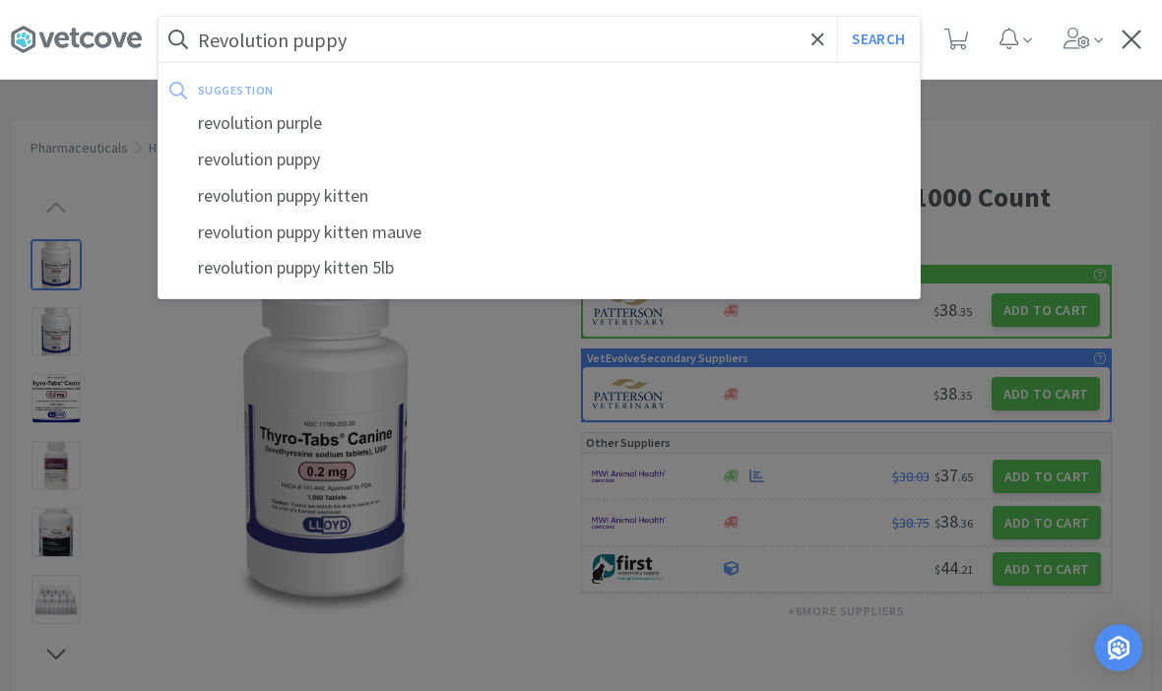
type input "Revolution puppy"
click at [877, 39] on button "Search" at bounding box center [878, 39] width 82 height 45
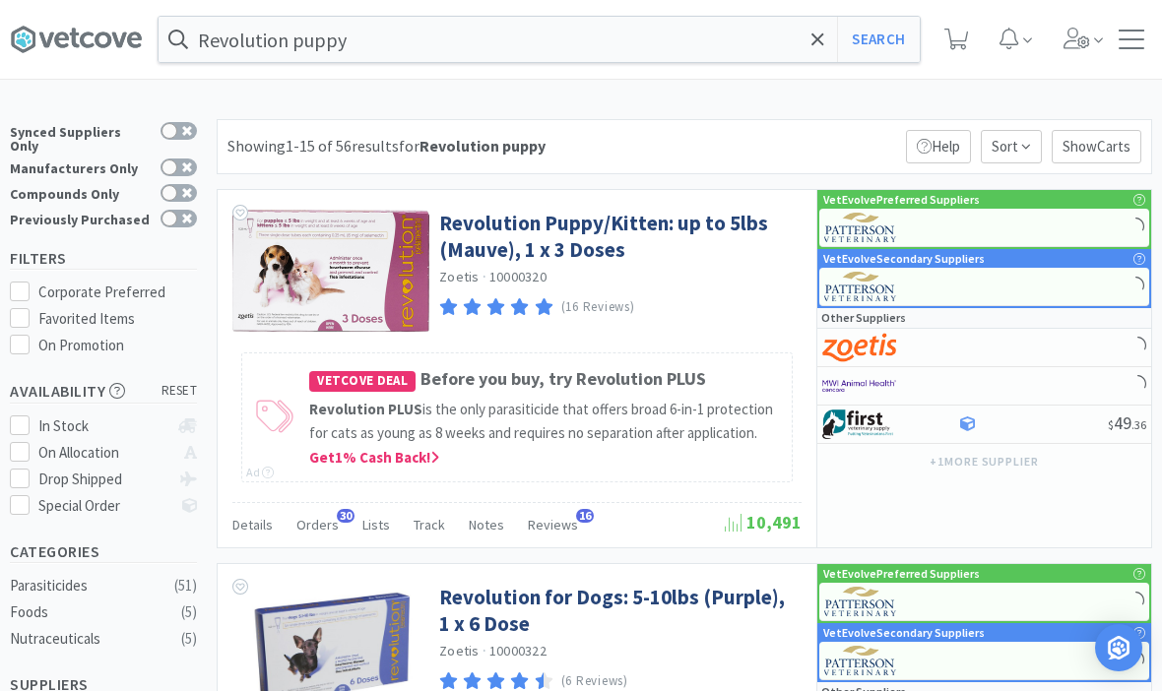
select select "1"
select select "3"
select select "1"
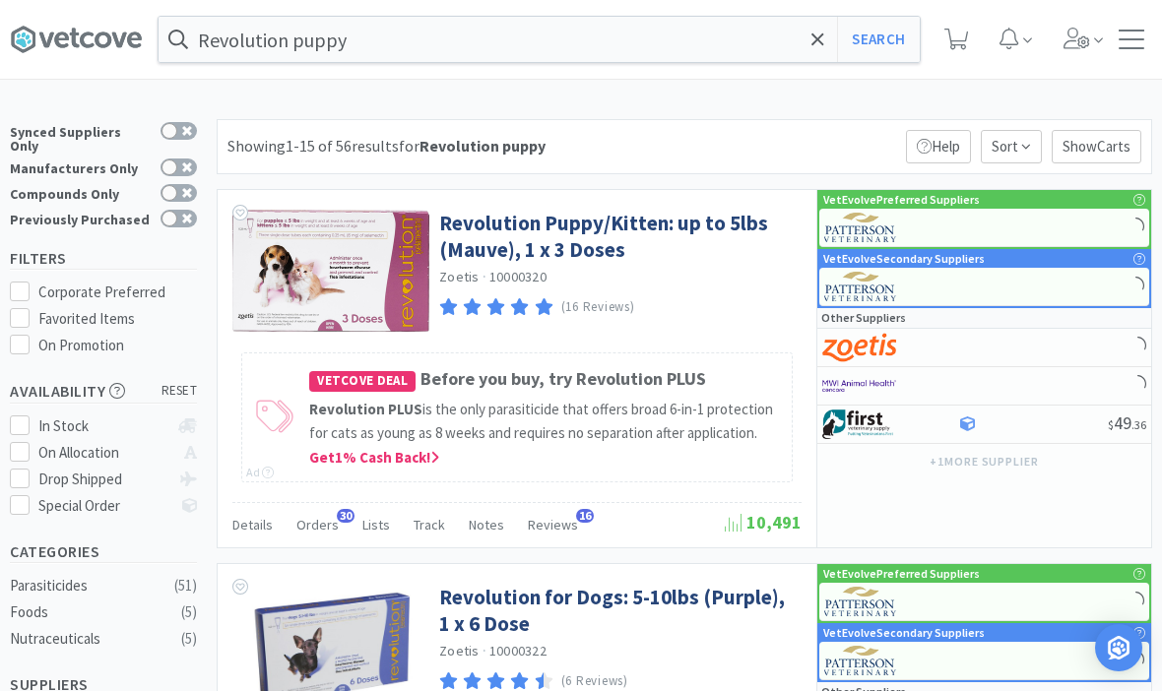
select select "2"
select select "1"
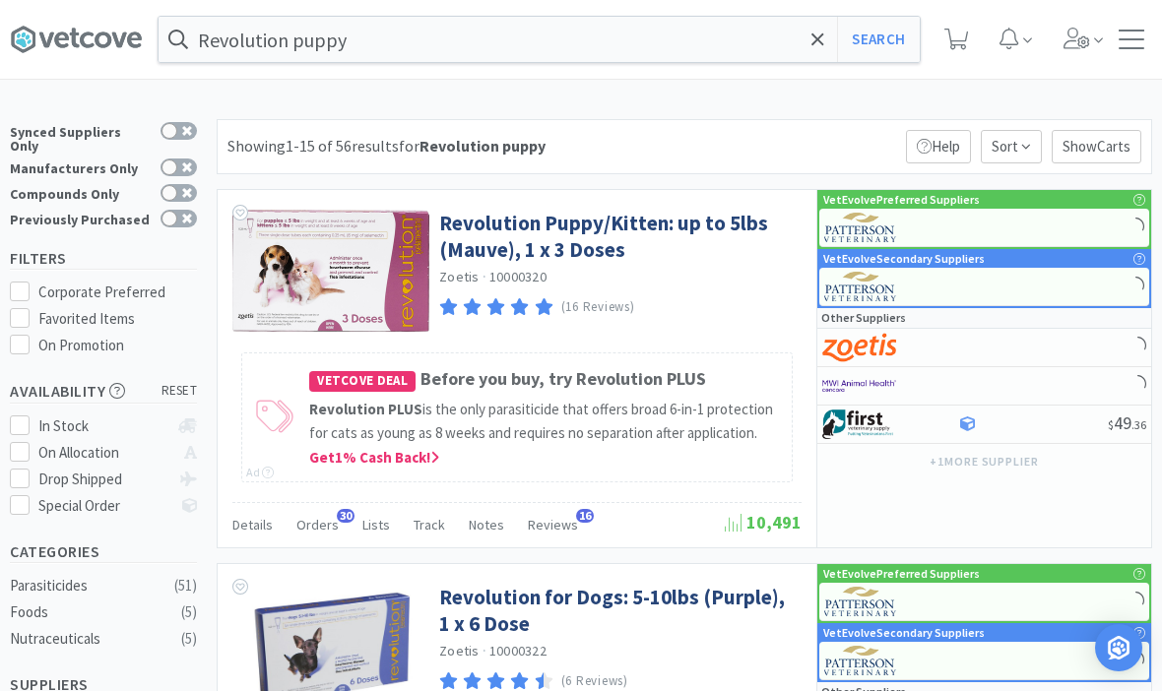
select select "1"
select select "2"
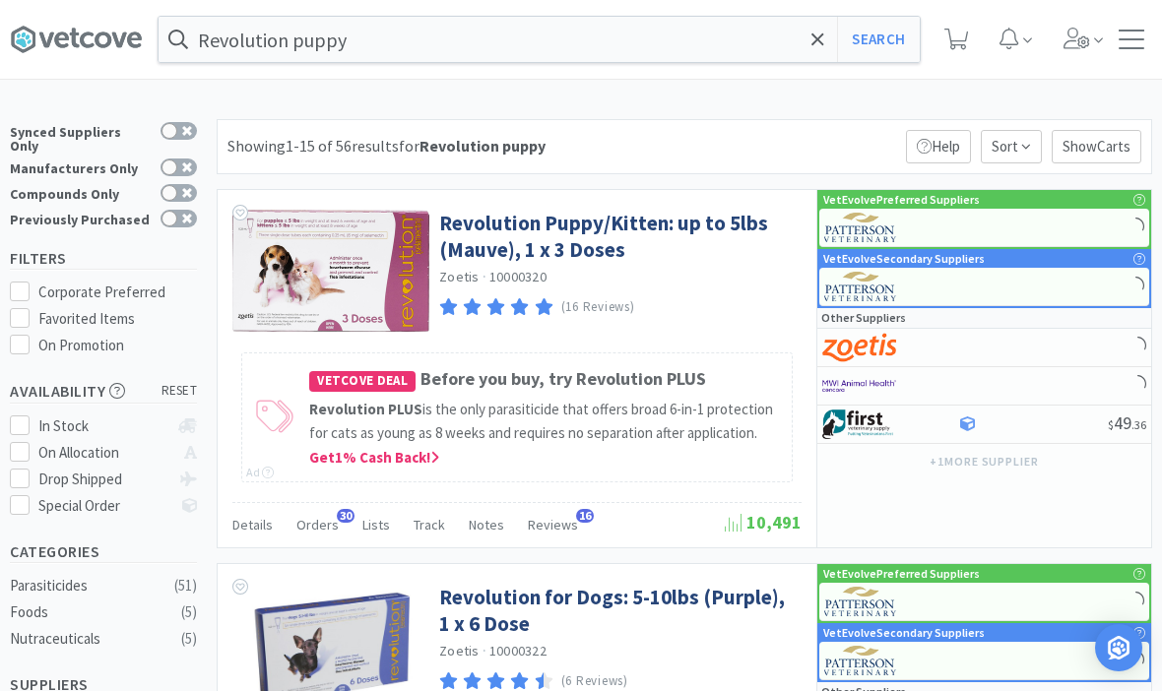
select select "1"
select select "3"
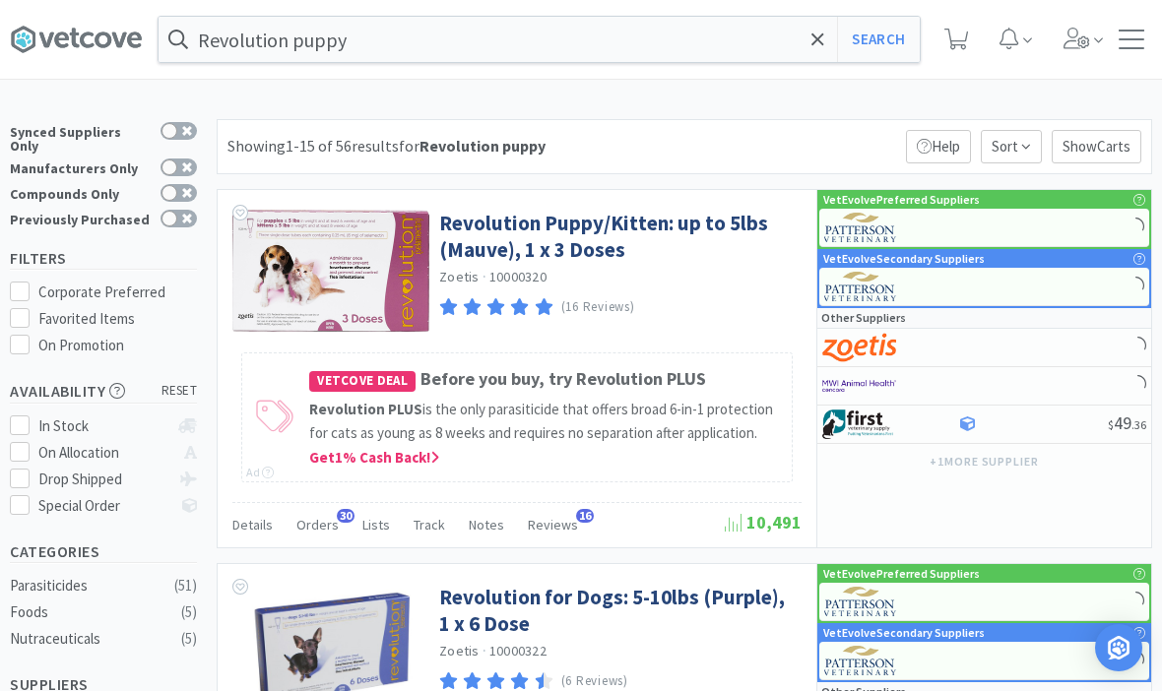
select select "1"
select select "10"
select select "3"
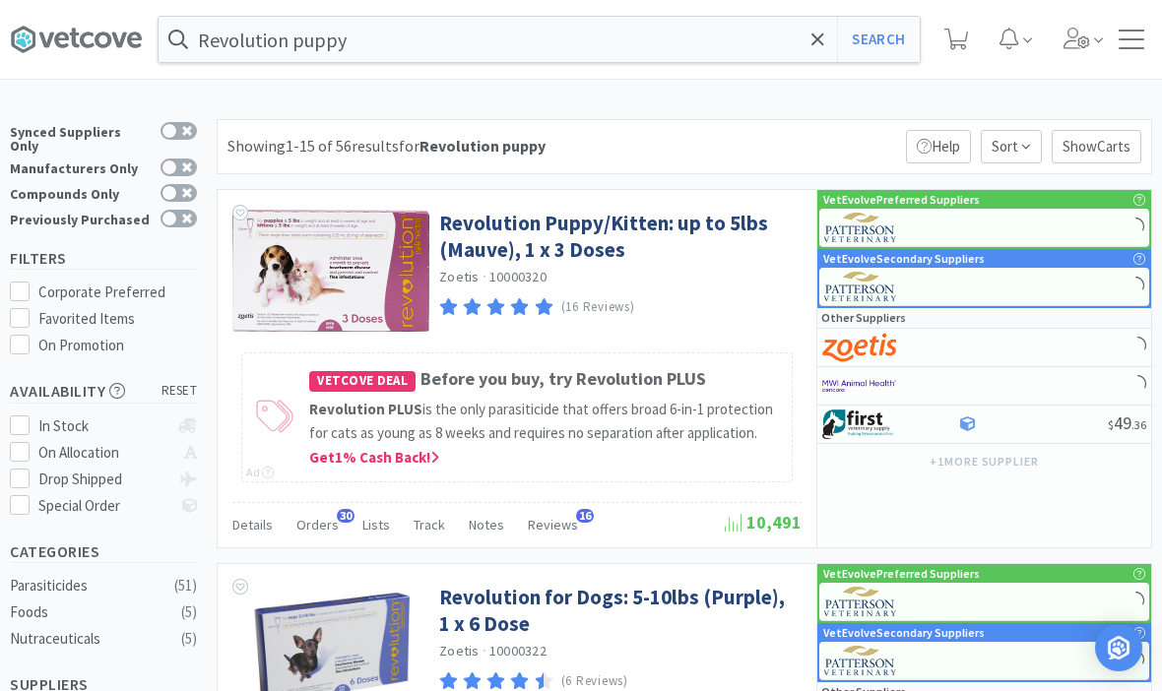
select select "2"
select select "100"
select select "1"
select select "2"
select select "1"
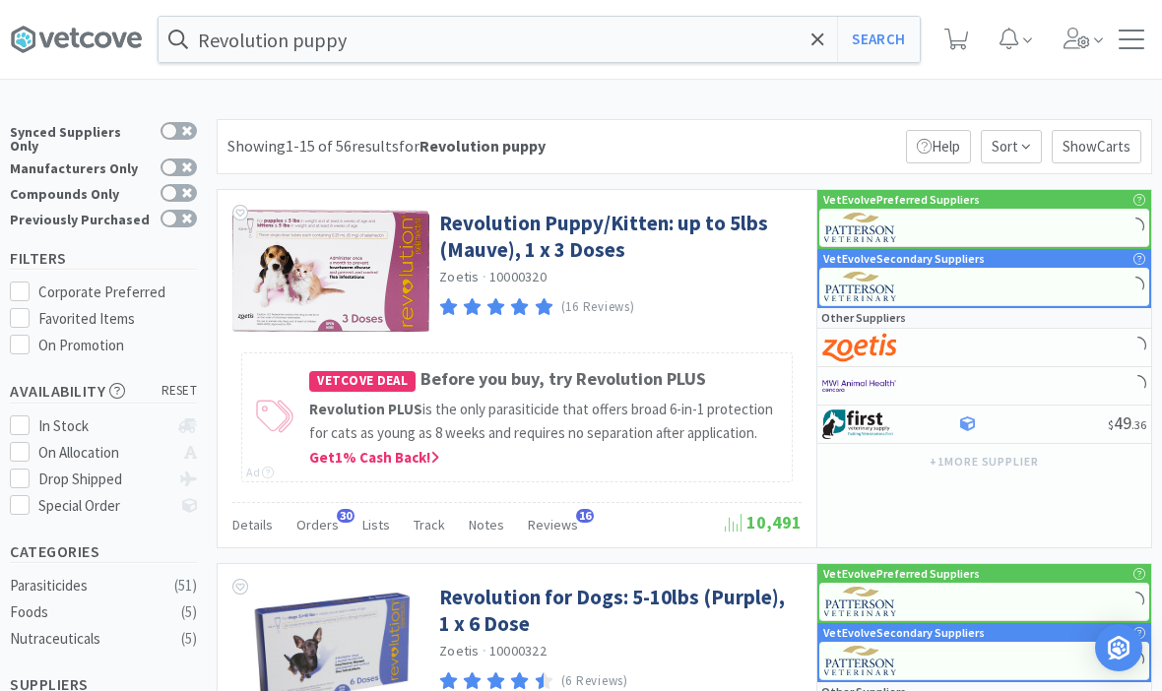
select select "1"
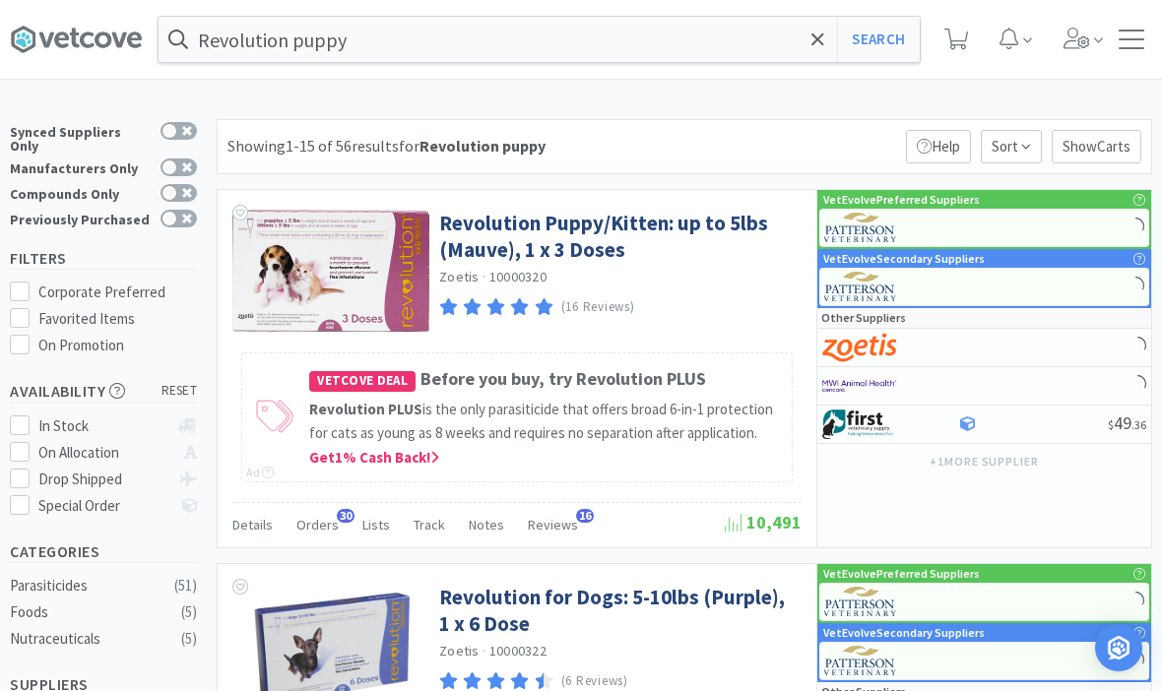
select select "1"
select select "10"
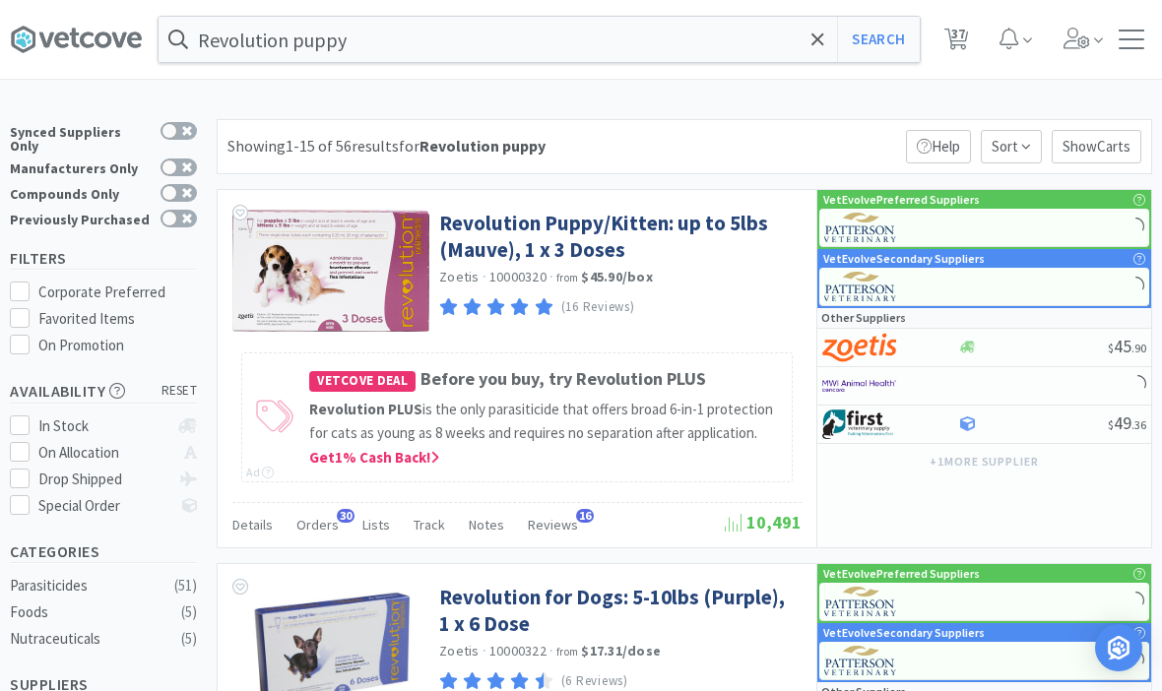
select select "10"
select select "1"
select select "3"
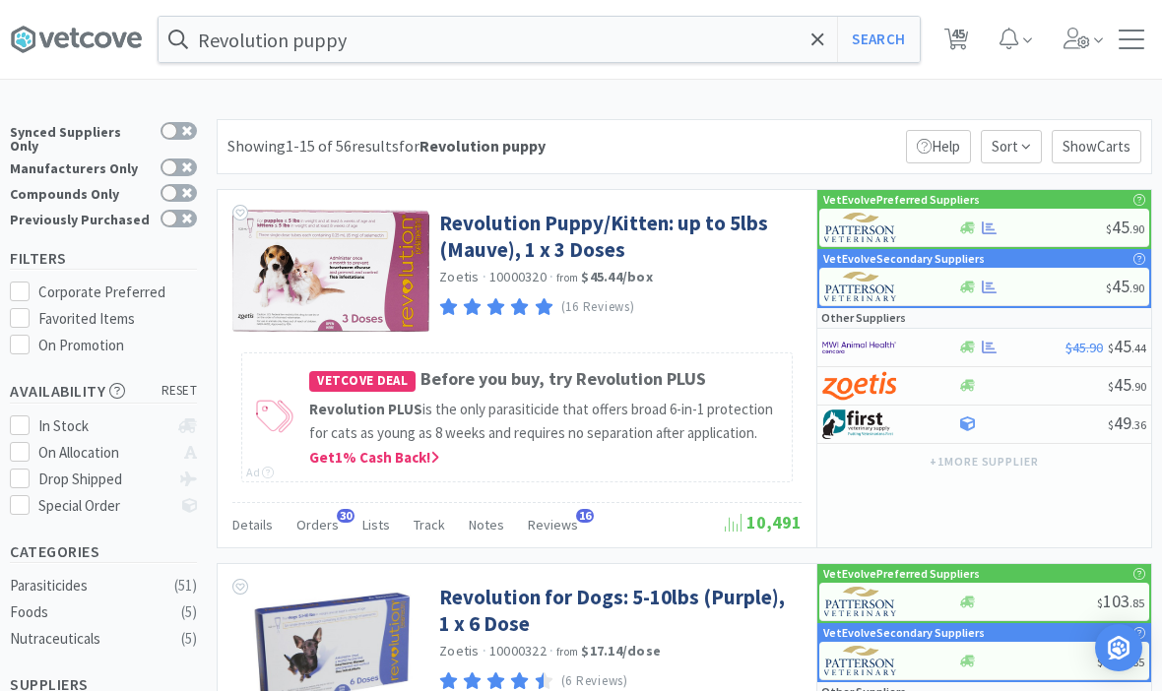
click at [314, 518] on span "Orders" at bounding box center [317, 525] width 42 height 18
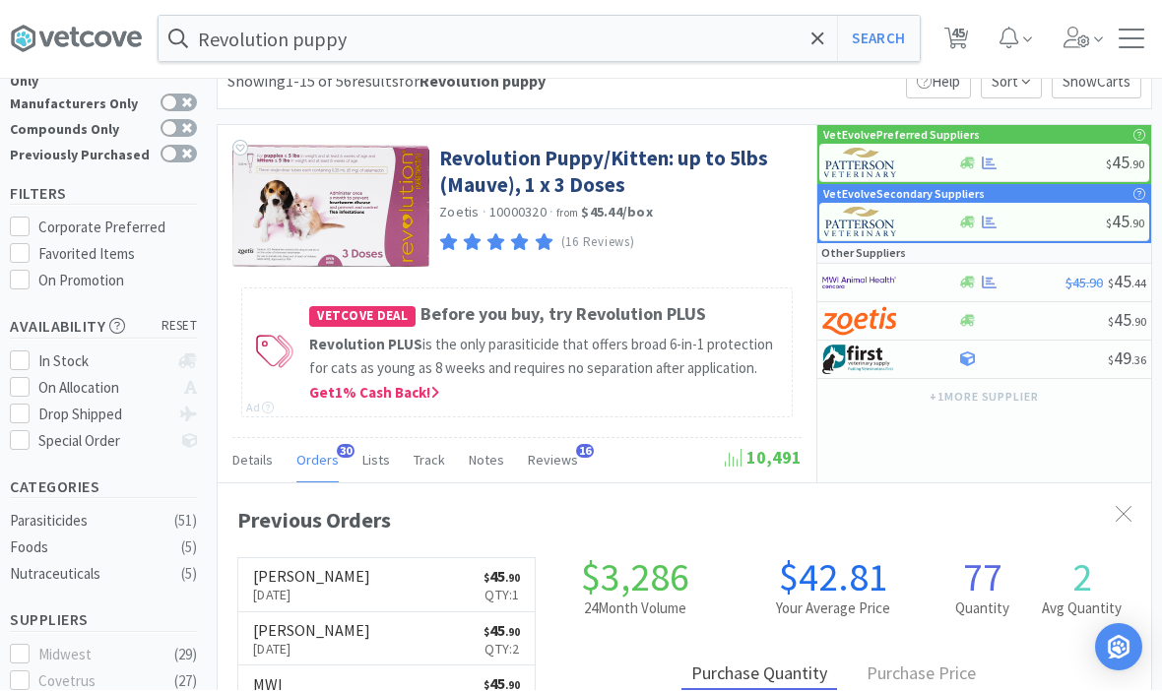
scroll to position [65, 0]
click at [568, 159] on link "Revolution Puppy/Kitten: up to 5lbs (Mauve), 1 x 3 Doses" at bounding box center [617, 172] width 357 height 54
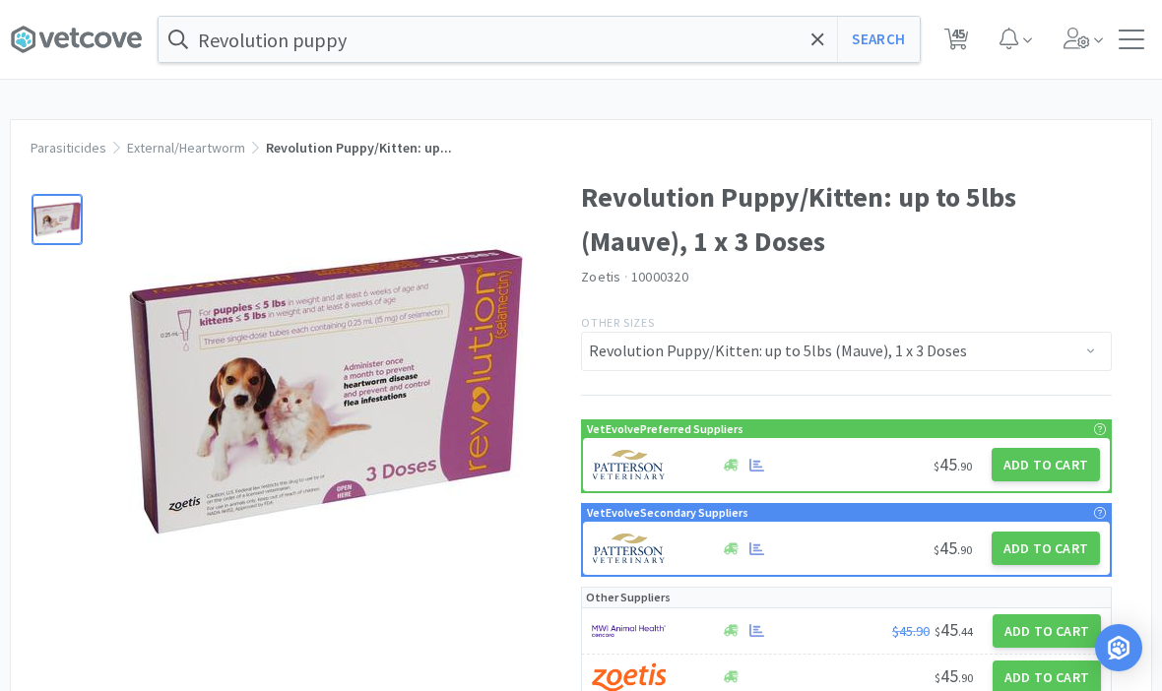
click at [1055, 462] on button "Add to Cart" at bounding box center [1045, 464] width 108 height 33
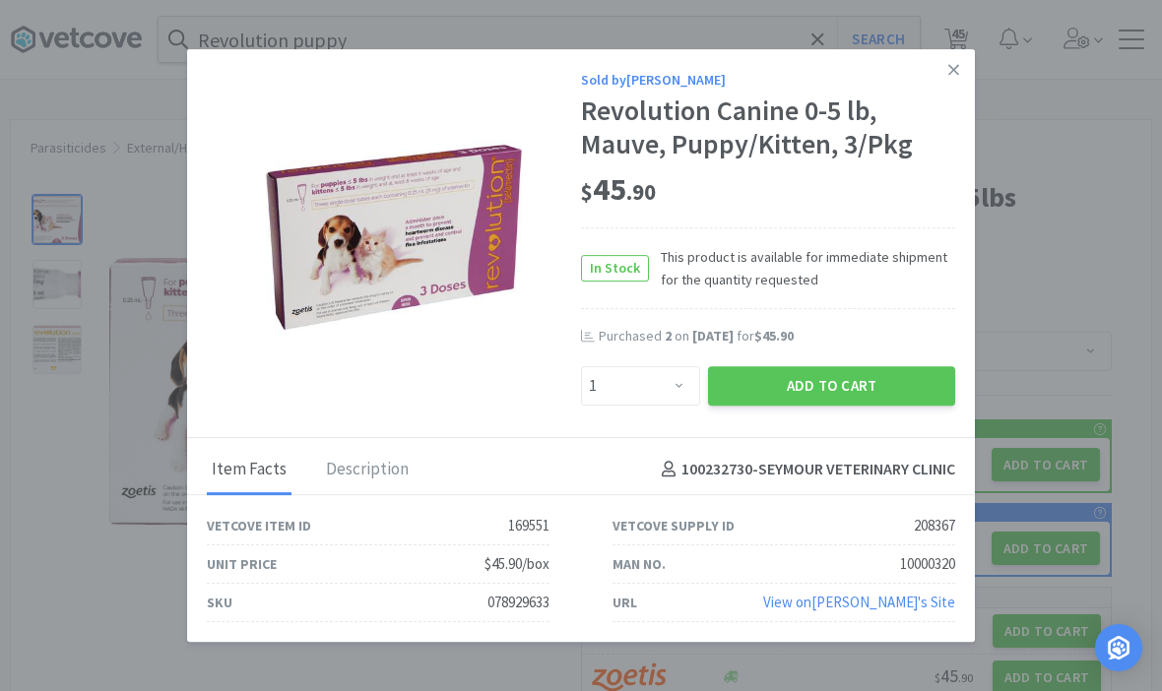
click at [693, 457] on h4 "100232730 - SEYMOUR VETERINARY CLINIC" at bounding box center [804, 470] width 301 height 26
click at [669, 438] on div "Item Facts Description 100232730 - SEYMOUR VETERINARY CLINIC" at bounding box center [581, 466] width 788 height 57
click at [676, 457] on h4 "100232730 - SEYMOUR VETERINARY CLINIC" at bounding box center [804, 470] width 301 height 26
click at [672, 414] on div "Sold by Patterson Revolution Canine 0-5 lb, Mauve, Puppy/Kitten, 3/Pkg $ 45 . 9…" at bounding box center [581, 243] width 788 height 389
click at [654, 458] on h4 "100232730 - SEYMOUR VETERINARY CLINIC" at bounding box center [804, 470] width 301 height 26
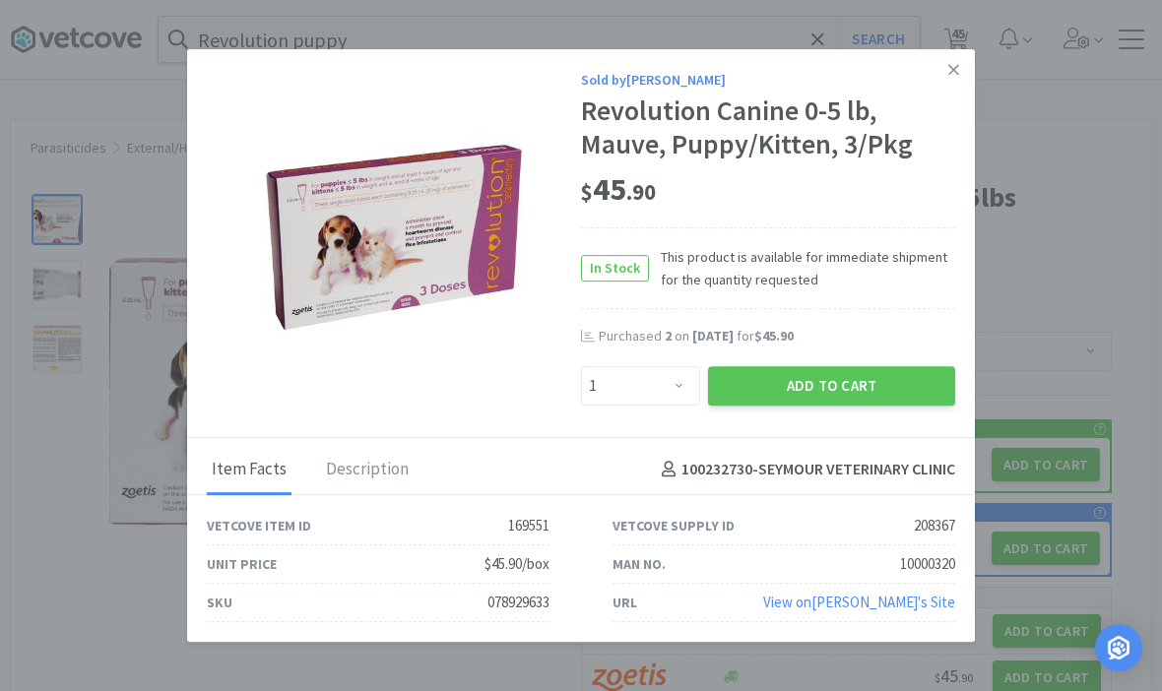
click at [693, 438] on div "Item Facts Description 100232730 - SEYMOUR VETERINARY CLINIC" at bounding box center [581, 466] width 788 height 57
click at [695, 378] on select "Enter Quantity 1 2 3 4 5 6 7 8 9 10 11 12 13 14 15 16 17 18 19 20 Enter Quantity" at bounding box center [640, 385] width 119 height 39
click at [668, 402] on select "Enter Quantity 1 2 3 4 5 6 7 8 9 10 11 12 13 14 15 16 17 18 19 20 Enter Quantity" at bounding box center [640, 385] width 119 height 39
click at [678, 473] on h4 "100232730 - SEYMOUR VETERINARY CLINIC" at bounding box center [804, 470] width 301 height 26
click at [676, 428] on div "Sold by Patterson Revolution Canine 0-5 lb, Mauve, Puppy/Kitten, 3/Pkg $ 45 . 9…" at bounding box center [581, 243] width 788 height 389
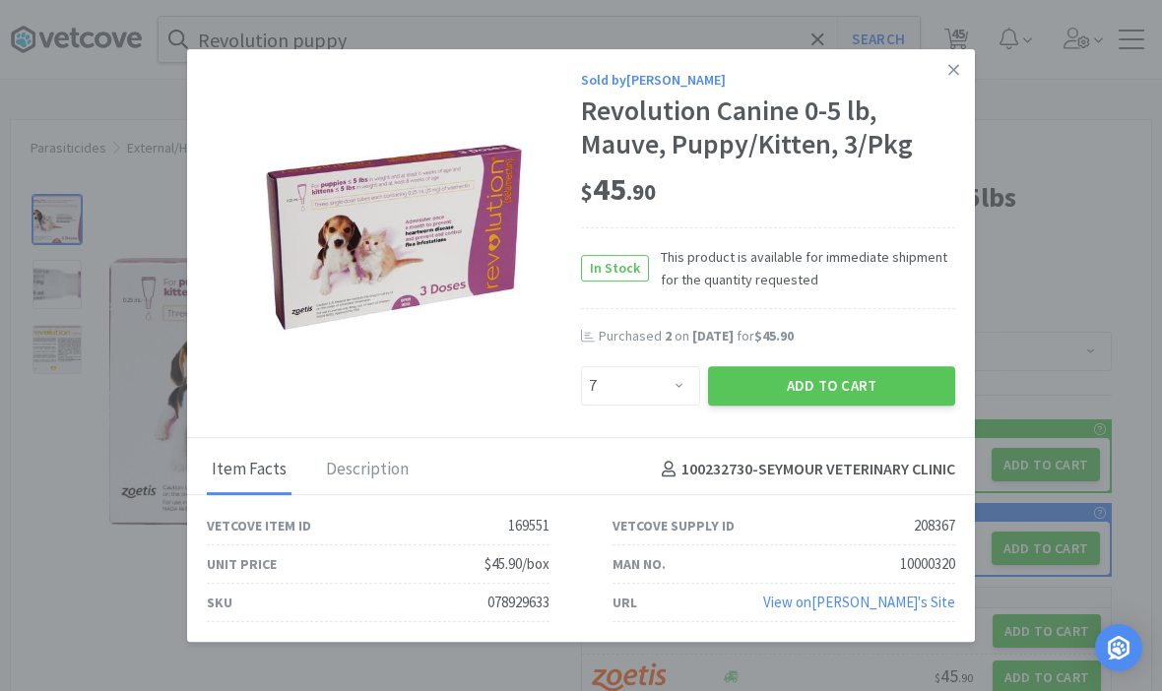
click at [647, 414] on div "Sold by Patterson Revolution Canine 0-5 lb, Mauve, Puppy/Kitten, 3/Pkg $ 45 . 9…" at bounding box center [581, 243] width 788 height 389
click at [664, 400] on select "Enter Quantity 1 2 3 4 5 6 7 8 9 10 11 12 13 14 15 16 17 18 19 20 Enter Quantity" at bounding box center [640, 385] width 119 height 39
select select "4"
click at [838, 434] on div "Sold by Patterson Revolution Canine 0-5 lb, Mauve, Puppy/Kitten, 3/Pkg $ 45 . 9…" at bounding box center [581, 243] width 788 height 389
click at [853, 438] on div "Item Facts Description 100232730 - SEYMOUR VETERINARY CLINIC" at bounding box center [581, 466] width 788 height 57
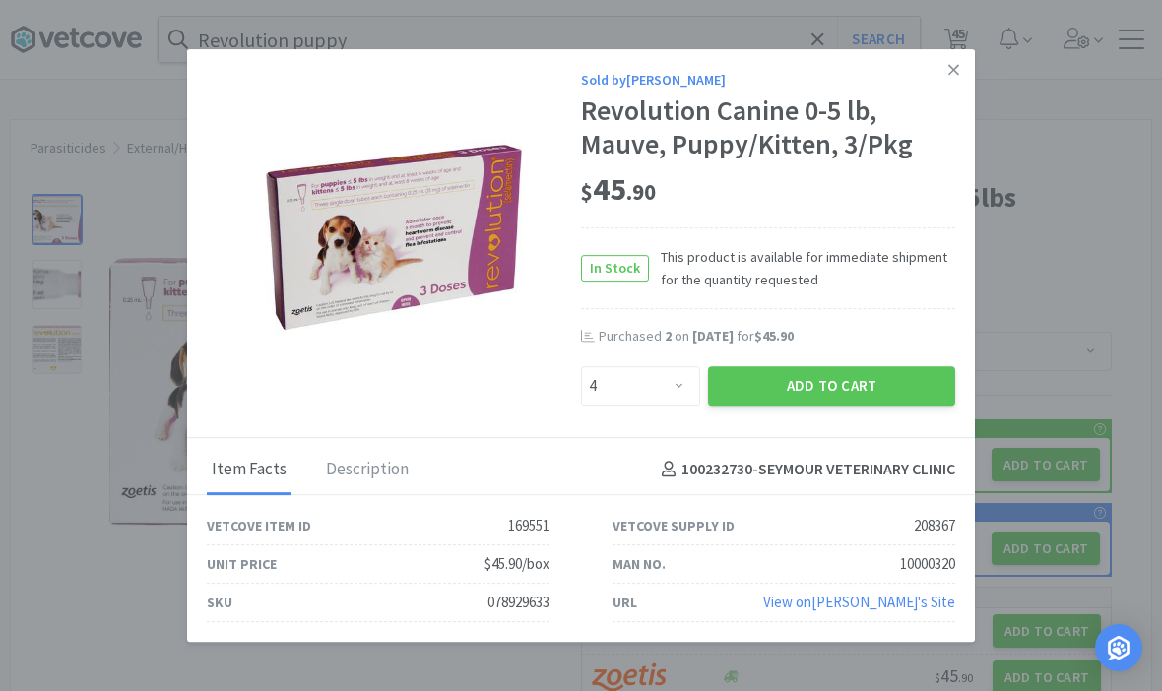
click at [816, 443] on div "Item Facts Description 100232730 - SEYMOUR VETERINARY CLINIC" at bounding box center [581, 466] width 788 height 57
click at [813, 402] on button "Add to Cart" at bounding box center [831, 385] width 247 height 39
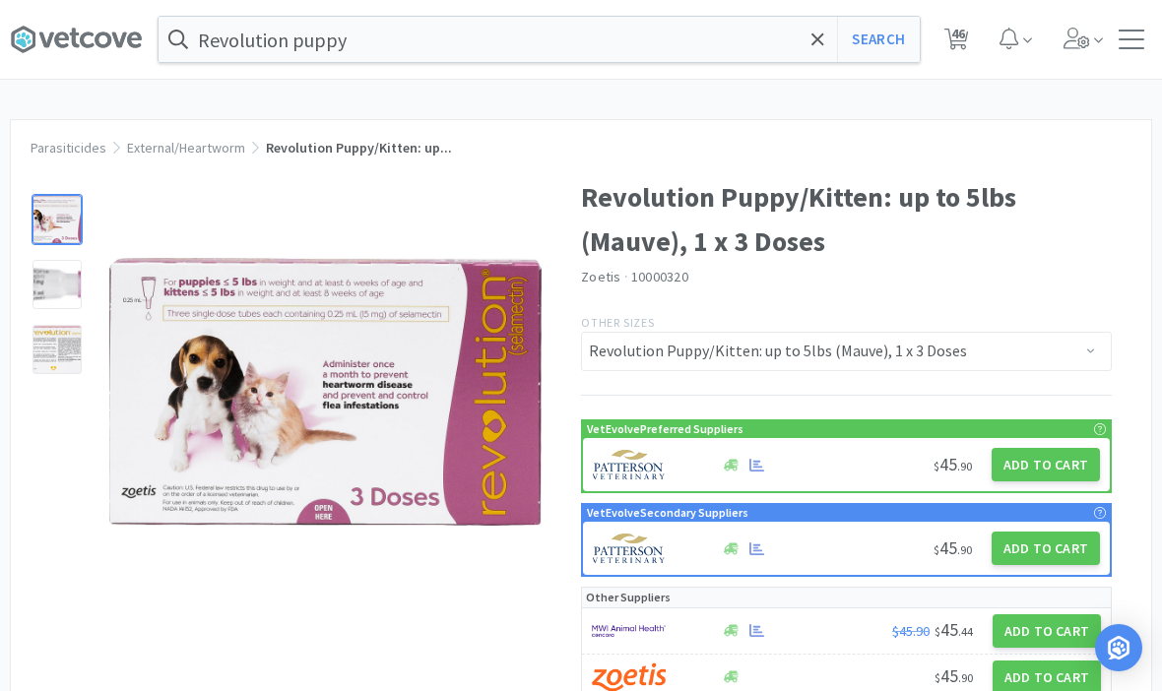
click at [795, 110] on div "Revolution puppy Search Orders Shopping Discuss Discuss 46 46 Parasiticides Ext…" at bounding box center [581, 684] width 1162 height 1369
click at [337, 74] on div "Revolution puppy Search Orders Shopping Discuss Discuss 46 46" at bounding box center [581, 39] width 1142 height 79
click at [826, 108] on div "Revolution puppy Search Orders Shopping Discuss Discuss 46 46 Parasiticides Ext…" at bounding box center [581, 684] width 1162 height 1369
click at [809, 95] on div "Revolution puppy Search Orders Shopping Discuss Discuss 46 46 Parasiticides Ext…" at bounding box center [581, 684] width 1162 height 1369
click at [815, 92] on div "Revolution puppy Search Orders Shopping Discuss Discuss 46 46 Parasiticides Ext…" at bounding box center [581, 684] width 1162 height 1369
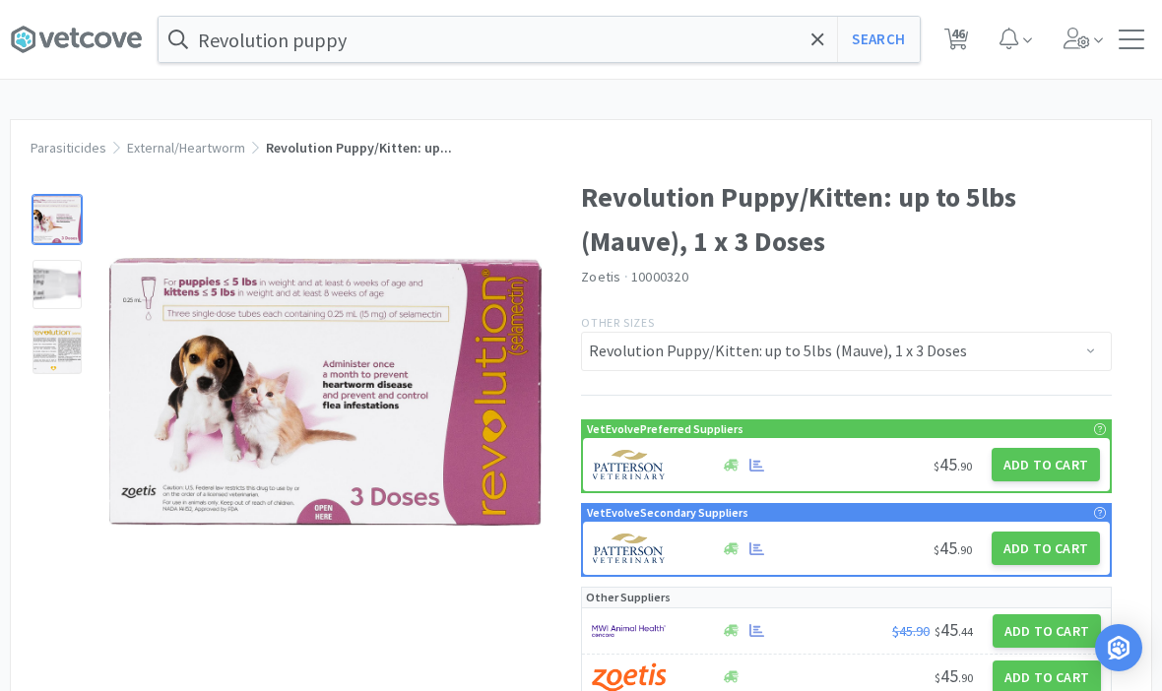
click at [668, 105] on div "Revolution puppy Search Orders Shopping Discuss Discuss 46 46 Parasiticides Ext…" at bounding box center [581, 684] width 1162 height 1369
click at [133, 113] on div "Revolution puppy Search Orders Shopping Discuss Discuss 46 46 Parasiticides Ext…" at bounding box center [581, 684] width 1162 height 1369
click at [84, 101] on div "Revolution puppy Search Orders Shopping Discuss Discuss 46 46 Parasiticides Ext…" at bounding box center [581, 684] width 1162 height 1369
click at [92, 76] on span at bounding box center [84, 39] width 148 height 79
click at [561, 41] on input "Revolution puppy" at bounding box center [539, 39] width 761 height 45
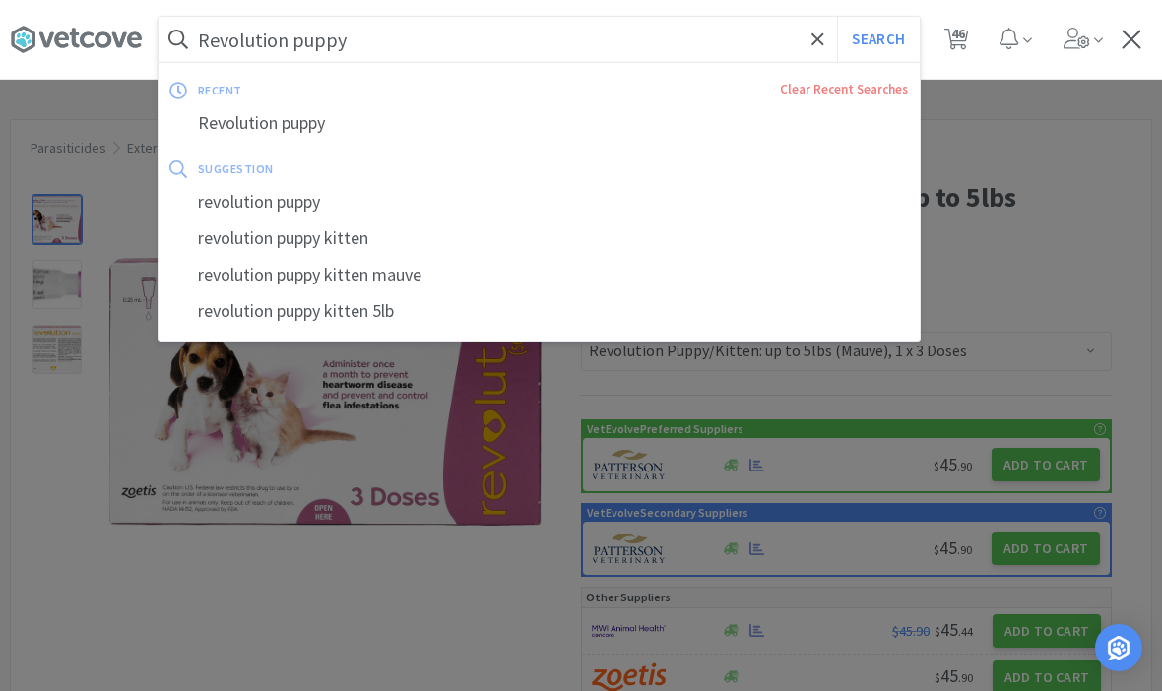
click at [561, 54] on input "Revolution puppy" at bounding box center [539, 39] width 761 height 45
click at [560, 48] on input "Revolution puppy" at bounding box center [539, 39] width 761 height 45
type input "Revolution"
click at [877, 39] on button "Search" at bounding box center [878, 39] width 82 height 45
select select "1"
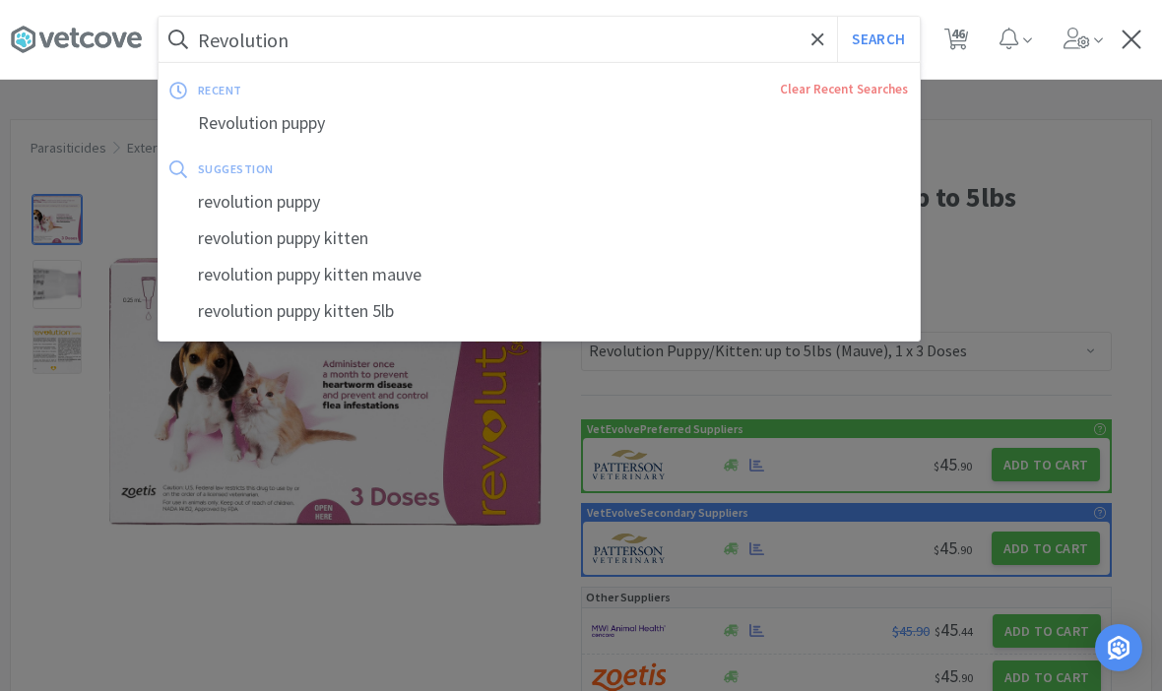
select select "1"
select select "3"
select select "1"
select select "2"
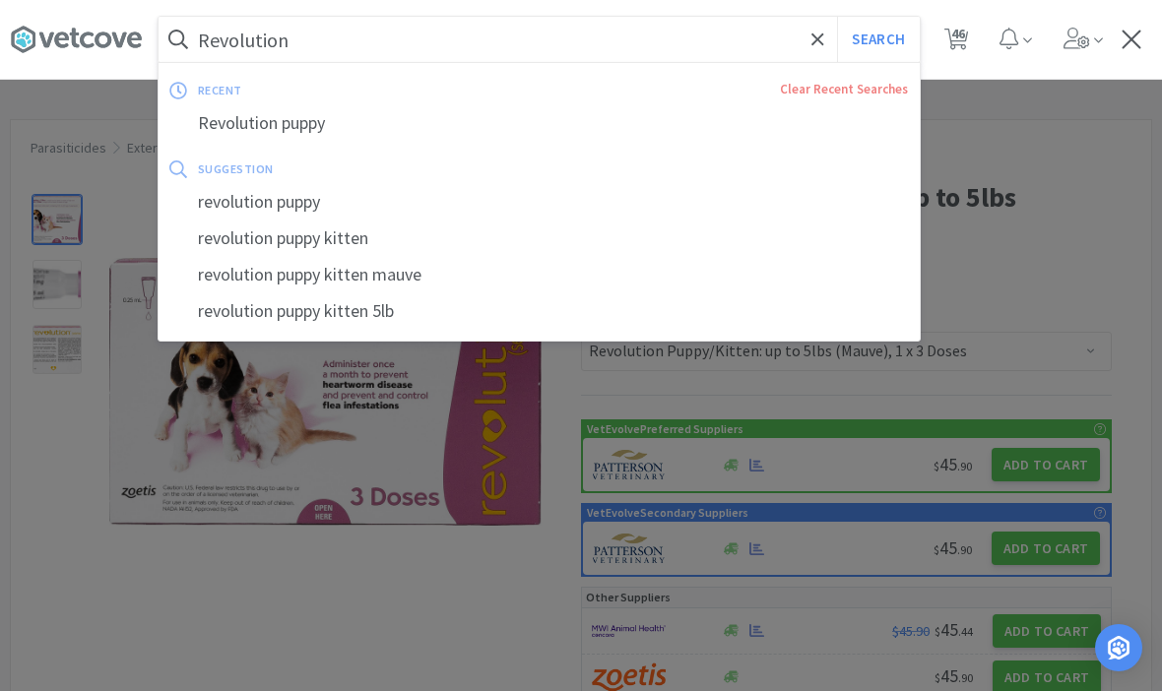
select select "2"
select select "1"
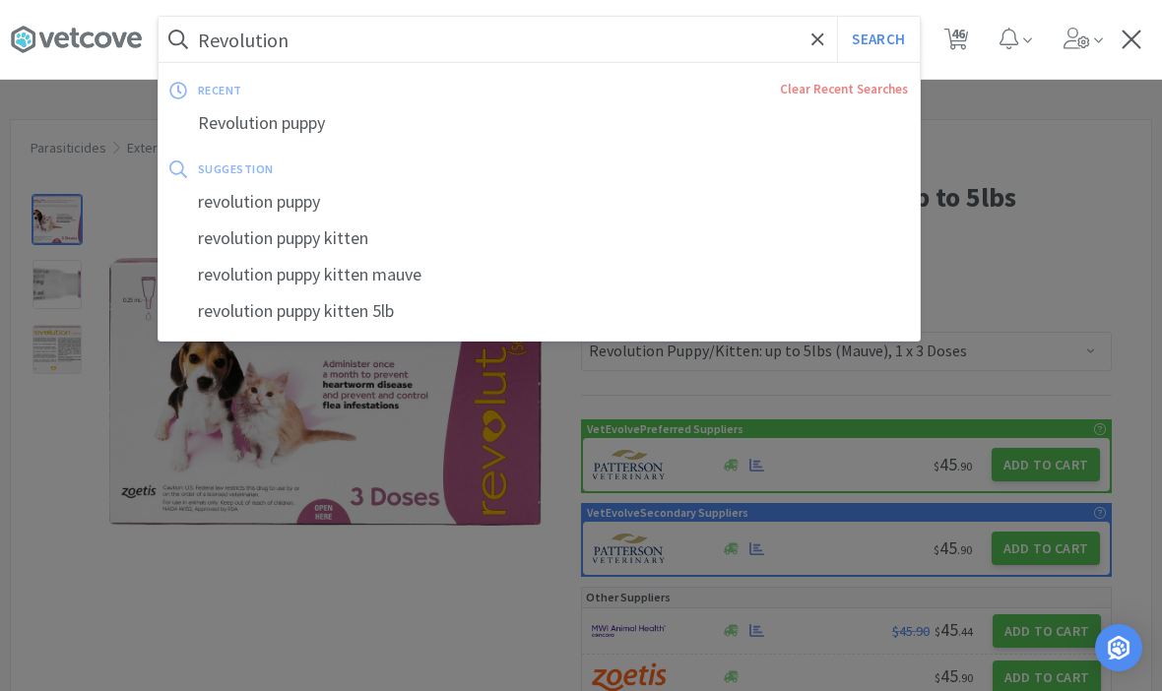
select select "1"
select select "2"
select select "1"
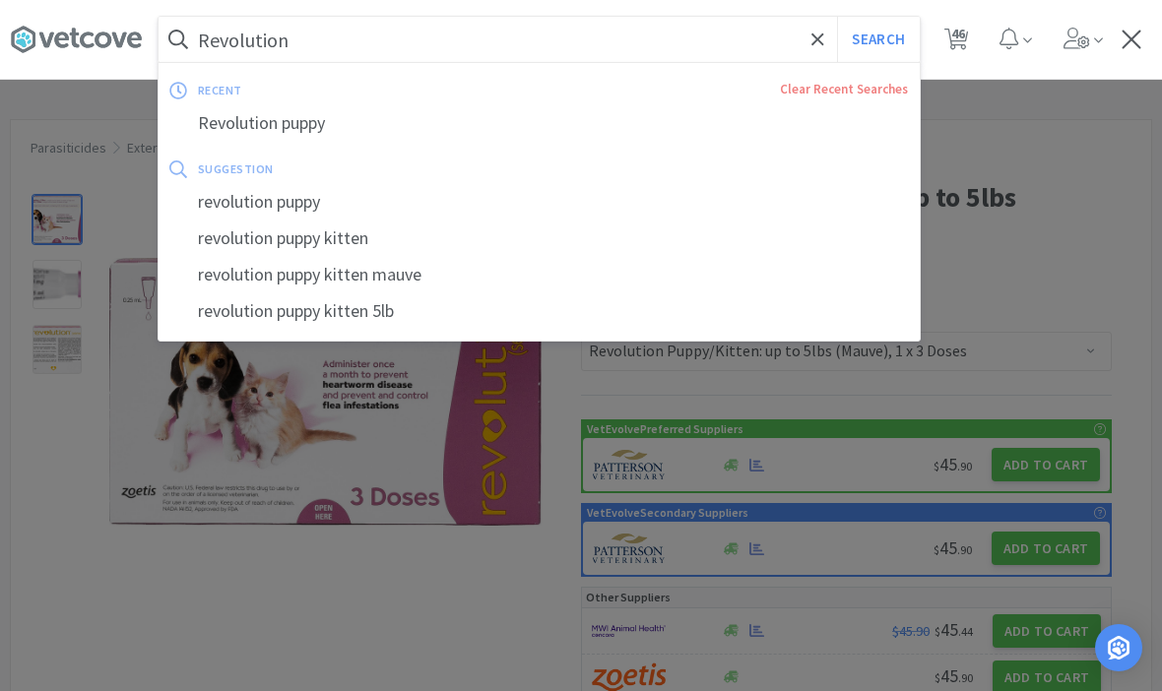
select select "1"
select select "3"
select select "1"
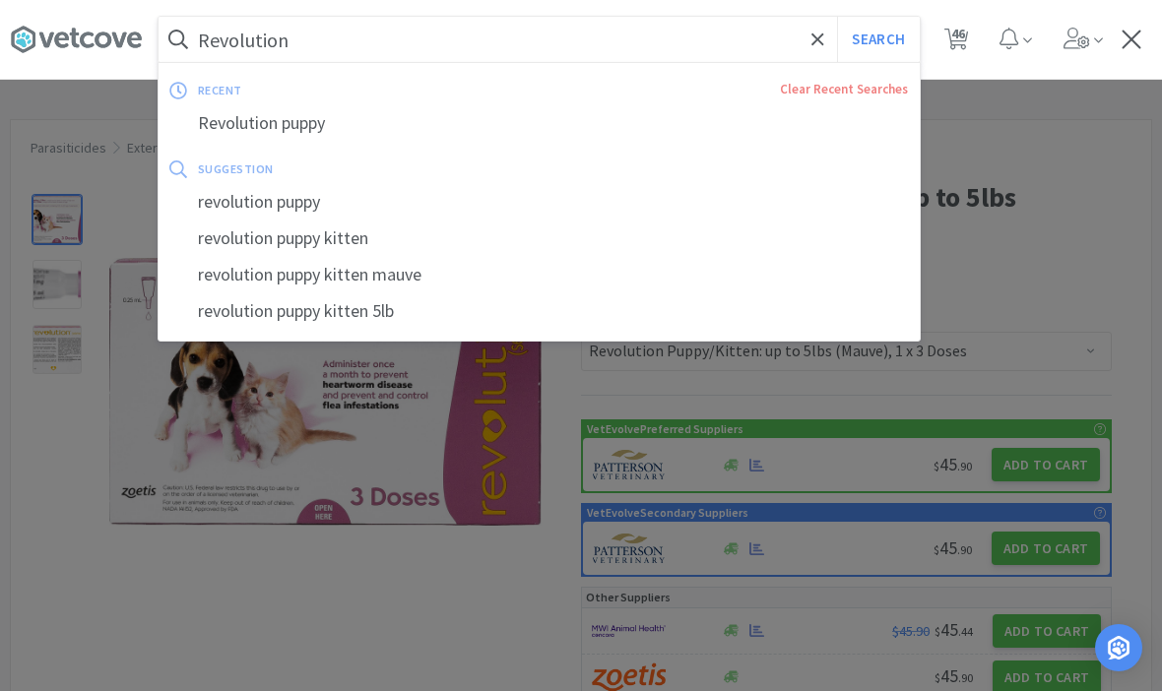
select select "10"
select select "3"
select select "2"
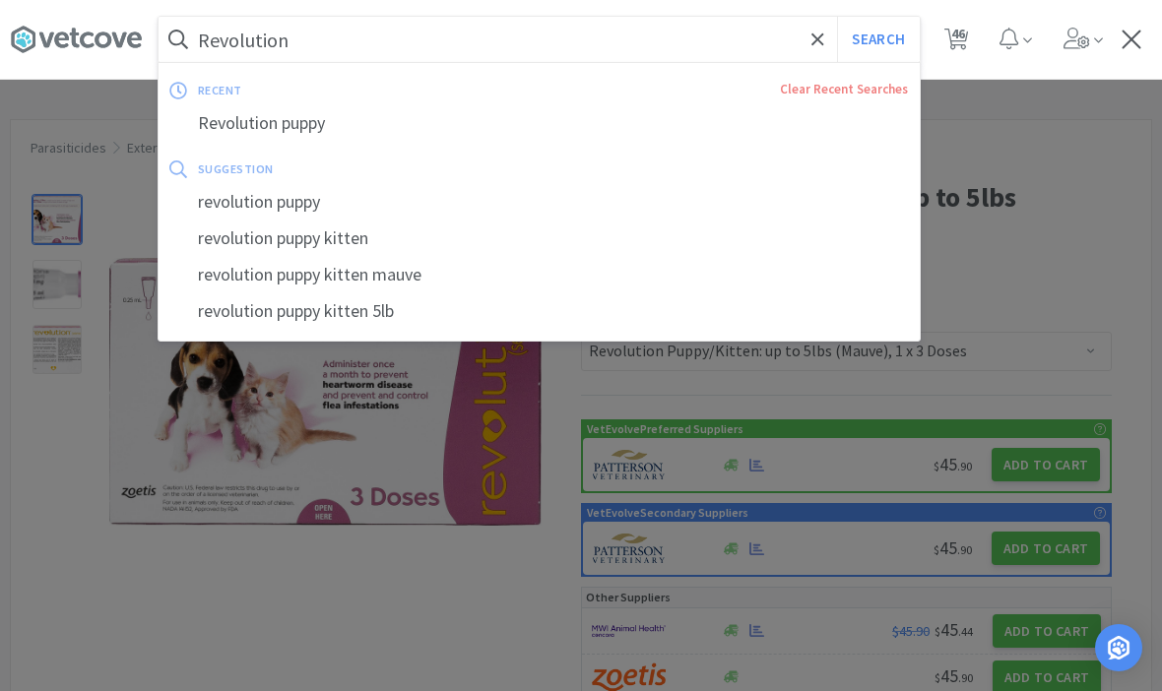
select select "100"
select select "1"
select select "2"
select select "4"
select select "1"
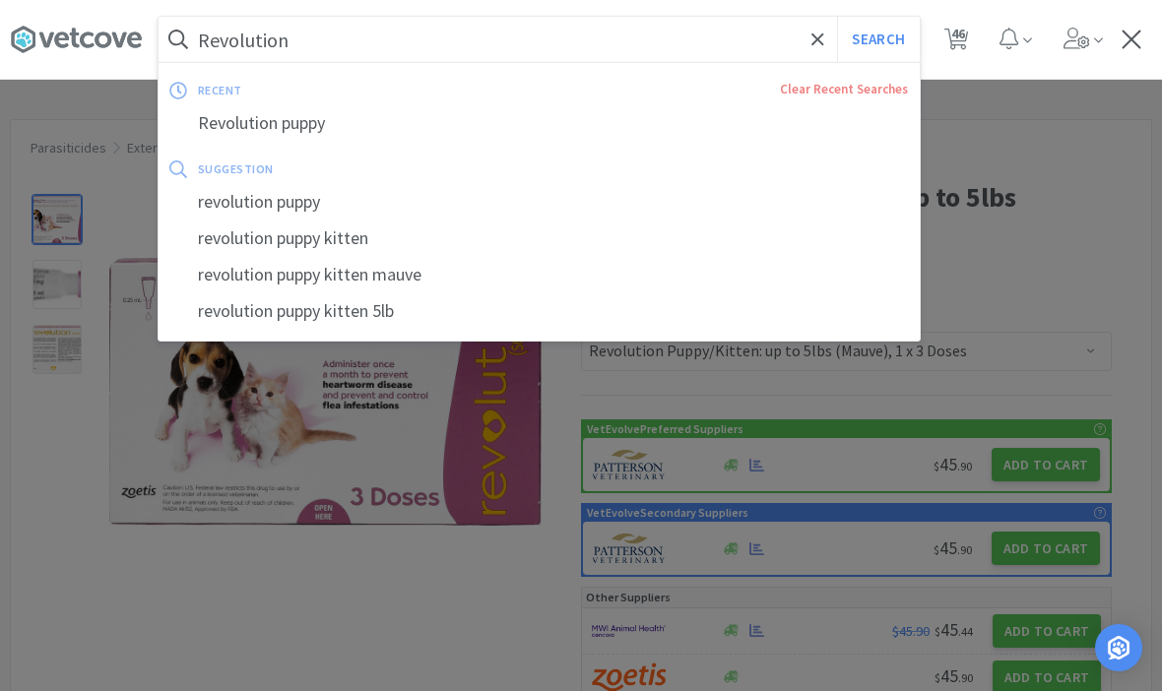
select select "1"
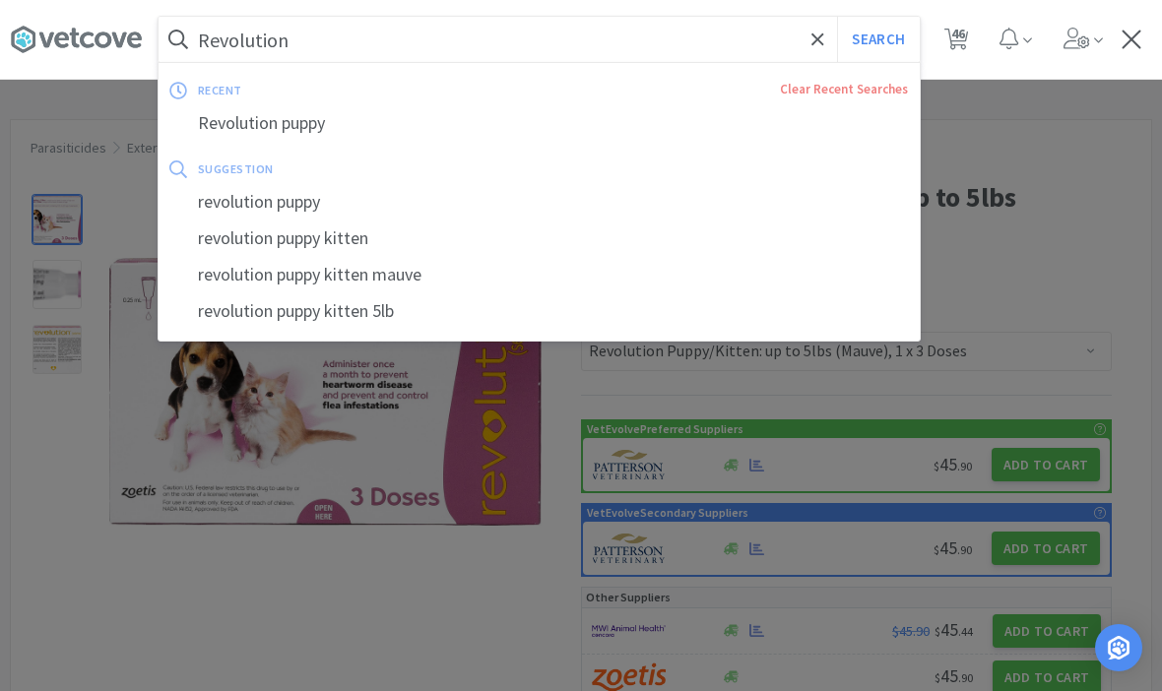
select select "1"
select select "3"
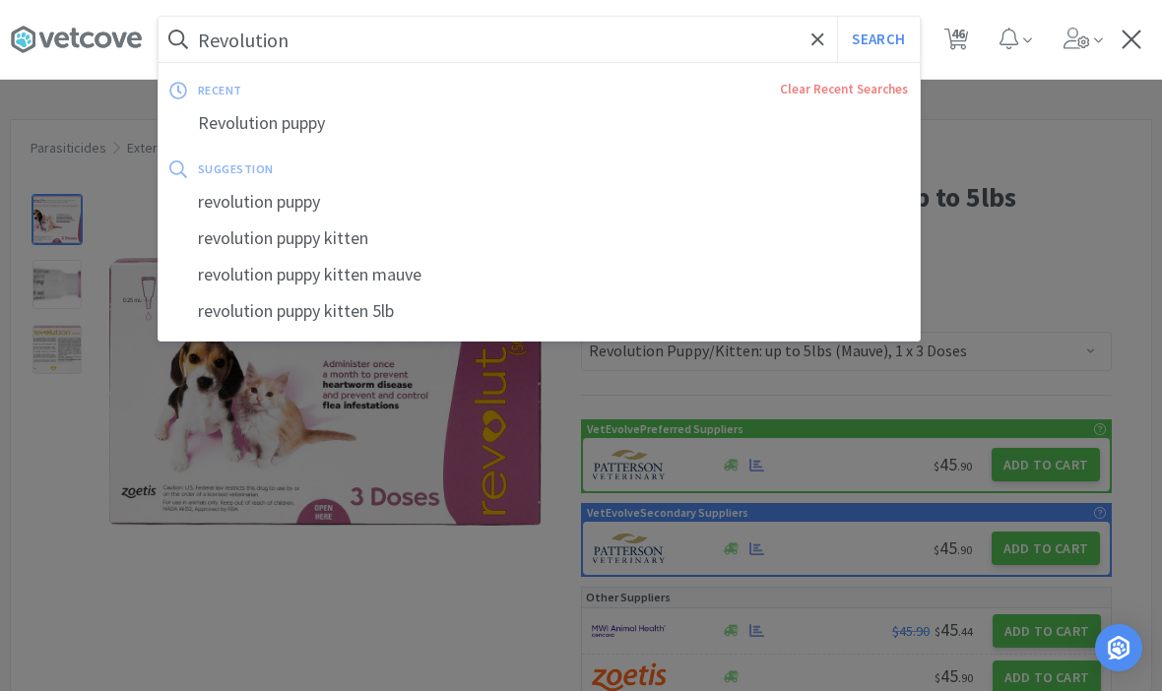
select select "10"
select select "1"
